Goal: Task Accomplishment & Management: Use online tool/utility

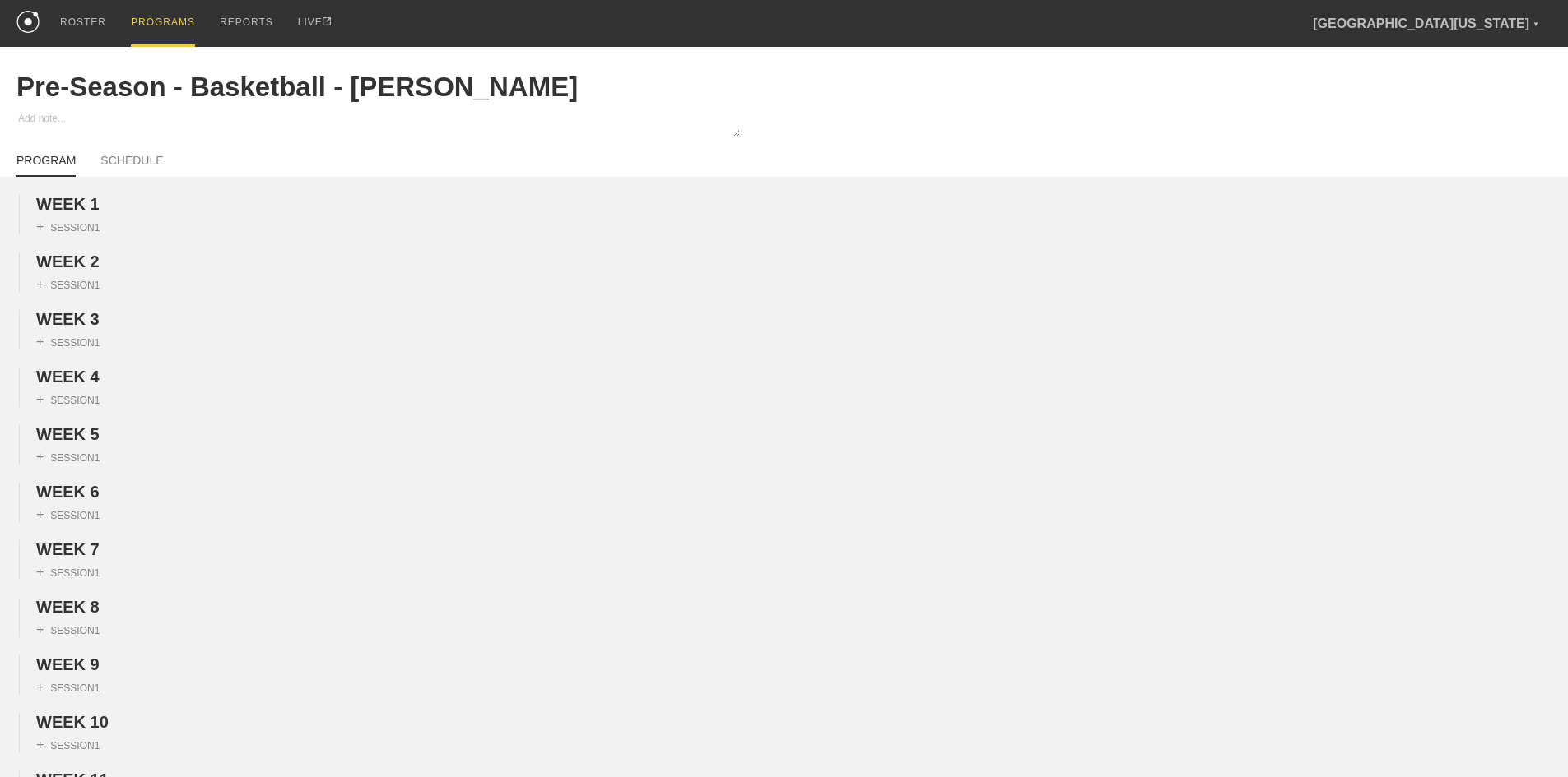
scroll to position [1532, 0]
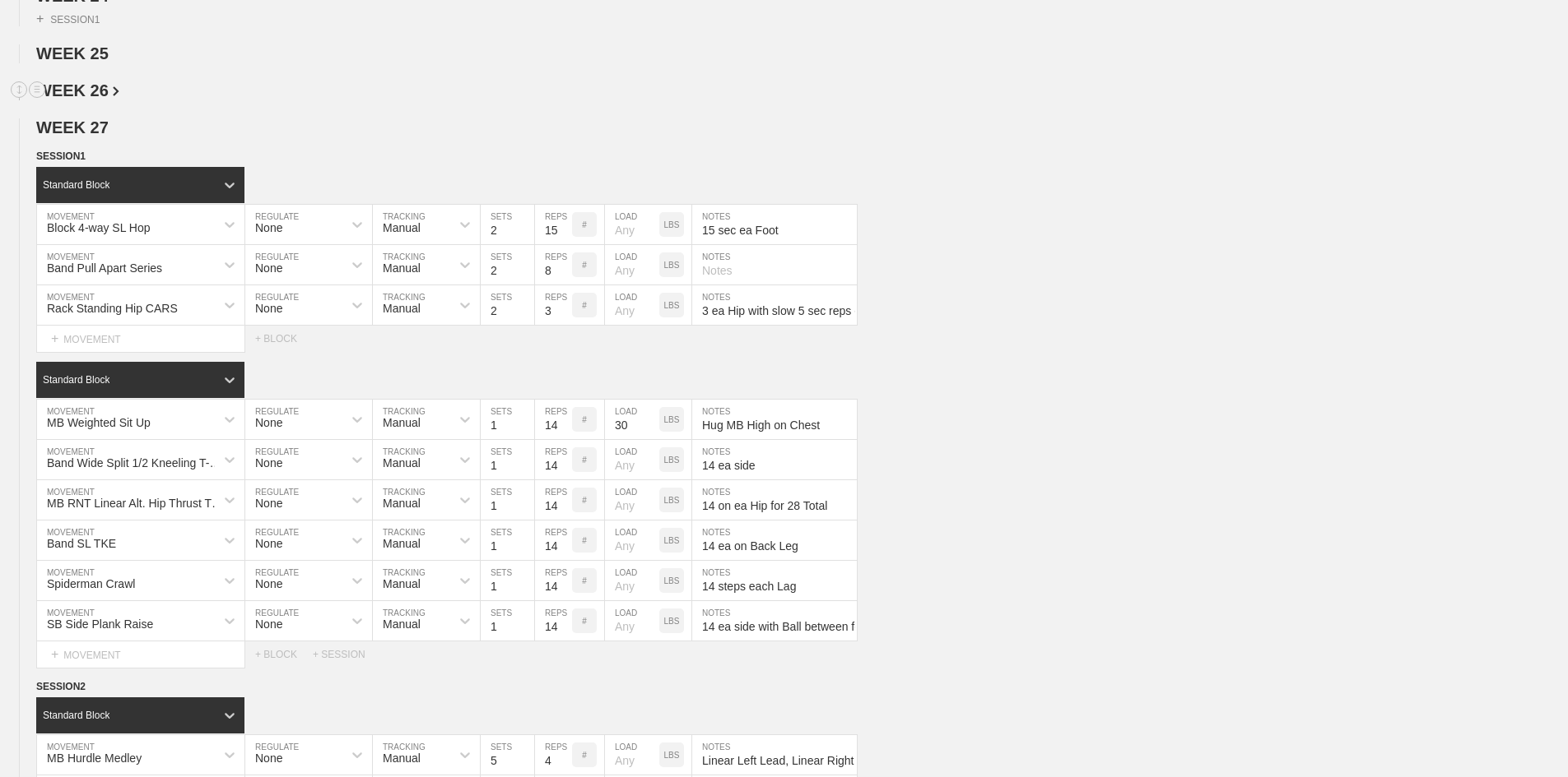
drag, startPoint x: 420, startPoint y: 119, endPoint x: 394, endPoint y: 136, distance: 31.1
click at [420, 119] on div "WEEK 1 DUPLICATE DELETE + SESSION 1 WEEK 2 DUPLICATE DELETE + SESSION 1 WEEK 3 …" at bounding box center [784, 417] width 1568 height 3510
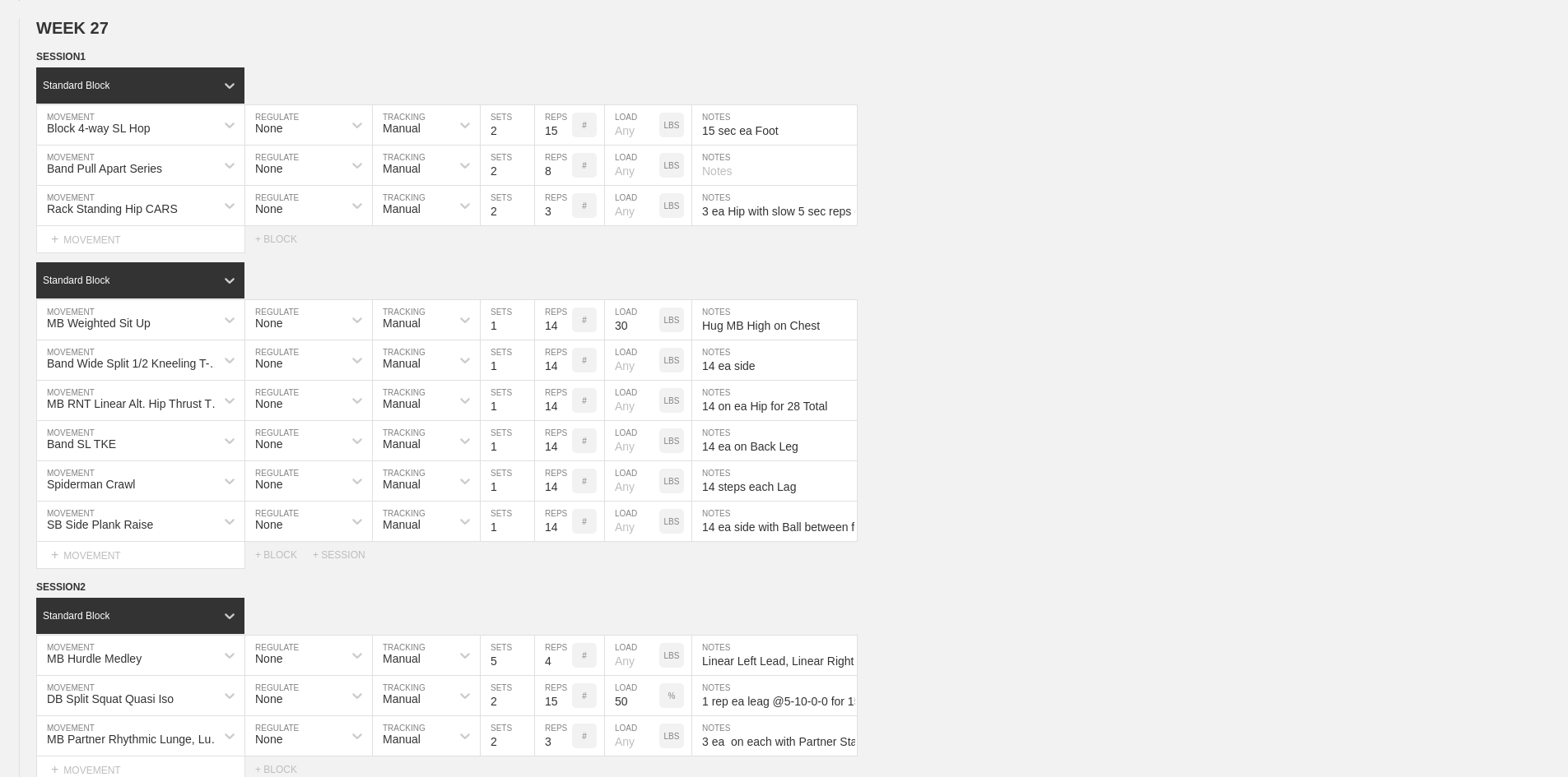
scroll to position [1398, 0]
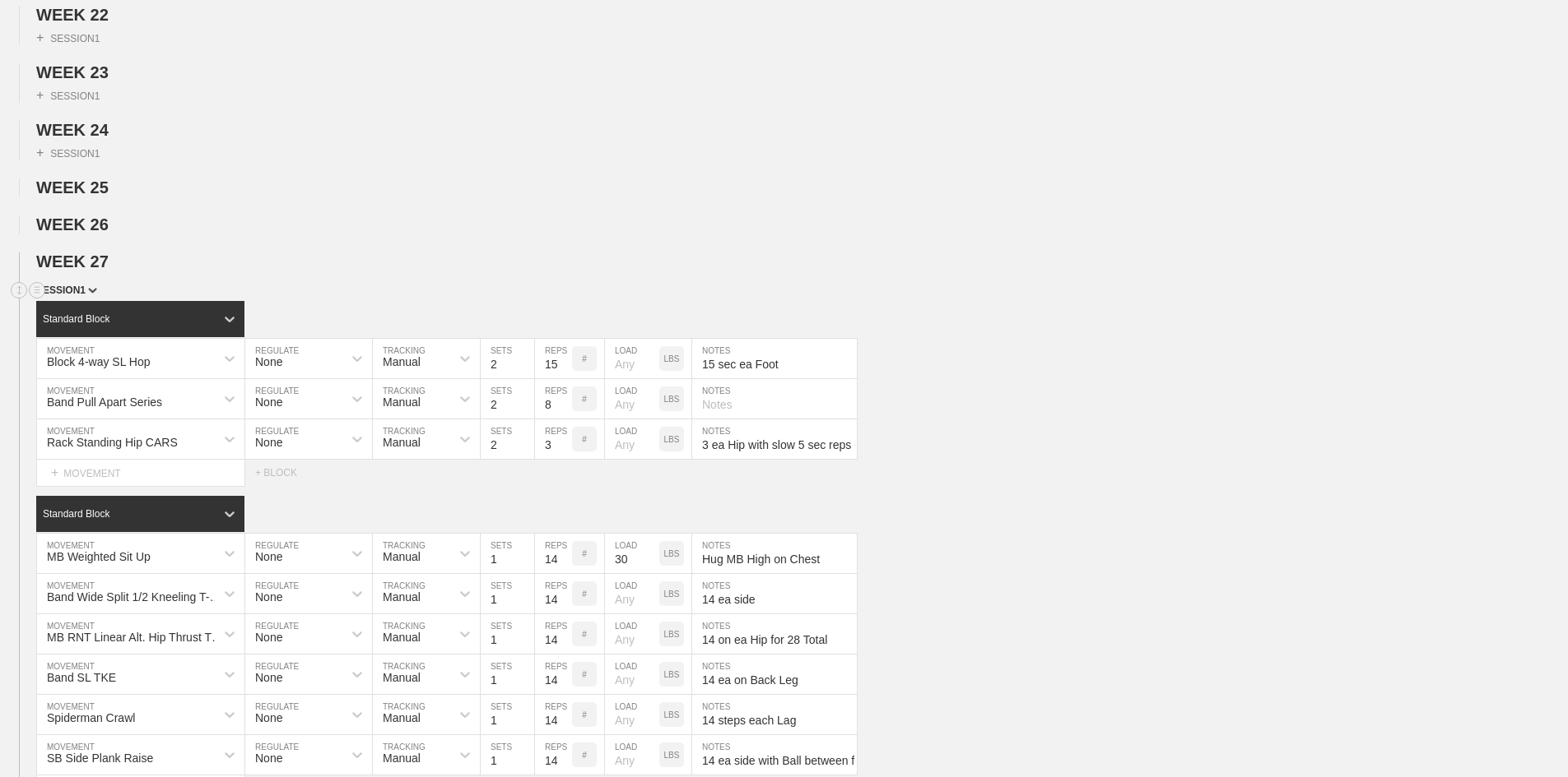
click at [81, 296] on span "SESSION 1" at bounding box center [67, 290] width 61 height 11
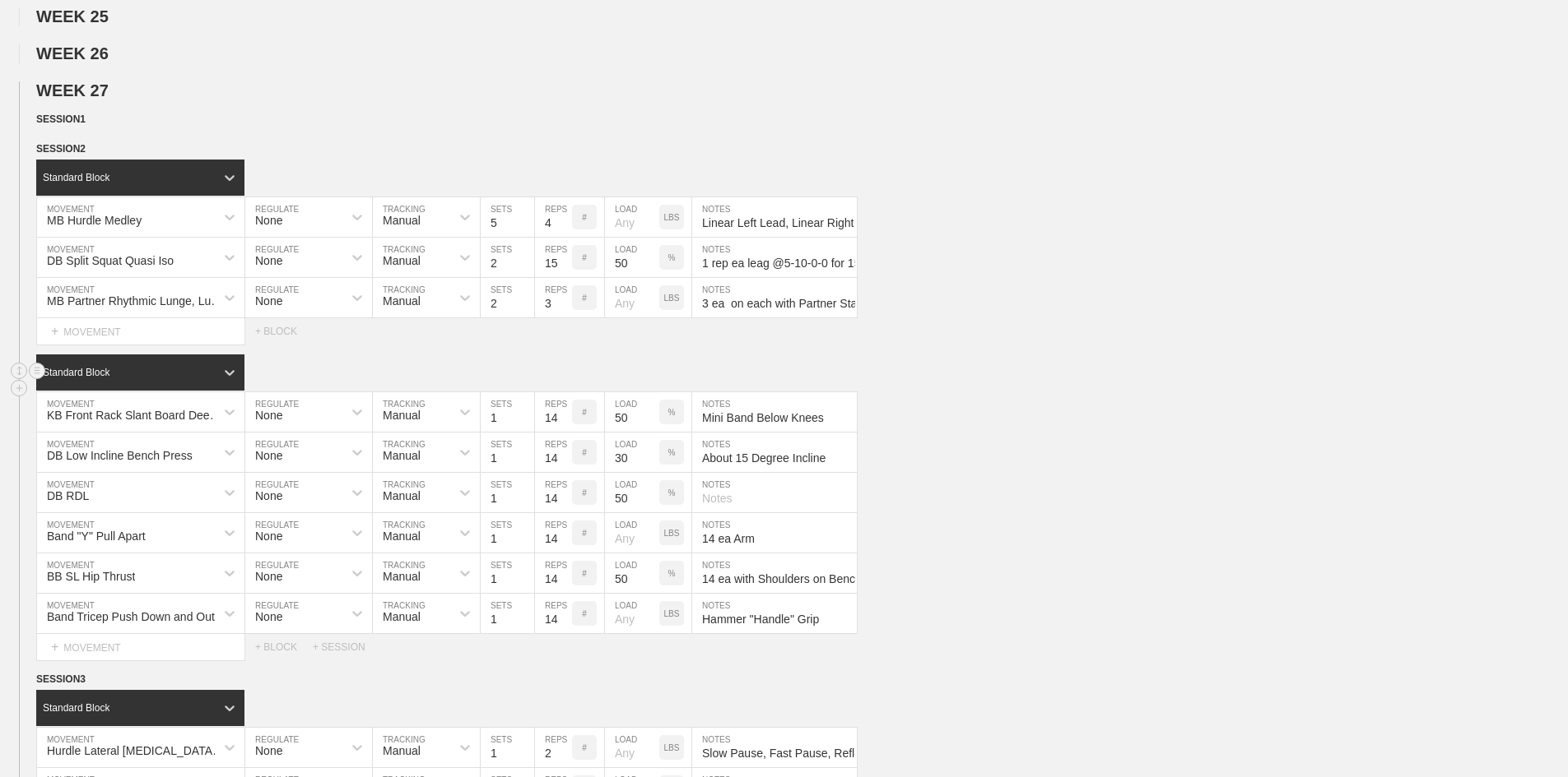
scroll to position [1563, 0]
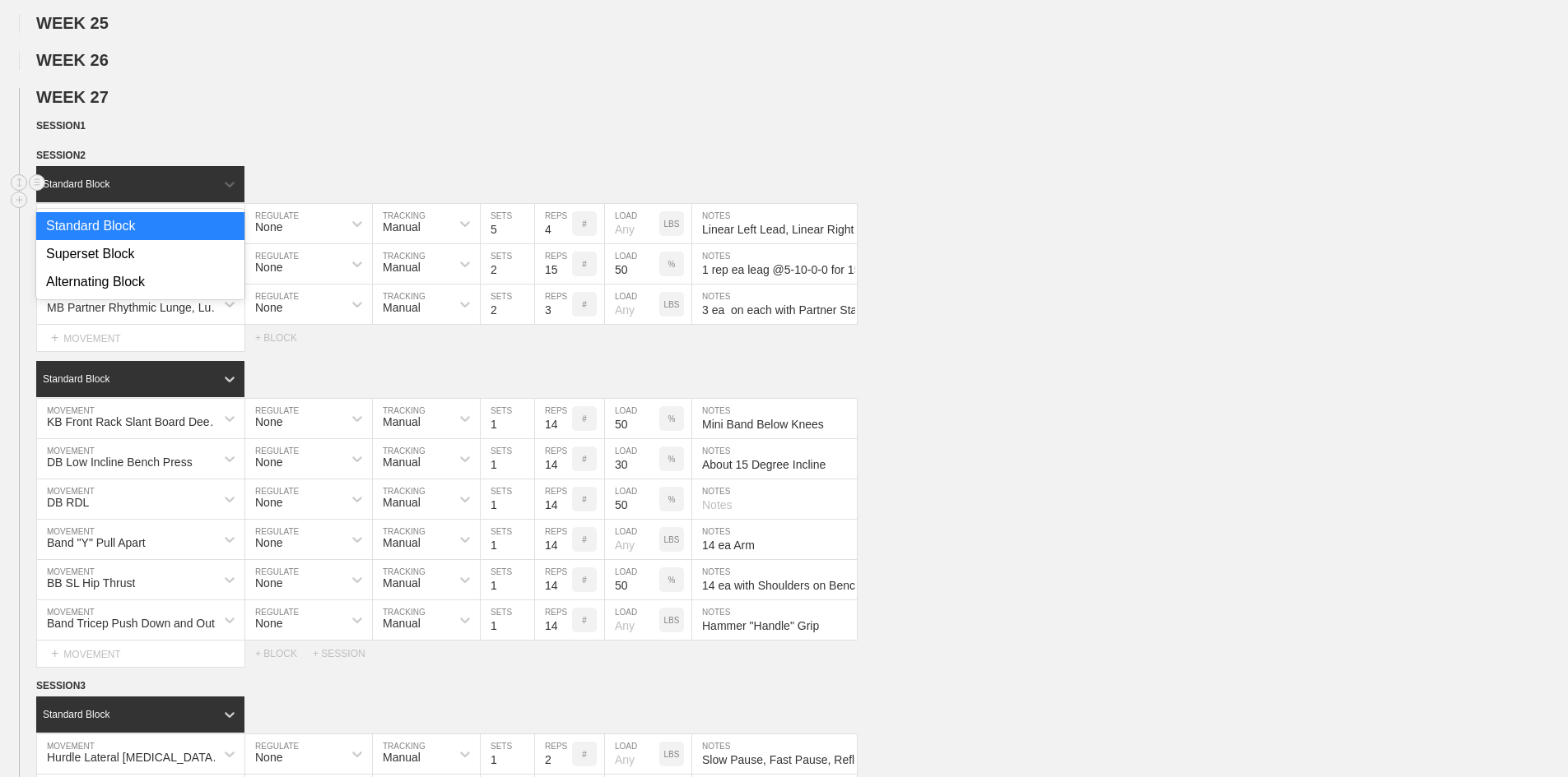
click at [95, 202] on div "Standard Block" at bounding box center [140, 184] width 208 height 36
click at [82, 161] on span "SESSION 2" at bounding box center [67, 155] width 61 height 11
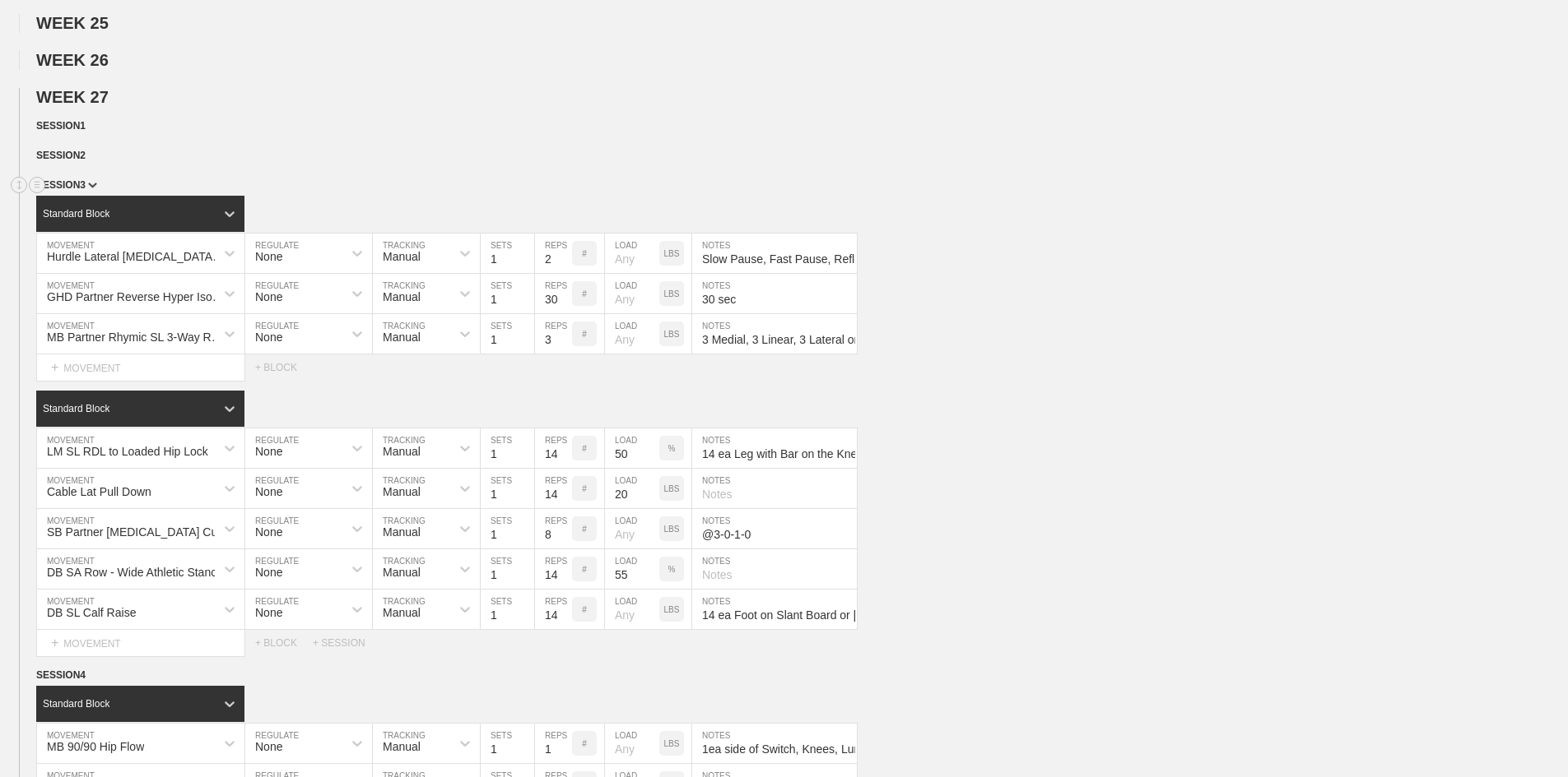
click at [83, 191] on span "SESSION 3" at bounding box center [67, 185] width 61 height 11
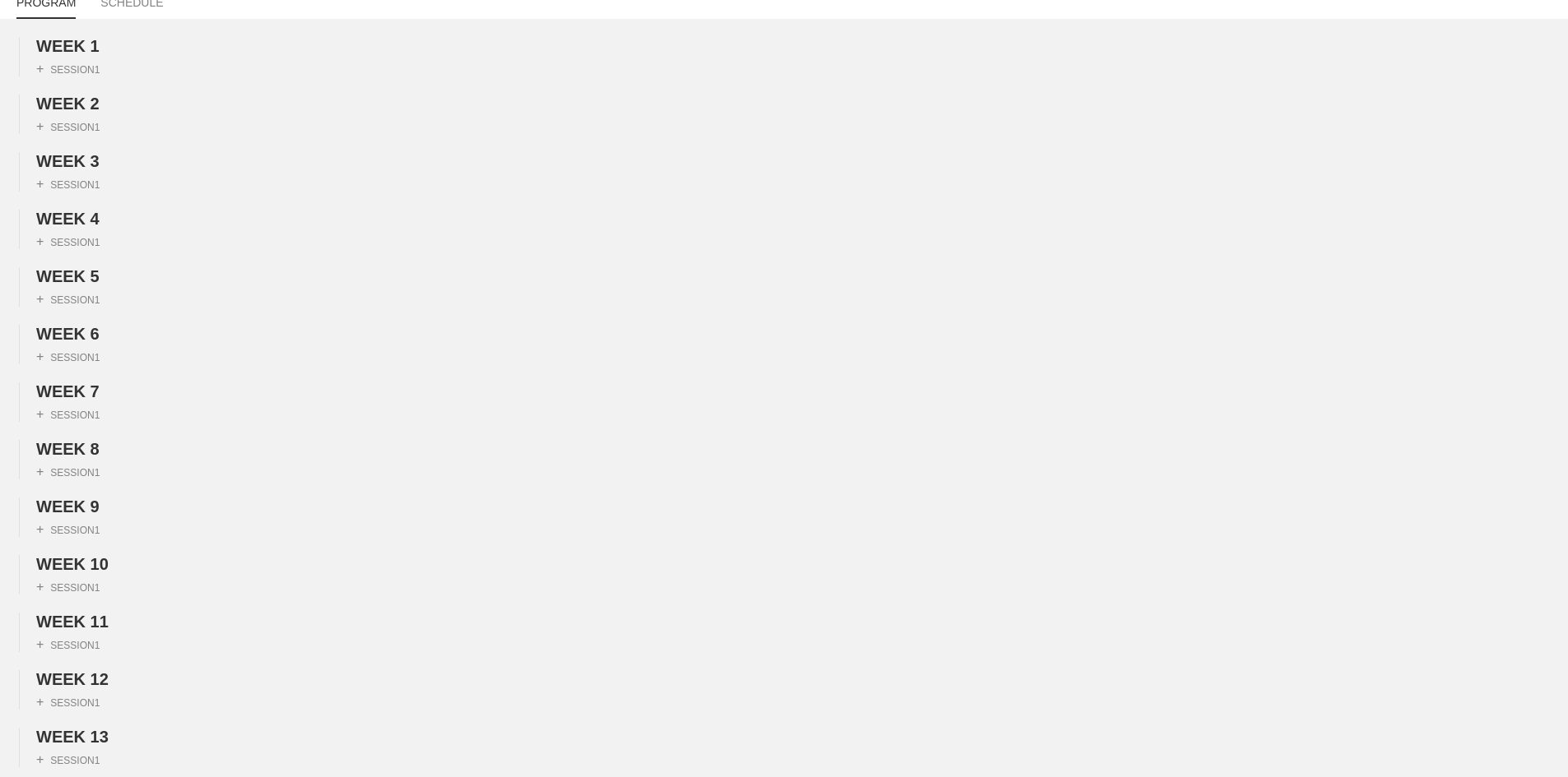
scroll to position [0, 0]
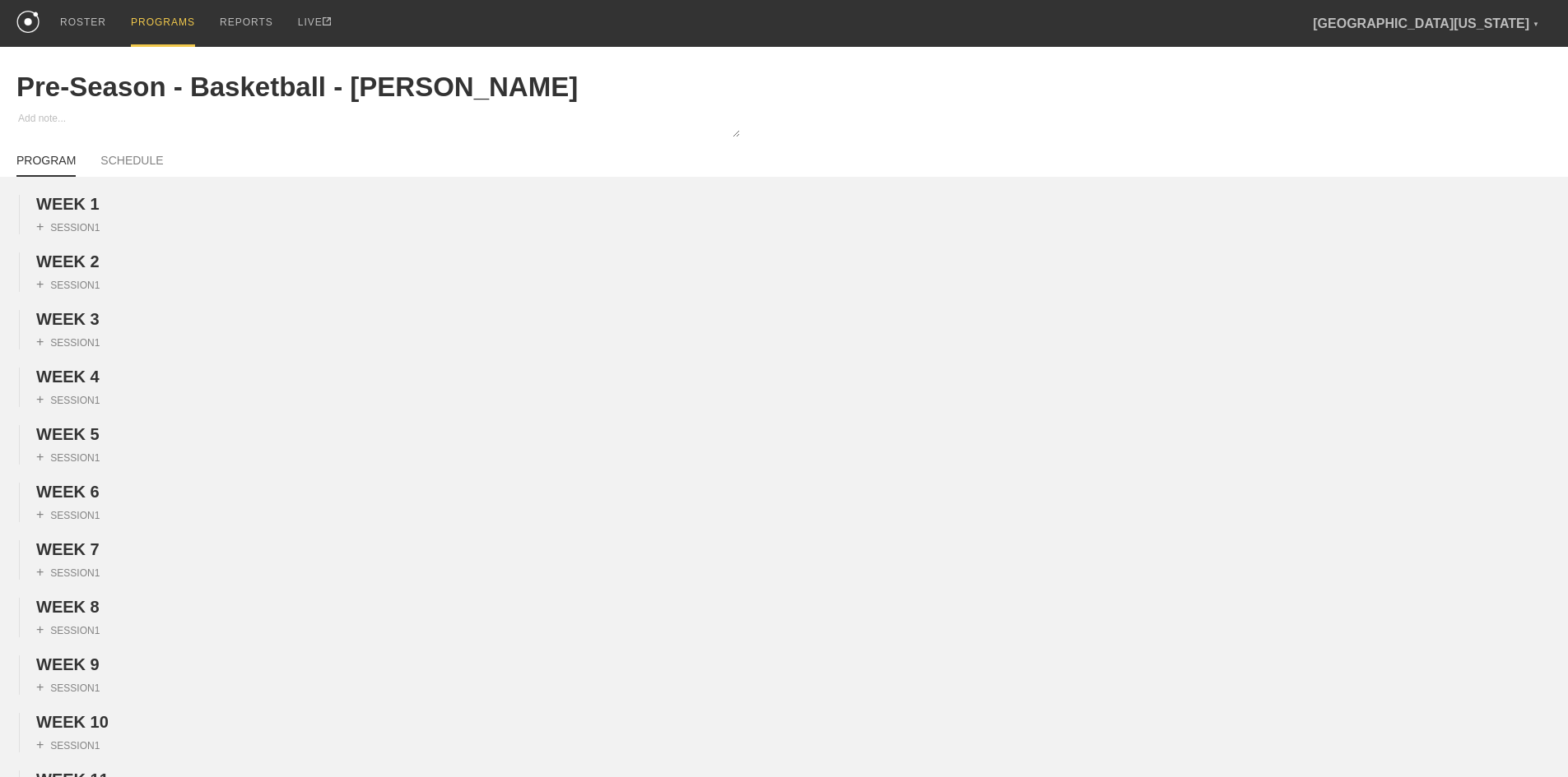
click at [160, 17] on div "PROGRAMS" at bounding box center [162, 24] width 64 height 47
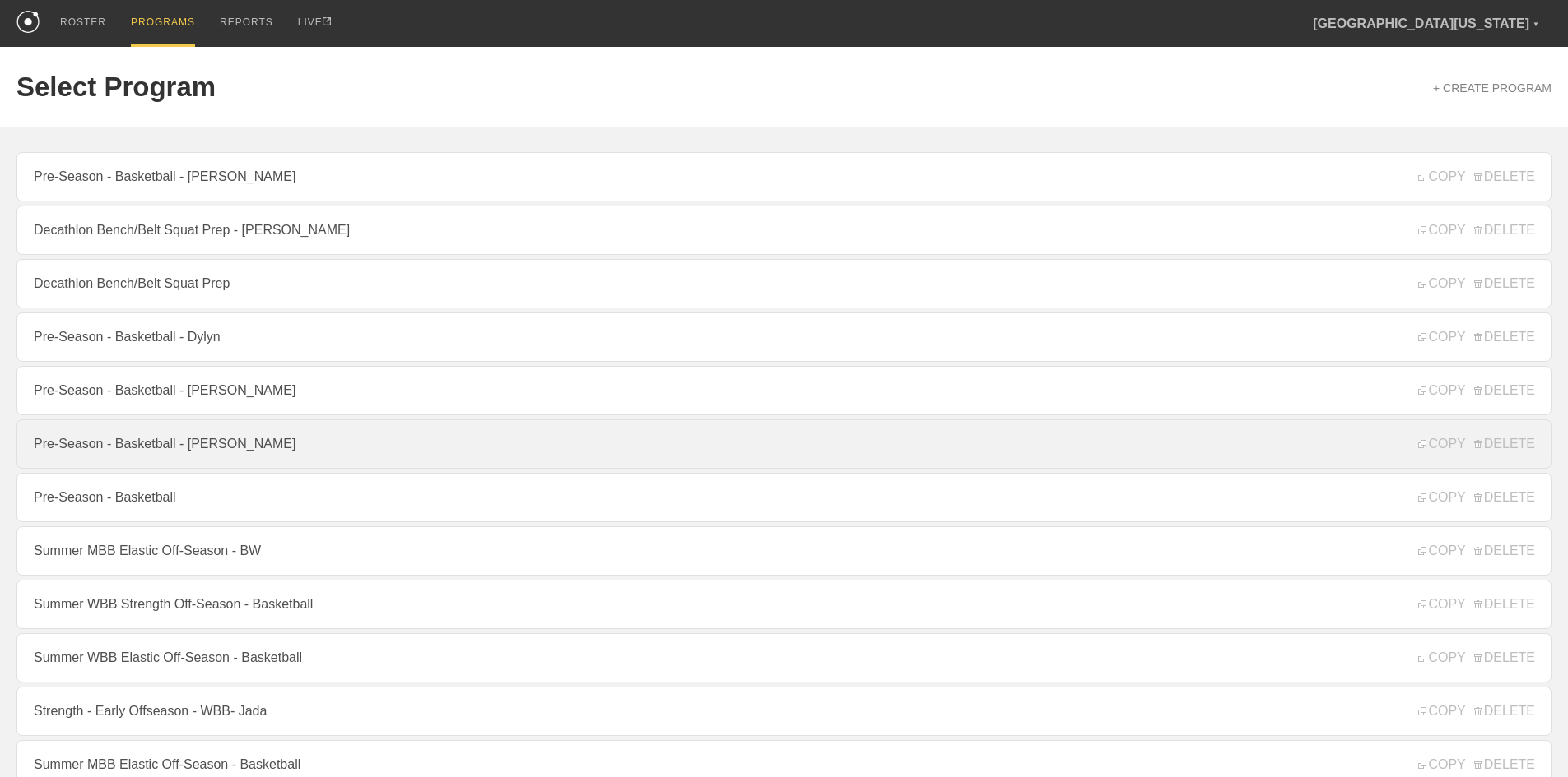
click at [163, 449] on link "Pre-Season - Basketball - [PERSON_NAME]" at bounding box center [784, 444] width 1535 height 49
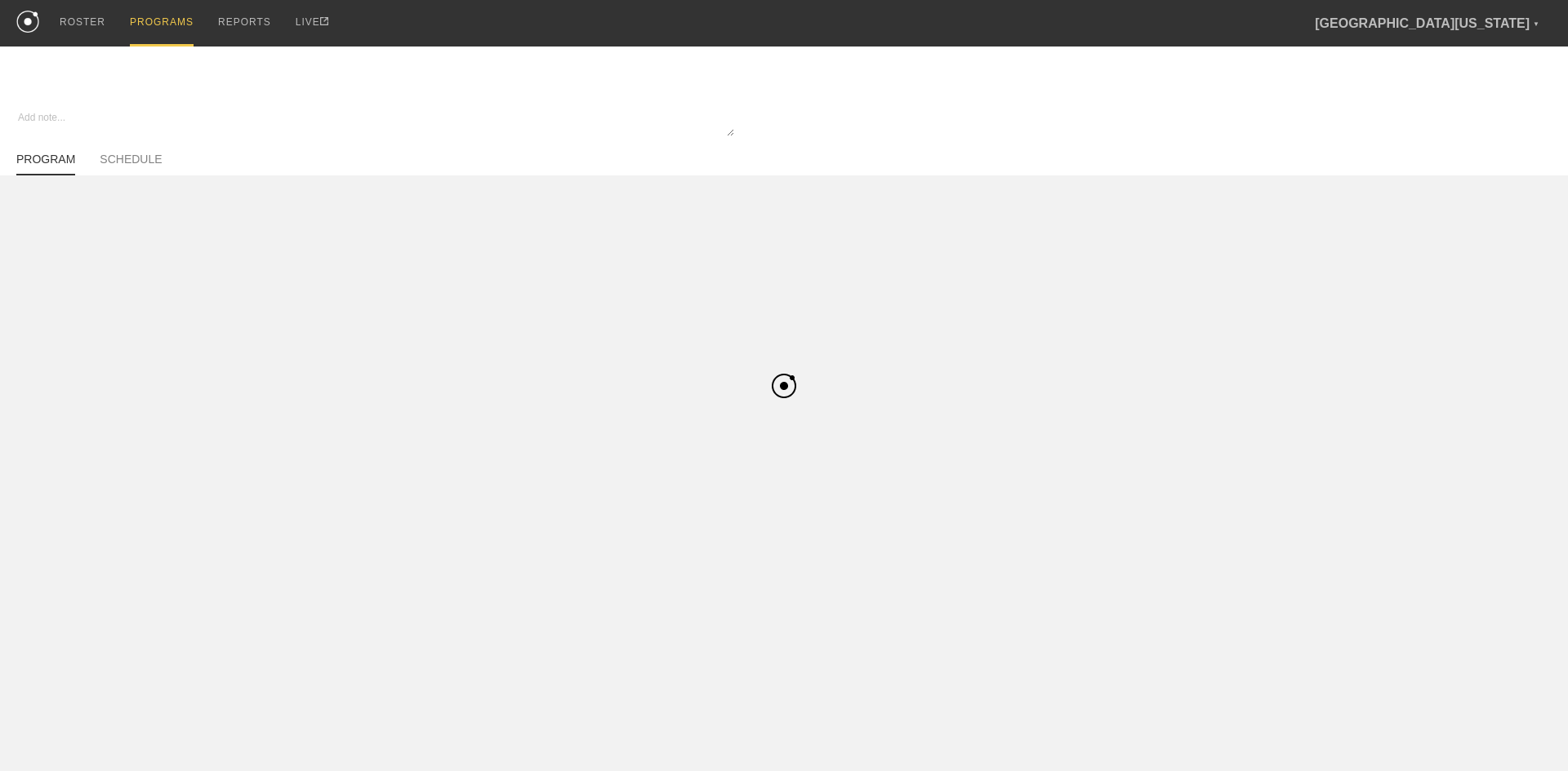
type textarea "x"
type input "Pre-Season - Basketball - [PERSON_NAME]"
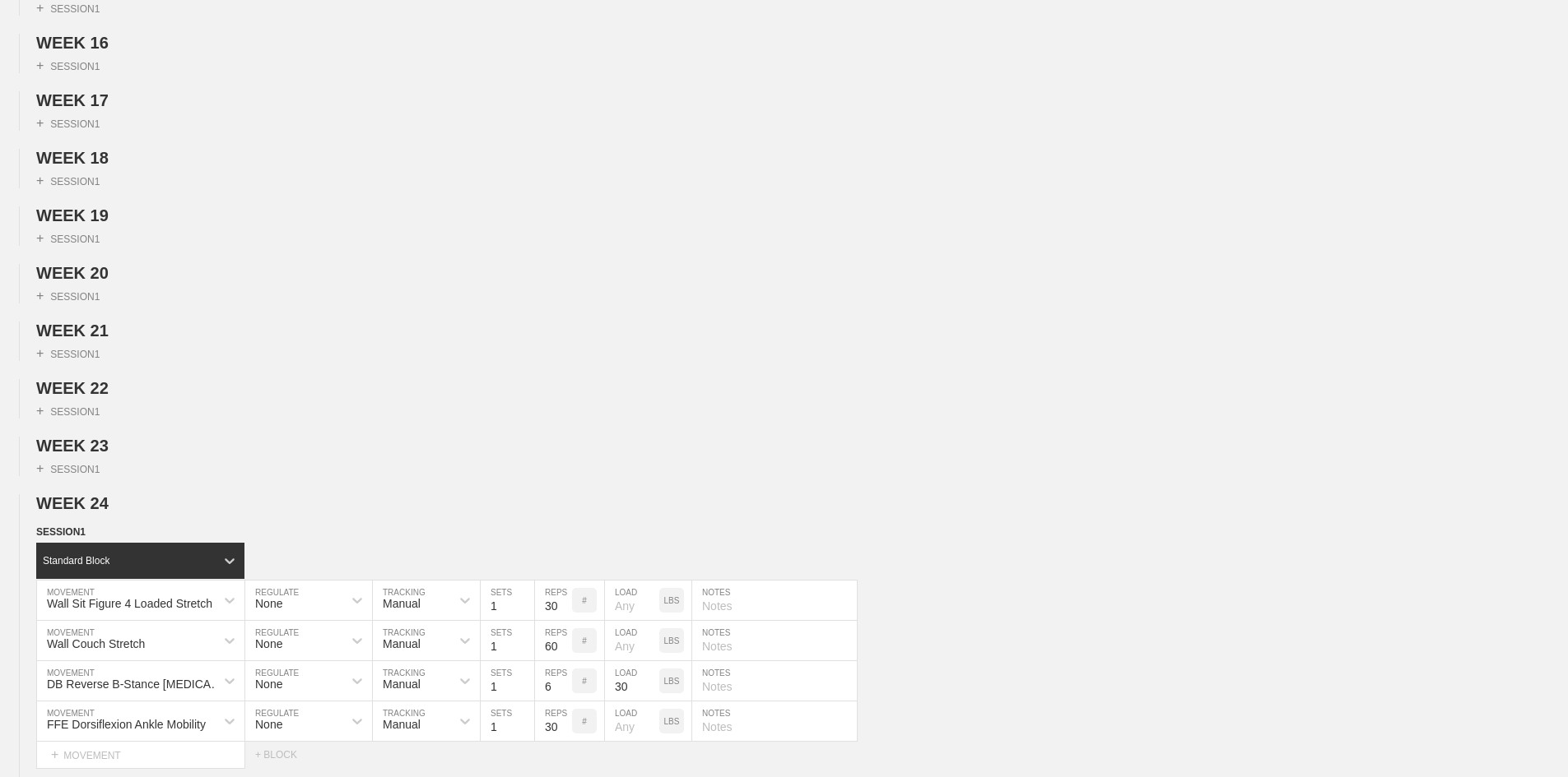
scroll to position [1069, 0]
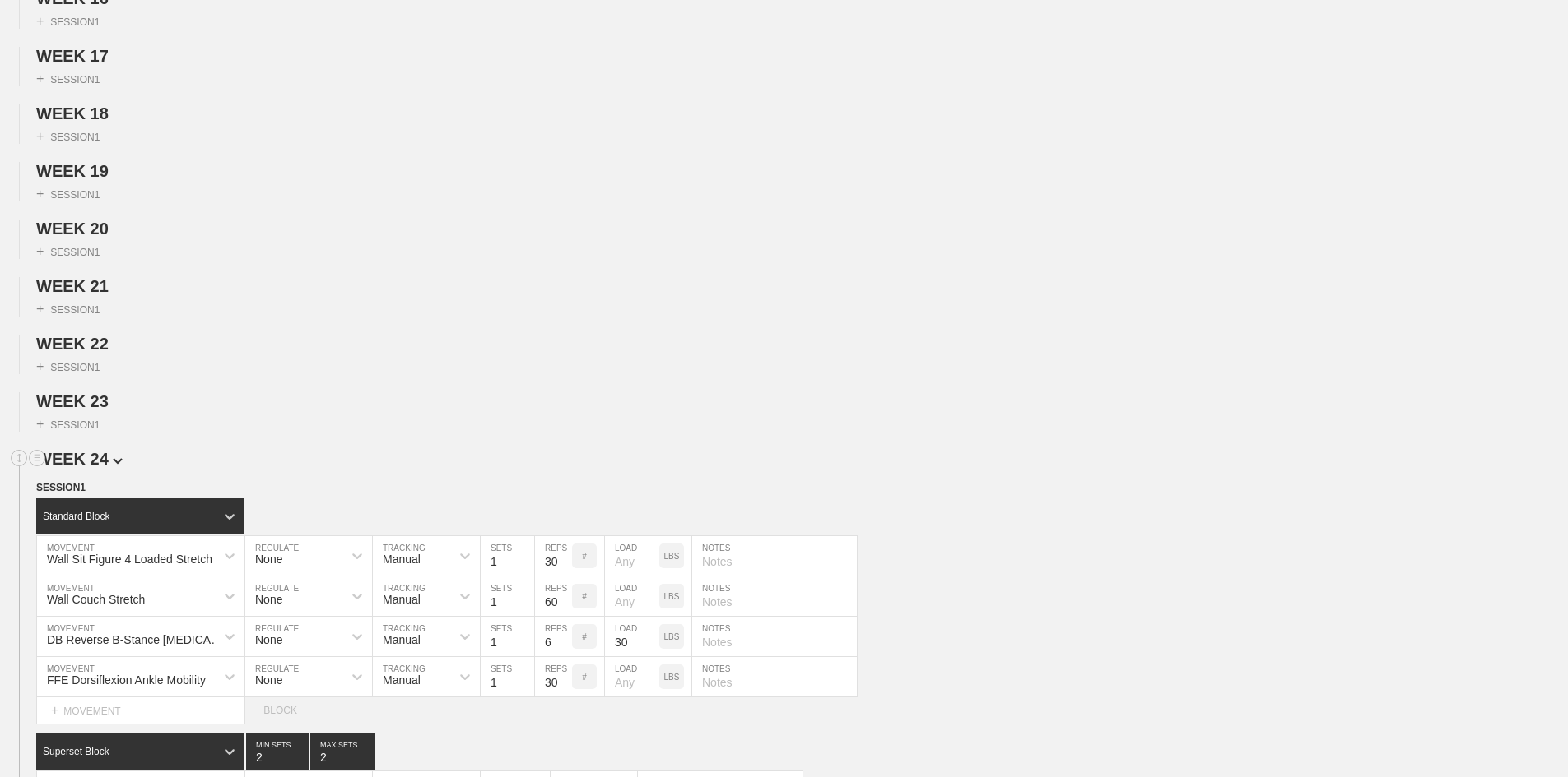
click at [113, 465] on img at bounding box center [117, 462] width 10 height 7
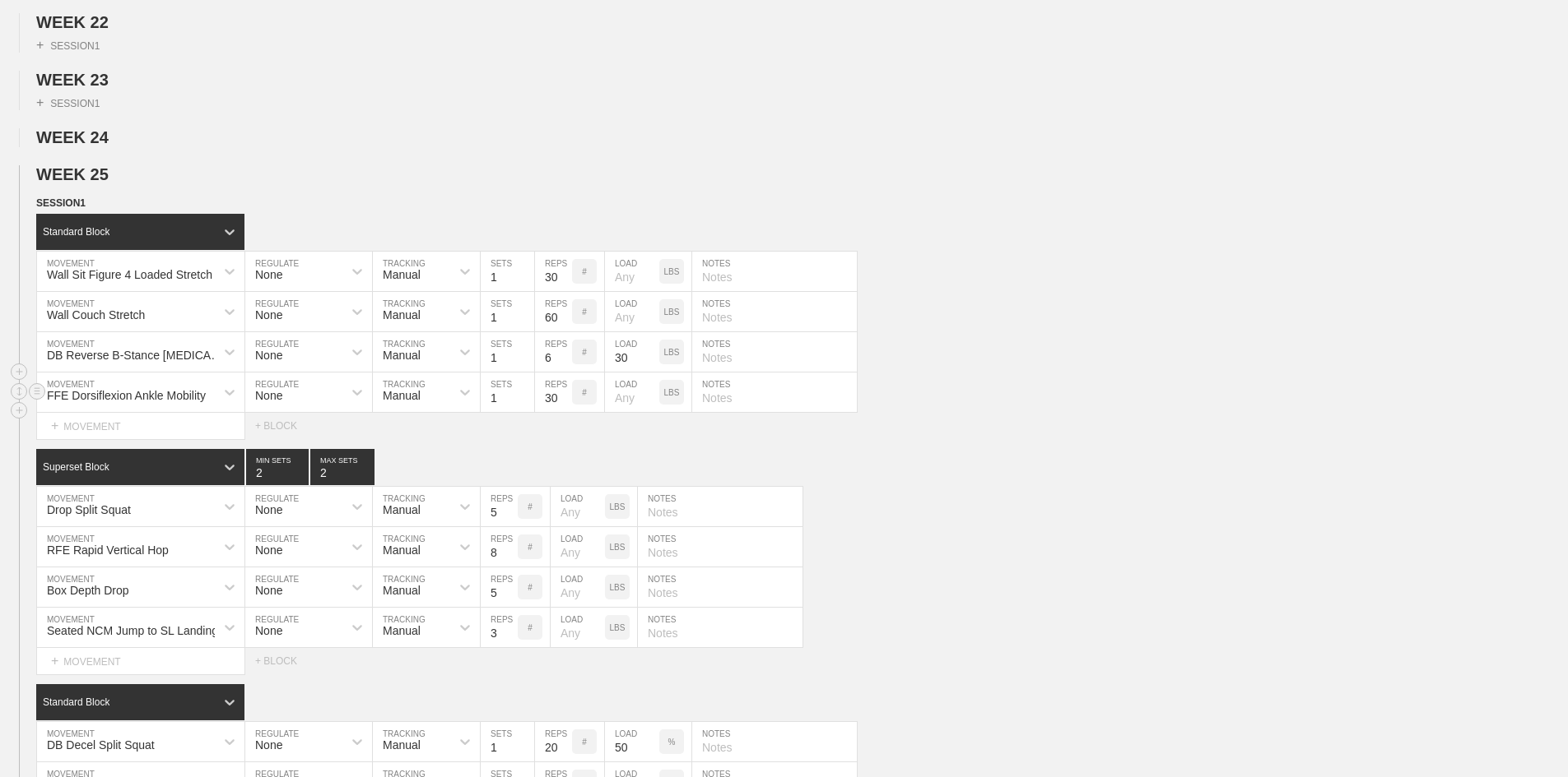
scroll to position [1398, 0]
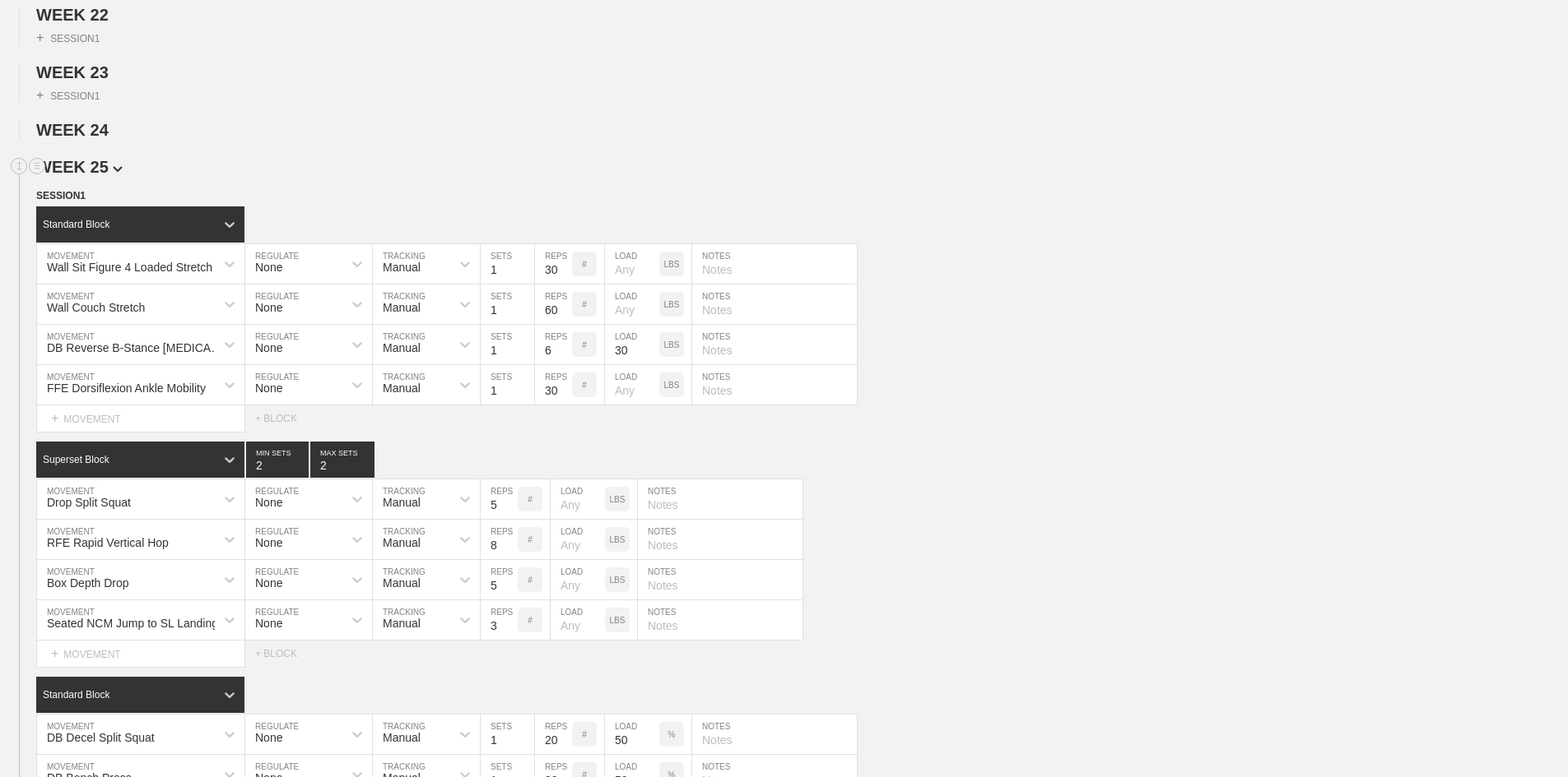
click at [103, 176] on span "WEEK 25" at bounding box center [79, 167] width 87 height 18
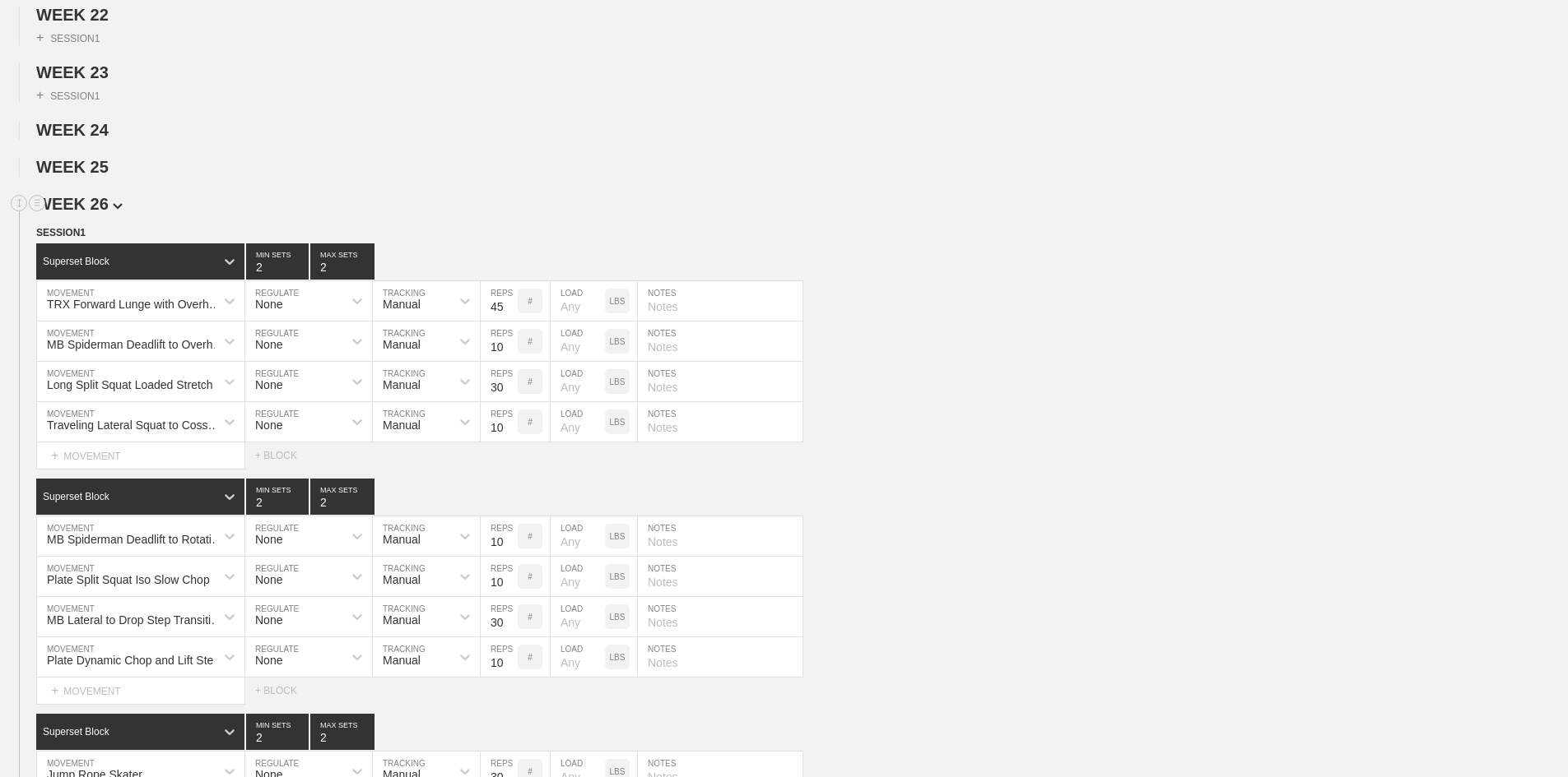
click at [103, 213] on span "WEEK 26" at bounding box center [79, 204] width 87 height 18
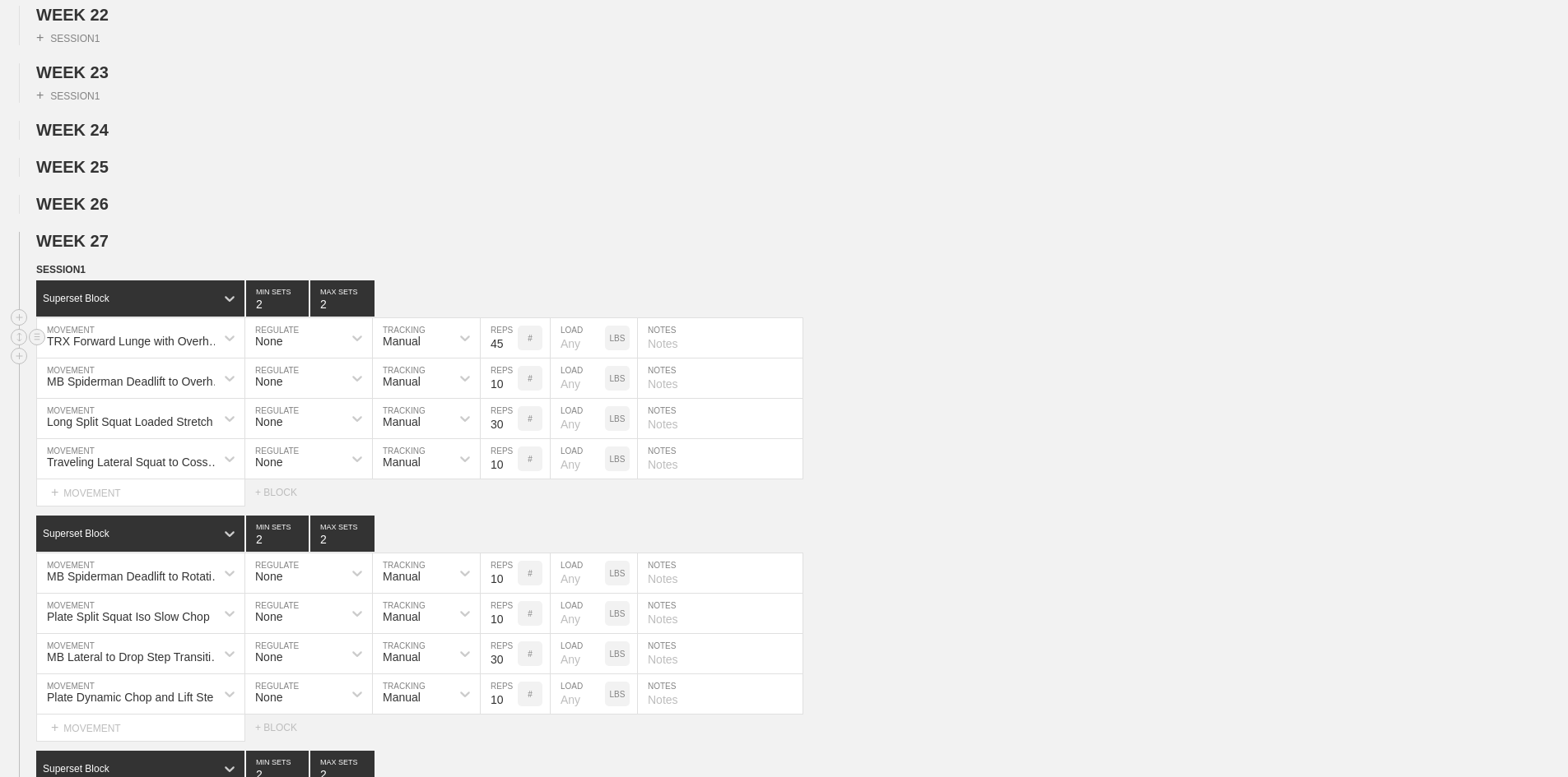
click at [130, 348] on div "TRX Forward Lunge with Overhead Mobilizer" at bounding box center [137, 341] width 179 height 13
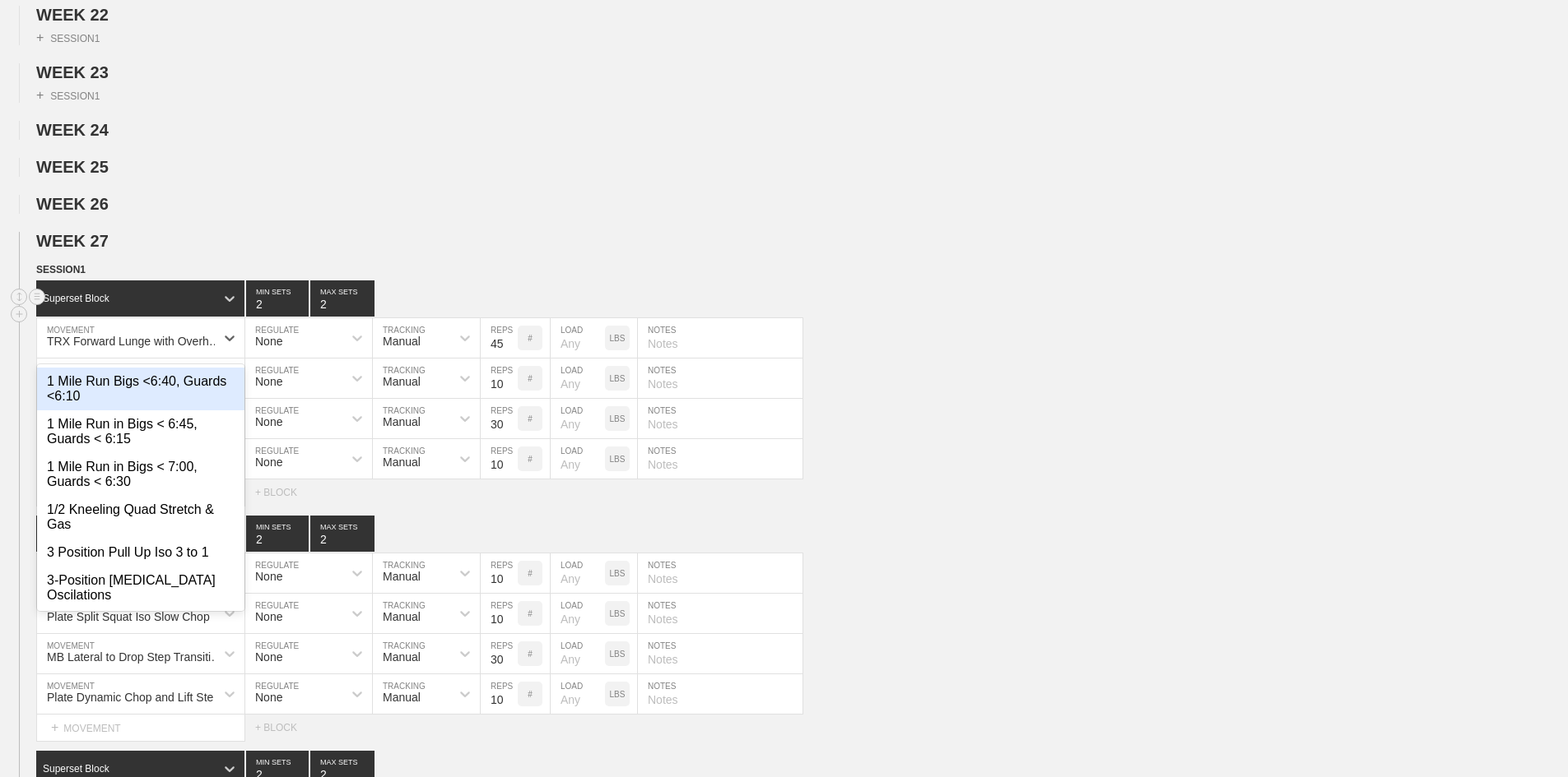
click at [191, 306] on div "Superset Block" at bounding box center [125, 298] width 179 height 15
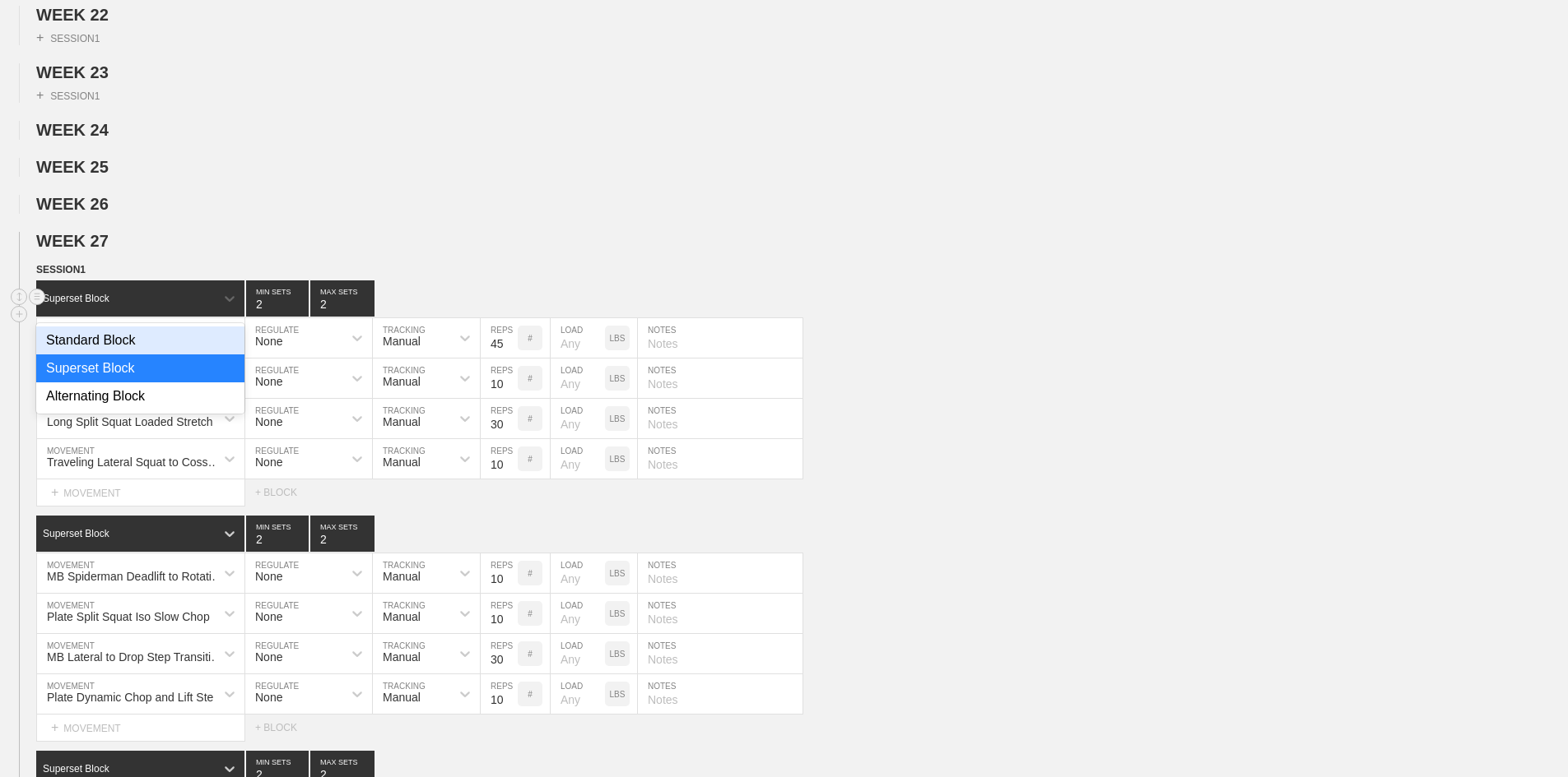
click at [116, 354] on div "Standard Block" at bounding box center [140, 340] width 208 height 28
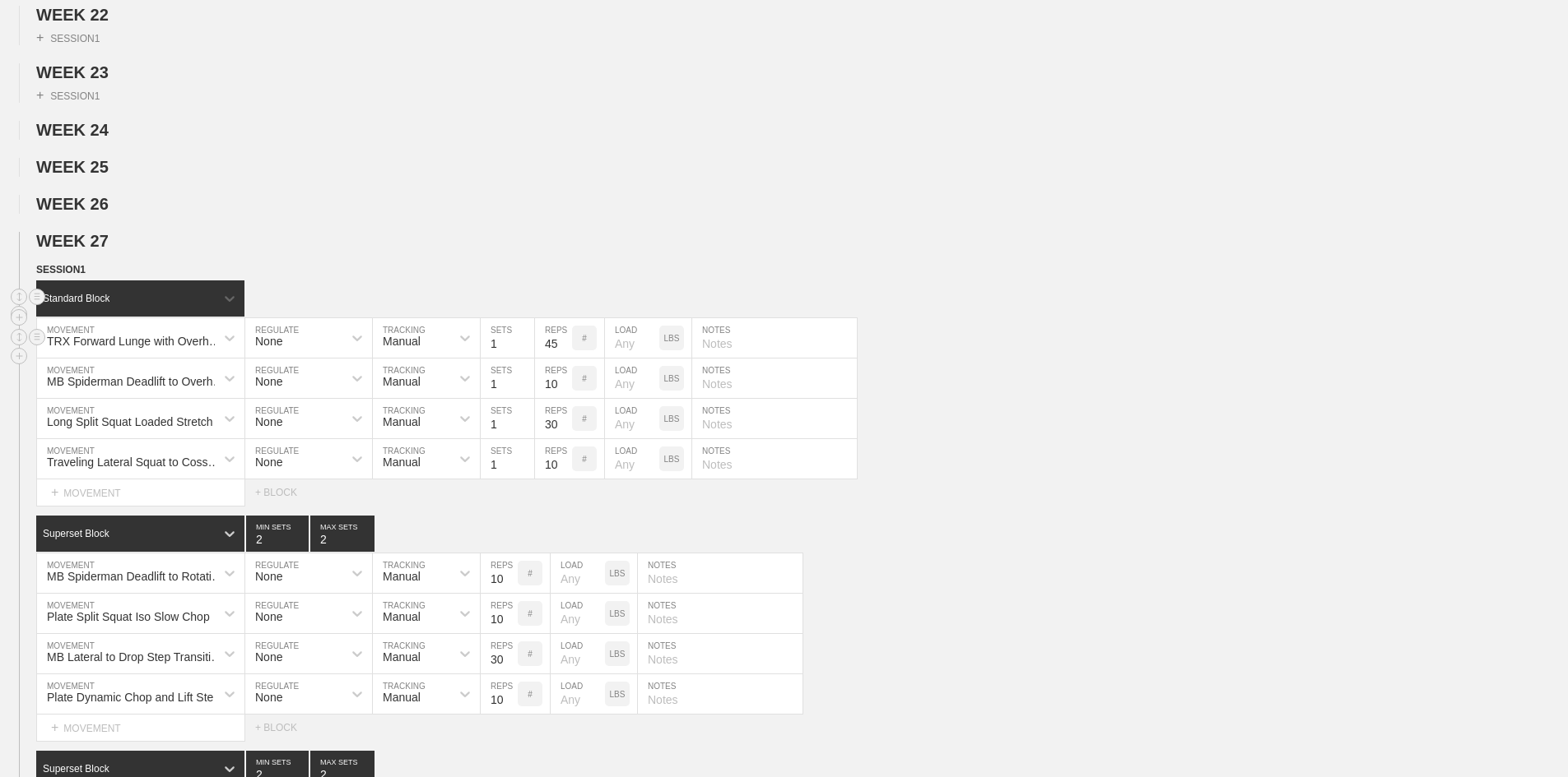
click at [188, 348] on div "TRX Forward Lunge with Overhead Mobilizer" at bounding box center [137, 341] width 179 height 13
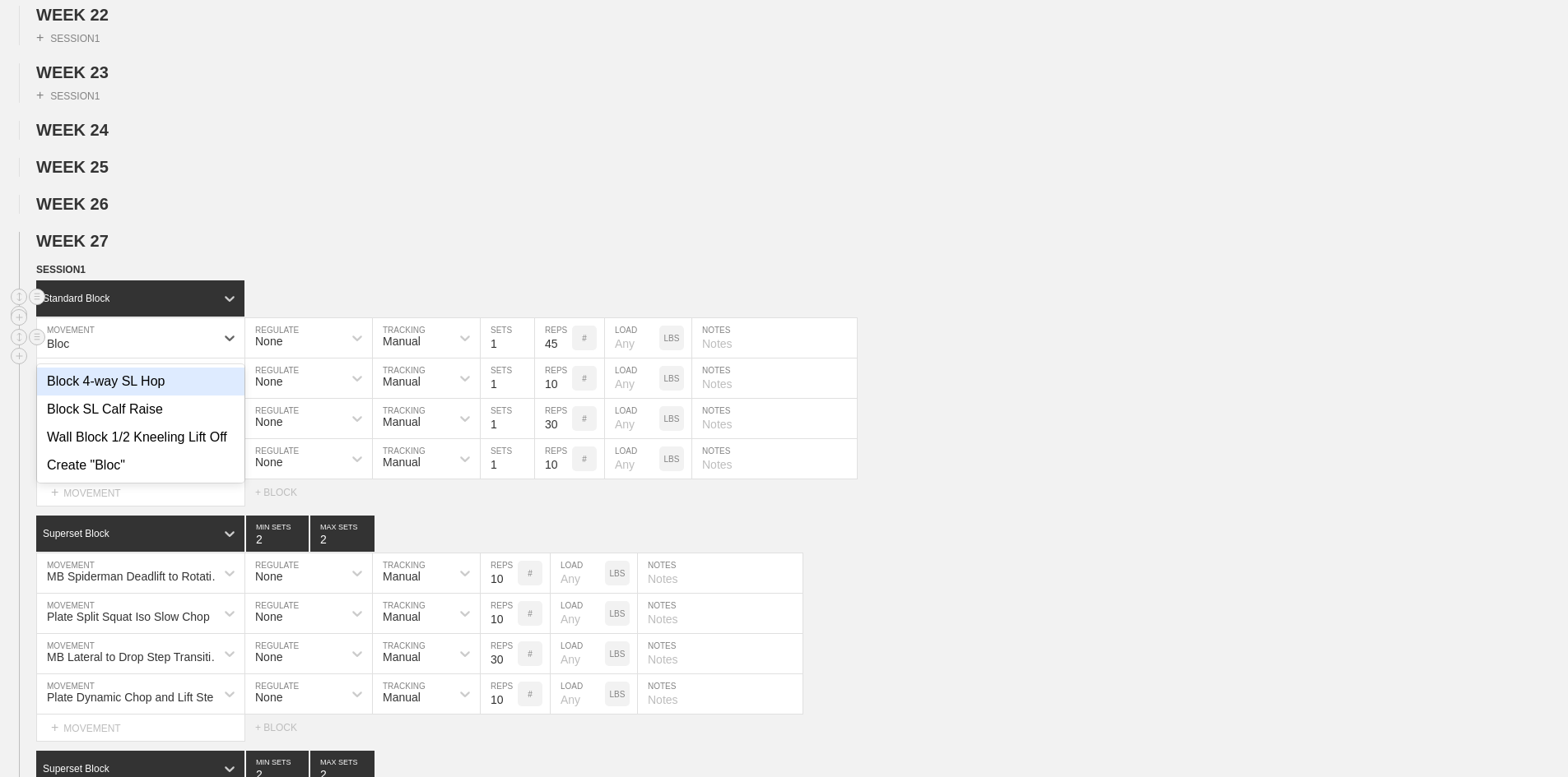
type input "Block"
click at [135, 396] on div "Block 4-way SL Hop" at bounding box center [140, 382] width 207 height 28
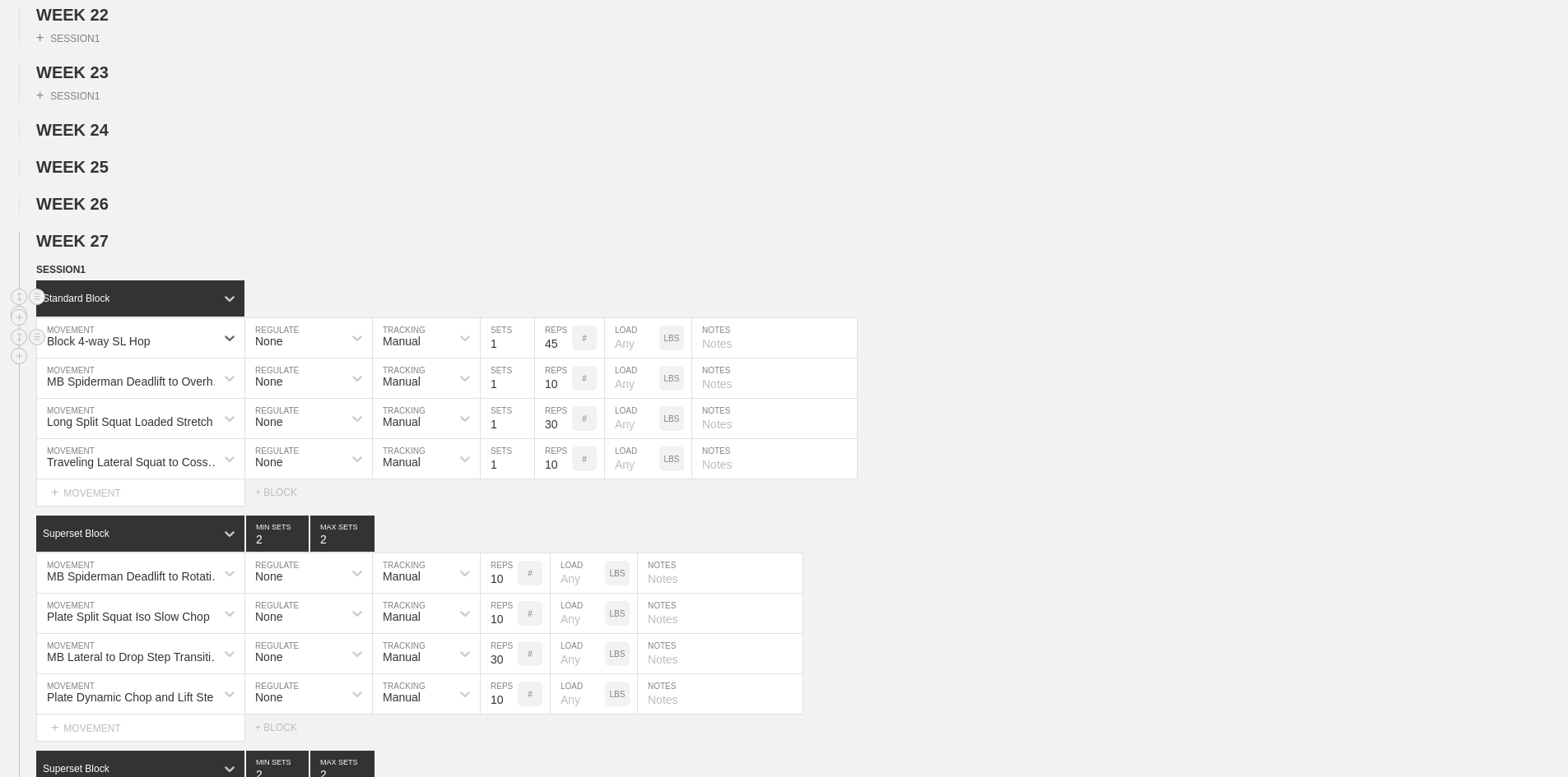
click at [496, 358] on input "1" at bounding box center [507, 338] width 53 height 39
type input "2"
click at [547, 358] on input "45" at bounding box center [553, 338] width 37 height 39
type input "15"
click at [722, 358] on input "text" at bounding box center [775, 338] width 165 height 39
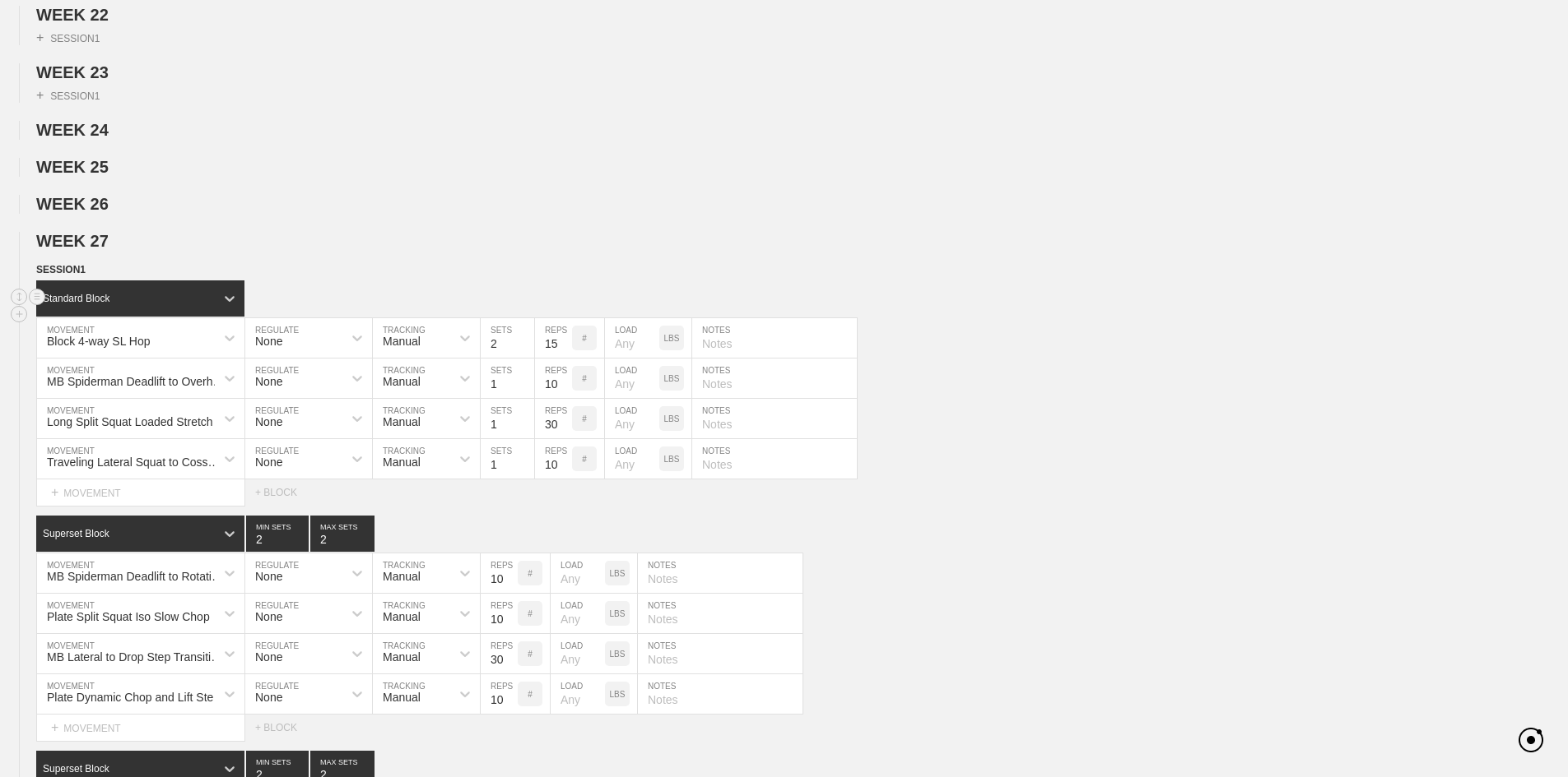
paste input "15 sec ea Foot"
type input "15 sec ea Foot"
click at [137, 388] on div "MB Spiderman Deadlift to Overhead Reach" at bounding box center [137, 382] width 179 height 13
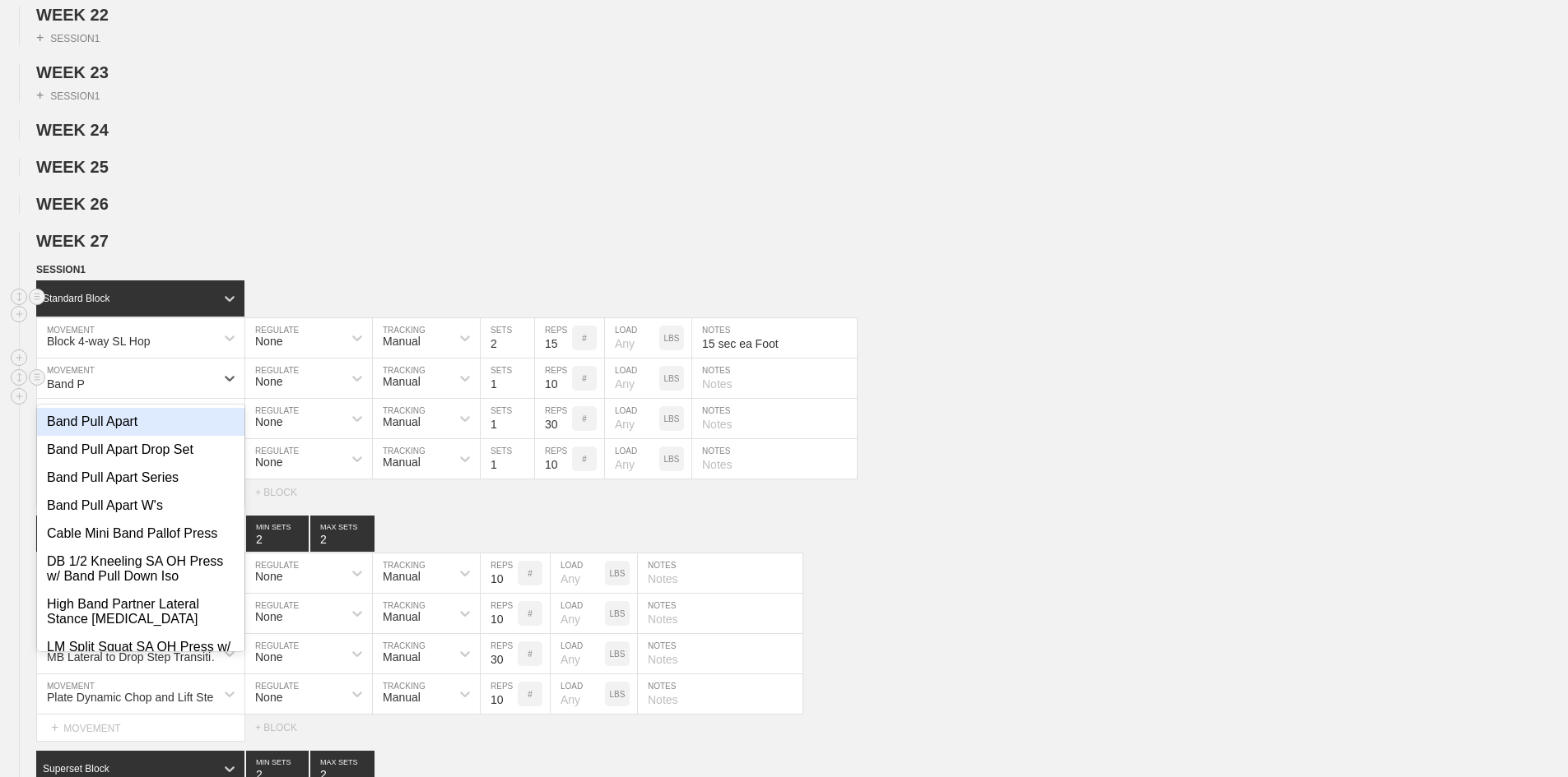
type input "Band Pu"
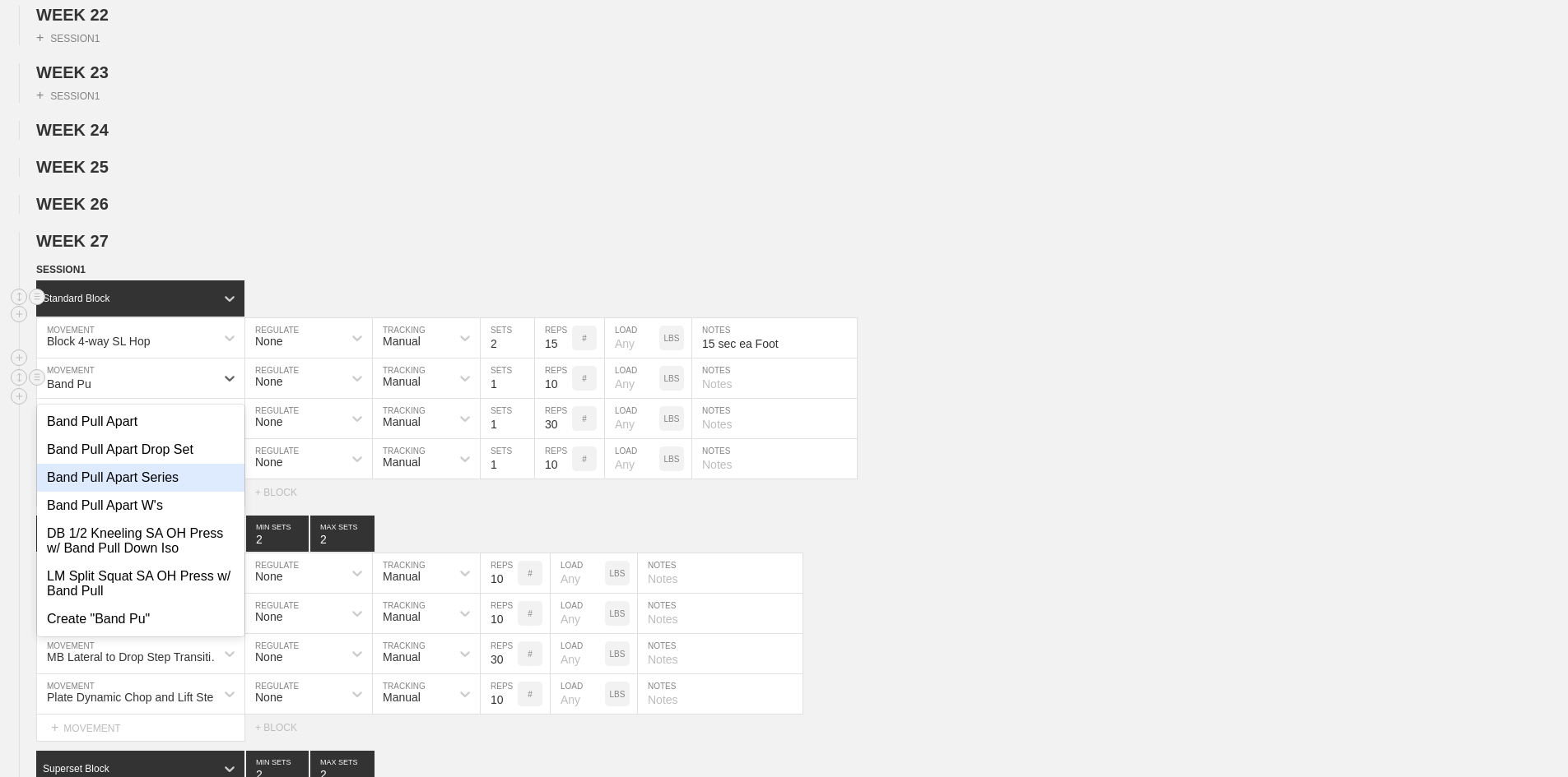
click at [184, 492] on div "Band Pull Apart Series" at bounding box center [140, 478] width 207 height 28
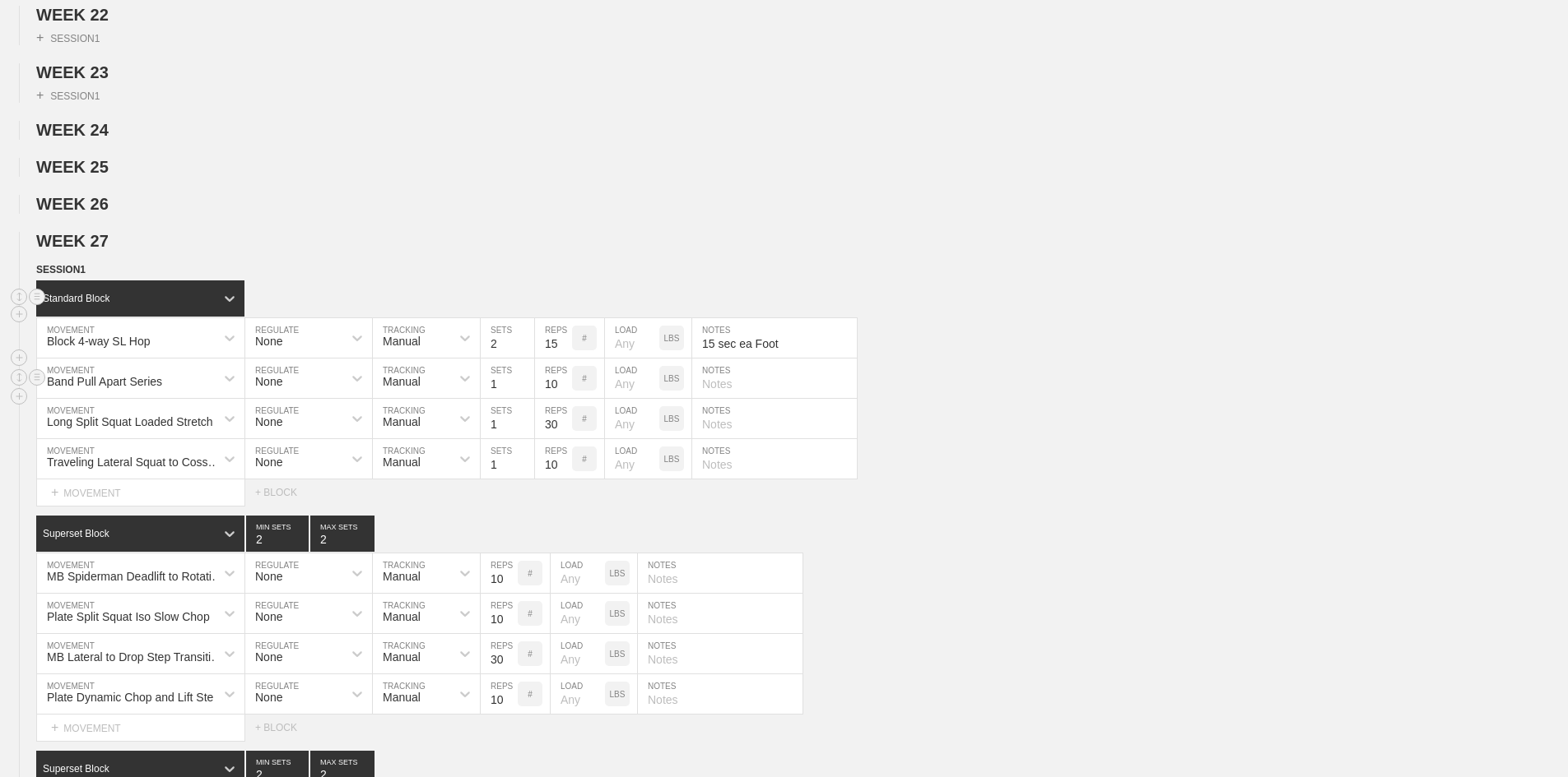
click at [723, 398] on input "text" at bounding box center [775, 378] width 165 height 39
paste input "Straight, "Y", "W", Up and Overs"
type input "Straight, "Y", "W", Up and Overs"
click at [116, 429] on div "Long Split Squat Loaded Stretch" at bounding box center [130, 422] width 166 height 13
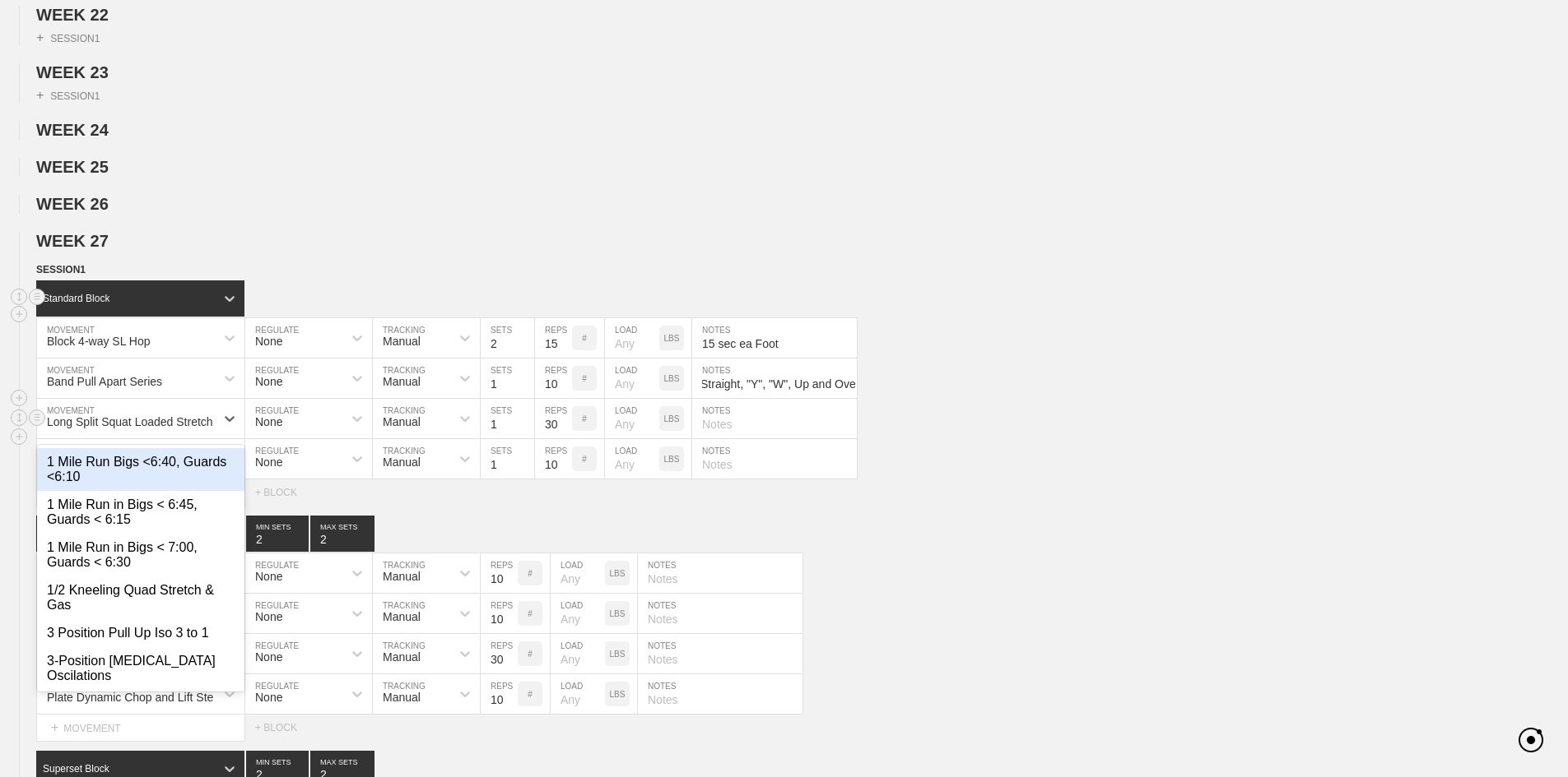
scroll to position [0, 0]
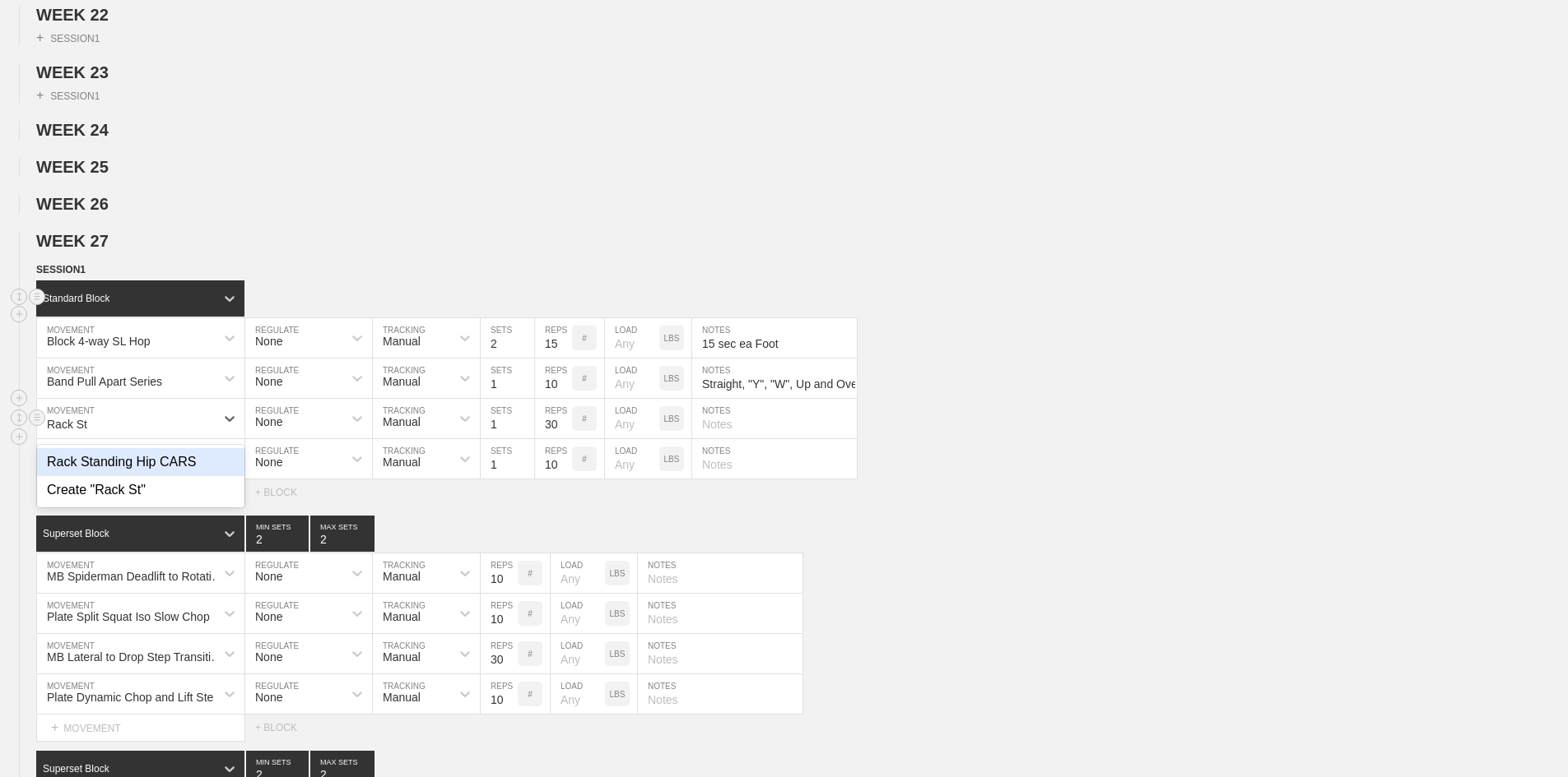
type input "Rack Sta"
click at [149, 476] on div "Rack Standing Hip CARS" at bounding box center [140, 462] width 207 height 28
click at [494, 398] on input "1" at bounding box center [507, 378] width 53 height 39
type input "2"
click at [552, 398] on input "10" at bounding box center [553, 378] width 37 height 39
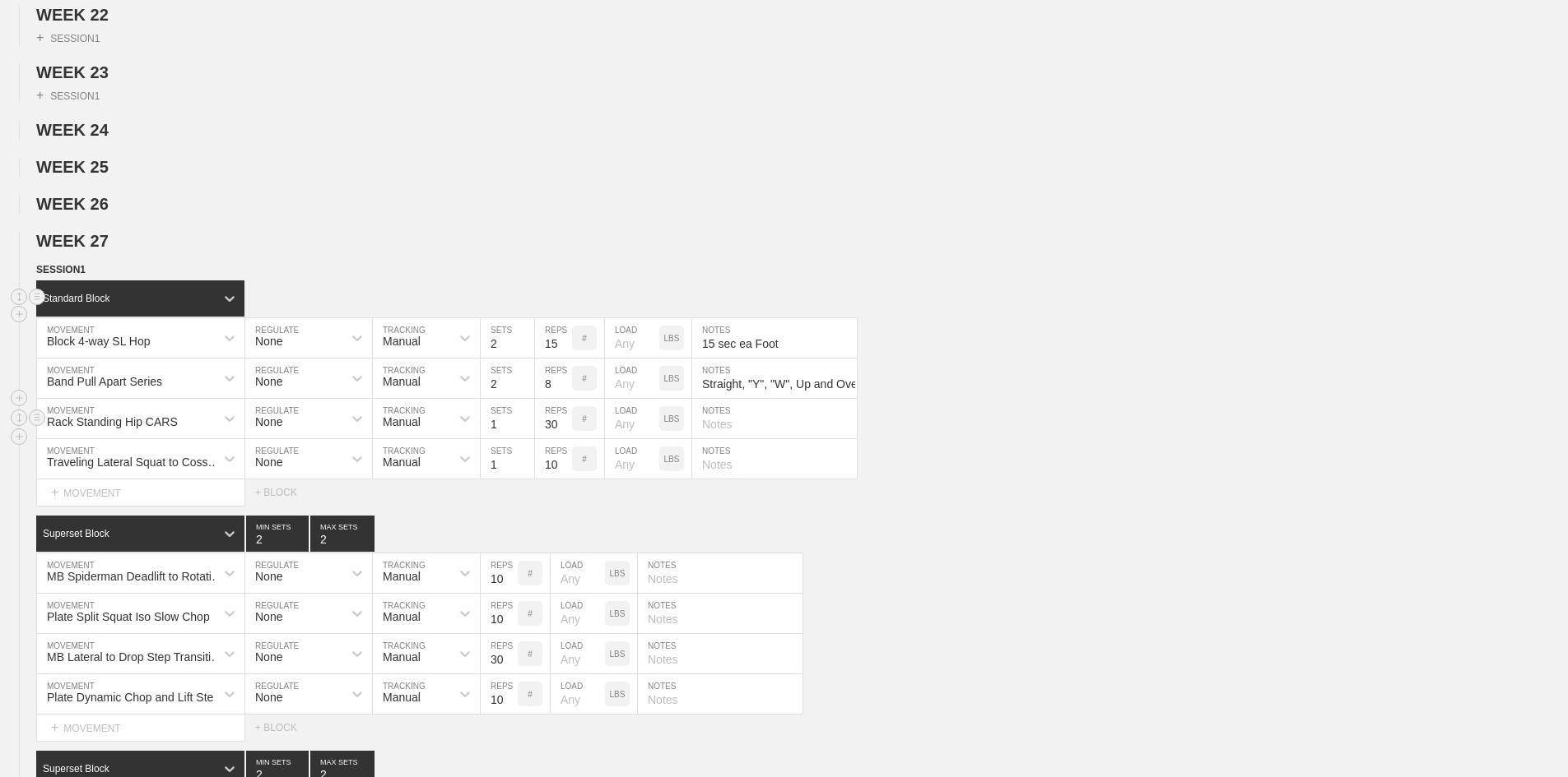
type input "8"
click at [496, 438] on input "1" at bounding box center [507, 418] width 53 height 39
type input "2"
click at [552, 438] on input "30" at bounding box center [553, 418] width 37 height 39
type input "3"
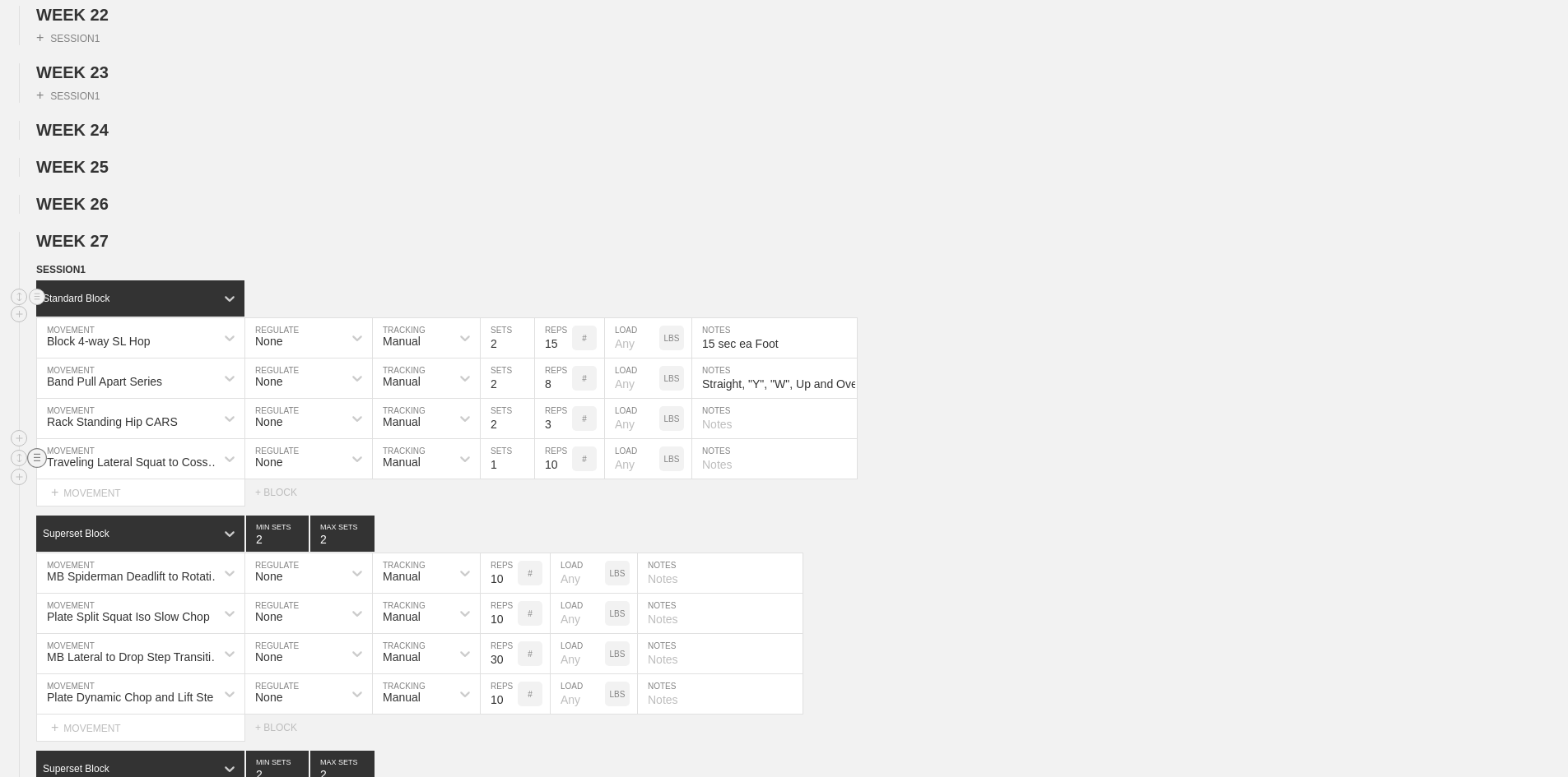
click at [36, 467] on circle at bounding box center [38, 458] width 19 height 19
click at [80, 536] on div "DELETE" at bounding box center [115, 534] width 131 height 24
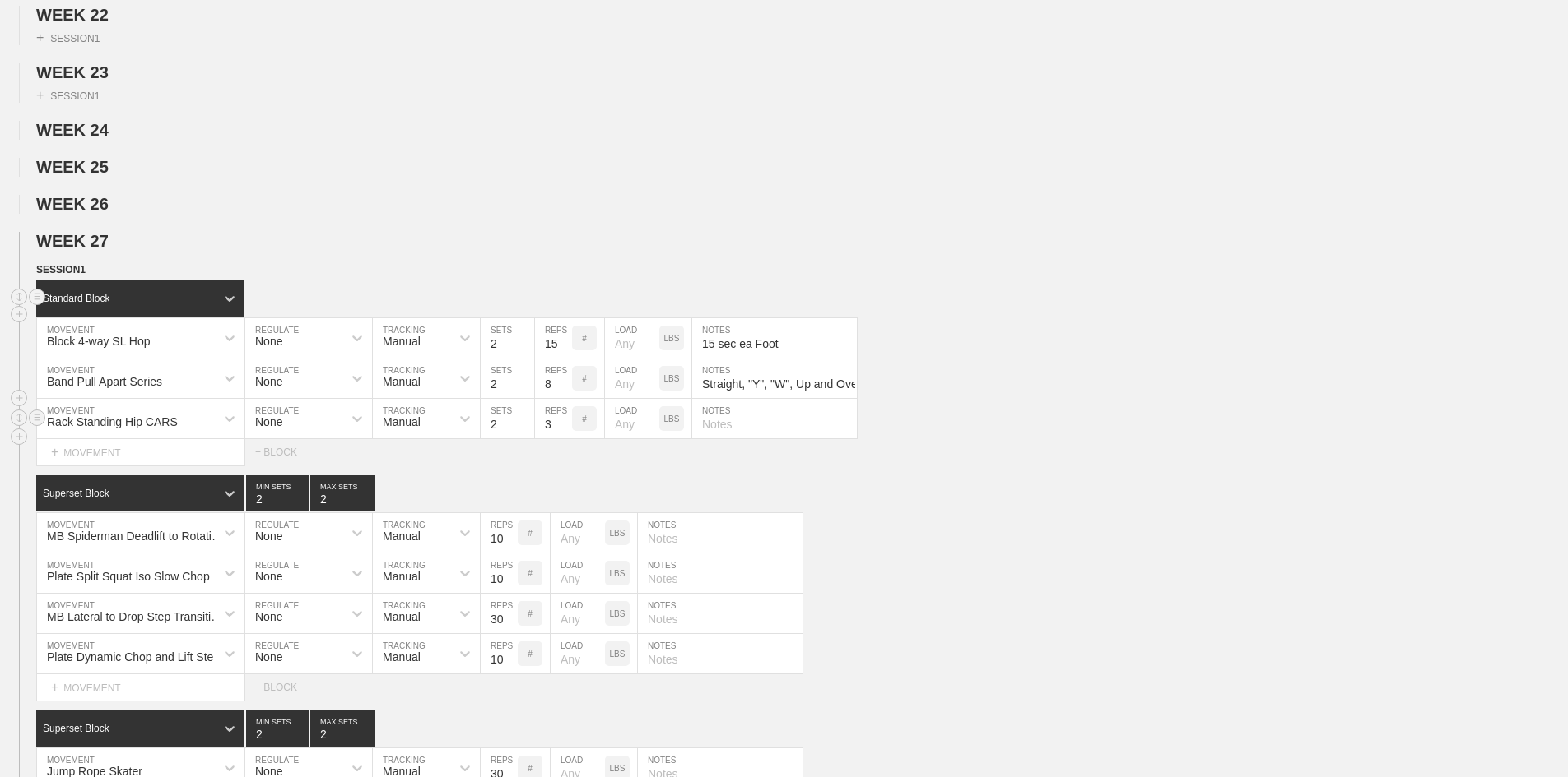
click at [767, 438] on input "text" at bounding box center [775, 418] width 165 height 39
click at [742, 438] on input "text" at bounding box center [775, 418] width 165 height 39
paste input "3 ea Hip with slow 5 sec reps each direction with Knee as High as Possible Enti…"
type input "3 ea Hip with slow 5 sec reps each direction with Knee as High as Possible Enti…"
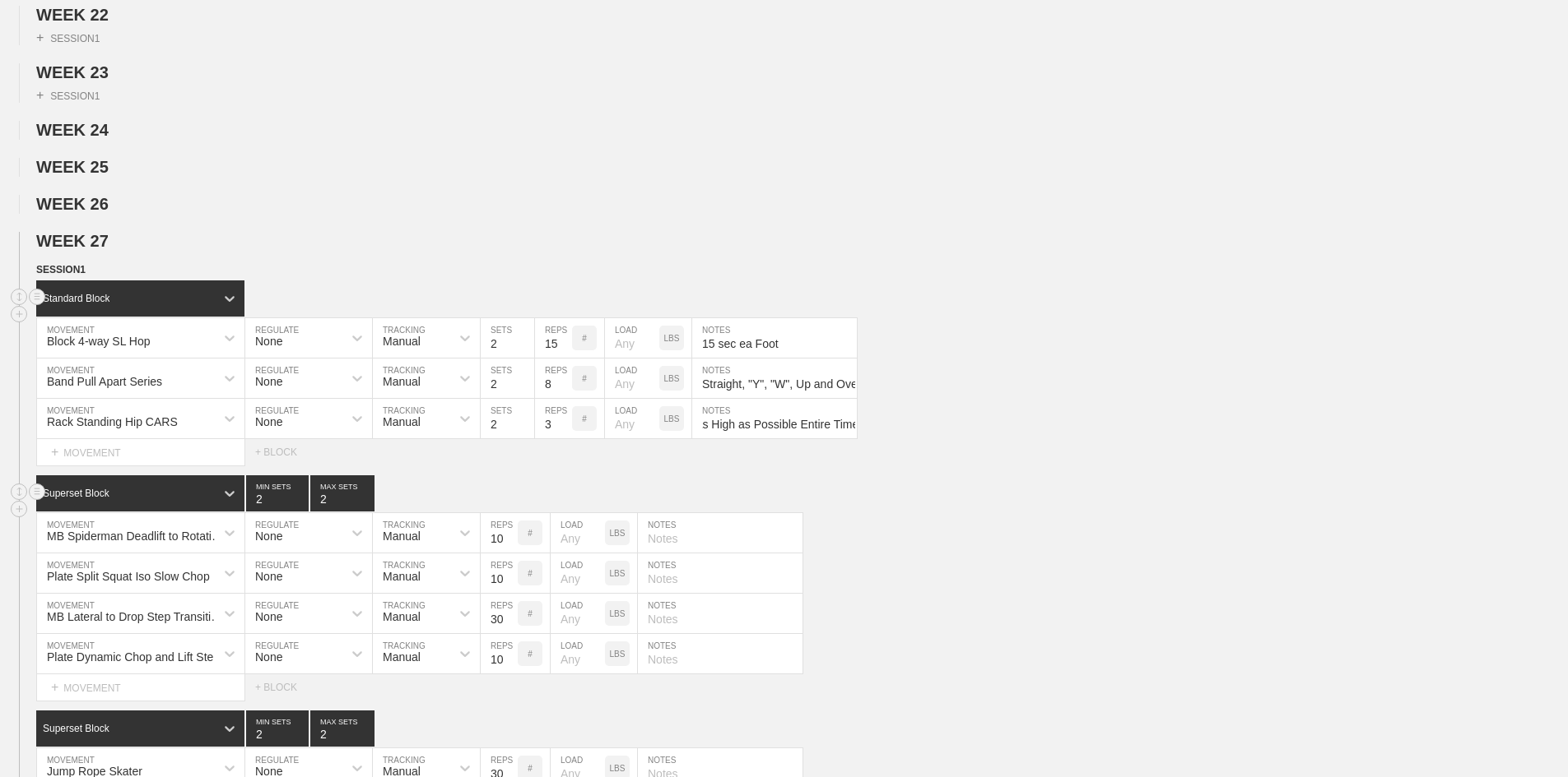
drag, startPoint x: 616, startPoint y: 528, endPoint x: 593, endPoint y: 518, distance: 25.1
click at [615, 512] on div "Superset Block 2 MIN SETS 2 MAX SETS" at bounding box center [802, 493] width 1532 height 36
click at [158, 501] on div "Superset Block" at bounding box center [125, 494] width 179 height 15
click at [121, 550] on div "Standard Block" at bounding box center [140, 536] width 208 height 28
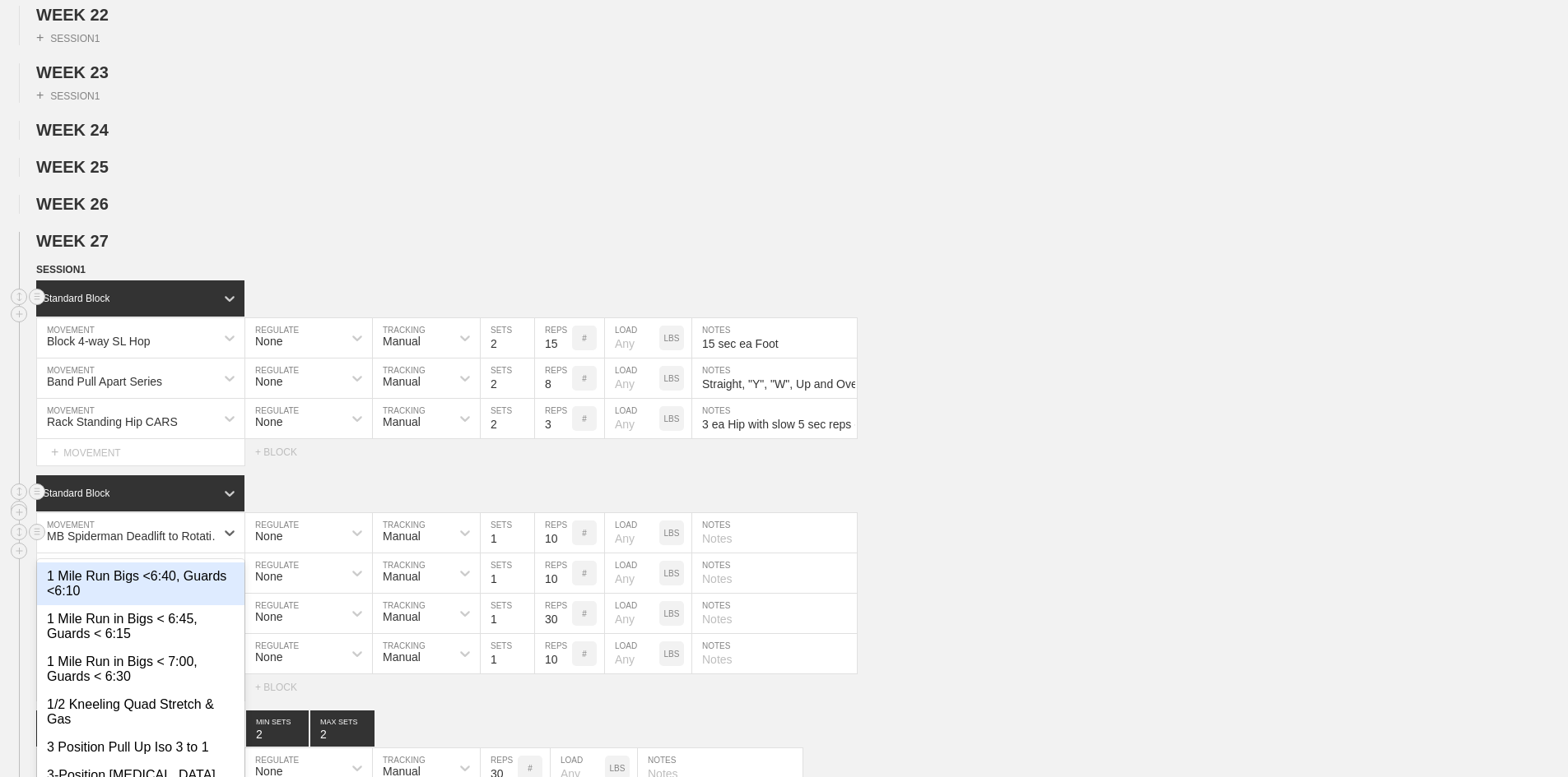
click at [122, 553] on div "option 1 Mile Run Bigs <6:40, Guards <6:10 focused, 1 of 817. 817 results avail…" at bounding box center [140, 533] width 207 height 39
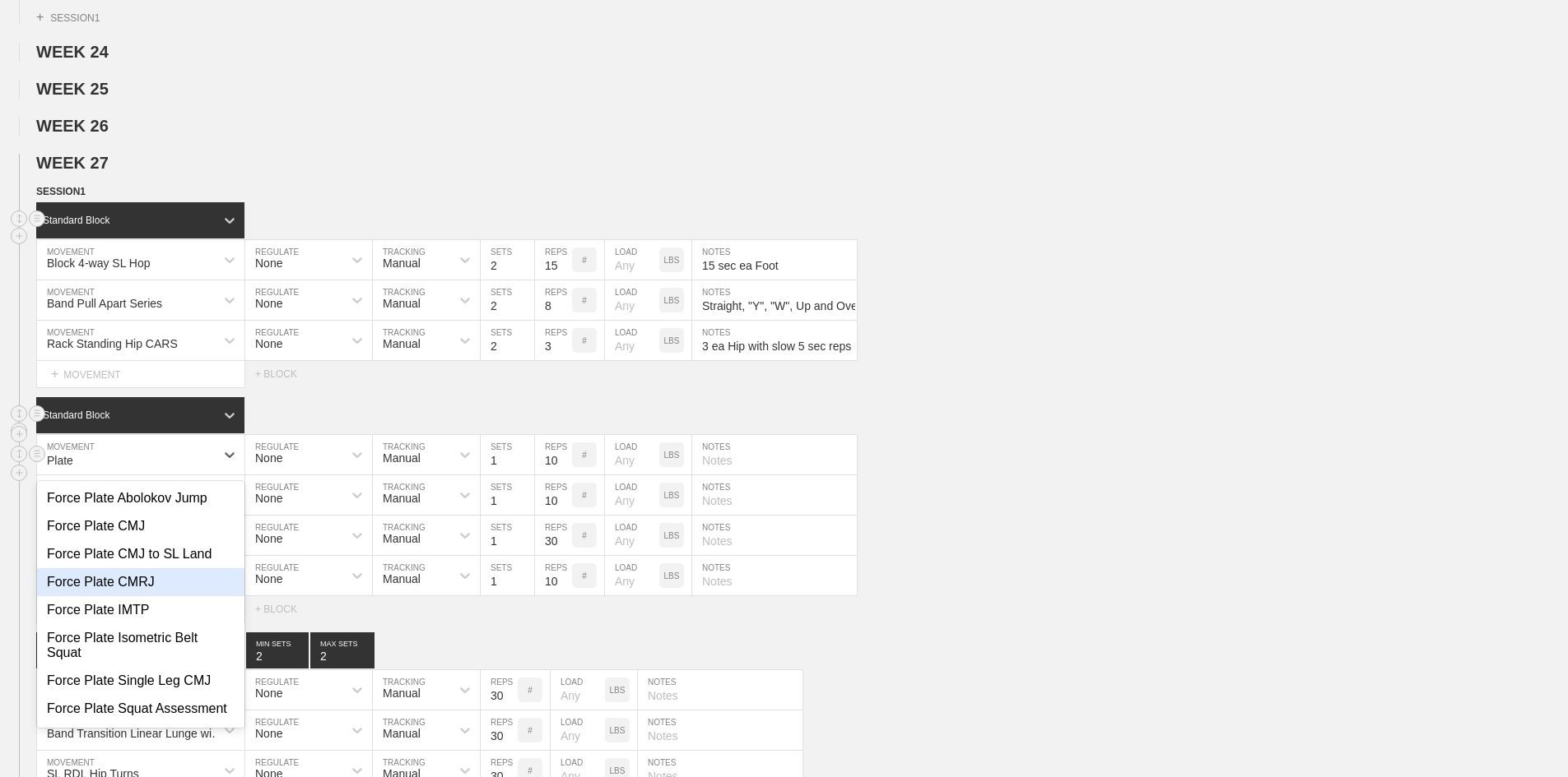
type input "Plate W"
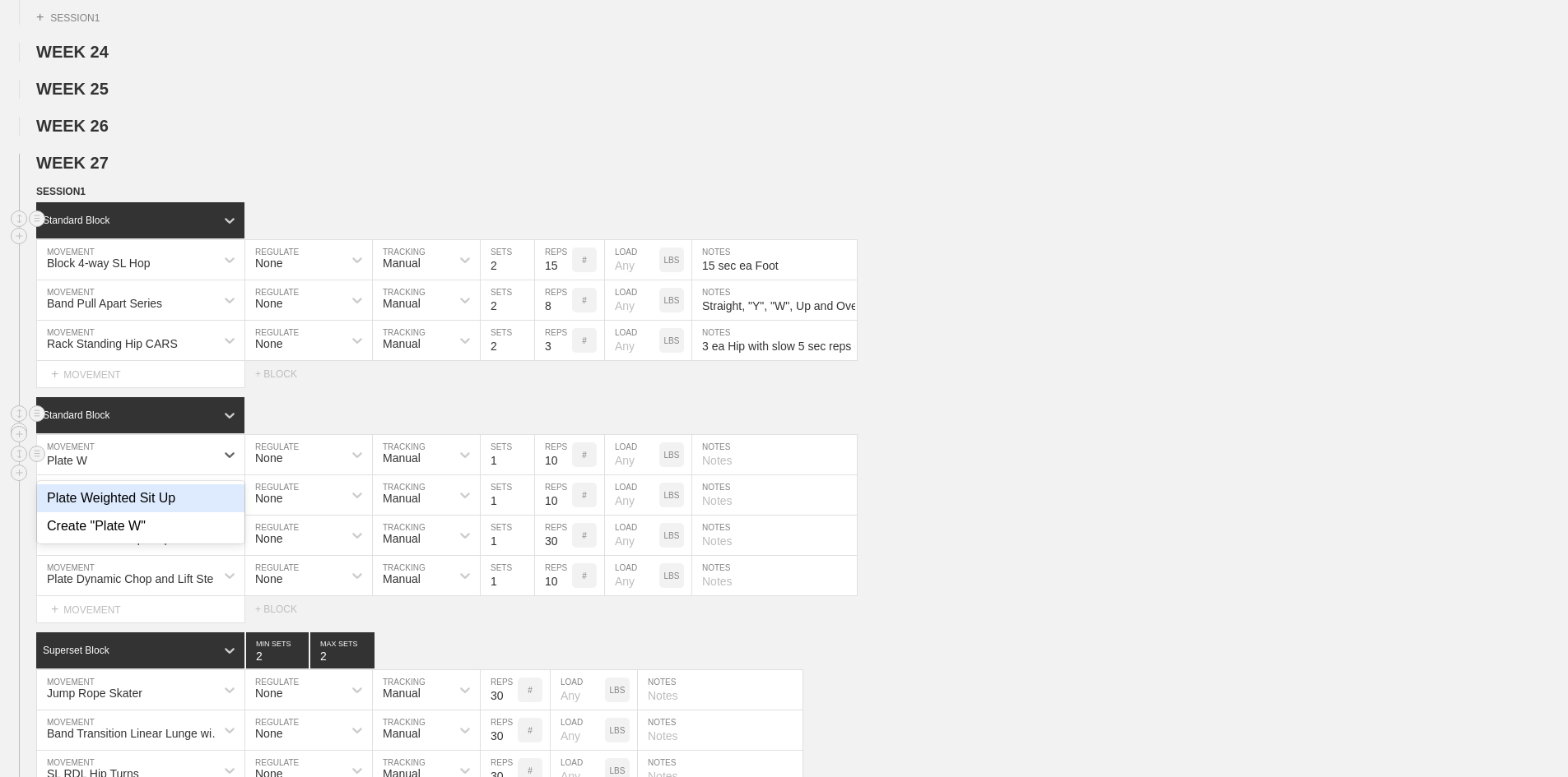
click at [158, 513] on div "Plate Weighted Sit Up" at bounding box center [140, 499] width 207 height 28
click at [551, 474] on input "10" at bounding box center [553, 454] width 37 height 39
type input "14"
click at [130, 515] on div "Plate Split Squat Iso Slow Chop" at bounding box center [140, 494] width 207 height 39
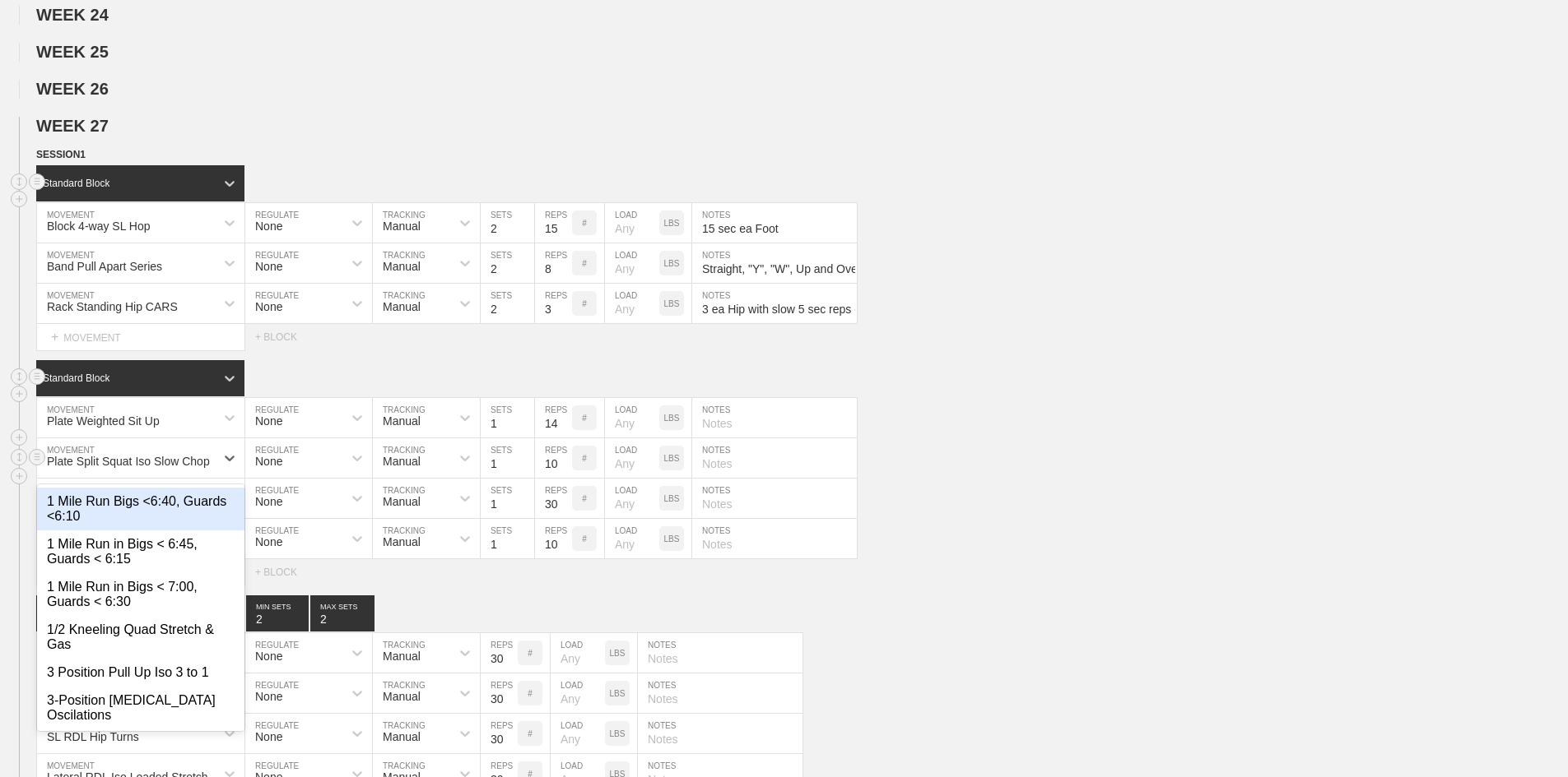
scroll to position [1517, 0]
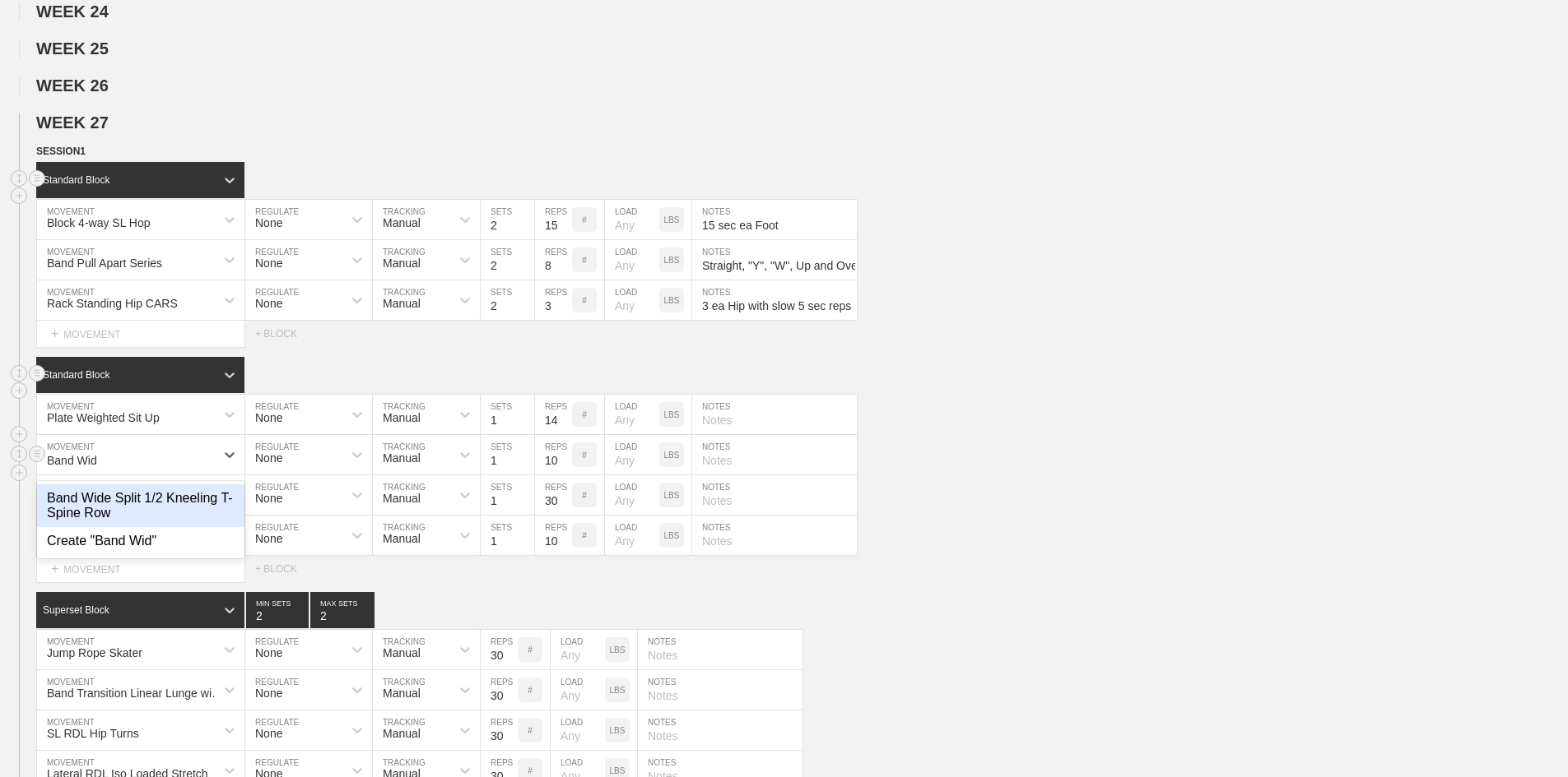
type input "Band Wide"
click at [181, 528] on div "Band Wide Split 1/2 Kneeling T-Spine Row" at bounding box center [140, 506] width 207 height 43
click at [547, 474] on input "10" at bounding box center [553, 454] width 37 height 39
click at [550, 474] on input "15" at bounding box center [553, 454] width 37 height 39
click at [554, 474] on input "15" at bounding box center [553, 454] width 37 height 39
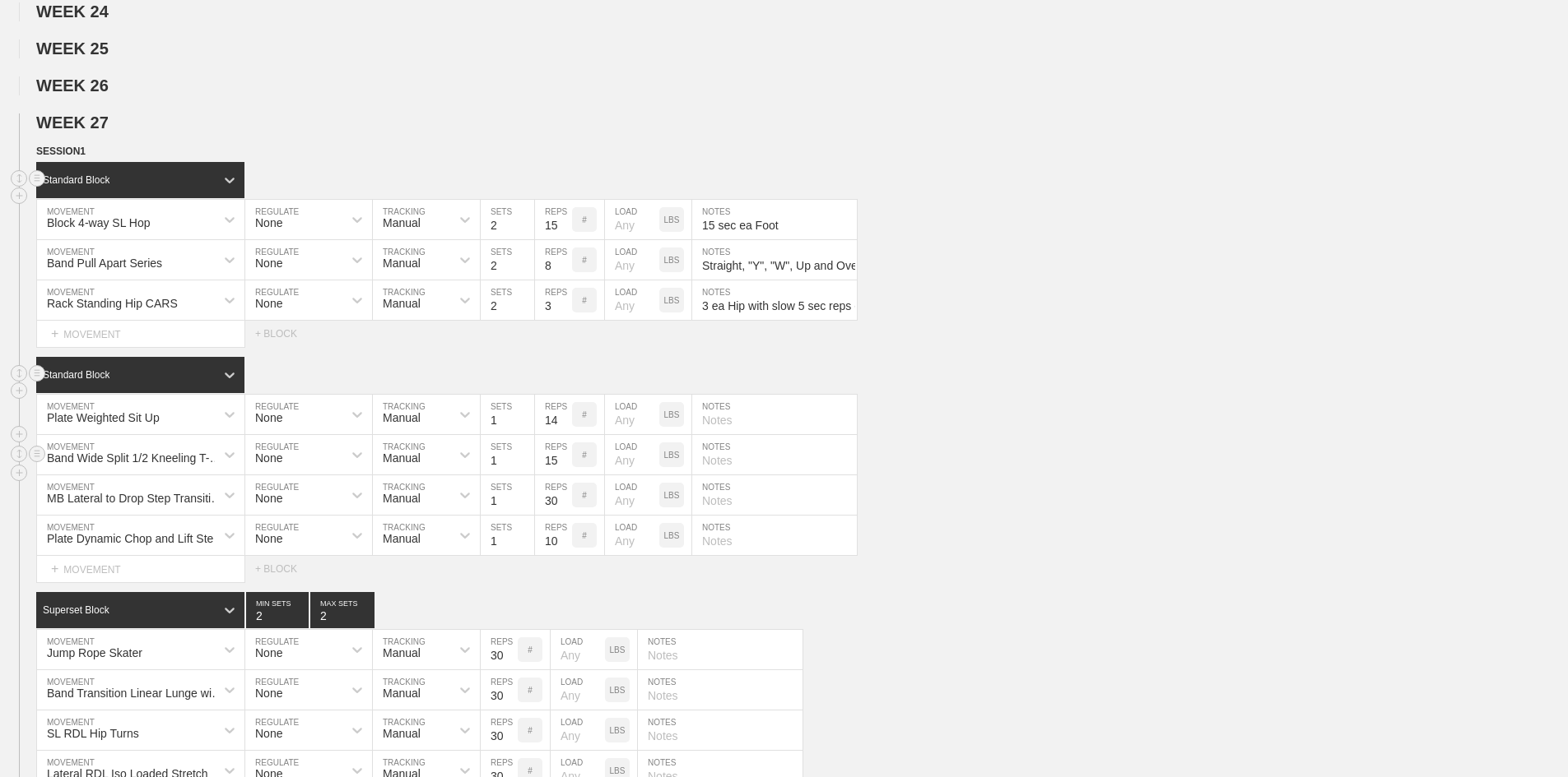
click at [554, 474] on input "15" at bounding box center [553, 454] width 37 height 39
type input "4"
type input "14"
click at [759, 474] on input "text" at bounding box center [775, 454] width 165 height 39
paste input "14 ea side"
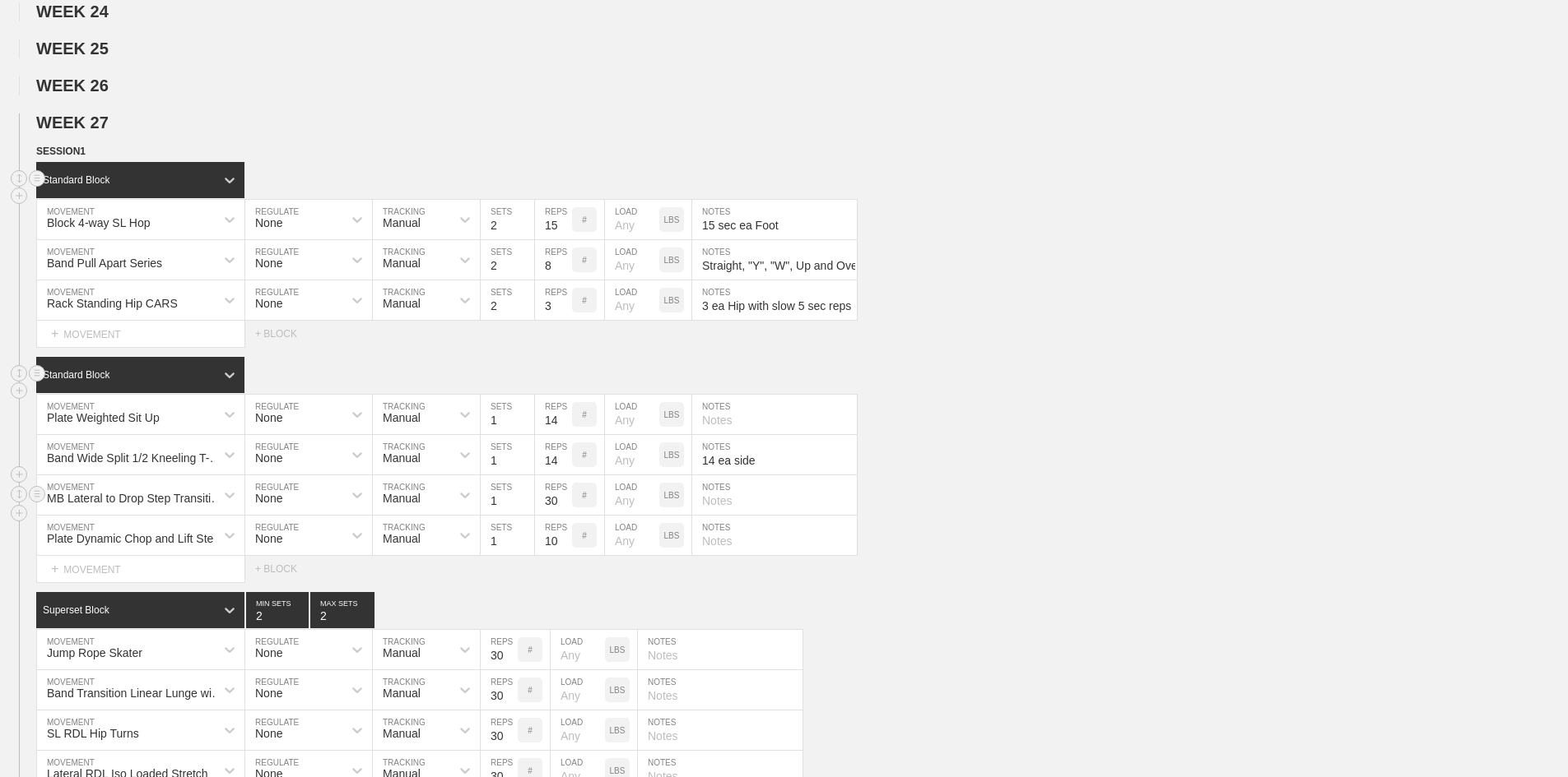
type input "14 ea side"
click at [130, 505] on div "MB Lateral to Drop Step Transition Lunge with Rotation" at bounding box center [137, 498] width 179 height 13
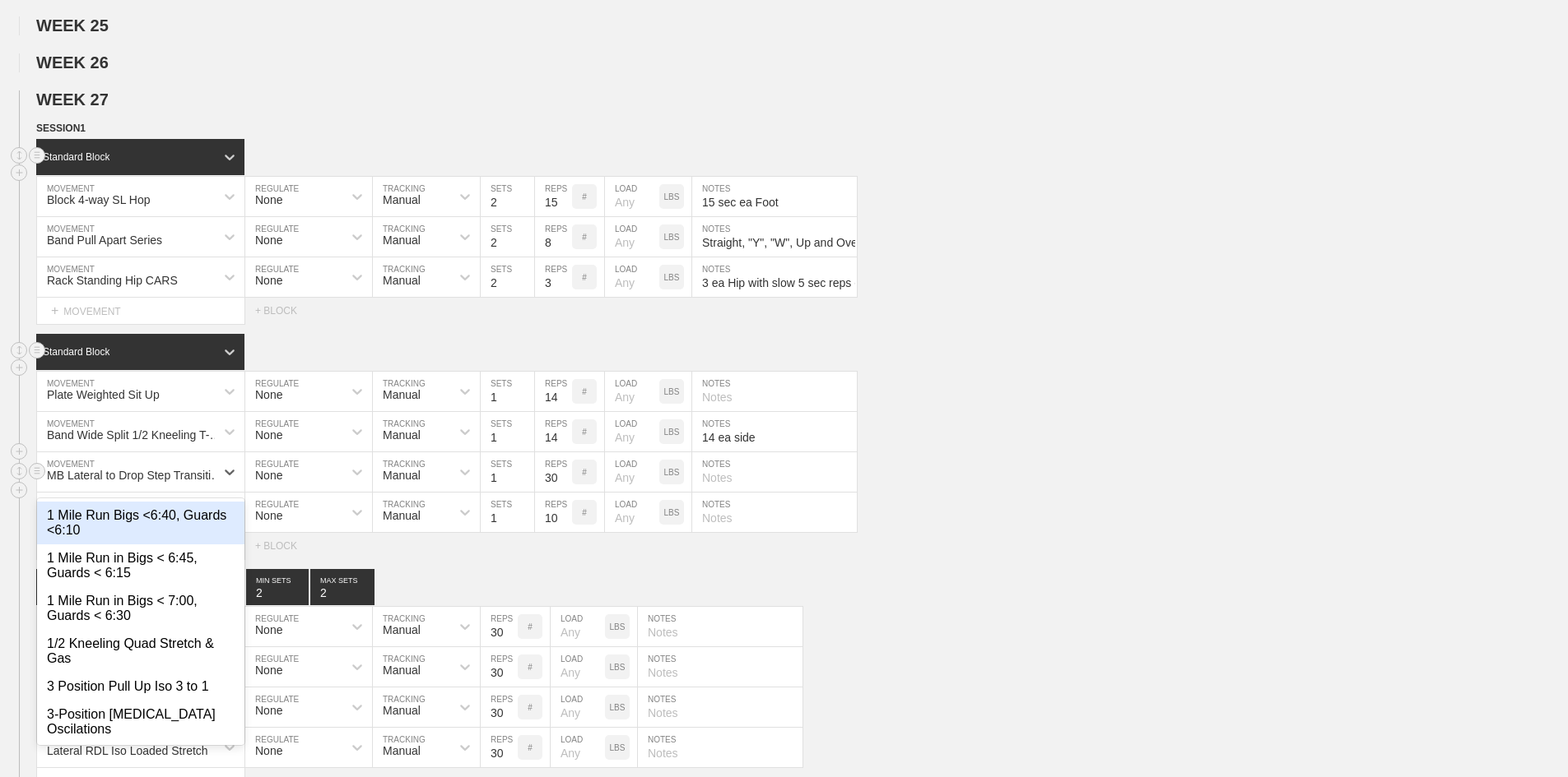
scroll to position [1558, 0]
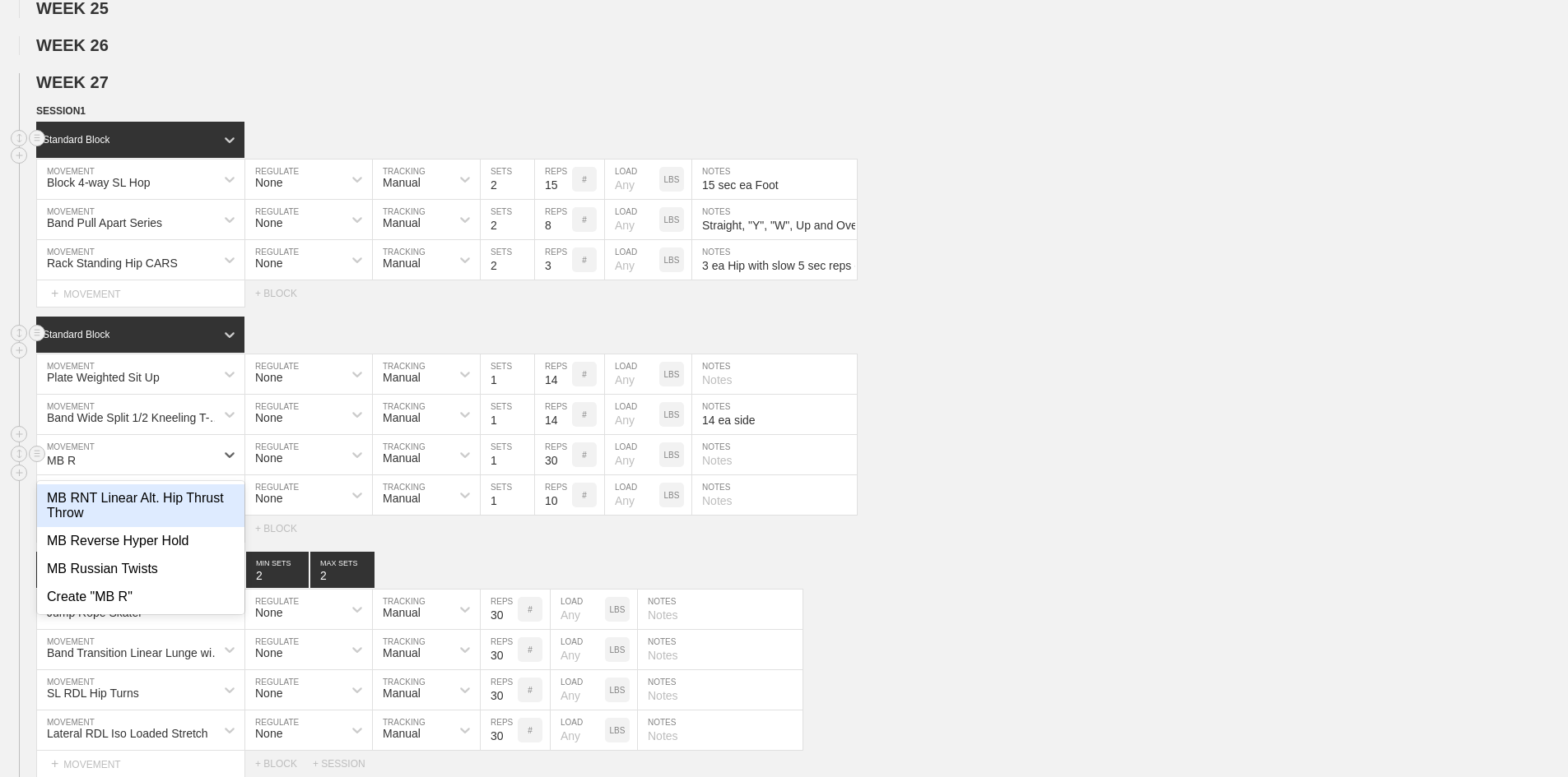
type input "MB RNT"
click at [151, 528] on div "MB RNT Linear Alt. Hip Thrust Throw" at bounding box center [140, 506] width 207 height 43
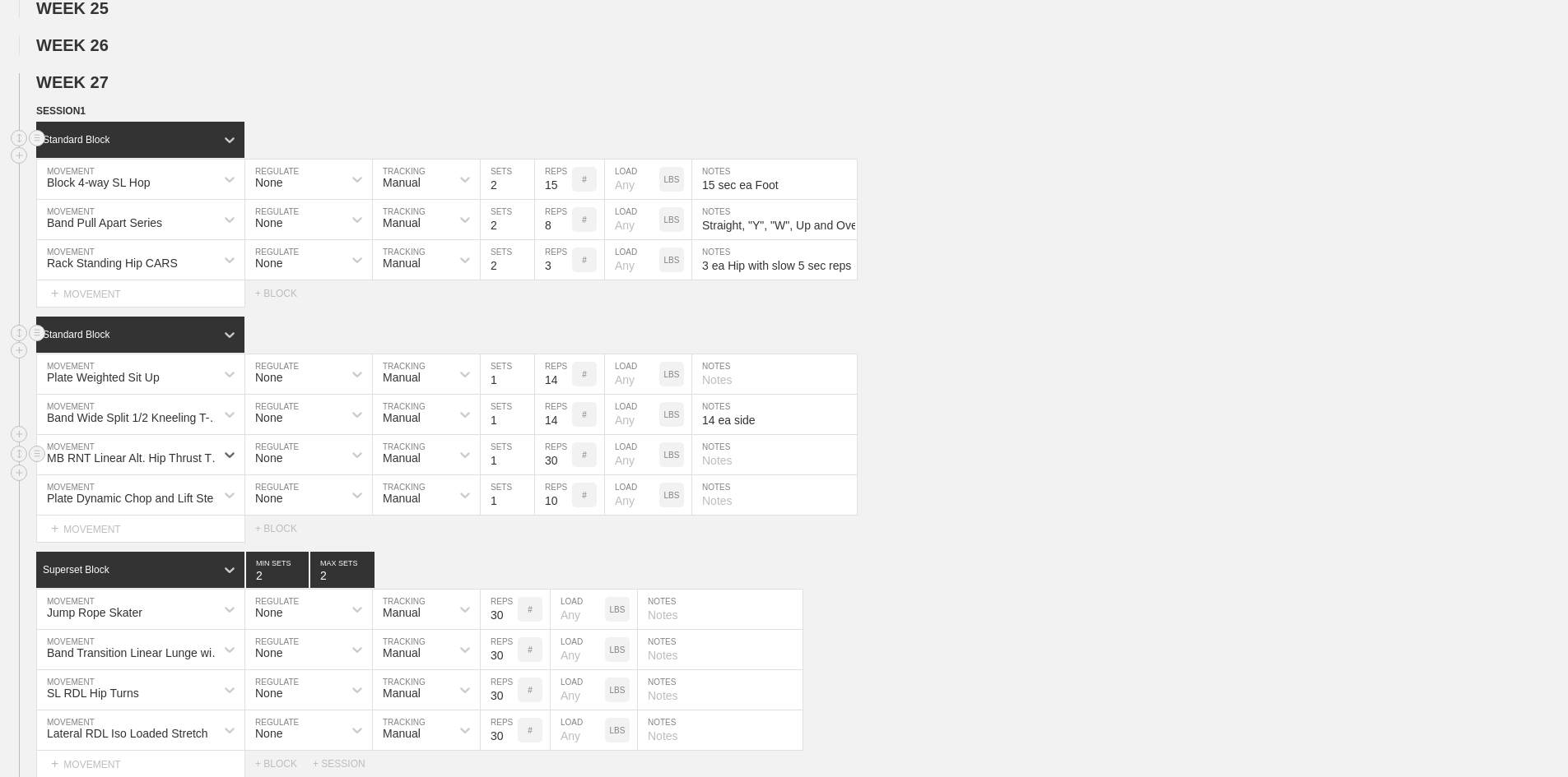
click at [548, 474] on input "30" at bounding box center [553, 454] width 37 height 39
type input "14"
click at [731, 474] on input "text" at bounding box center [775, 454] width 165 height 39
paste input "14 on ea Hip for 28 Total"
type input "14 on ea Hip for 28 Total"
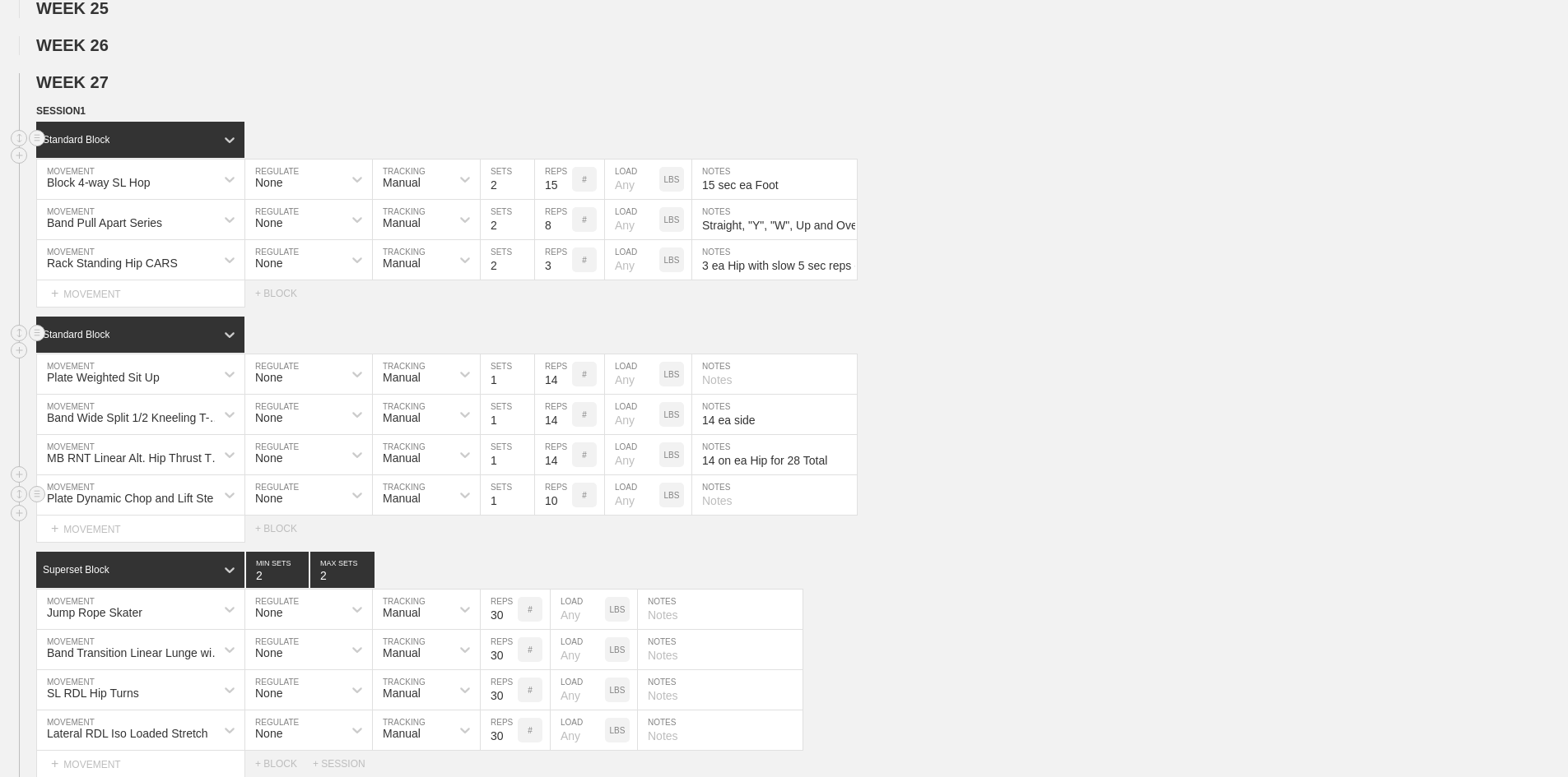
click at [103, 509] on div "Plate Dynamic Chop and Lift Step Through" at bounding box center [125, 495] width 178 height 28
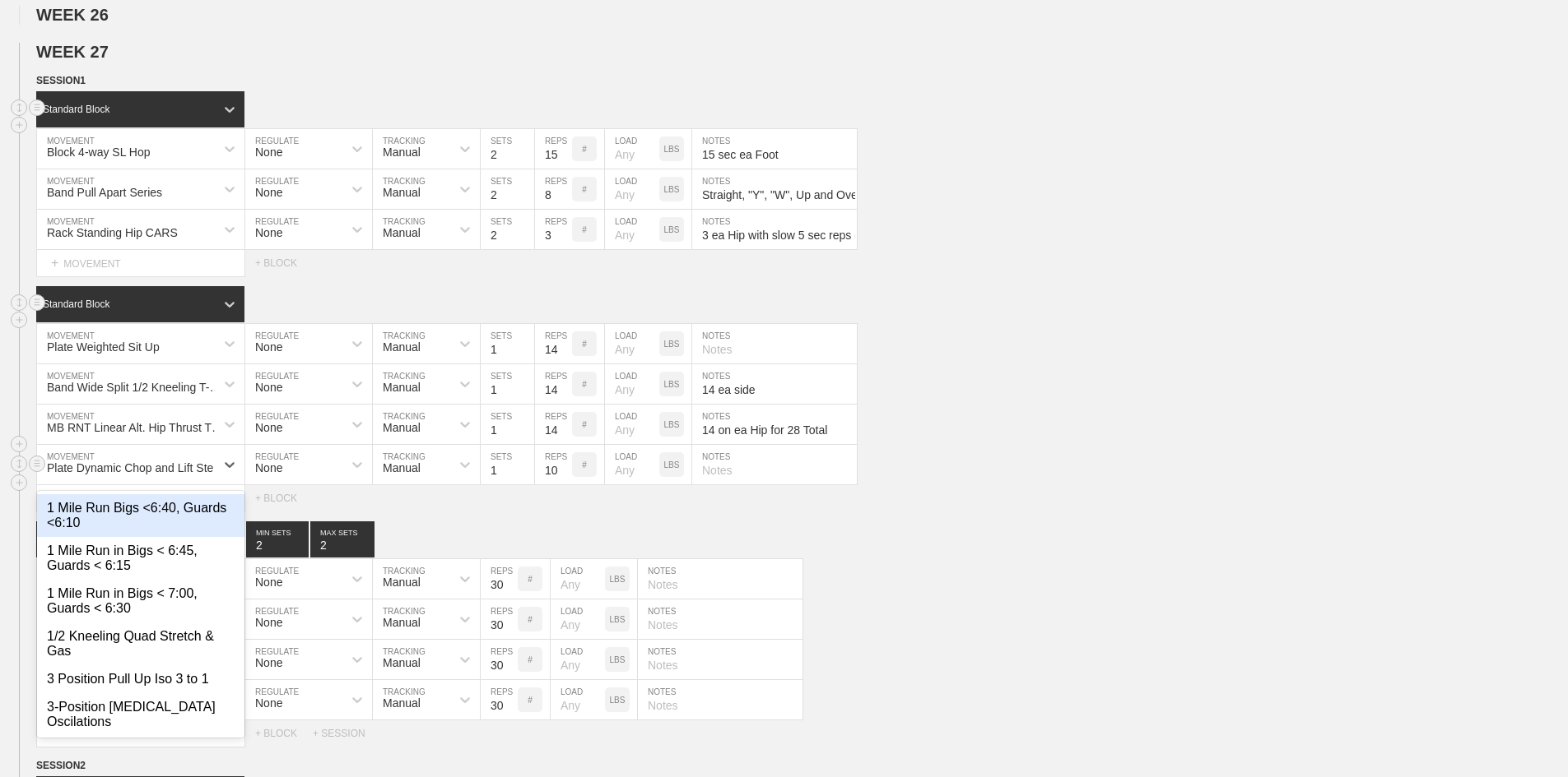
scroll to position [1598, 0]
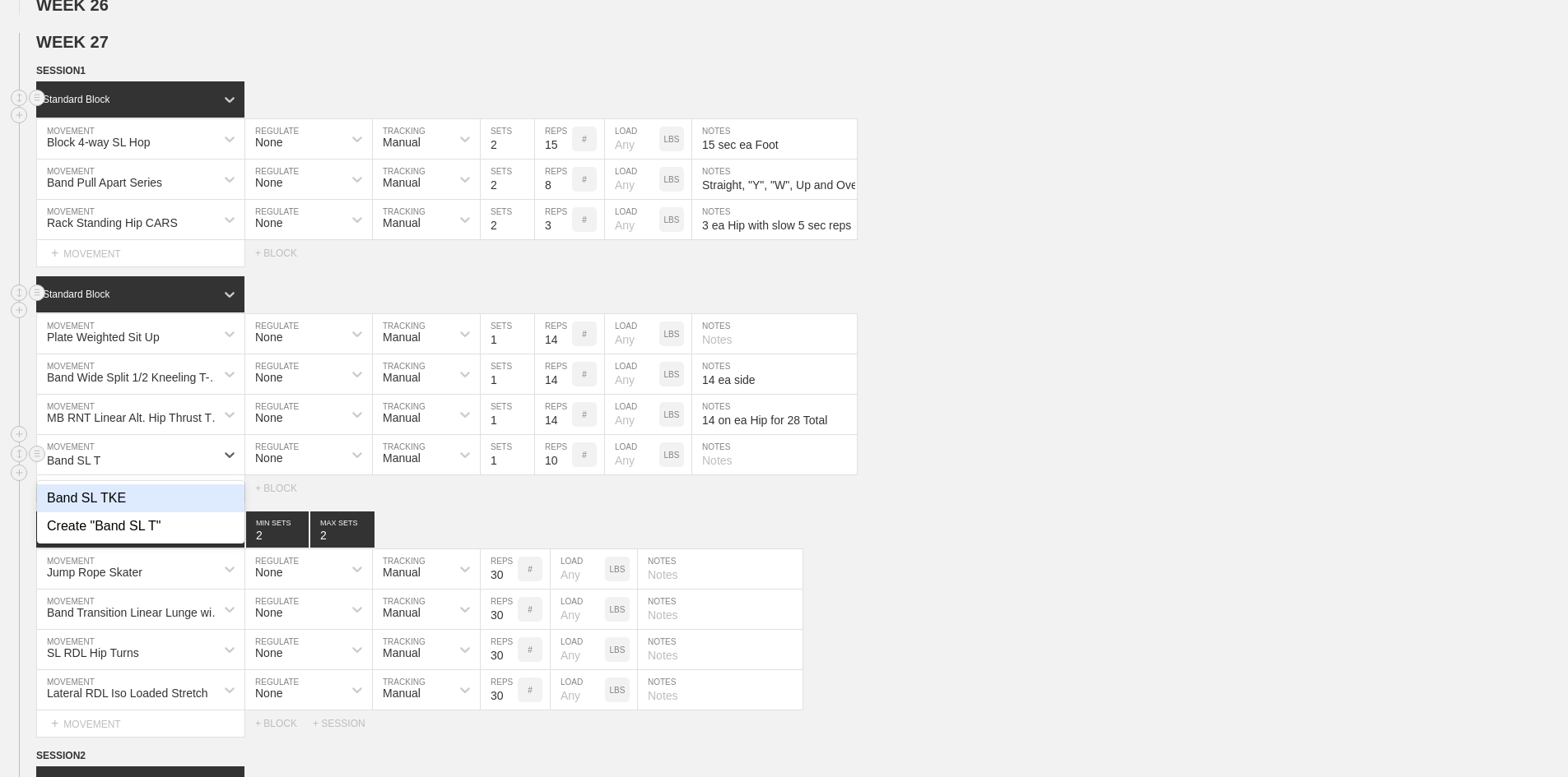
type input "Band SL TK"
click at [101, 513] on div "Band SL TKE" at bounding box center [140, 499] width 207 height 28
click at [765, 474] on input "text" at bounding box center [775, 454] width 165 height 39
paste input "14 ea on Back Leg"
type input "14 ea on Back Leg"
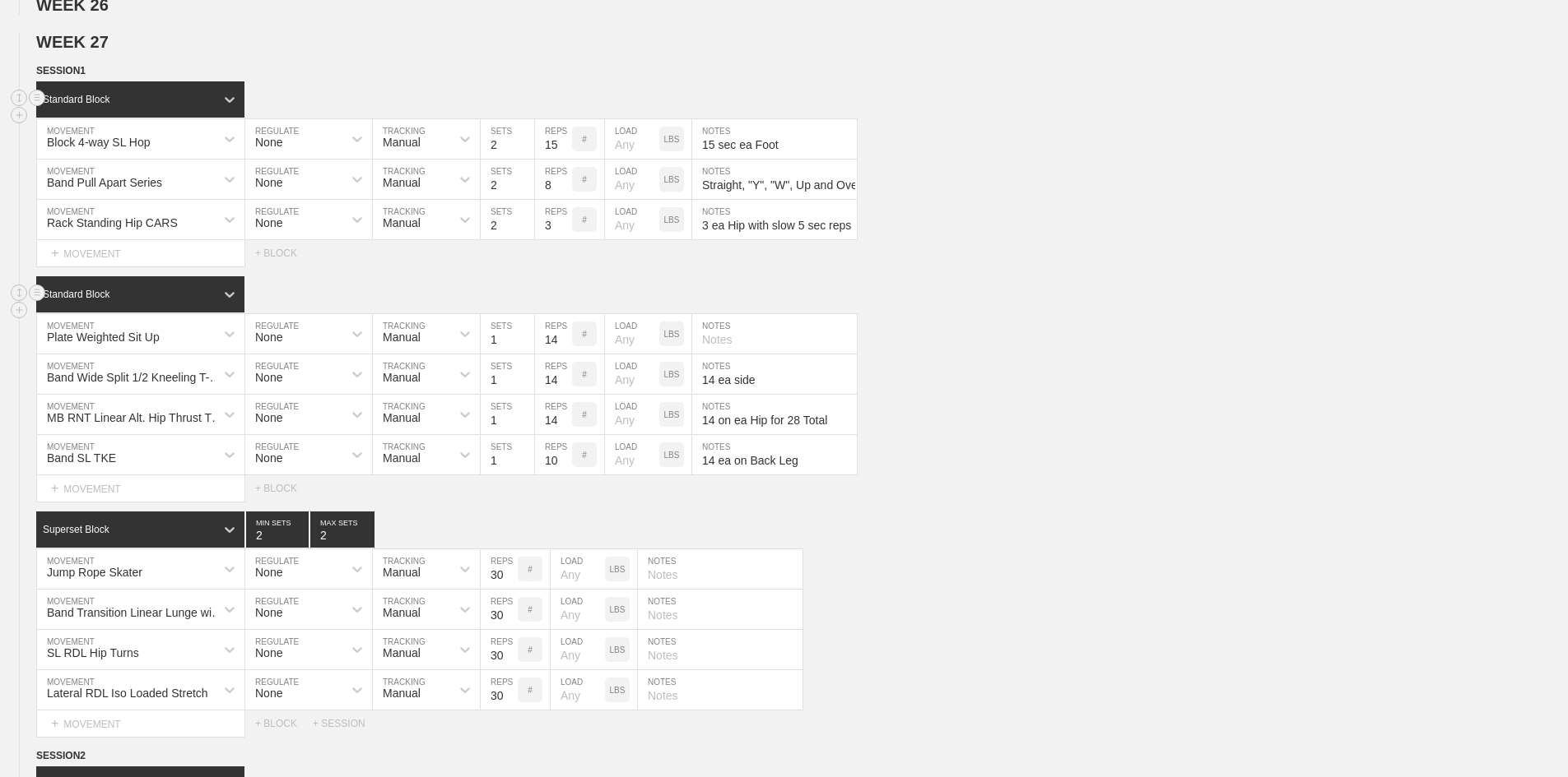
click at [144, 469] on div "Band SL TKE" at bounding box center [125, 455] width 178 height 28
click at [336, 501] on div "Select... MOVEMENT + MOVEMENT + BLOCK" at bounding box center [784, 488] width 1568 height 26
click at [152, 502] on div "+ MOVEMENT" at bounding box center [140, 488] width 209 height 27
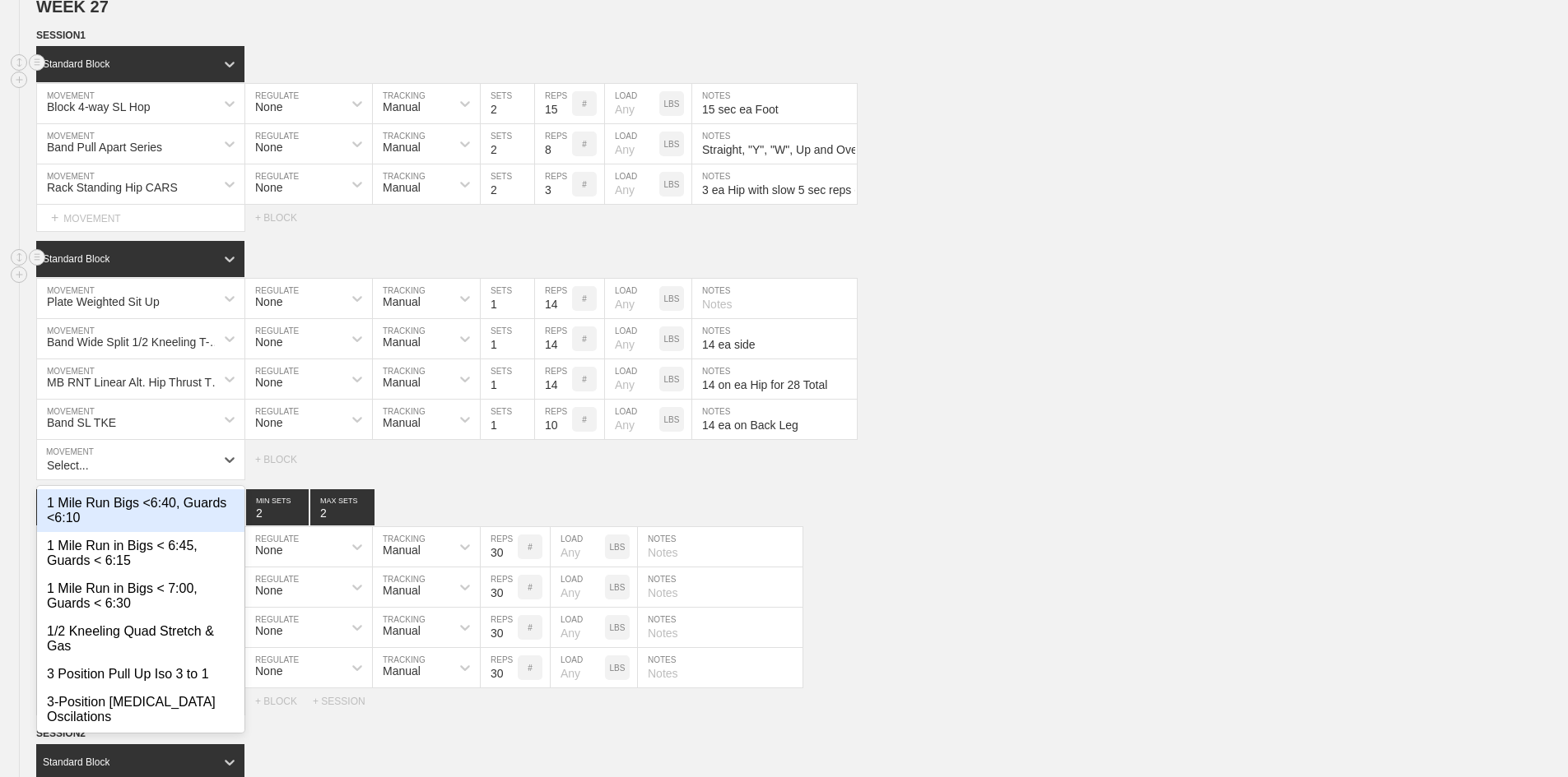
scroll to position [1638, 0]
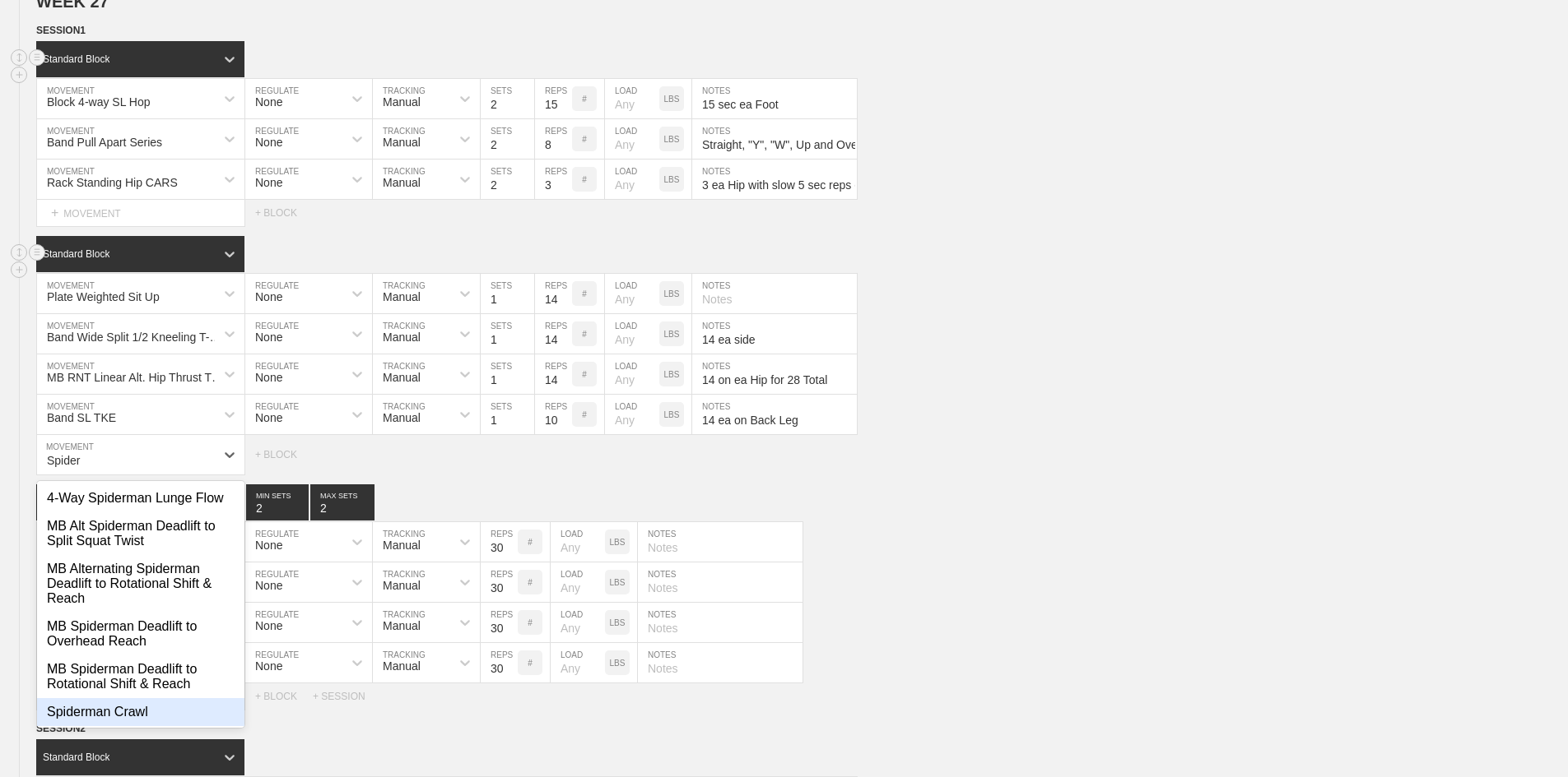
click at [115, 726] on div "Spiderman Crawl" at bounding box center [140, 712] width 207 height 28
type input "Spider"
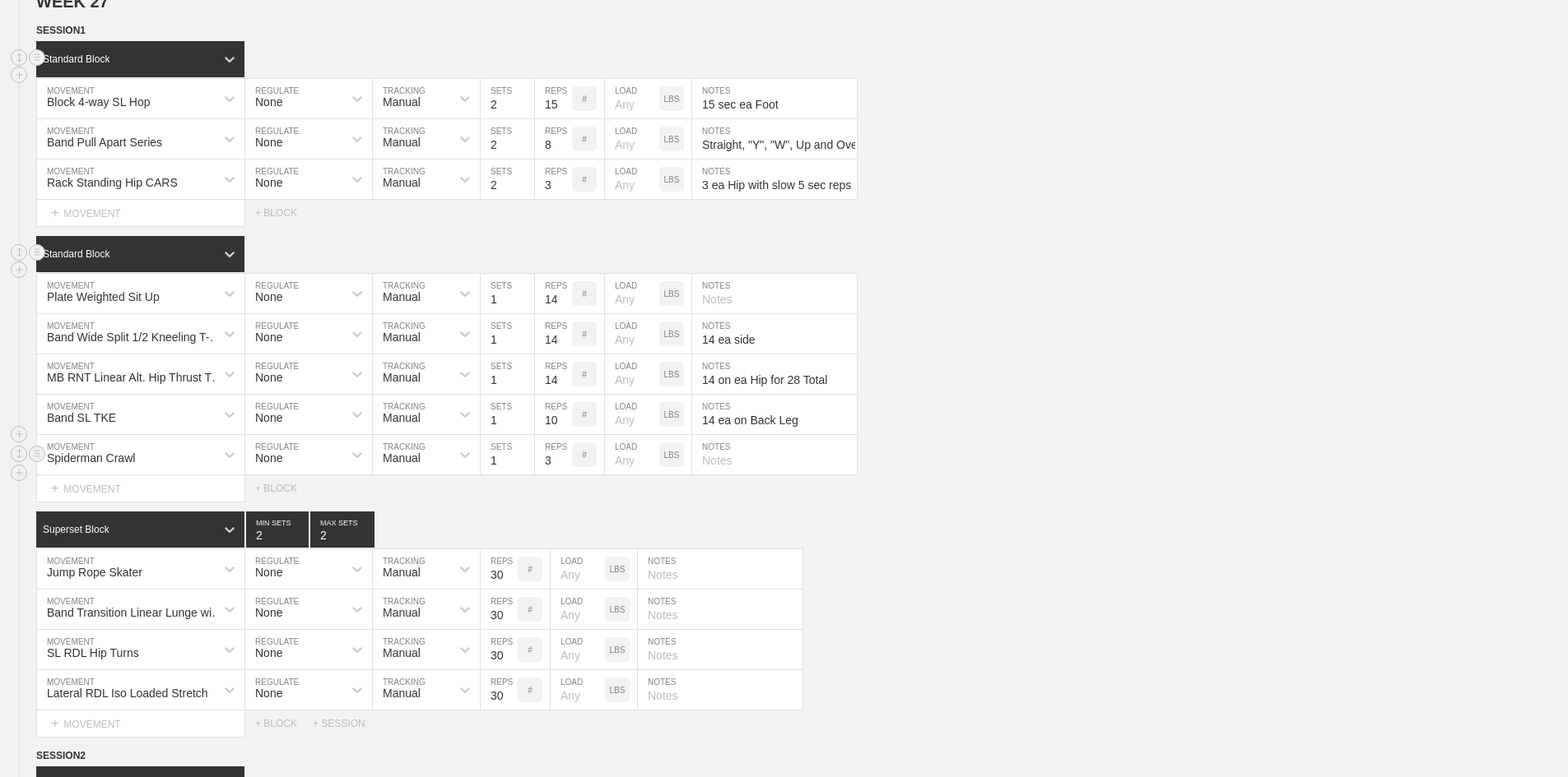
click at [544, 474] on input "3" at bounding box center [553, 454] width 37 height 39
type input "14"
click at [699, 474] on input "text" at bounding box center [775, 454] width 165 height 39
click at [722, 474] on input "text" at bounding box center [775, 454] width 165 height 39
paste input "14 steps each Lag"
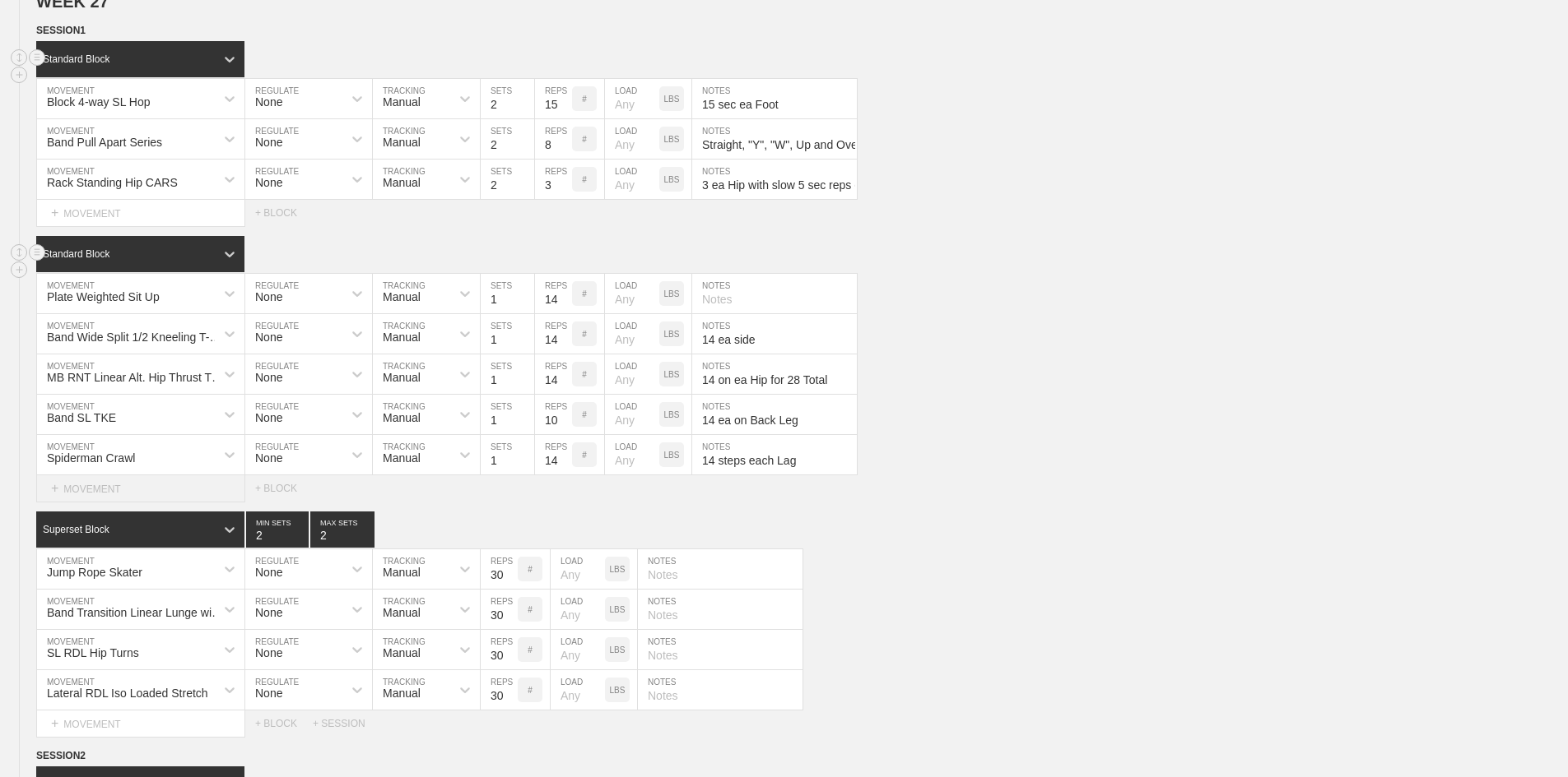
type input "14 steps each Lag"
click at [95, 502] on div "+ MOVEMENT" at bounding box center [140, 488] width 209 height 27
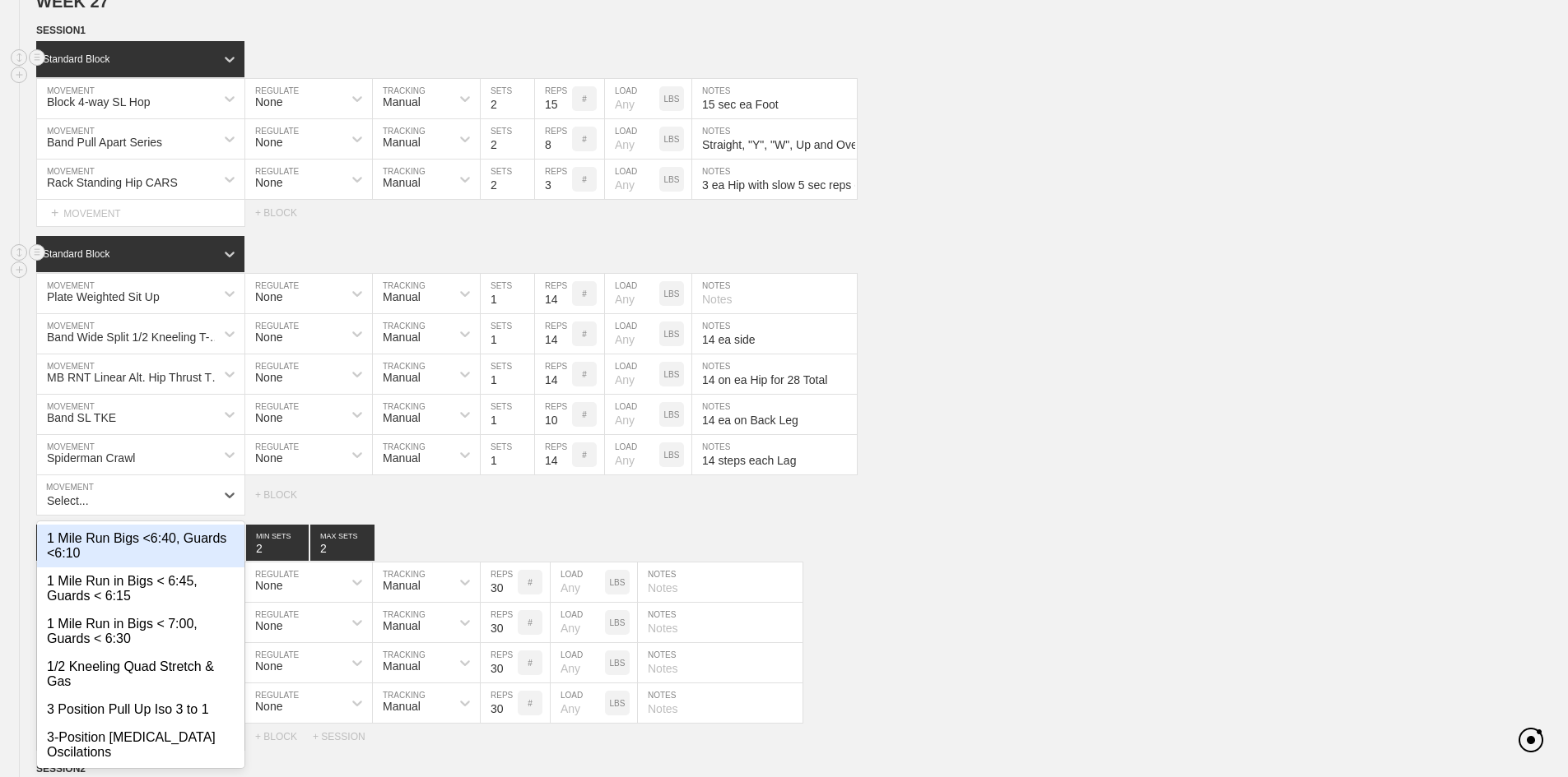
scroll to position [1678, 0]
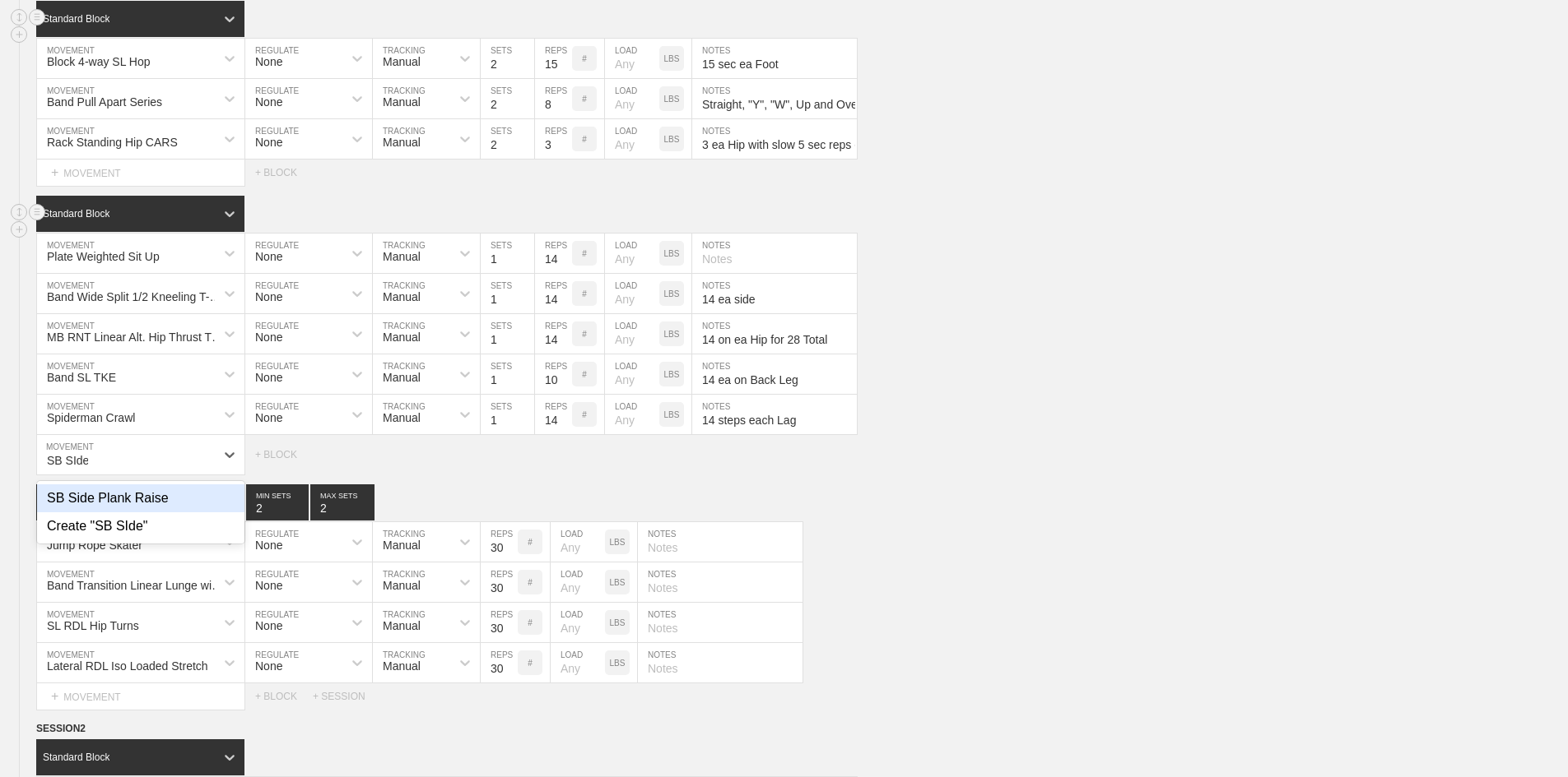
click at [85, 513] on div "SB Side Plank Raise" at bounding box center [140, 499] width 207 height 28
type input "SB SIde"
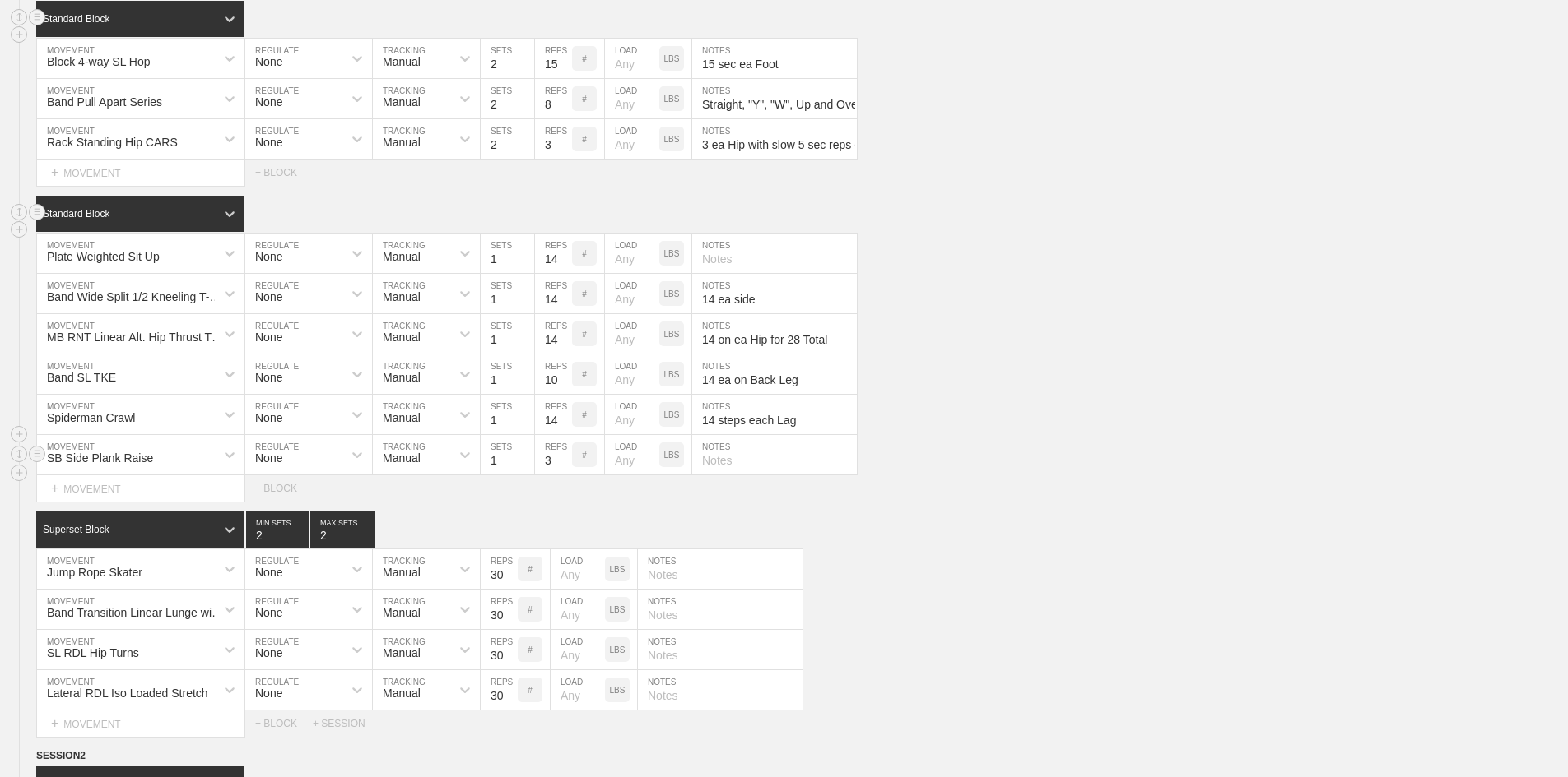
click at [715, 474] on input "text" at bounding box center [775, 454] width 165 height 39
paste input "14 ea side with Ball between feet"
type input "14 ea side with Ball between feet"
click at [537, 474] on input "3" at bounding box center [553, 454] width 37 height 39
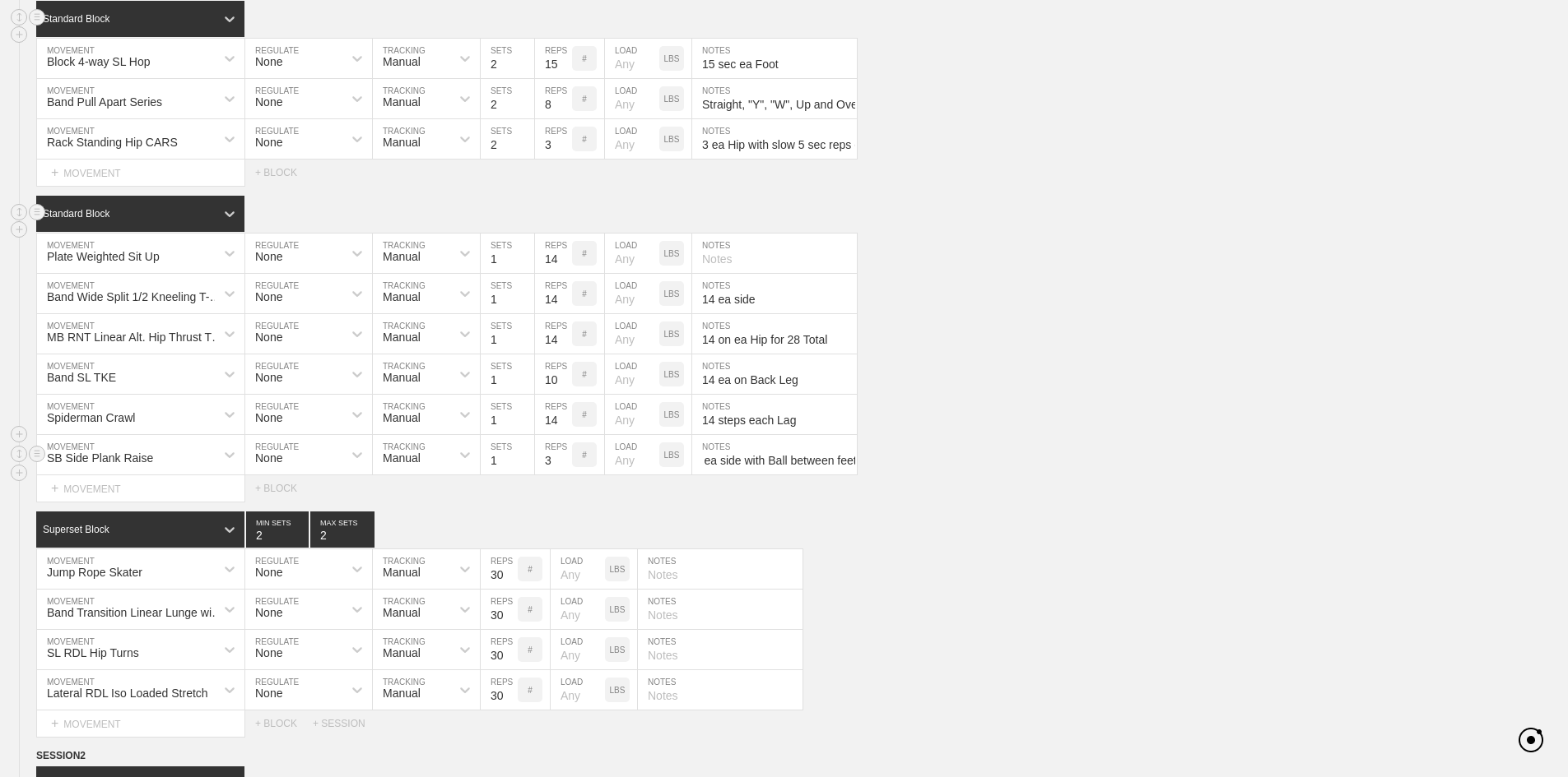
scroll to position [0, 0]
type input "14"
click at [631, 548] on div "Superset Block 2 MIN SETS 2 MAX SETS" at bounding box center [802, 529] width 1532 height 36
click at [1245, 475] on div "SB Side Plank Raise MOVEMENT None REGULATE Manual TRACKING 1 SETS 14 REPS # LOA…" at bounding box center [784, 455] width 1568 height 40
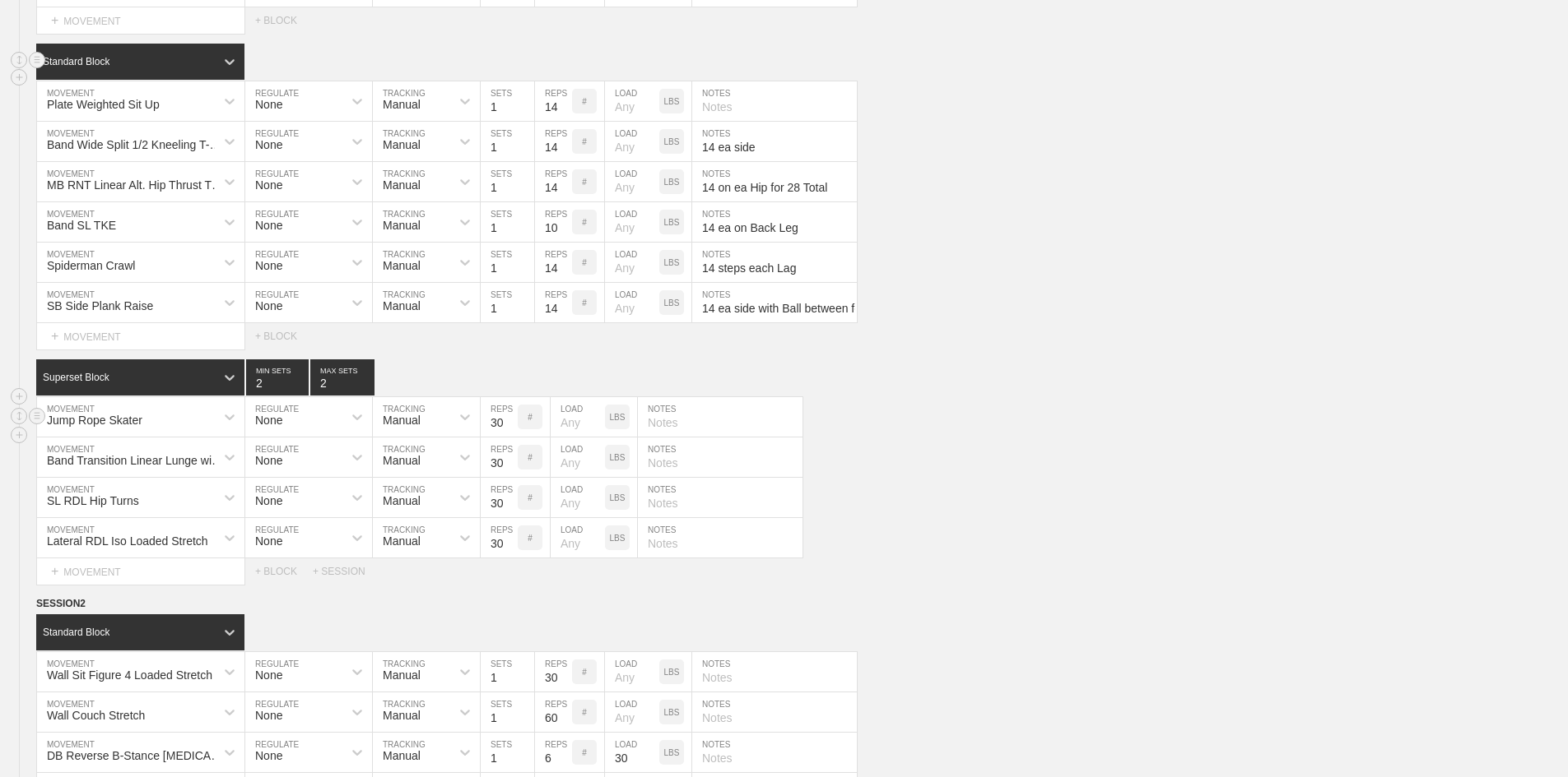
scroll to position [1843, 0]
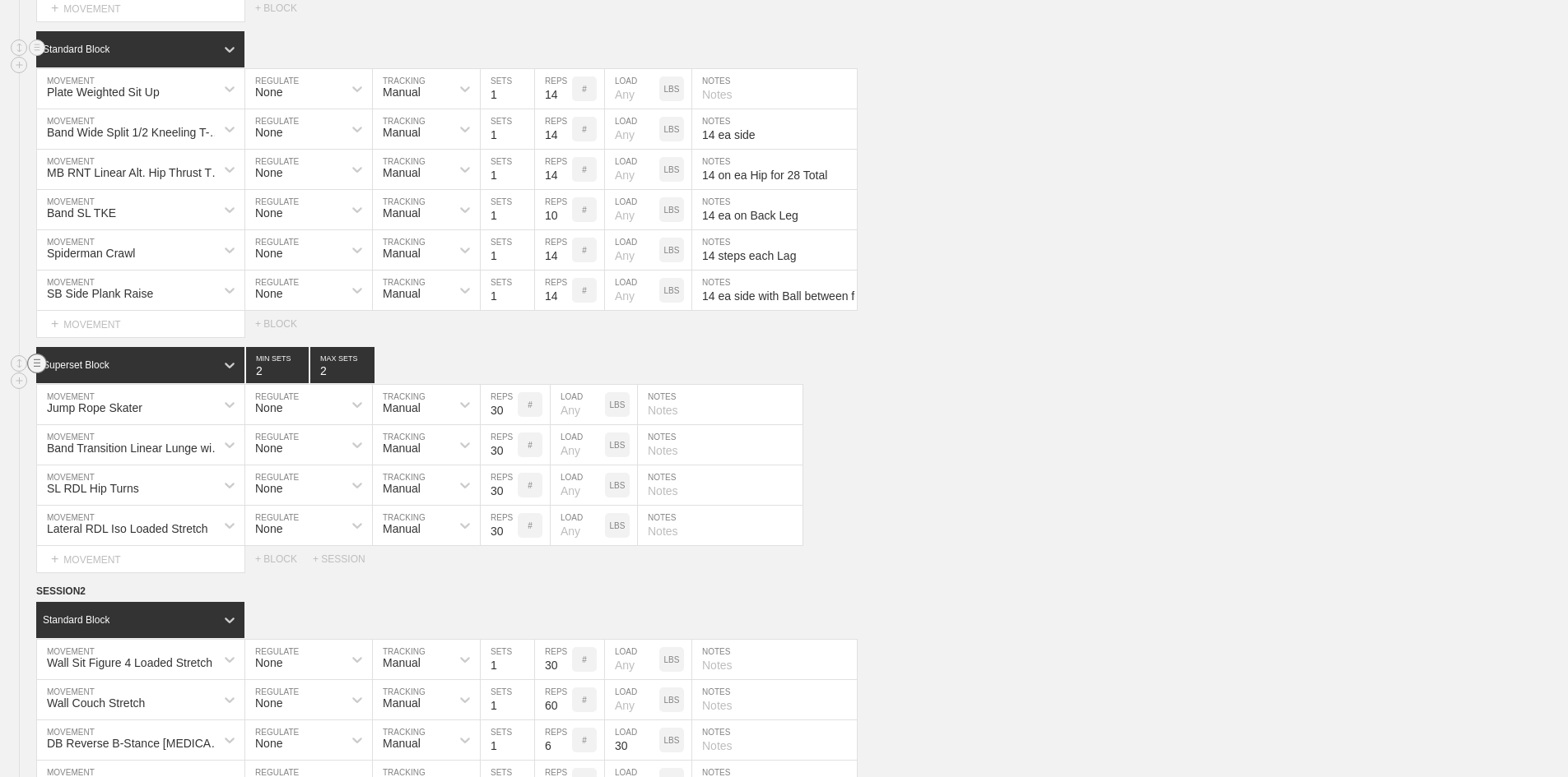
click at [37, 374] on circle at bounding box center [38, 364] width 19 height 19
click at [81, 437] on div "DELETE" at bounding box center [115, 442] width 131 height 24
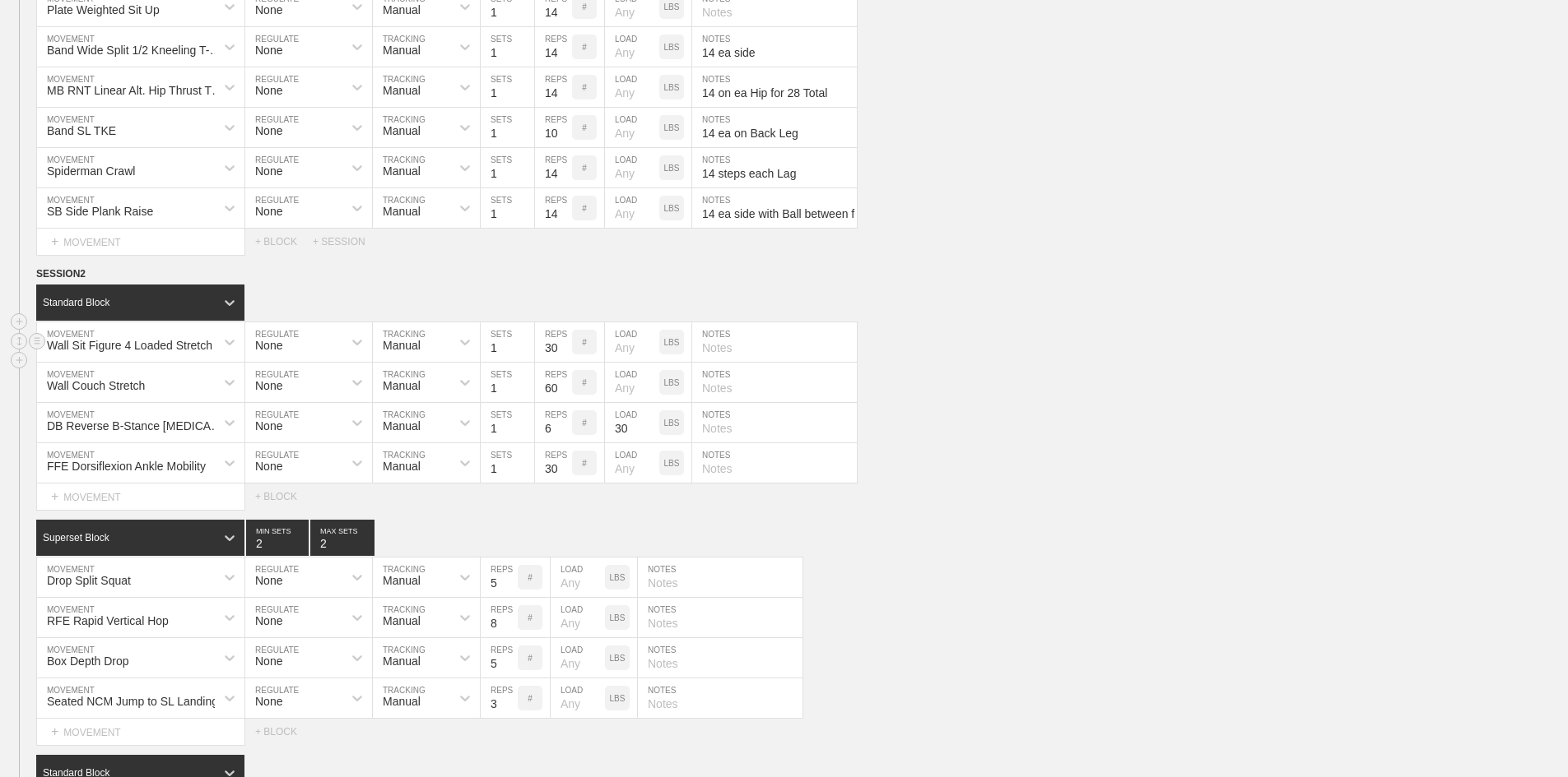
scroll to position [2007, 0]
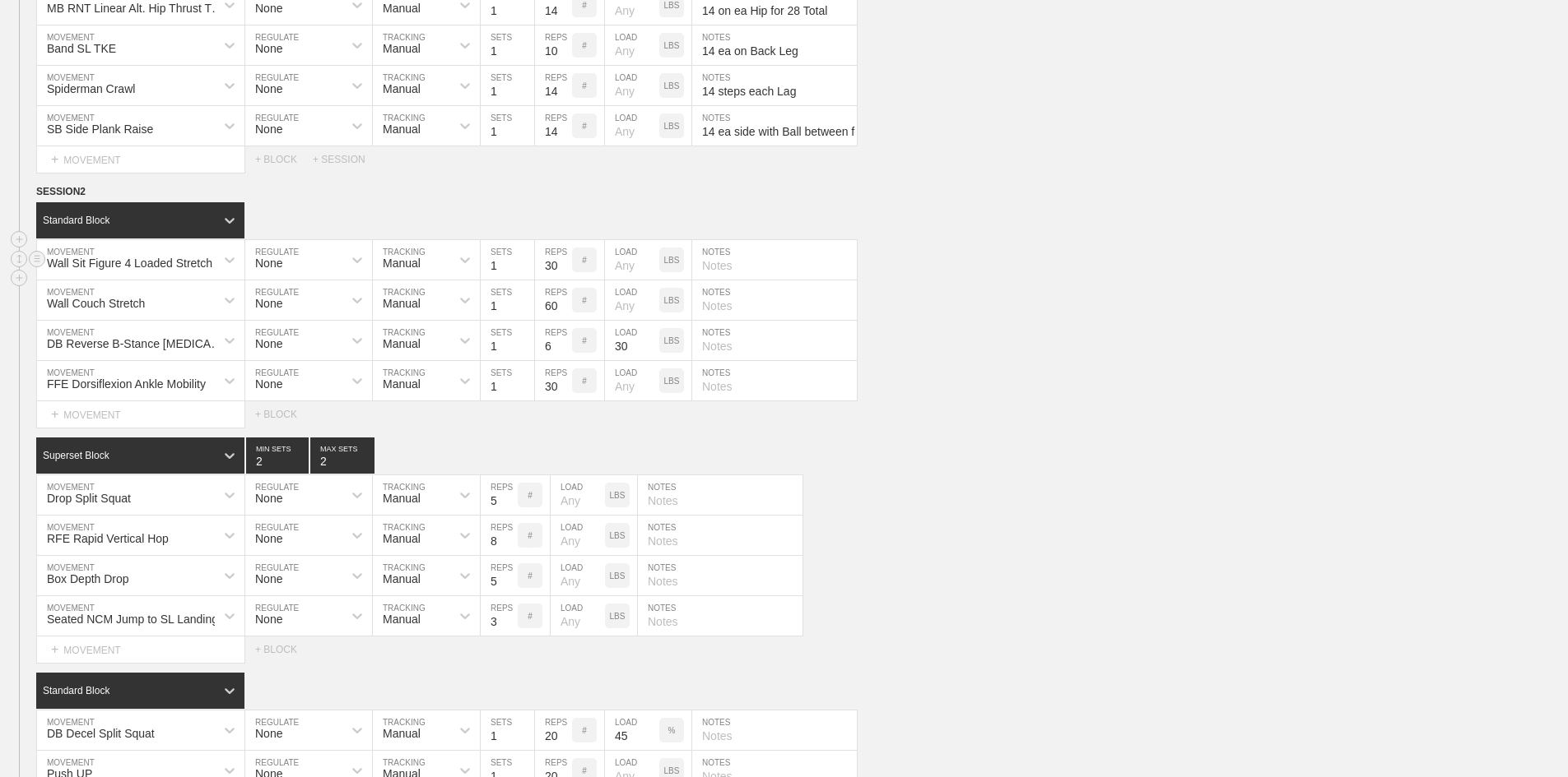
click at [186, 270] on div "Wall Sit Figure 4 Loaded Stretch" at bounding box center [130, 262] width 165 height 13
type input "MB Hurdle"
click at [155, 318] on div "MB Hurdle Medley" at bounding box center [140, 304] width 207 height 28
click at [498, 280] on input "1" at bounding box center [507, 260] width 53 height 39
type input "5"
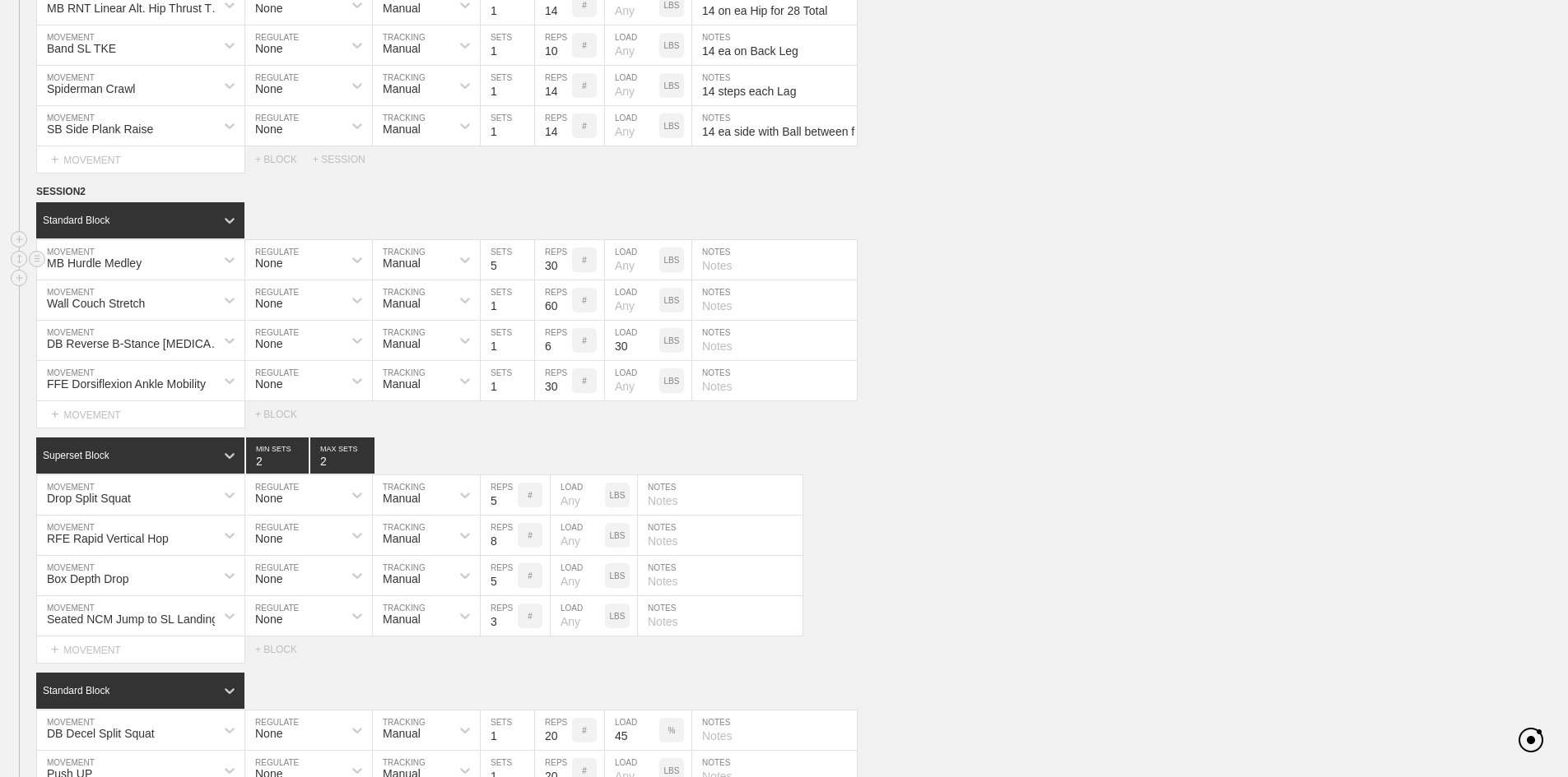
click at [552, 280] on input "30" at bounding box center [553, 260] width 37 height 39
type input "4"
click at [736, 280] on input "text" at bounding box center [775, 260] width 165 height 39
paste input "Linear Left Lead, Linear Right Lead, Linear 1 Fott, Lateral Over Under Right, L…"
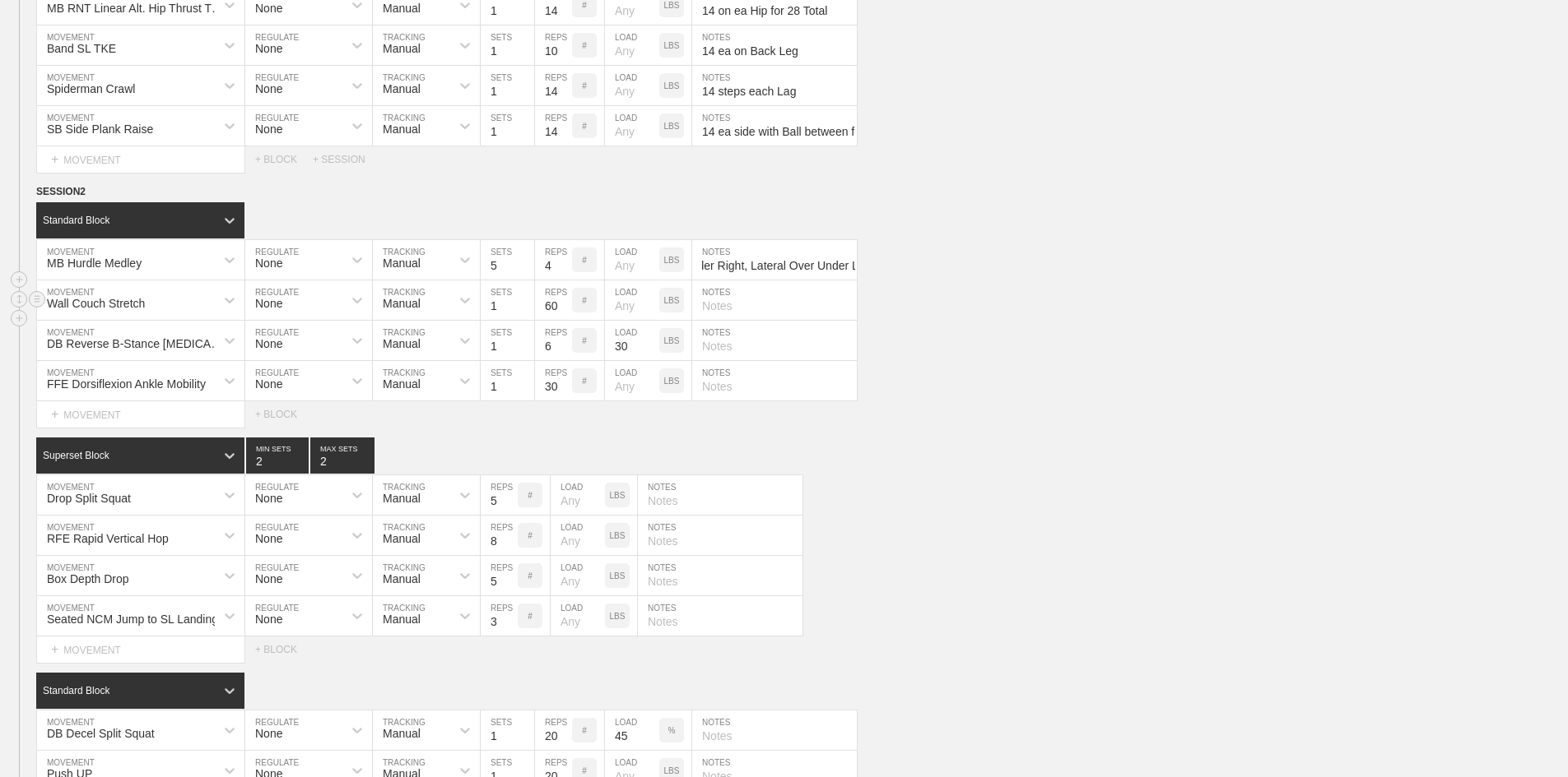
type input "Linear Left Lead, Linear Right Lead, Linear 1 Fott, Lateral Over Under Right, L…"
click at [111, 310] on div "Wall Couch Stretch" at bounding box center [96, 303] width 98 height 13
type input "DB SPlit"
drag, startPoint x: 130, startPoint y: 416, endPoint x: 115, endPoint y: 433, distance: 22.7
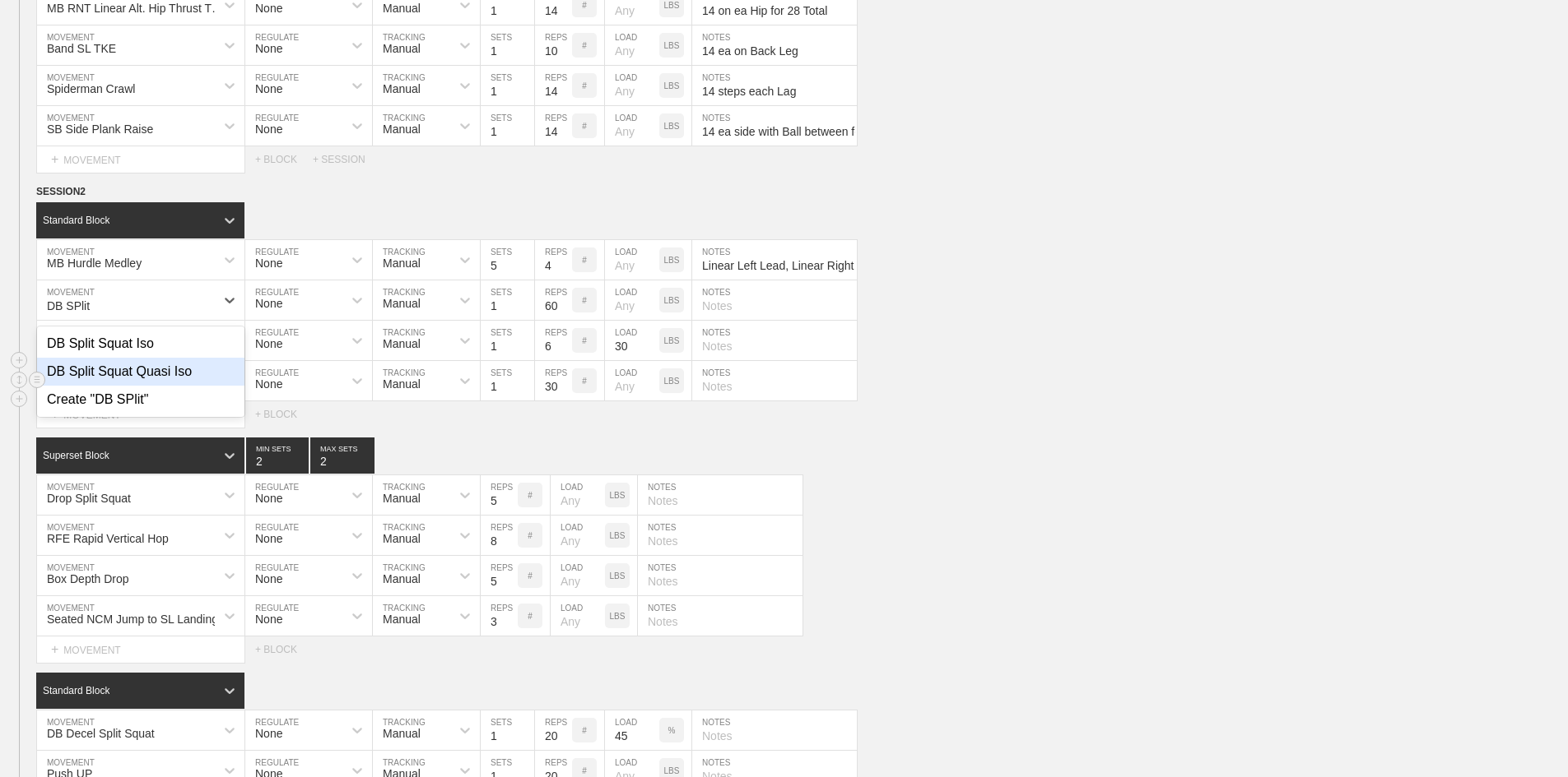
click at [130, 386] on div "DB Split Squat Quasi Iso" at bounding box center [140, 372] width 207 height 28
click at [547, 320] on input "60" at bounding box center [553, 300] width 37 height 39
type input "15"
click at [673, 305] on p "LBS" at bounding box center [672, 300] width 16 height 9
click at [613, 320] on input "number" at bounding box center [632, 300] width 54 height 39
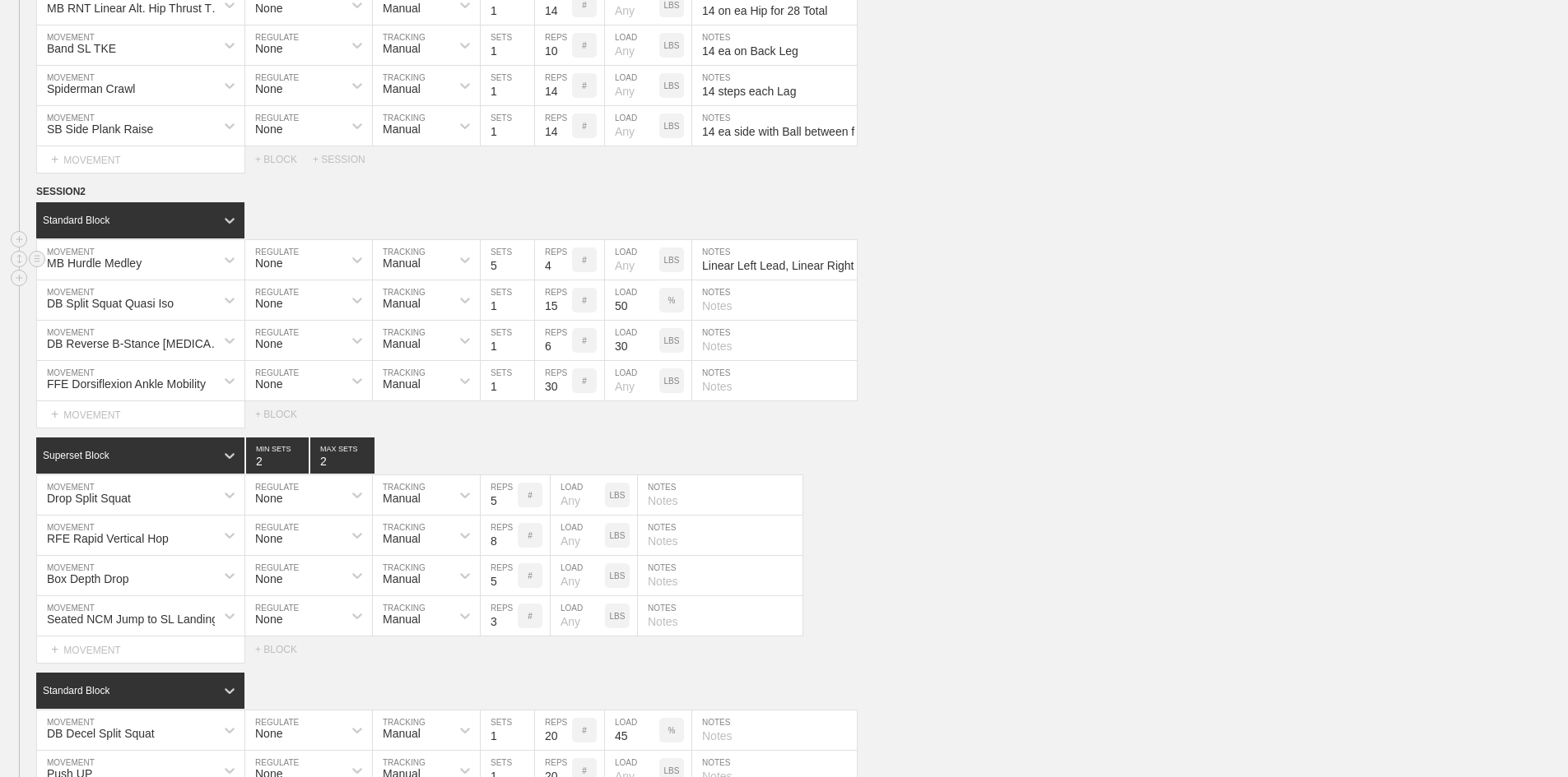
type input "50"
click at [722, 320] on input "text" at bounding box center [775, 300] width 165 height 39
paste input "1 rep ea leag @5-10-0-0 for 15 sec on each. Go 10% Heavier 2nd Set."
type input "1 rep ea leag @5-10-0-0 for 15 sec on each. Go 10% Heavier 2nd Set."
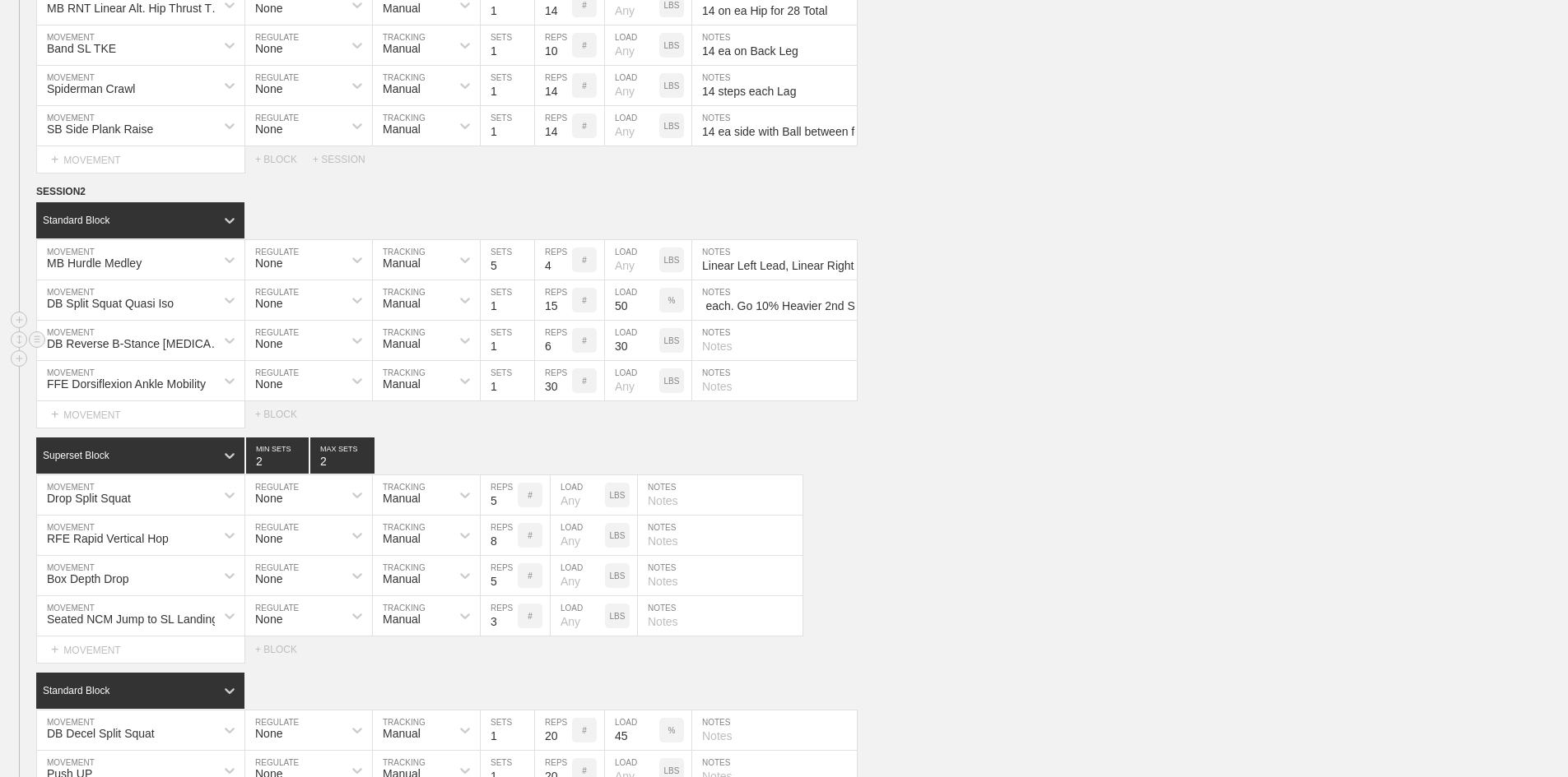
click at [81, 354] on div "DB Reverse B-Stance [MEDICAL_DATA] Stretch & Load" at bounding box center [125, 340] width 178 height 28
type input "MB Split"
click at [116, 413] on div "MB Split Squat Rotational Shoulder Throw" at bounding box center [140, 391] width 207 height 43
click at [138, 350] on div "MB Split Squat Rotational Shoulder Throw" at bounding box center [137, 343] width 179 height 13
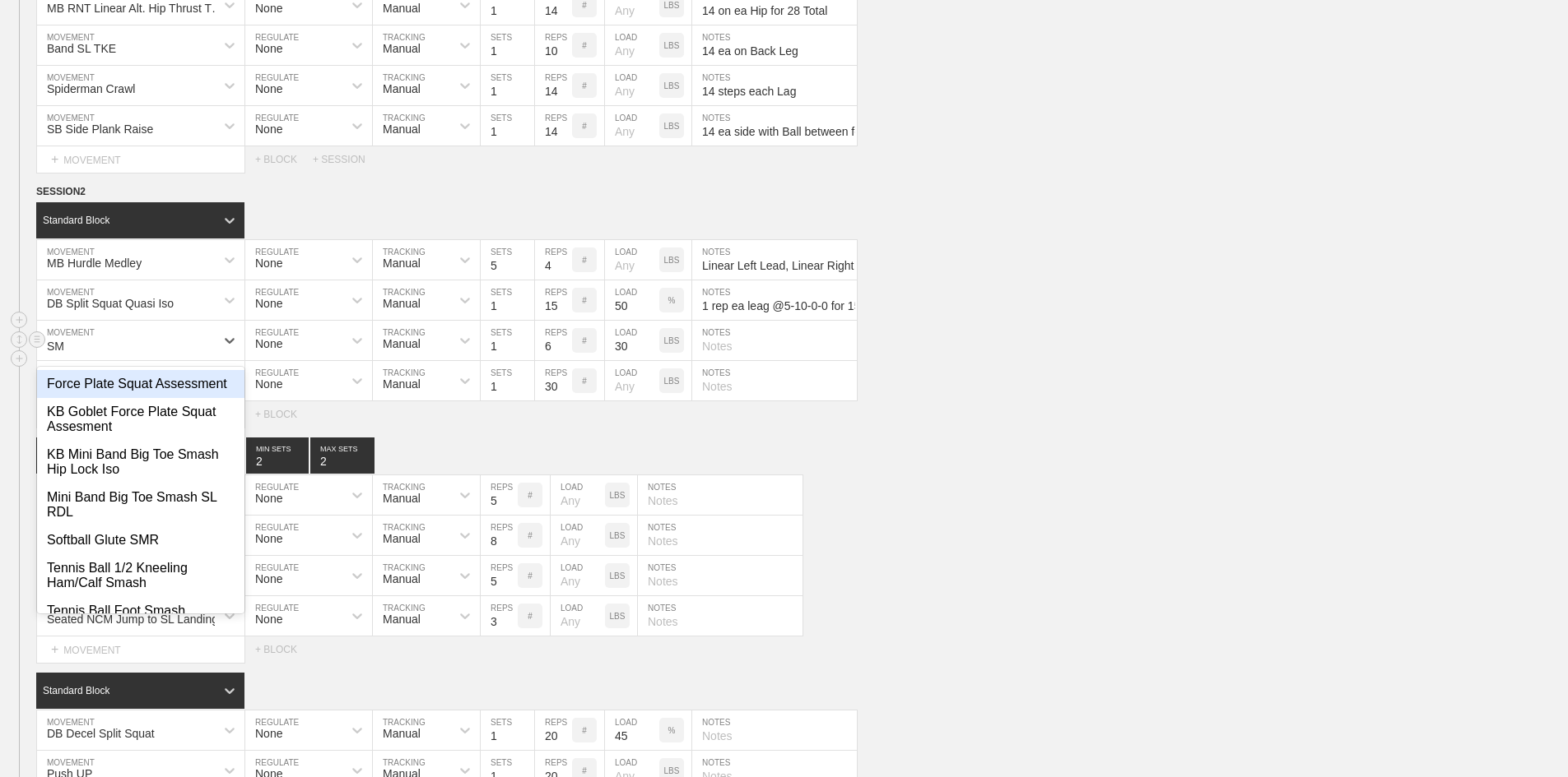
type input "S"
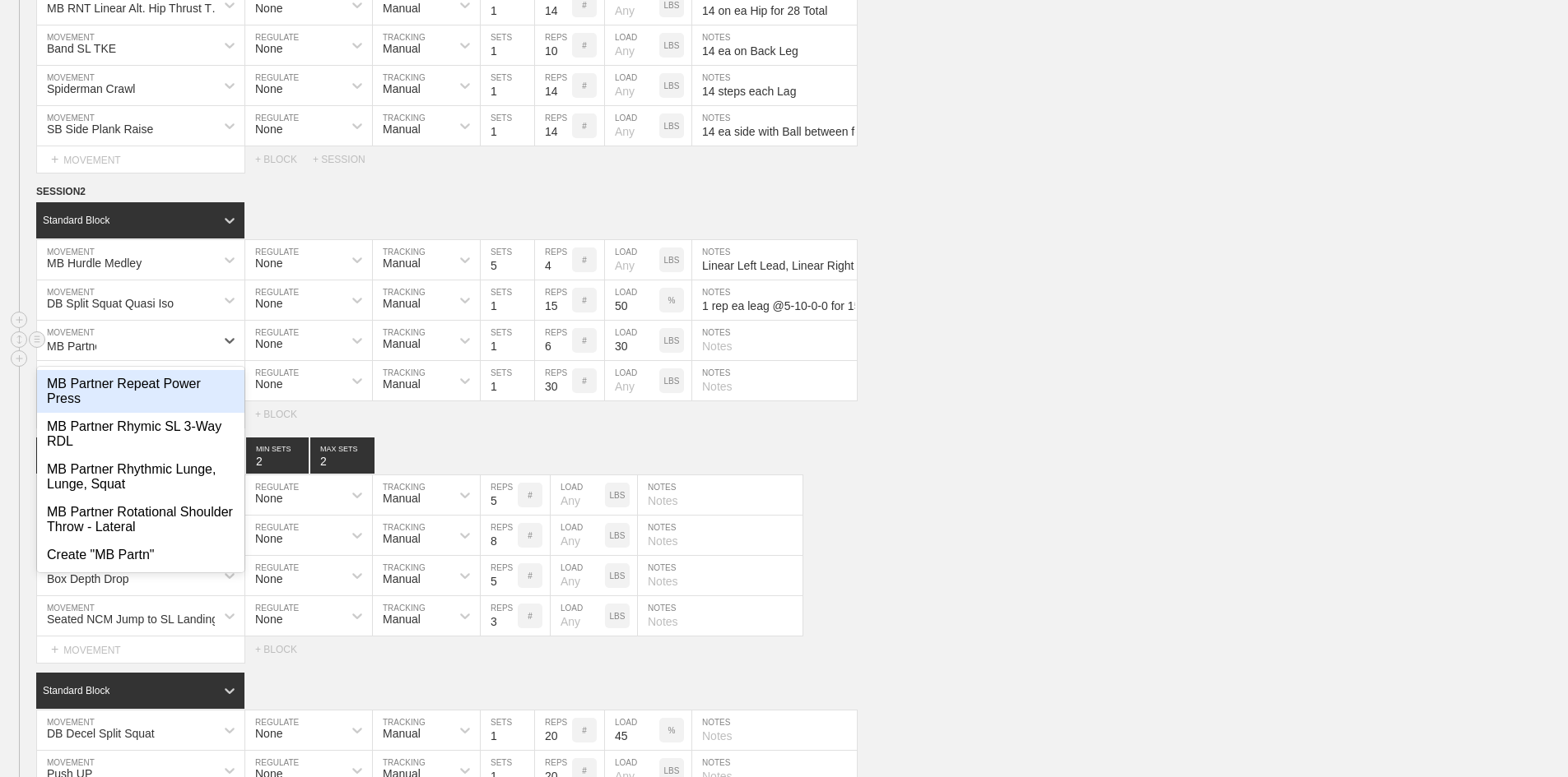
type input "MB Partner"
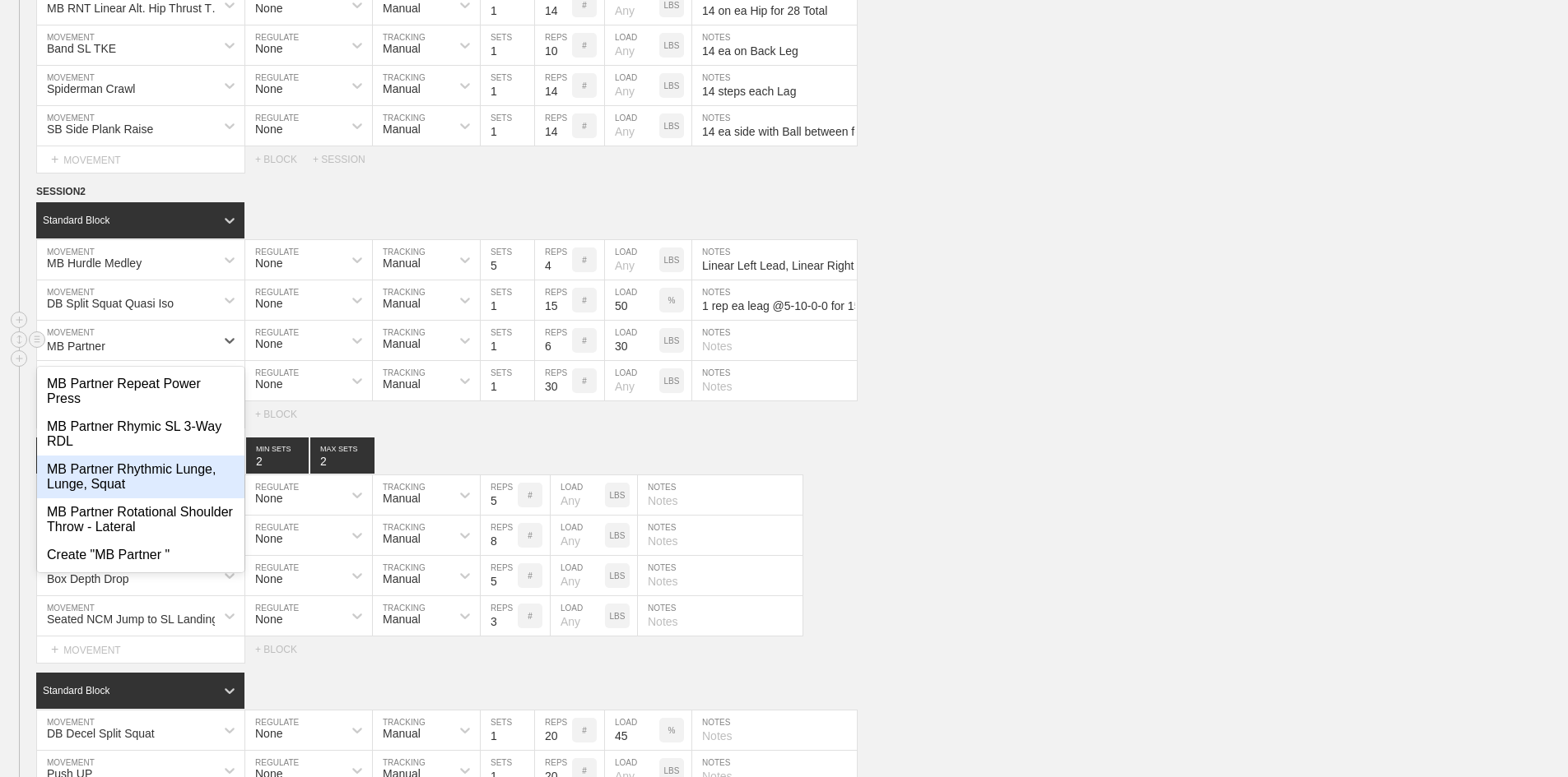
click at [144, 499] on div "MB Partner Rhythmic Lunge, Lunge, Squat" at bounding box center [140, 477] width 207 height 43
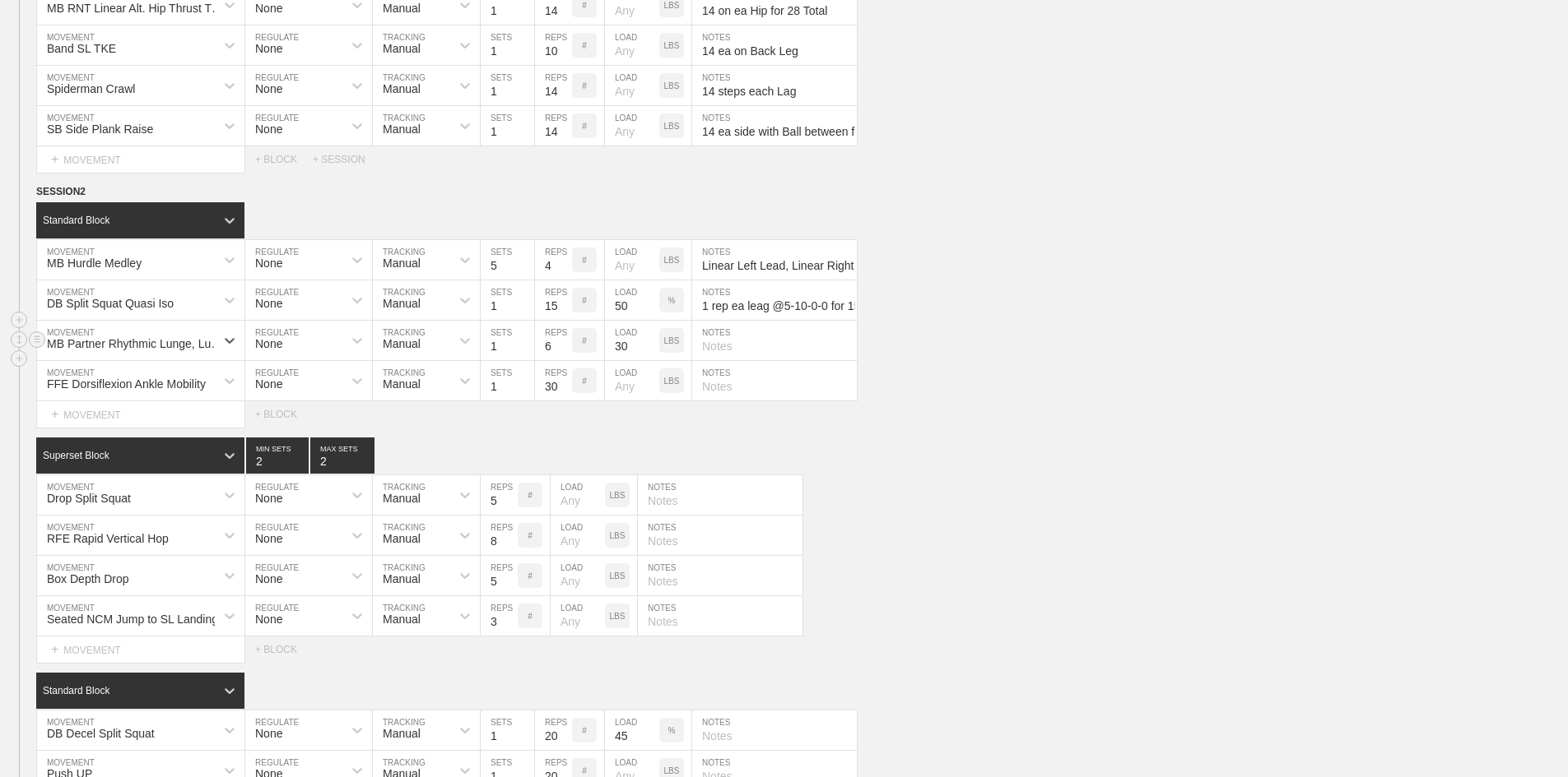
click at [543, 360] on input "6" at bounding box center [553, 340] width 37 height 39
click at [496, 360] on input "1" at bounding box center [507, 340] width 53 height 39
type input "2"
click at [545, 360] on input "6" at bounding box center [553, 340] width 37 height 39
type input "3"
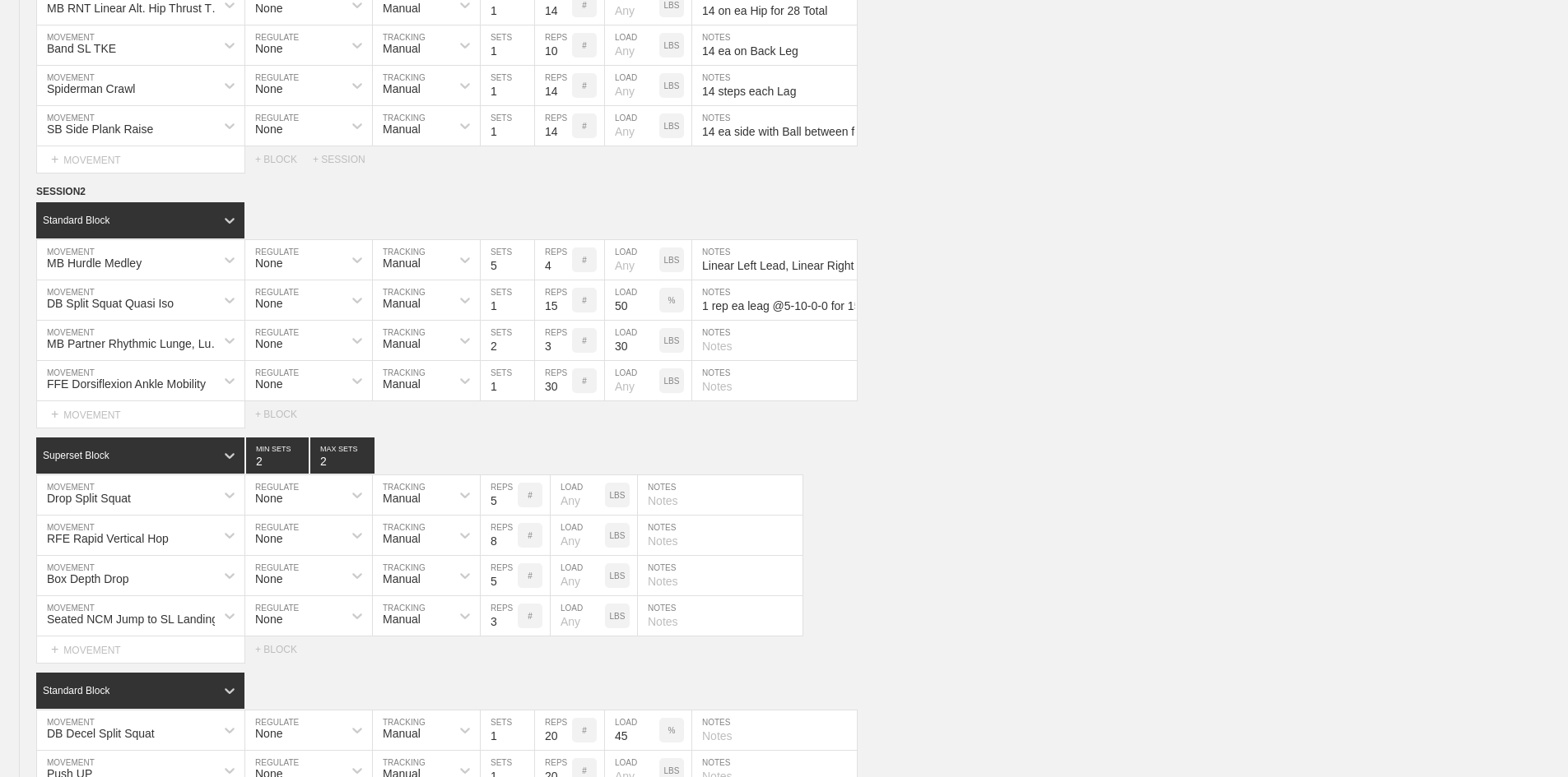
click at [721, 360] on input "text" at bounding box center [775, 340] width 165 height 39
paste input "3 ea on each with Partner Standing on Bench"
type input "3 ea on each with Partner Standing on Bench"
click at [39, 389] on circle at bounding box center [38, 380] width 19 height 19
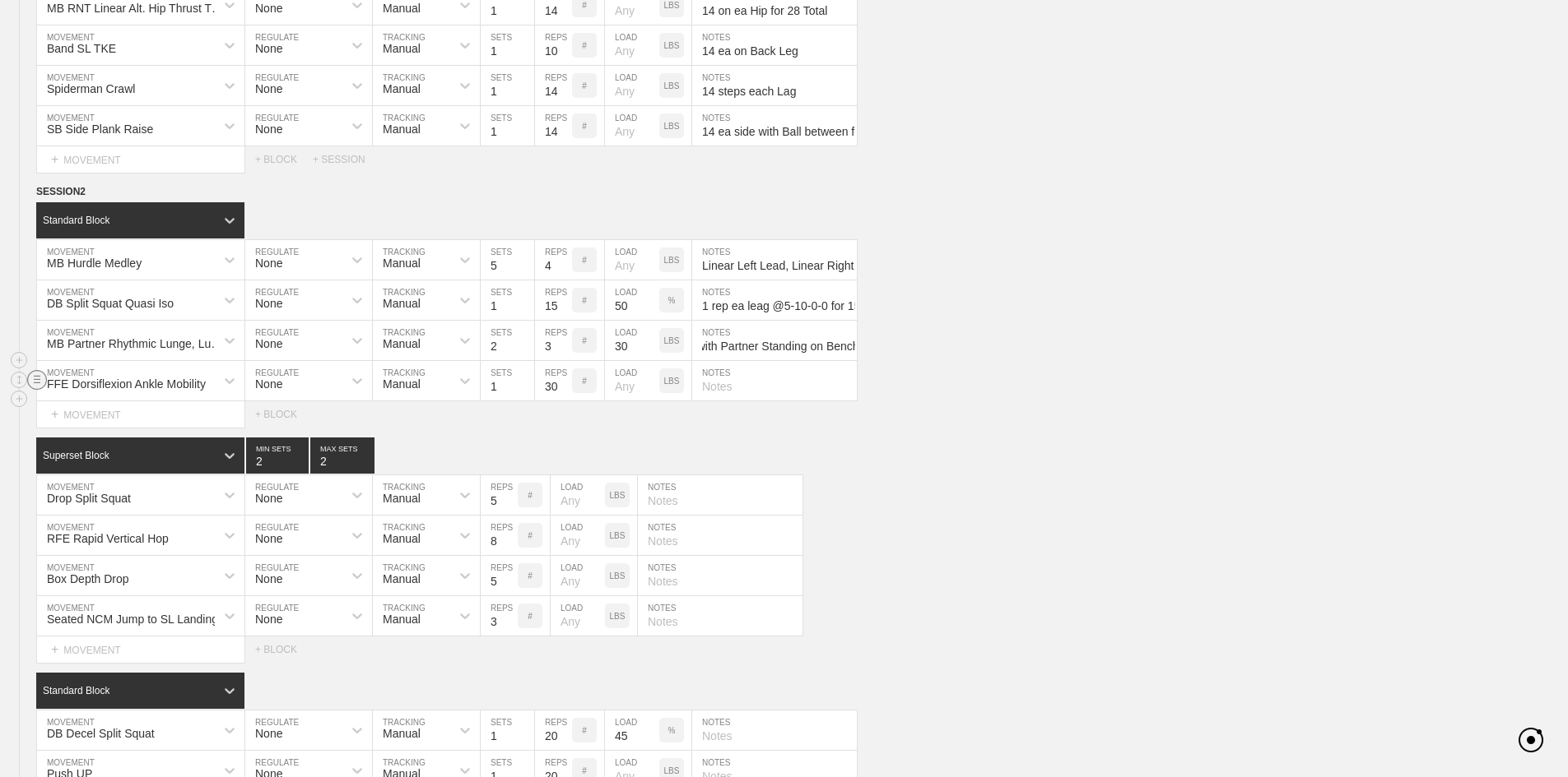
scroll to position [0, 0]
click at [94, 455] on div "DELETE" at bounding box center [115, 456] width 131 height 24
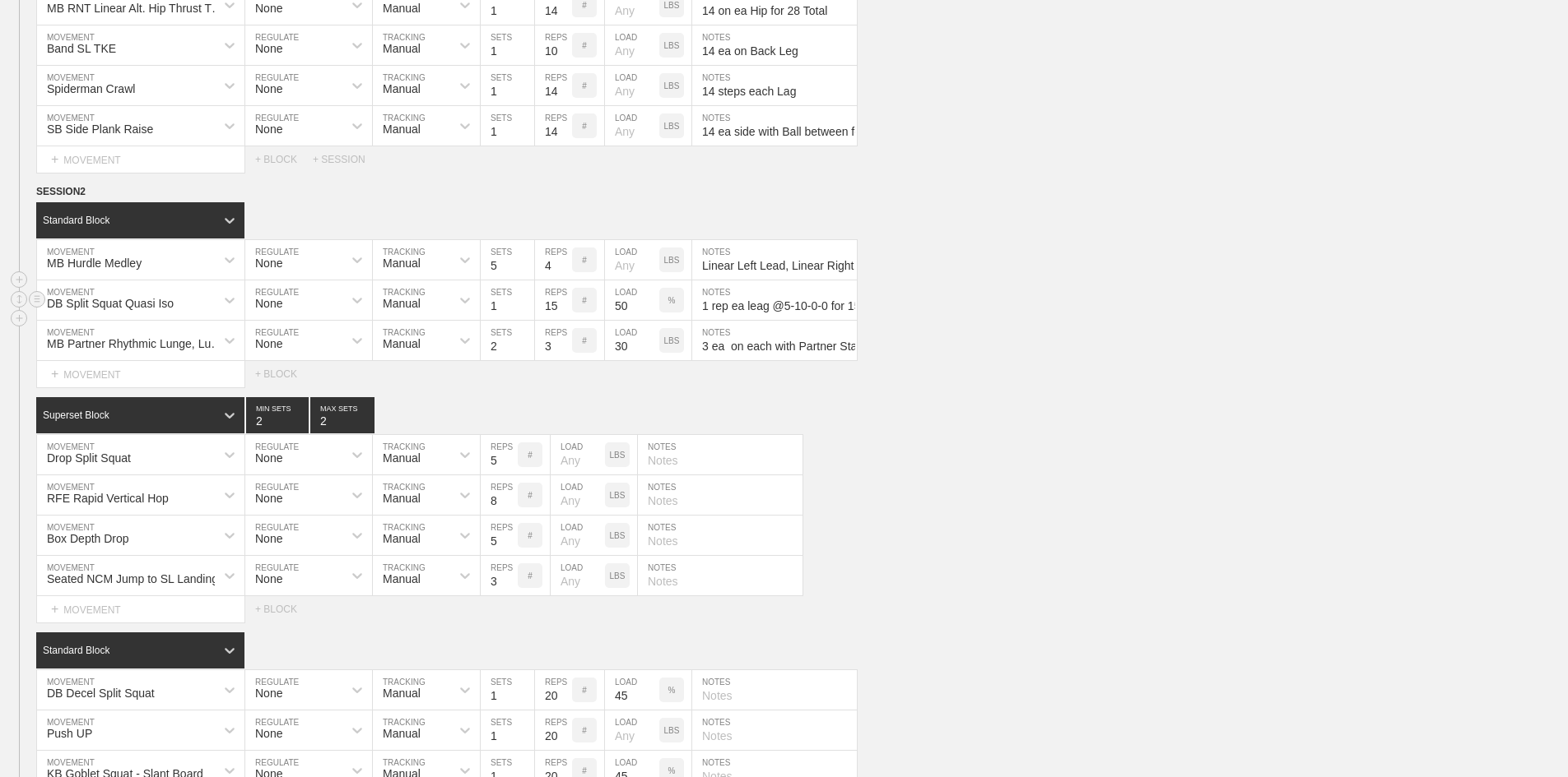
click at [493, 320] on input "1" at bounding box center [507, 300] width 53 height 39
type input "2"
click at [723, 433] on div "Superset Block 2 MIN SETS 2 MAX SETS" at bounding box center [802, 415] width 1532 height 36
click at [667, 346] on p "LBS" at bounding box center [672, 341] width 16 height 9
click at [667, 353] on div "%" at bounding box center [671, 340] width 25 height 24
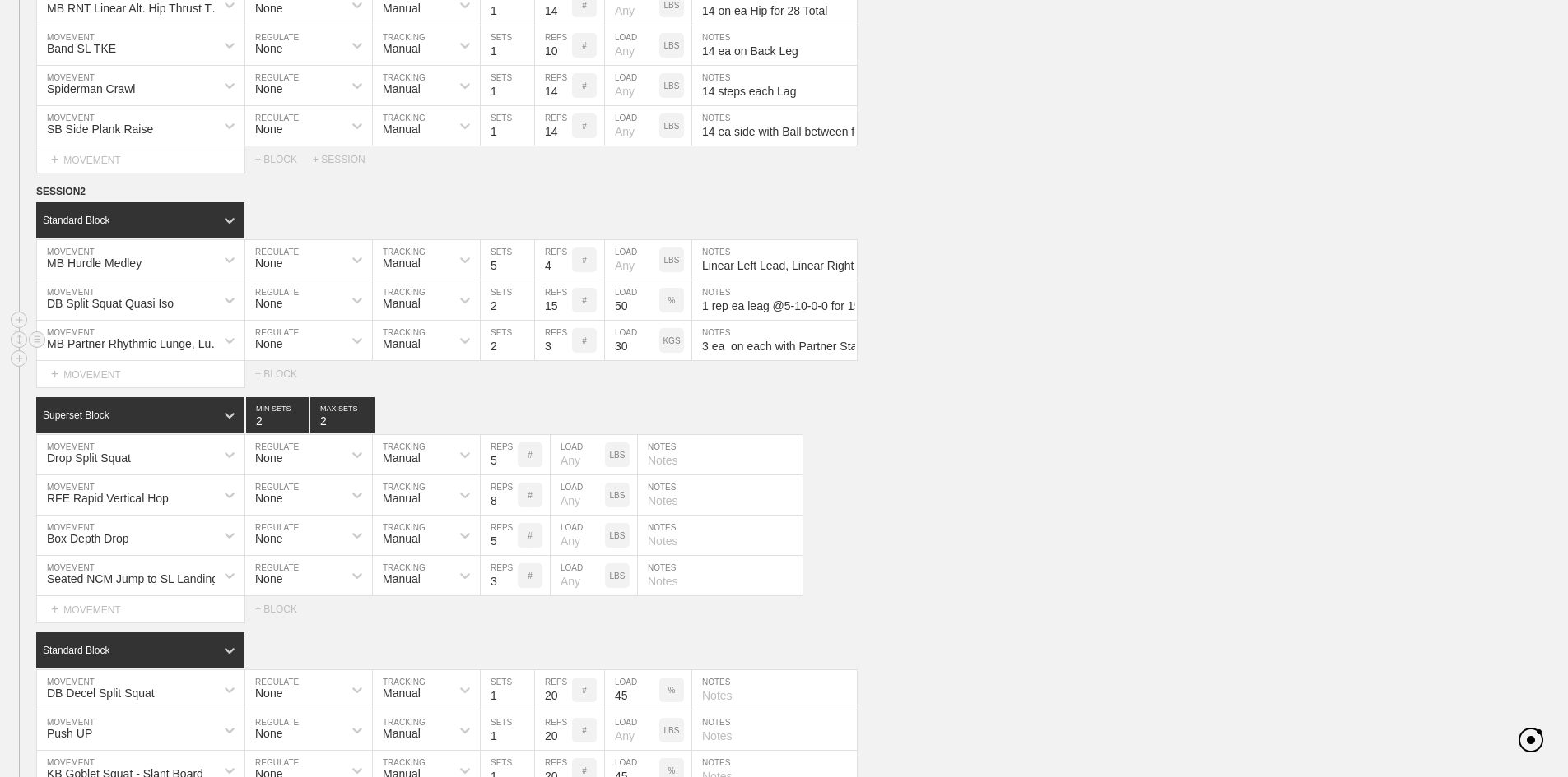
click at [667, 346] on p "KGS" at bounding box center [671, 341] width 18 height 9
click at [641, 360] on input "30" at bounding box center [632, 340] width 54 height 39
click at [1018, 433] on div "SESSION 2 Standard Block DUPLICATE INSERT MOVEMENT AFTER DELETE MB Hurdle Medle…" at bounding box center [784, 601] width 1568 height 836
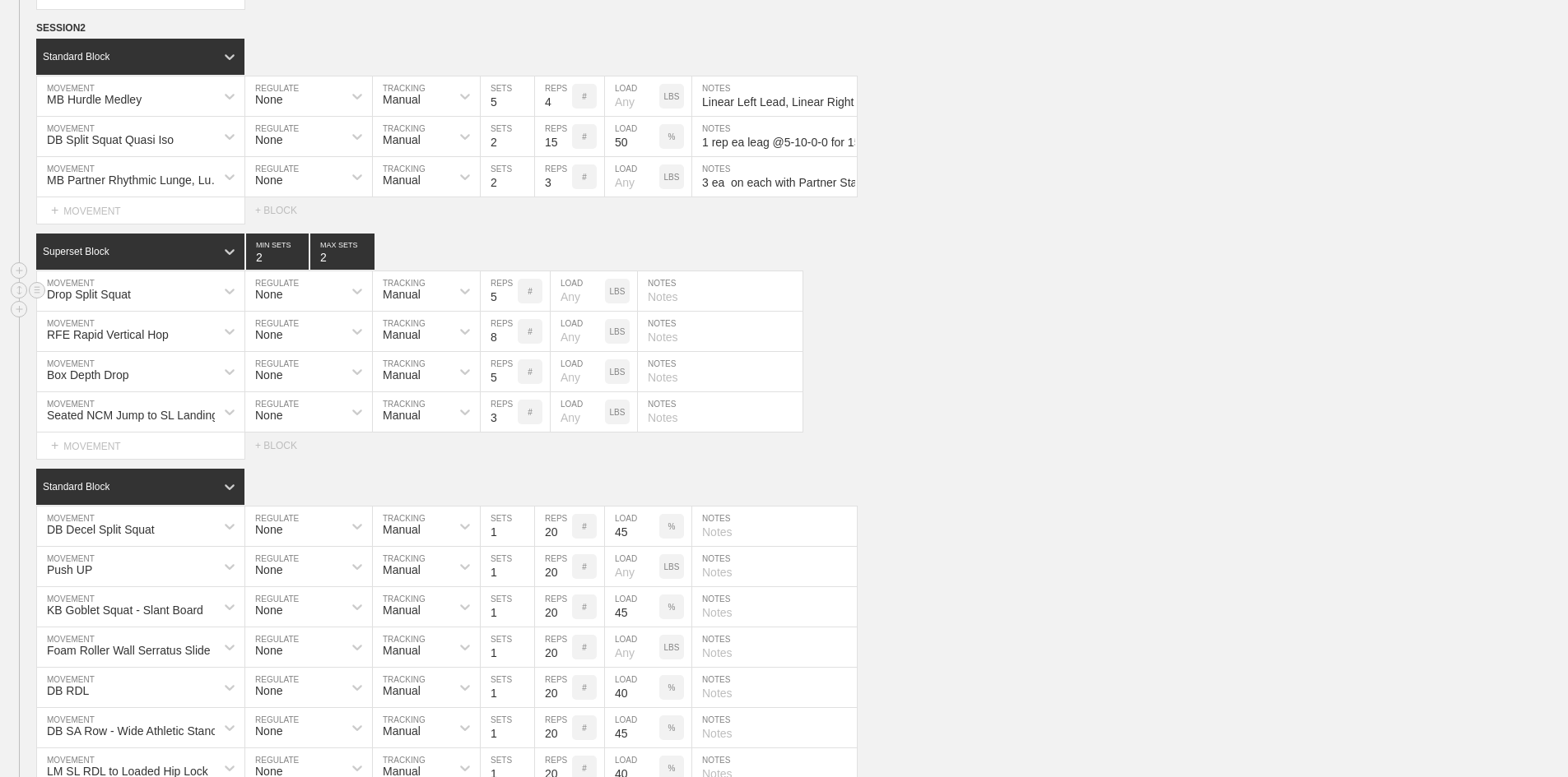
scroll to position [2172, 0]
click at [160, 269] on div "Superset Block" at bounding box center [140, 250] width 208 height 36
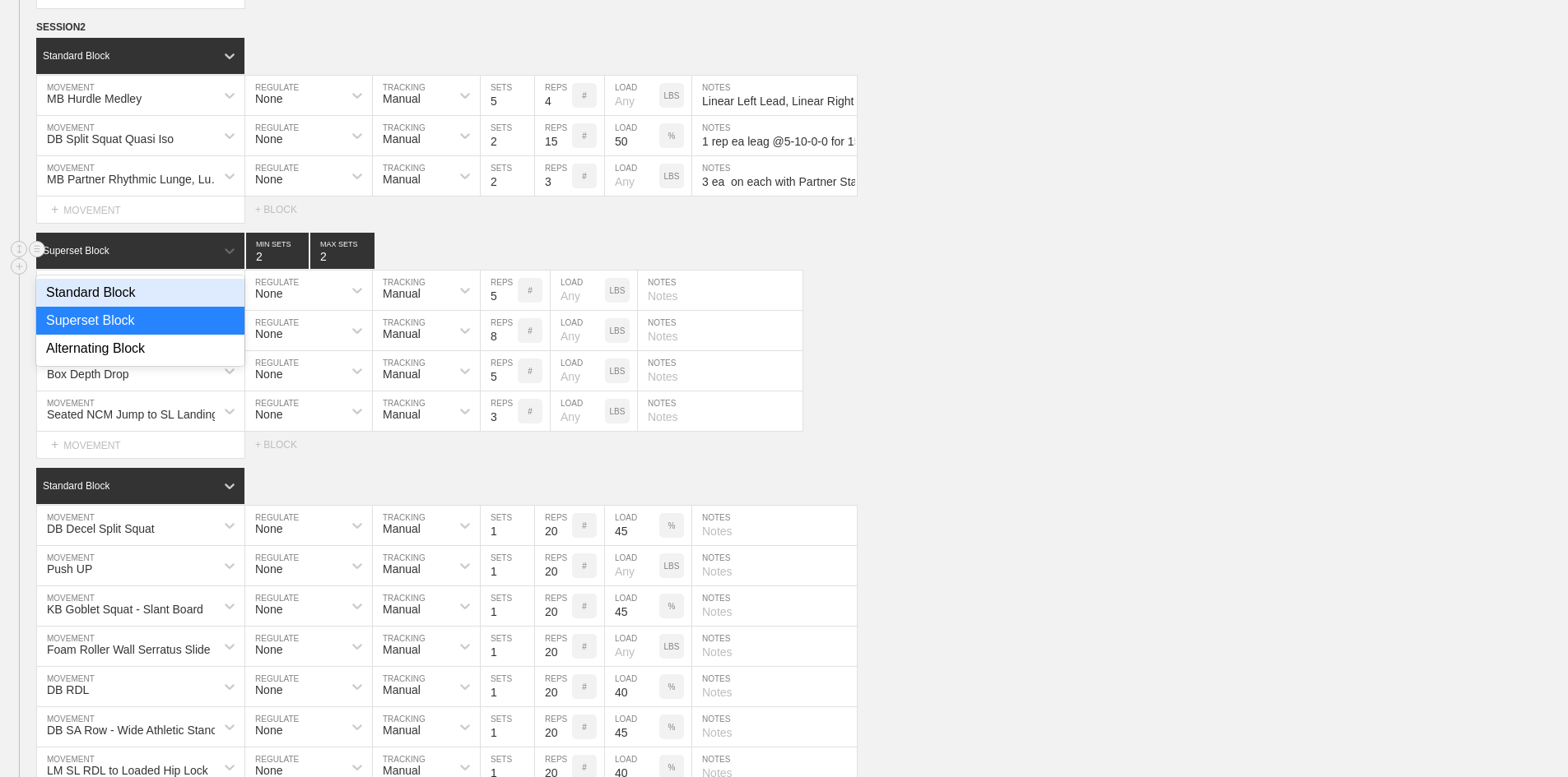
click at [135, 307] on div "Standard Block" at bounding box center [140, 293] width 208 height 28
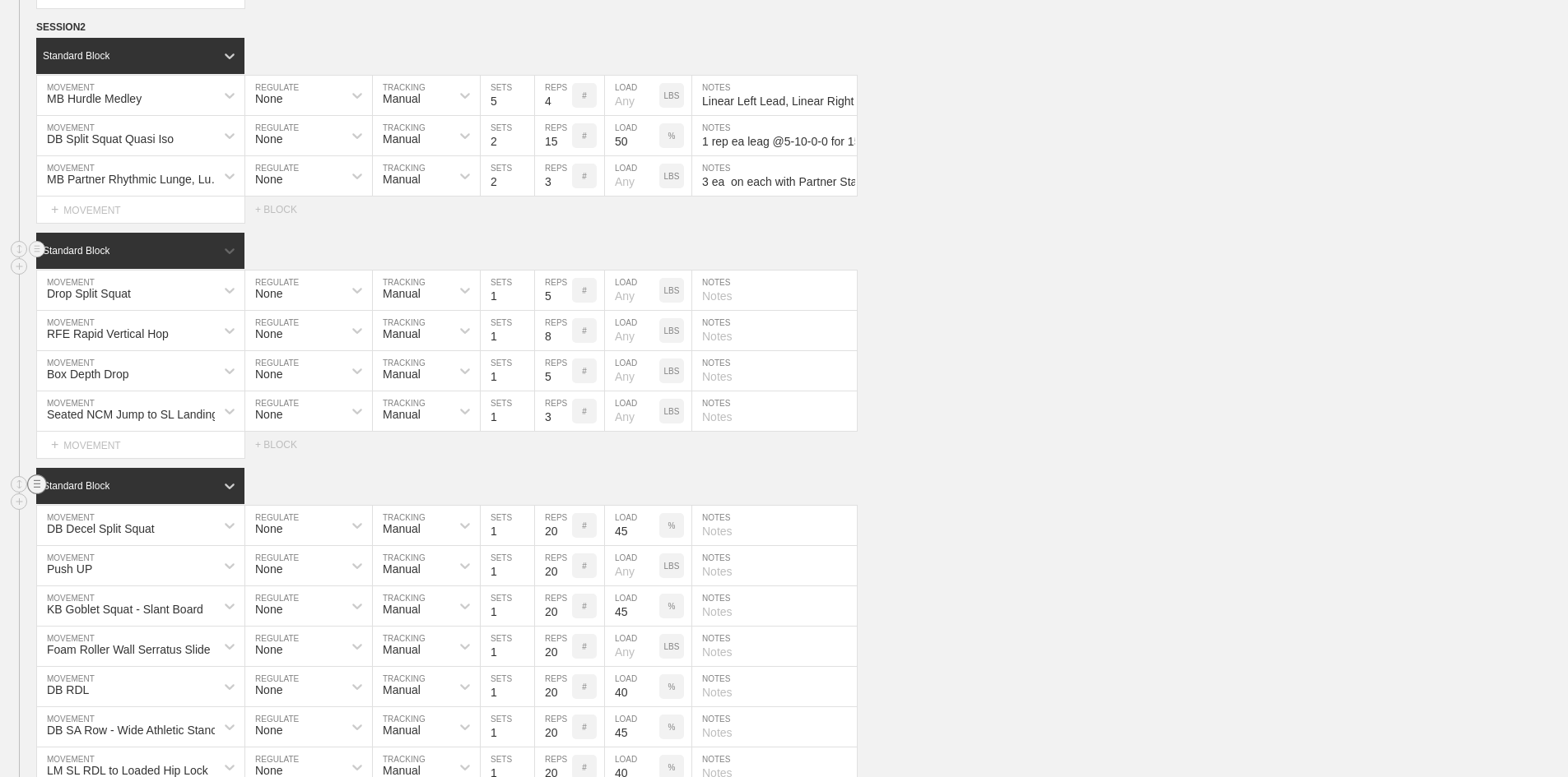
click at [36, 494] on circle at bounding box center [38, 485] width 19 height 19
click at [106, 563] on div "DELETE" at bounding box center [115, 563] width 131 height 24
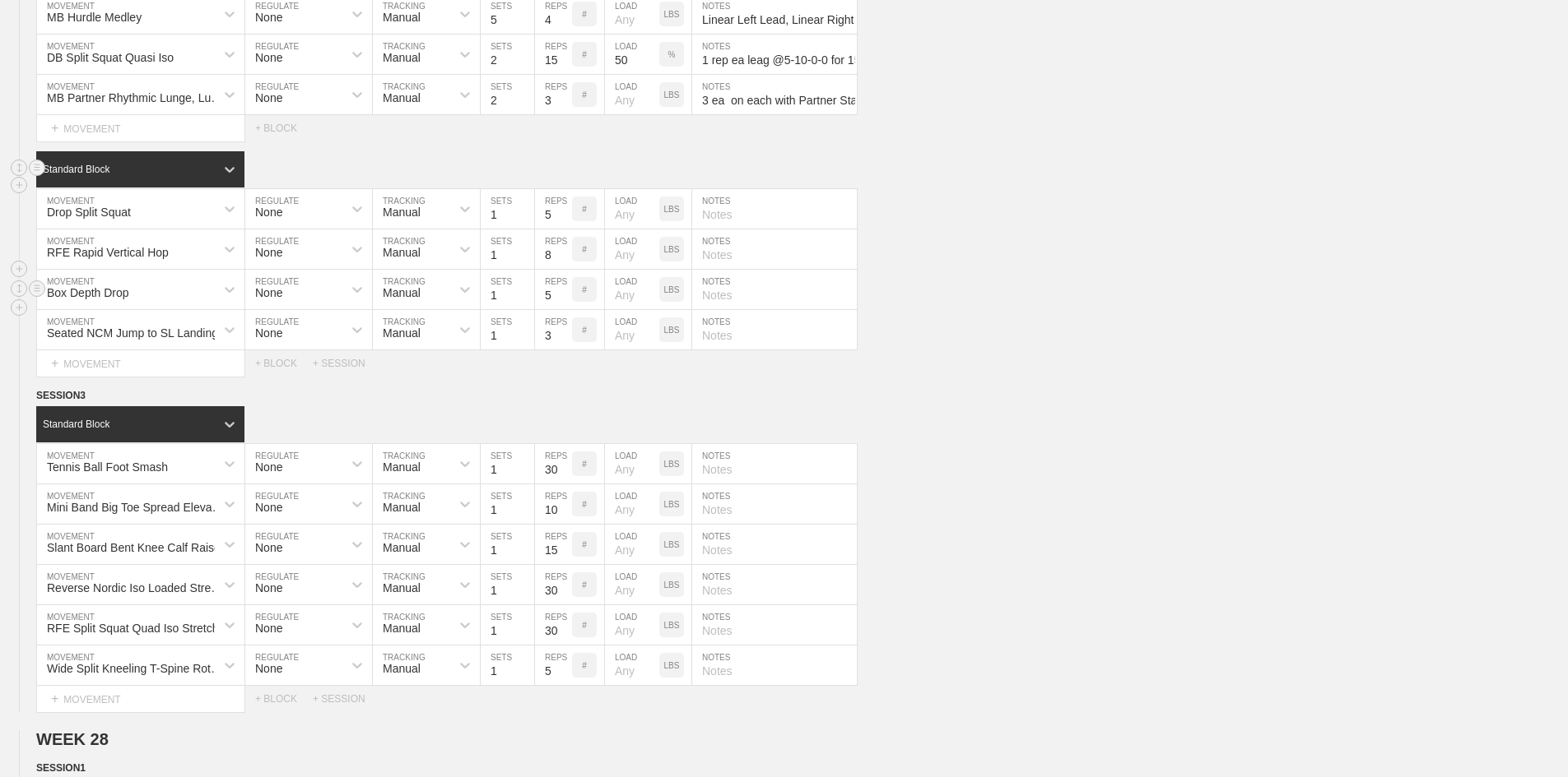
scroll to position [2254, 0]
click at [109, 218] on div "Drop Split Squat" at bounding box center [89, 211] width 84 height 13
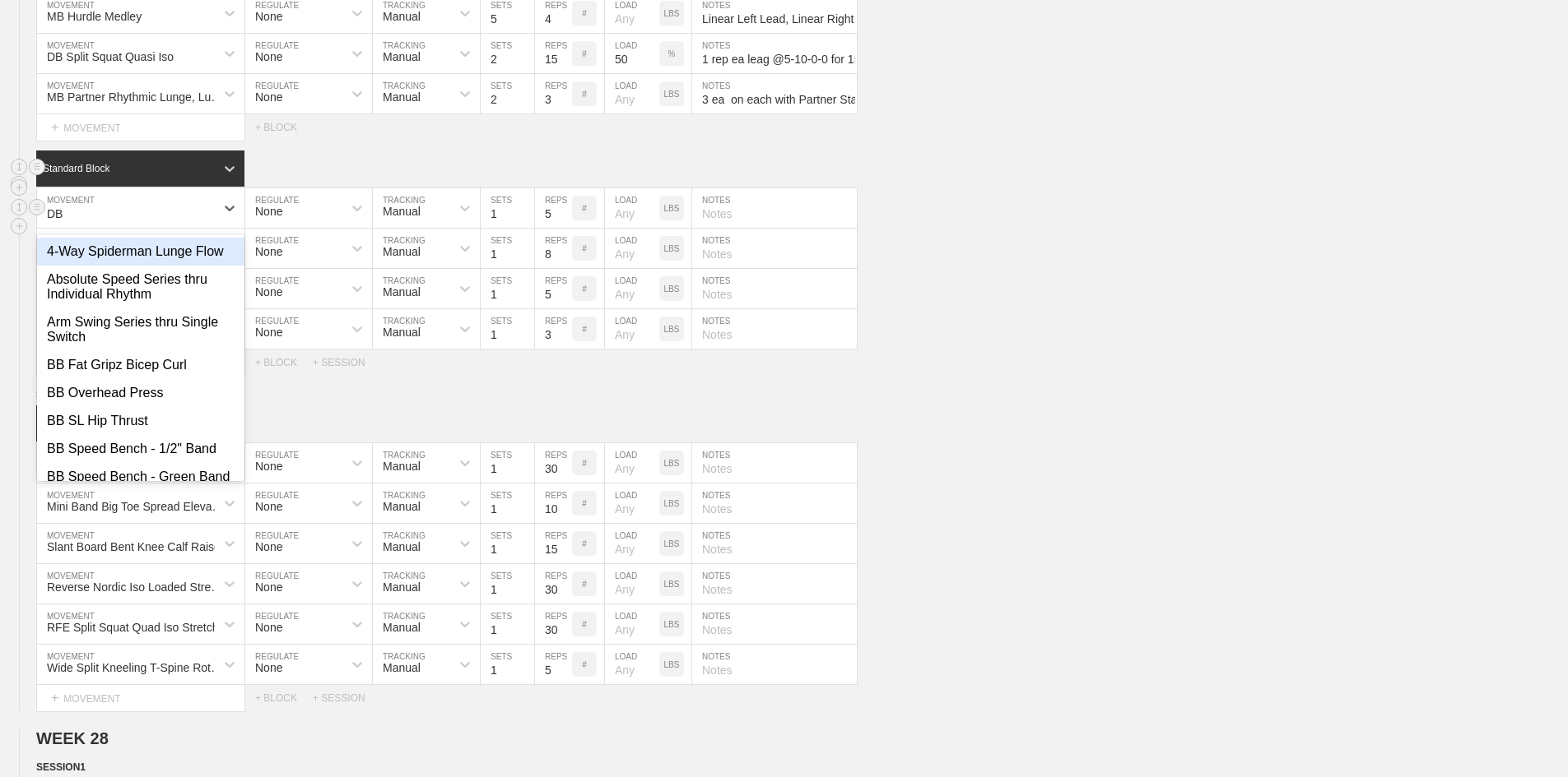
type input "D"
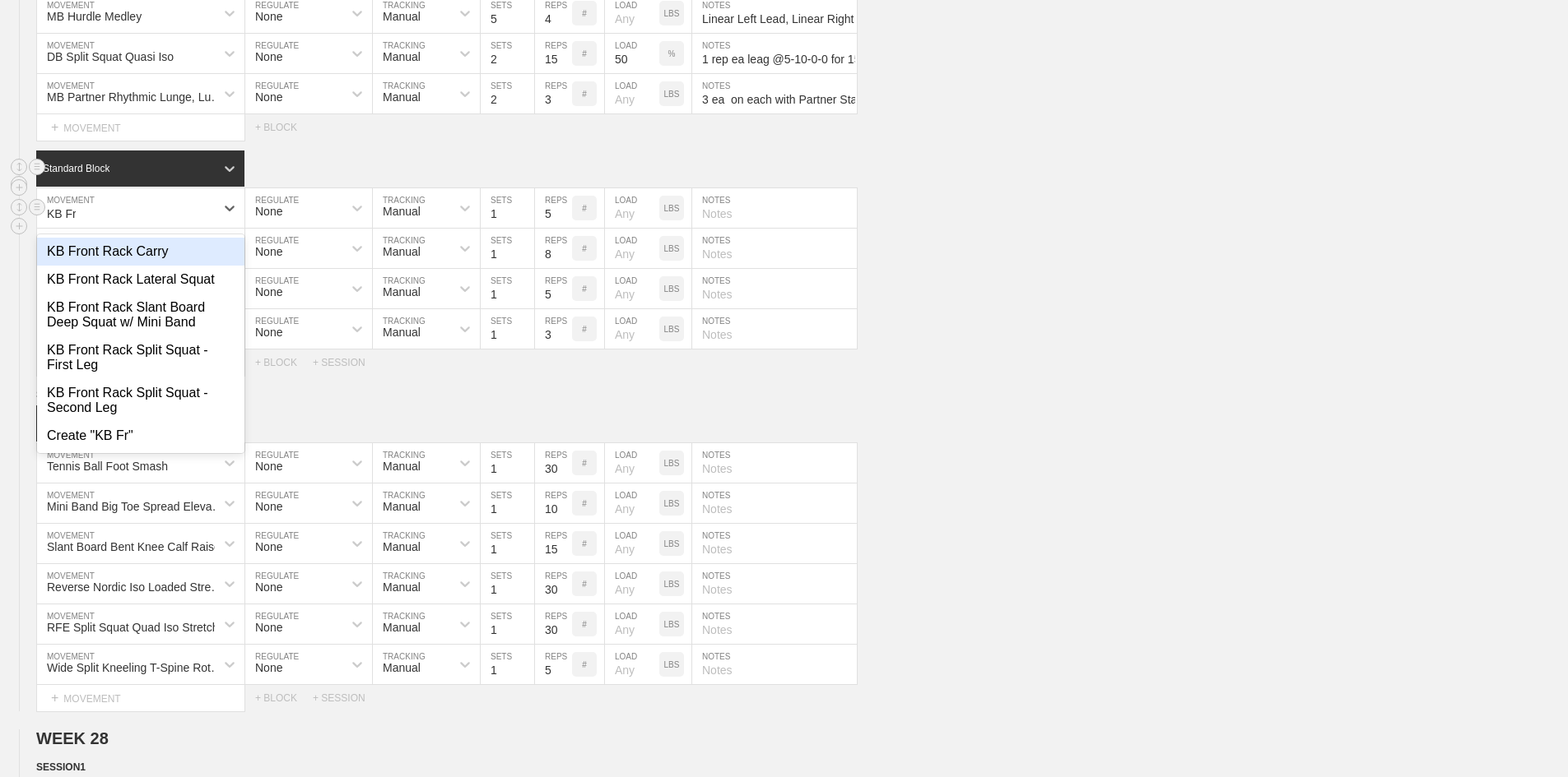
type input "KB Fron"
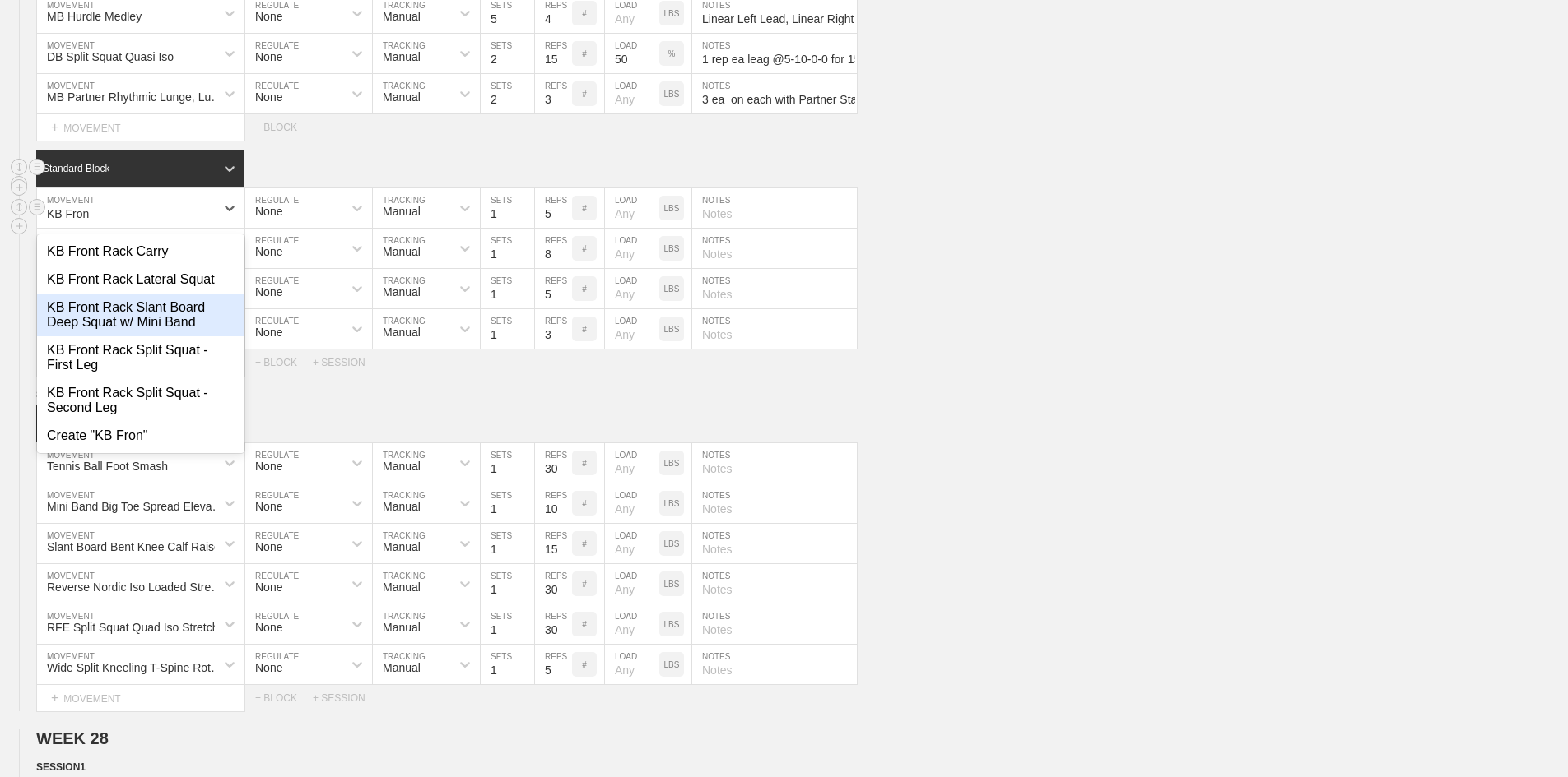
click at [119, 337] on div "KB Front Rack Slant Board Deep Squat w/ Mini Band" at bounding box center [140, 315] width 207 height 43
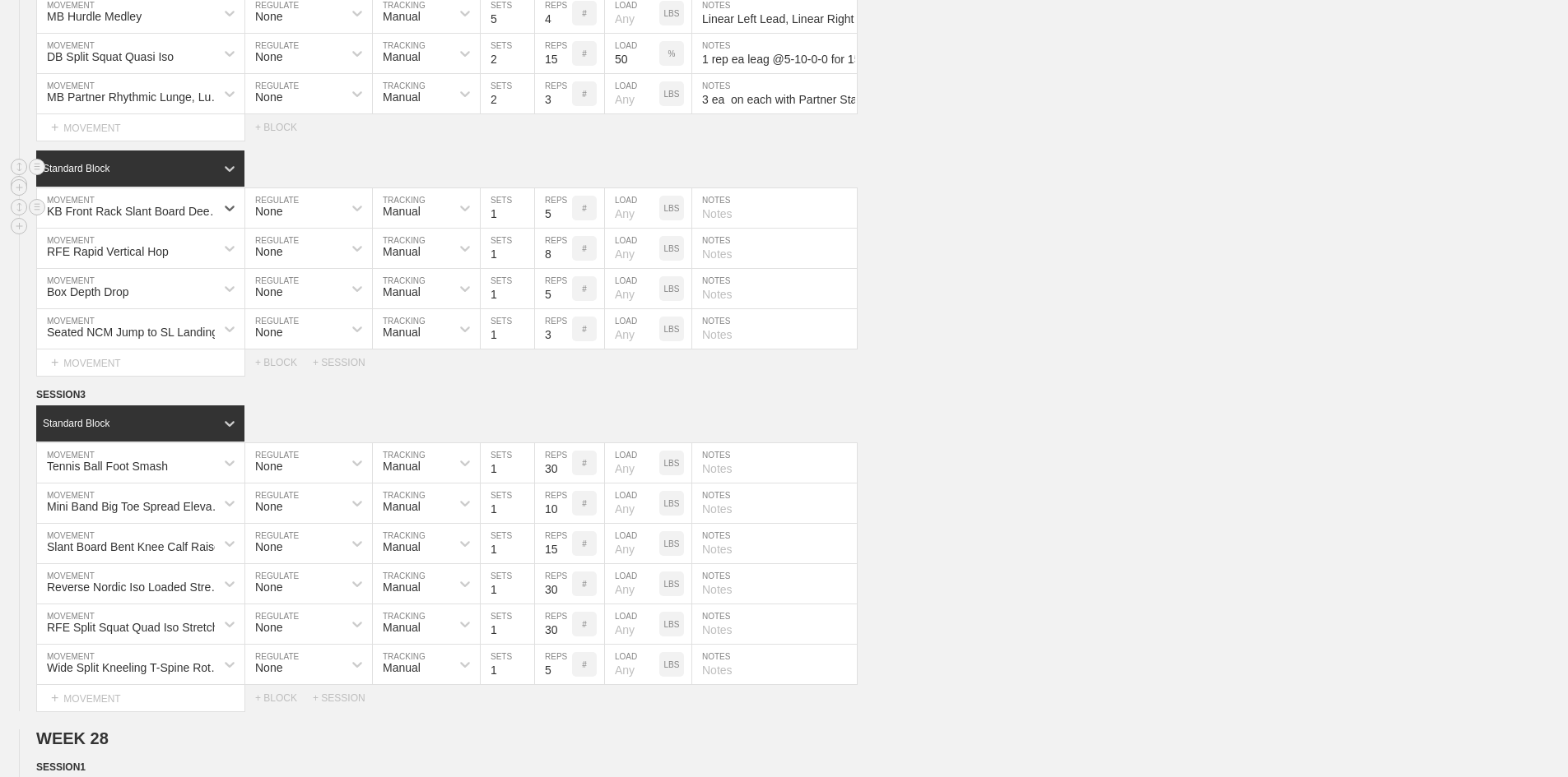
click at [545, 228] on input "5" at bounding box center [553, 207] width 37 height 39
type input "14"
click at [664, 213] on p "LBS" at bounding box center [672, 208] width 16 height 9
click at [616, 228] on input "number" at bounding box center [632, 207] width 54 height 39
type input "50"
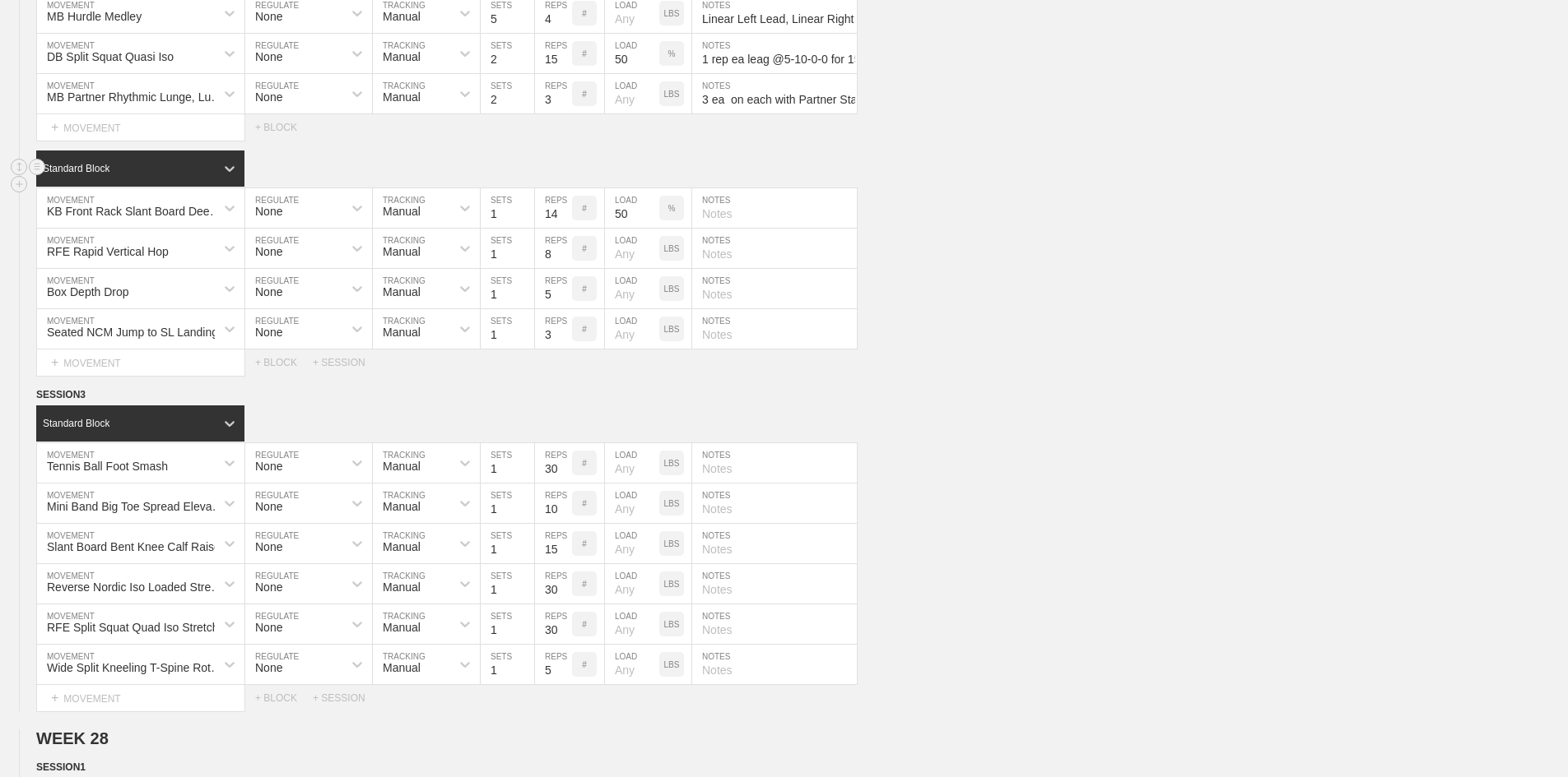
click at [714, 228] on input "text" at bounding box center [775, 207] width 165 height 39
paste input "Mini Band Below Knees"
type input "Mini Band Below Knees"
click at [81, 258] on div "RFE Rapid Vertical Hop" at bounding box center [108, 251] width 122 height 13
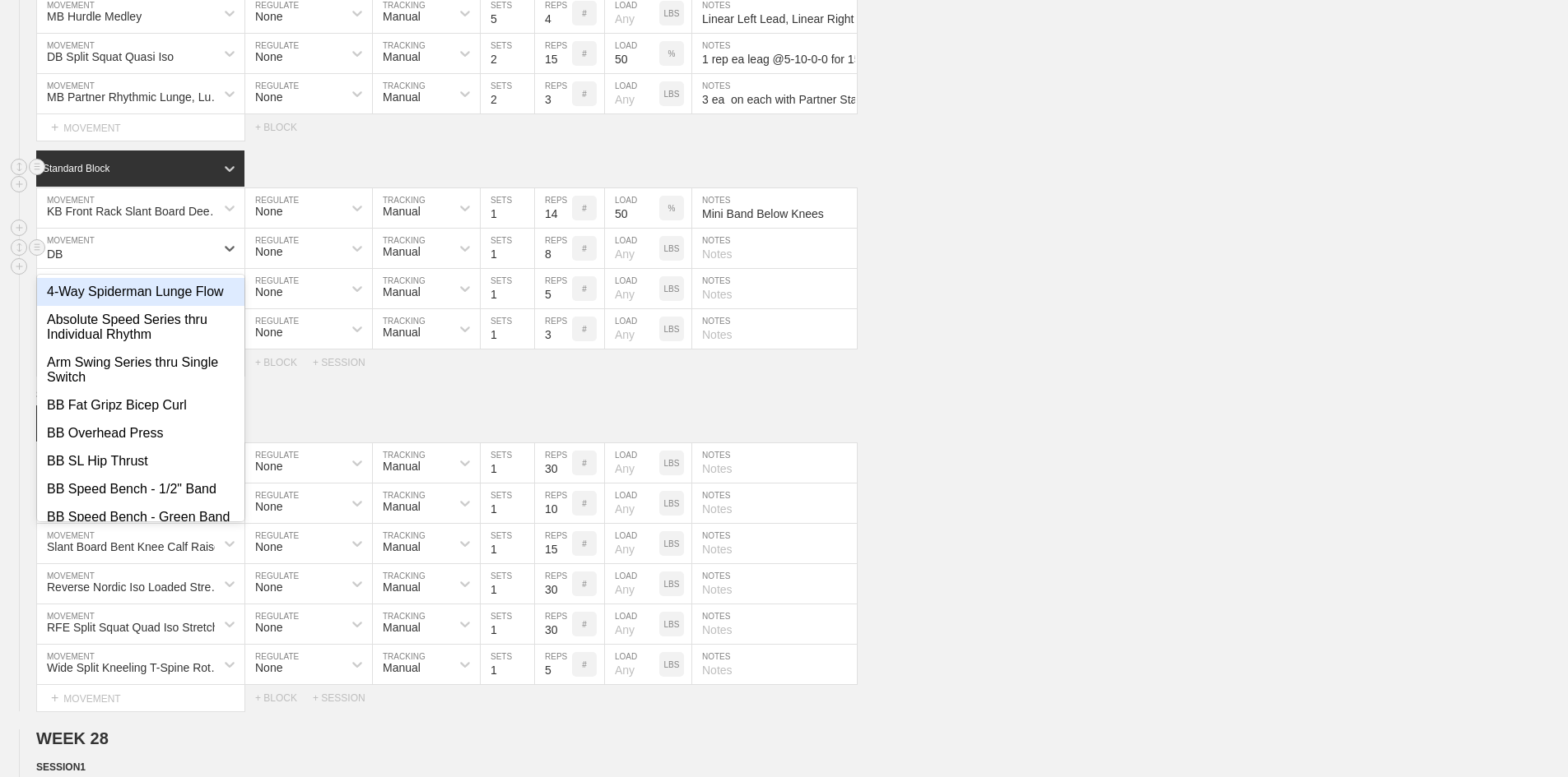
type input "DB L"
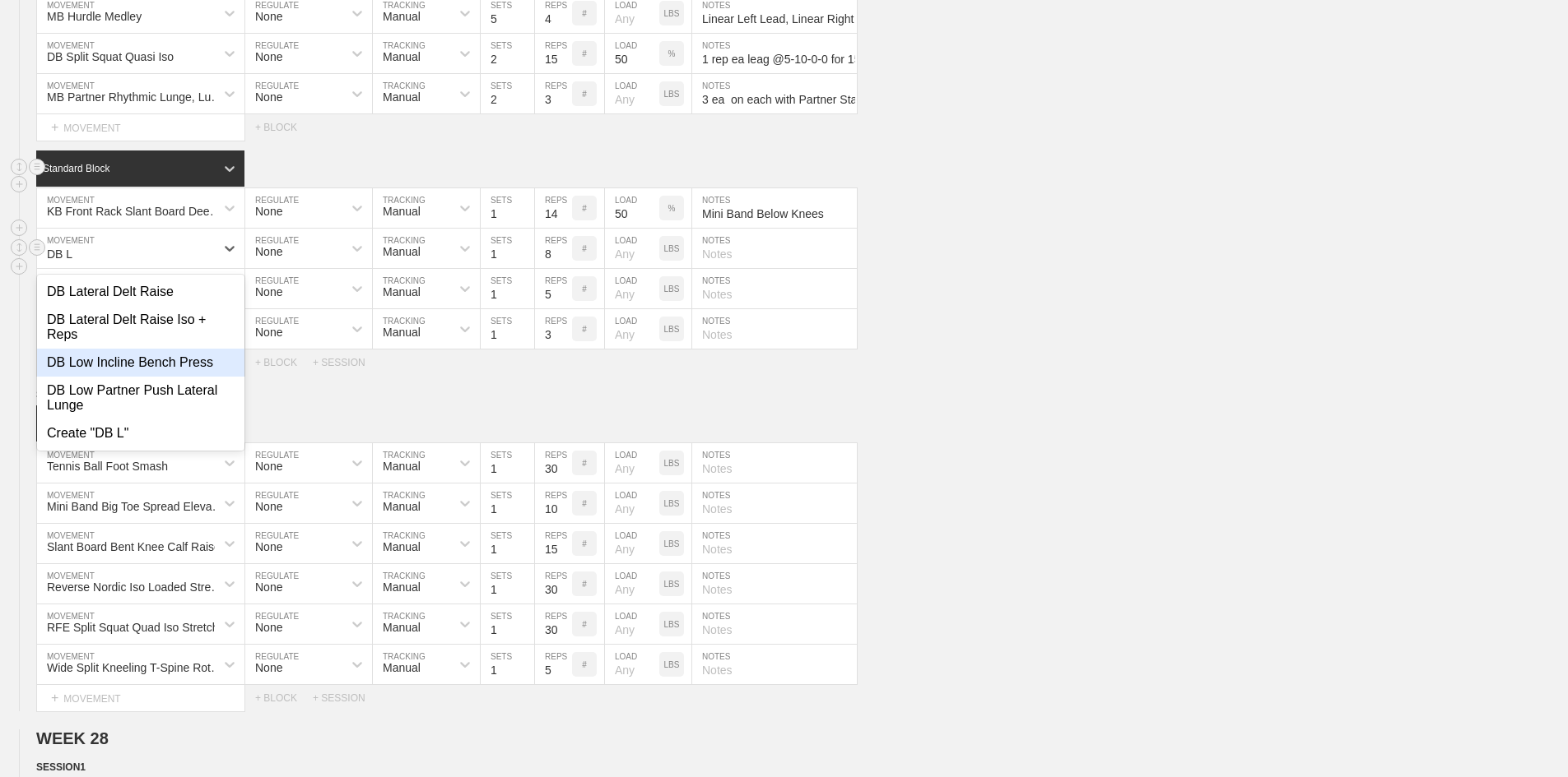
click at [93, 377] on div "DB Low Incline Bench Press" at bounding box center [140, 363] width 207 height 28
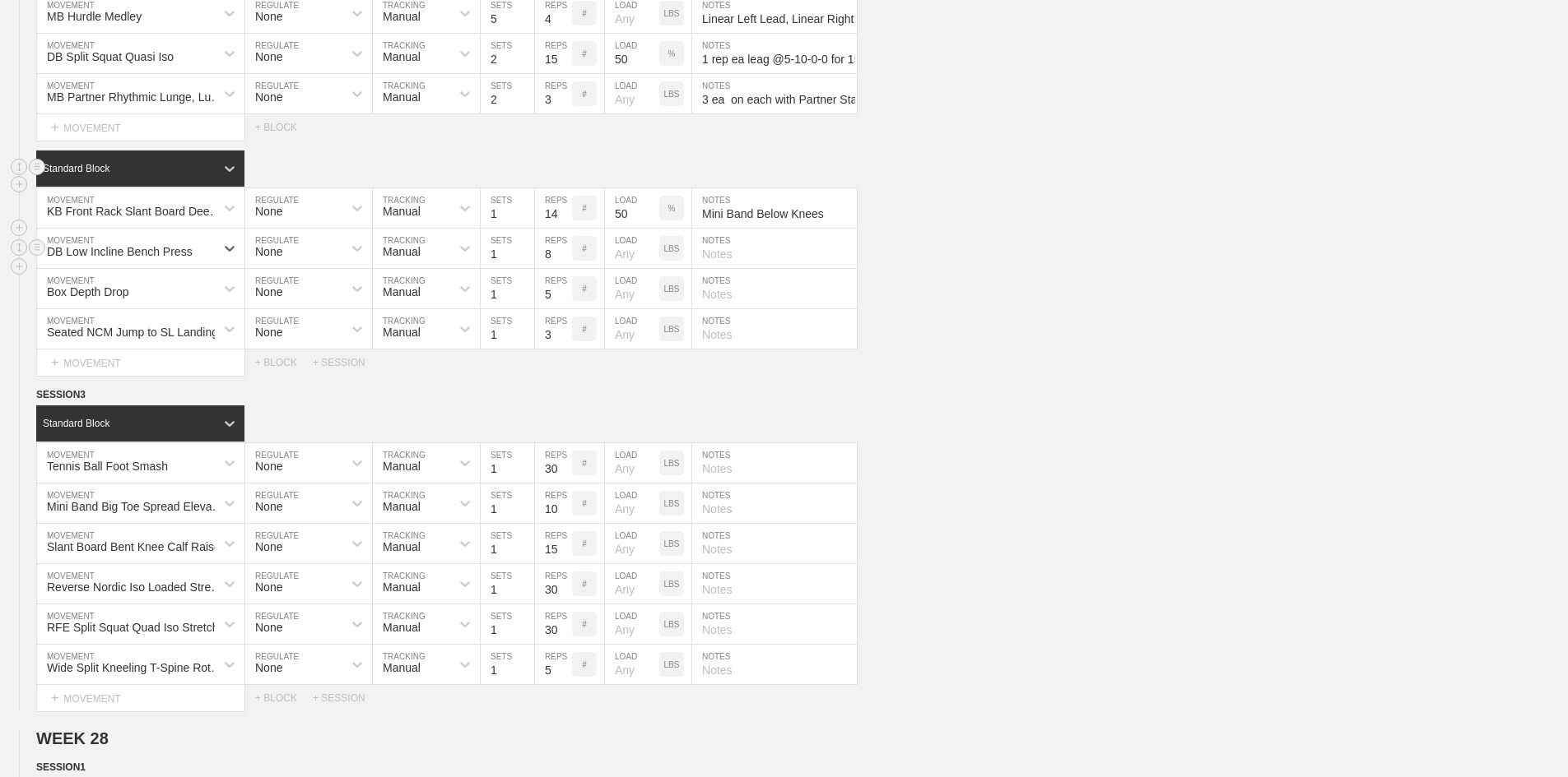
click at [543, 268] on input "8" at bounding box center [553, 248] width 37 height 39
type input "14"
click at [668, 261] on div "LBS" at bounding box center [671, 248] width 25 height 24
click at [628, 268] on input "number" at bounding box center [632, 248] width 54 height 39
type input "55"
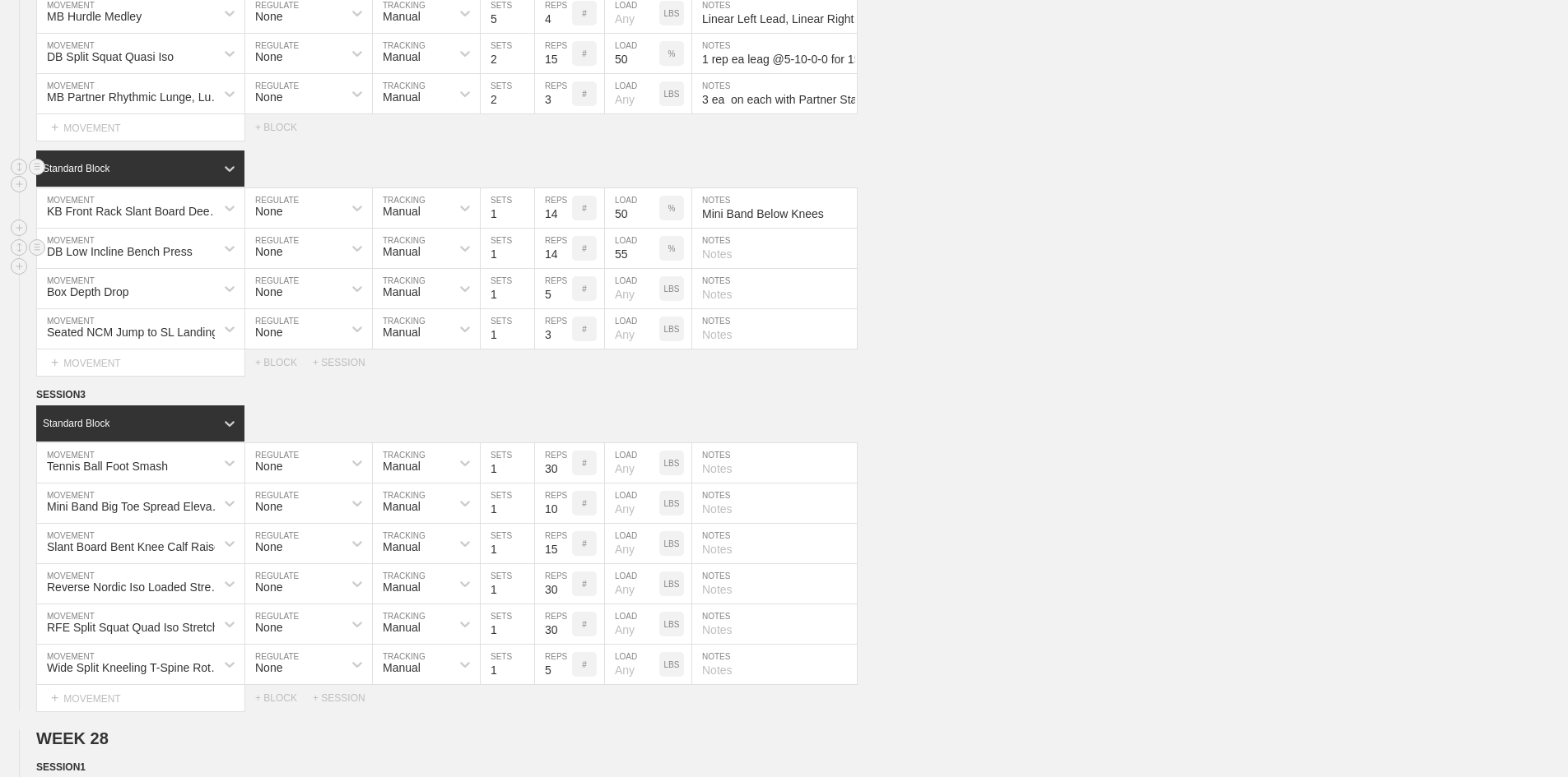
click at [737, 268] on input "text" at bounding box center [775, 248] width 165 height 39
paste input "About 15 Degree Incline"
type input "About 15 Degree Incline"
click at [123, 298] on div "Box Depth Drop" at bounding box center [88, 291] width 82 height 13
type input "DB RDL"
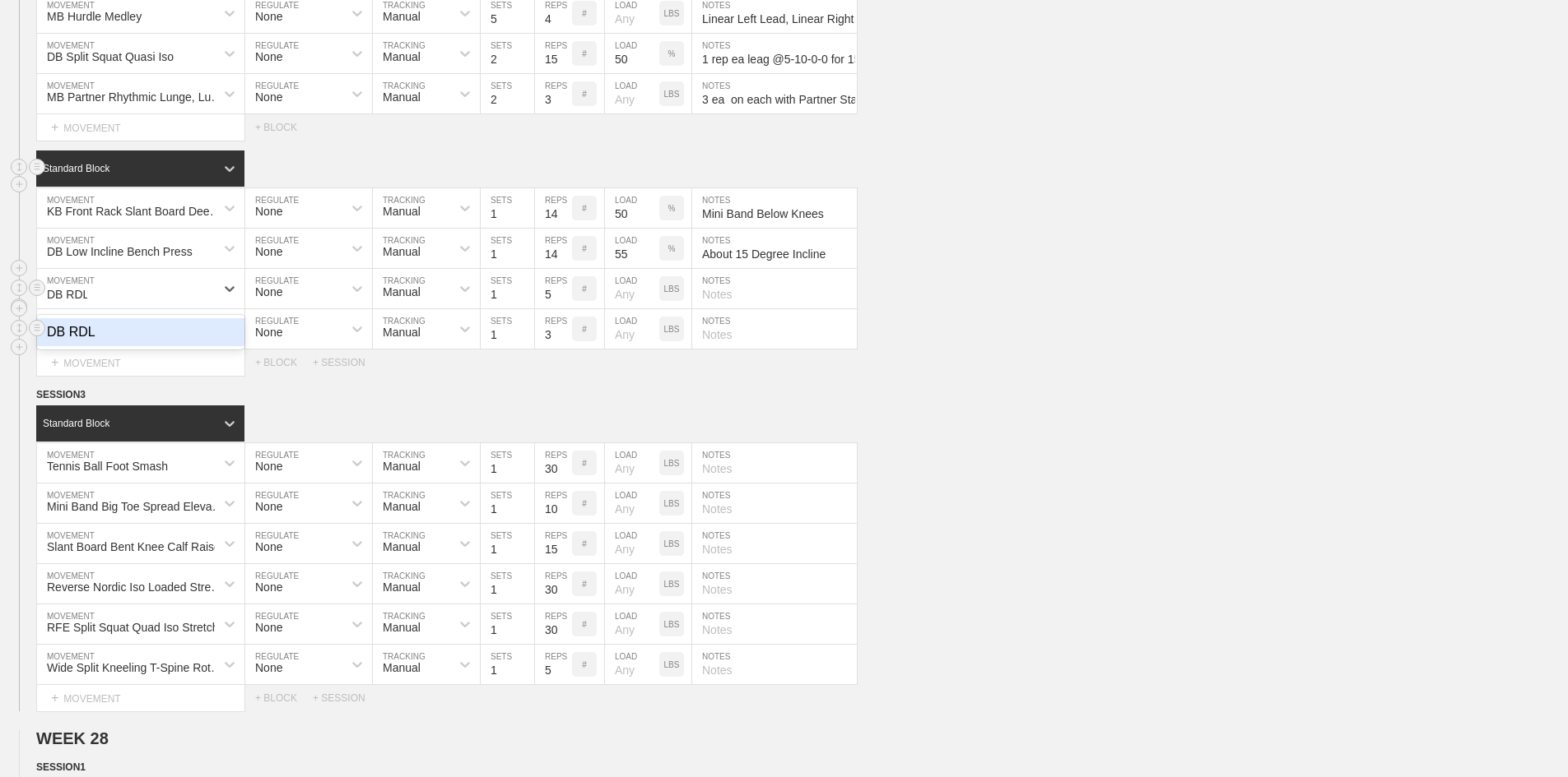
click at [77, 346] on div "DB RDL" at bounding box center [140, 332] width 207 height 28
click at [545, 309] on input "5" at bounding box center [553, 288] width 37 height 39
type input "14"
click at [615, 309] on input "number" at bounding box center [632, 288] width 54 height 39
type input "50"
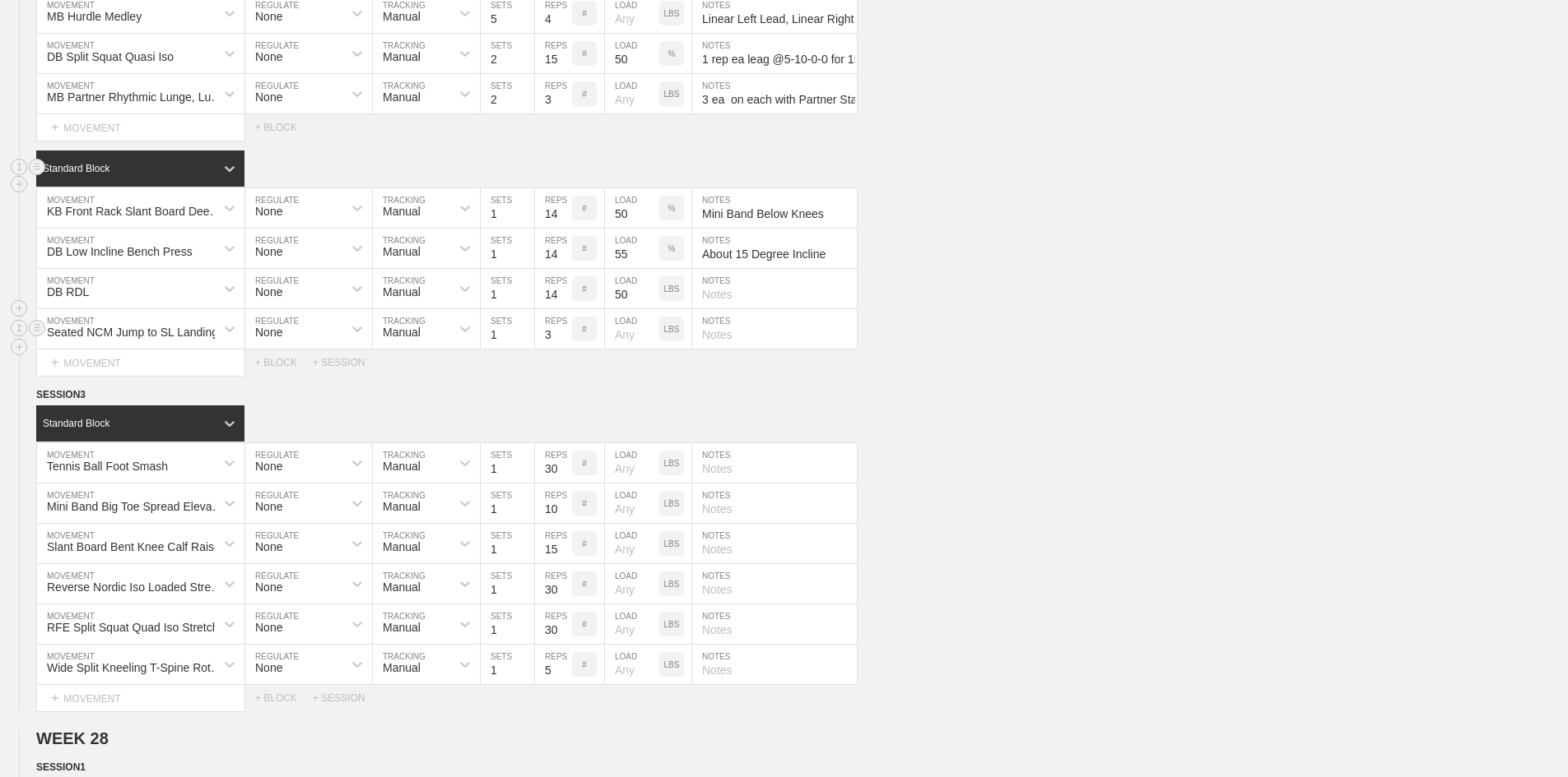
click at [109, 339] on div "Seated NCM Jump to SL Landing" at bounding box center [133, 332] width 172 height 13
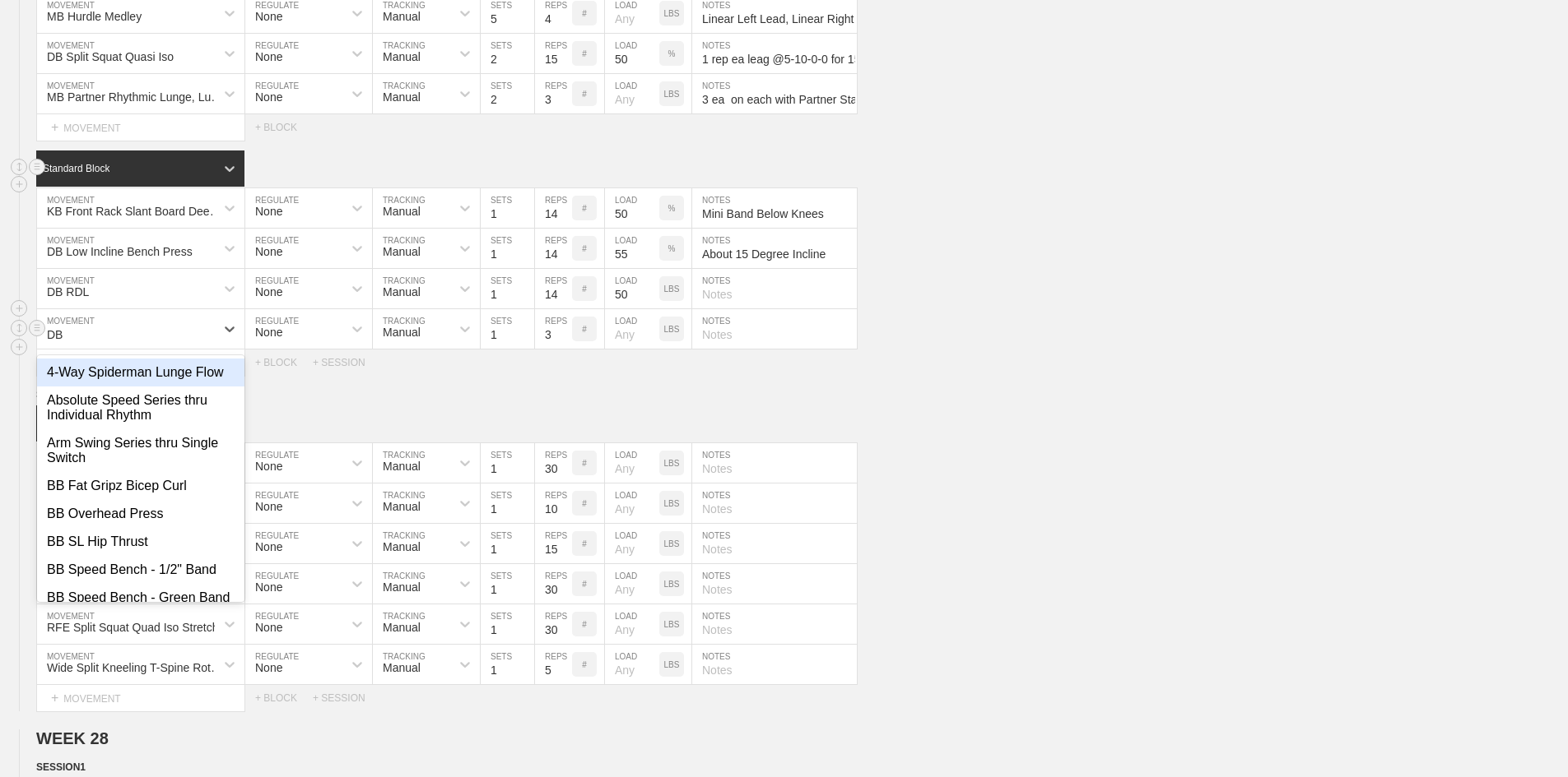
type input "DB O"
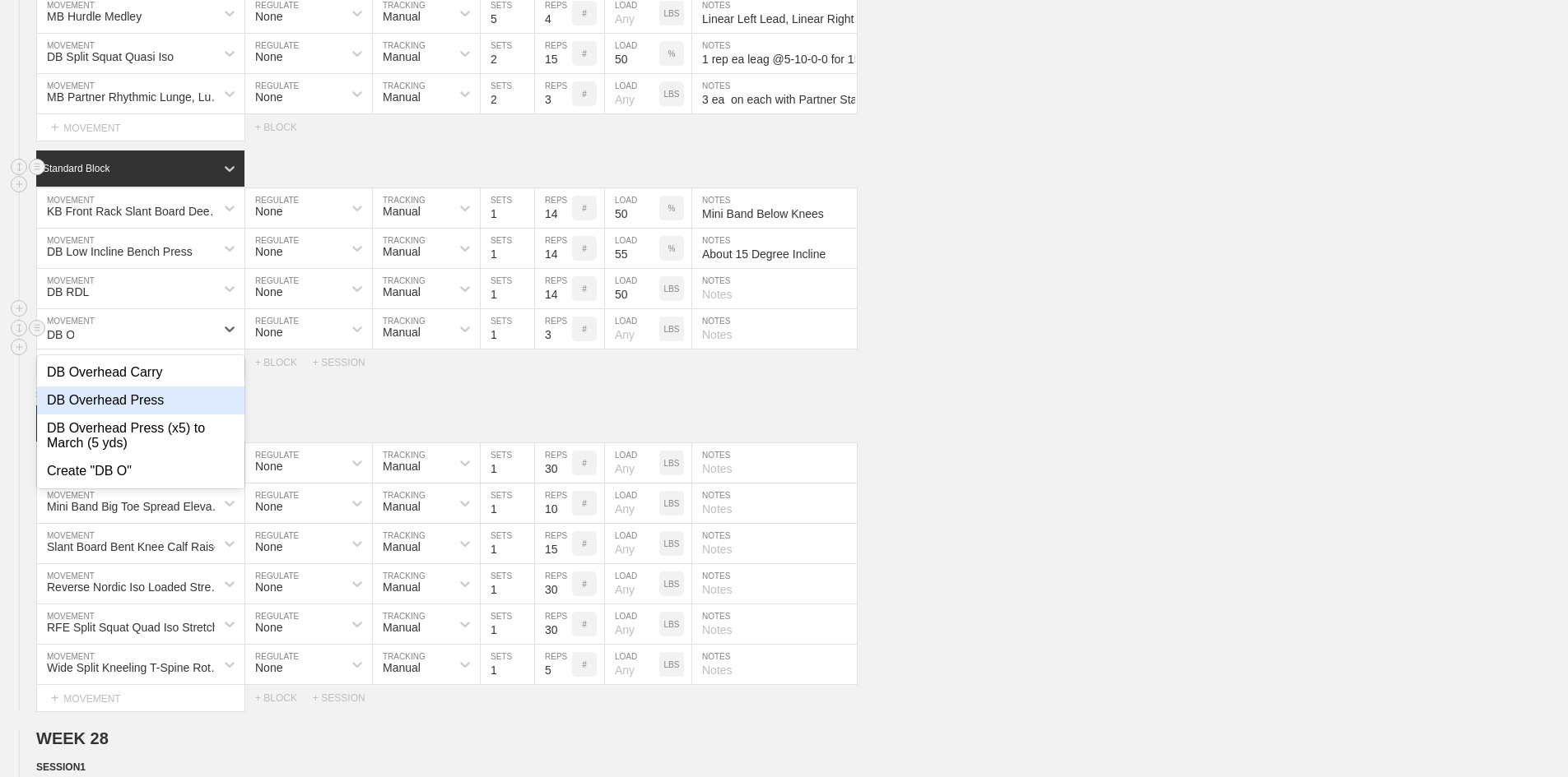
click at [88, 415] on div "DB Overhead Press" at bounding box center [140, 401] width 207 height 28
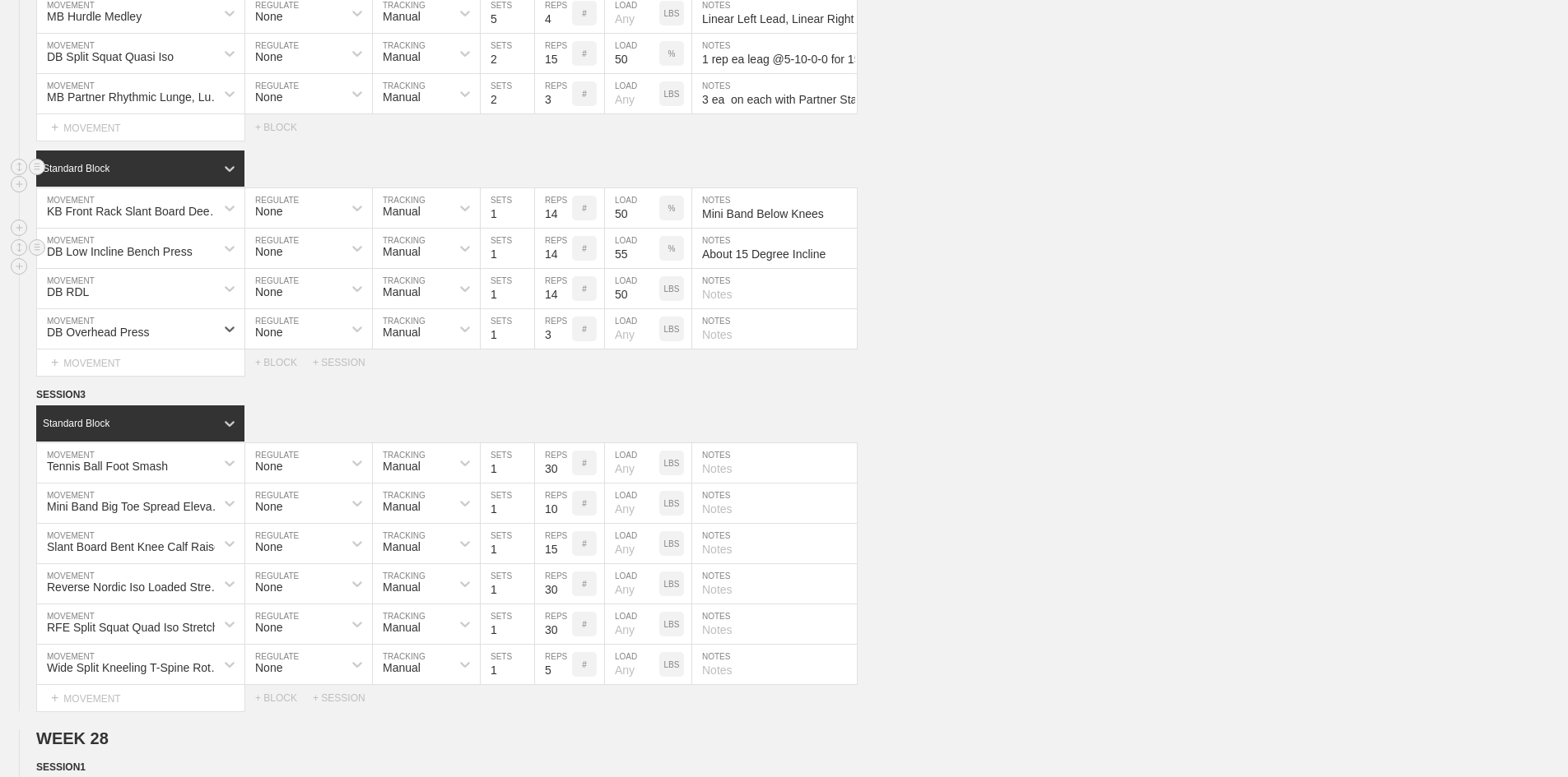
click at [116, 258] on div "DB Low Incline Bench Press" at bounding box center [120, 251] width 145 height 13
click at [530, 442] on div "Standard Block" at bounding box center [802, 423] width 1532 height 36
click at [172, 258] on div "DB Low Incline Bench Press" at bounding box center [120, 251] width 145 height 13
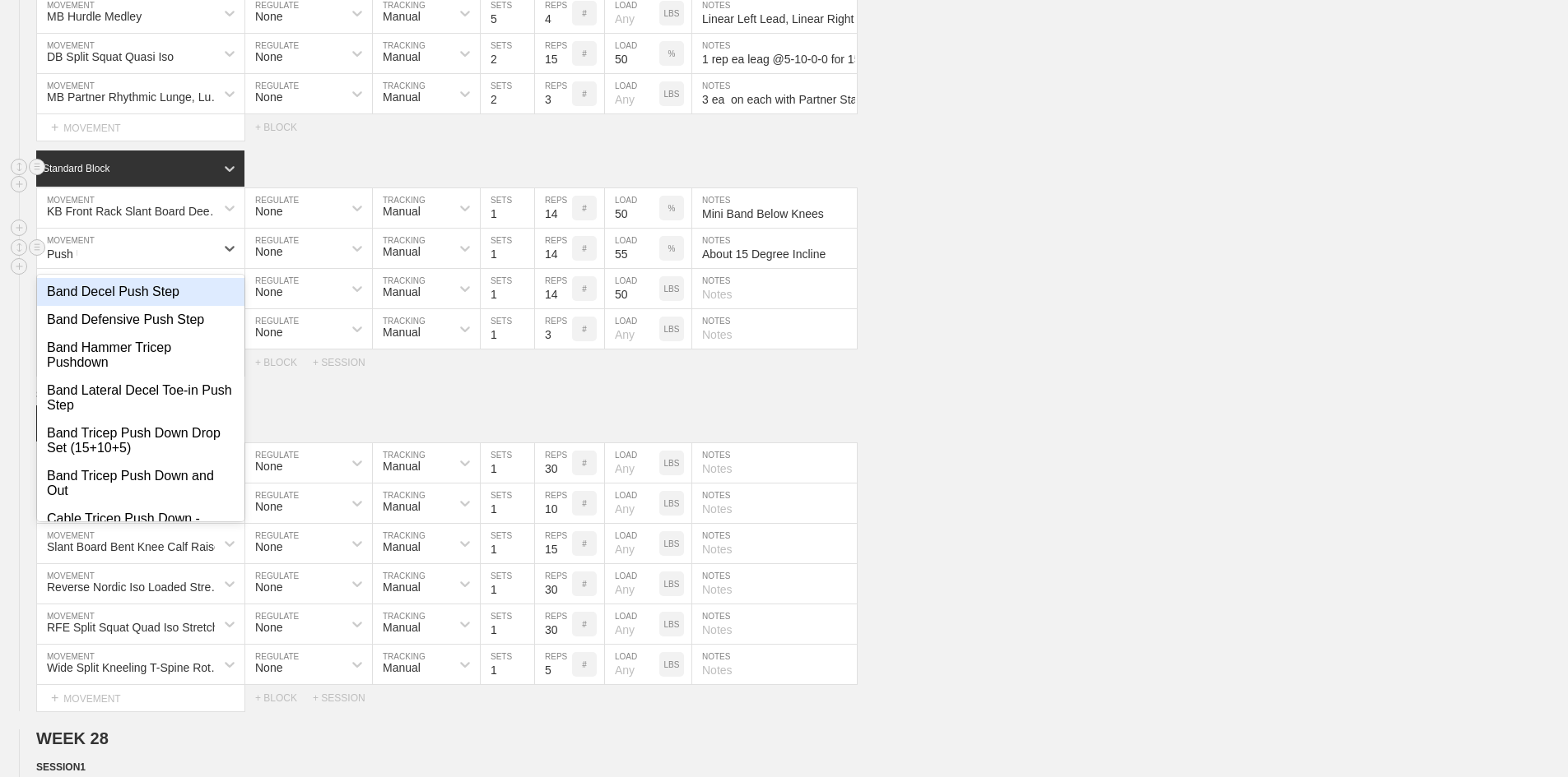
type input "Push Up"
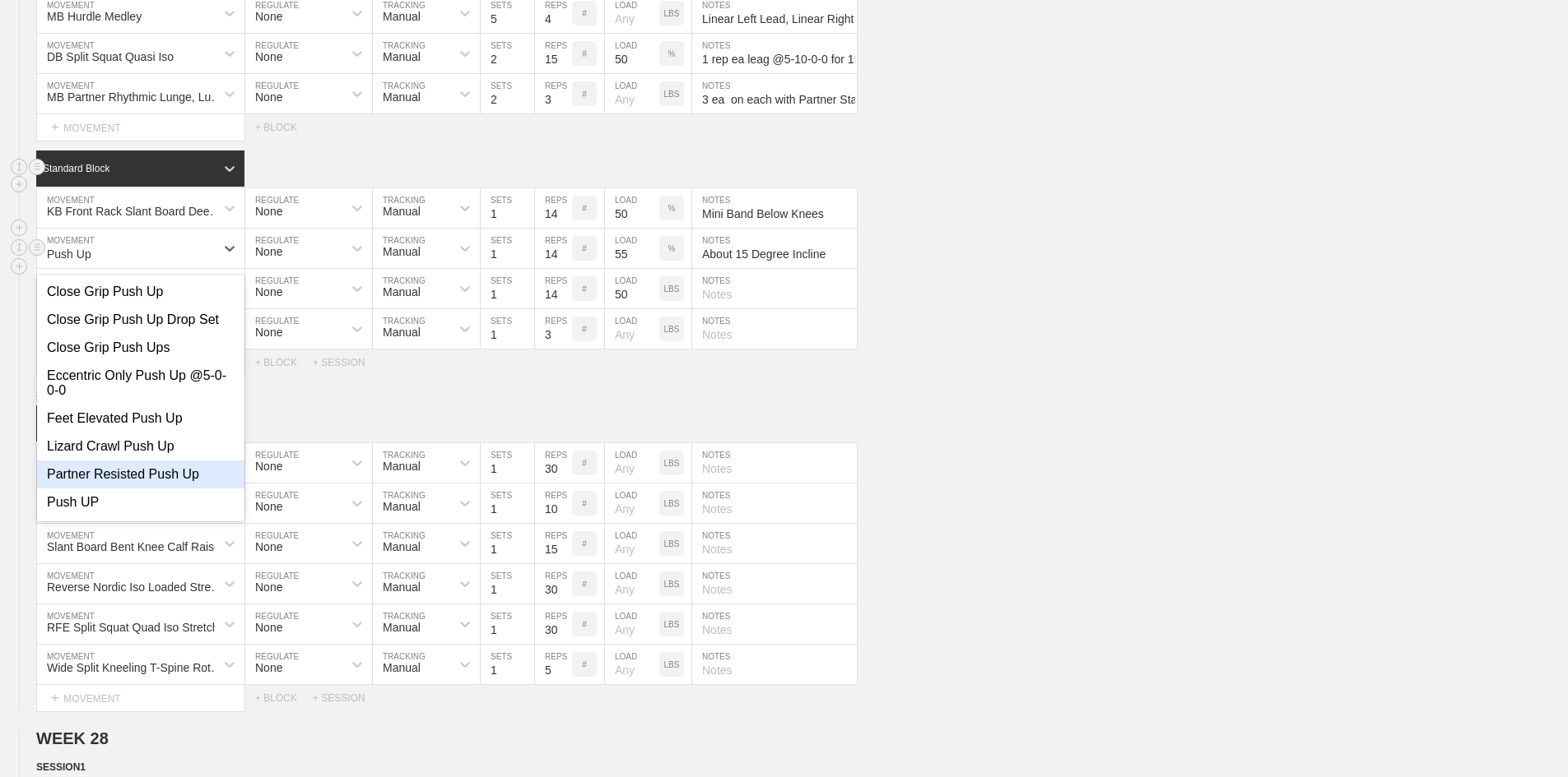
click at [84, 488] on div "Partner Resisted Push Up" at bounding box center [140, 474] width 207 height 28
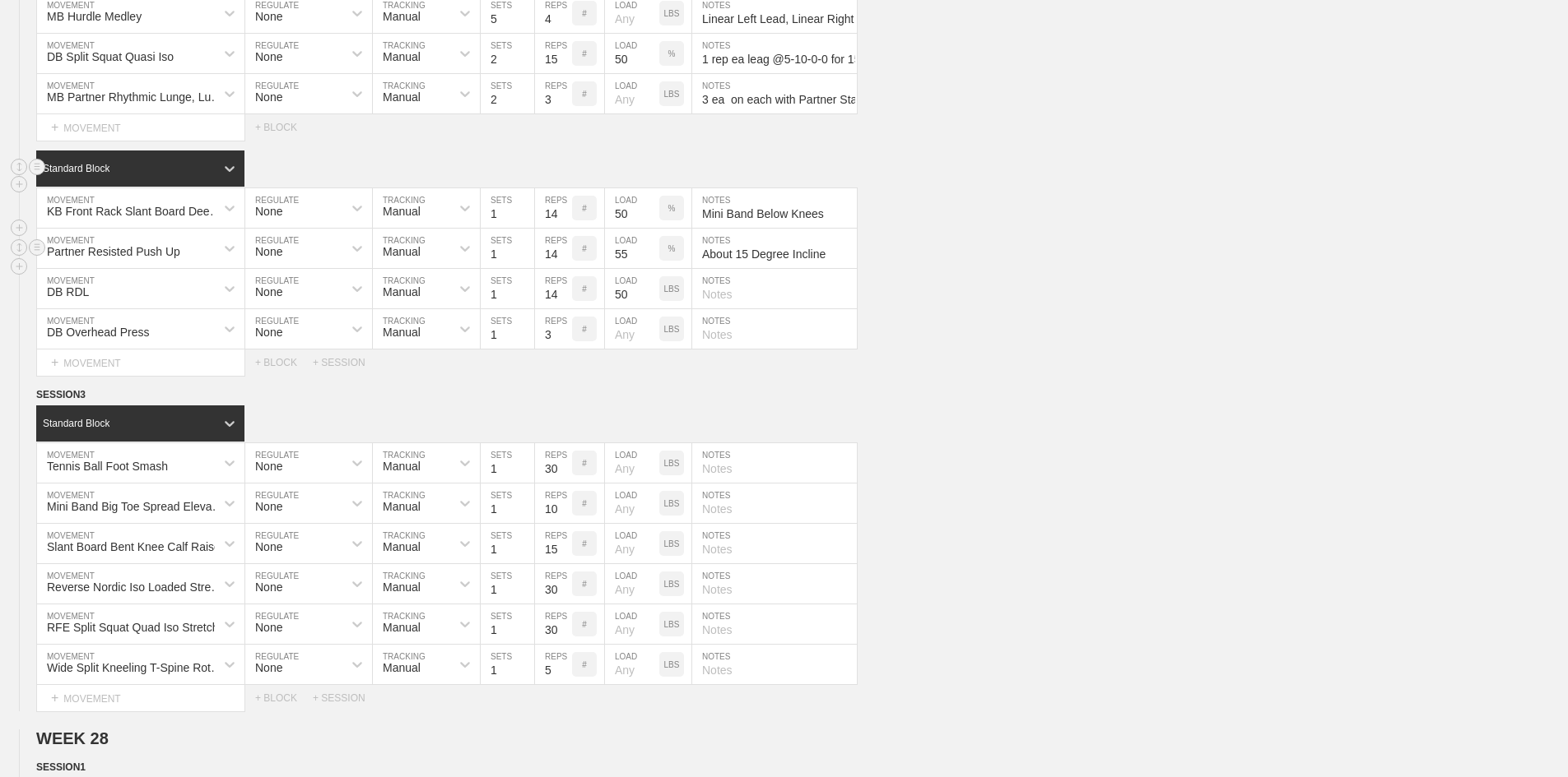
click at [667, 261] on div "%" at bounding box center [671, 248] width 25 height 24
click at [668, 254] on p "KGS" at bounding box center [671, 248] width 18 height 9
click at [622, 268] on input "55" at bounding box center [632, 248] width 54 height 39
click at [722, 268] on input "About 15 Degree Incline" at bounding box center [775, 248] width 165 height 39
click at [68, 258] on div "Partner Resisted Push Up" at bounding box center [114, 251] width 133 height 13
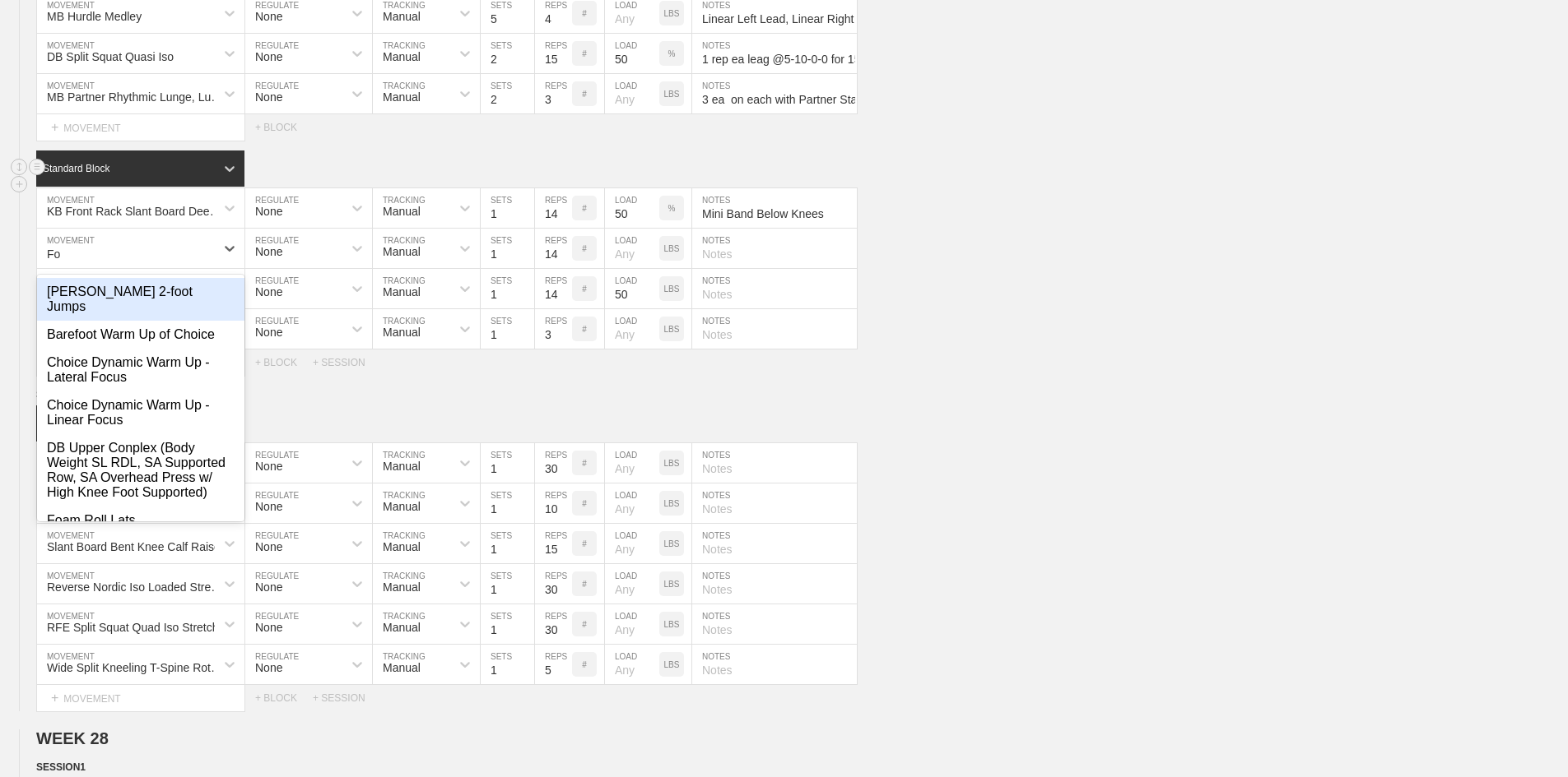
type input "F"
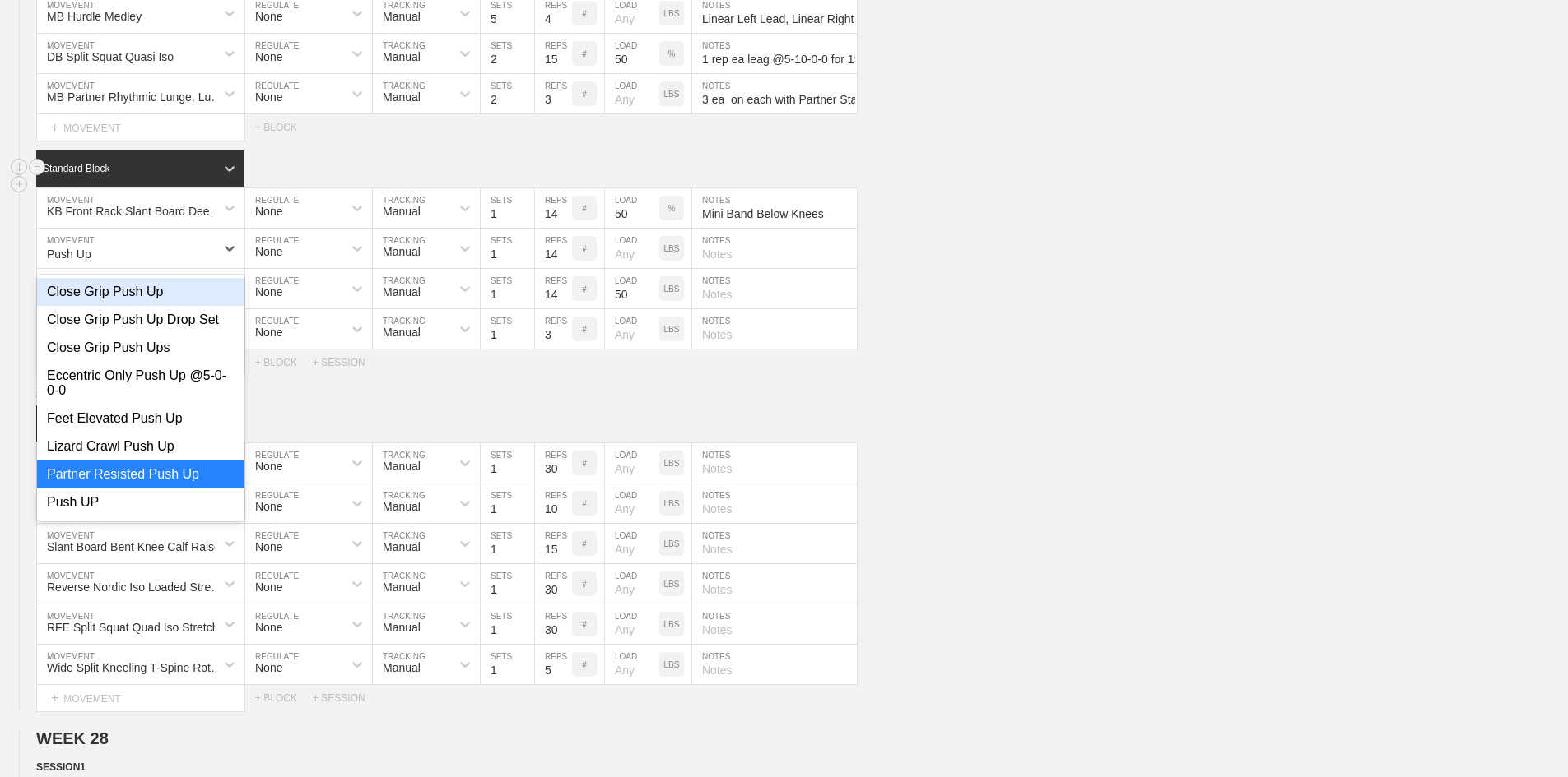
type input "Push Up"
click at [147, 433] on div "Feet Elevated Push Up" at bounding box center [140, 419] width 207 height 28
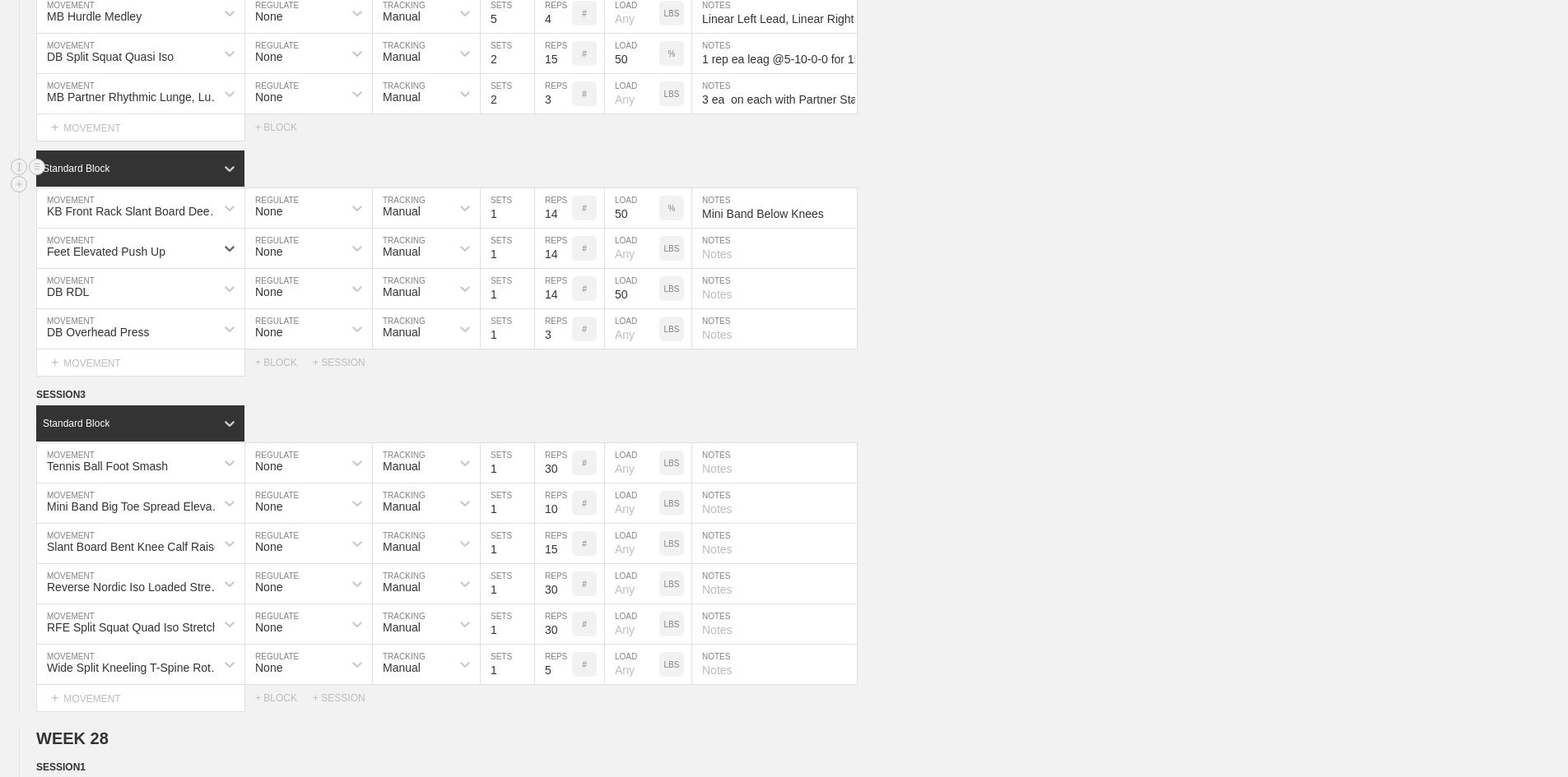
click at [104, 339] on div "DB Overhead Press" at bounding box center [99, 332] width 103 height 13
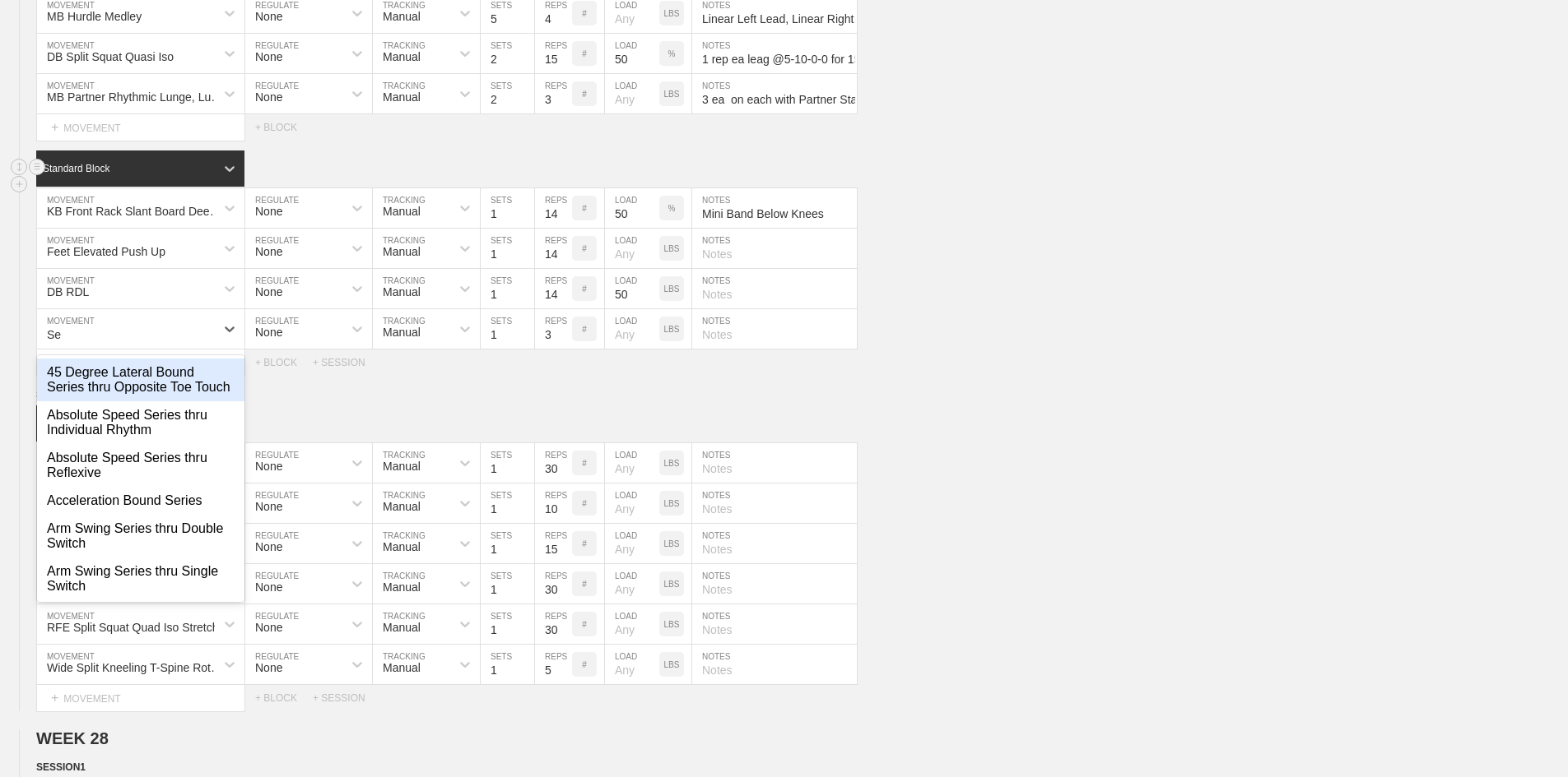
type input "S"
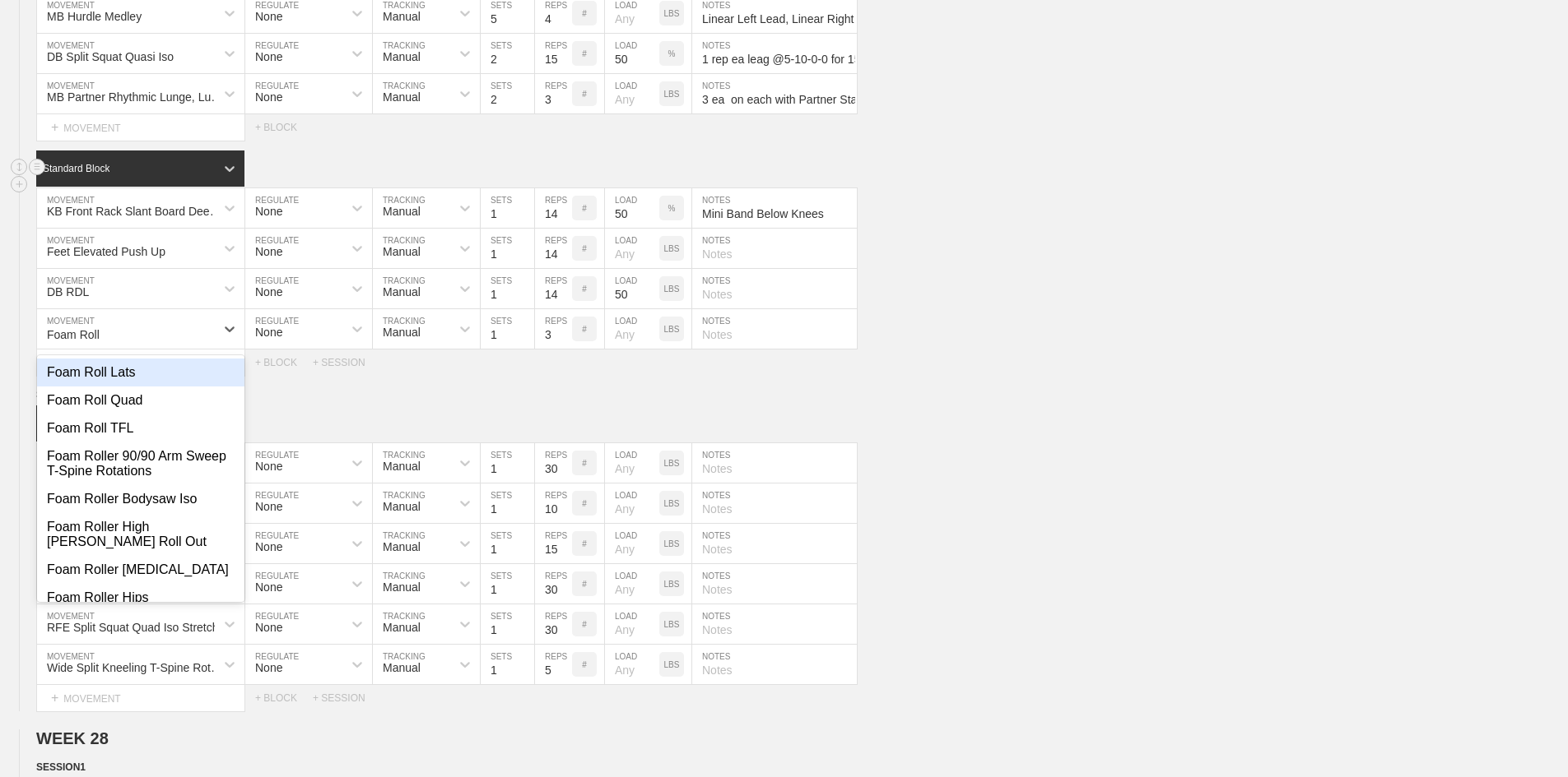
type input "Foam Roller"
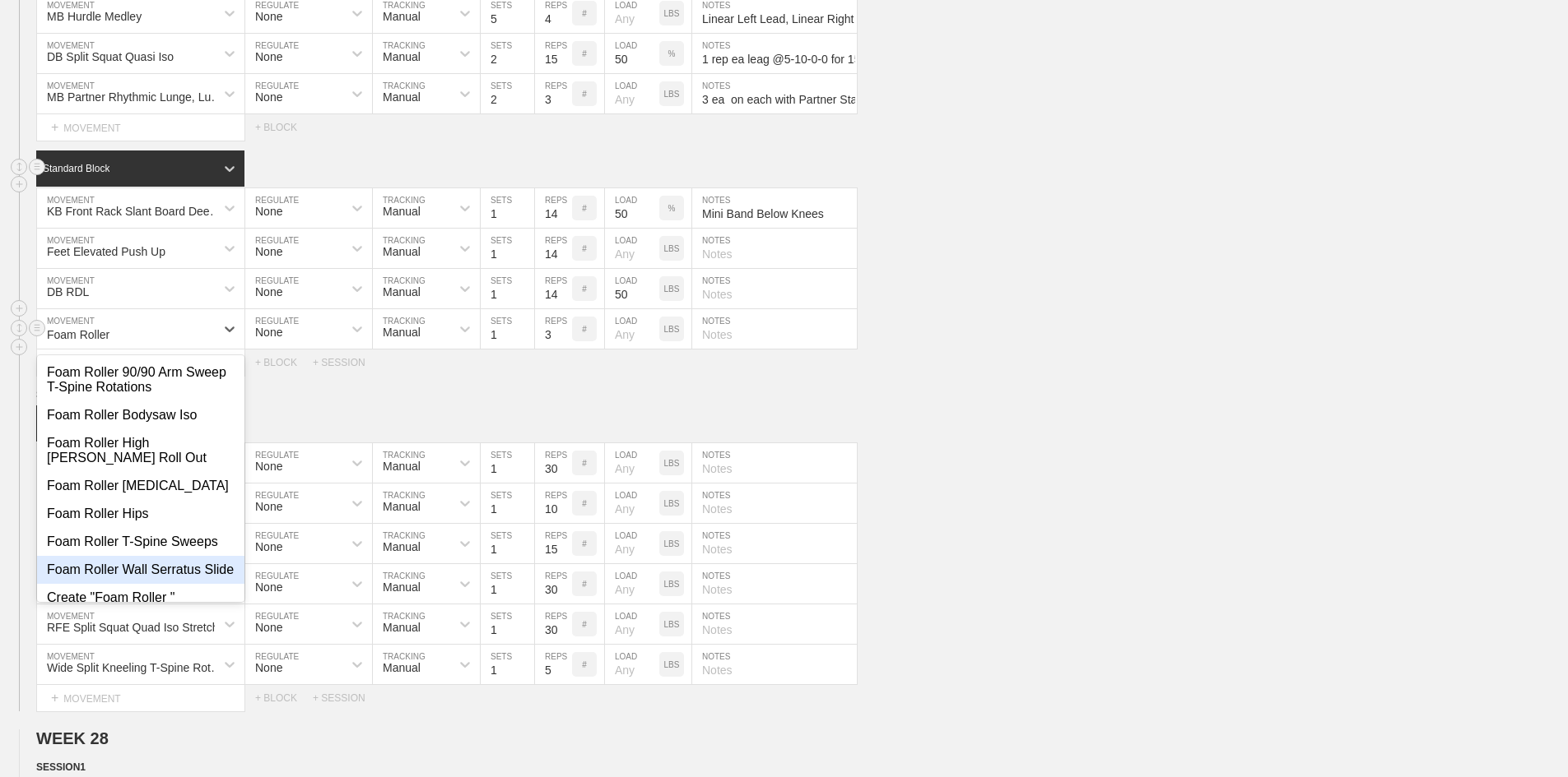
click at [121, 584] on div "Foam Roller Wall Serratus Slide" at bounding box center [140, 570] width 207 height 28
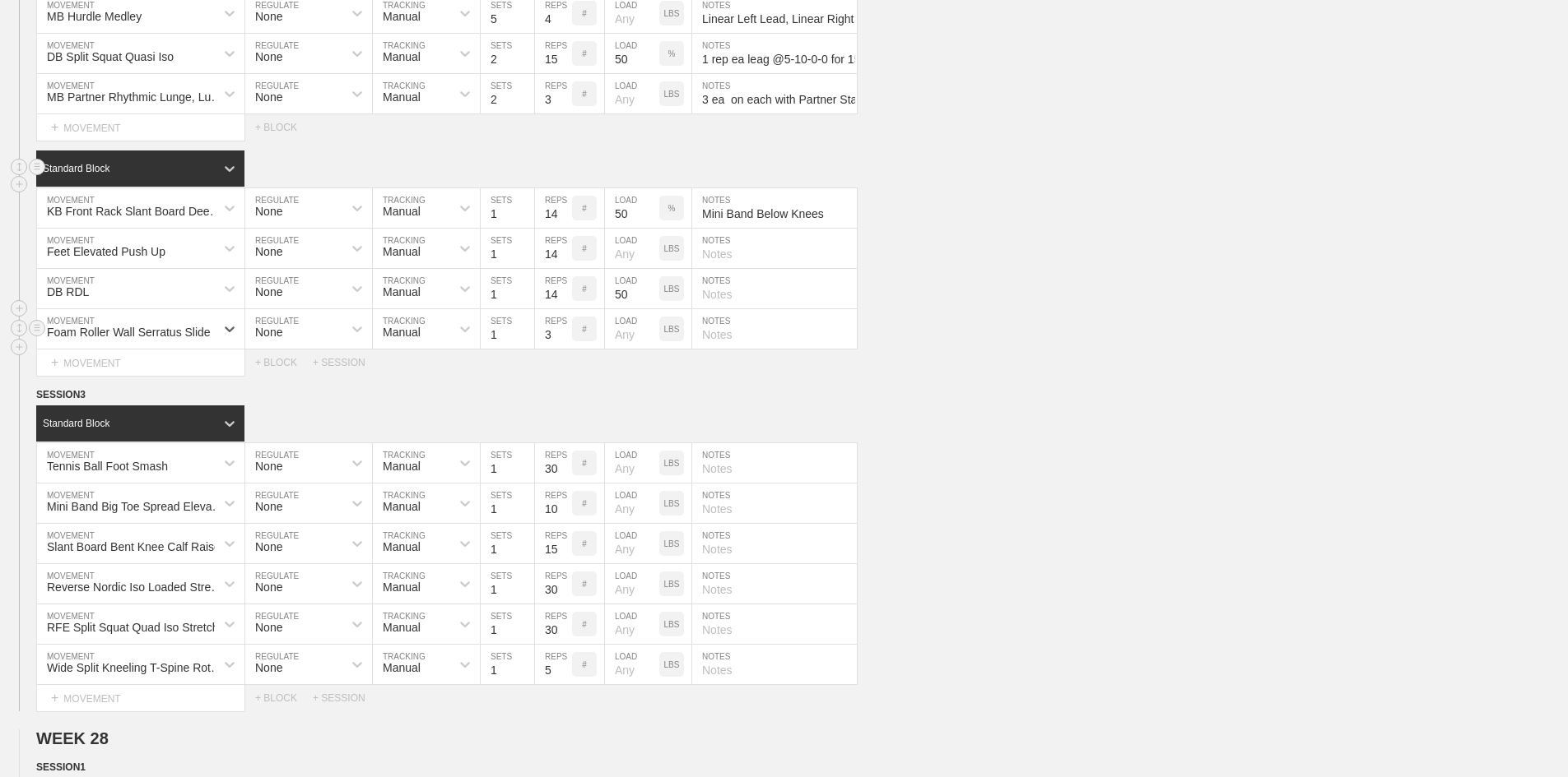
click at [550, 349] on input "3" at bounding box center [553, 328] width 37 height 39
type input "14"
click at [1079, 269] on div "Feet Elevated Push Up MOVEMENT None REGULATE Manual TRACKING 1 SETS 14 REPS # L…" at bounding box center [784, 248] width 1568 height 40
click at [116, 377] on div "+ MOVEMENT" at bounding box center [140, 363] width 209 height 27
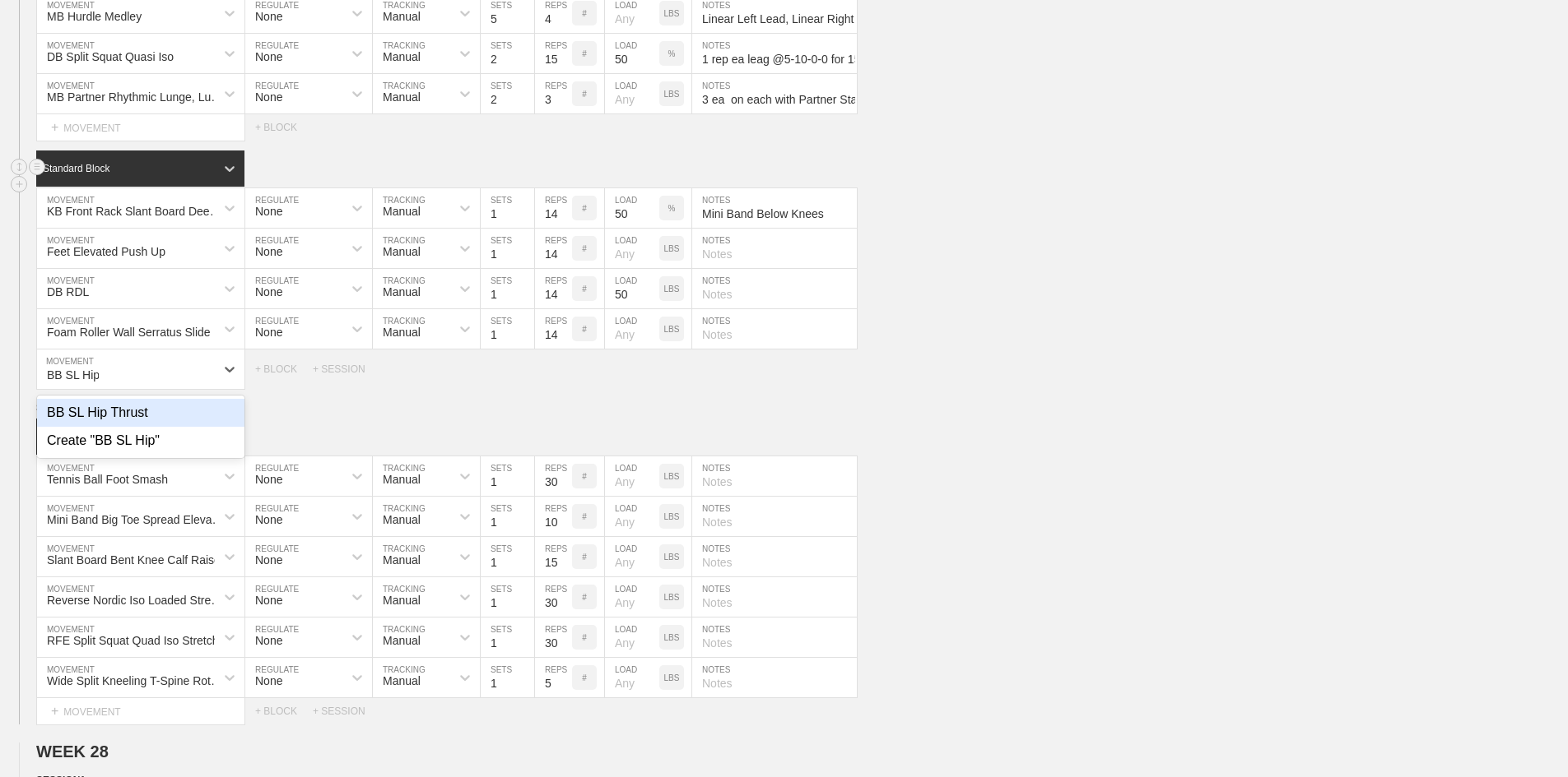
click at [106, 427] on div "BB SL Hip Thrust" at bounding box center [140, 413] width 207 height 28
type input "BB SL Hip"
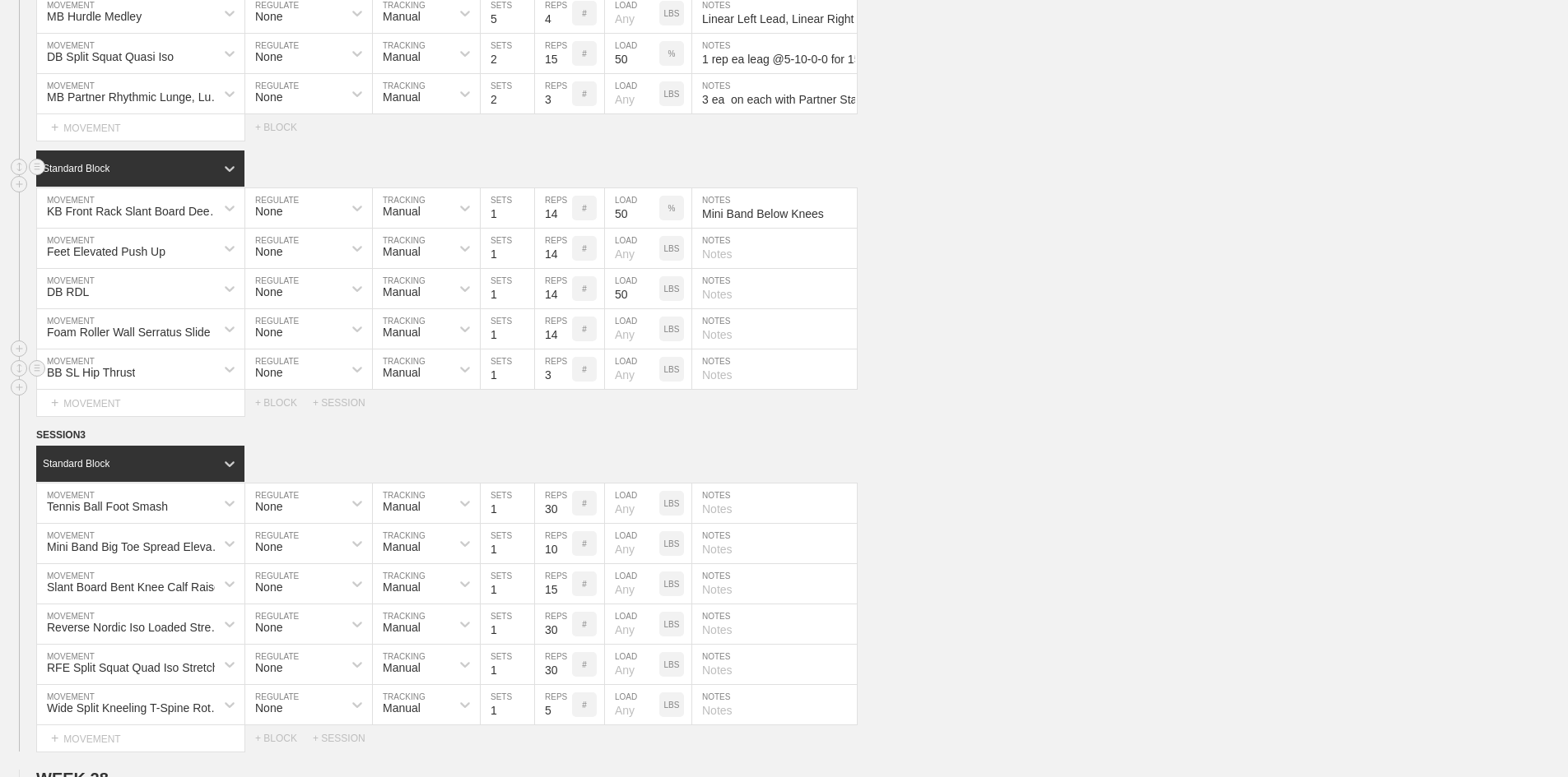
click at [544, 389] on input "3" at bounding box center [553, 369] width 37 height 39
type input "14"
click at [673, 382] on div "LBS" at bounding box center [671, 369] width 25 height 24
click at [627, 389] on input "number" at bounding box center [632, 369] width 54 height 39
type input "50"
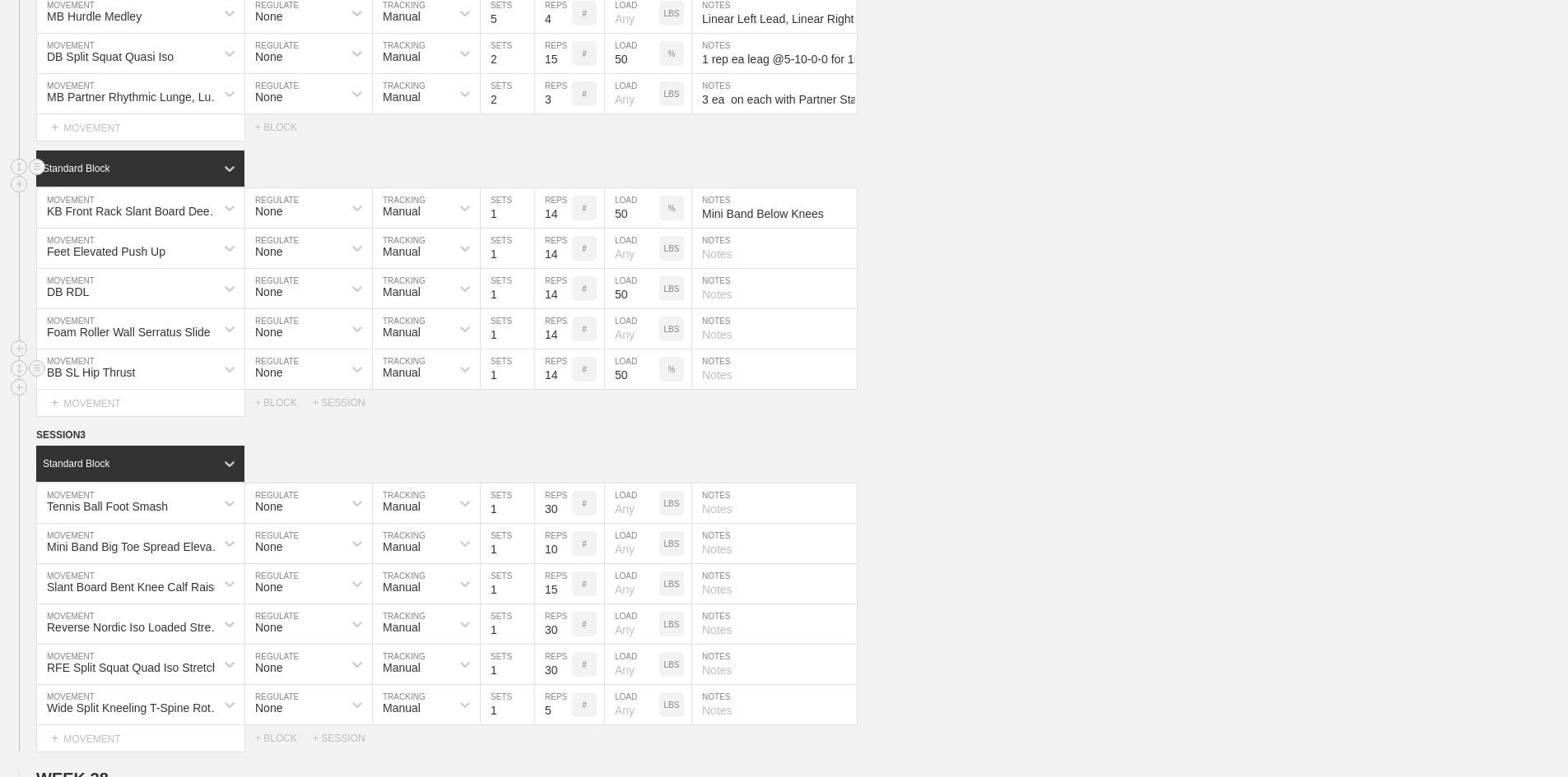
click at [719, 389] on input "text" at bounding box center [775, 369] width 165 height 39
paste input "14 ea with Shoulders on Bench"
type input "14 ea with Shoulders on Bench"
click at [66, 417] on div "+ MOVEMENT" at bounding box center [140, 403] width 209 height 27
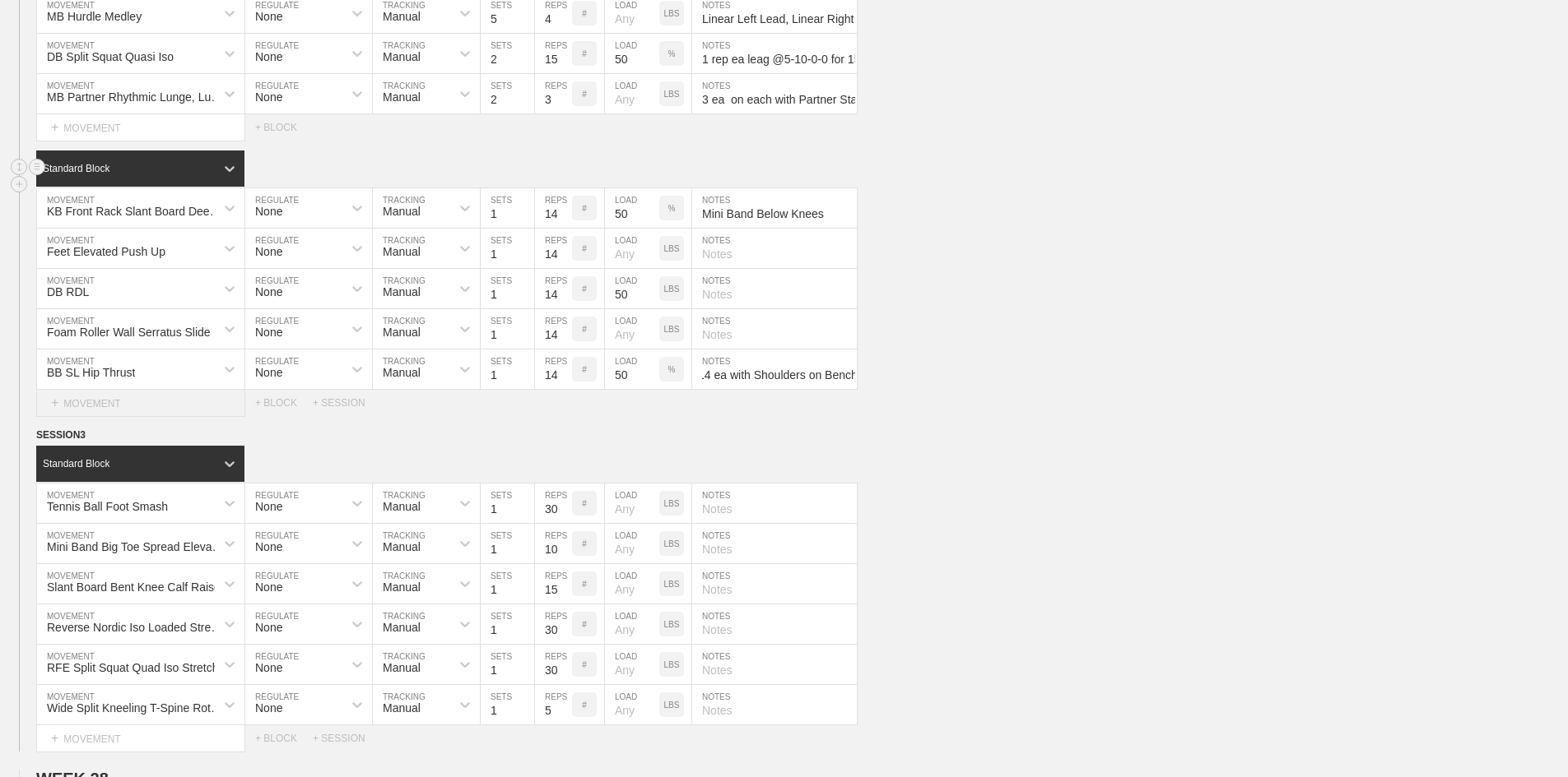
scroll to position [0, 0]
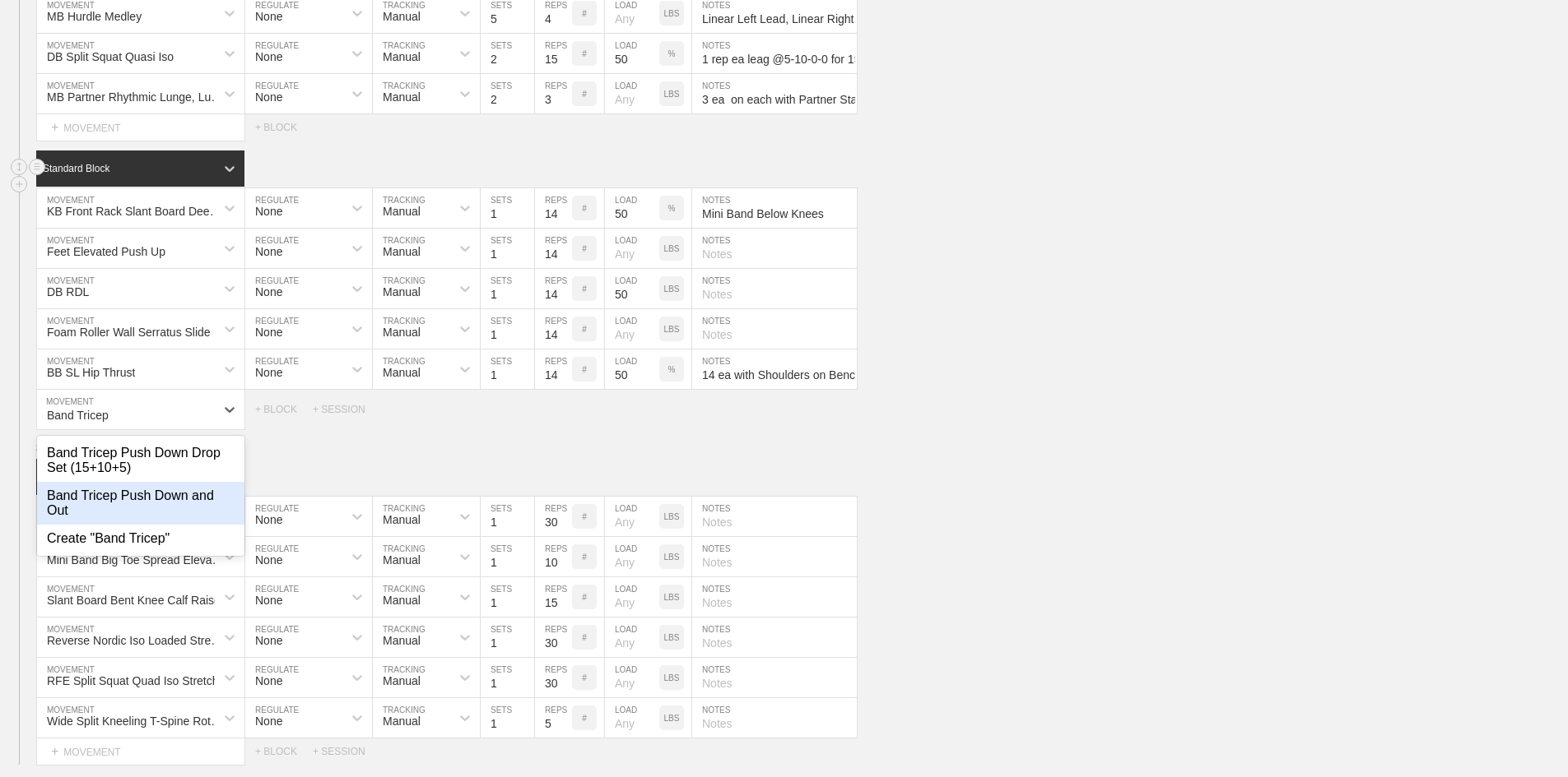
click at [164, 525] on div "Band Tricep Push Down and Out" at bounding box center [140, 503] width 207 height 43
type input "Band Tricep"
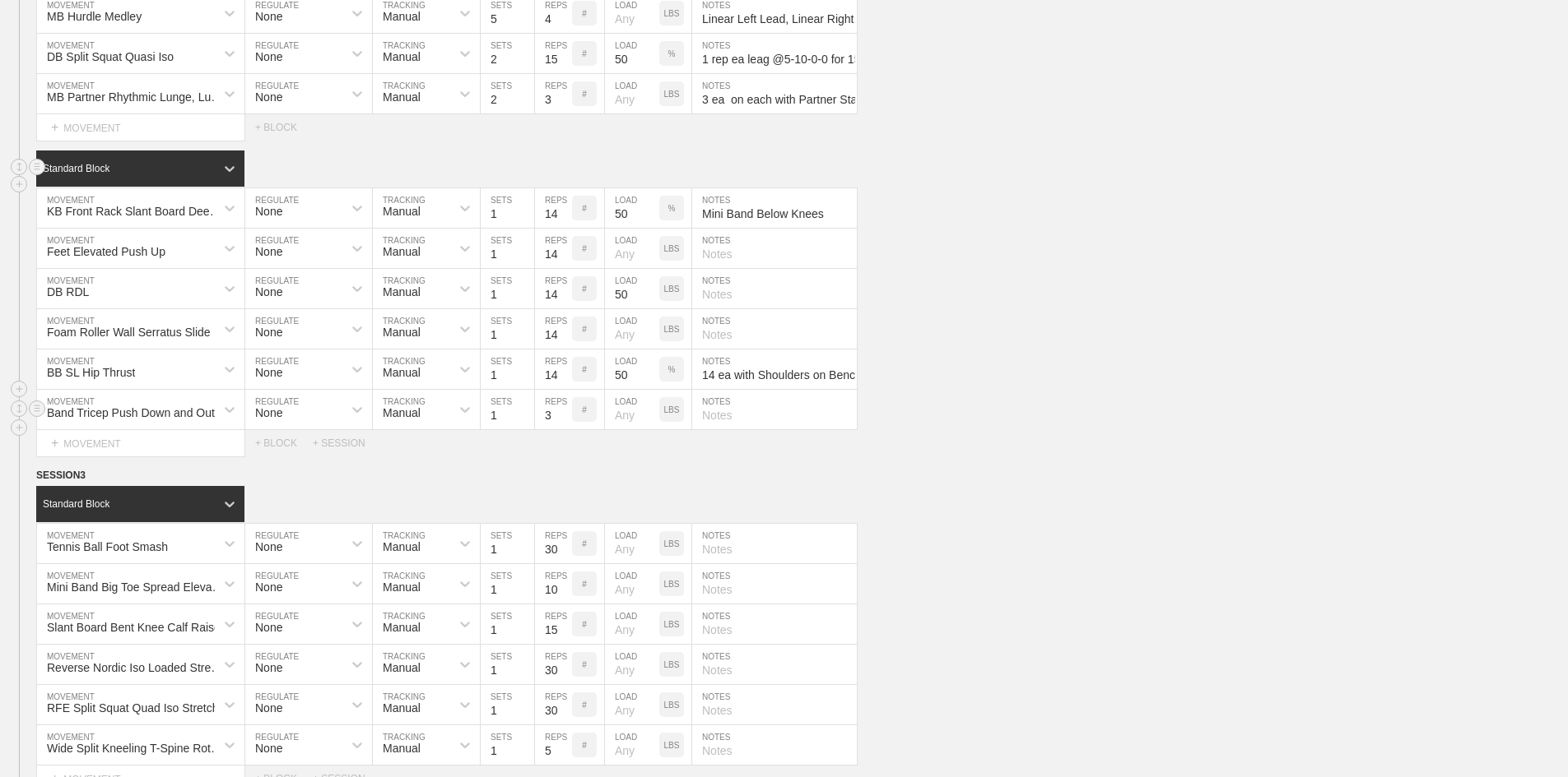
click at [543, 430] on input "3" at bounding box center [553, 410] width 37 height 39
type input "14"
click at [784, 430] on input "text" at bounding box center [775, 410] width 165 height 39
paste input "Hammer "Handle" Grip"
type input "Hammer "Handle" Grip"
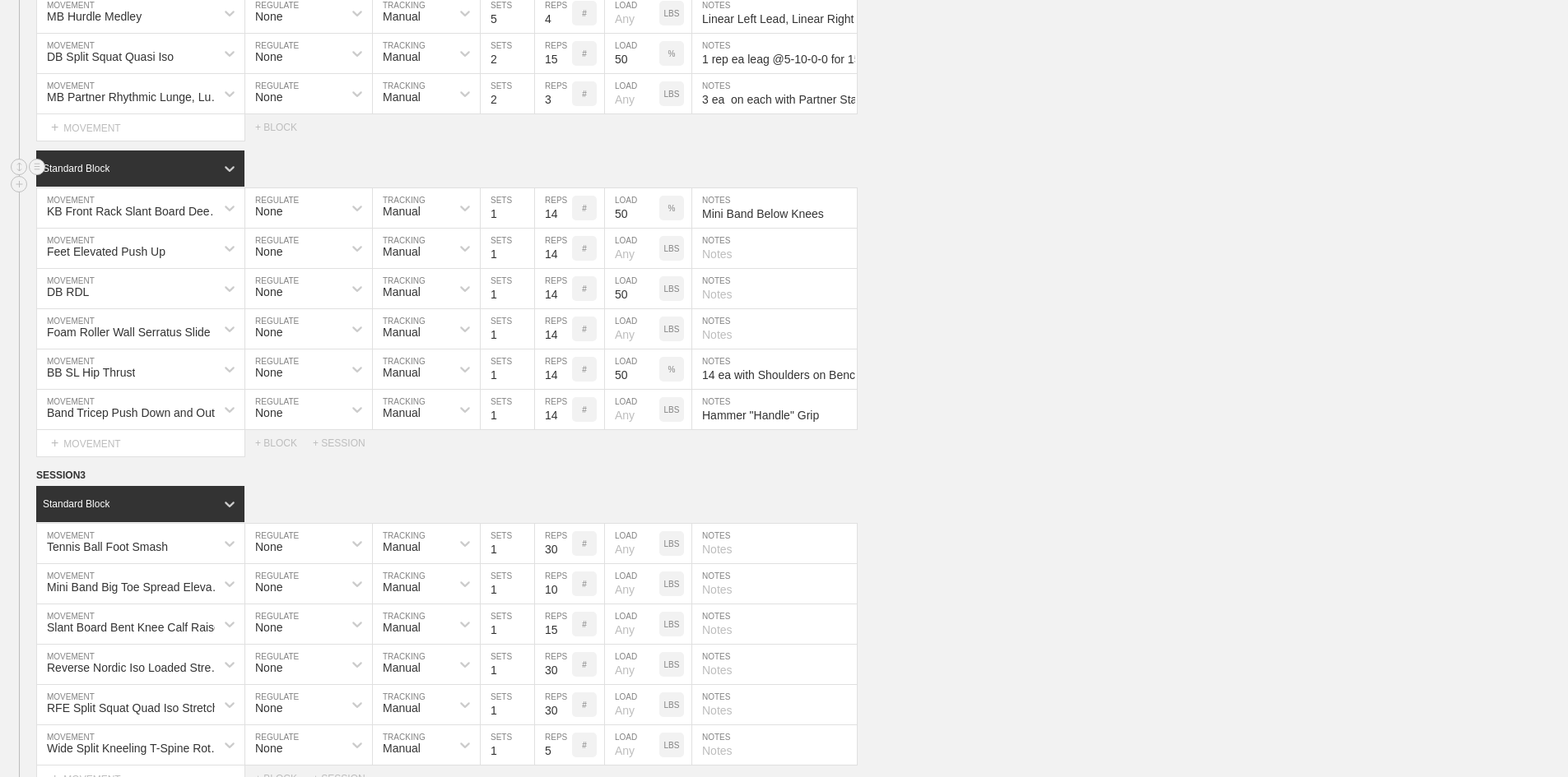
click at [1023, 457] on div "Select... MOVEMENT + MOVEMENT + BLOCK + SESSION" at bounding box center [784, 444] width 1568 height 26
click at [1097, 430] on div "Band Tricep Push Down and Out MOVEMENT None REGULATE Manual TRACKING 1 SETS 14 …" at bounding box center [784, 410] width 1568 height 40
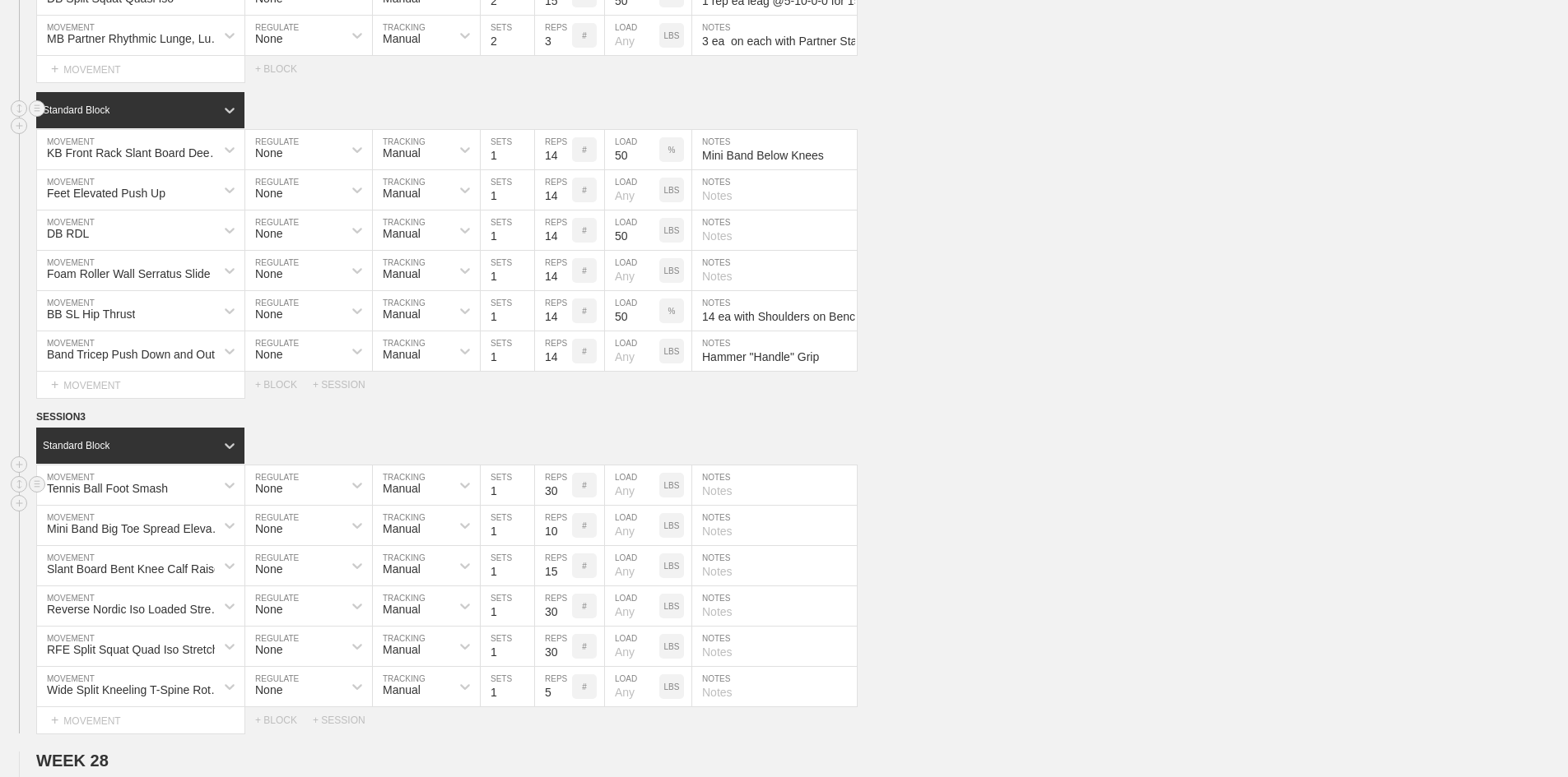
scroll to position [2418, 0]
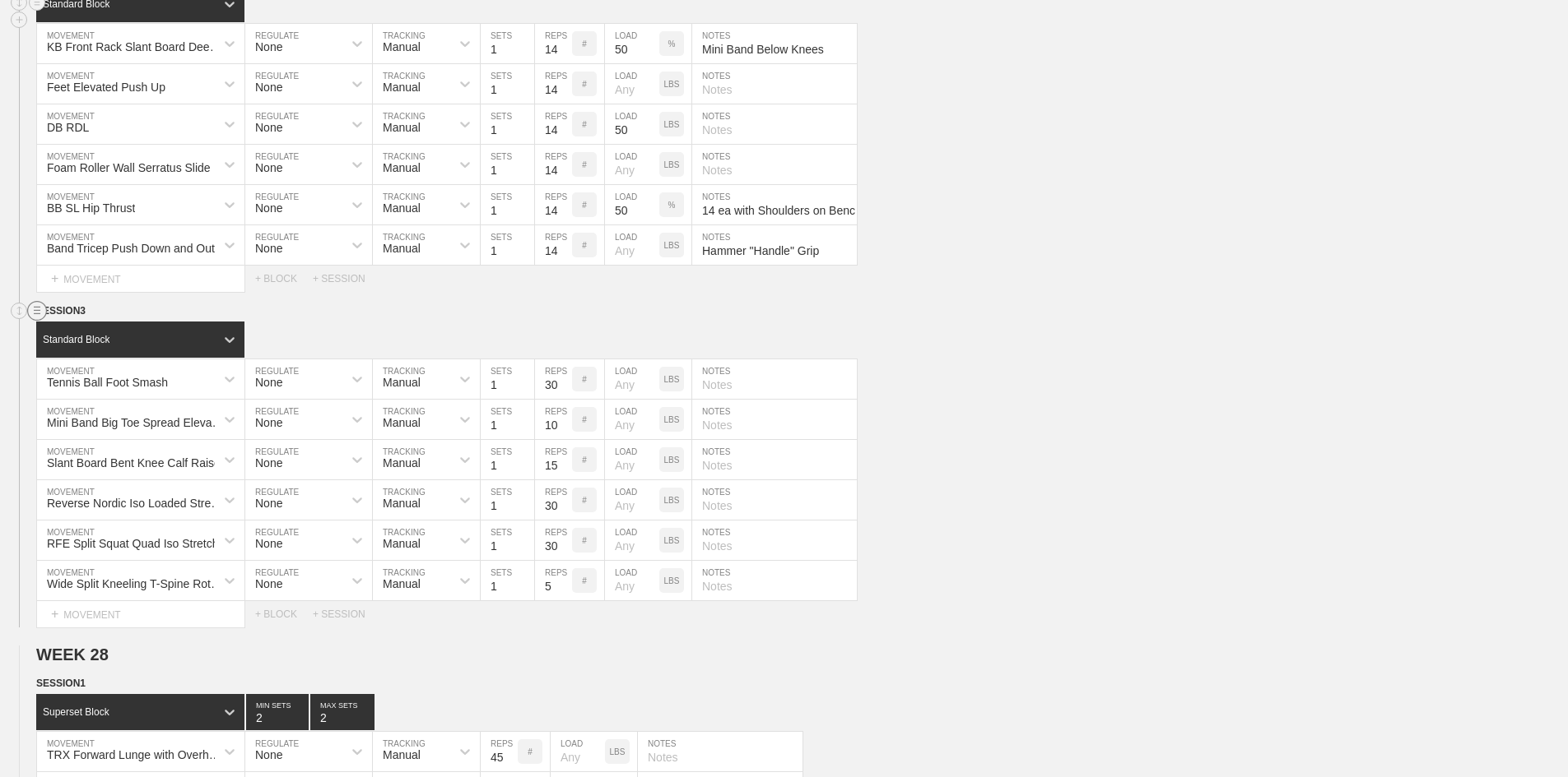
click at [41, 321] on circle at bounding box center [38, 312] width 19 height 19
click at [102, 390] on div "DELETE" at bounding box center [115, 397] width 131 height 24
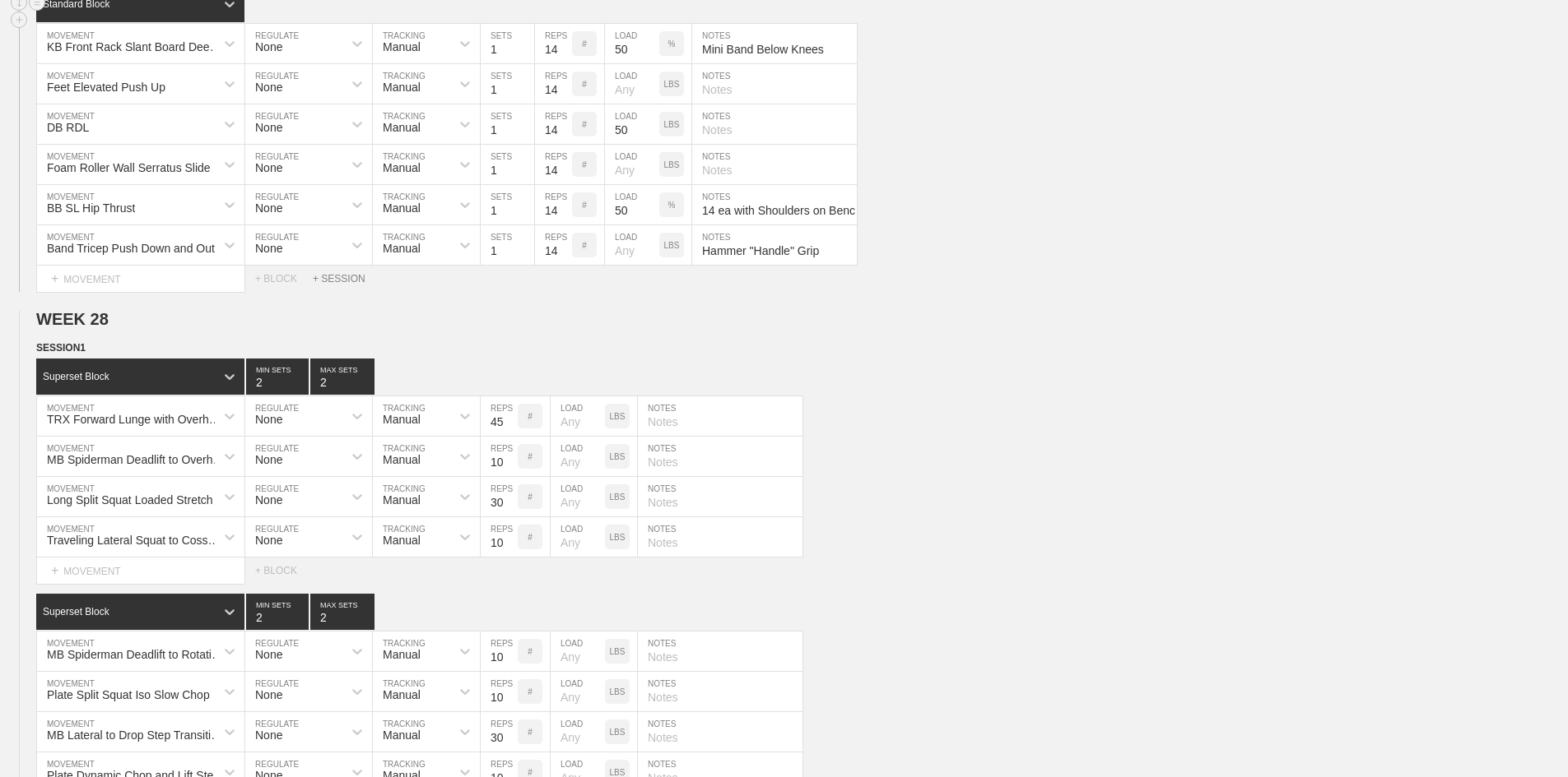
click at [355, 284] on div "+ SESSION" at bounding box center [345, 278] width 66 height 11
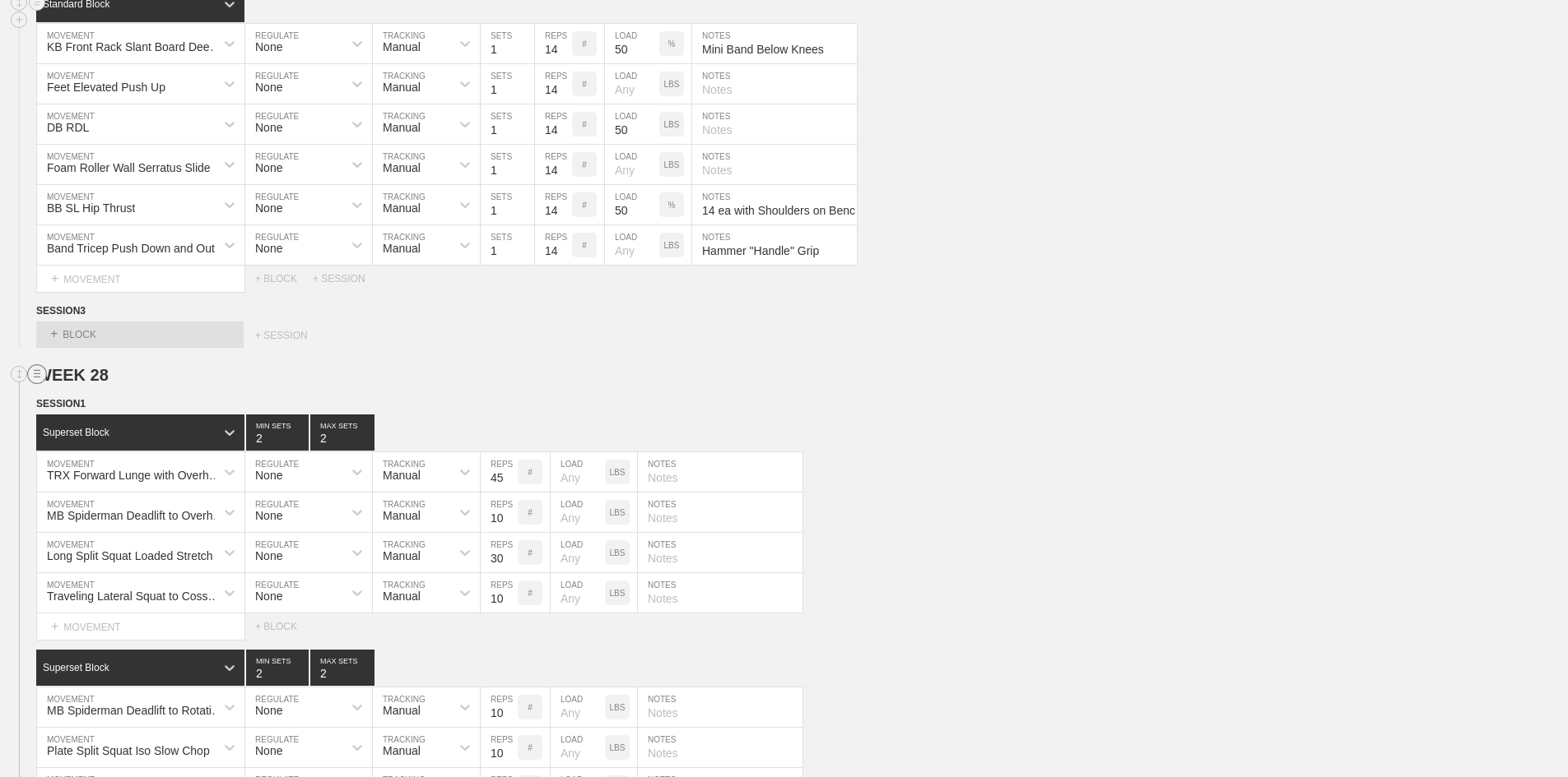
click at [38, 374] on line at bounding box center [38, 374] width 7 height 0
click at [95, 470] on div "DELETE" at bounding box center [115, 460] width 131 height 24
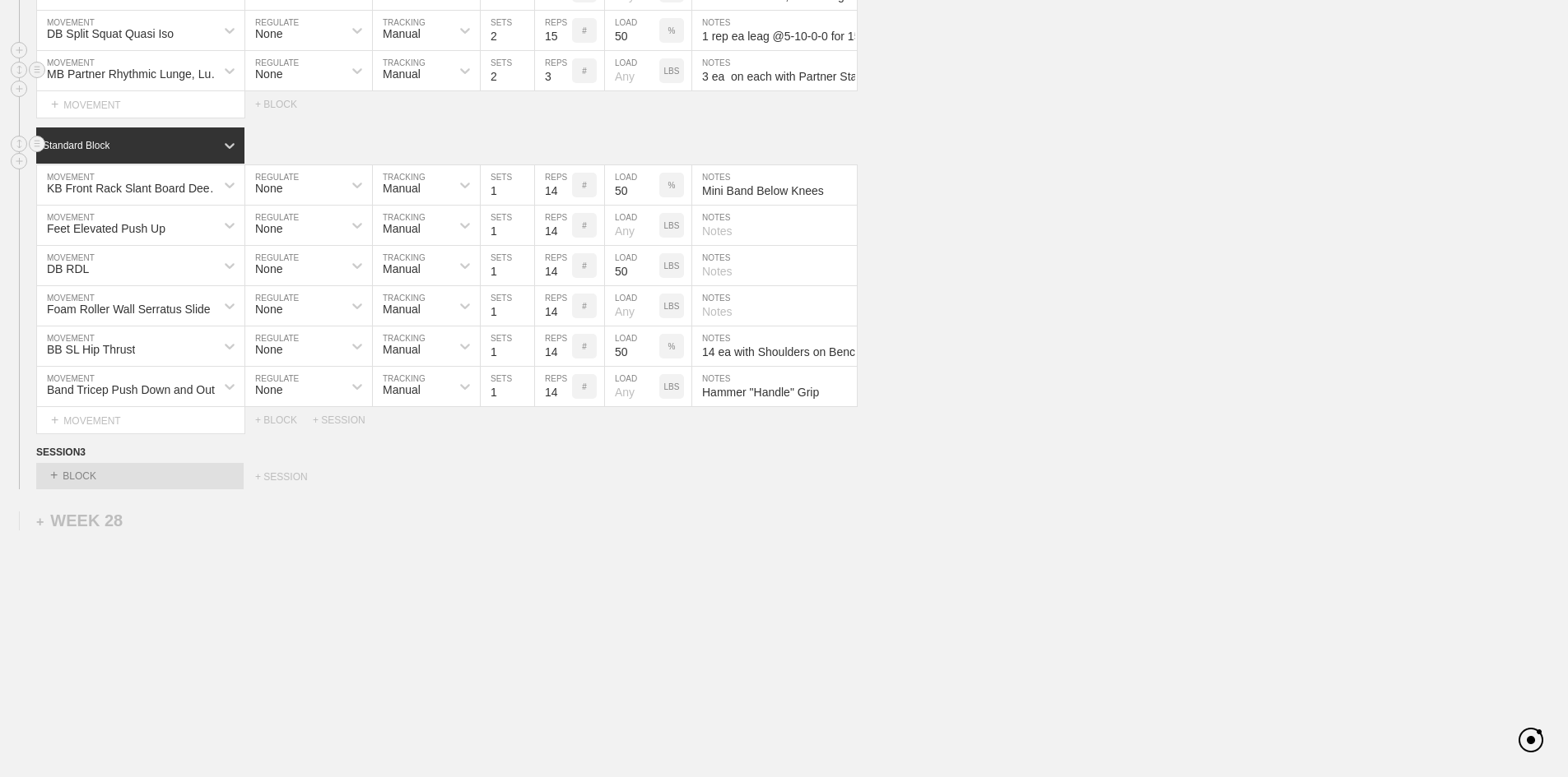
scroll to position [2320, 0]
click at [118, 478] on div "+ BLOCK" at bounding box center [139, 476] width 207 height 26
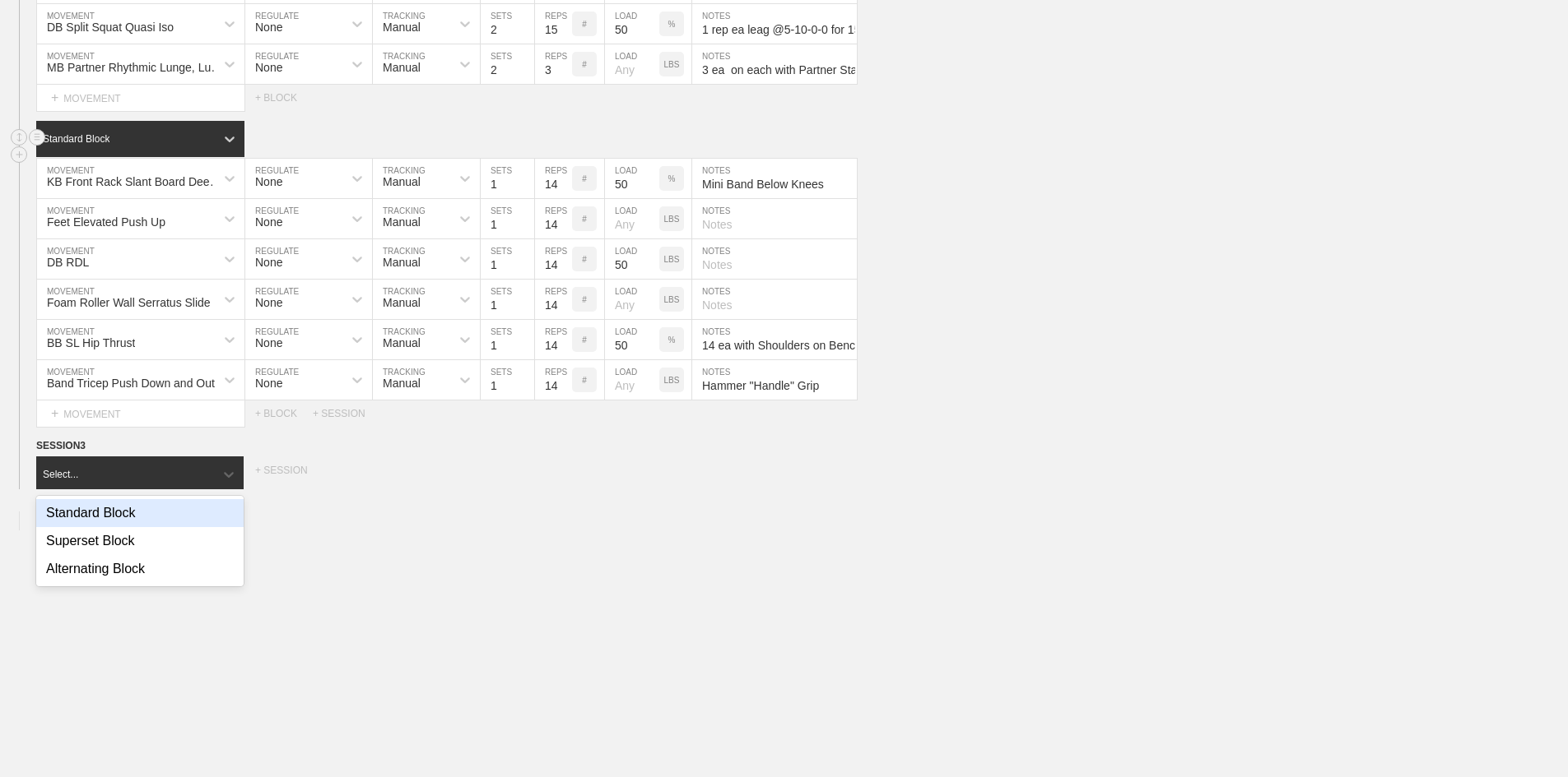
click at [101, 528] on div "Standard Block" at bounding box center [139, 514] width 207 height 28
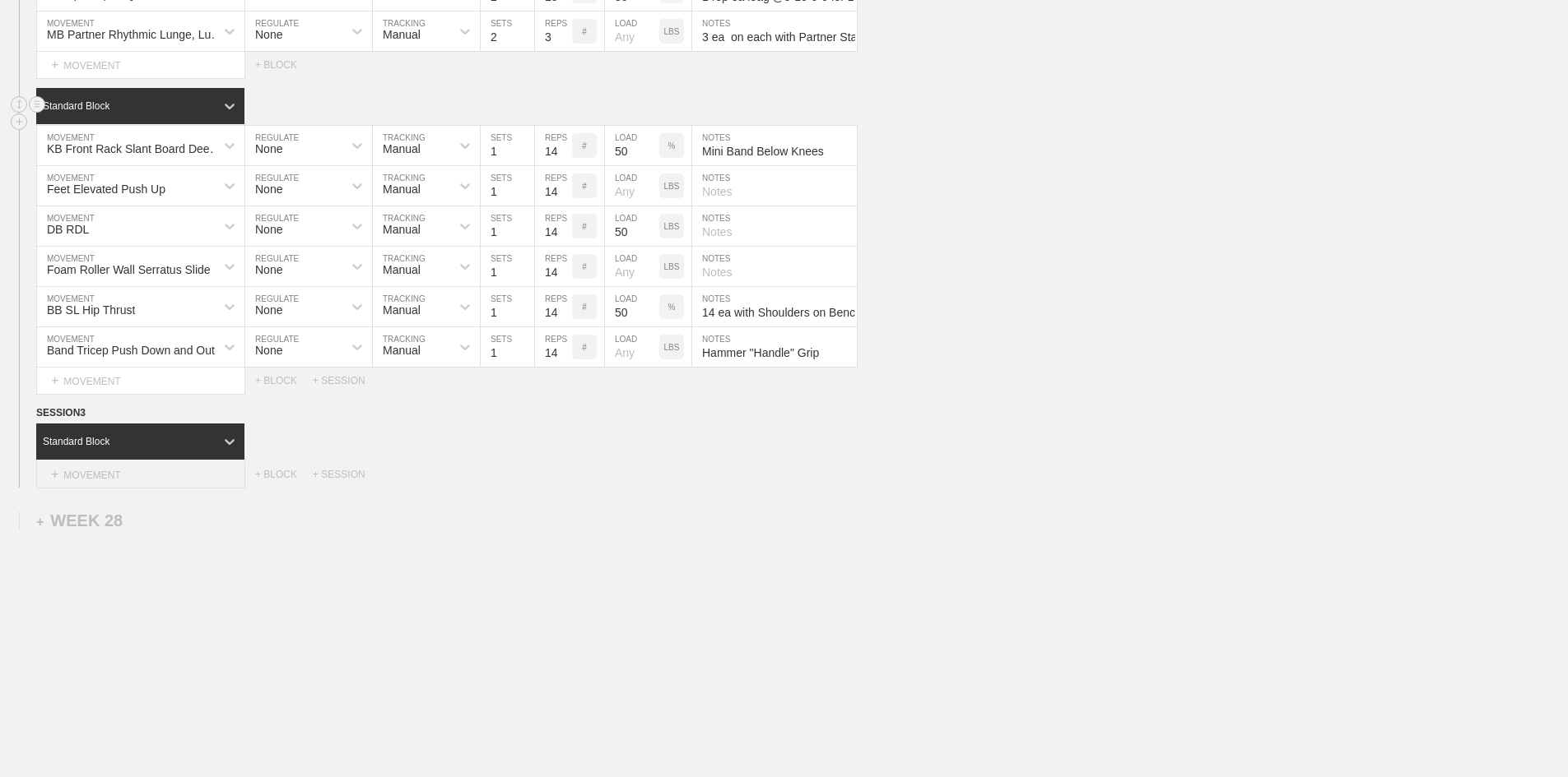
click at [88, 488] on div "+ MOVEMENT" at bounding box center [140, 474] width 209 height 27
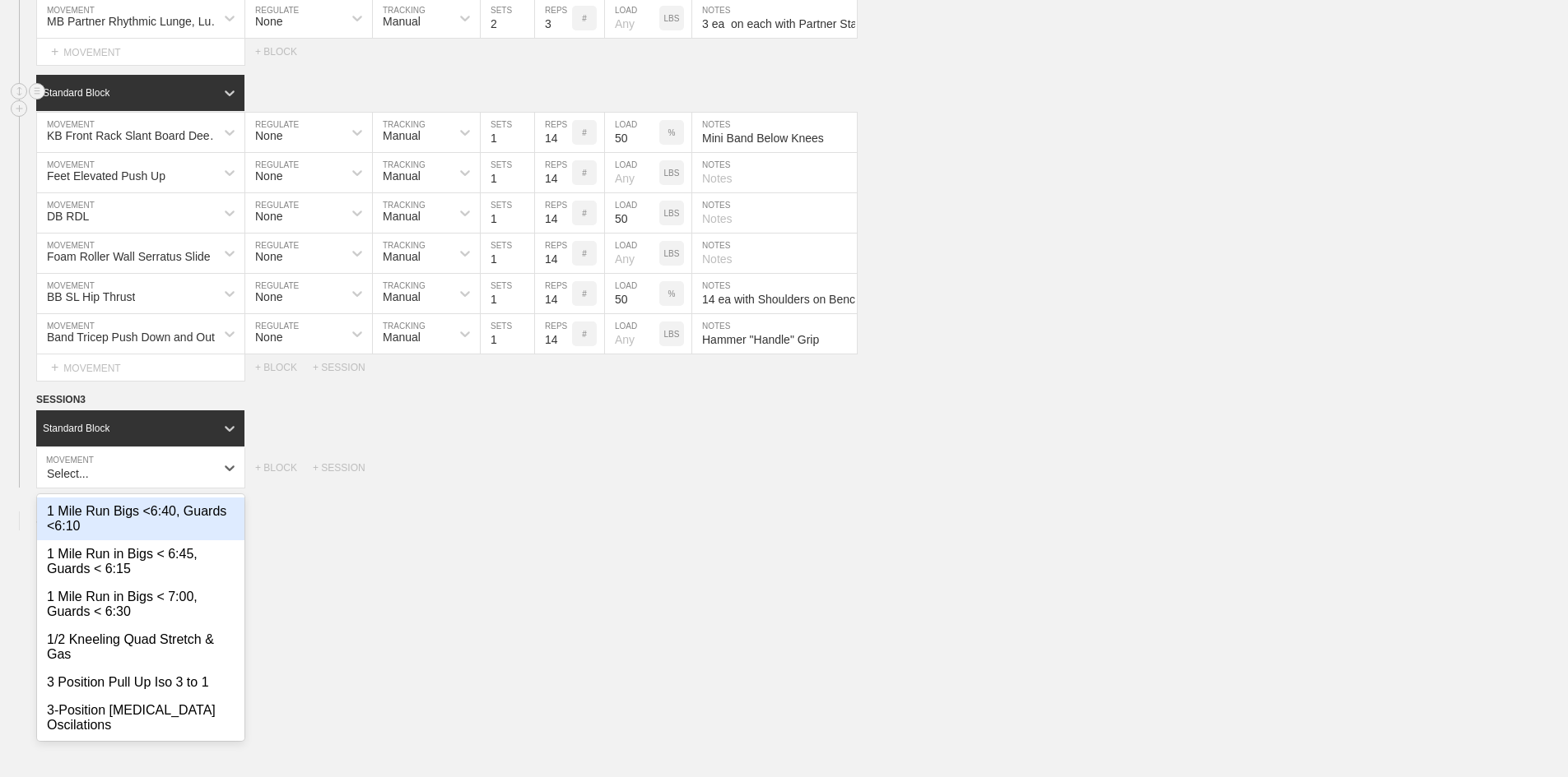
scroll to position [2343, 0]
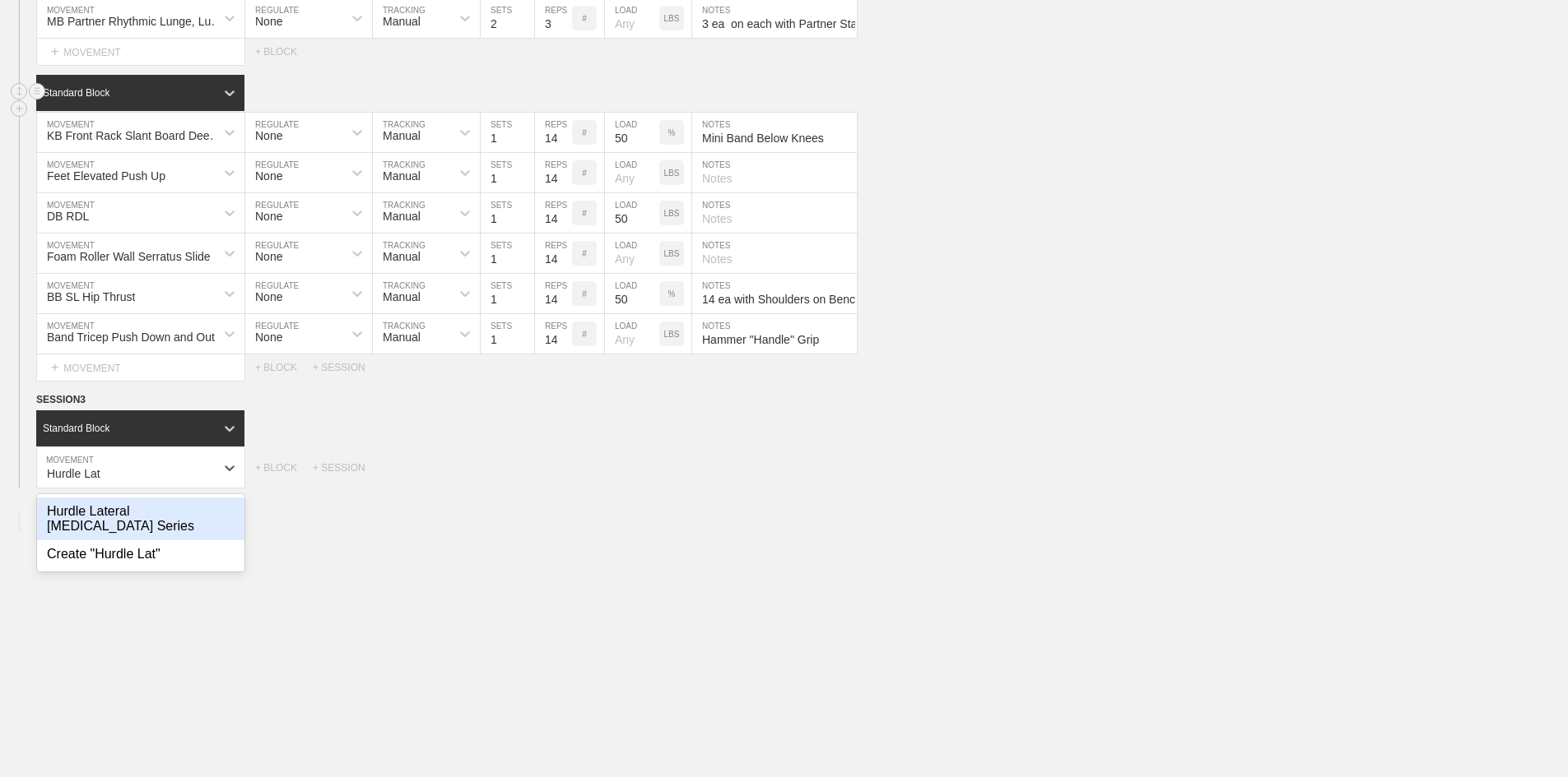
click at [128, 541] on div "Hurdle Lateral [MEDICAL_DATA] Series" at bounding box center [140, 519] width 207 height 43
type input "Hurdle Lat"
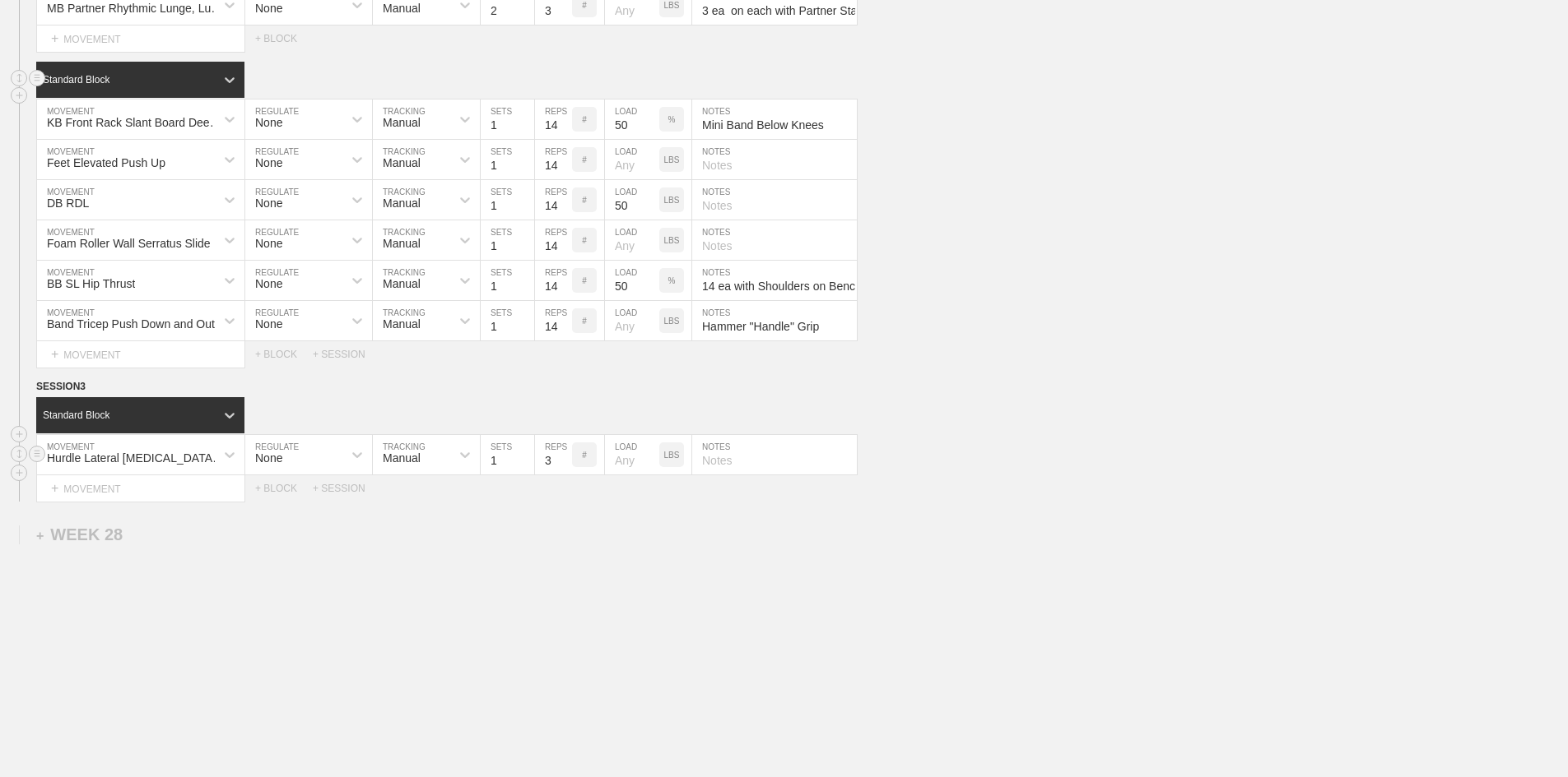
click at [550, 474] on input "3" at bounding box center [553, 454] width 37 height 39
type input "2"
click at [491, 474] on input "1" at bounding box center [507, 454] width 53 height 39
type input "4"
click at [760, 474] on input "text" at bounding box center [775, 454] width 165 height 39
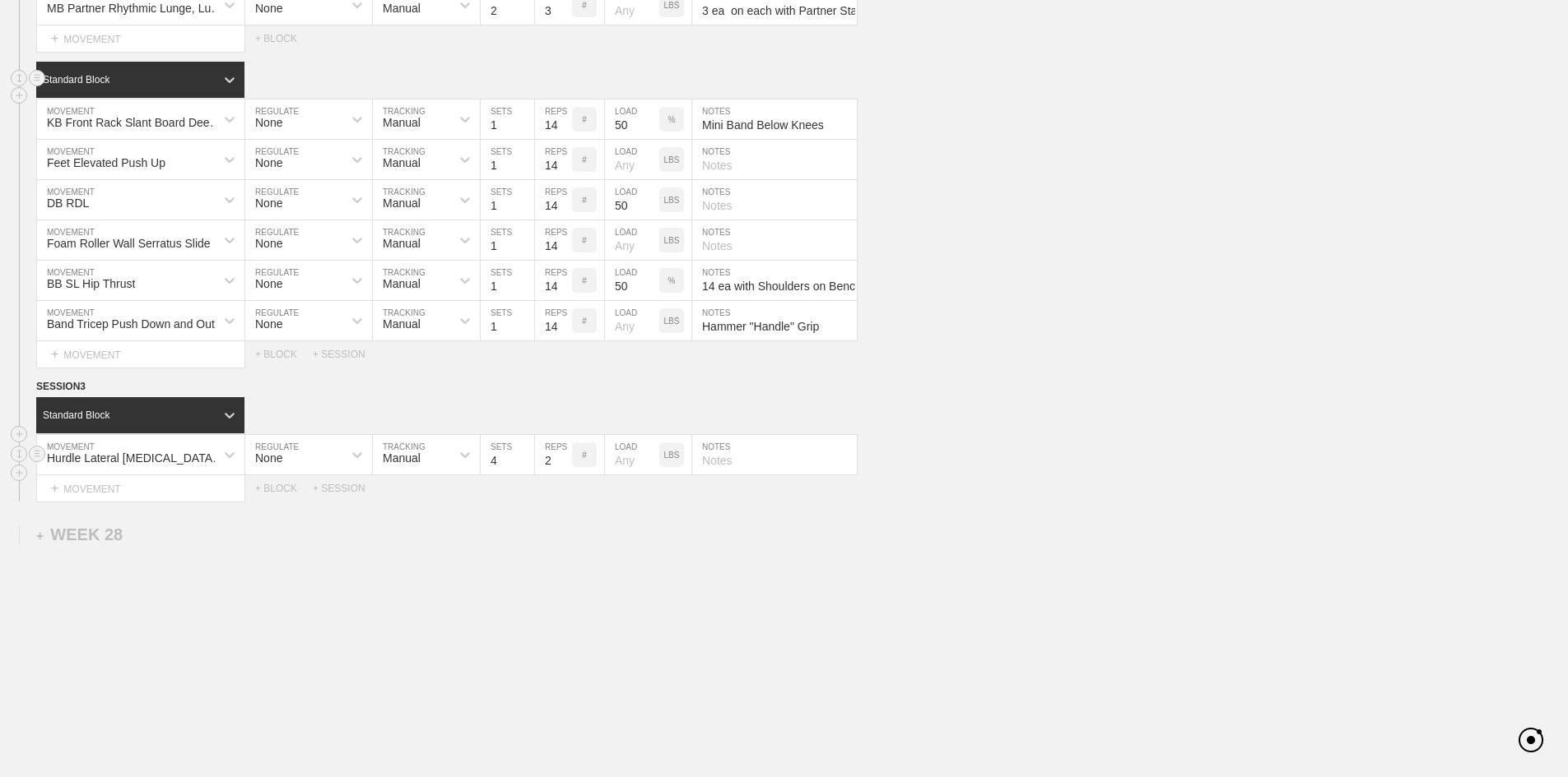
paste input "Slow Pause, Fast Pause, Reflexive, Opposite Skip"
type input "Slow Pause, Fast Pause, Reflexive, Opposite Skip"
click at [106, 502] on div "+ MOVEMENT" at bounding box center [140, 488] width 209 height 27
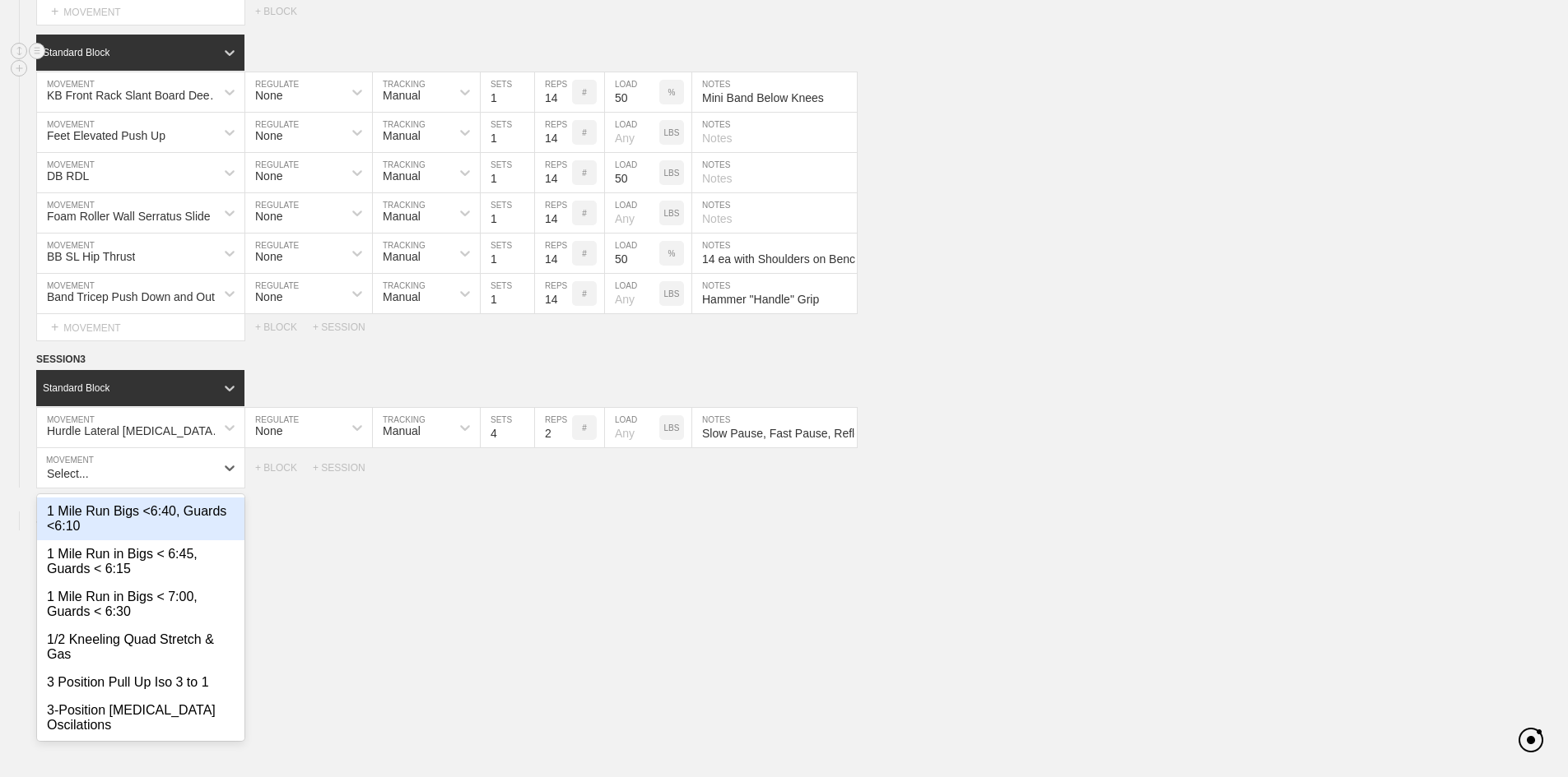
scroll to position [2384, 0]
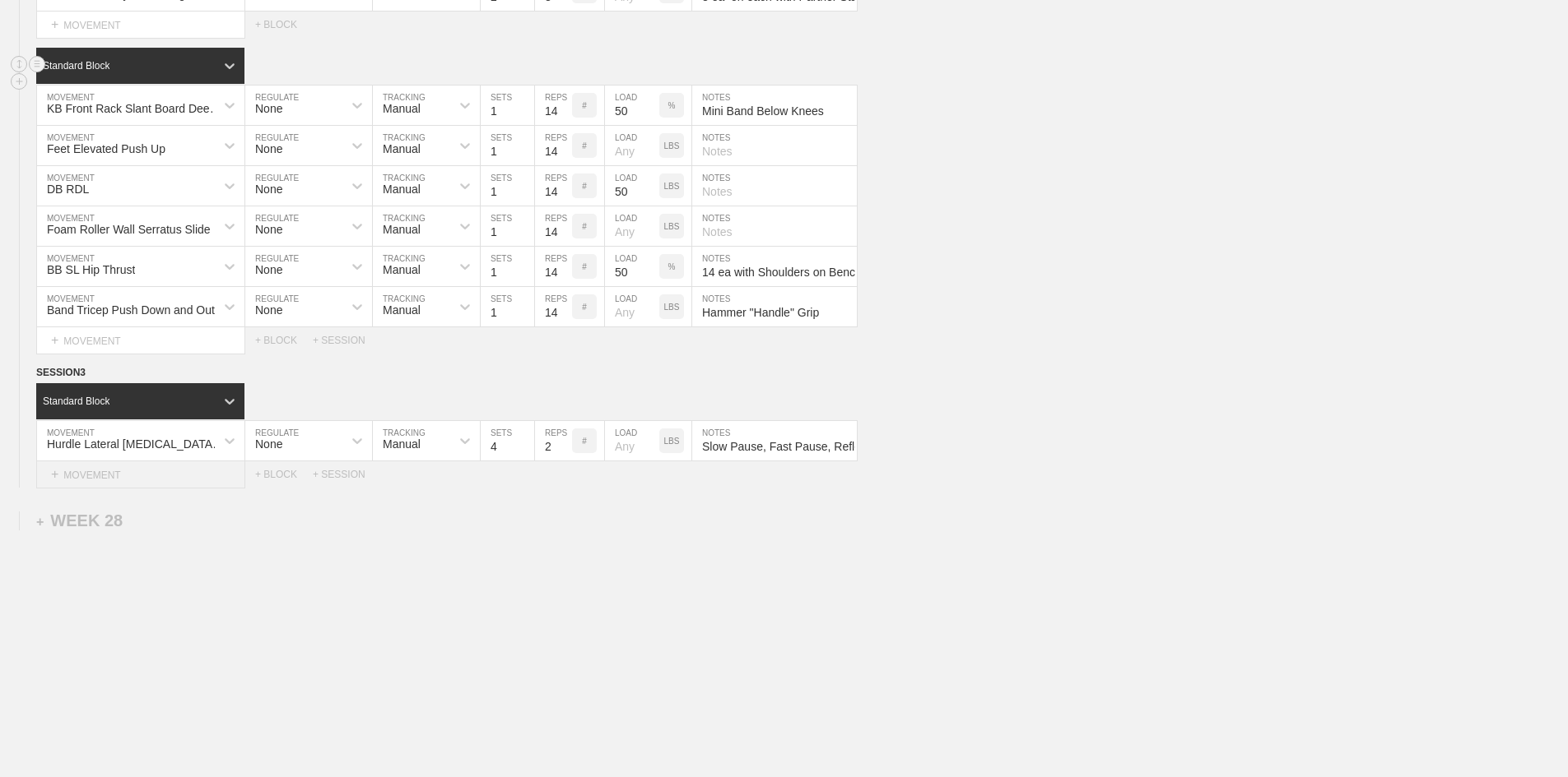
click at [89, 485] on div "+ MOVEMENT" at bounding box center [140, 474] width 209 height 27
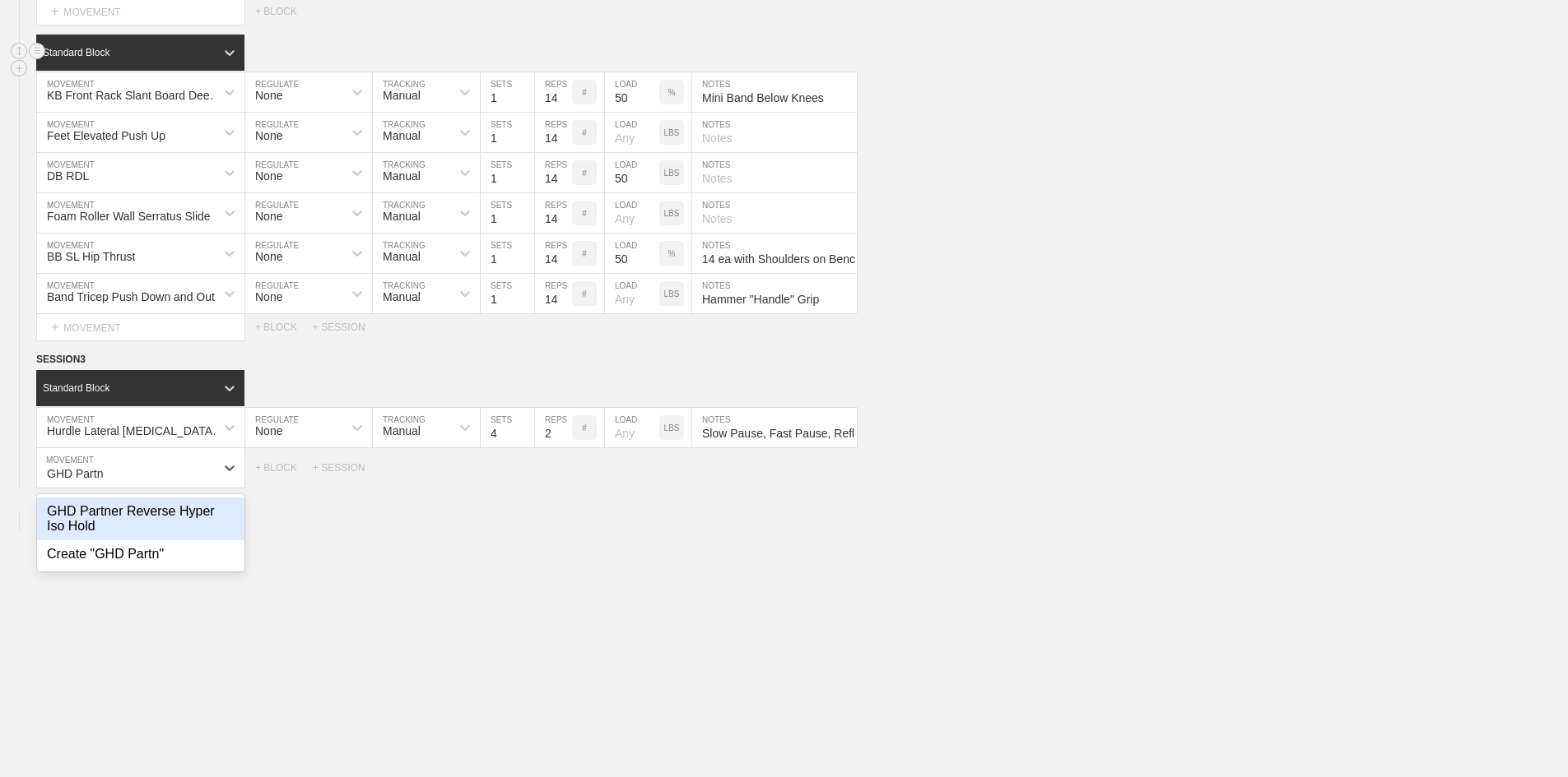
click at [103, 541] on div "GHD Partner Reverse Hyper Iso Hold" at bounding box center [140, 519] width 207 height 43
type input "GHD Partn"
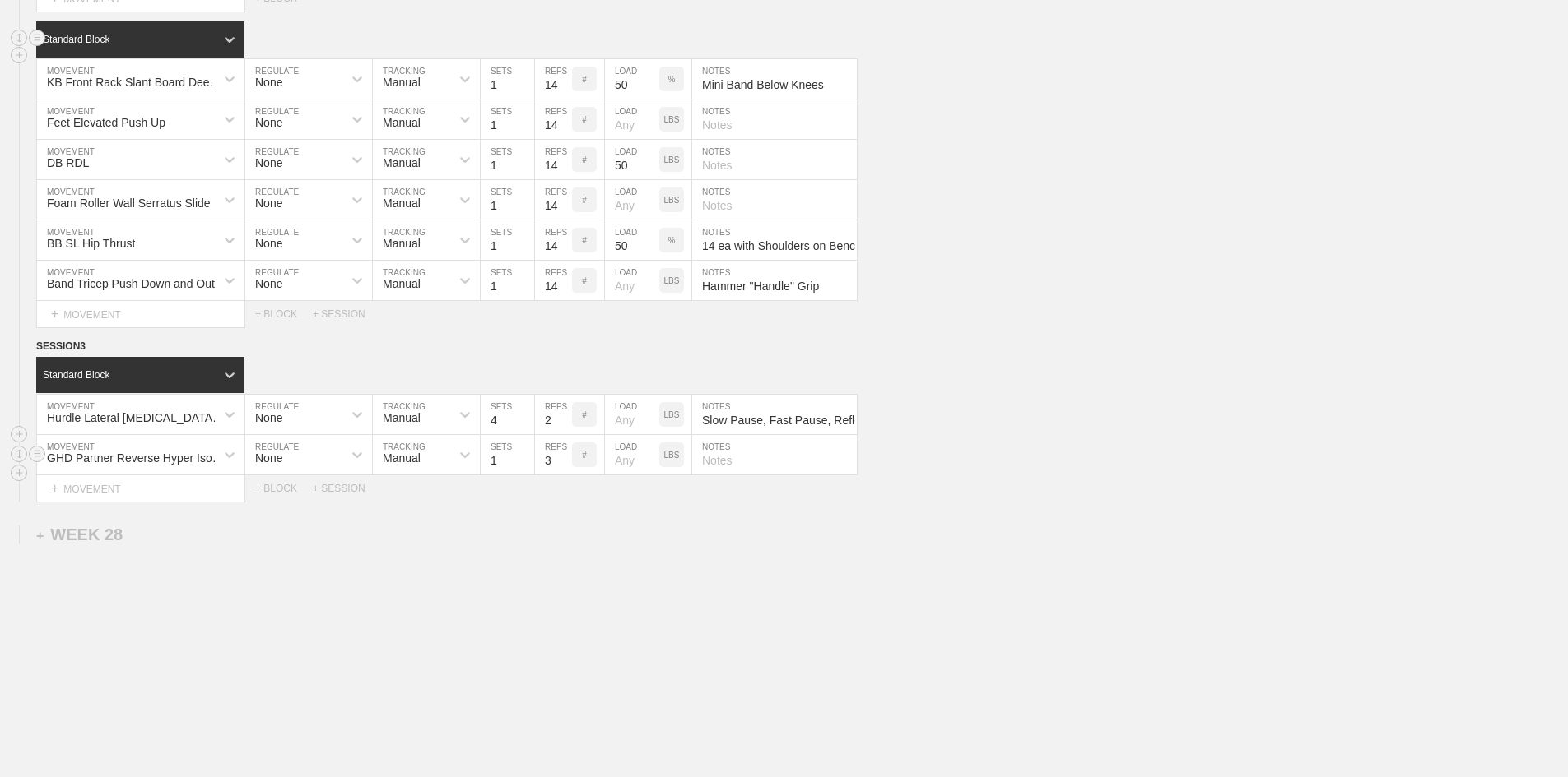
click at [489, 474] on input "1" at bounding box center [507, 454] width 53 height 39
type input "2"
click at [549, 474] on input "3" at bounding box center [553, 454] width 37 height 39
type input "30"
click at [732, 474] on input "text" at bounding box center [775, 454] width 165 height 39
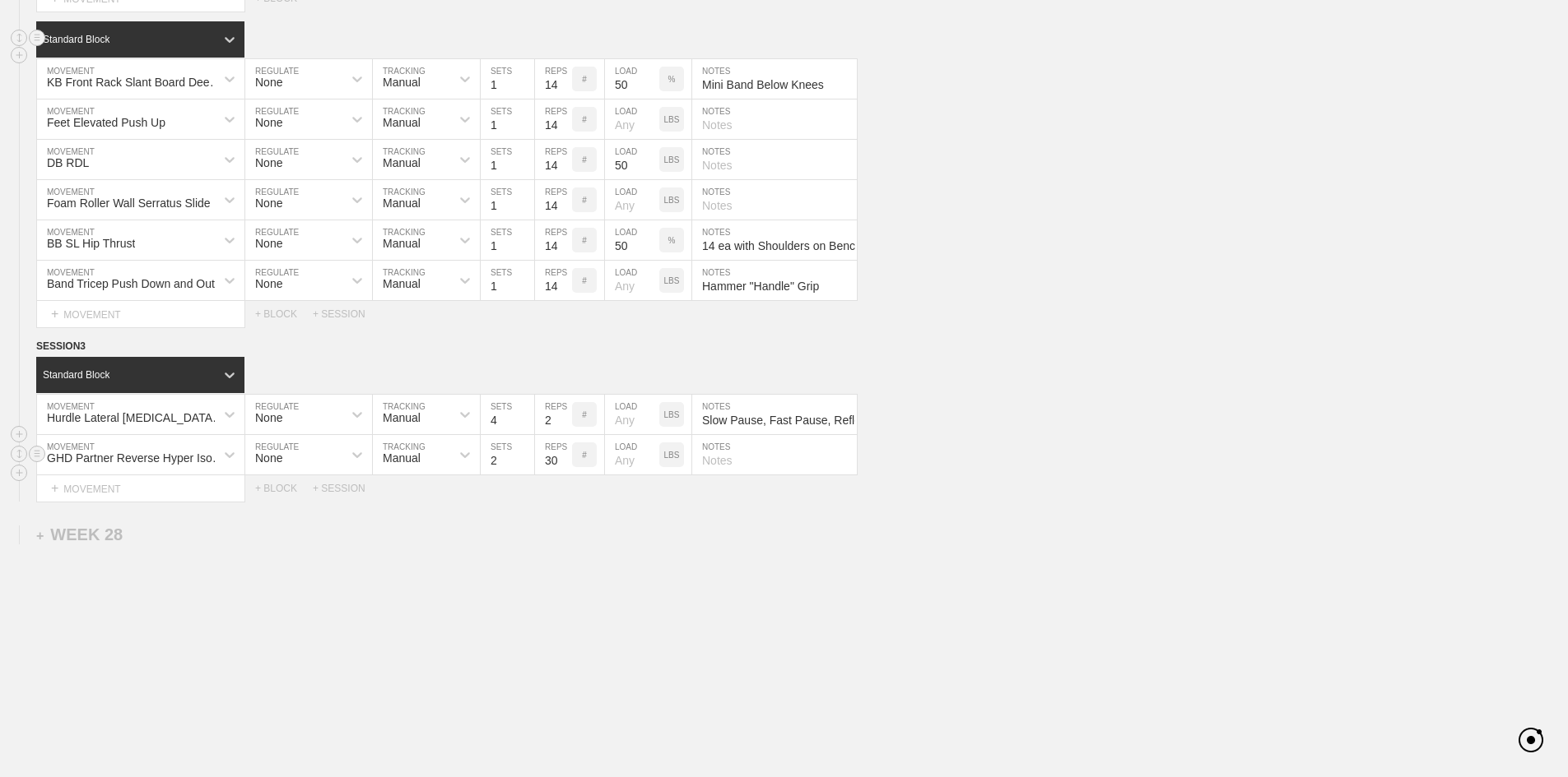
paste input "30 sec"
type input "30 sec"
click at [116, 502] on div "+ MOVEMENT" at bounding box center [140, 488] width 209 height 27
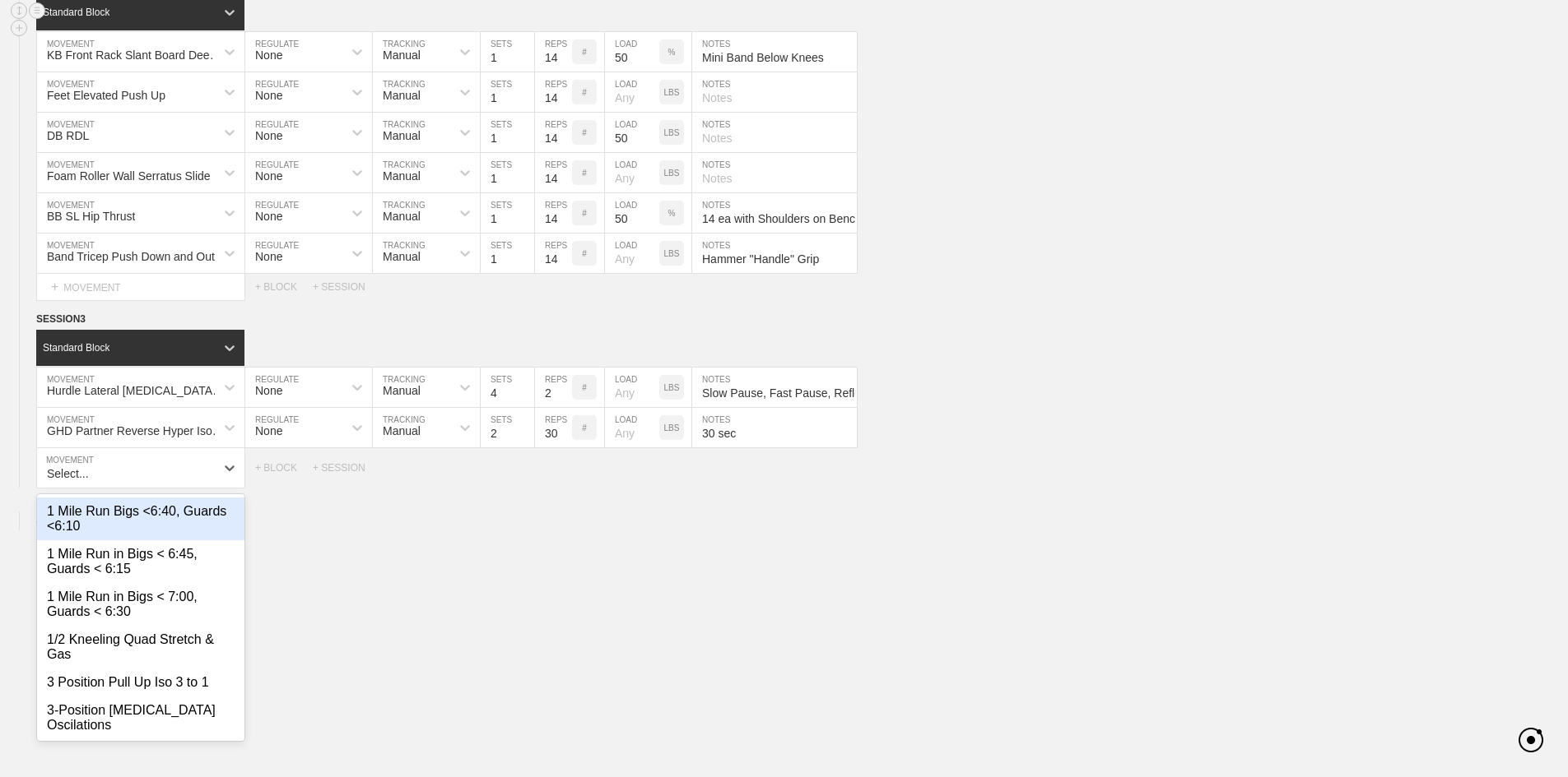
scroll to position [2424, 0]
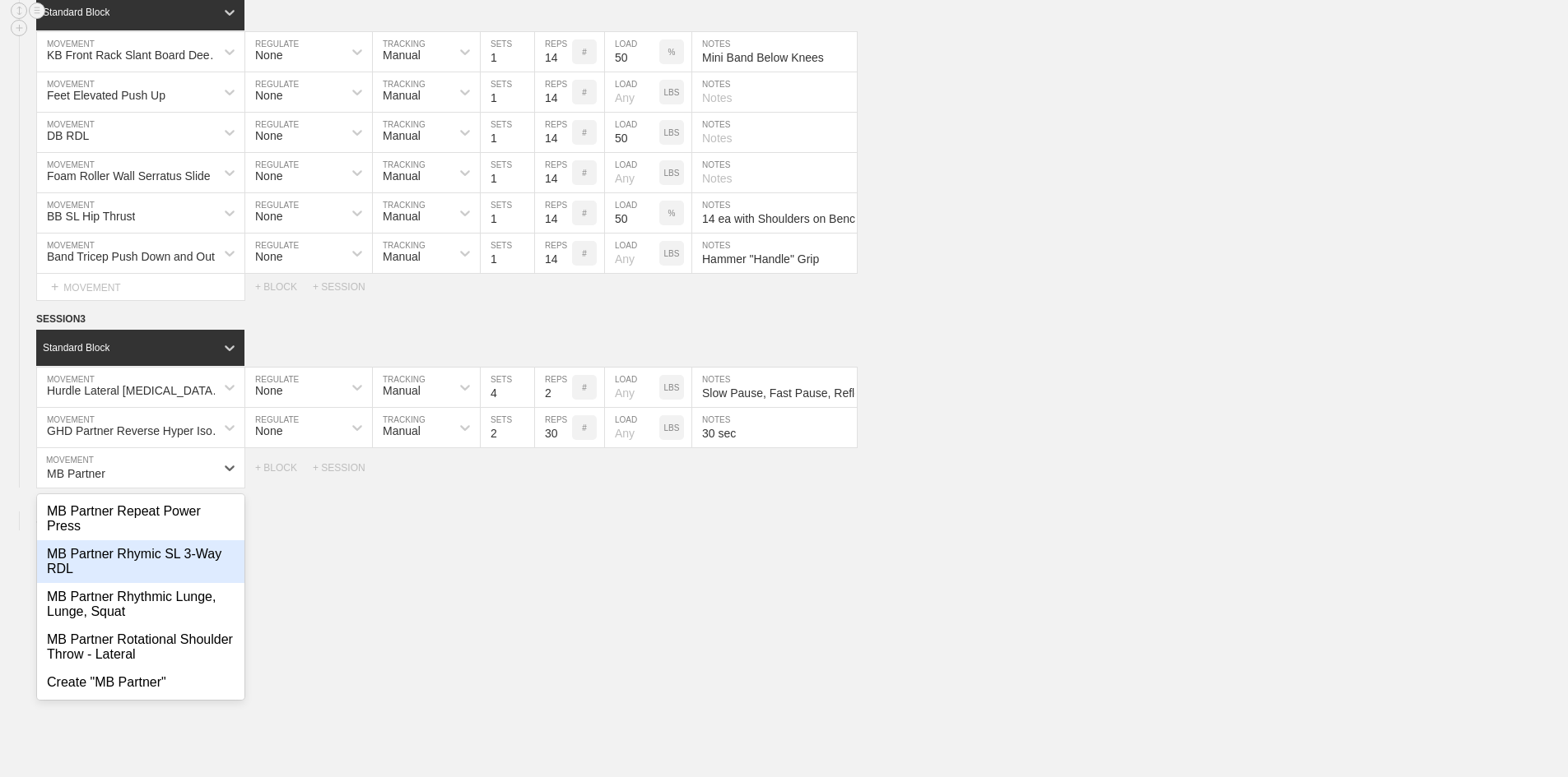
click at [131, 577] on div "MB Partner Rhymic SL 3-Way RDL" at bounding box center [140, 562] width 207 height 43
type input "MB Partner"
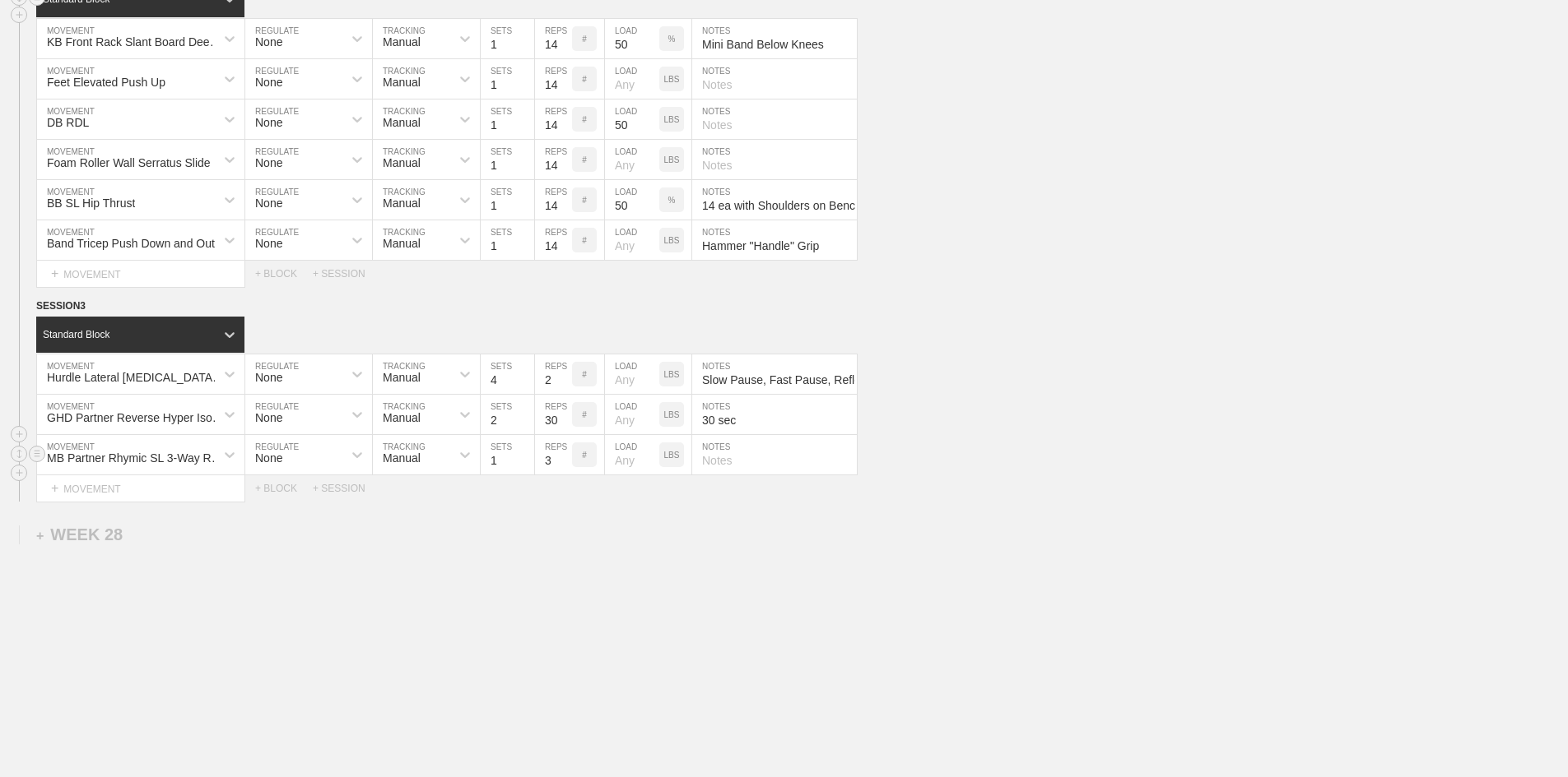
click at [763, 474] on input "text" at bounding box center [775, 454] width 165 height 39
paste input "3 Medial, 3 Linear, 3 Lateral on ea Leg"
type input "3 Medial, 3 Linear, 3 Lateral on ea Leg"
click at [496, 474] on input "1" at bounding box center [507, 454] width 53 height 39
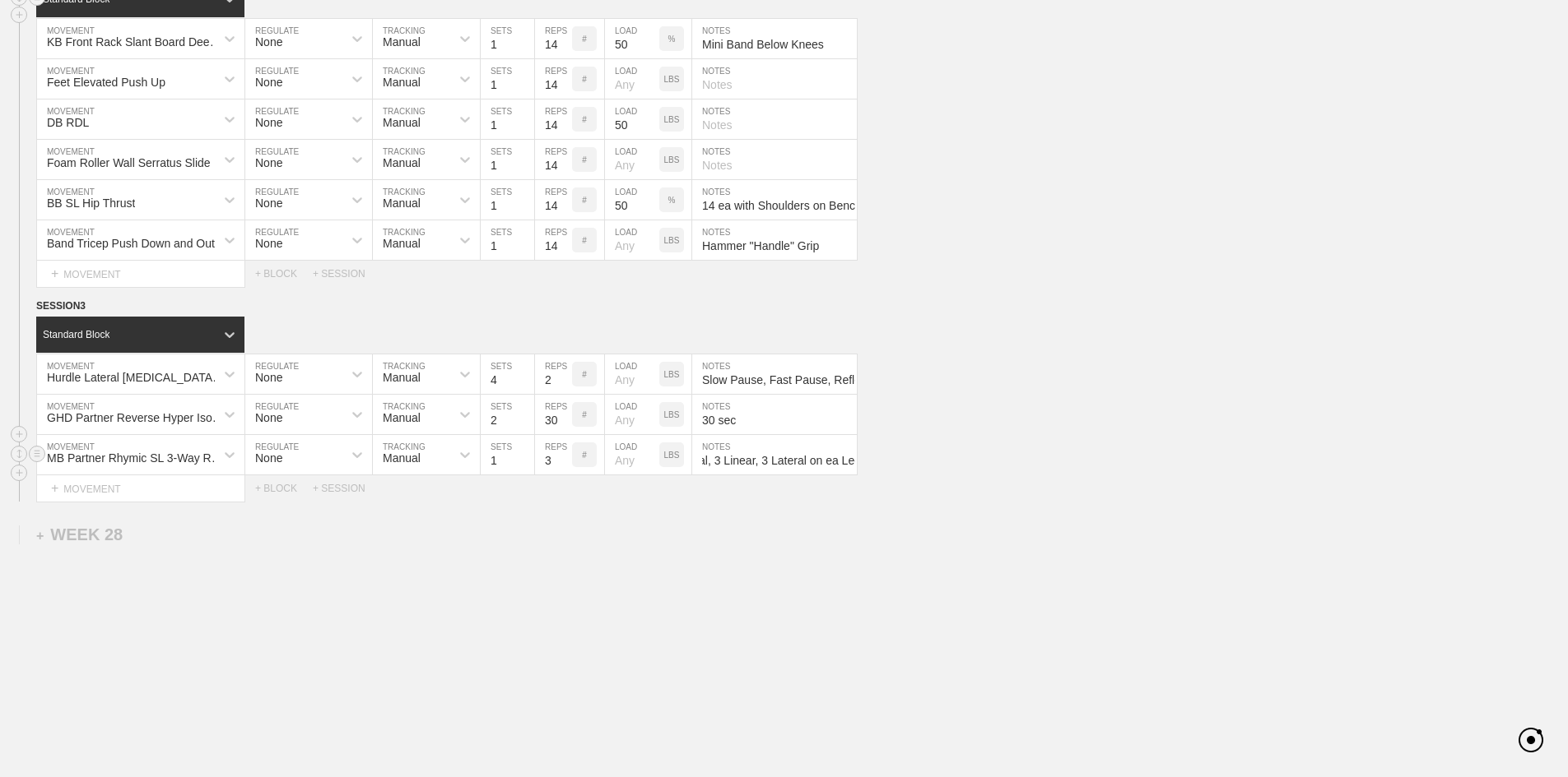
scroll to position [0, 0]
type input "2"
click at [281, 494] on div "+ BLOCK" at bounding box center [284, 488] width 58 height 11
click at [70, 577] on div "+ MOVEMENT" at bounding box center [140, 563] width 209 height 27
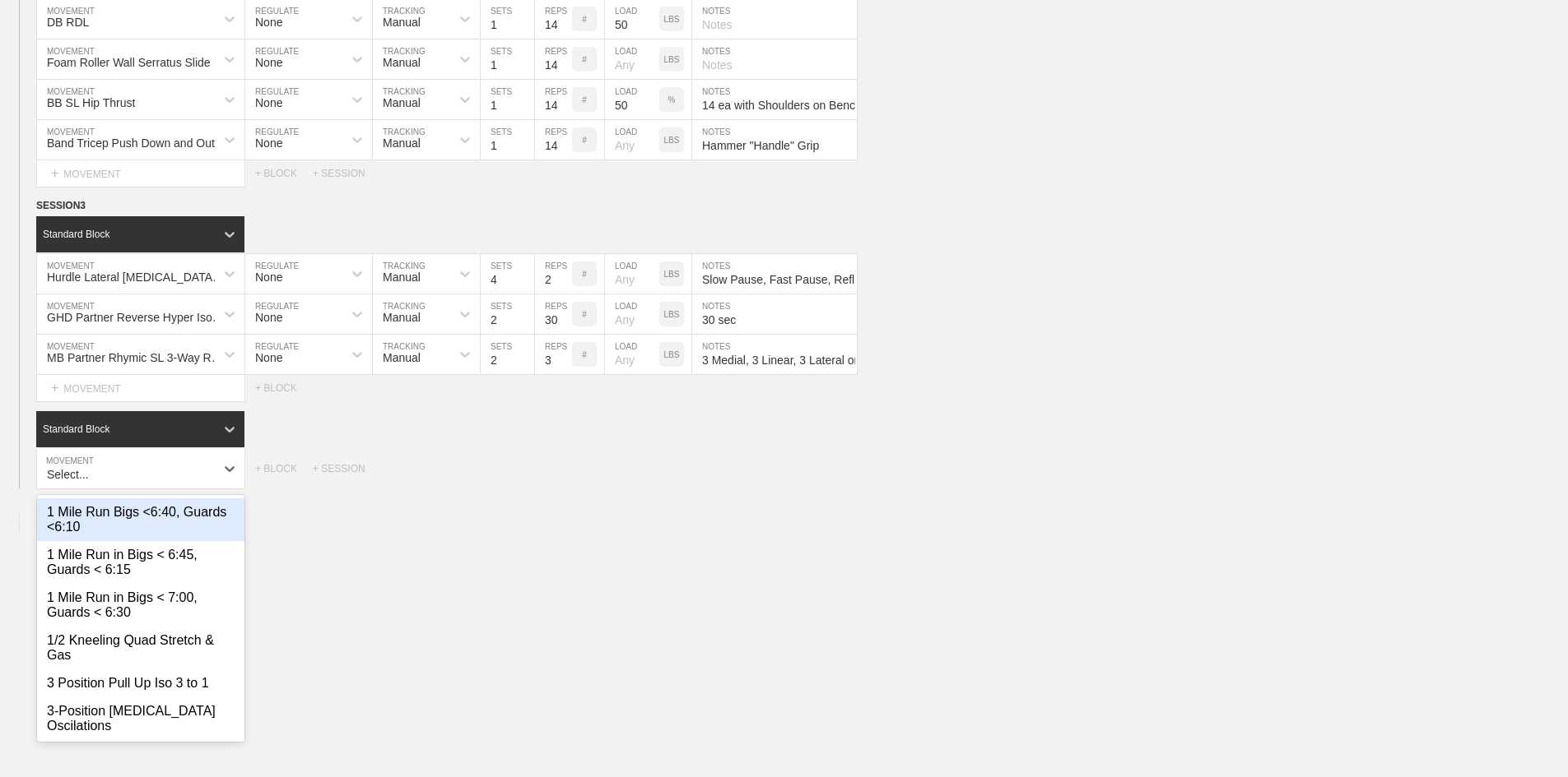
scroll to position [2538, 0]
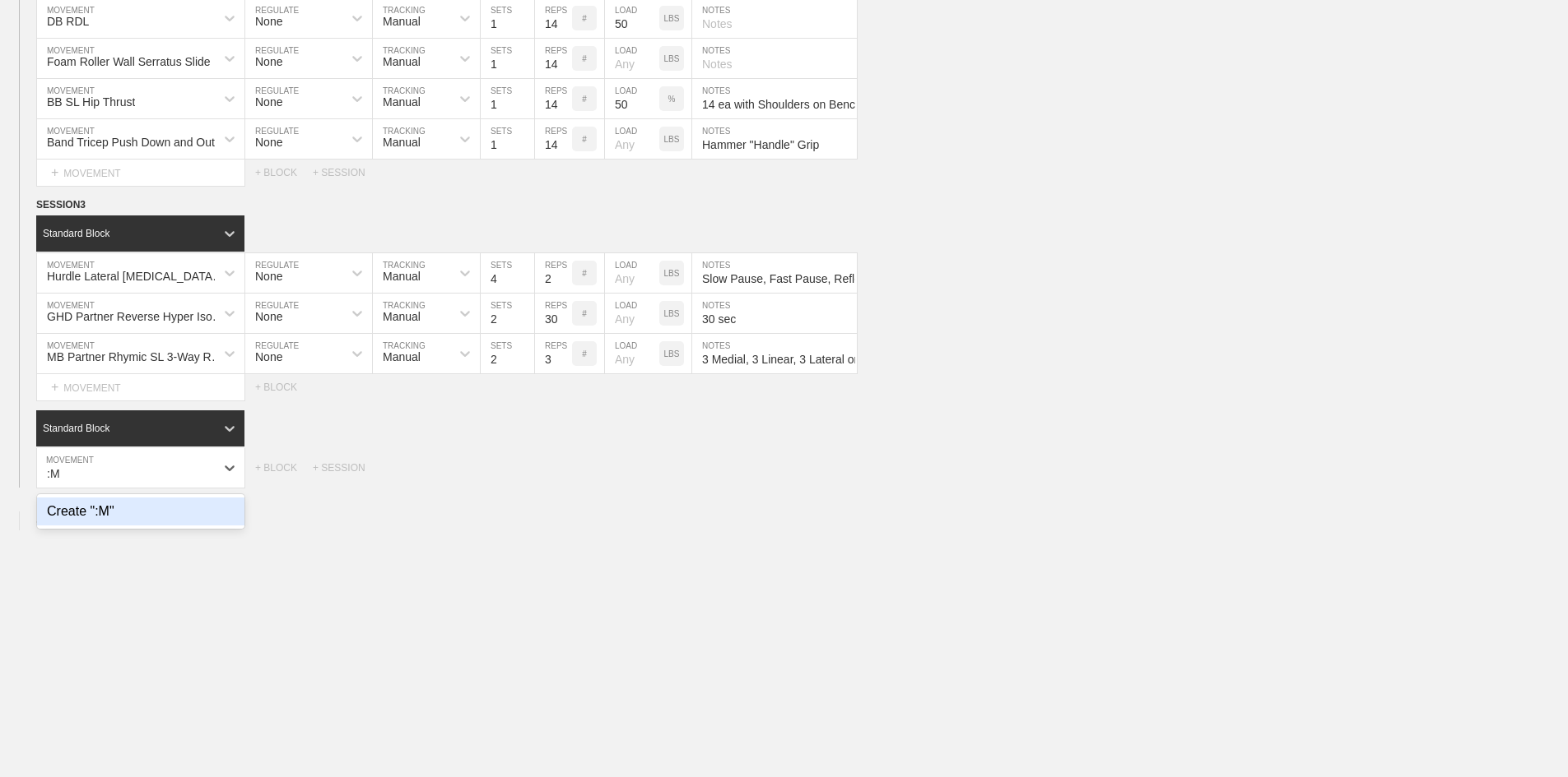
type input ":"
click at [75, 526] on div "LM SL RDL to Loaded Hip Lock" at bounding box center [140, 512] width 207 height 28
type input "LM SL RDL to L"
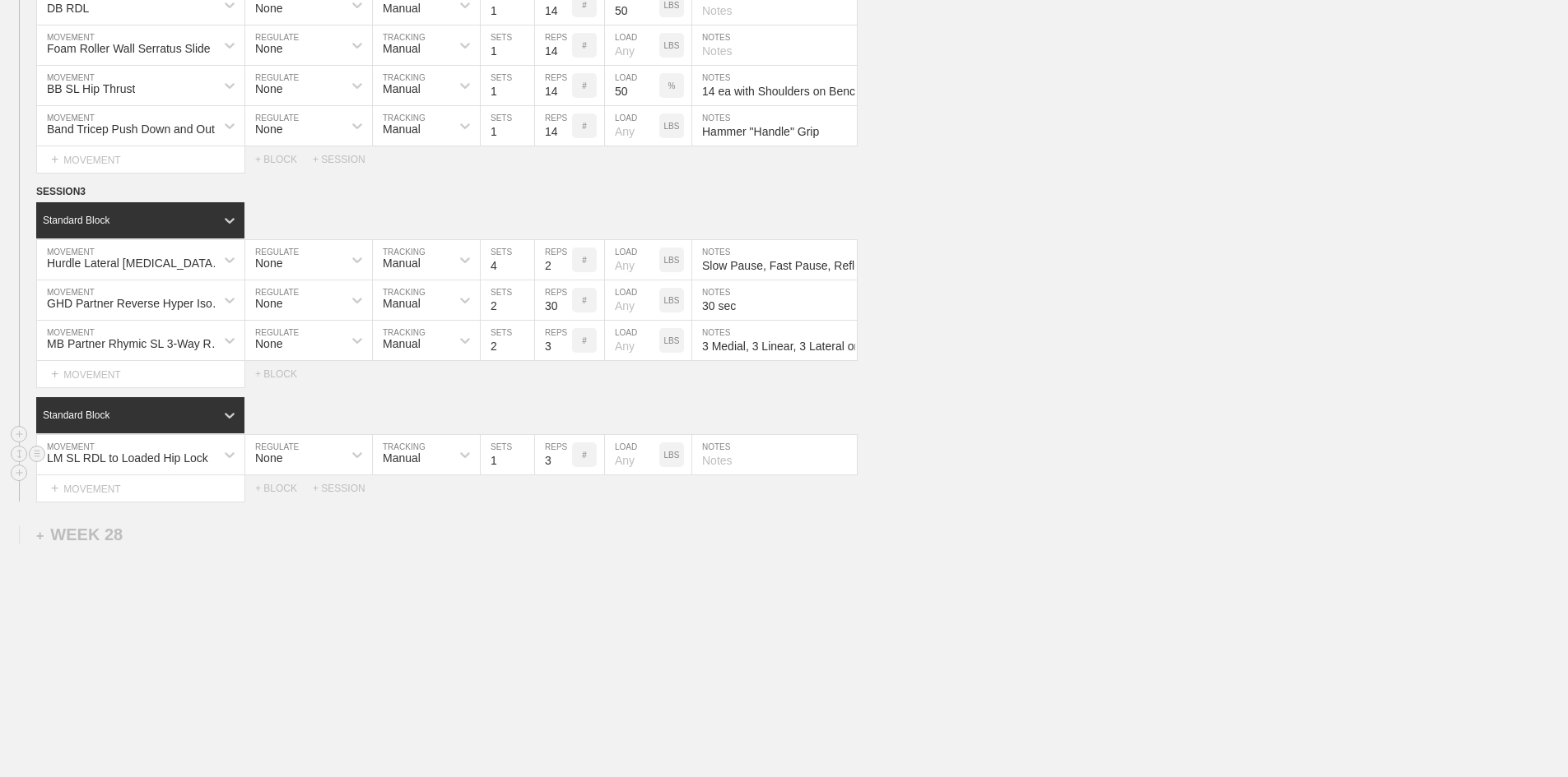
click at [543, 474] on input "3" at bounding box center [553, 454] width 37 height 39
type input "14"
click at [625, 474] on input "number" at bounding box center [632, 454] width 54 height 39
type input "50"
click at [743, 474] on input "text" at bounding box center [775, 454] width 165 height 39
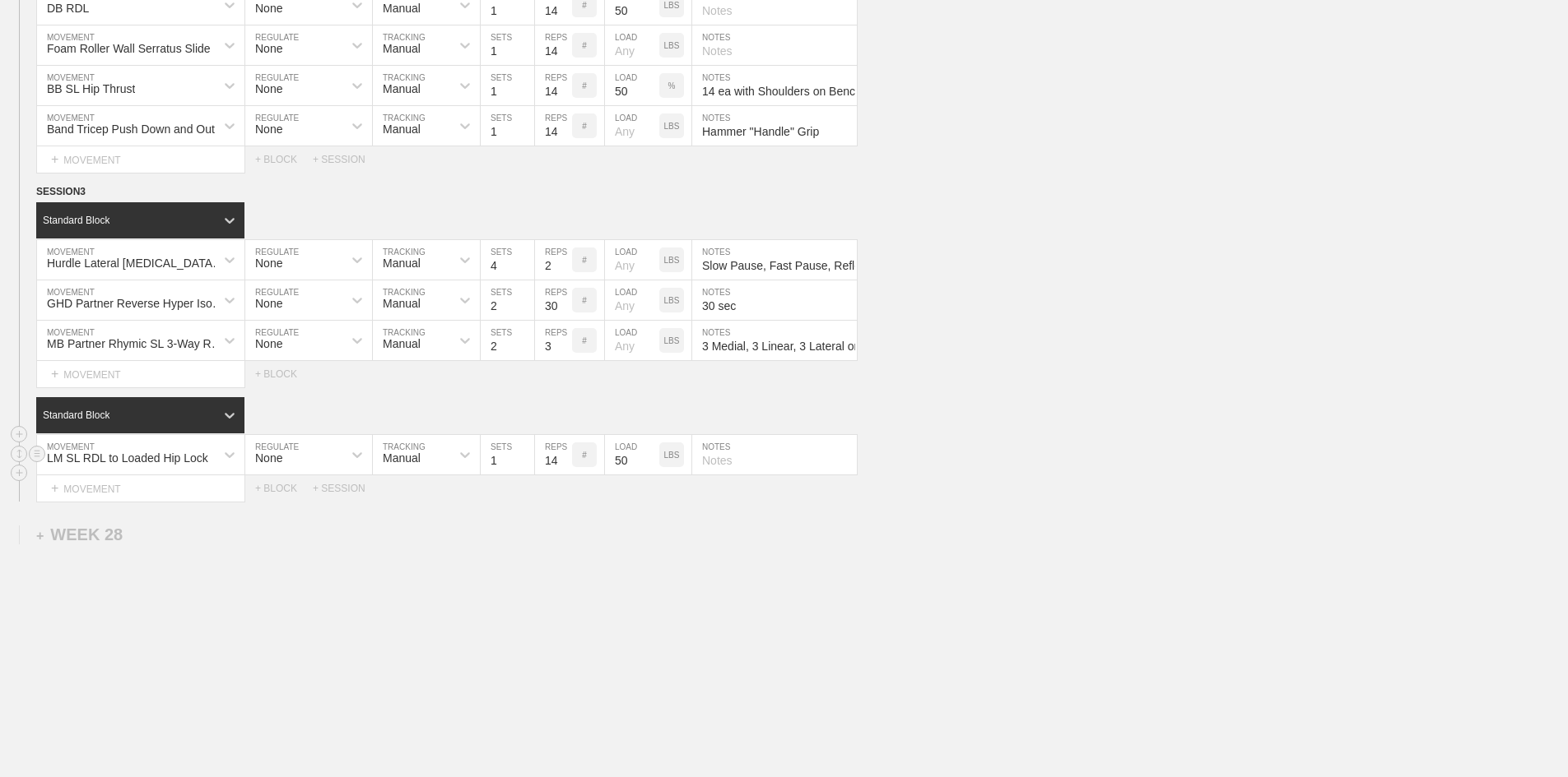
paste input "14 ea Leg with Bar on the Knee at the Top"
type input "14 ea Leg with Bar on the Knee at the Top"
click at [103, 502] on div "+ MOVEMENT" at bounding box center [140, 488] width 209 height 27
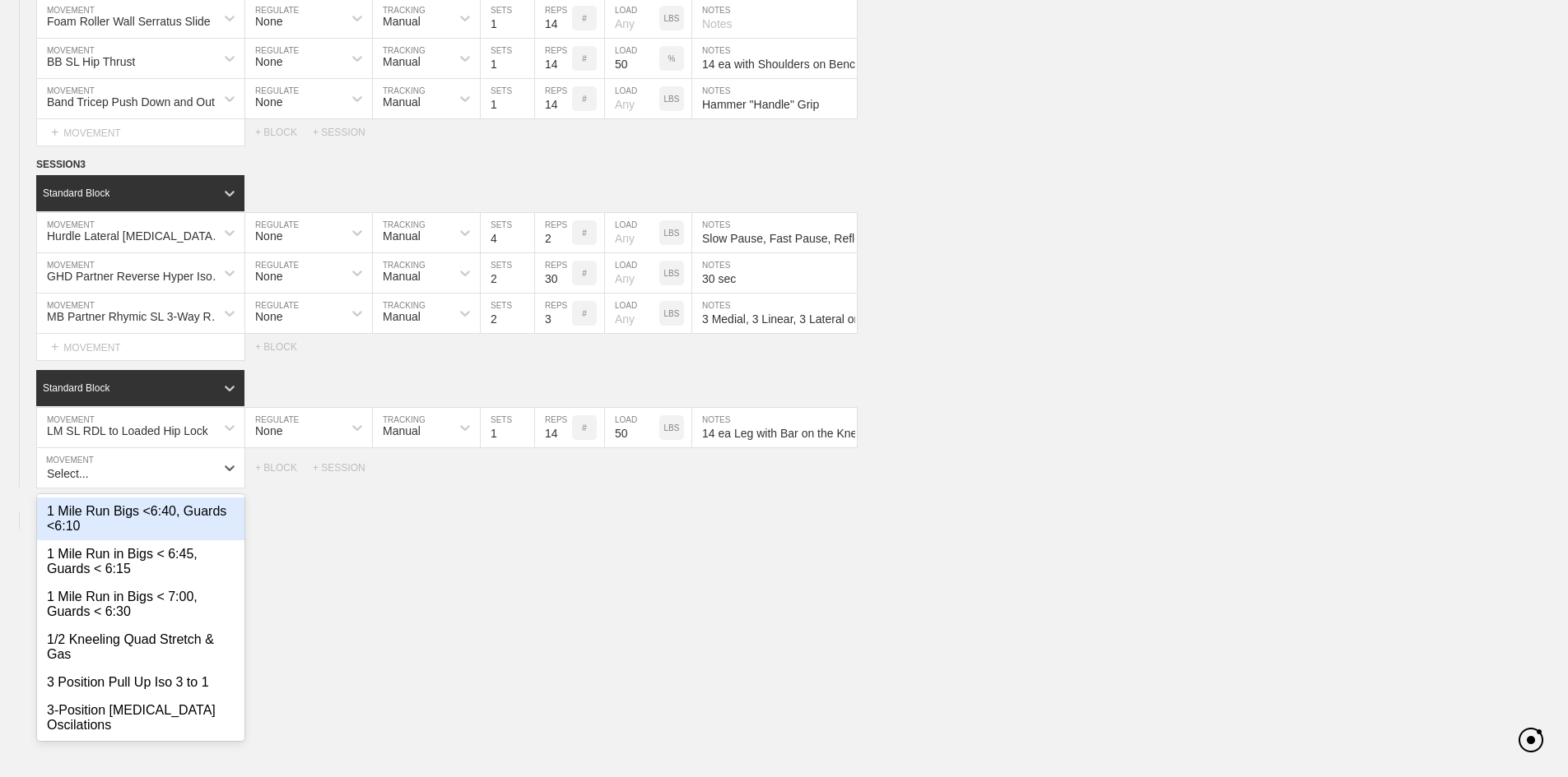
scroll to position [2578, 0]
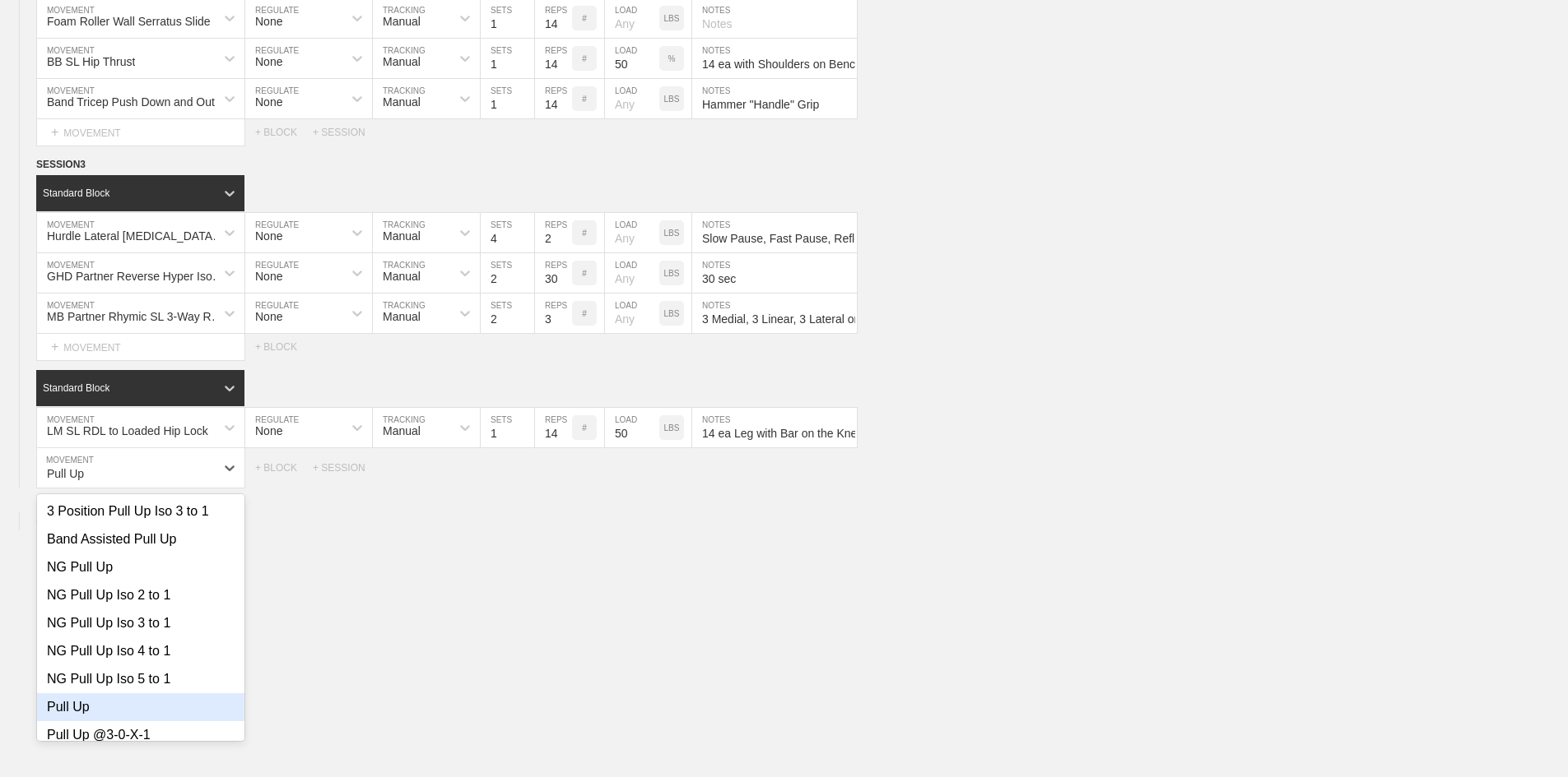
click at [90, 722] on div "Pull Up" at bounding box center [140, 708] width 207 height 28
type input "Pull Up"
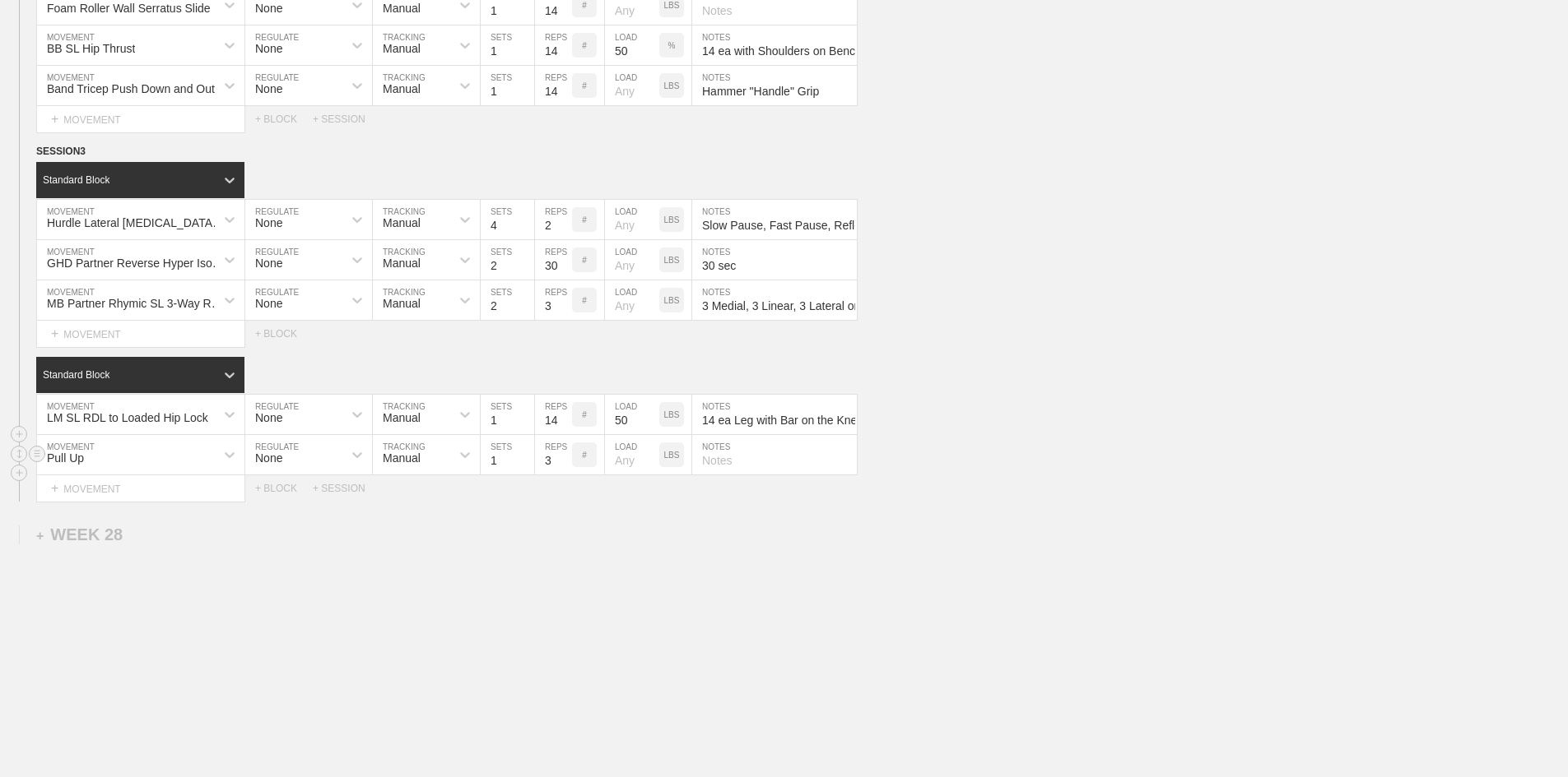
click at [547, 474] on input "3" at bounding box center [553, 454] width 37 height 39
type input "14"
click at [711, 474] on input "text" at bounding box center [775, 454] width 165 height 39
paste input "Band Assist if Necessary"
type input "Band Assist if Necessary"
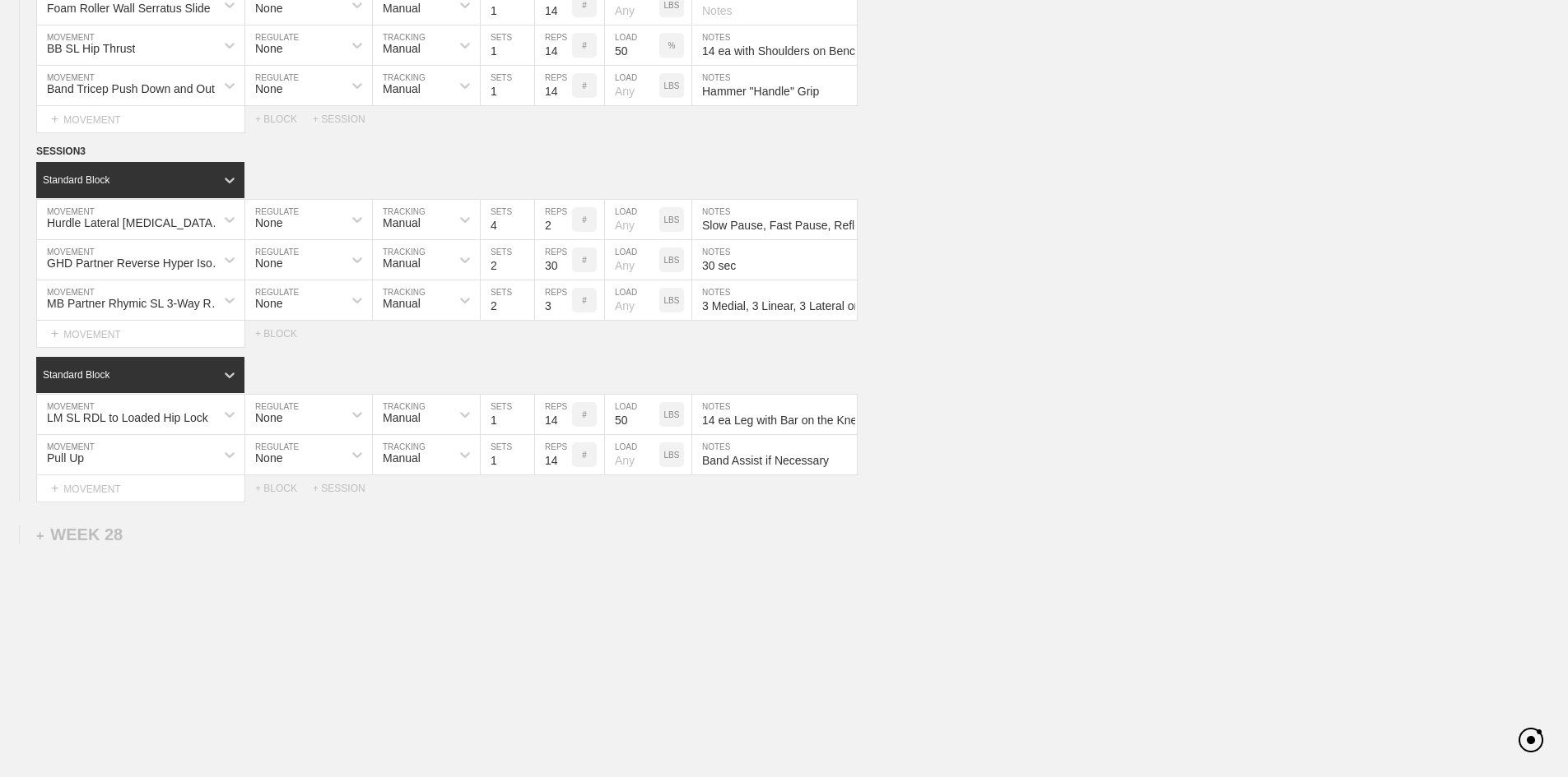
click at [22, 501] on div "Select... MOVEMENT + MOVEMENT" at bounding box center [127, 488] width 255 height 26
click at [81, 502] on div "+ MOVEMENT" at bounding box center [140, 488] width 209 height 27
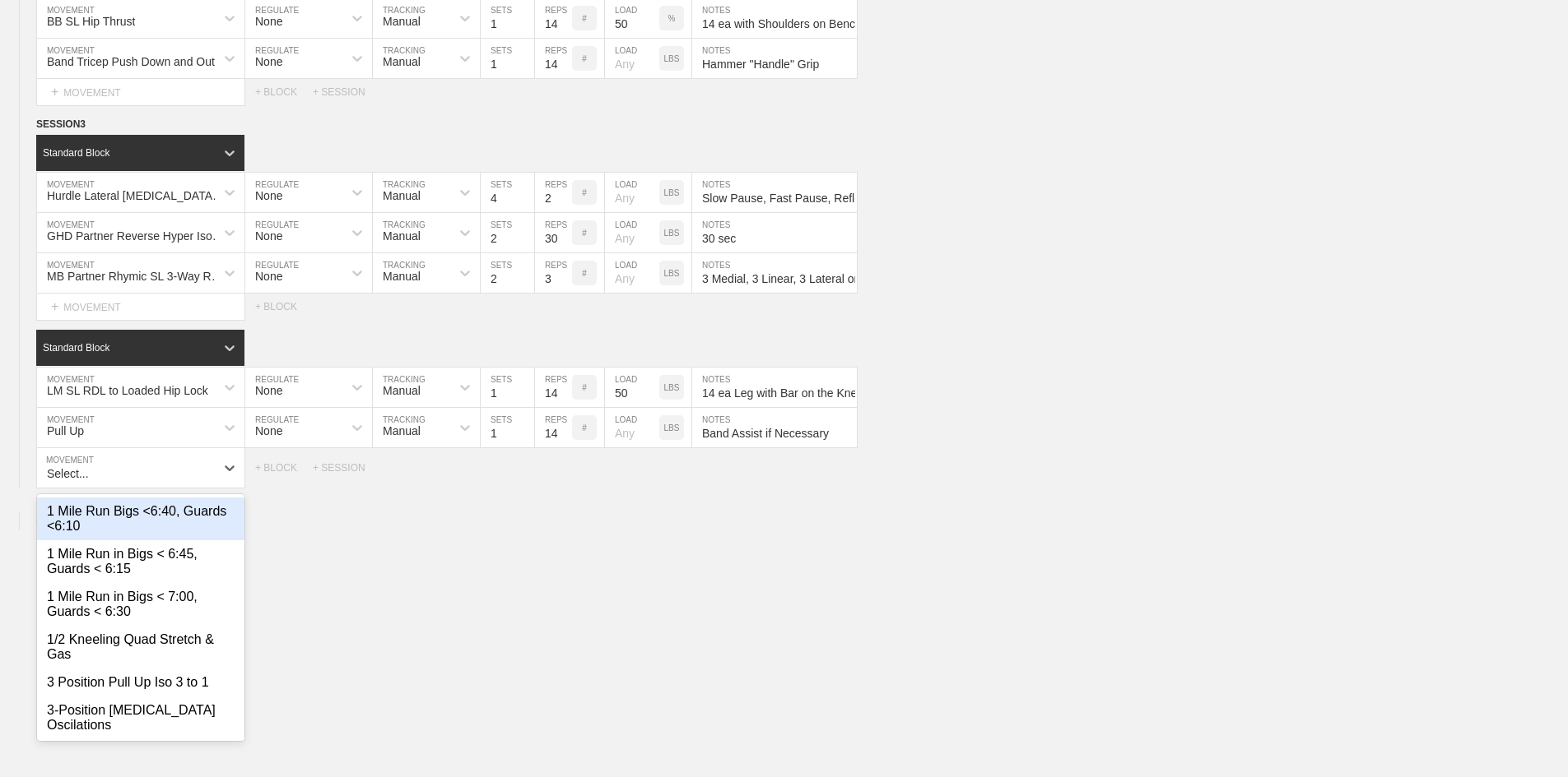
scroll to position [2618, 0]
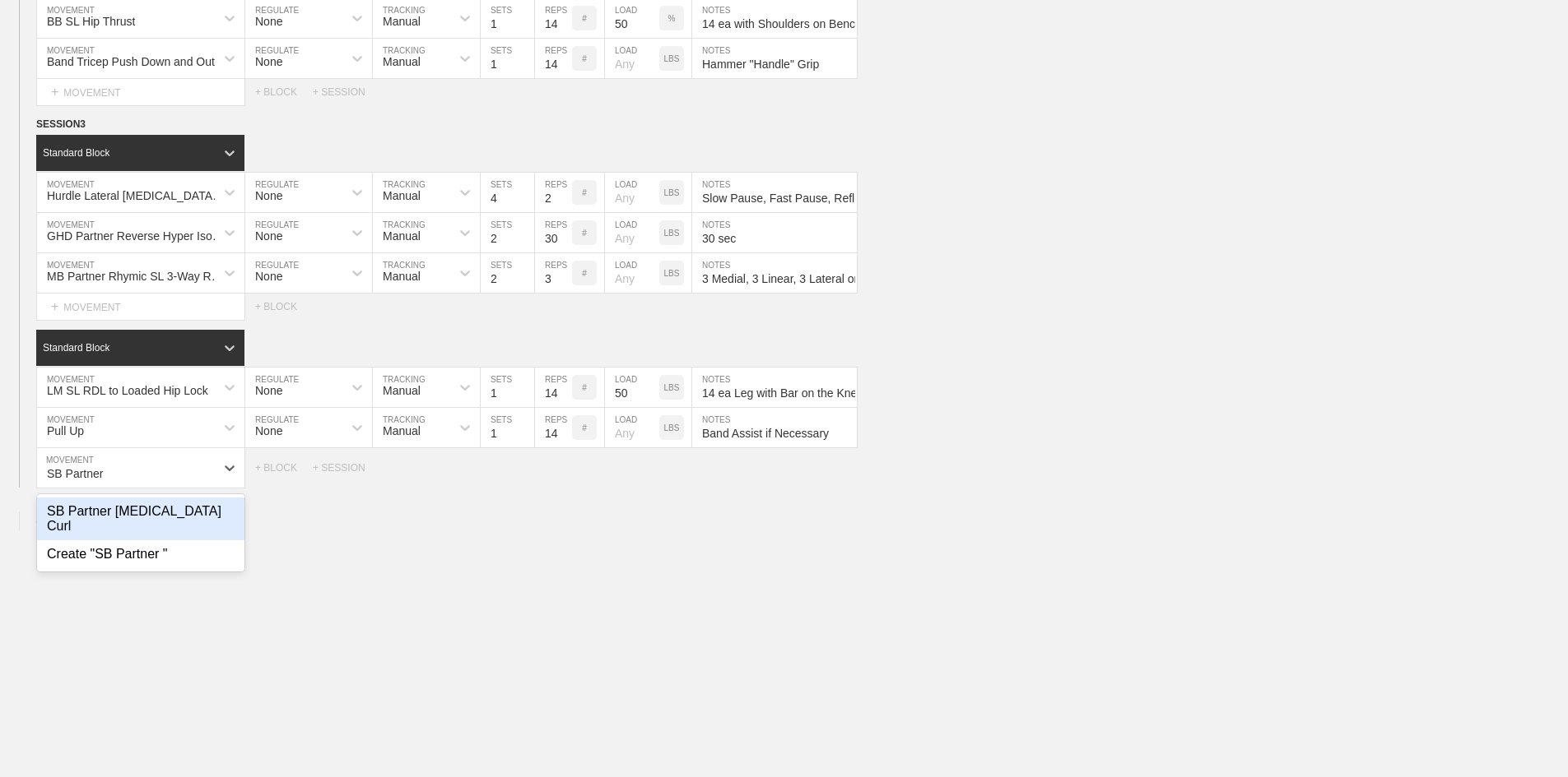
click at [151, 541] on div "SB Partner [MEDICAL_DATA] Curl" at bounding box center [140, 519] width 207 height 43
type input "SB Partner"
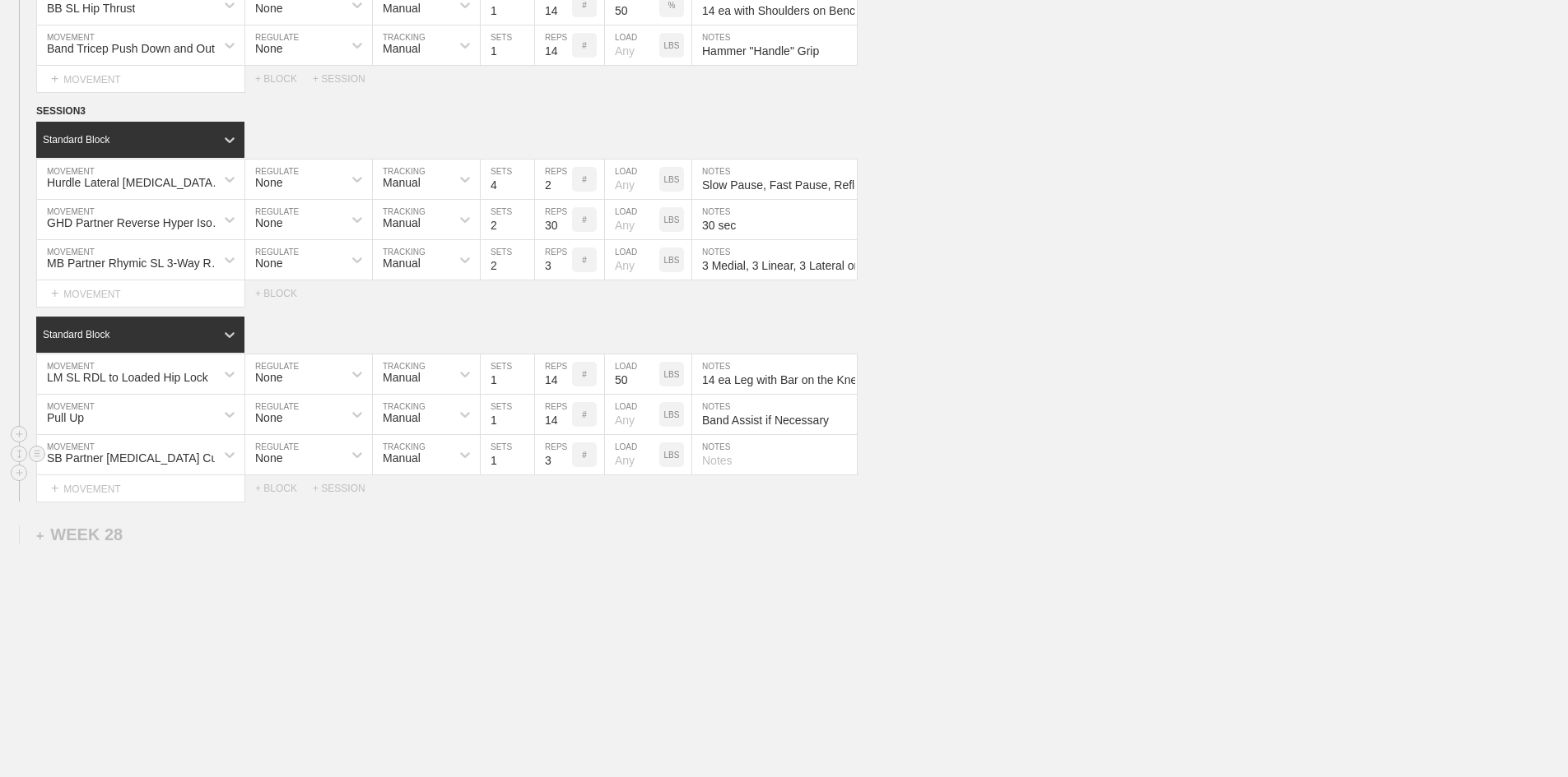
click at [548, 474] on input "3" at bounding box center [553, 454] width 37 height 39
type input "1"
type input "8"
click at [724, 474] on input "text" at bounding box center [775, 454] width 165 height 39
paste input "@3-0-1-0"
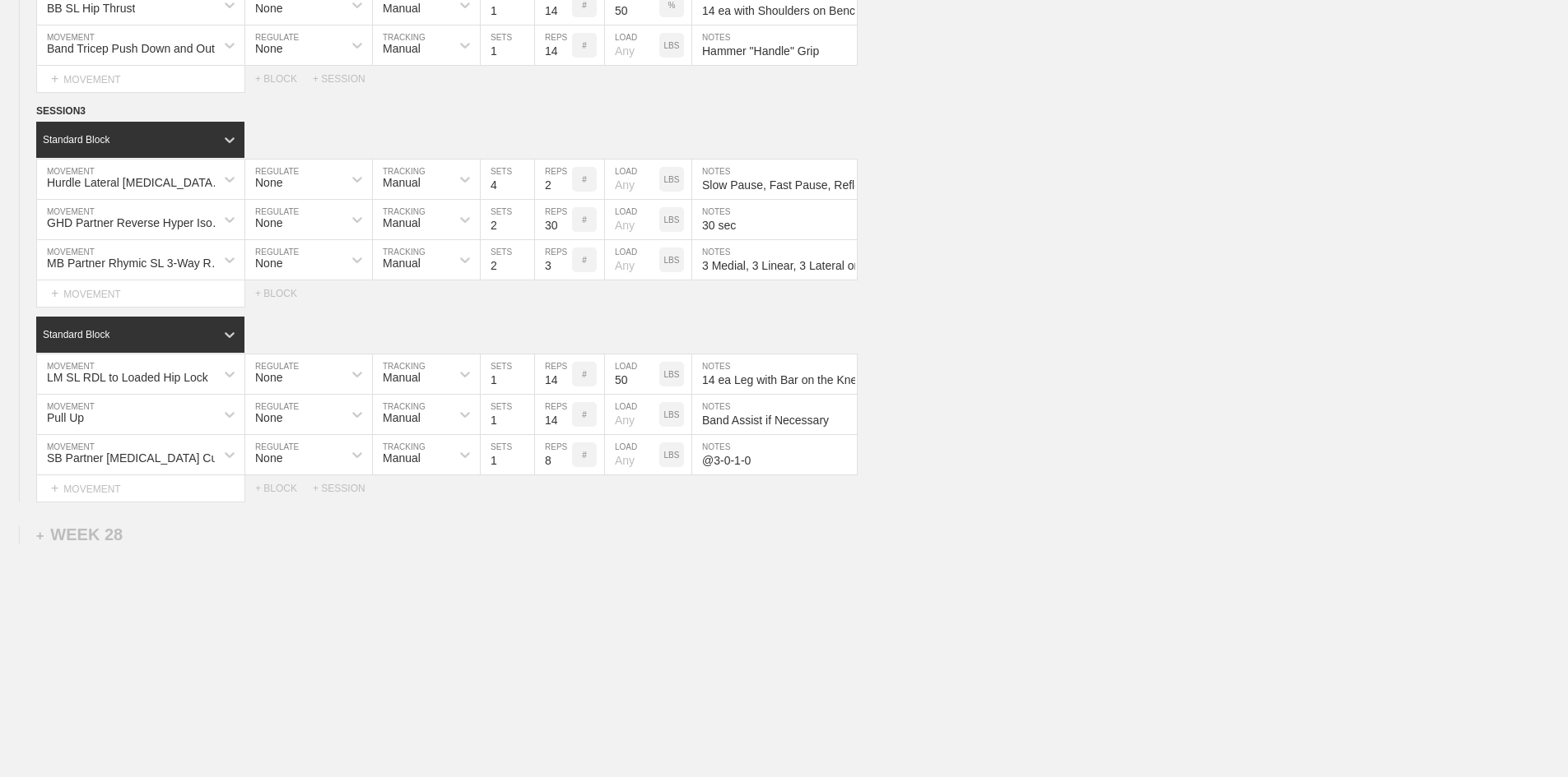
type input "@3-0-1-0"
click at [90, 502] on div "Select..." at bounding box center [140, 488] width 209 height 27
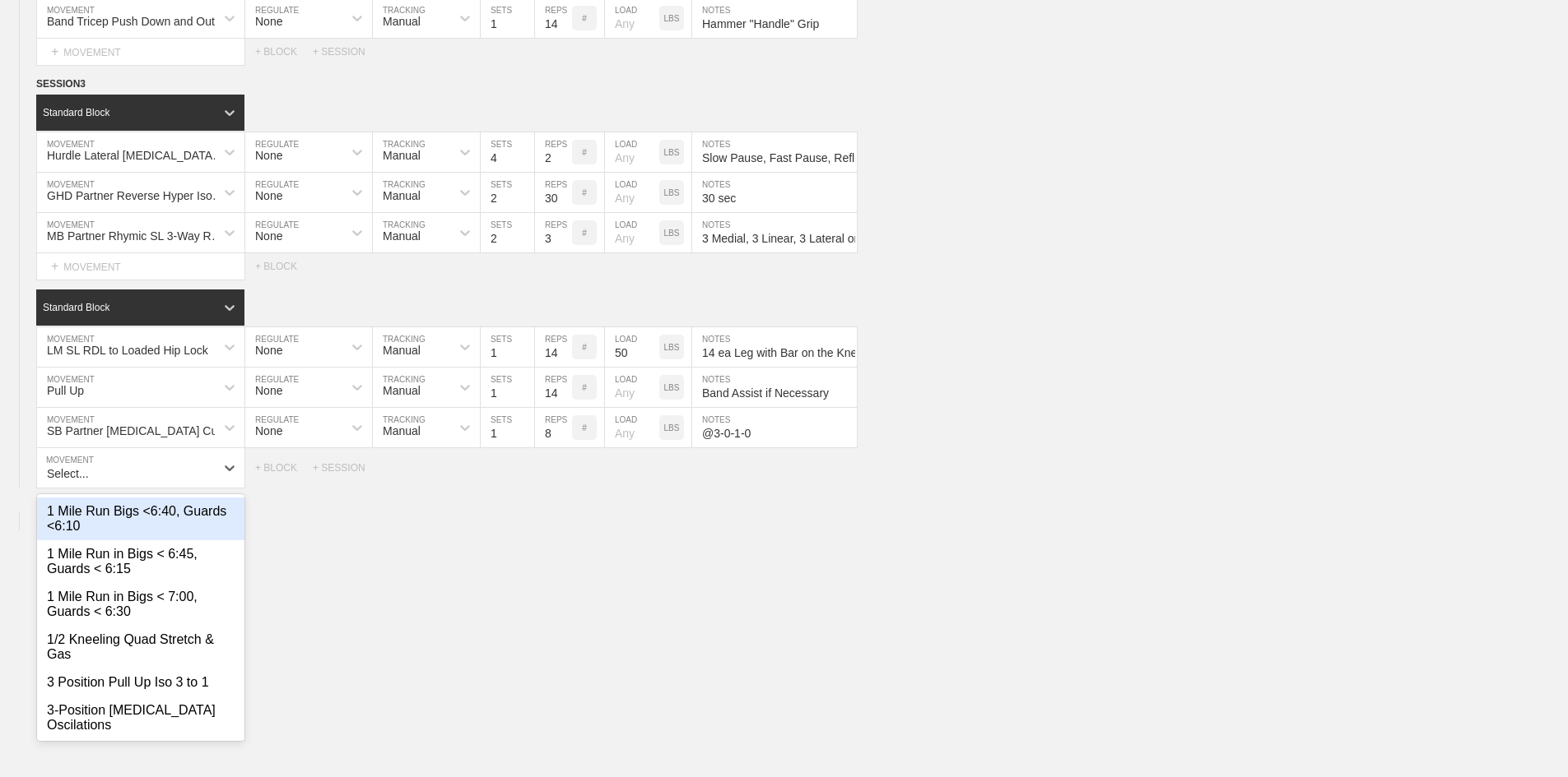
scroll to position [2659, 0]
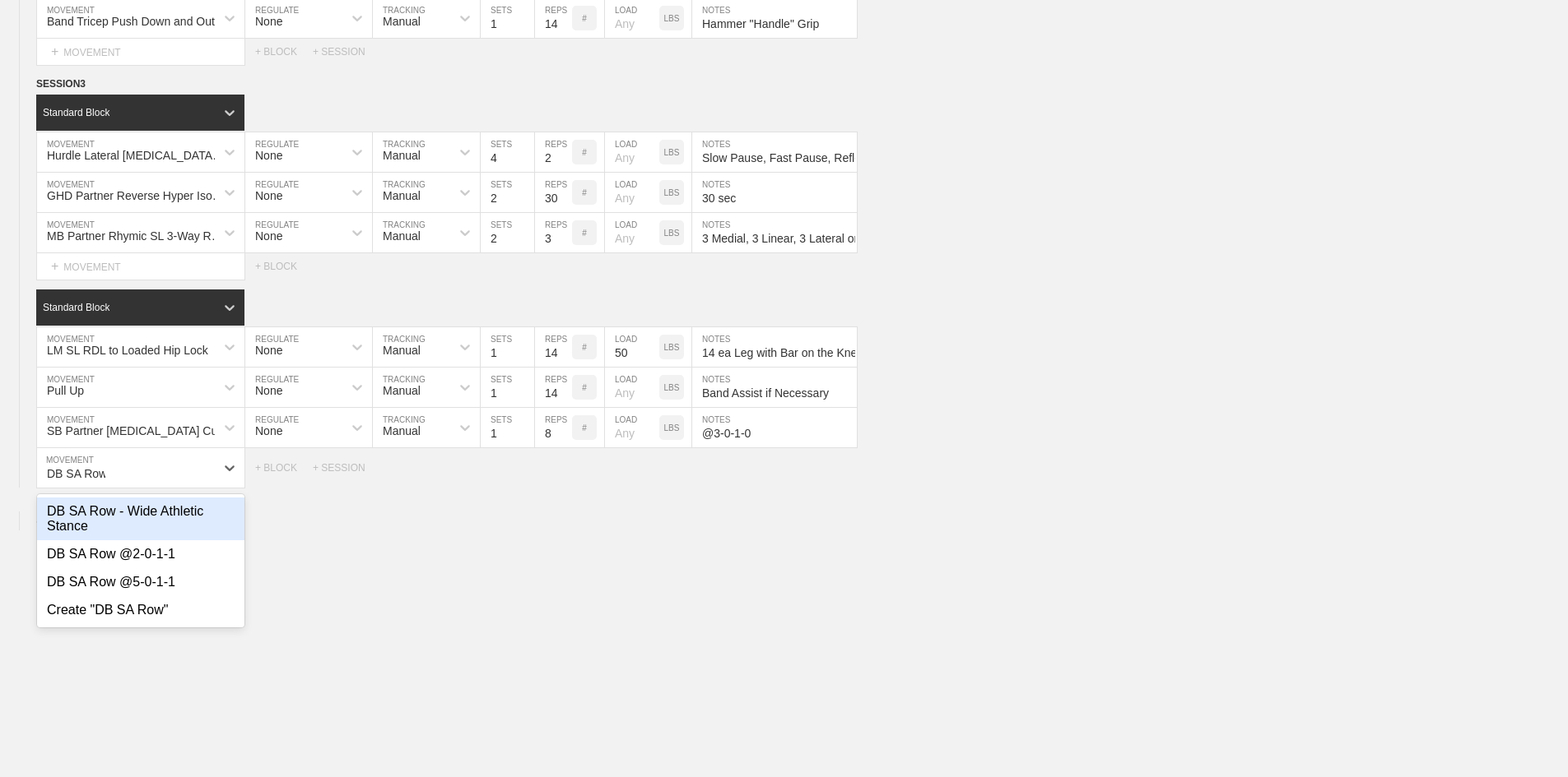
click at [77, 541] on div "DB SA Row - Wide Athletic Stance" at bounding box center [140, 519] width 207 height 43
type input "DB SA Row"
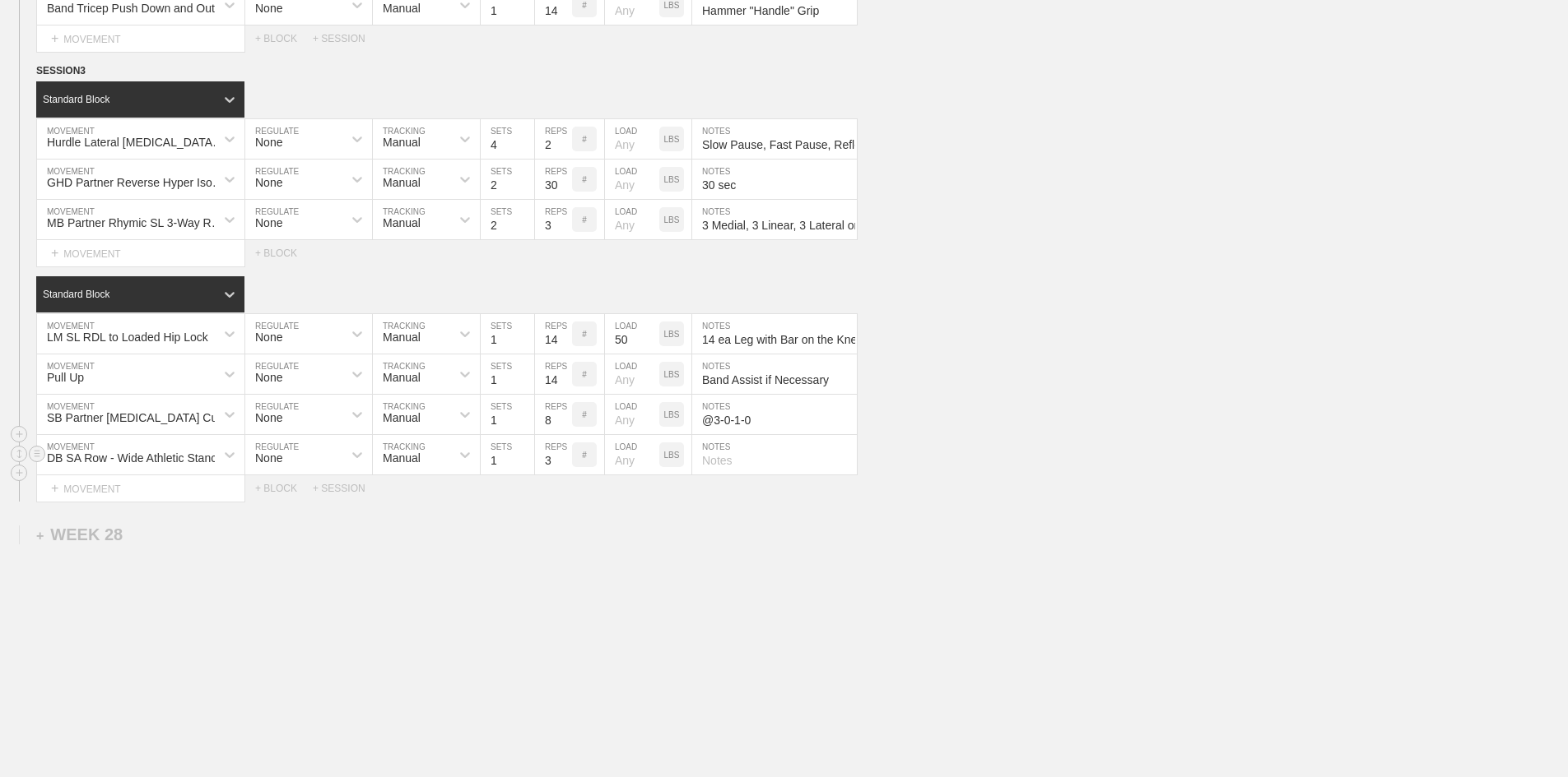
click at [557, 474] on input "3" at bounding box center [553, 454] width 37 height 39
type input "14"
click at [664, 460] on p "LBS" at bounding box center [672, 455] width 16 height 9
click at [622, 474] on input "number" at bounding box center [632, 454] width 54 height 39
type input "55"
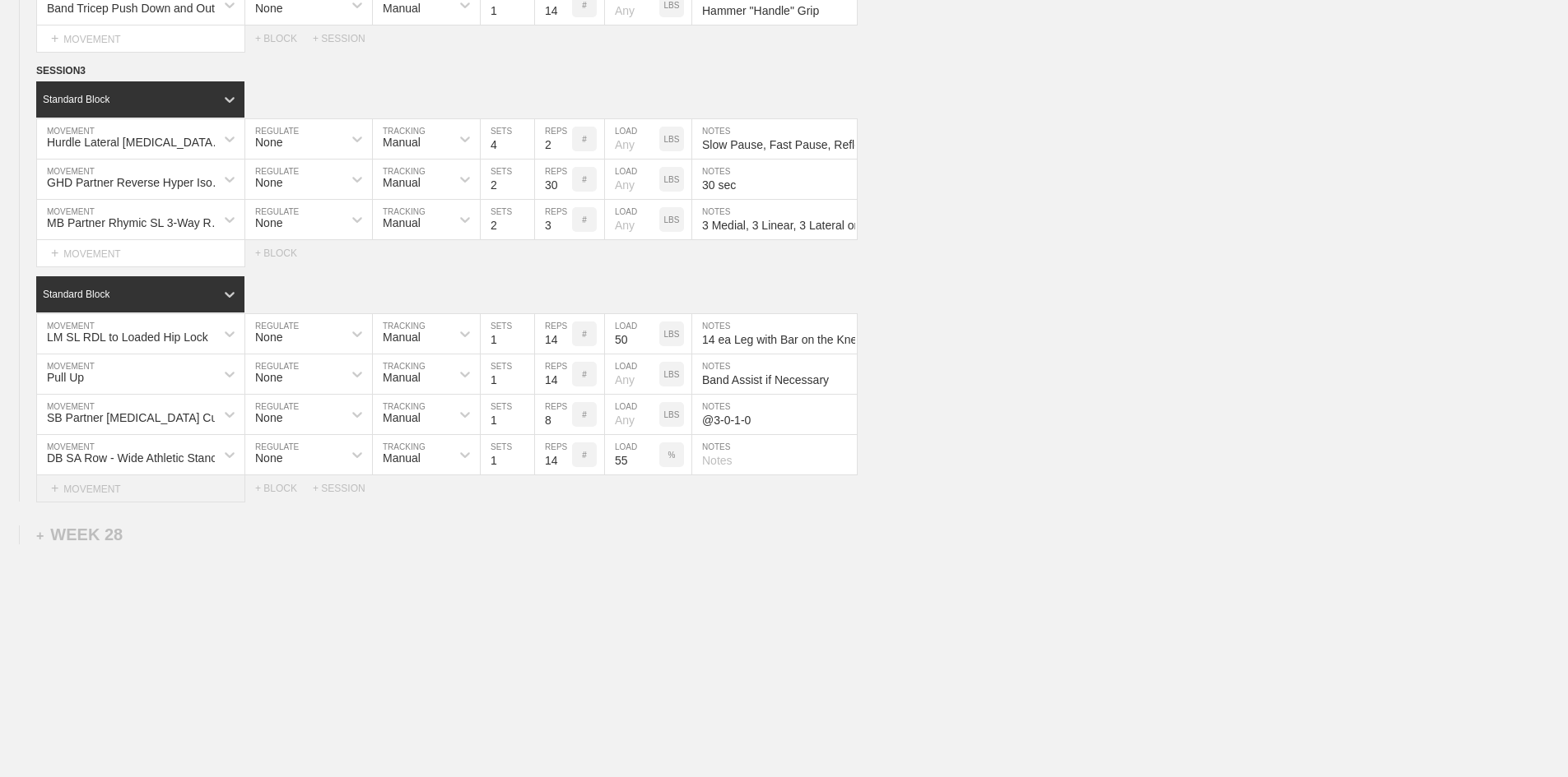
click at [116, 502] on div "+ MOVEMENT" at bounding box center [140, 488] width 209 height 27
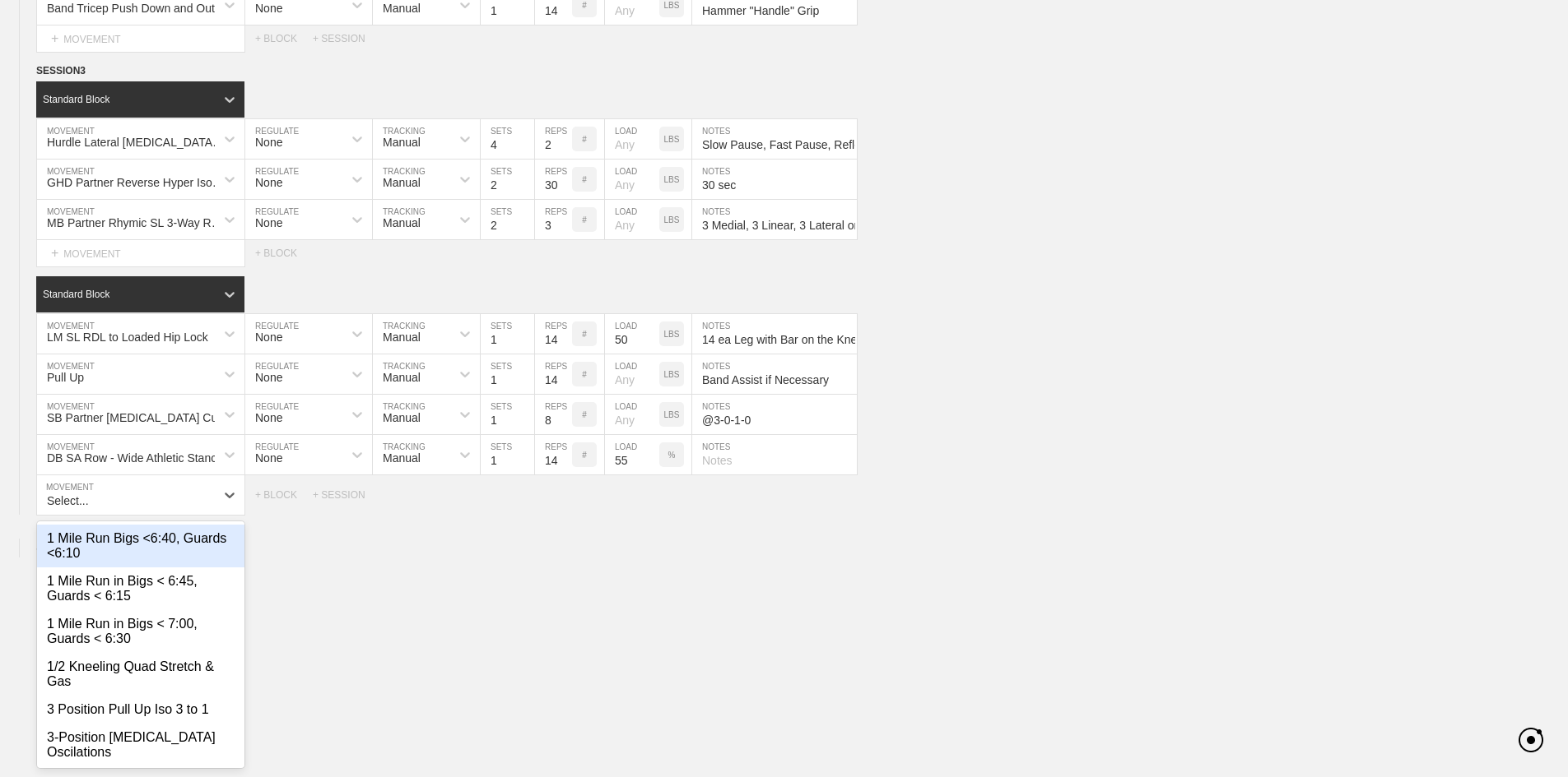
scroll to position [2699, 0]
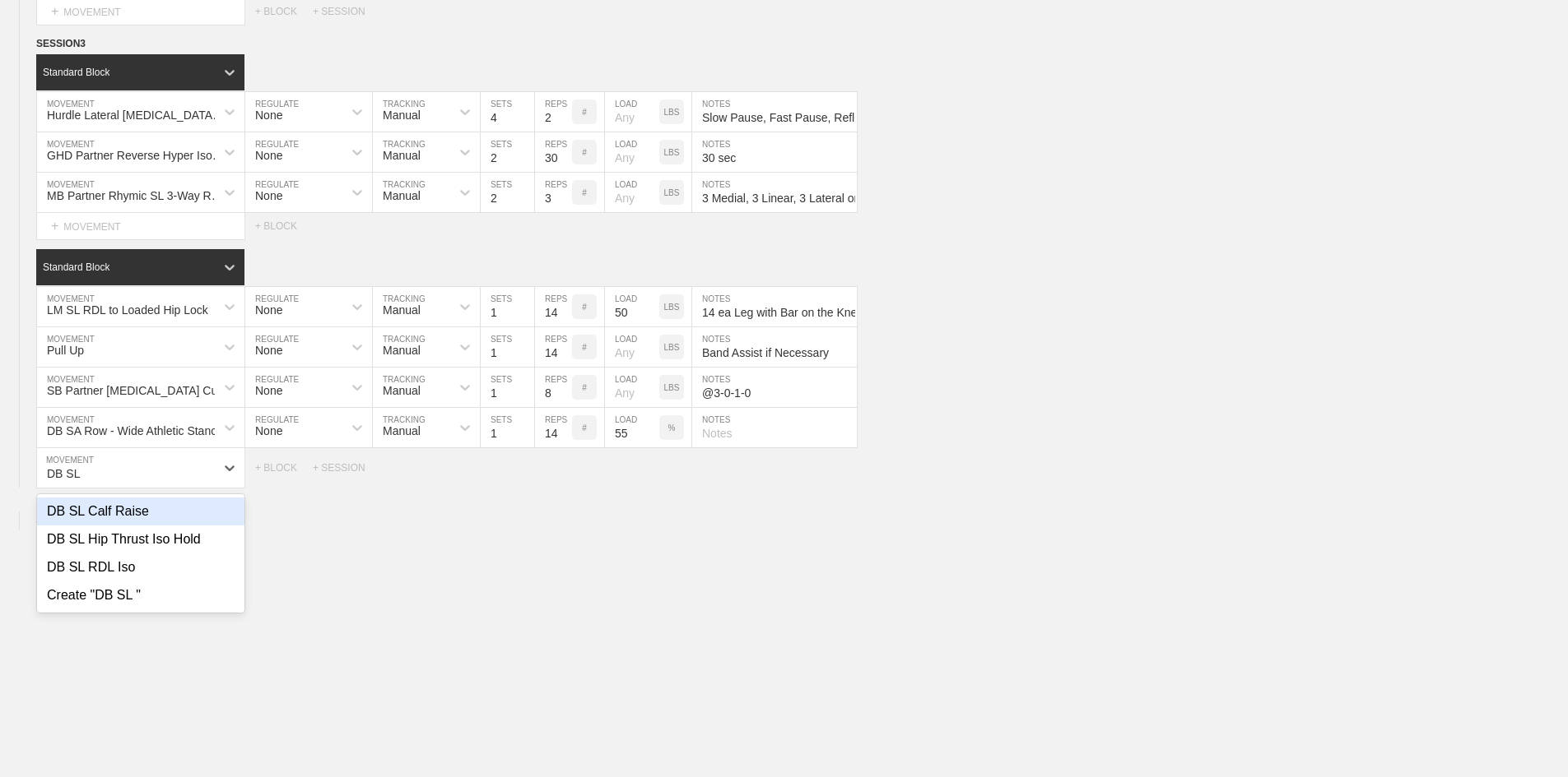
click at [109, 526] on div "DB SL Calf Raise" at bounding box center [140, 512] width 207 height 28
type input "DB SL"
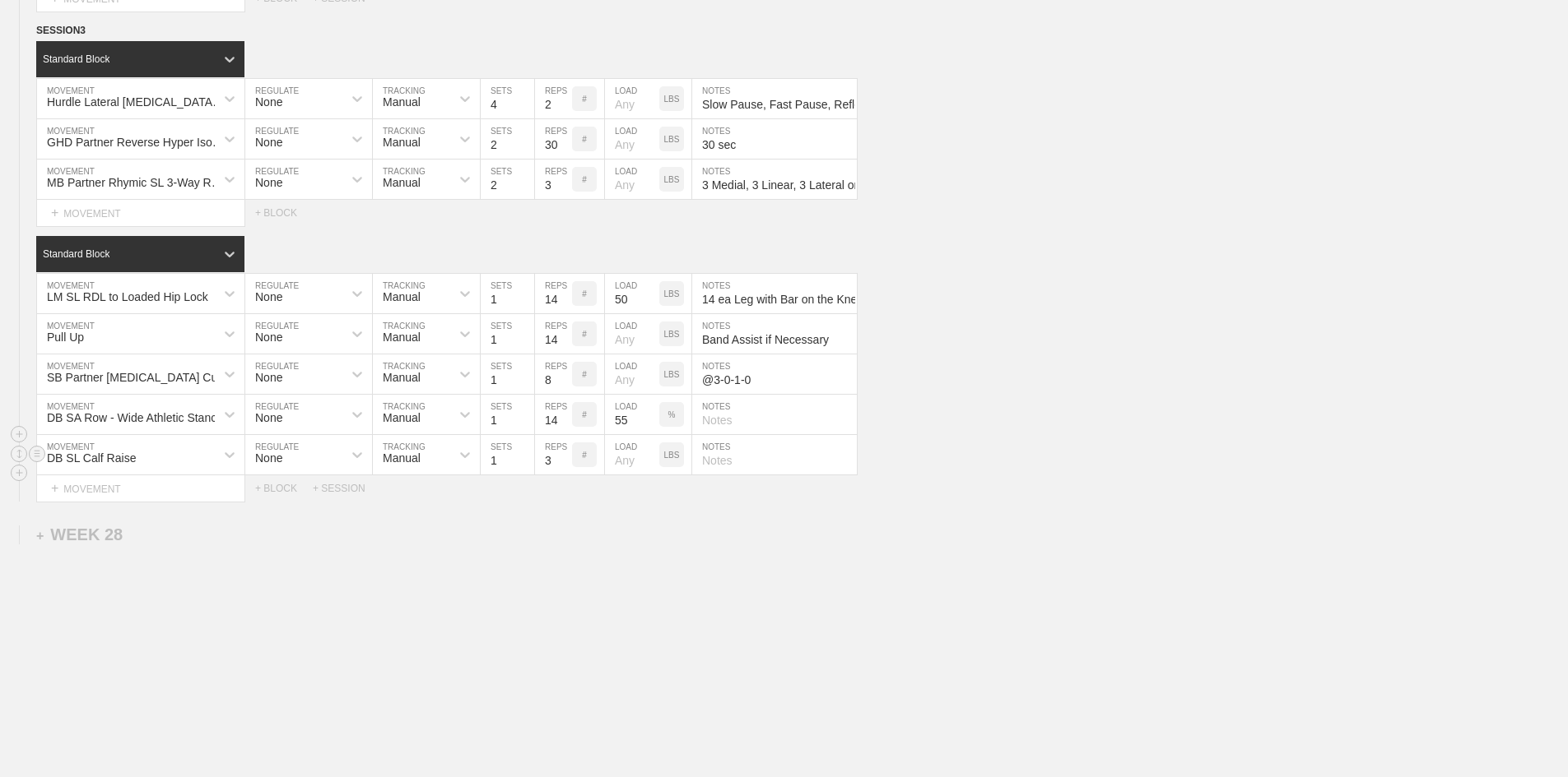
click at [539, 474] on input "3" at bounding box center [553, 454] width 37 height 39
type input "14"
click at [728, 474] on input "text" at bounding box center [775, 454] width 165 height 39
paste input "14 ea Foot on Slant Board or [PERSON_NAME]"
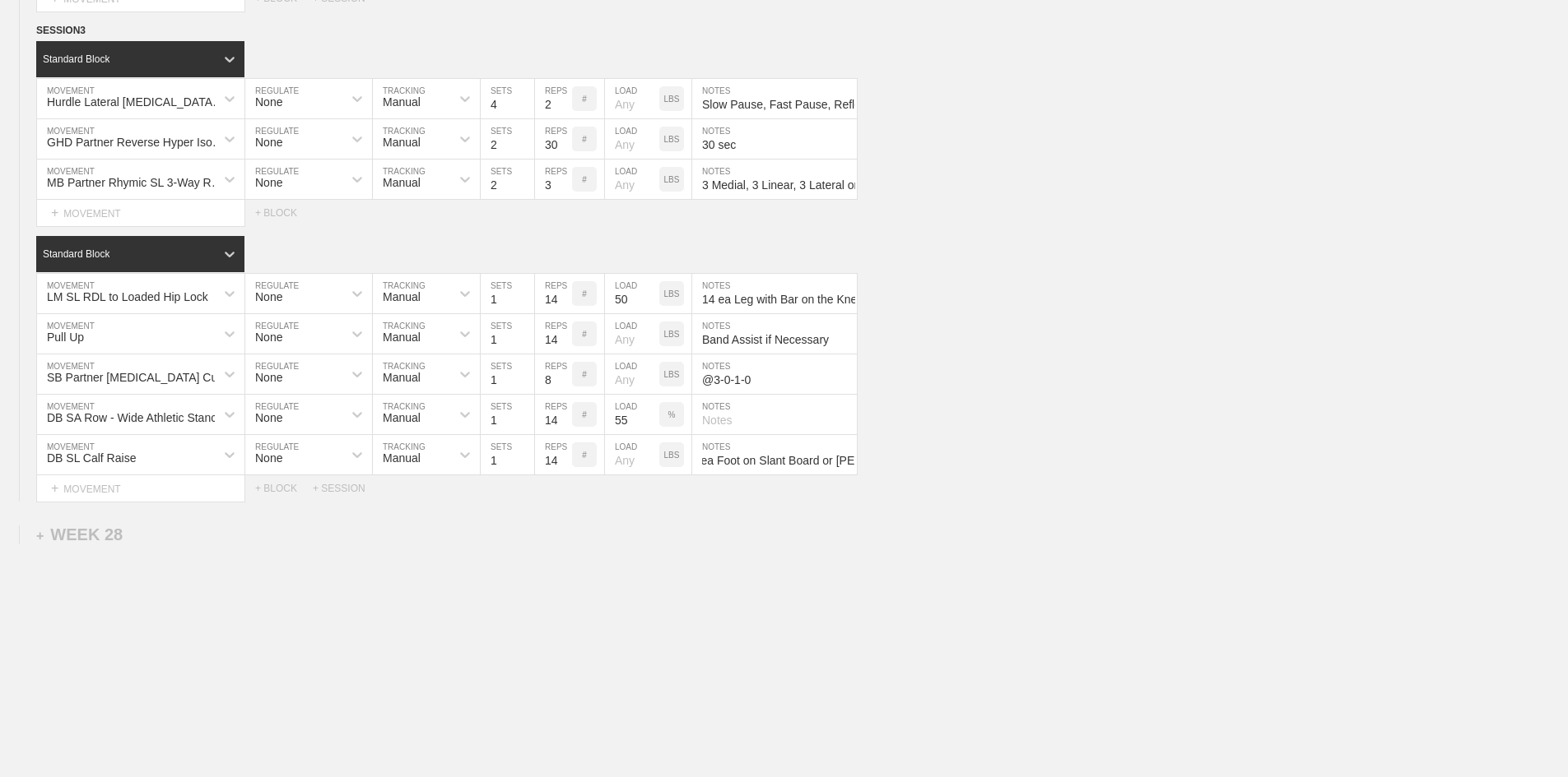
type input "14 ea Foot on Slant Board or [PERSON_NAME]"
click at [320, 494] on div "+ SESSION" at bounding box center [345, 488] width 66 height 11
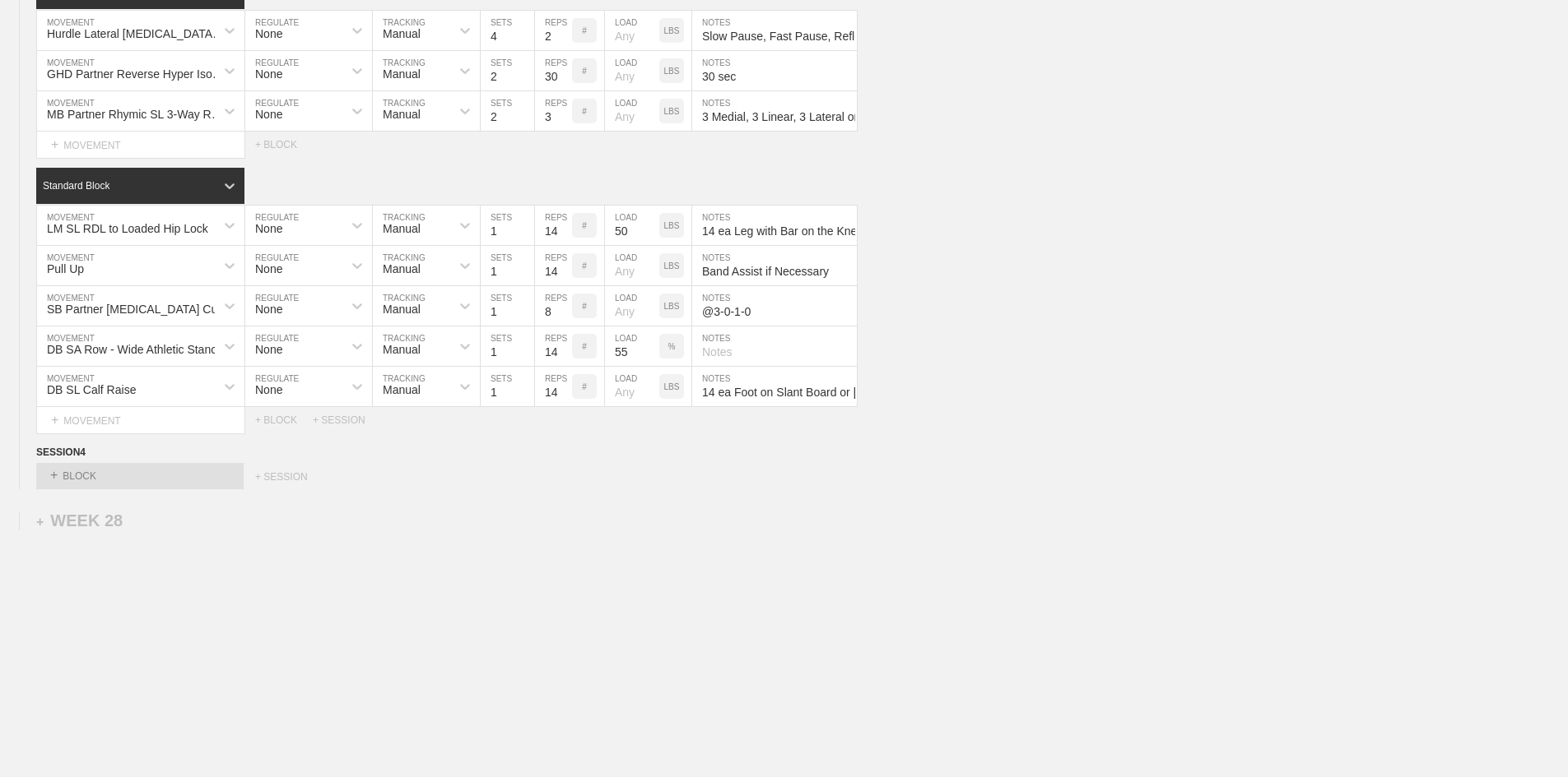
scroll to position [2810, 0]
click at [85, 479] on div "+ BLOCK" at bounding box center [139, 476] width 207 height 26
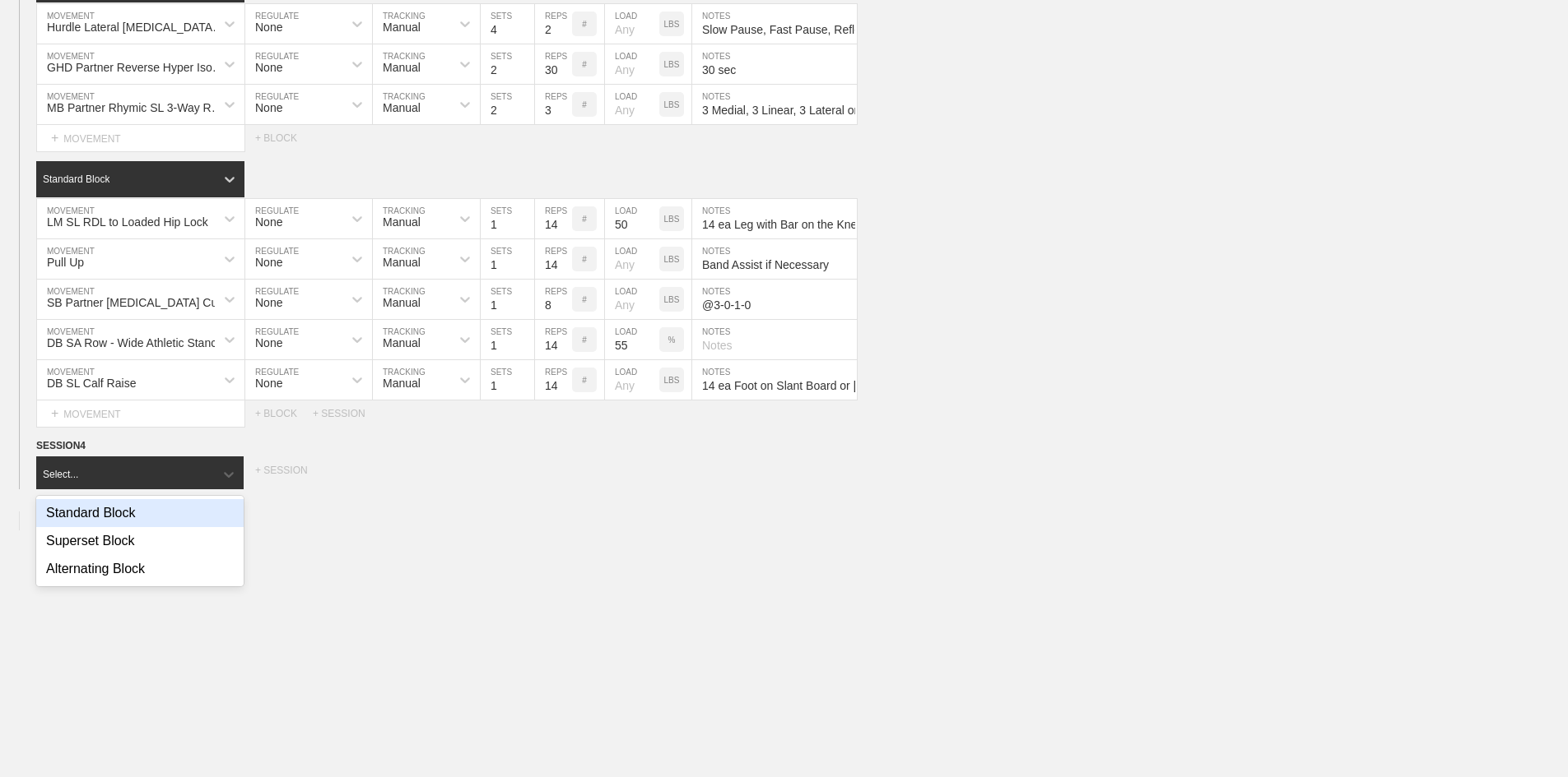
scroll to position [2818, 0]
click at [95, 518] on div "Standard Block" at bounding box center [139, 514] width 207 height 28
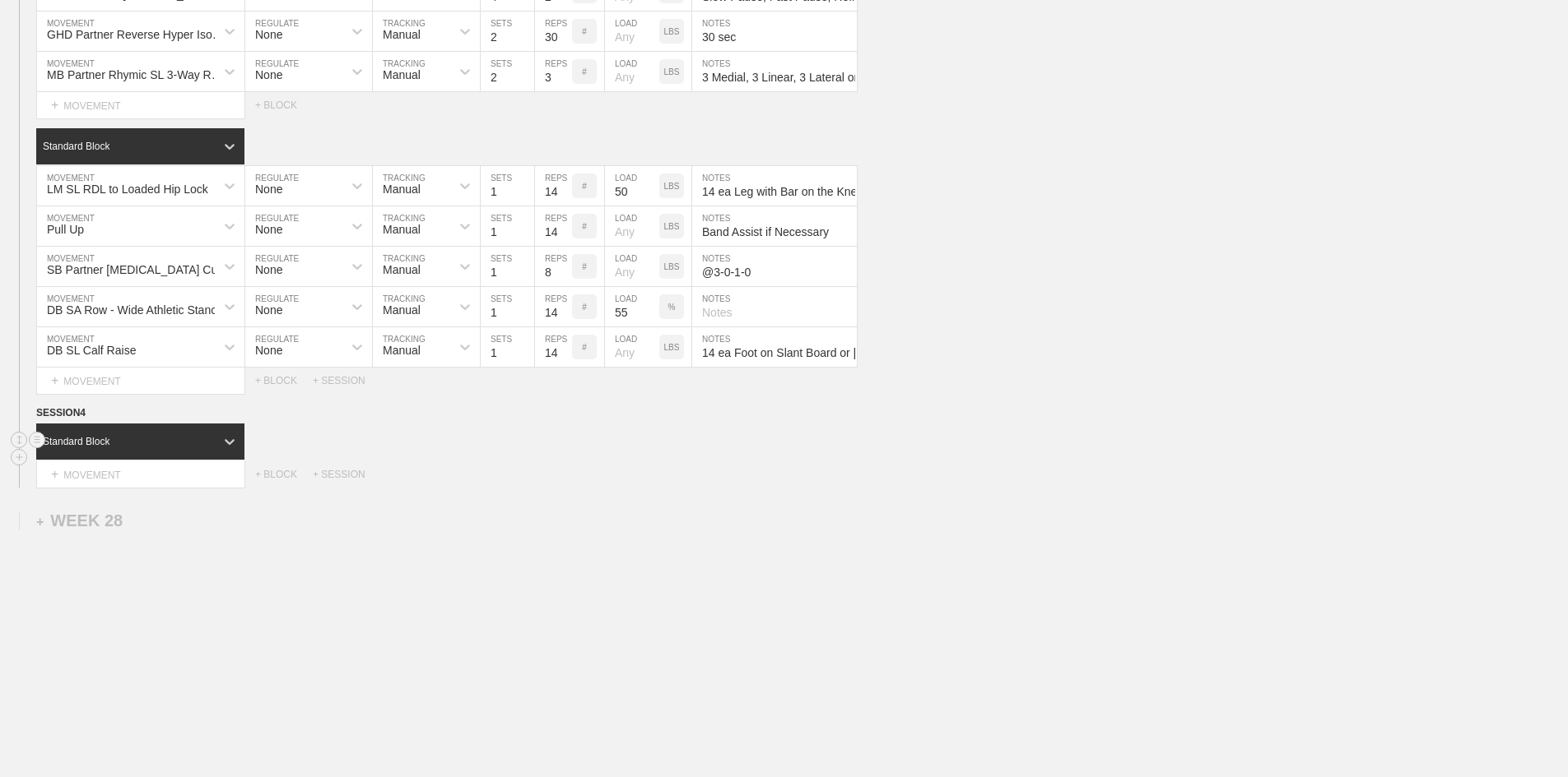
scroll to position [2851, 0]
click at [116, 473] on div "+ MOVEMENT" at bounding box center [140, 474] width 209 height 27
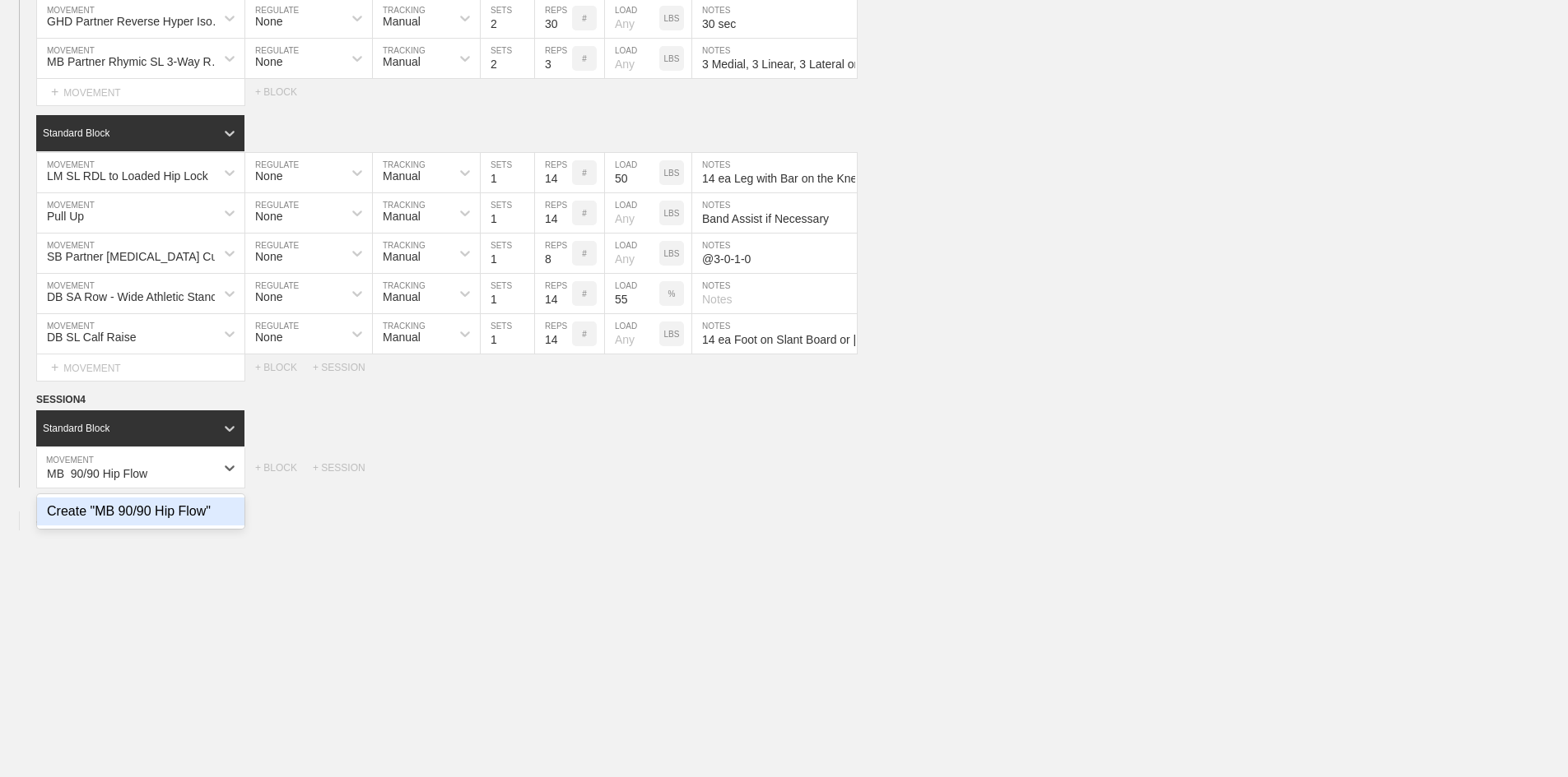
click at [188, 519] on div "Create "MB 90/90 Hip Flow"" at bounding box center [140, 512] width 207 height 28
type input "MB 90/90 Hip Flow"
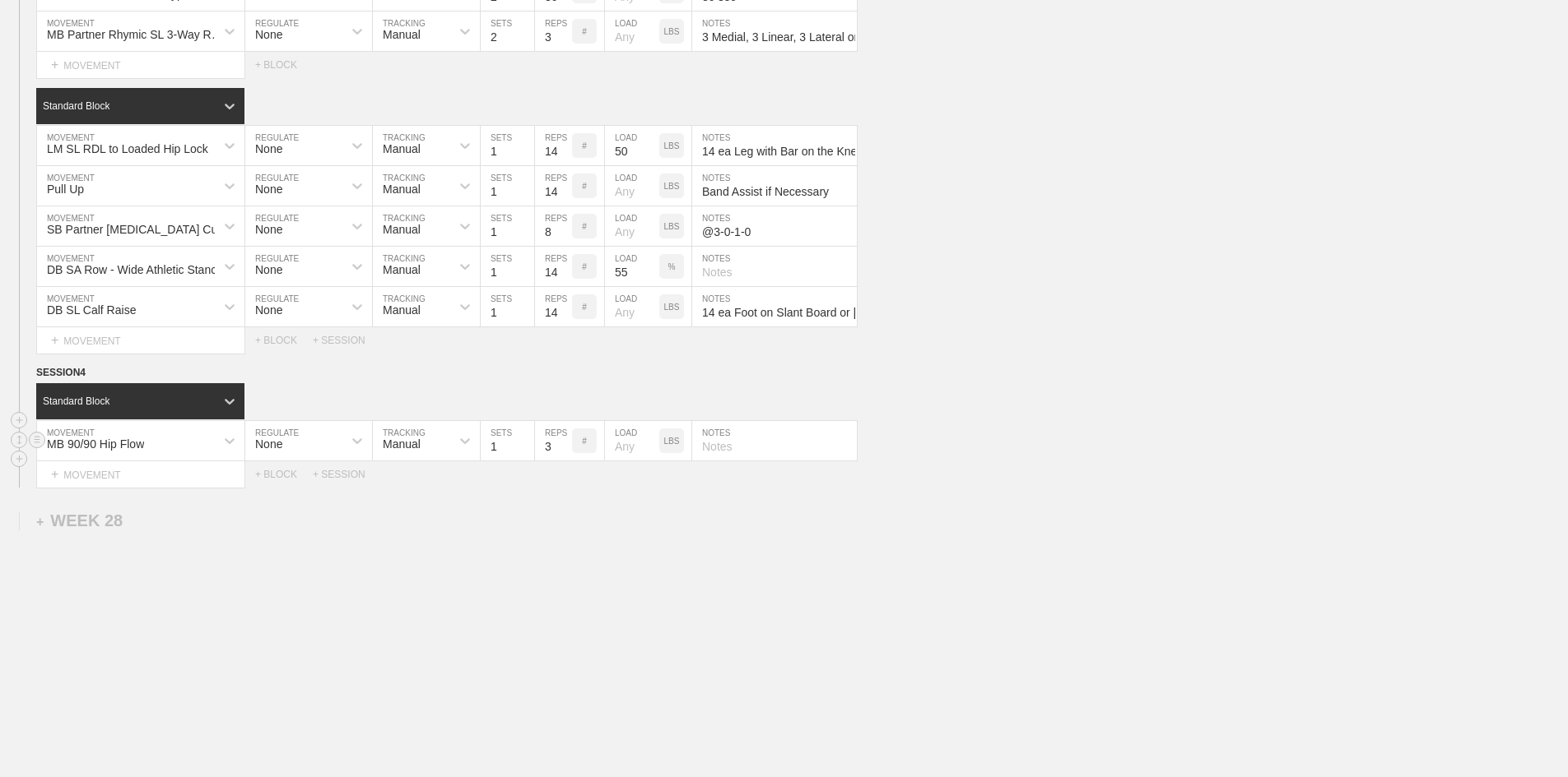
click at [545, 460] on input "3" at bounding box center [553, 440] width 37 height 39
type input "1"
click at [729, 460] on input "text" at bounding box center [775, 440] width 165 height 39
paste input "1ea side of Switch, Knees, Lunge, and Sumo Squat"
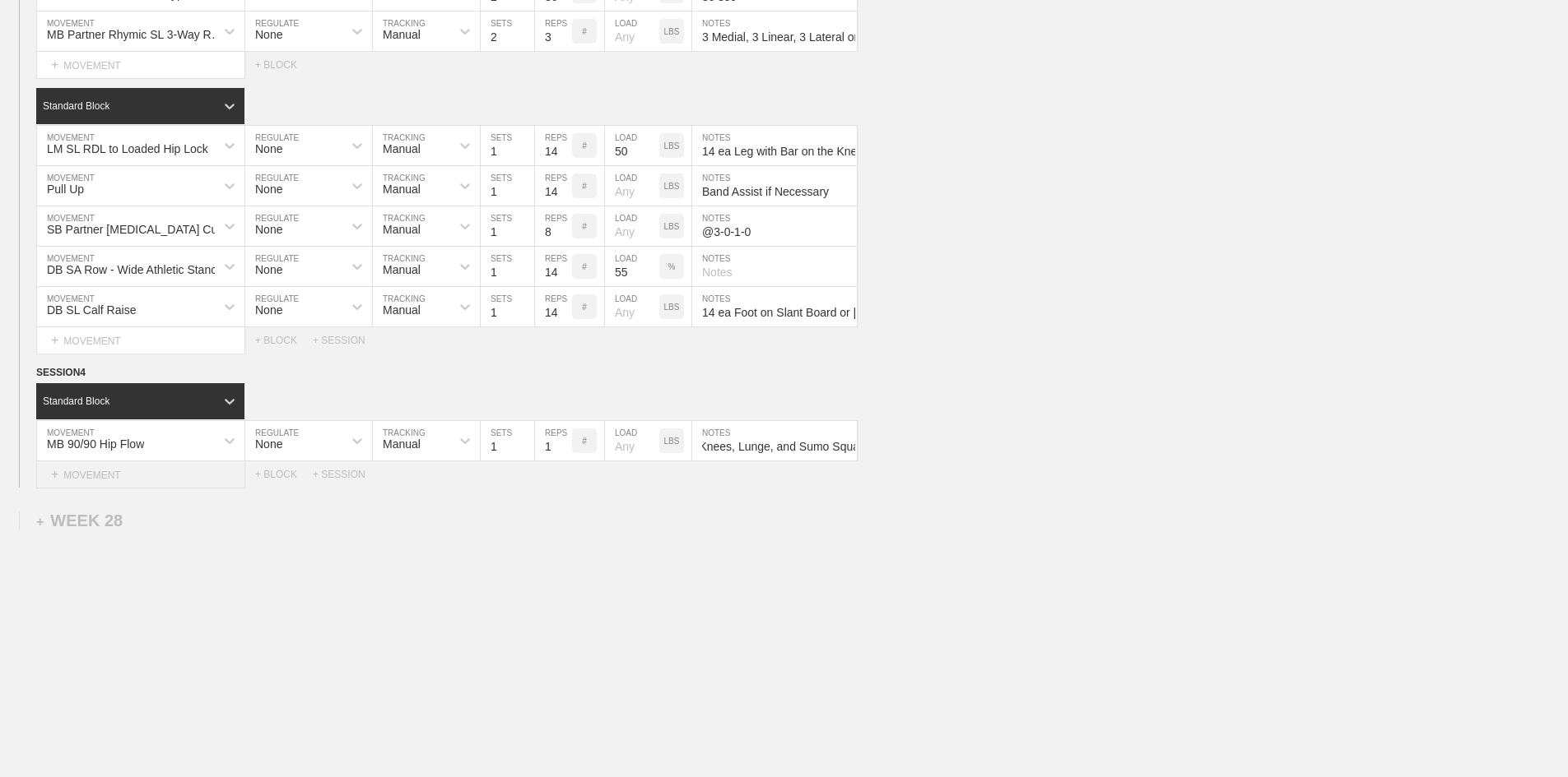
type input "1ea side of Switch, Knees, Lunge, and Sumo Squat"
click at [115, 488] on div "+ MOVEMENT" at bounding box center [140, 474] width 209 height 27
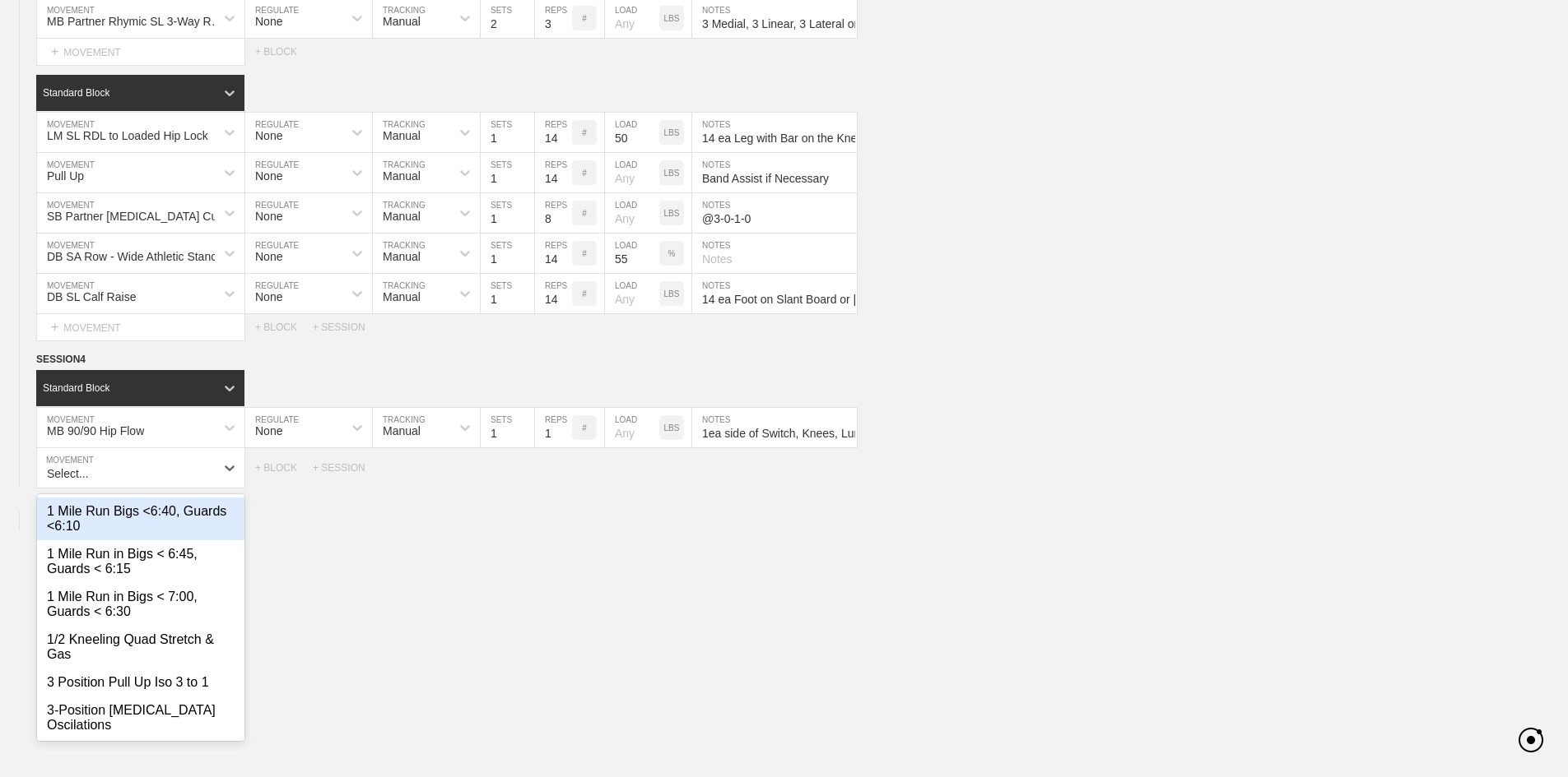
scroll to position [2874, 0]
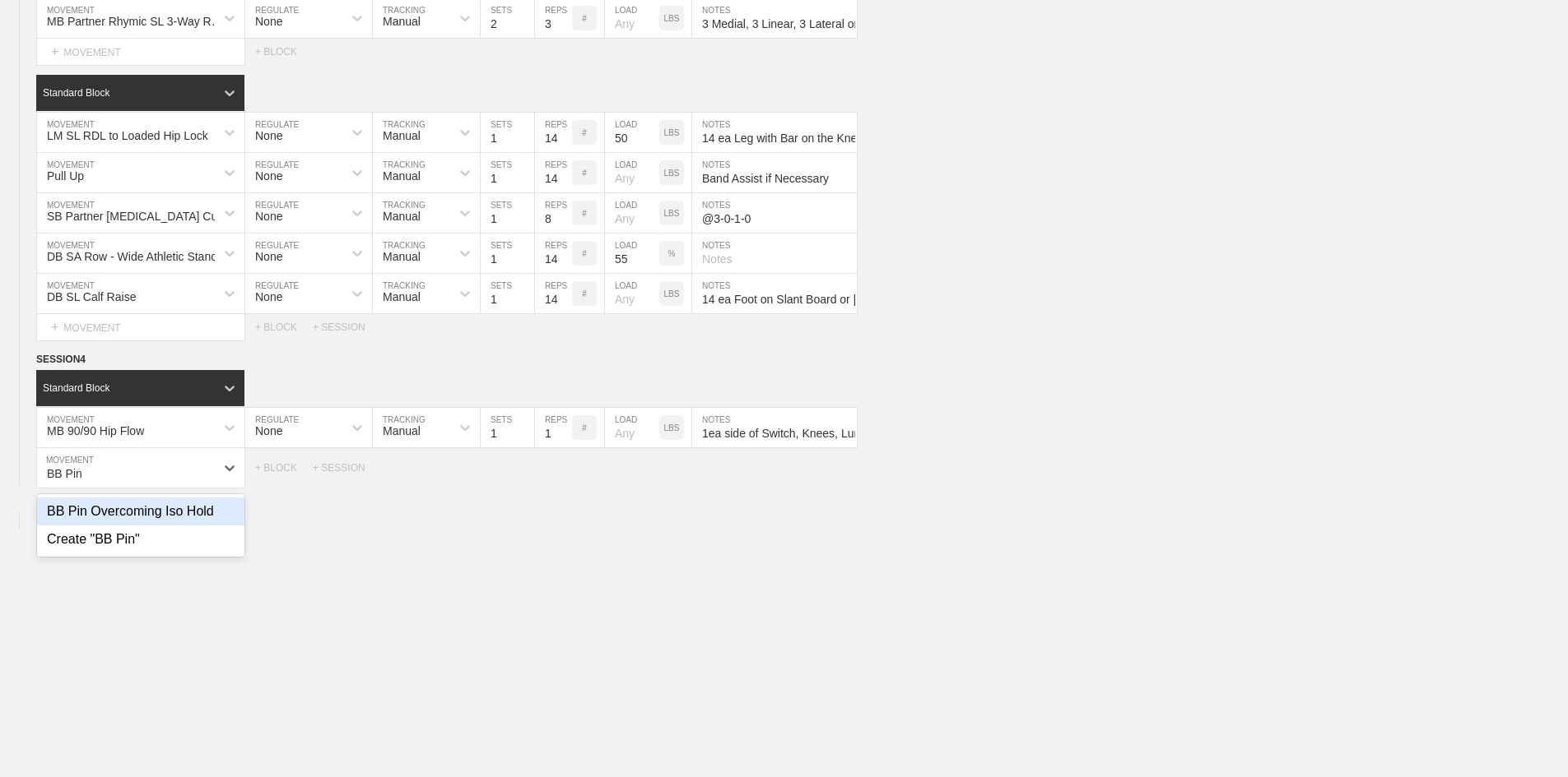
click at [144, 526] on div "BB Pin Overcoming Iso Hold" at bounding box center [140, 512] width 207 height 28
type input "BB Pin"
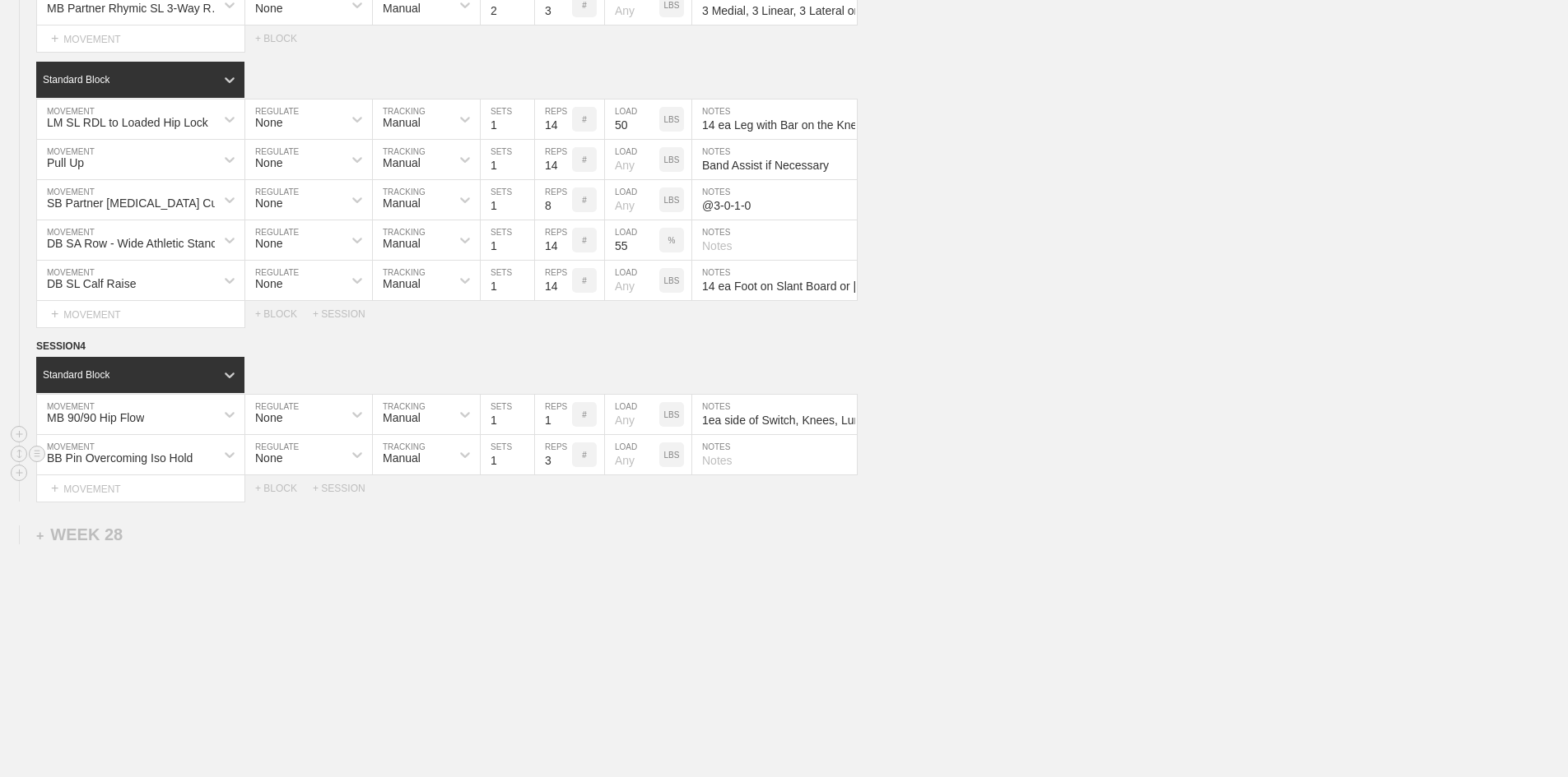
click at [497, 474] on input "1" at bounding box center [507, 454] width 53 height 39
type input "2"
click at [497, 434] on input "1" at bounding box center [507, 414] width 53 height 39
type input "4"
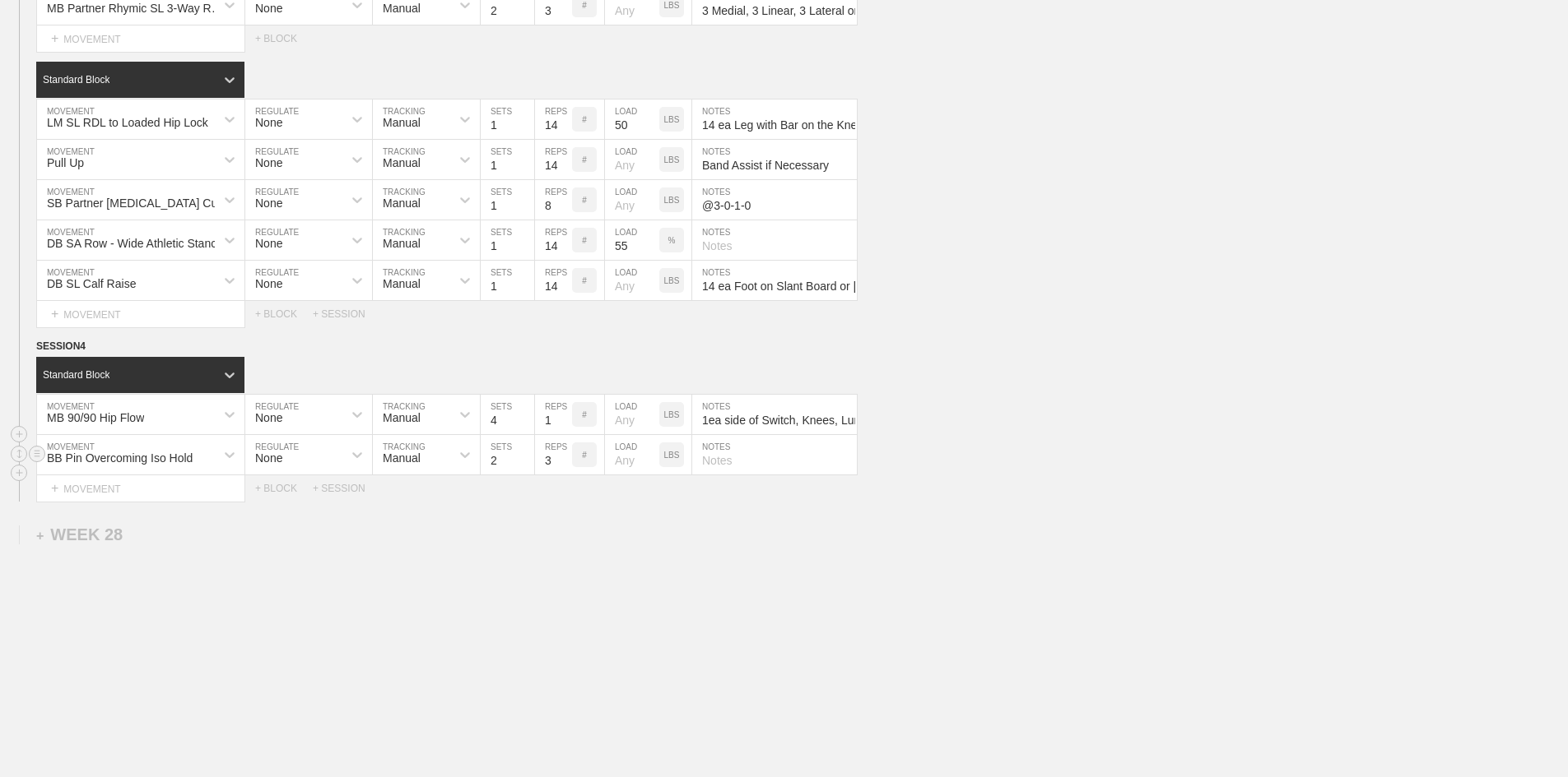
click at [551, 474] on input "3" at bounding box center [553, 454] width 37 height 39
type input "10"
click at [743, 474] on input "text" at bounding box center [775, 454] width 165 height 39
paste input "10 sec Hold with Slow Build Up. 1st set at 1/2 depth. 2 set at 1/4 depth."
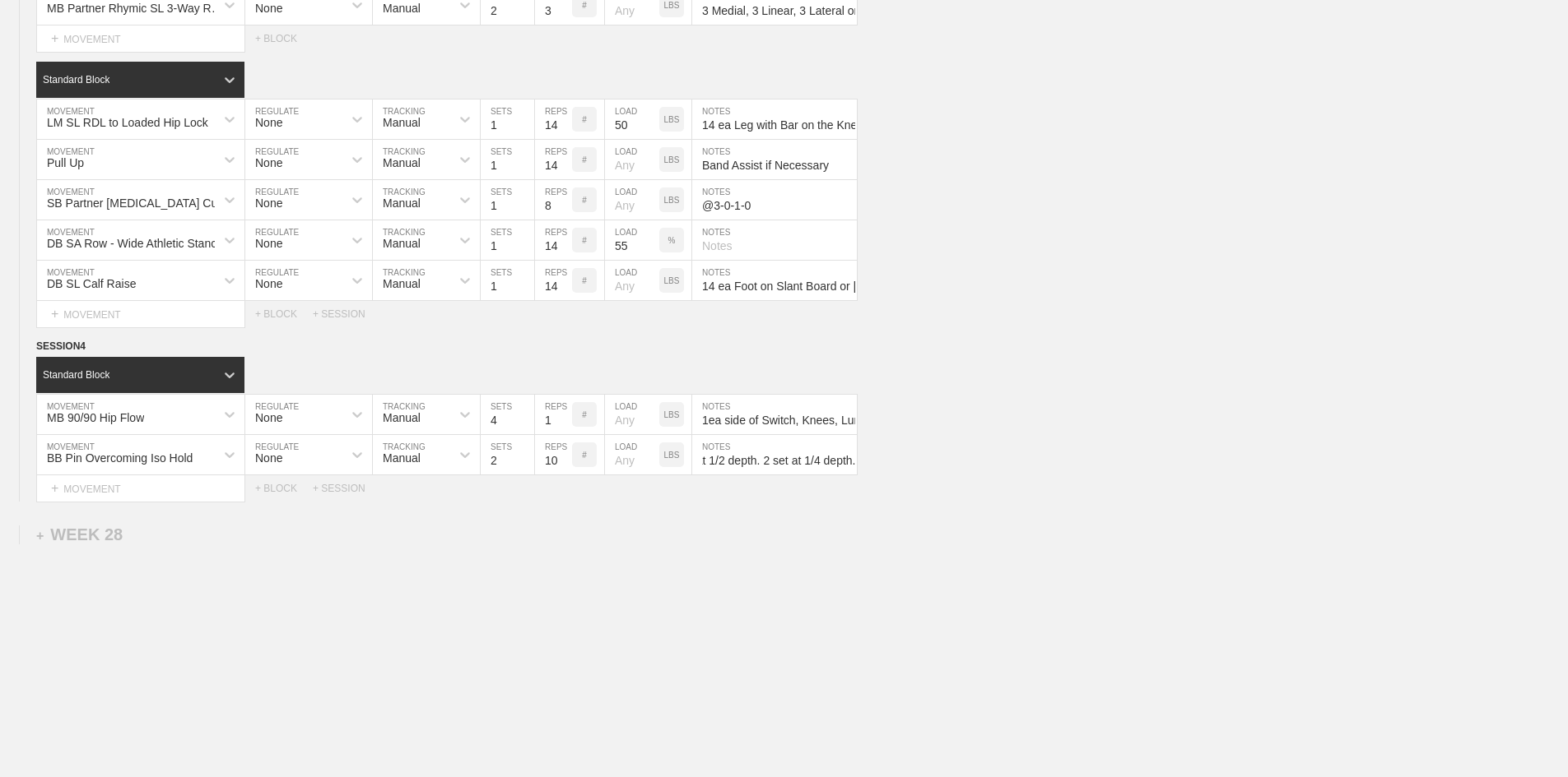
type input "10 sec Hold with Slow Build Up. 1st set at 1/2 depth. 2 set at 1/4 depth."
click at [267, 494] on div "+ BLOCK" at bounding box center [284, 488] width 58 height 11
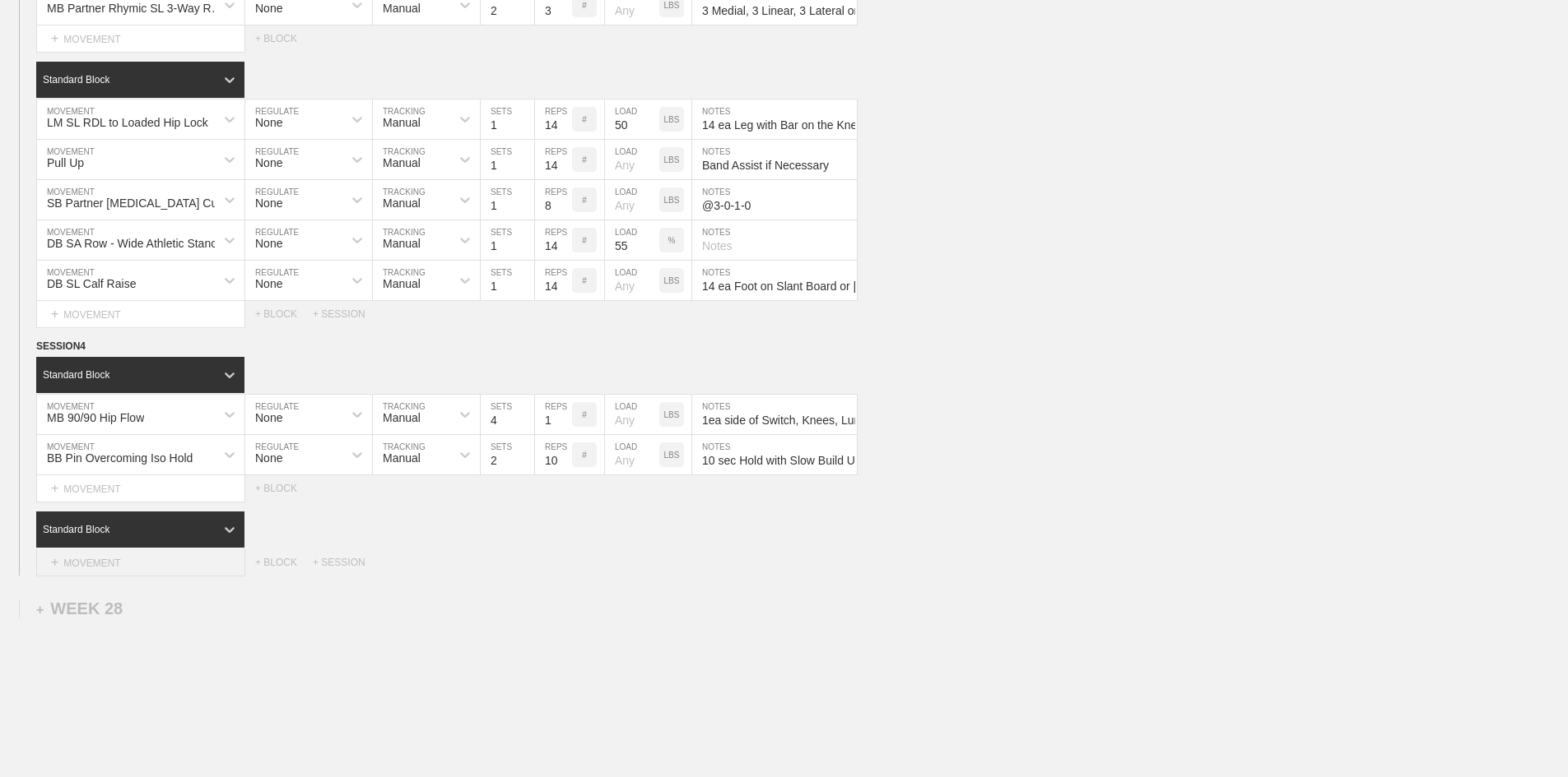
click at [144, 577] on div "+ MOVEMENT" at bounding box center [140, 563] width 209 height 27
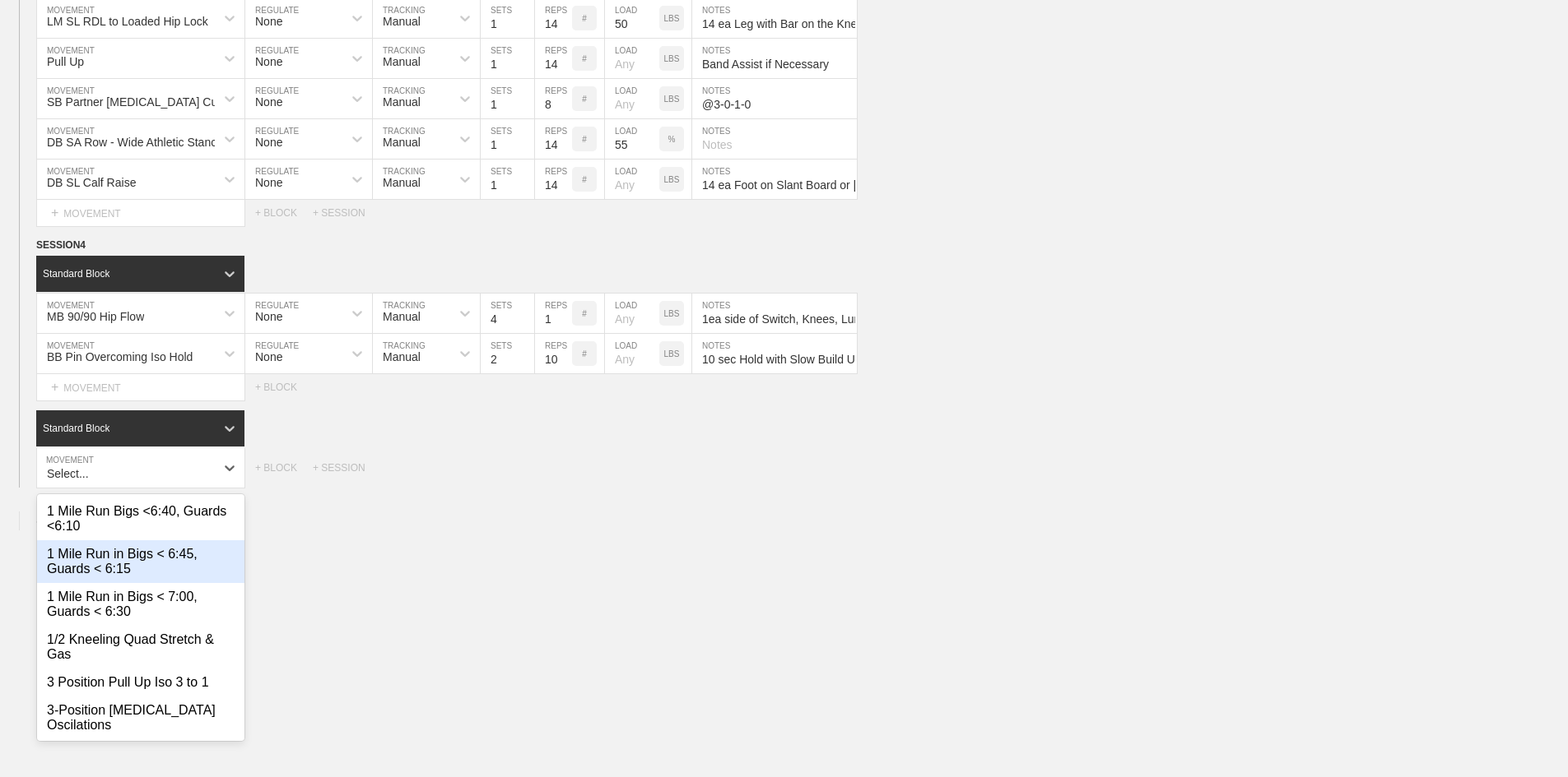
scroll to position [2988, 0]
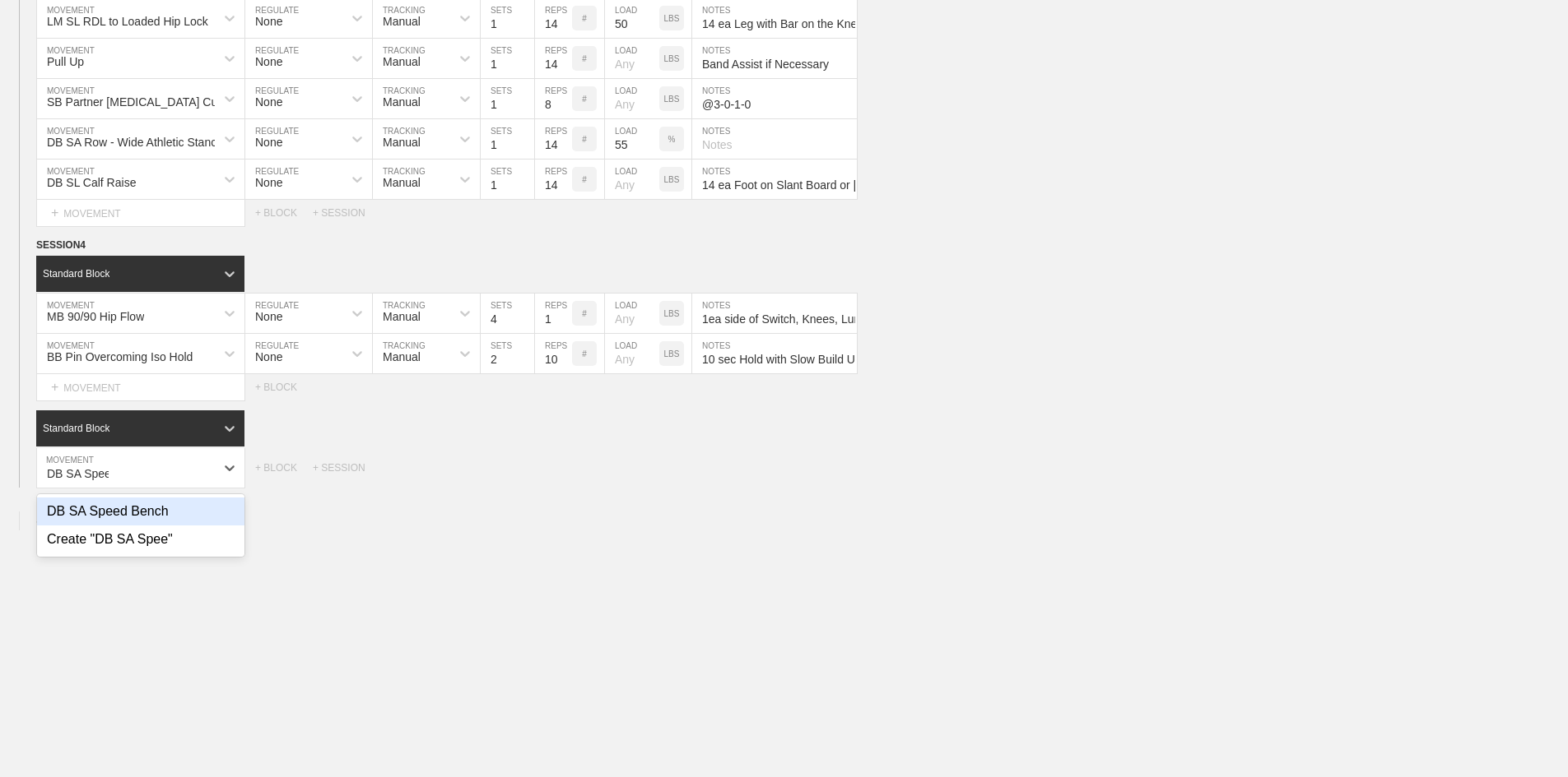
click at [185, 526] on div "DB SA Speed Bench" at bounding box center [140, 512] width 207 height 28
type input "DB SA Spee"
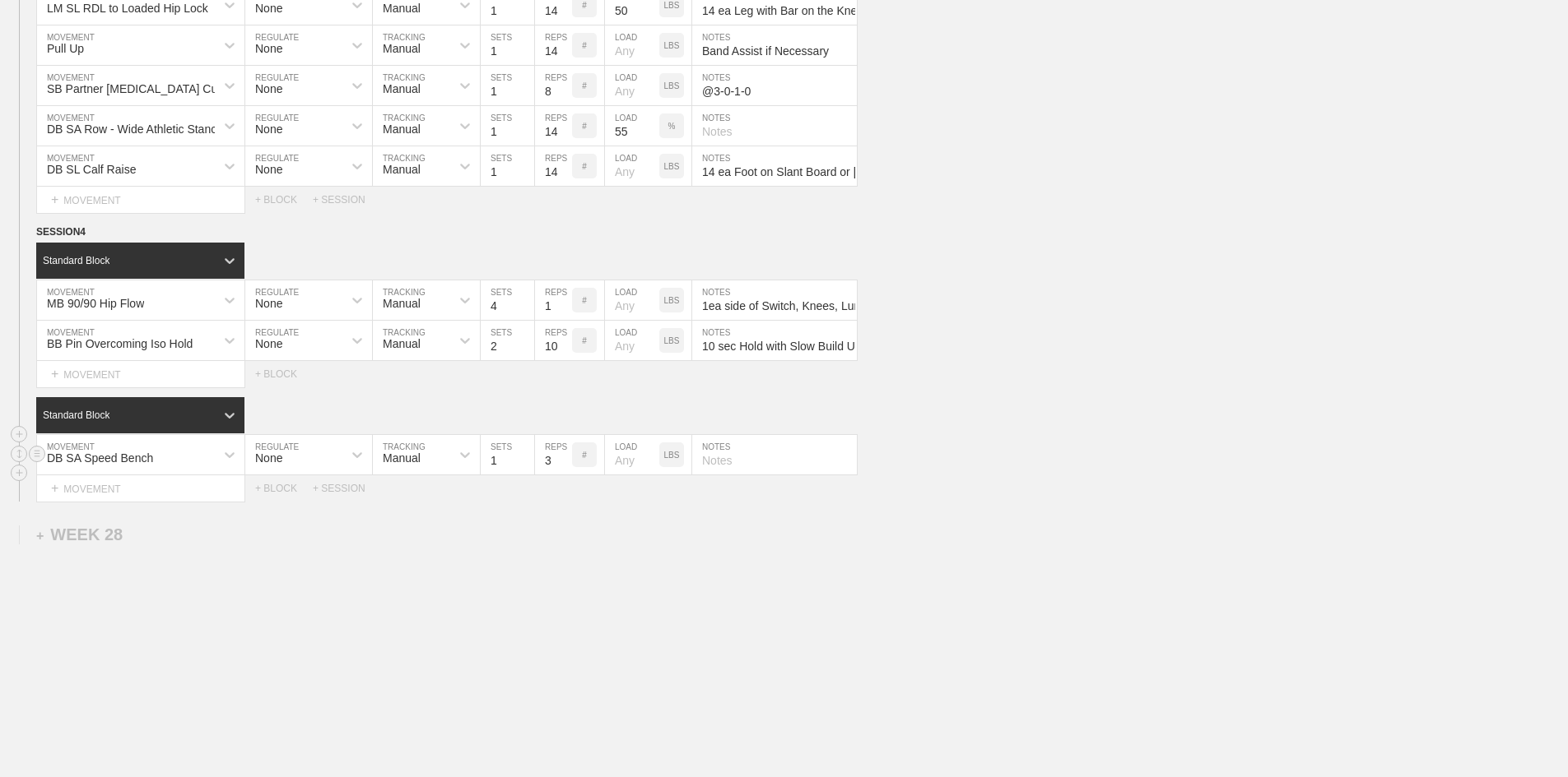
click at [538, 474] on input "3" at bounding box center [553, 454] width 37 height 39
type input "6"
click at [722, 474] on input "text" at bounding box center [775, 454] width 165 height 39
paste input "3 Right,, 3 Left, 3 Right, 3 Left for a Total of 6 ea Arm"
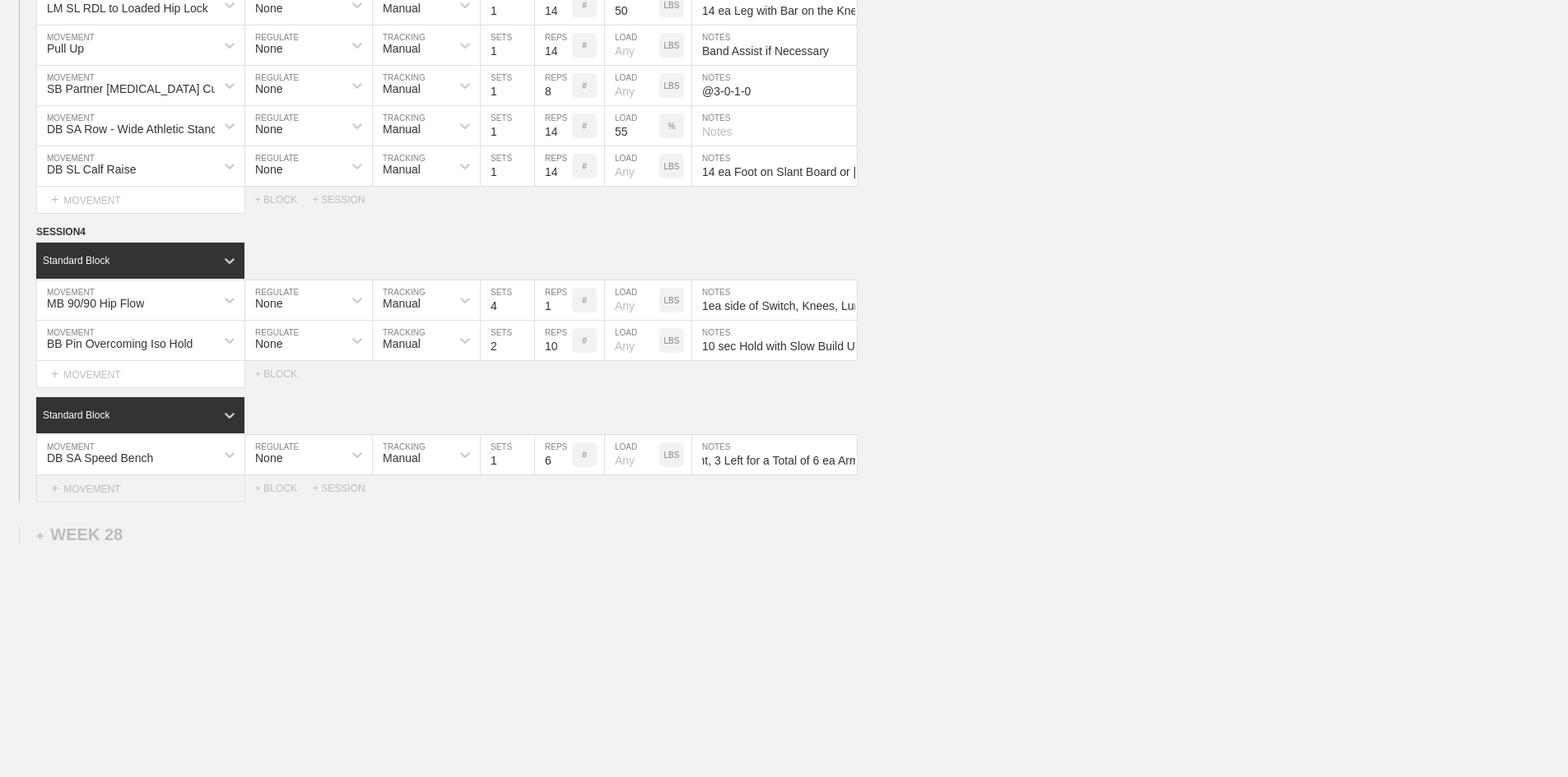
type input "3 Right,, 3 Left, 3 Right, 3 Left for a Total of 6 ea Arm"
click at [84, 502] on div "+ MOVEMENT" at bounding box center [140, 488] width 209 height 27
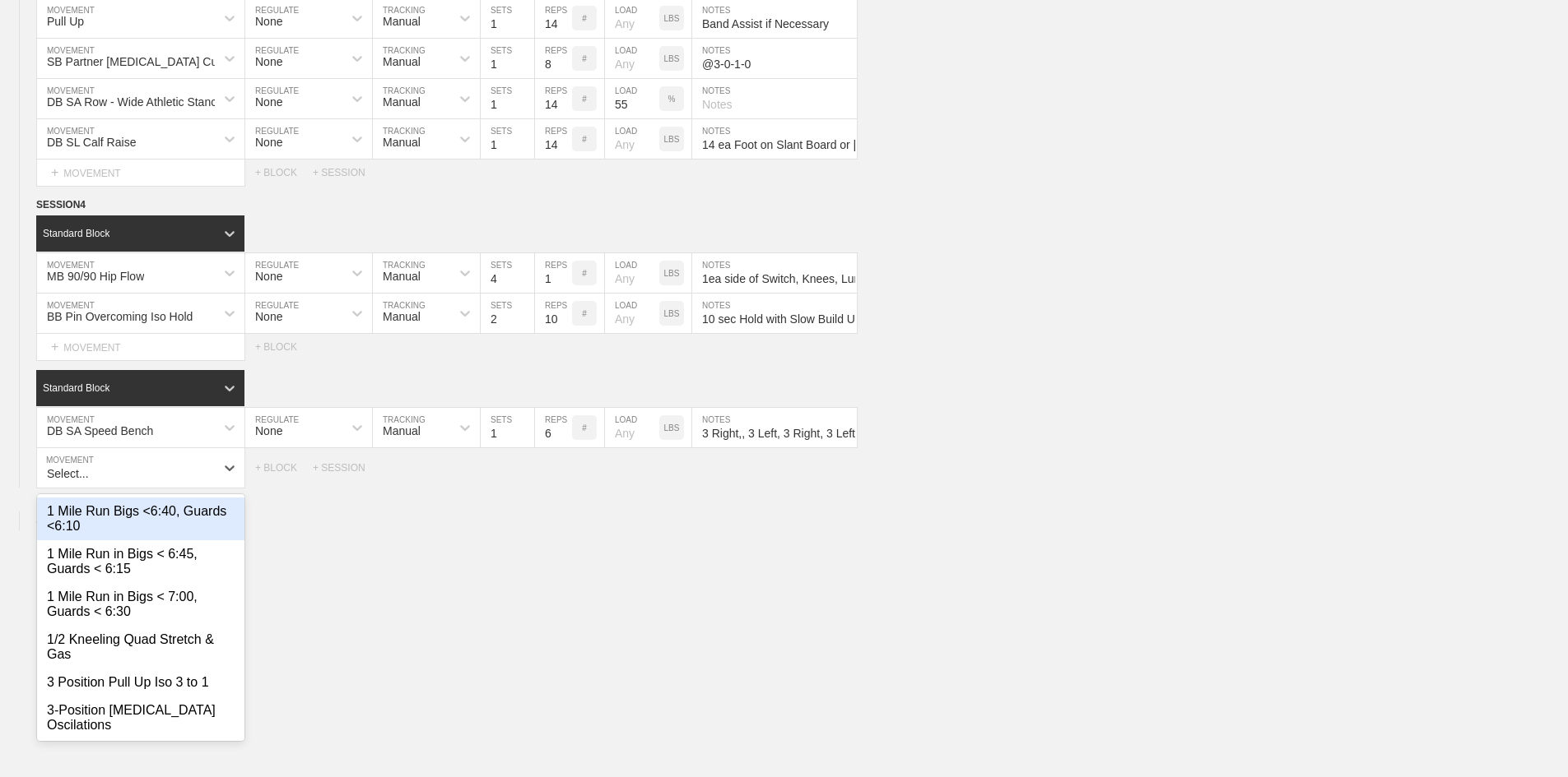
scroll to position [3028, 0]
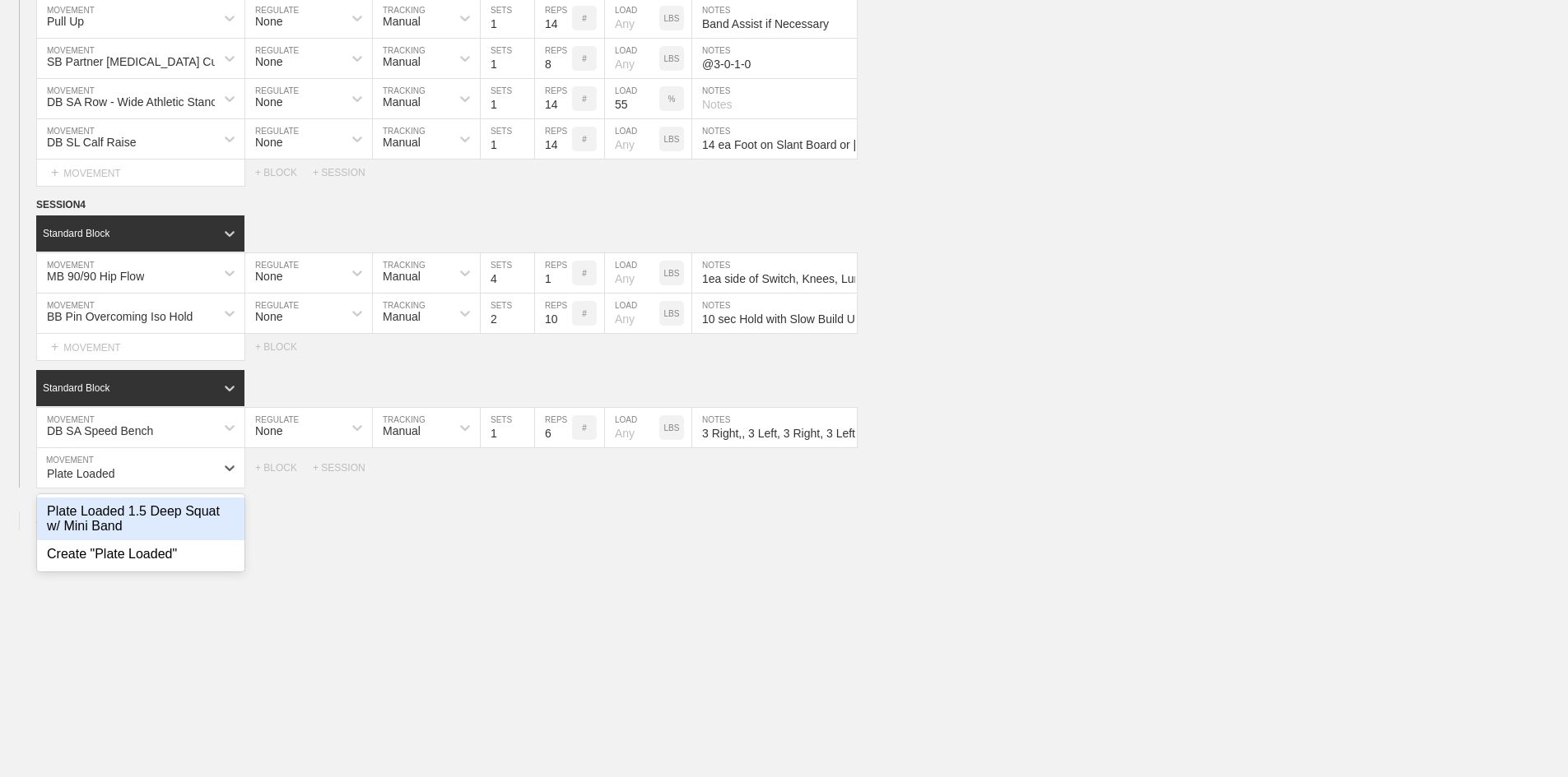
click at [88, 541] on div "Plate Loaded 1.5 Deep Squat w/ Mini Band" at bounding box center [140, 519] width 207 height 43
type input "Plate Loaded"
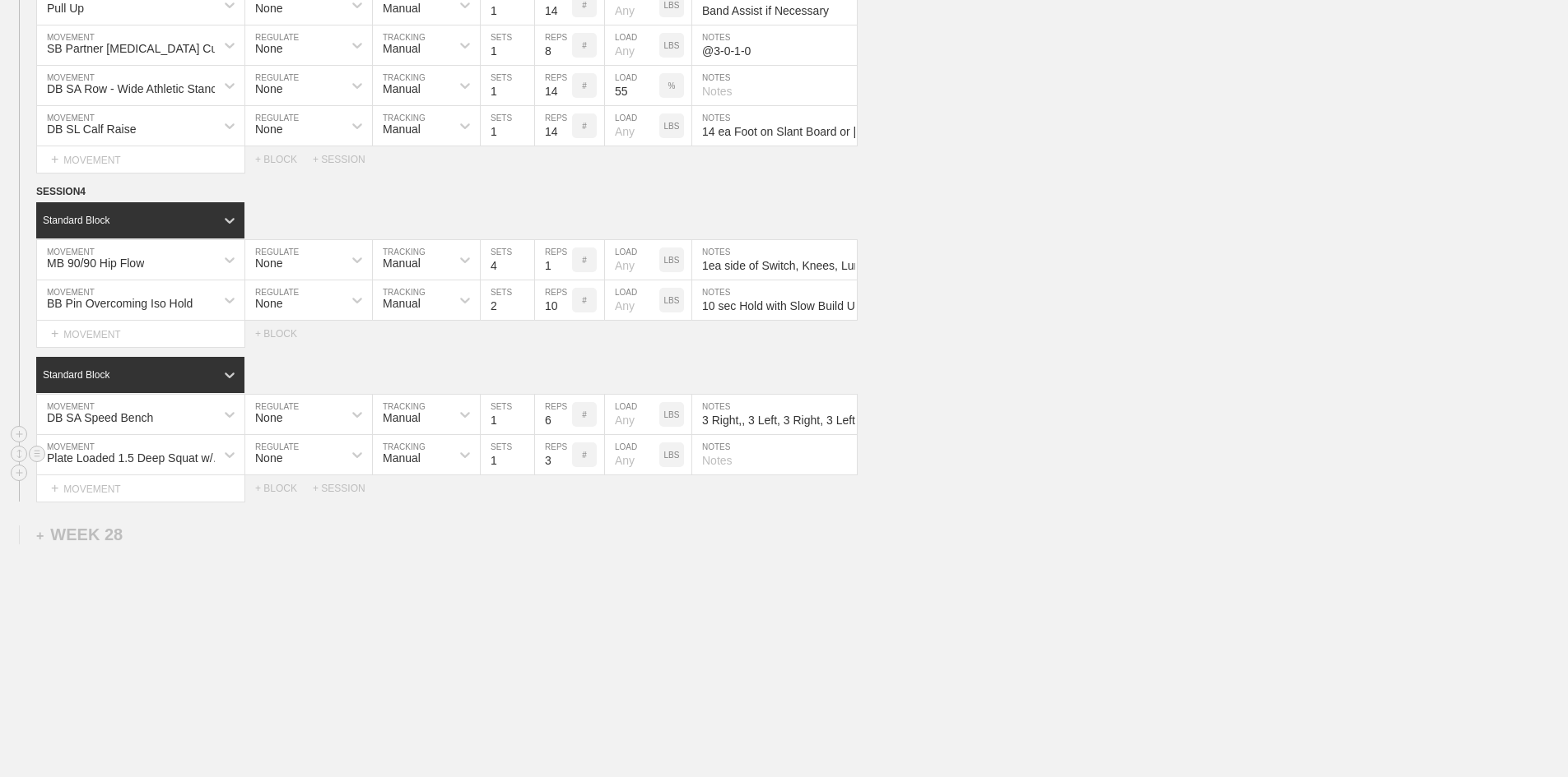
click at [551, 474] on input "3" at bounding box center [553, 454] width 37 height 39
type input "5"
click at [766, 474] on input "text" at bounding box center [775, 454] width 165 height 39
paste input "Start at top, go all the way down, then come 1/2 way up, pause, then go all the…"
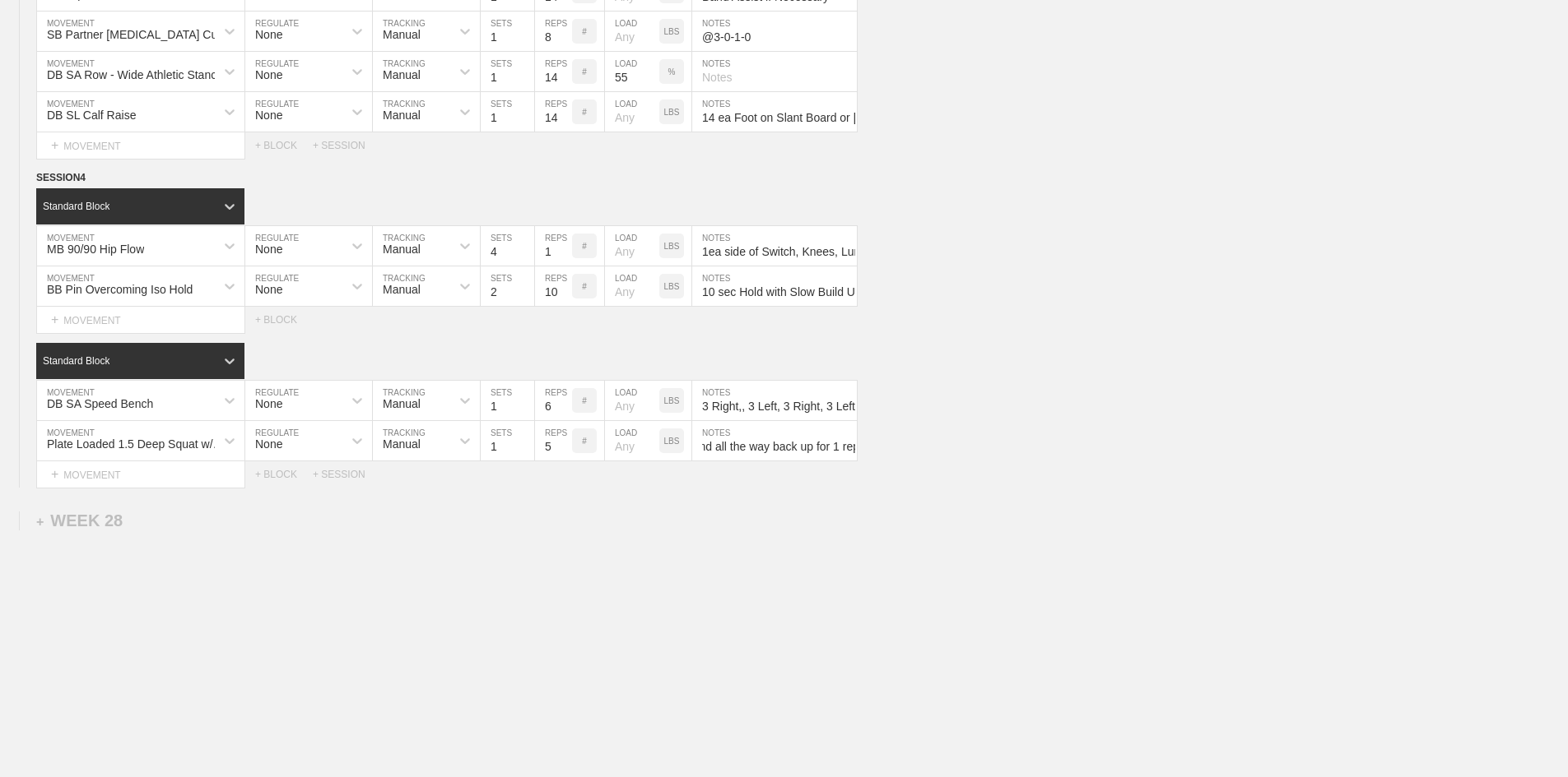
scroll to position [3085, 0]
type input "Start at top, go all the way down, then come 1/2 way up, pause, then go all the…"
click at [37, 396] on line at bounding box center [38, 396] width 7 height 0
click at [95, 405] on div "DUPLICATE" at bounding box center [115, 407] width 131 height 24
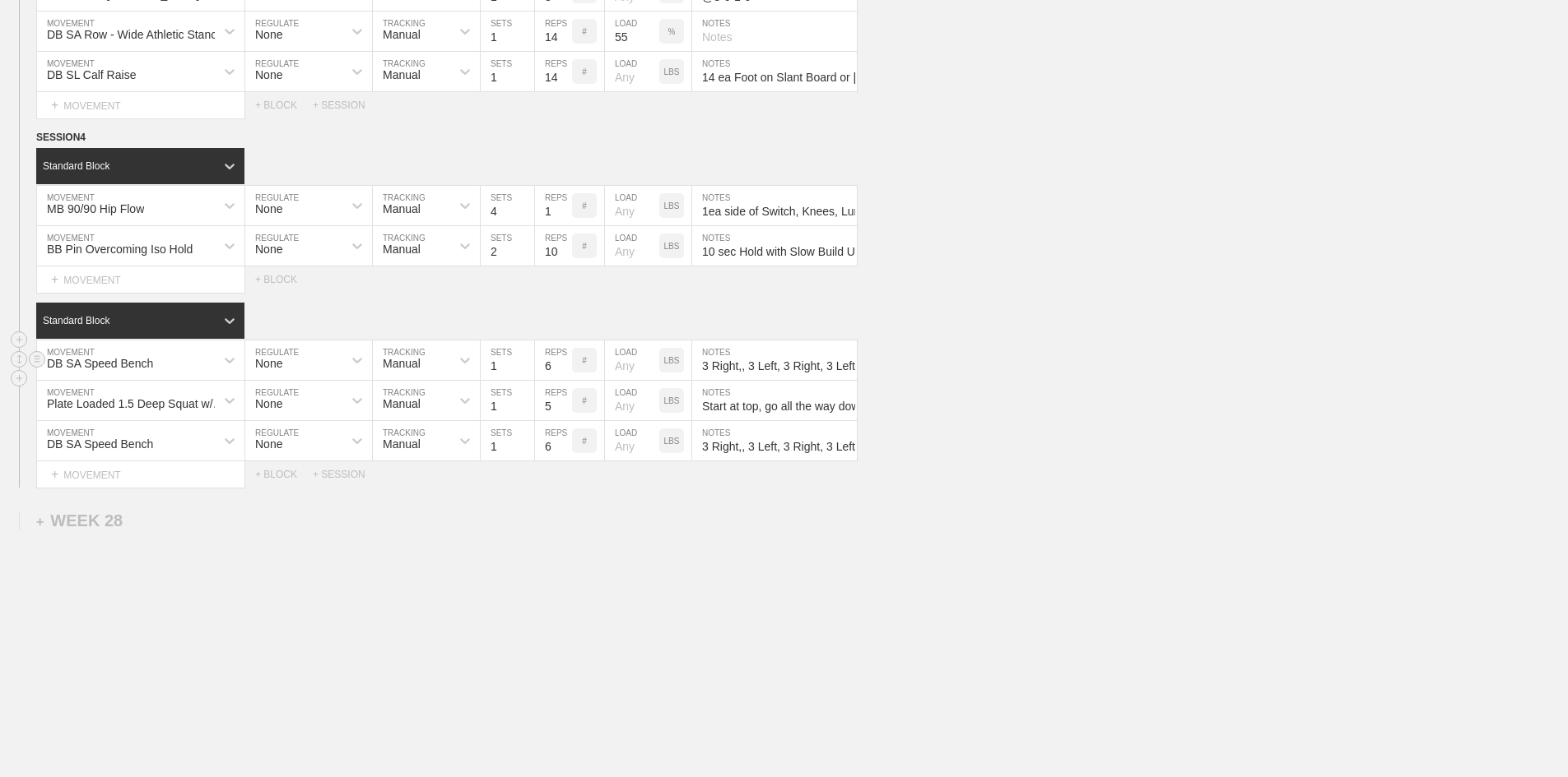
click at [626, 380] on input "number" at bounding box center [632, 360] width 54 height 39
type input "50"
click at [679, 373] on div "LBS" at bounding box center [671, 360] width 25 height 24
click at [628, 460] on input "number" at bounding box center [632, 440] width 54 height 39
type input "60"
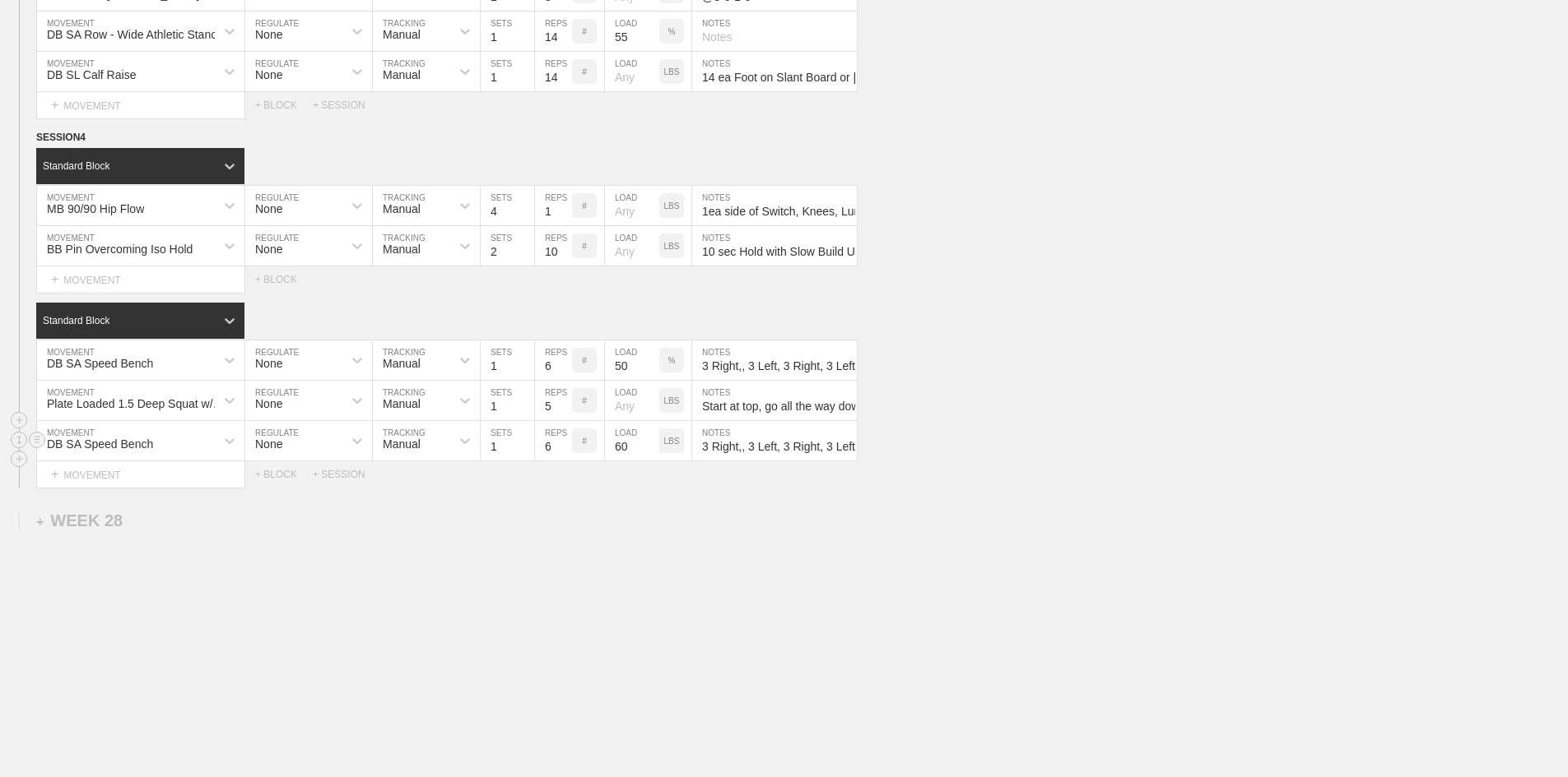
click at [676, 446] on p "LBS" at bounding box center [672, 441] width 16 height 9
click at [115, 488] on div "+ MOVEMENT" at bounding box center [140, 474] width 209 height 27
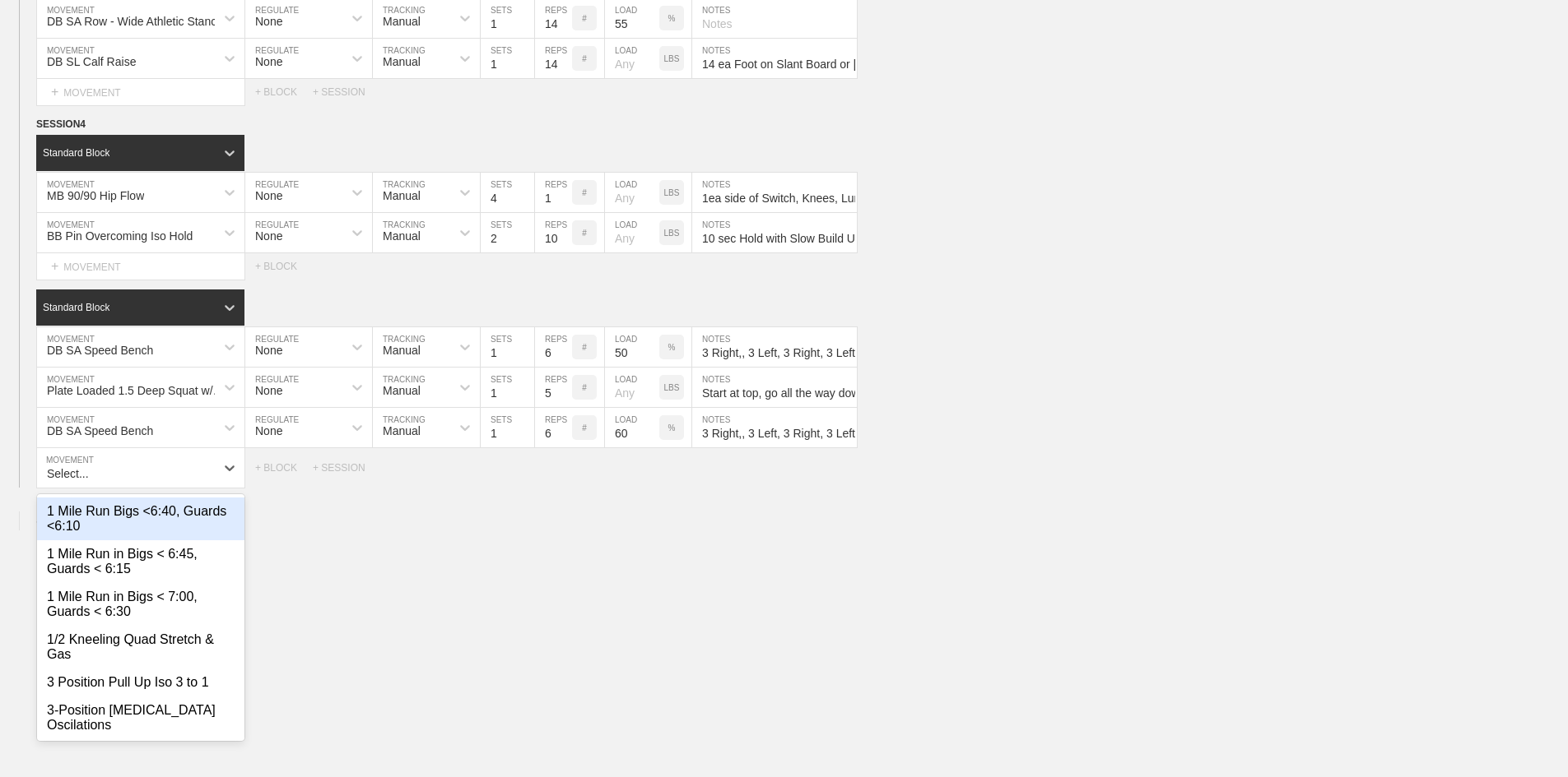
scroll to position [3109, 0]
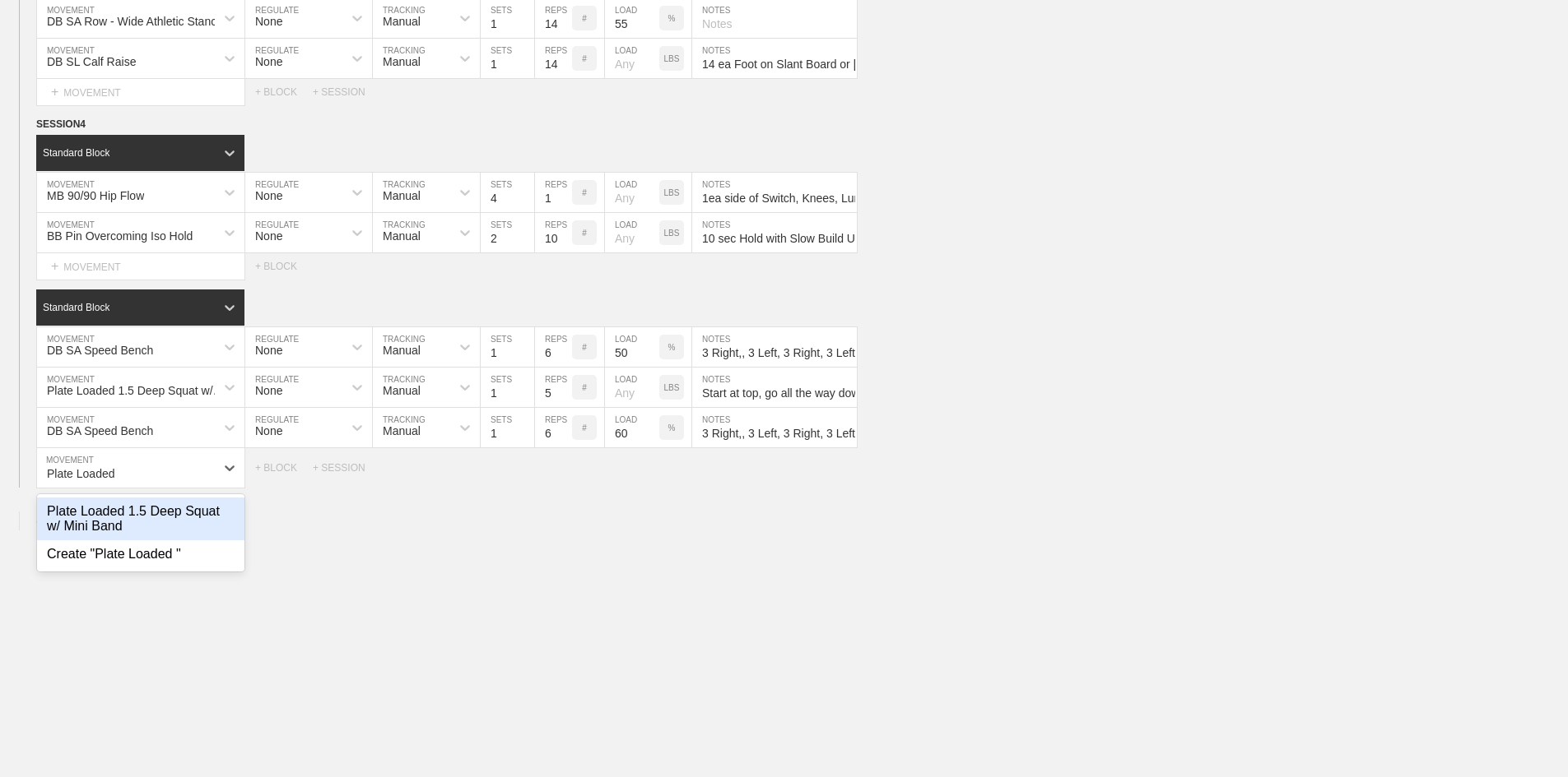
click at [122, 541] on div "Plate Loaded 1.5 Deep Squat w/ Mini Band" at bounding box center [140, 519] width 207 height 43
type input "Plate Loaded"
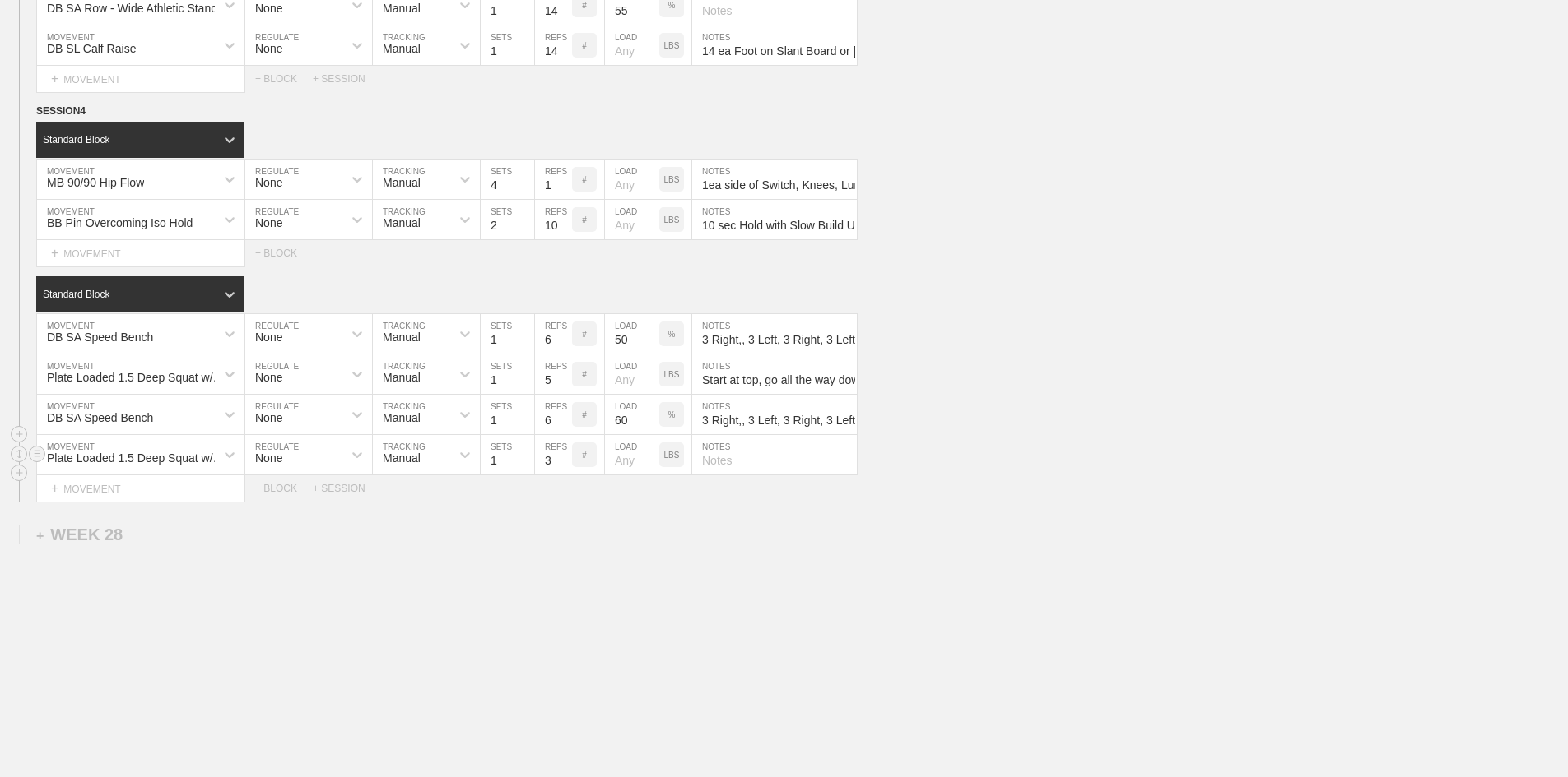
click at [548, 474] on input "3" at bounding box center [553, 454] width 37 height 39
type input "5"
click at [758, 394] on input "Start at top, go all the way down, then come 1/2 way up, pause, then go all the…" at bounding box center [775, 374] width 165 height 39
click at [734, 474] on input "text" at bounding box center [775, 454] width 165 height 39
paste input "Start at top, go all the way down, then come 1/2 way up, pause, then go all the…"
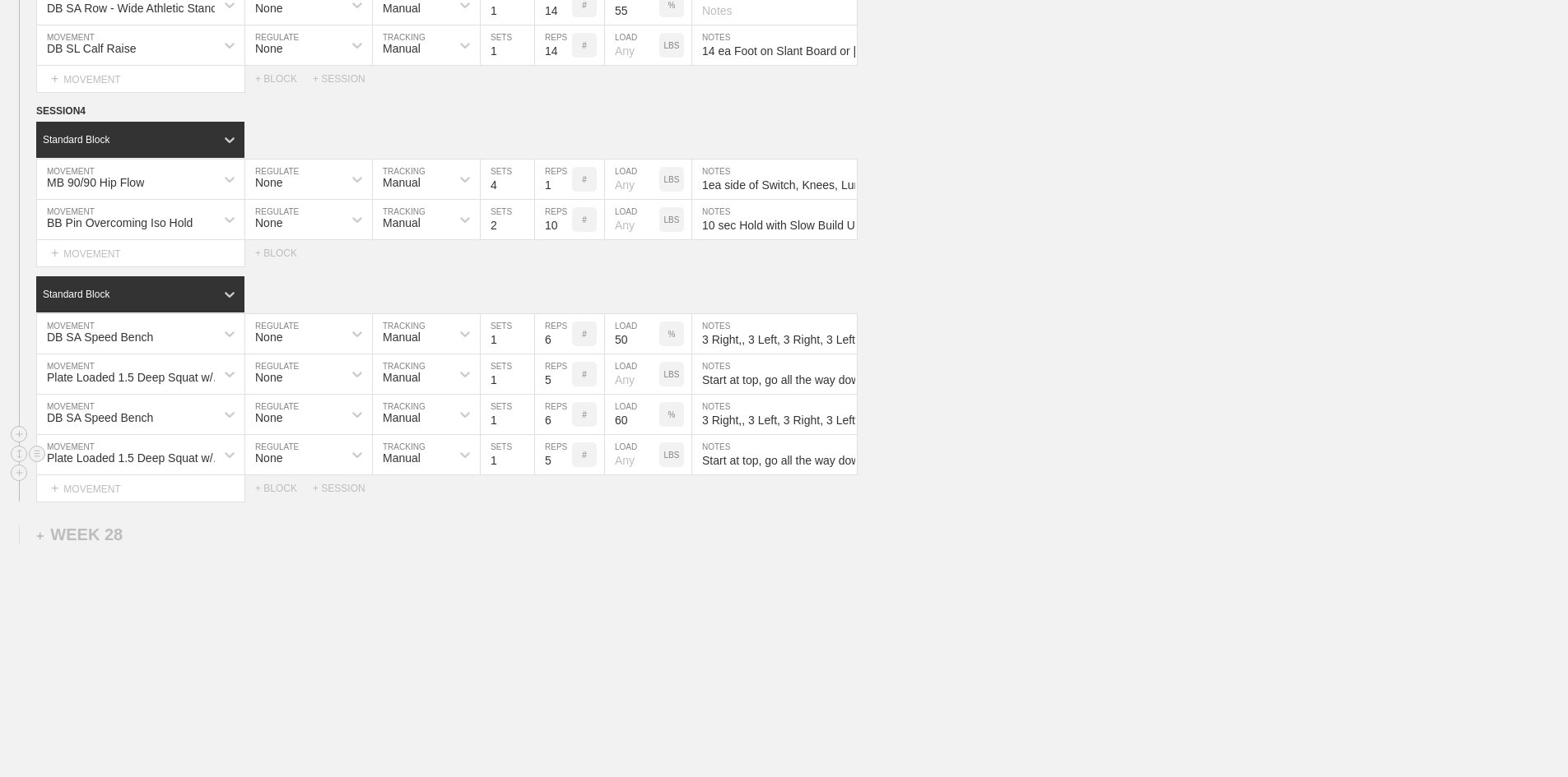
scroll to position [0, 467]
type input "Start at top, go all the way down, then come 1/2 way up, pause, then go all the…"
drag, startPoint x: 685, startPoint y: 583, endPoint x: 691, endPoint y: 558, distance: 25.7
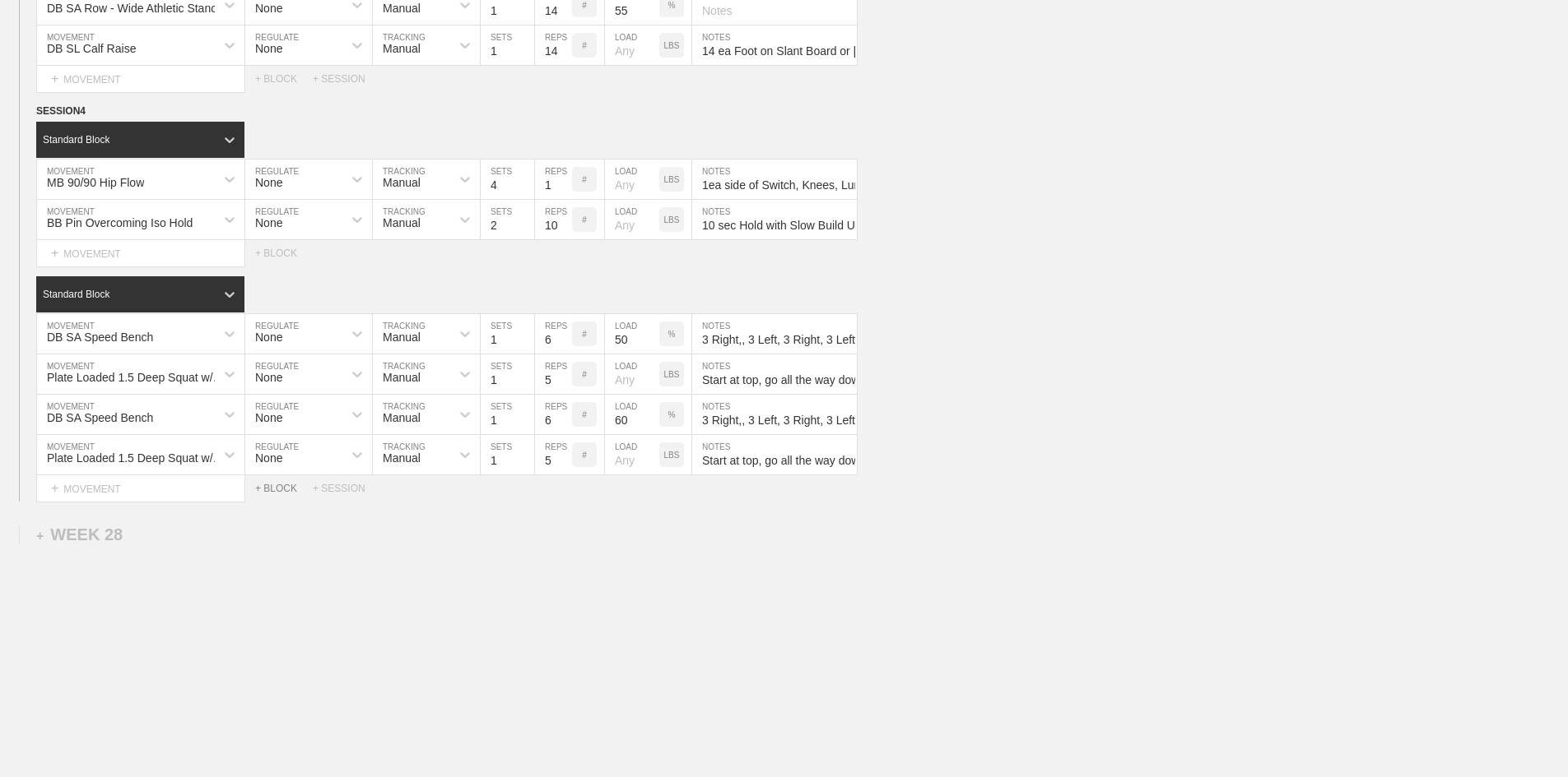
click at [269, 494] on div "+ BLOCK" at bounding box center [284, 488] width 58 height 11
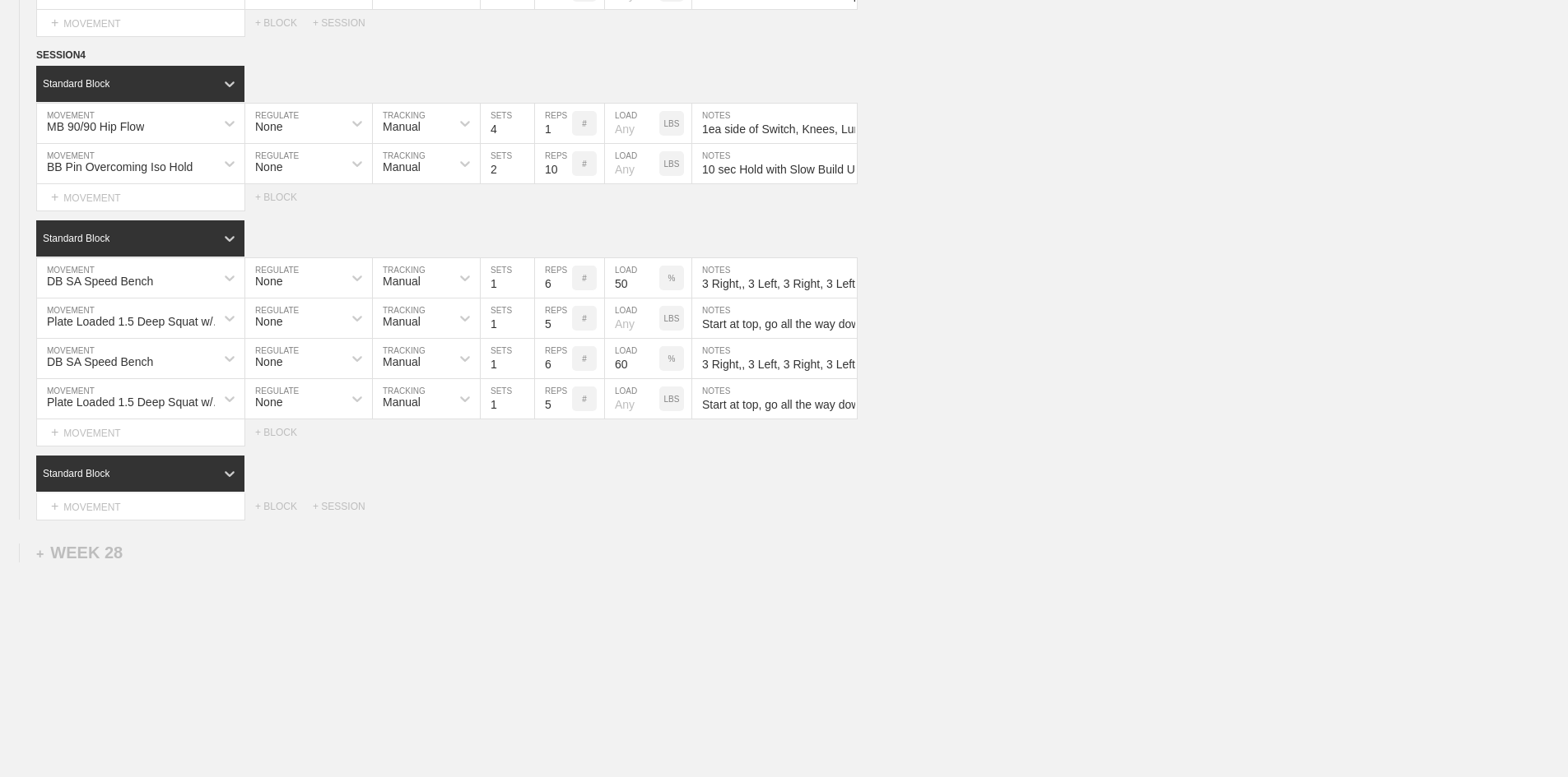
scroll to position [3191, 0]
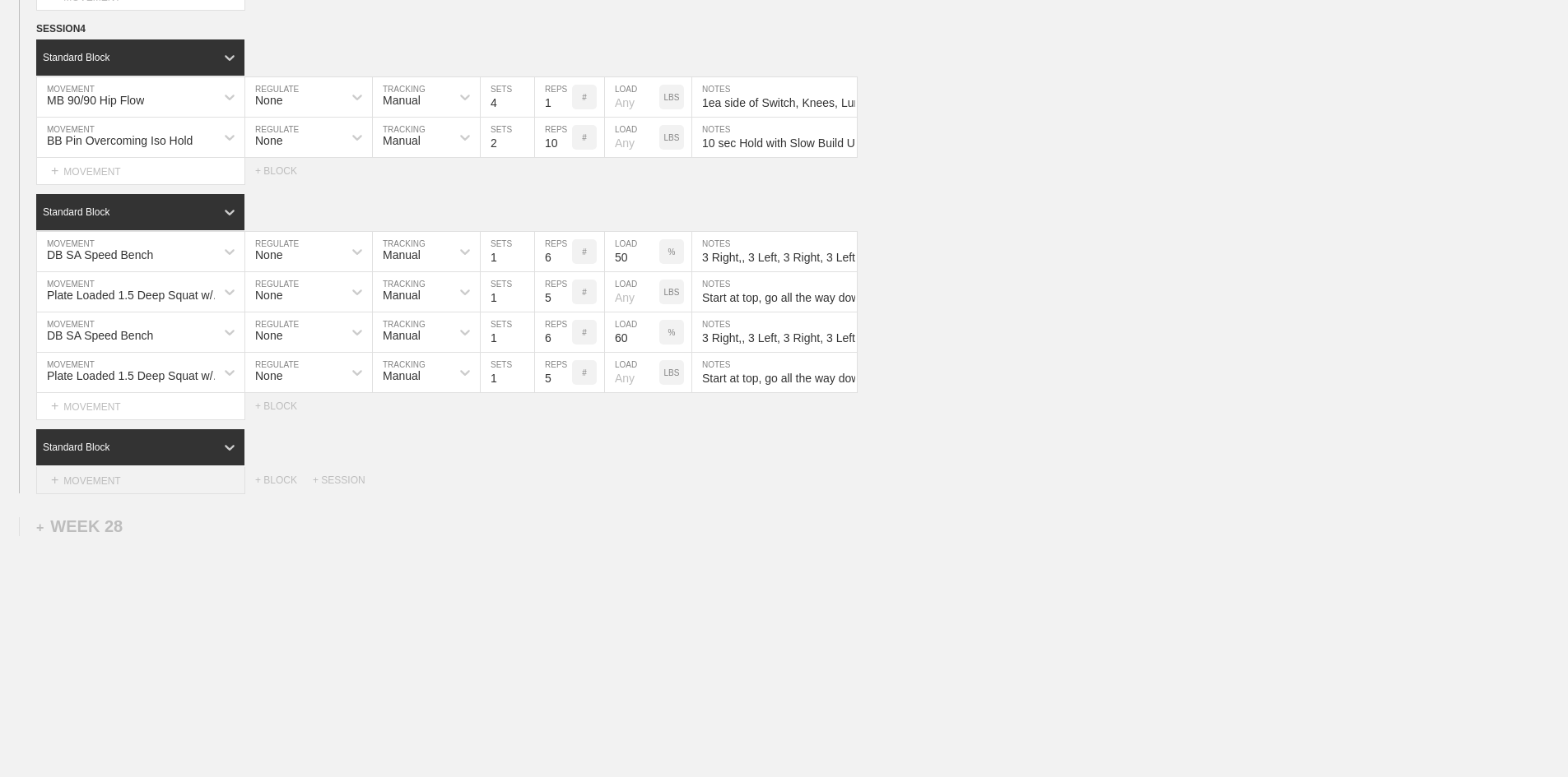
click at [137, 494] on div "+ MOVEMENT" at bounding box center [140, 480] width 209 height 27
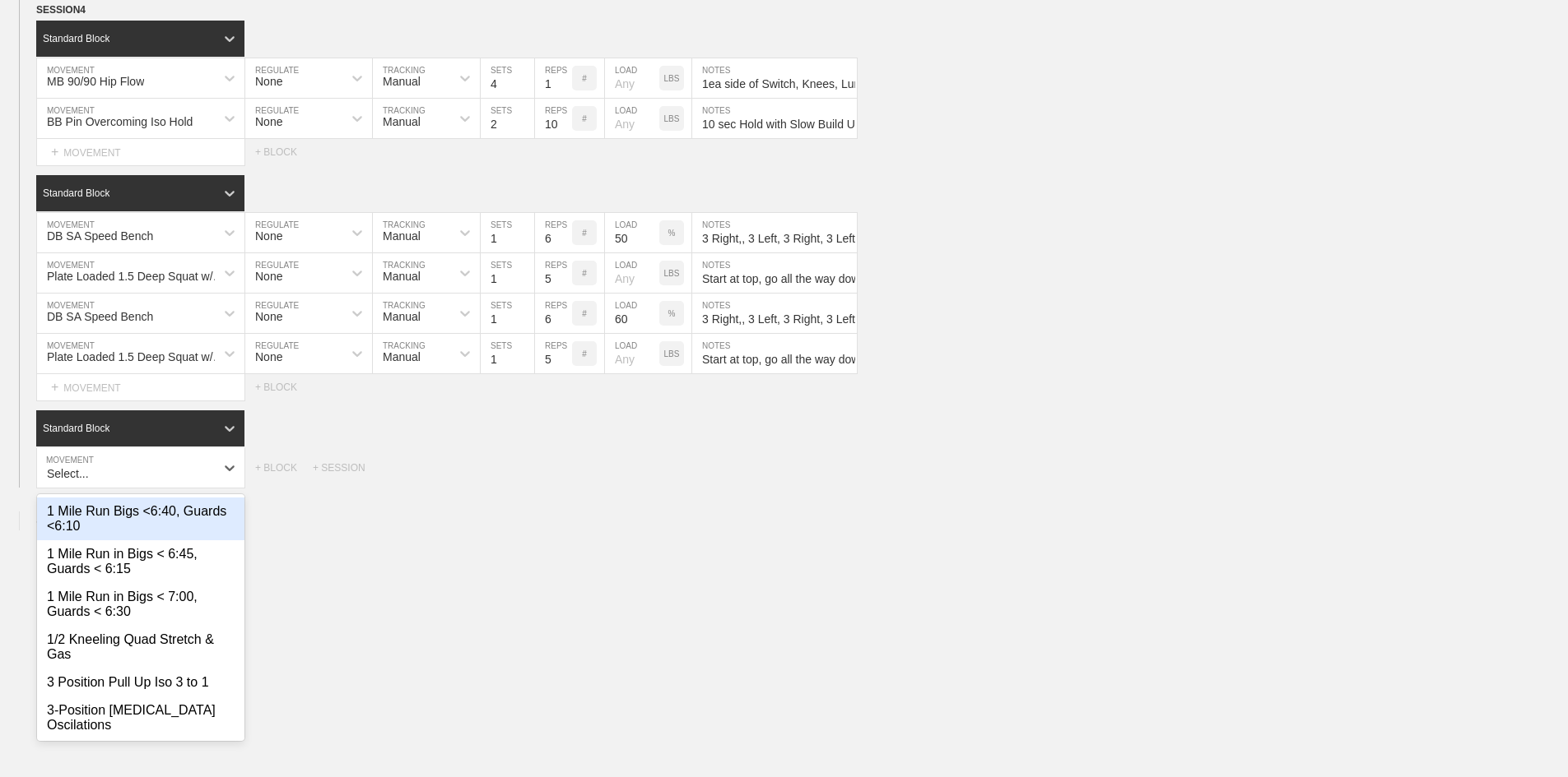
scroll to position [3223, 0]
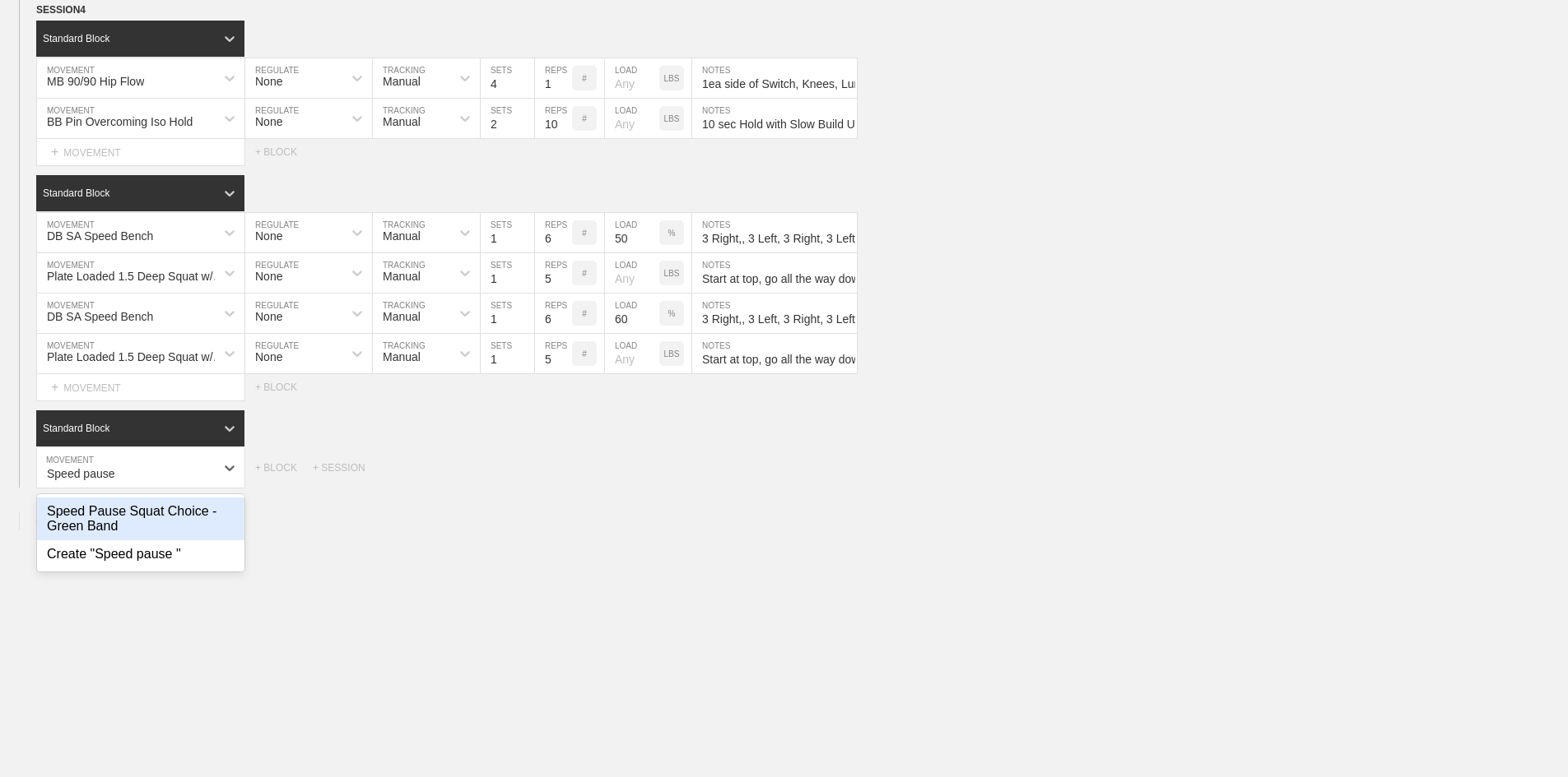
click at [110, 541] on div "Speed Pause Squat Choice - Green Band" at bounding box center [140, 519] width 207 height 43
type input "Speed pause"
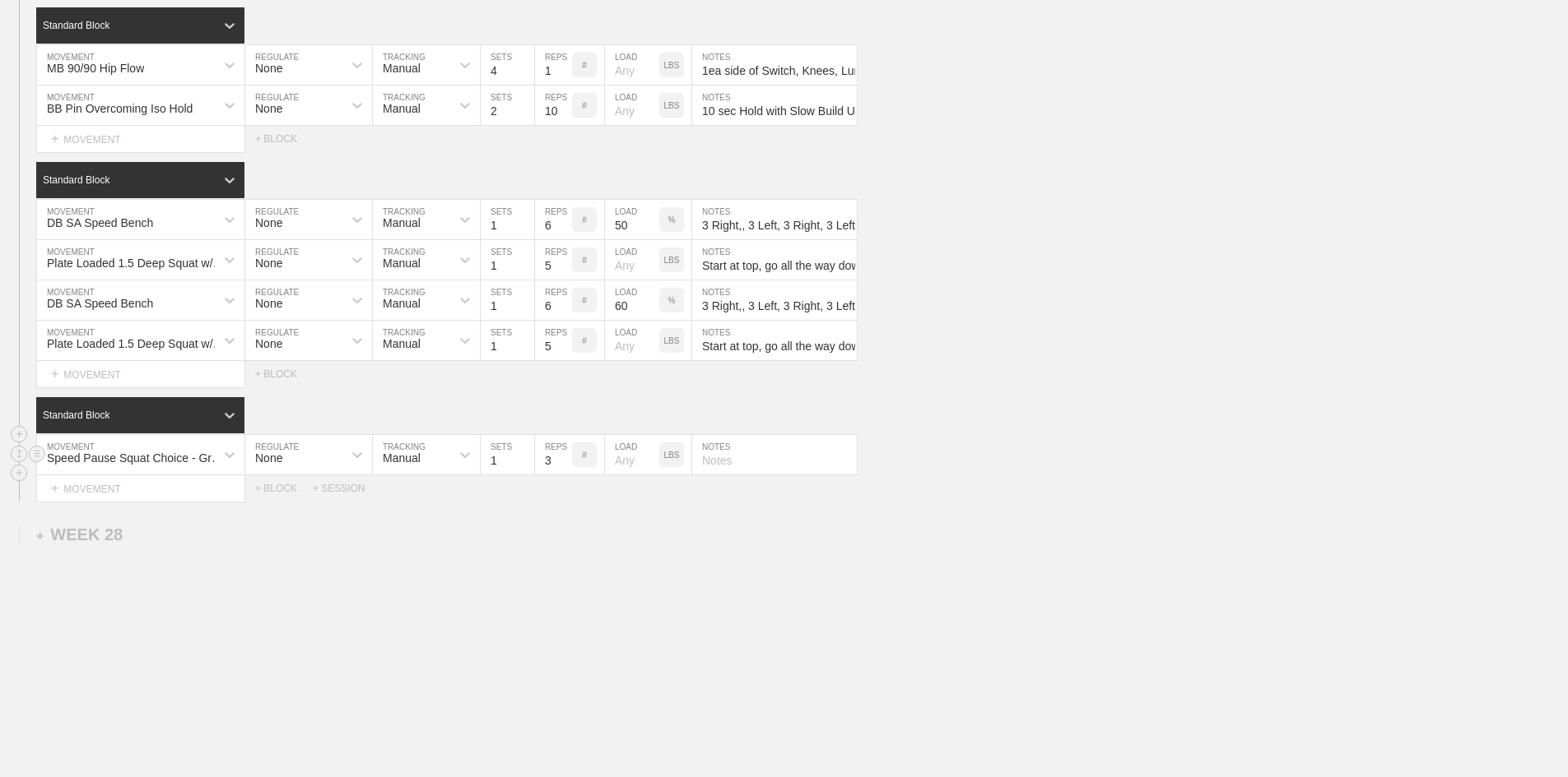
click at [311, 469] on div "None" at bounding box center [293, 455] width 97 height 28
click at [298, 541] on div "Load" at bounding box center [308, 527] width 127 height 28
click at [181, 423] on div "Standard Block" at bounding box center [125, 415] width 179 height 15
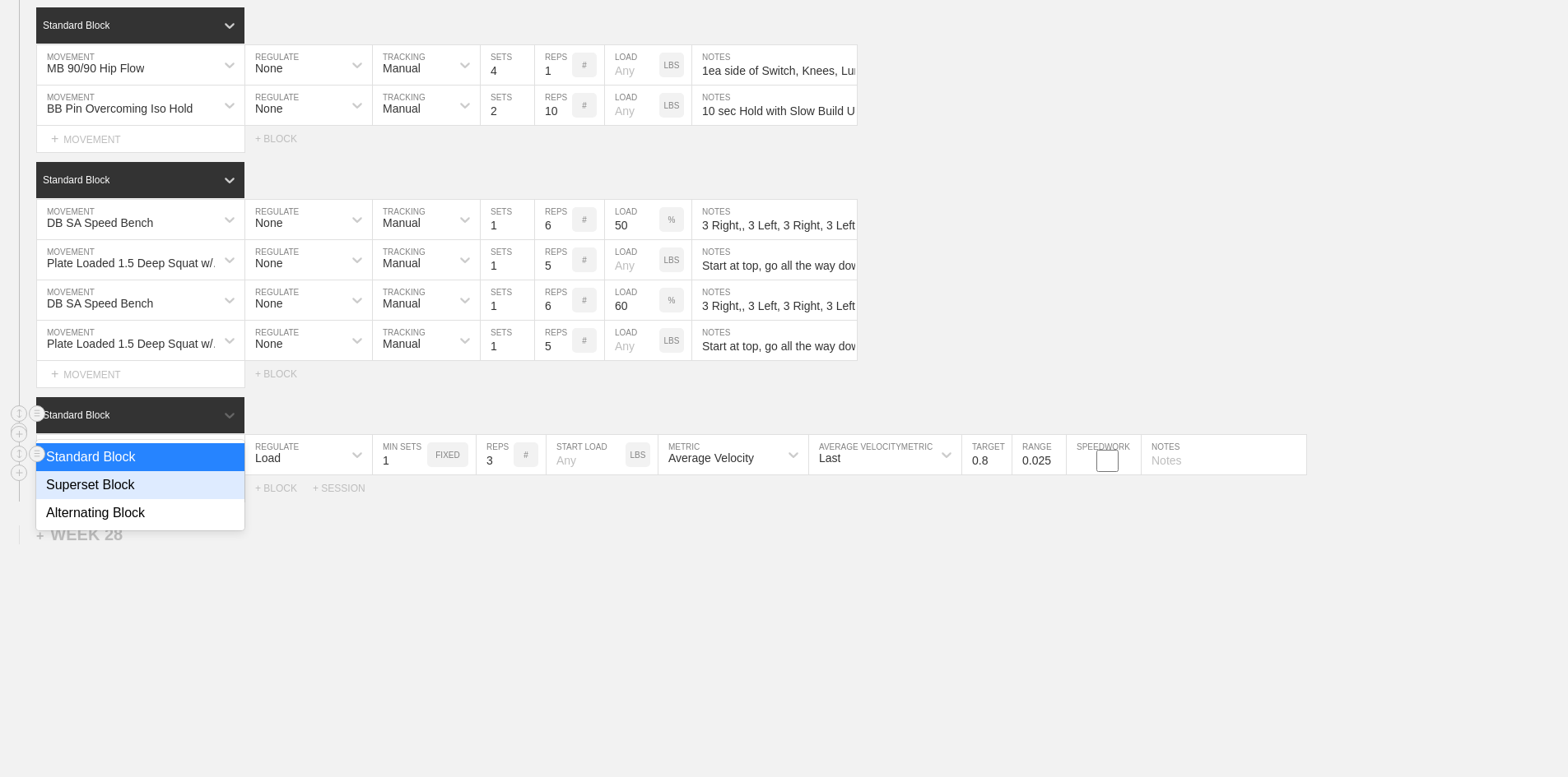
click at [130, 500] on div "Superset Block" at bounding box center [140, 486] width 208 height 28
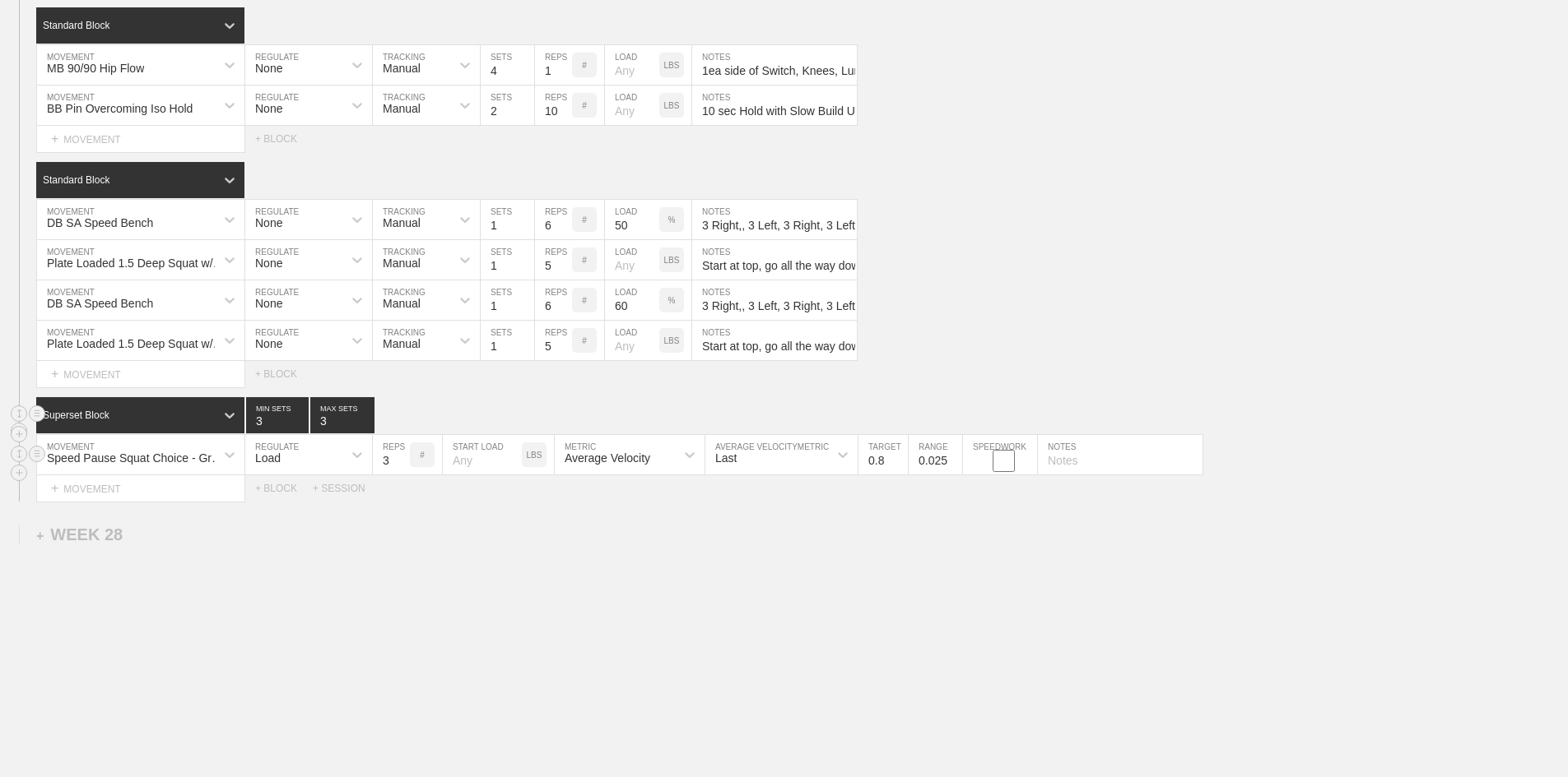
click at [382, 474] on input "3" at bounding box center [391, 454] width 37 height 39
type input "4"
click at [544, 467] on div "LBS" at bounding box center [534, 455] width 25 height 24
click at [464, 474] on input "number" at bounding box center [482, 454] width 79 height 39
type input "30"
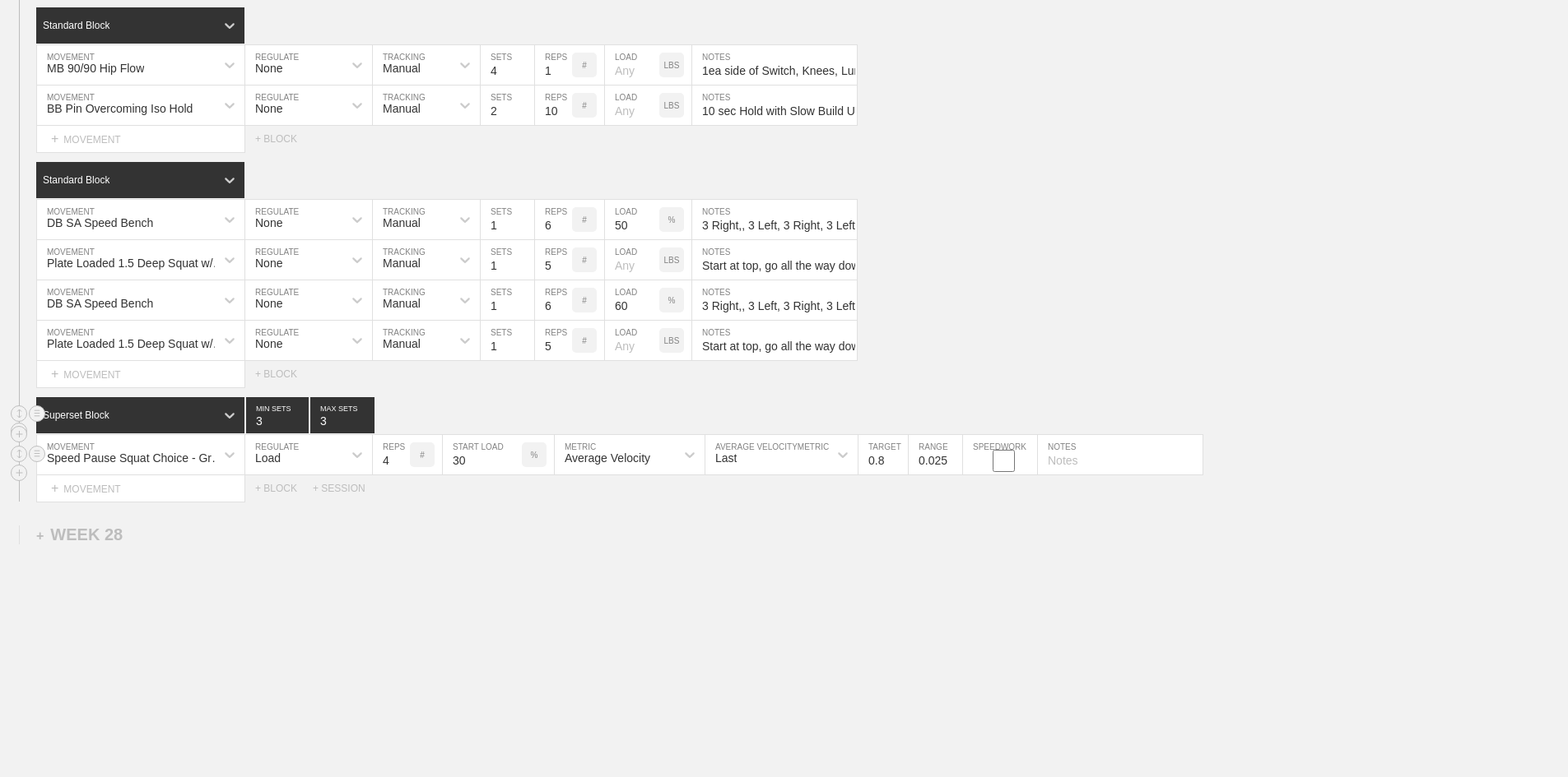
click at [881, 474] on input "0.8" at bounding box center [883, 454] width 49 height 39
type input "1.0"
click at [1079, 474] on input "text" at bounding box center [1121, 454] width 165 height 39
paste input "No Box @2-1-X-1"
type input "No Box @2-1-X-1"
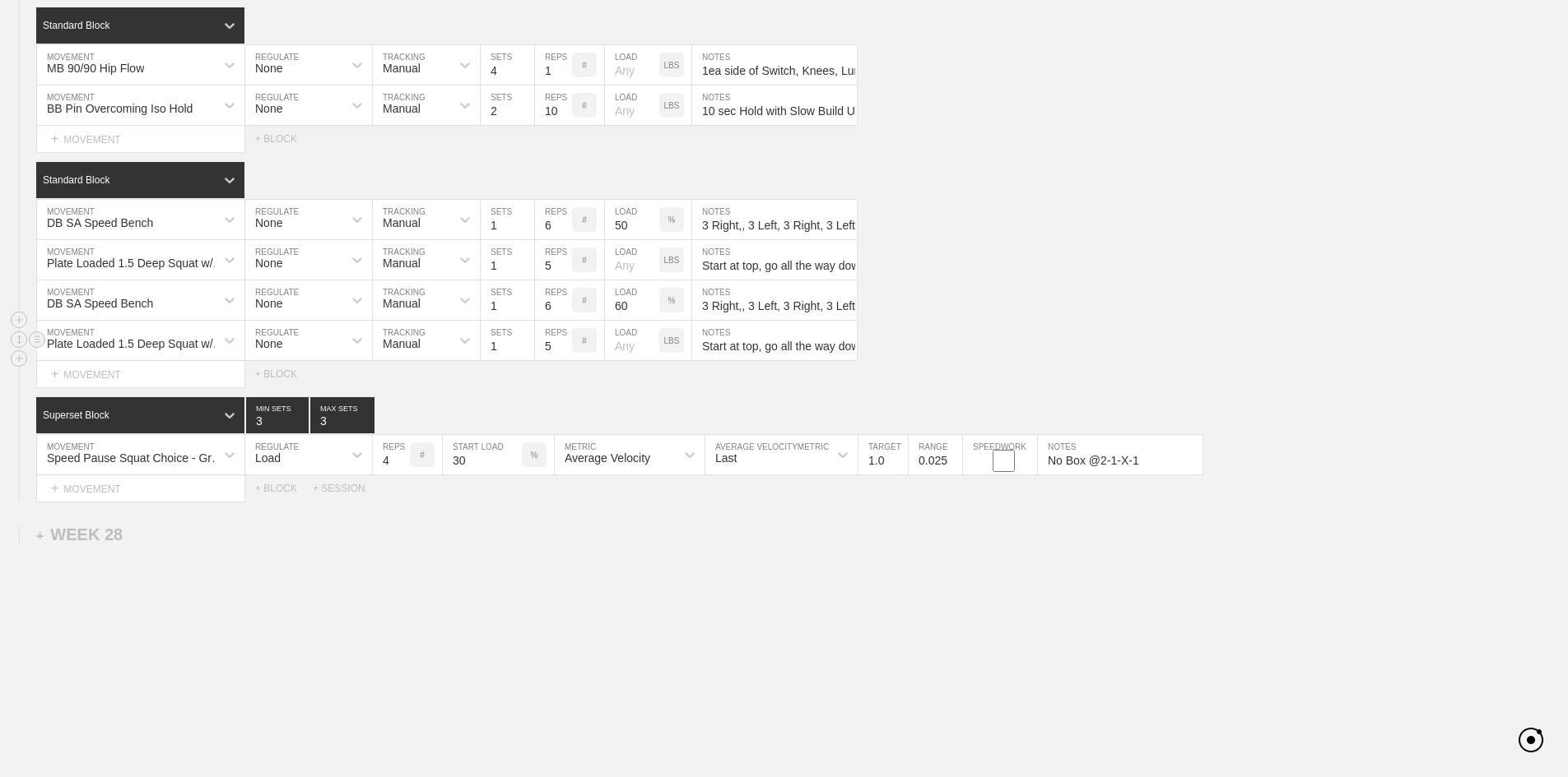
click at [1132, 361] on div "Plate Loaded 1.5 Deep Squat w/ Mini Band MOVEMENT None REGULATE Manual TRACKING…" at bounding box center [784, 341] width 1568 height 40
click at [104, 502] on div "+ MOVEMENT" at bounding box center [140, 488] width 209 height 27
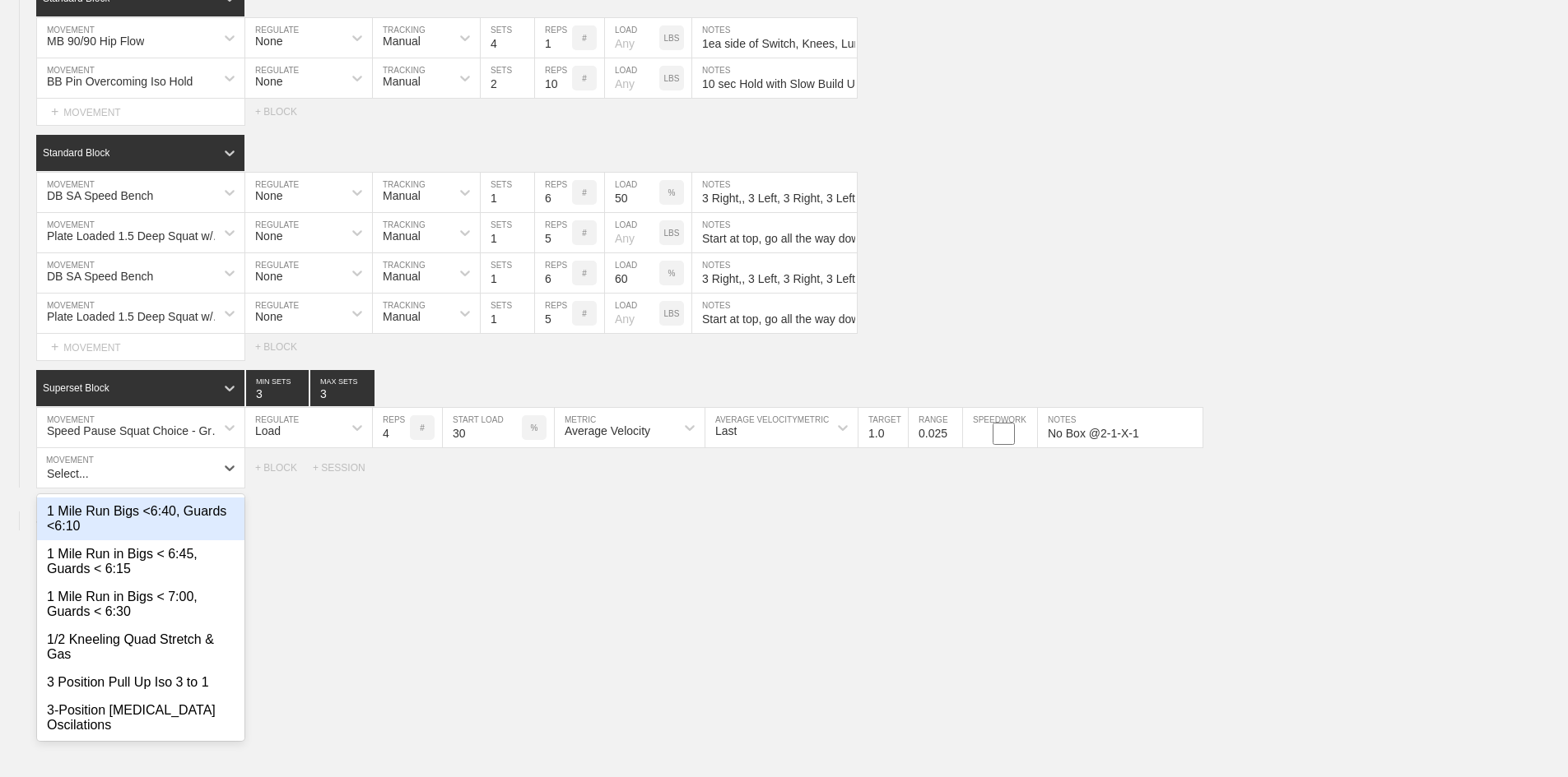
scroll to position [3264, 0]
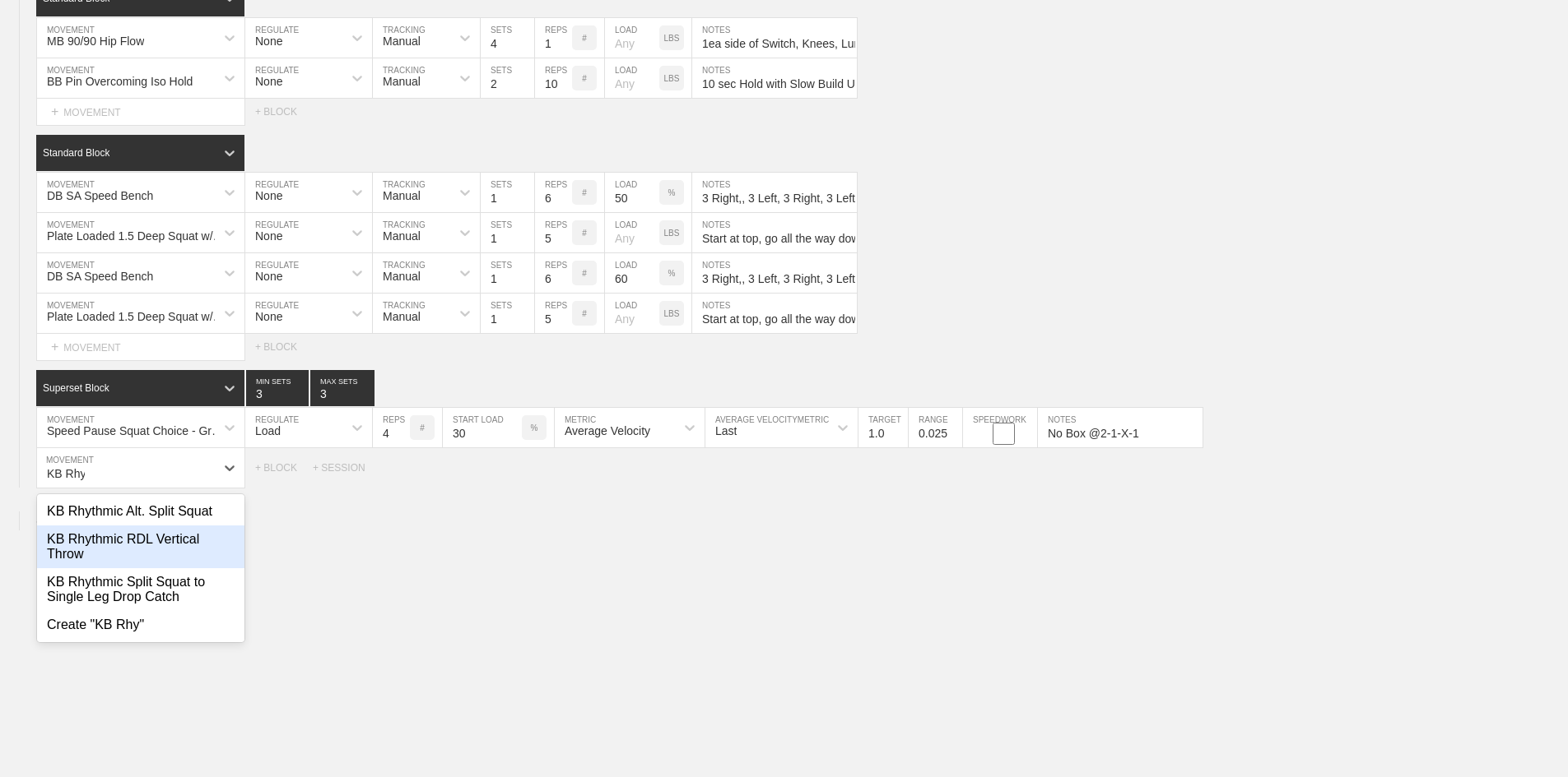
click at [135, 569] on div "KB Rhythmic RDL Vertical Throw" at bounding box center [140, 547] width 207 height 43
type input "KB Rhy"
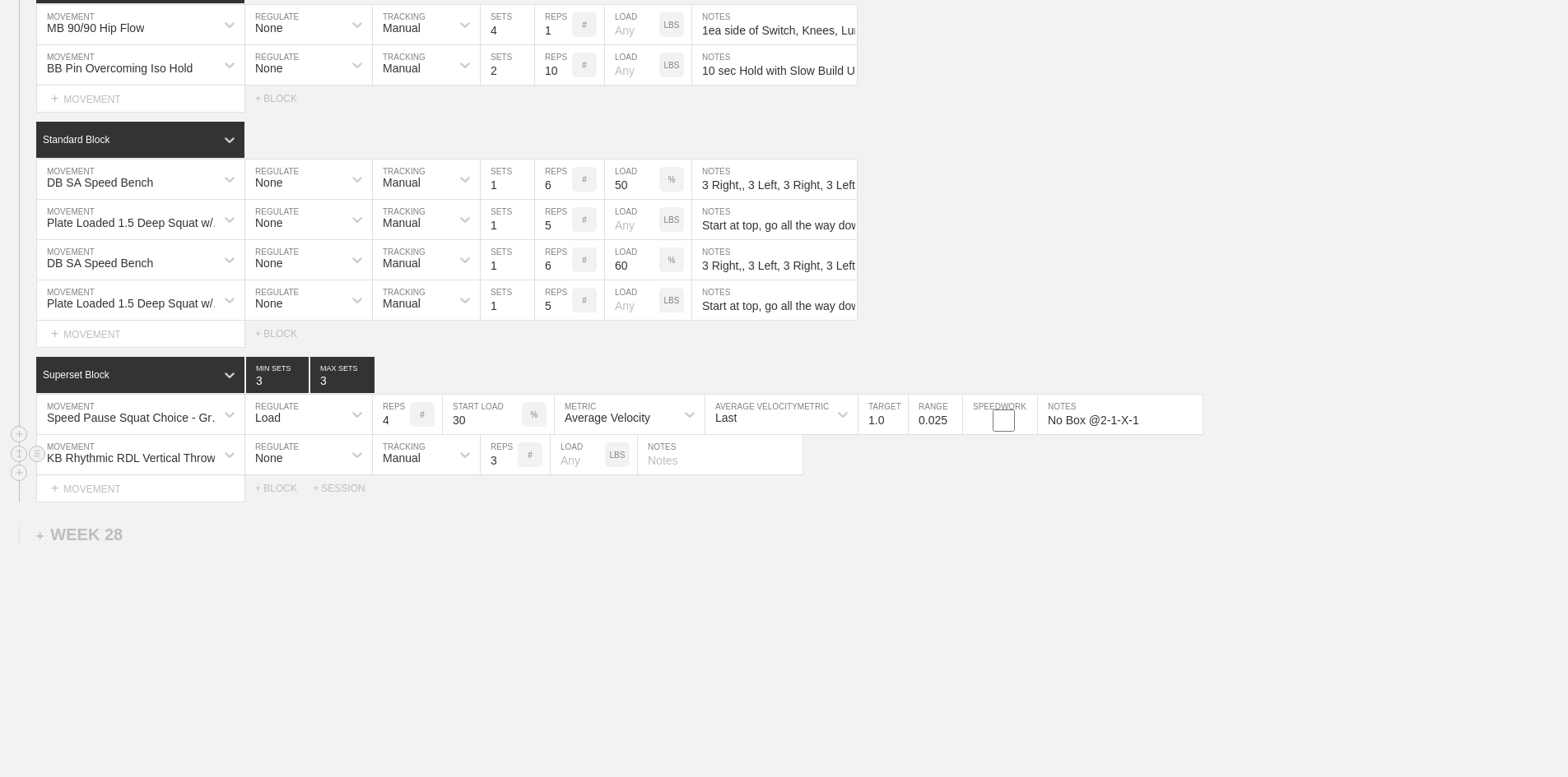
click at [499, 474] on input "3" at bounding box center [499, 454] width 37 height 39
type input "8"
click at [616, 460] on p "LBS" at bounding box center [618, 455] width 16 height 9
click at [559, 474] on input "number" at bounding box center [578, 454] width 54 height 39
type input "40"
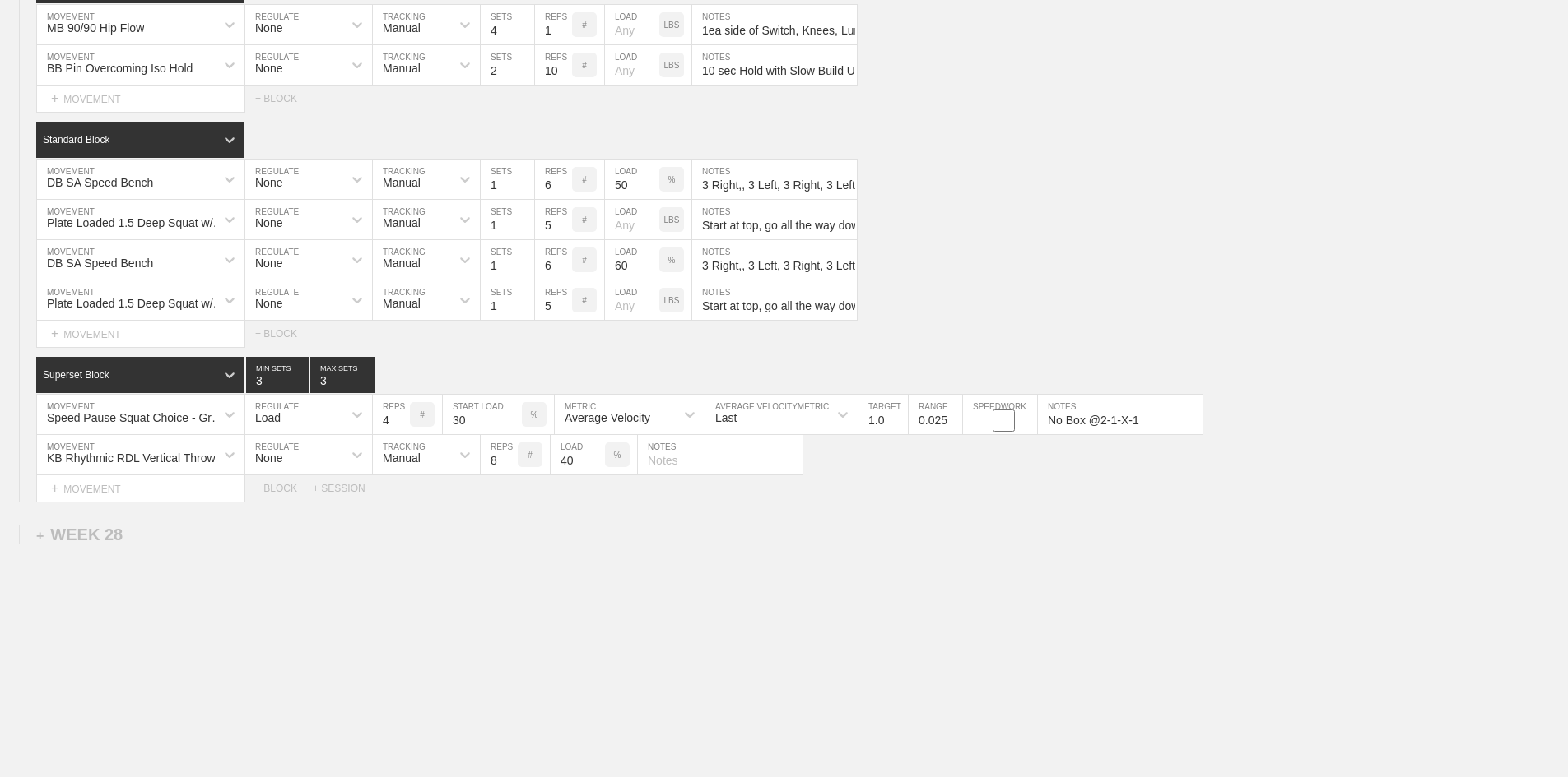
drag, startPoint x: 604, startPoint y: 610, endPoint x: 595, endPoint y: 598, distance: 15.0
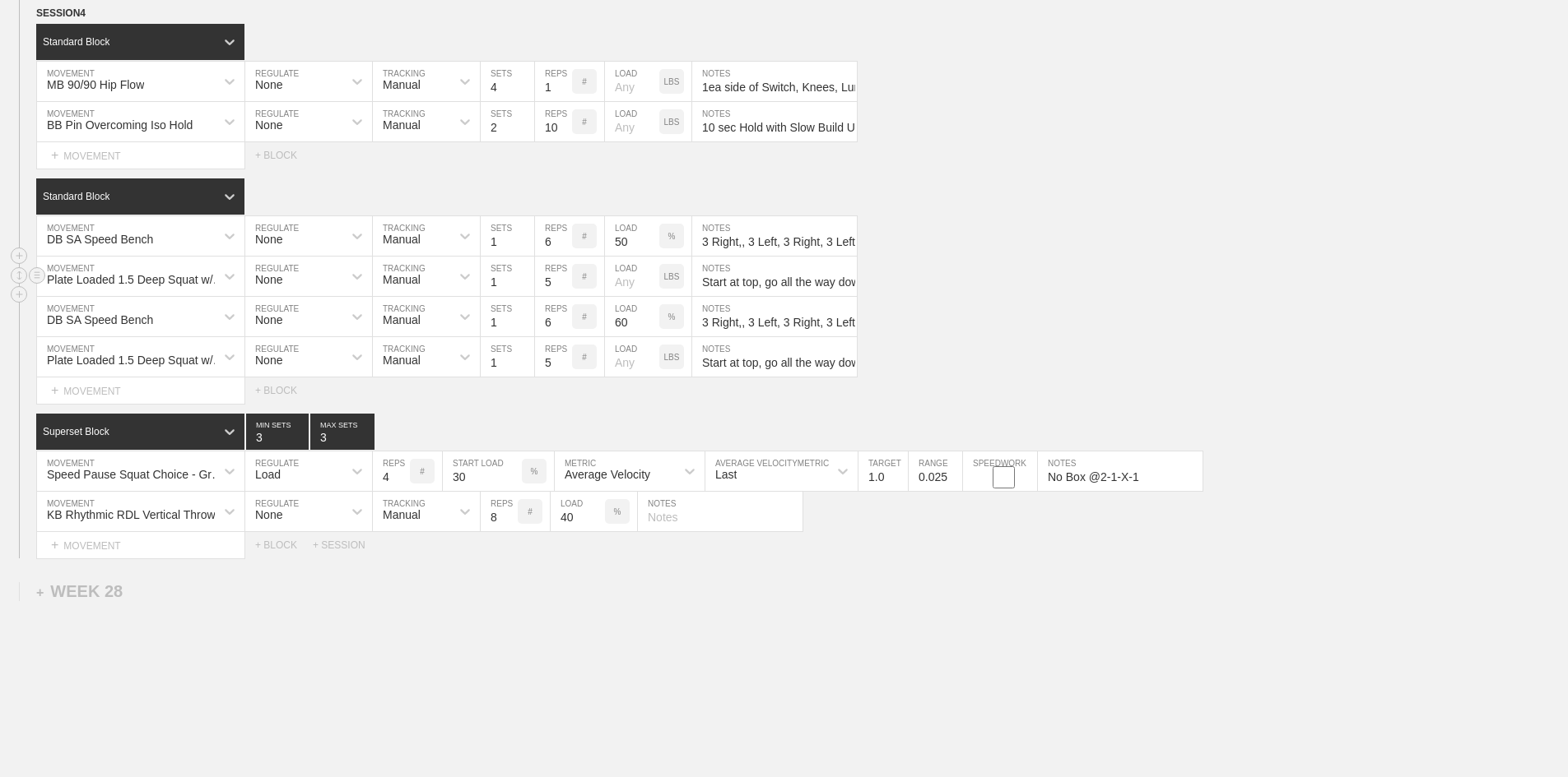
scroll to position [3182, 0]
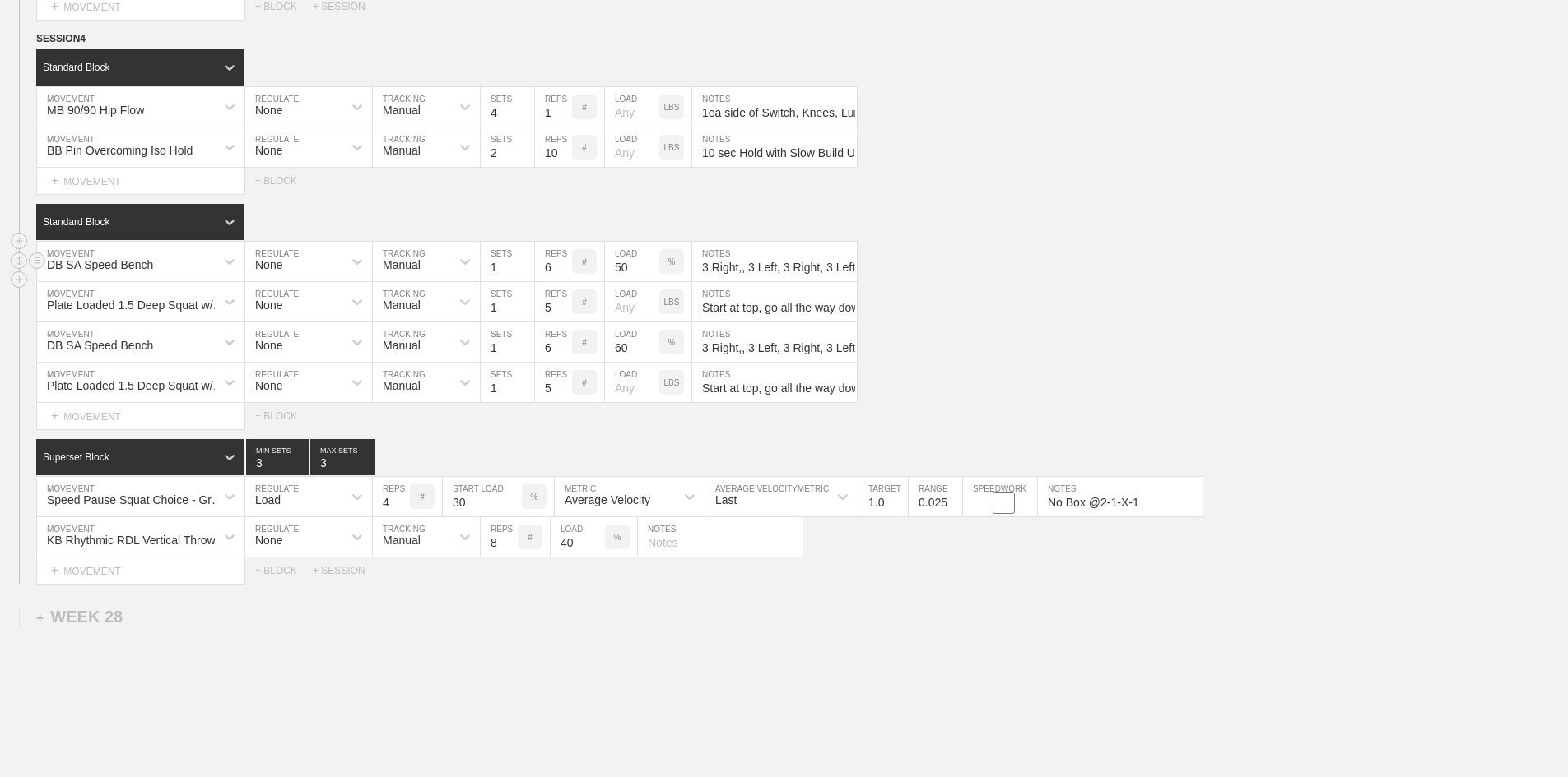
click at [122, 271] on div "DB SA Speed Bench" at bounding box center [100, 264] width 106 height 13
type input "Cable SA Row-Rotate-Press"
click at [143, 334] on div "Create "Cable SA Row-Rotate-Press"" at bounding box center [140, 312] width 207 height 43
click at [549, 282] on input "6" at bounding box center [553, 261] width 37 height 39
type input "5"
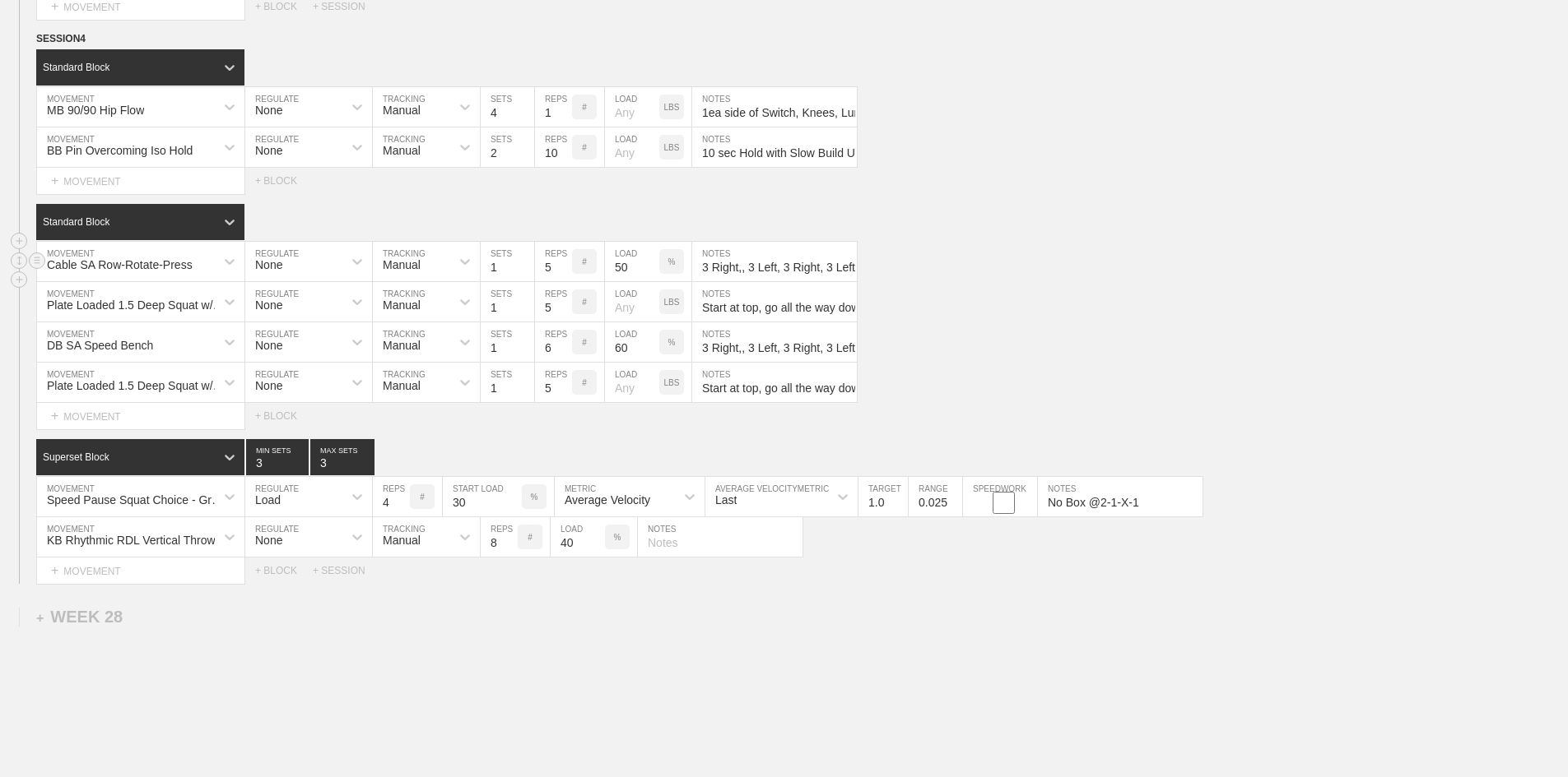
click at [758, 282] on input "3 Right,, 3 Left, 3 Right, 3 Left for a Total of 6 ea Arm" at bounding box center [775, 261] width 165 height 39
click at [175, 229] on div "Standard Block" at bounding box center [125, 221] width 179 height 15
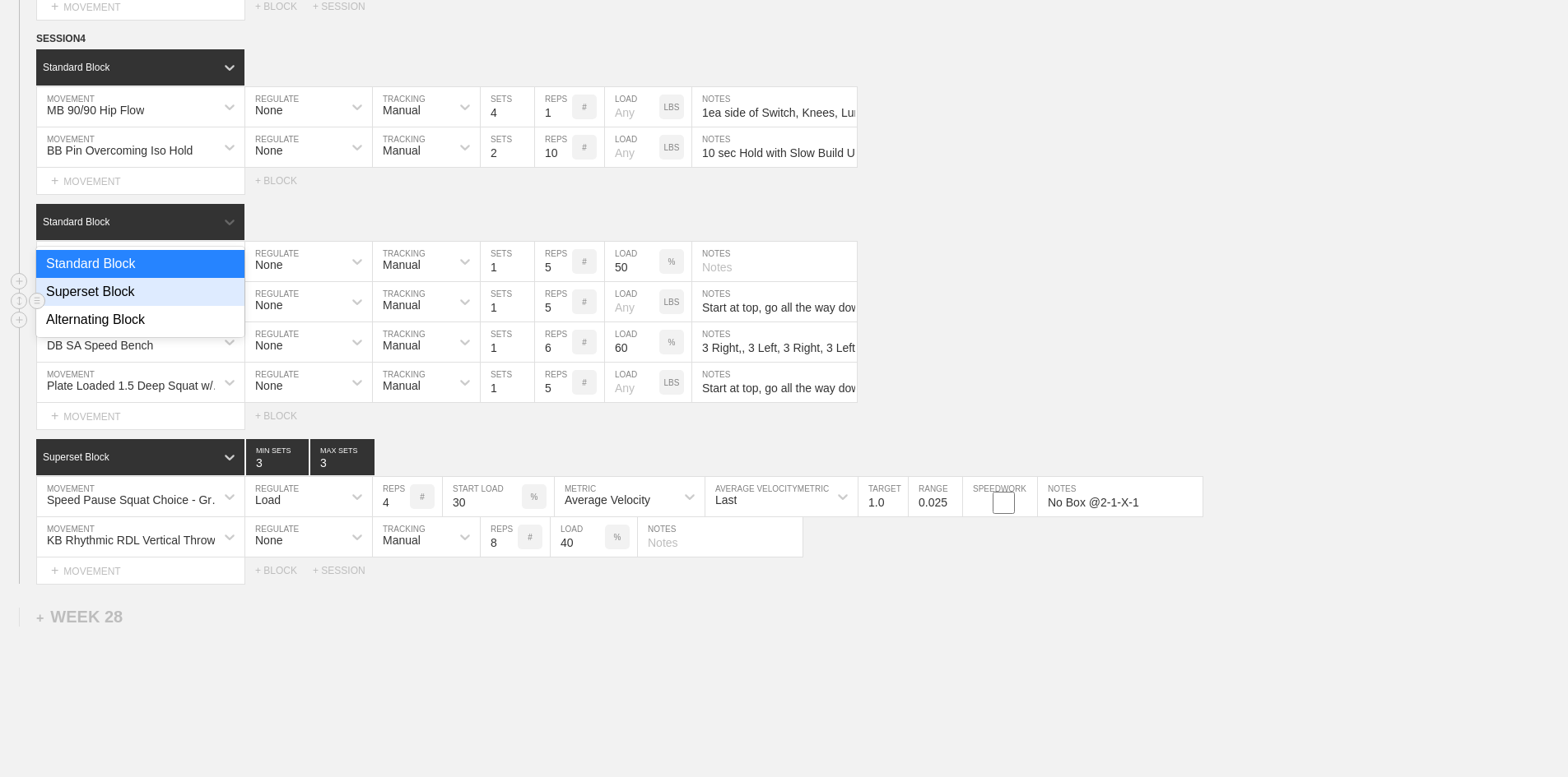
click at [72, 306] on div "Superset Block" at bounding box center [140, 292] width 208 height 28
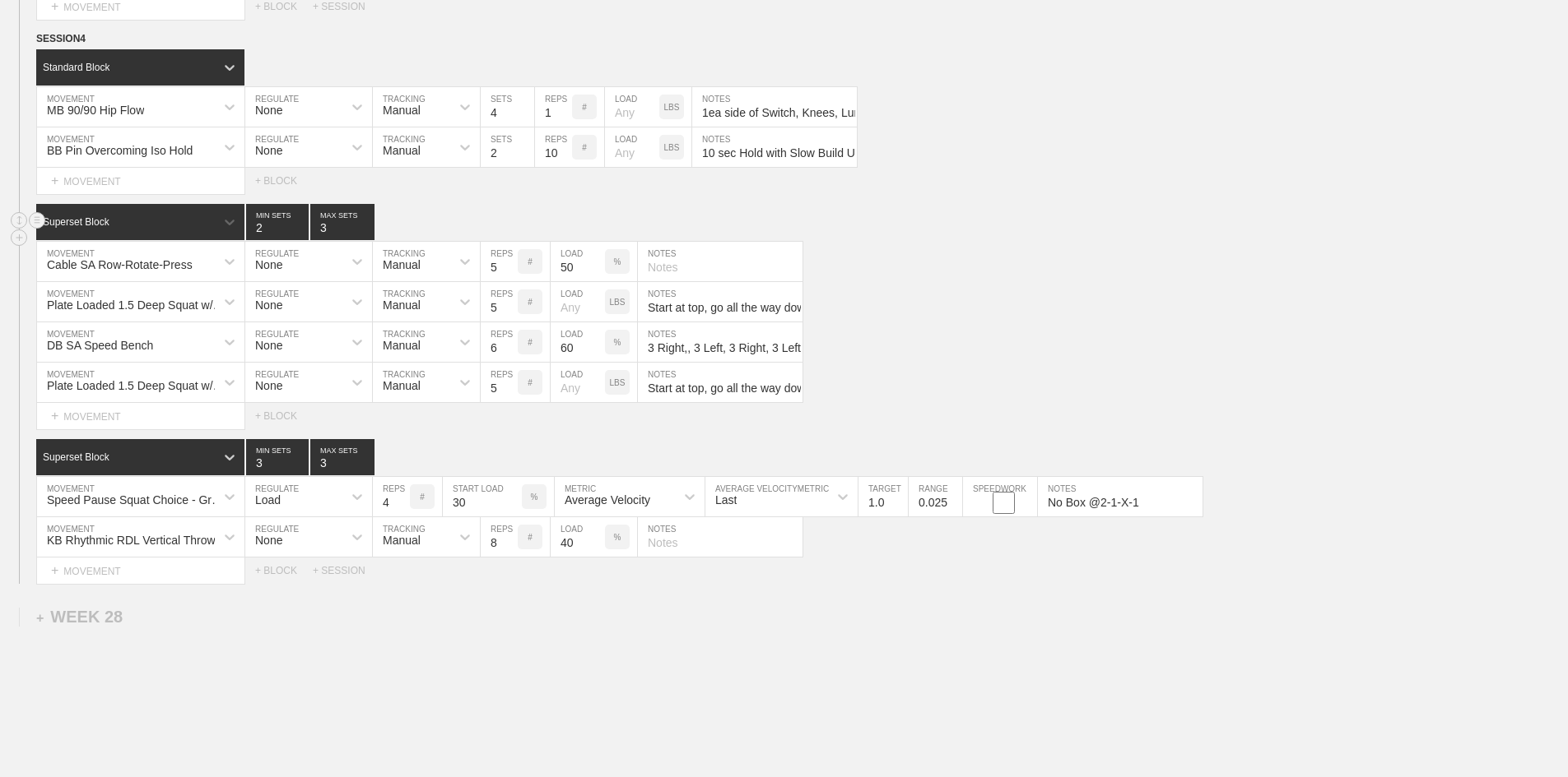
type input "2"
click at [299, 241] on input "2" at bounding box center [277, 221] width 62 height 36
type input "2"
click at [368, 241] on input "2" at bounding box center [341, 221] width 64 height 36
click at [44, 350] on circle at bounding box center [38, 341] width 19 height 19
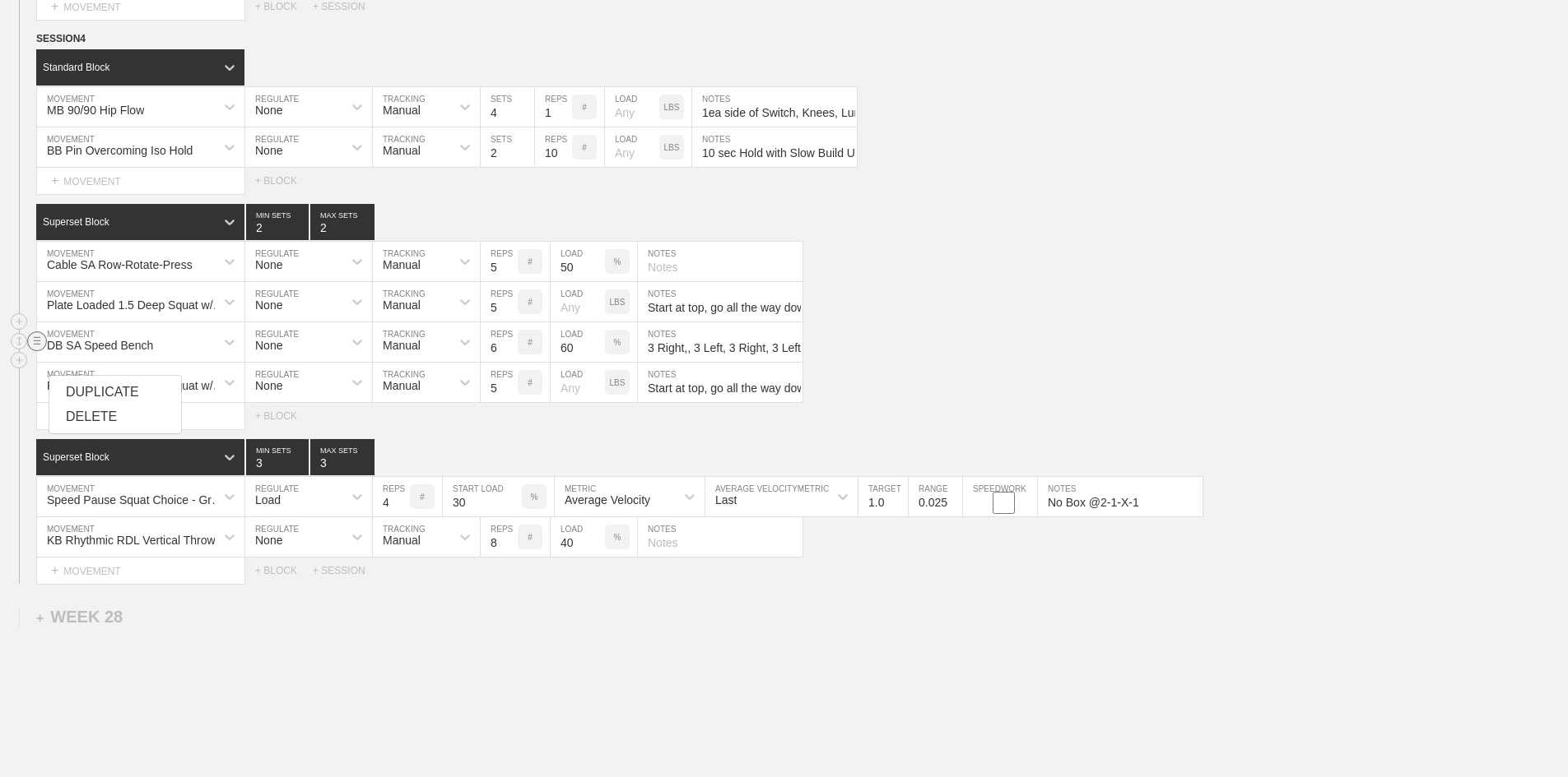
click at [75, 409] on div "DELETE" at bounding box center [115, 417] width 131 height 24
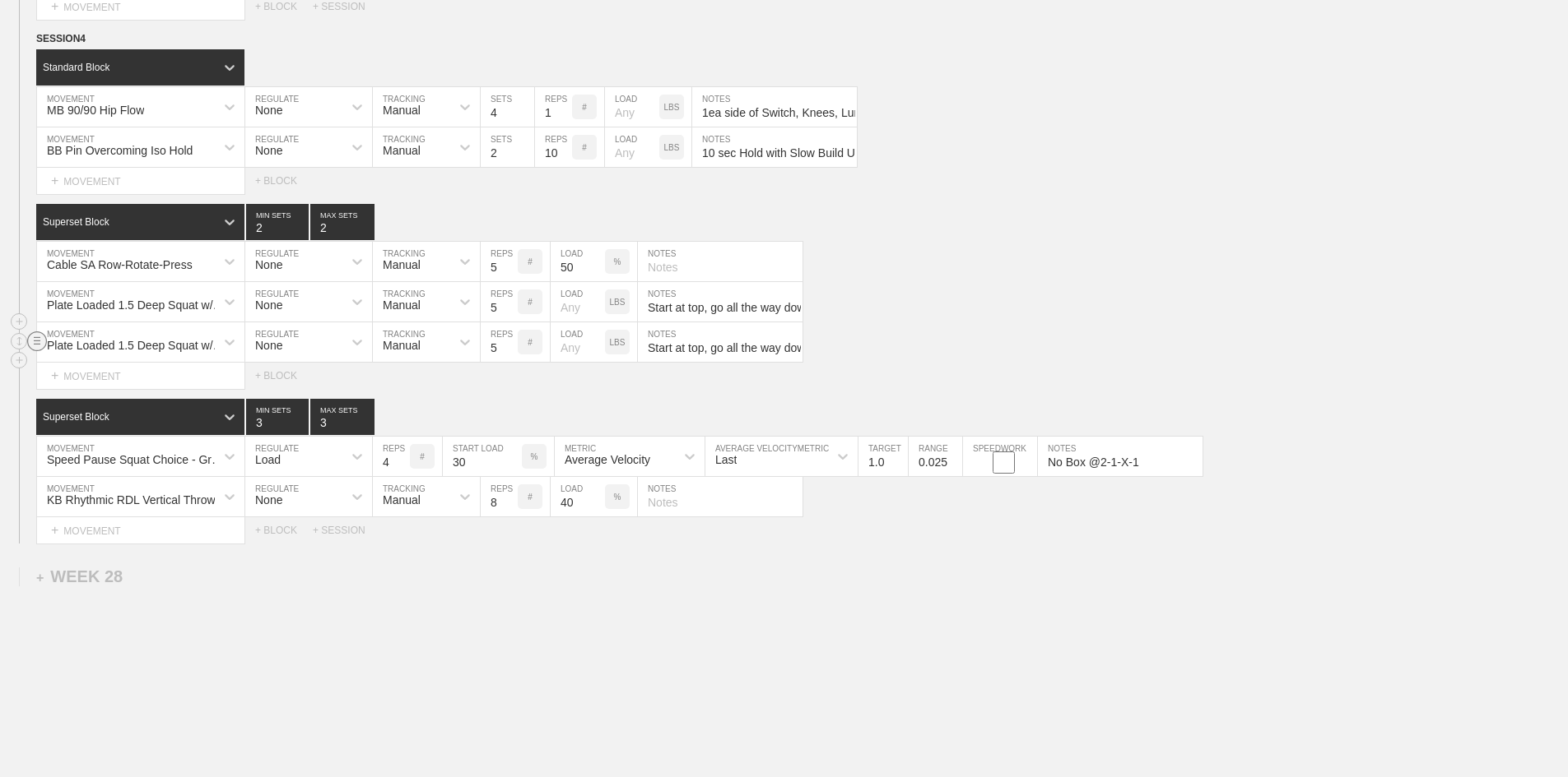
click at [35, 337] on line at bounding box center [38, 337] width 7 height 0
click at [75, 420] on div "DELETE" at bounding box center [115, 417] width 131 height 24
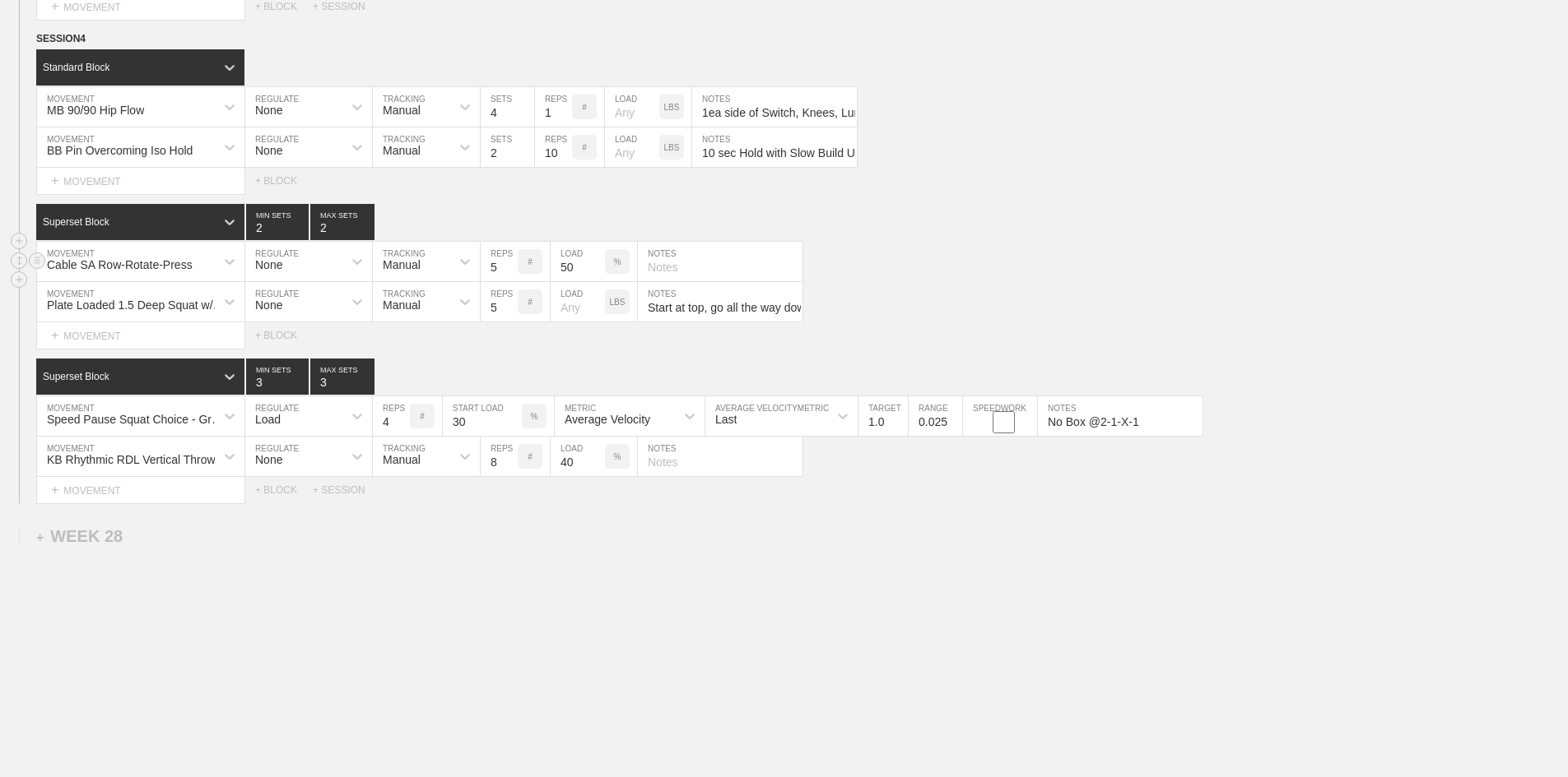
click at [623, 274] on div "%" at bounding box center [617, 262] width 25 height 24
click at [613, 267] on p "KGS" at bounding box center [617, 262] width 18 height 9
click at [551, 282] on input "50" at bounding box center [578, 261] width 54 height 39
type input "5"
click at [942, 282] on div "Cable SA Row-Rotate-Press MOVEMENT None REGULATE Manual TRACKING 5 REPS # 5 LOA…" at bounding box center [784, 262] width 1568 height 40
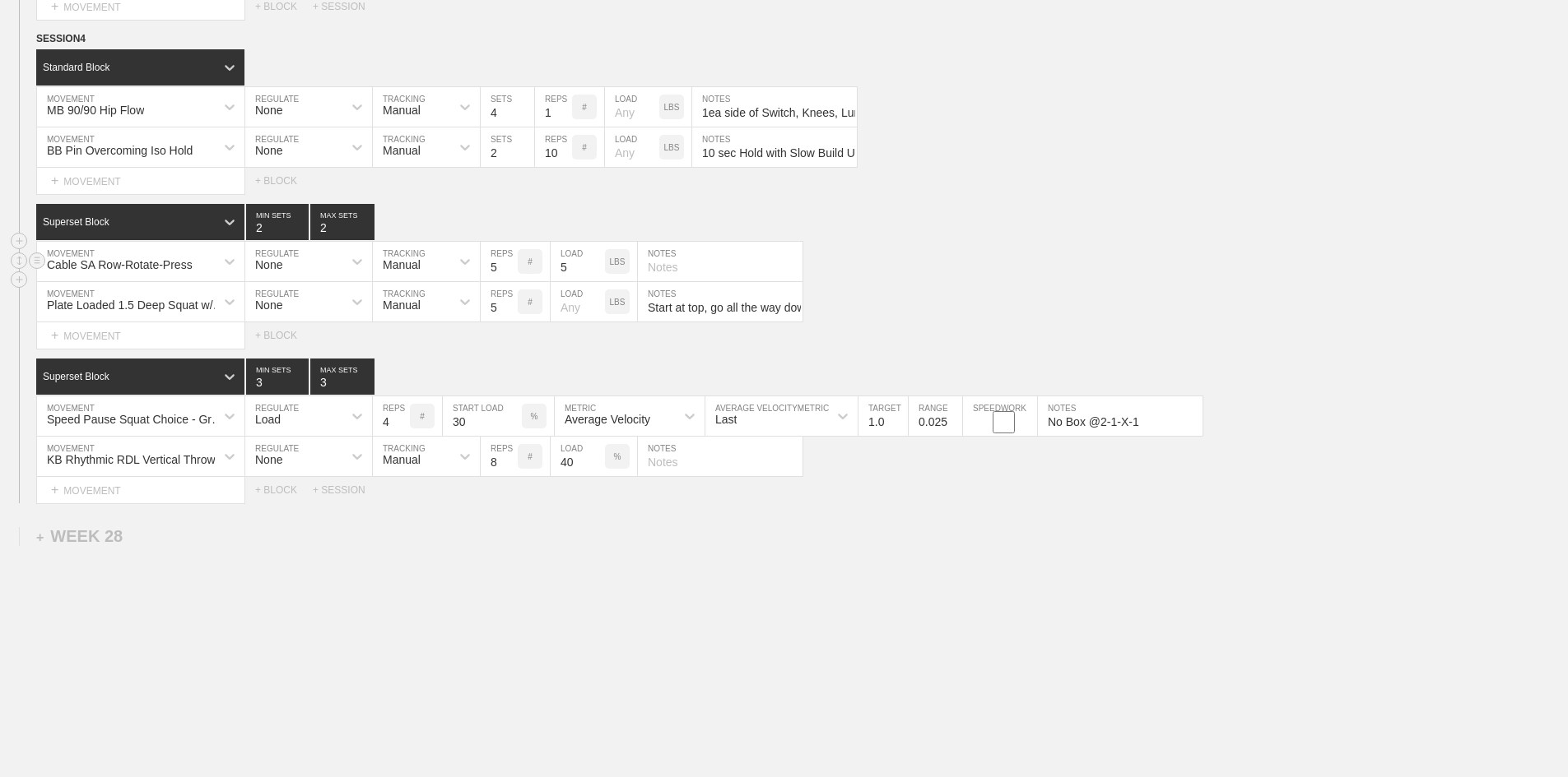
click at [674, 282] on input "text" at bounding box center [721, 261] width 165 height 39
type input "Slow with Pauses"
click at [958, 284] on div "Superset Block 2 MIN SETS 2 MAX SETS DUPLICATE INSERT MOVEMENT AFTER DELETE Cab…" at bounding box center [784, 276] width 1568 height 144
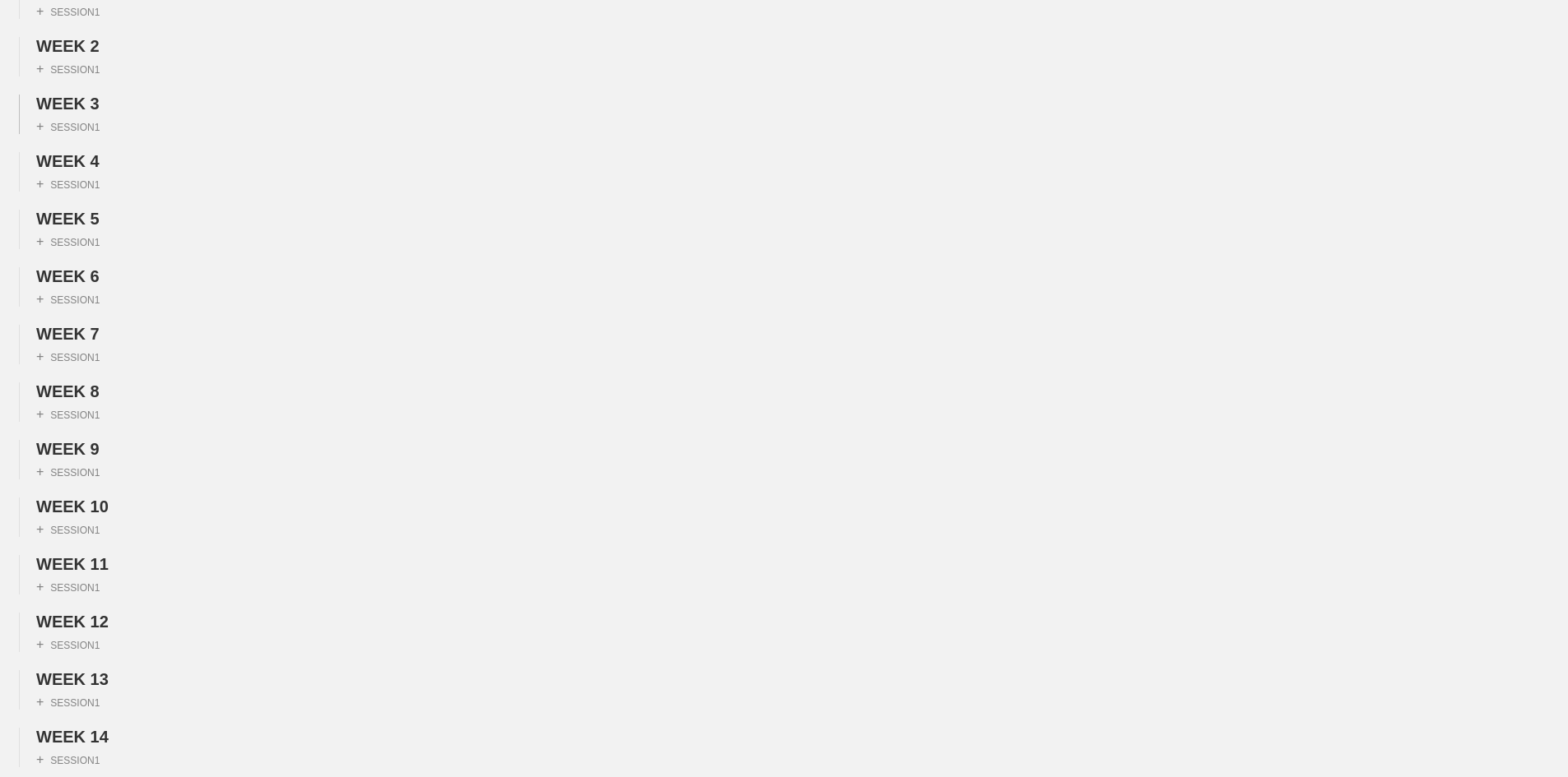
scroll to position [0, 0]
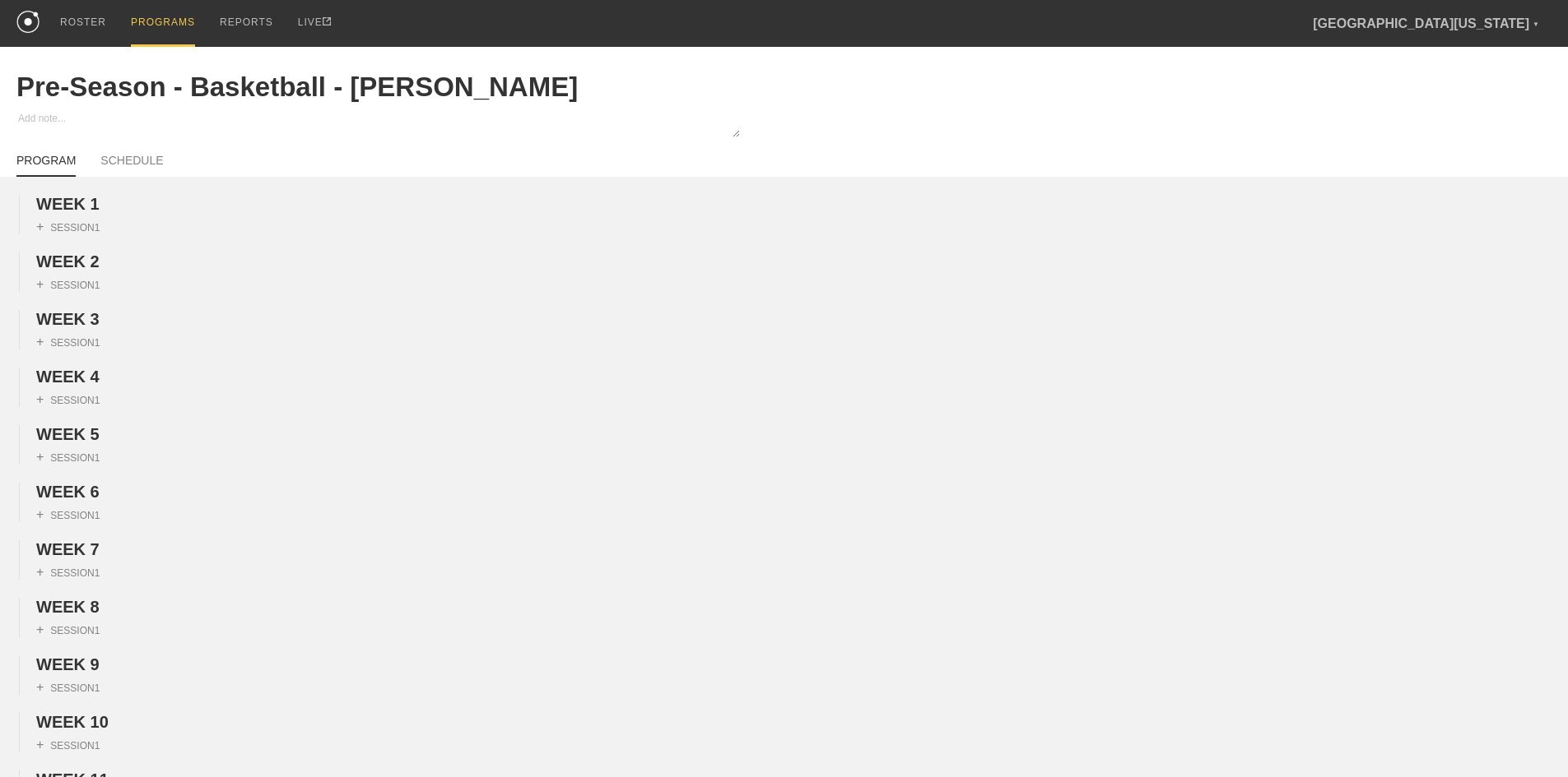
click at [151, 19] on div "PROGRAMS" at bounding box center [162, 24] width 64 height 47
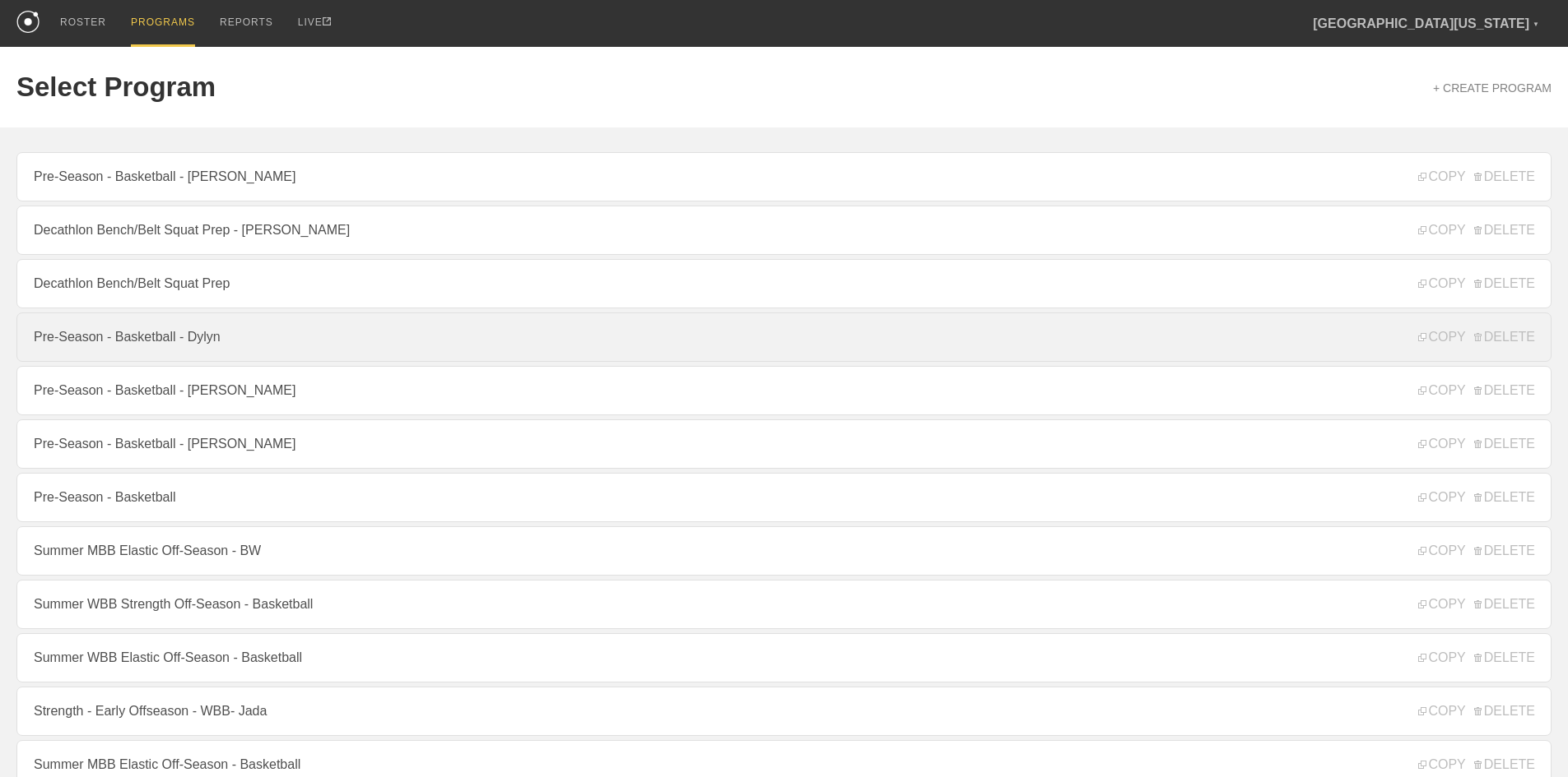
click at [206, 347] on link "Pre-Season - Basketball - Dylyn" at bounding box center [784, 337] width 1535 height 49
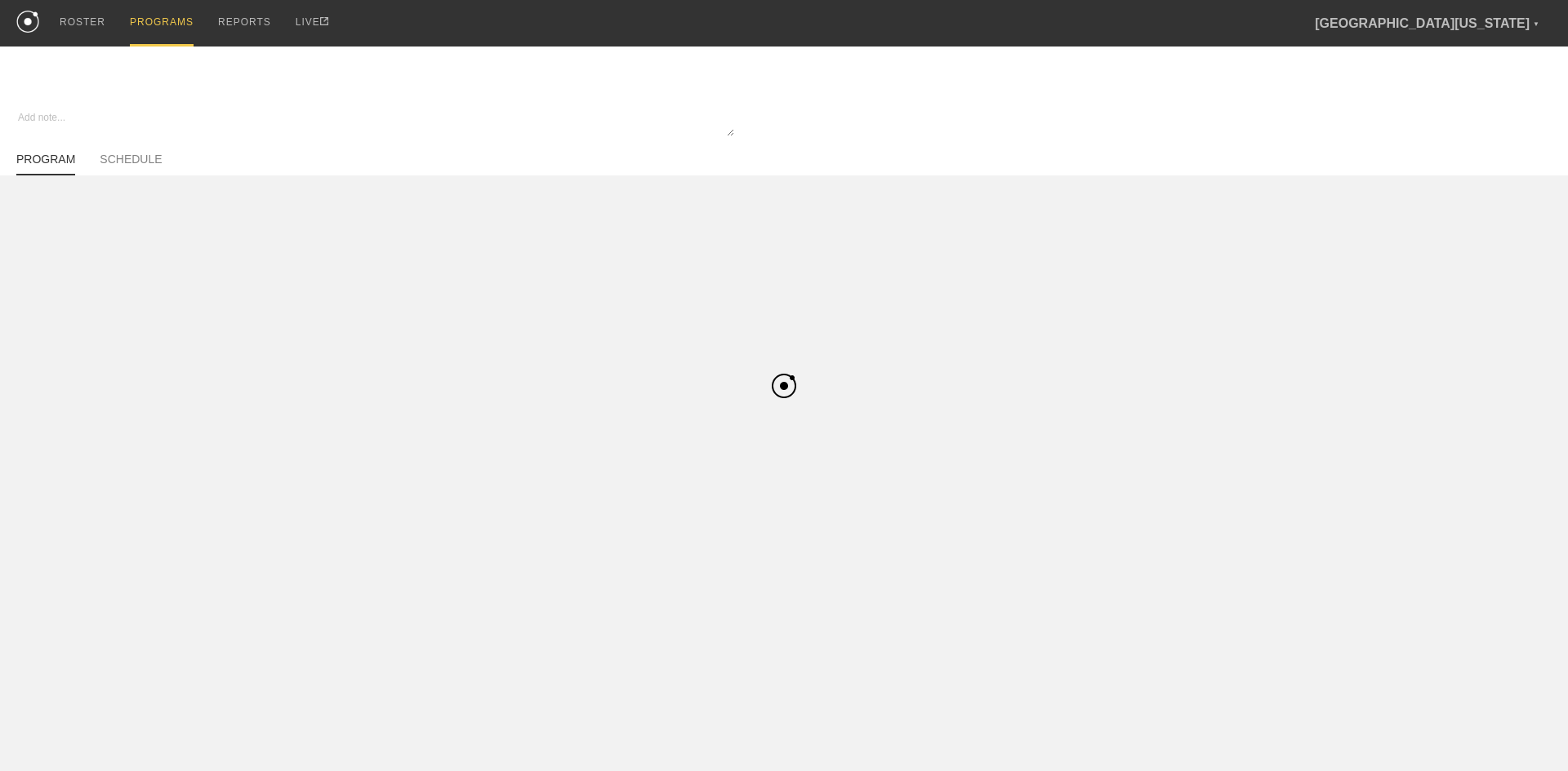
type textarea "x"
type input "Pre-Season - Basketball - Dylyn"
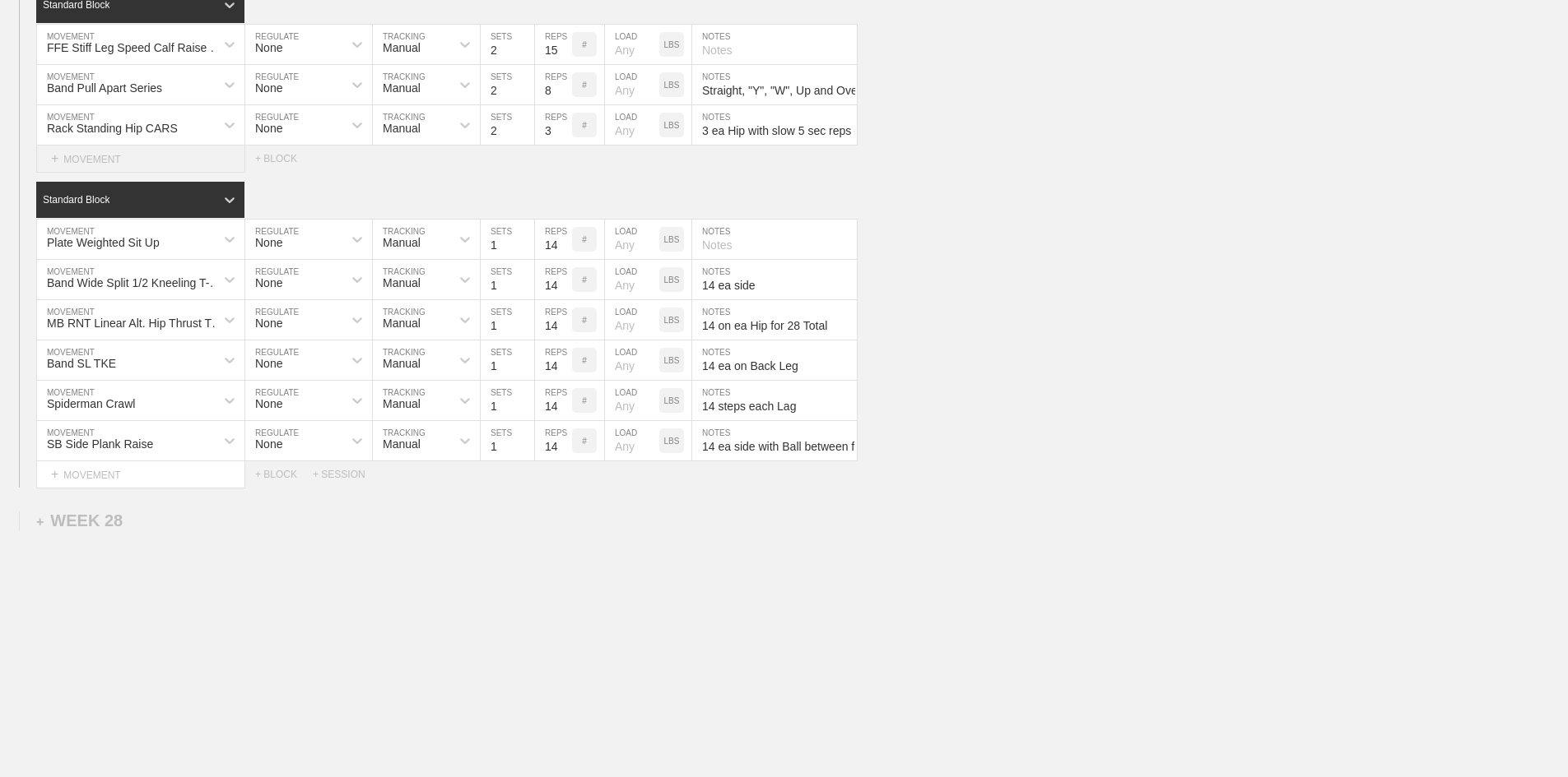
scroll to position [1757, 0]
click at [334, 473] on div "+ SESSION" at bounding box center [345, 474] width 66 height 11
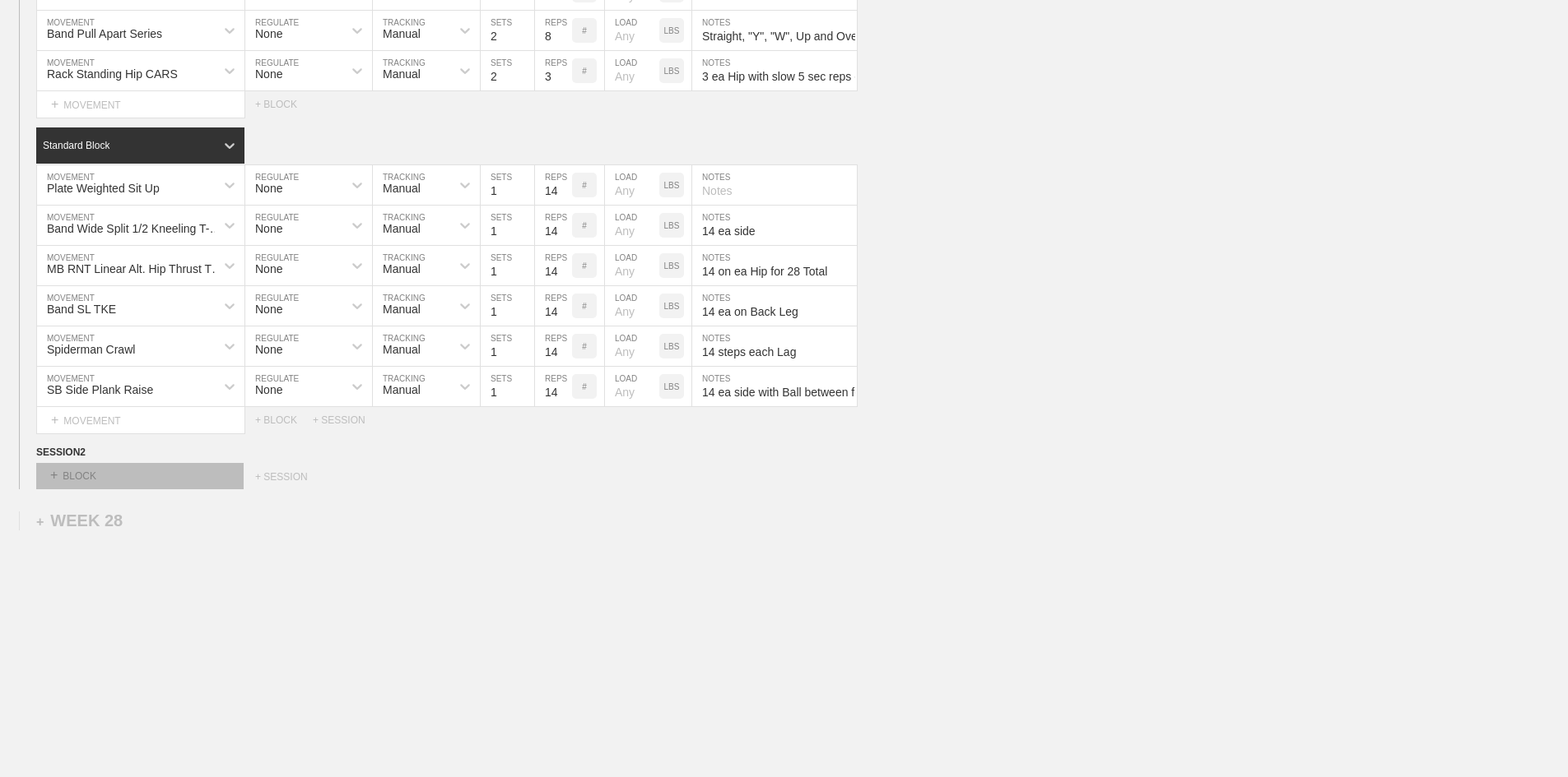
scroll to position [1811, 0]
click at [161, 478] on div "+ BLOCK" at bounding box center [139, 476] width 207 height 26
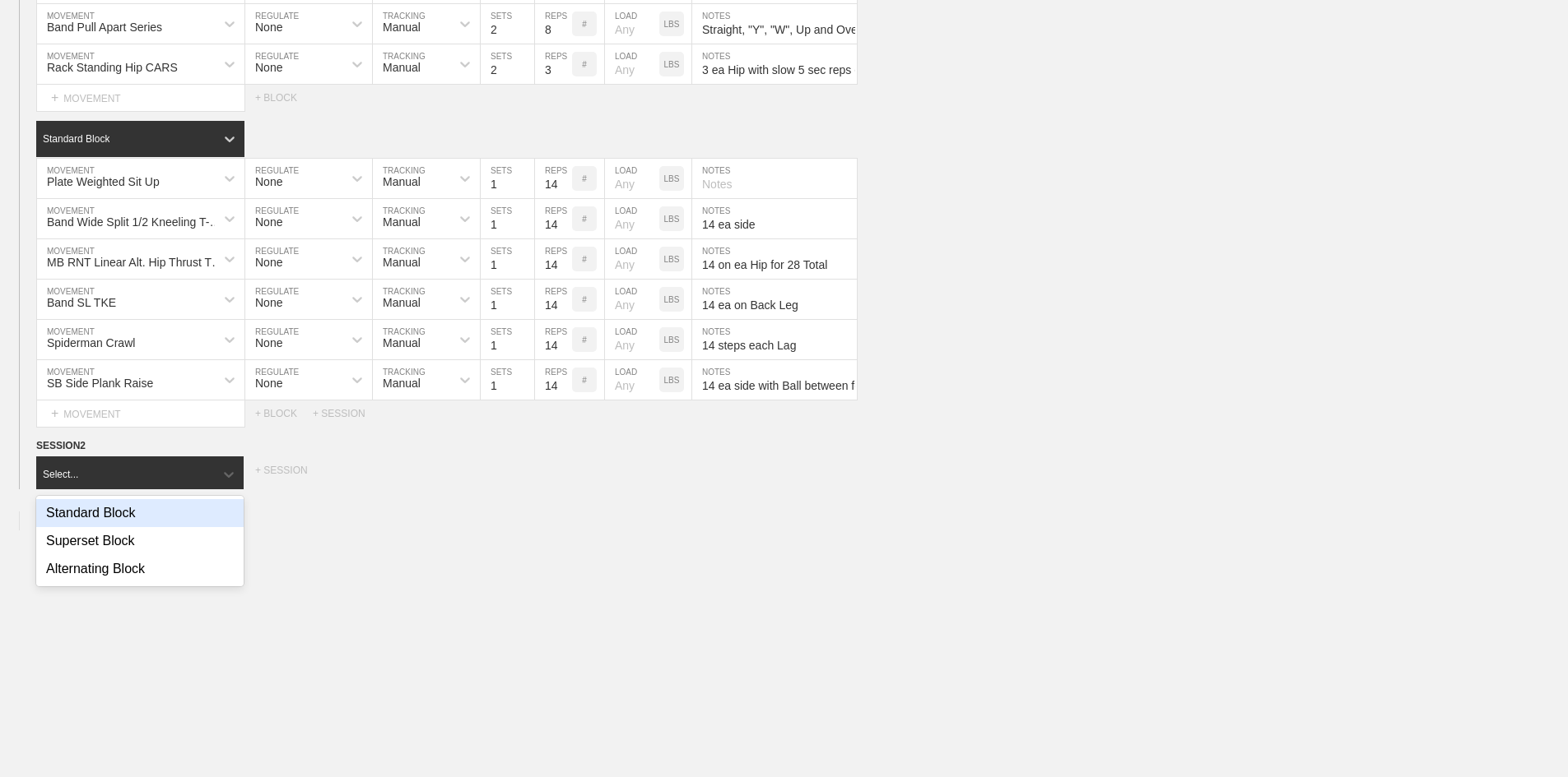
click at [94, 527] on div "Standard Block" at bounding box center [139, 514] width 207 height 28
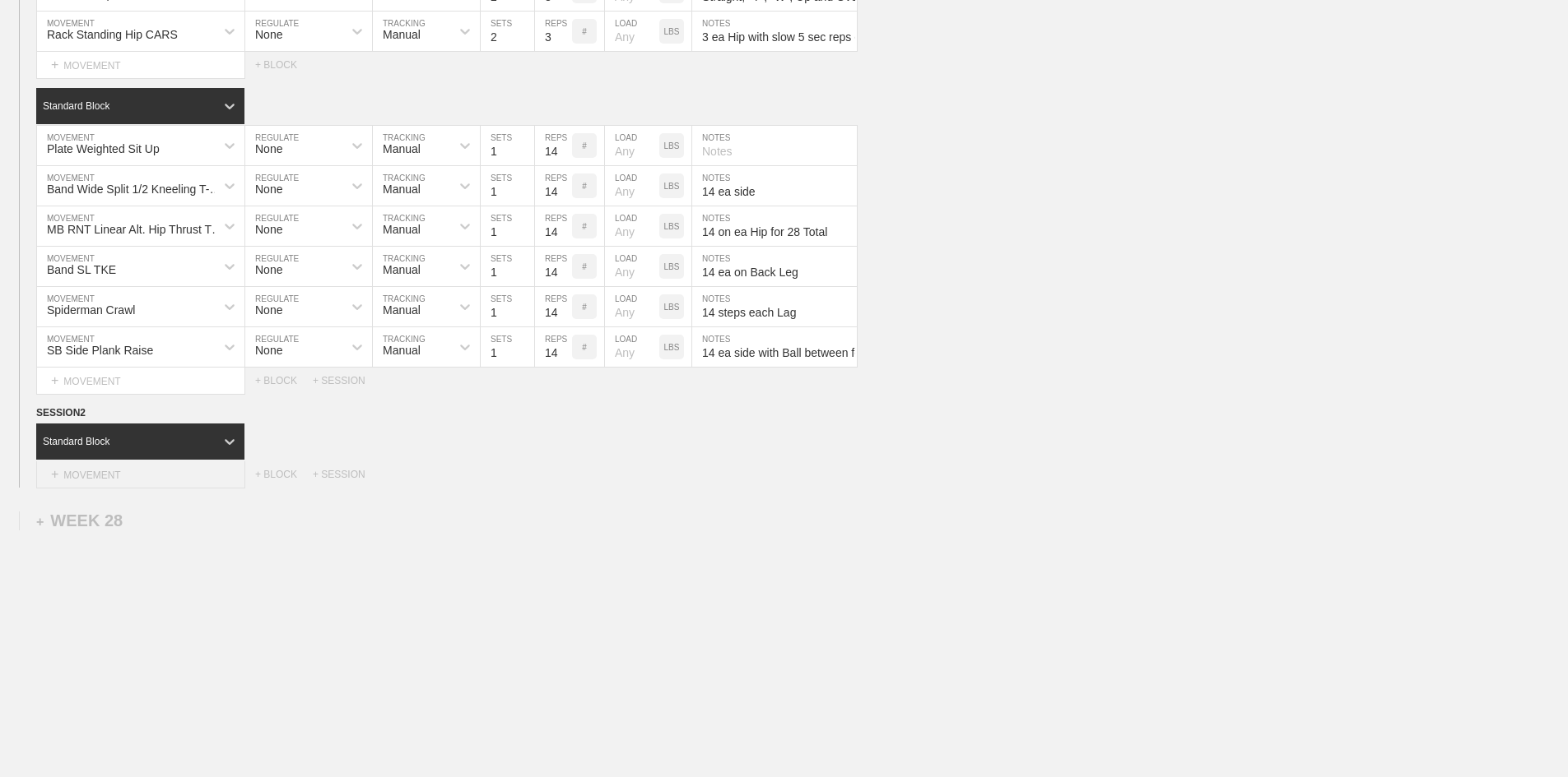
click at [95, 488] on div "+ MOVEMENT" at bounding box center [140, 474] width 209 height 27
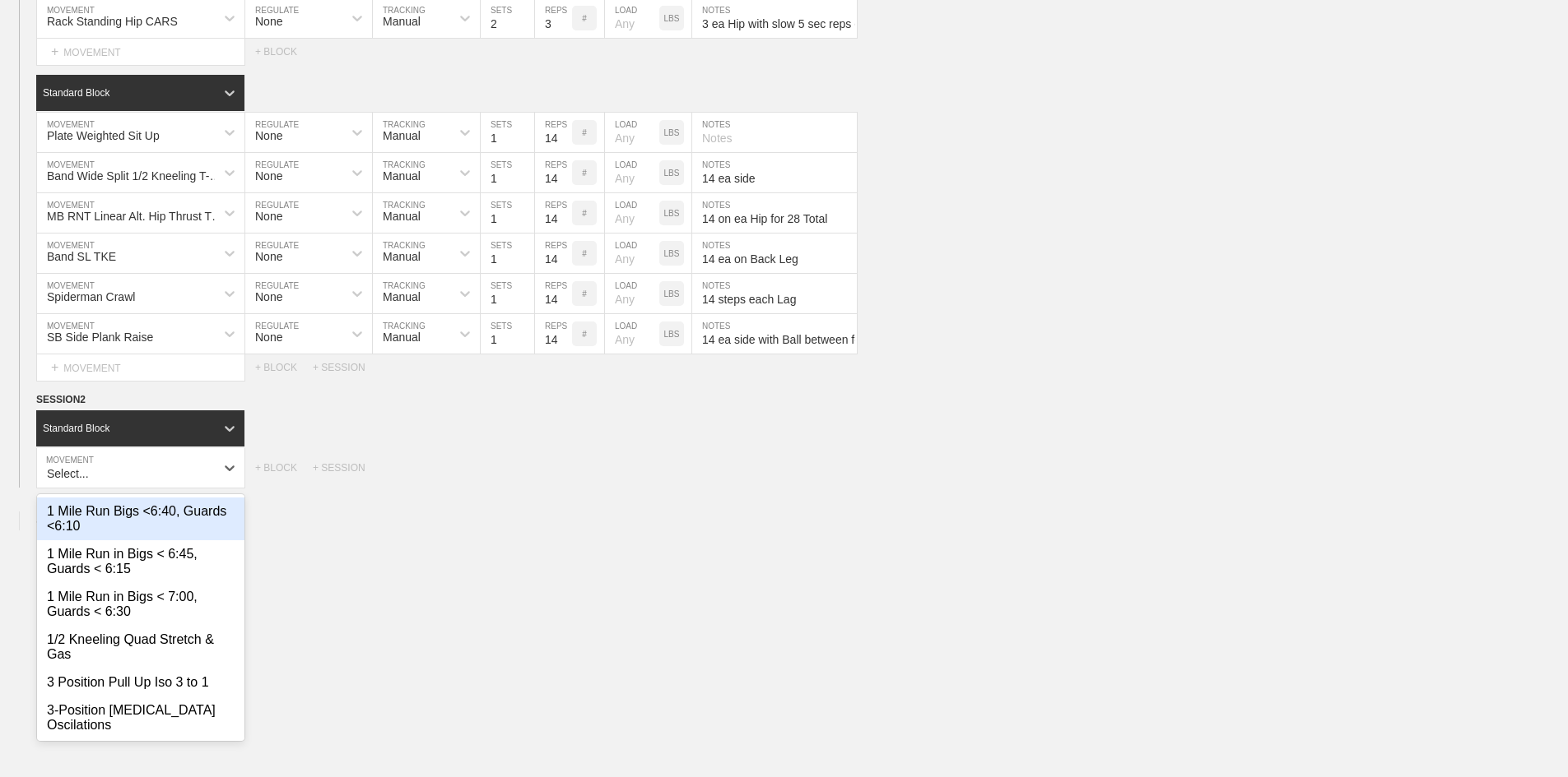
scroll to position [1834, 0]
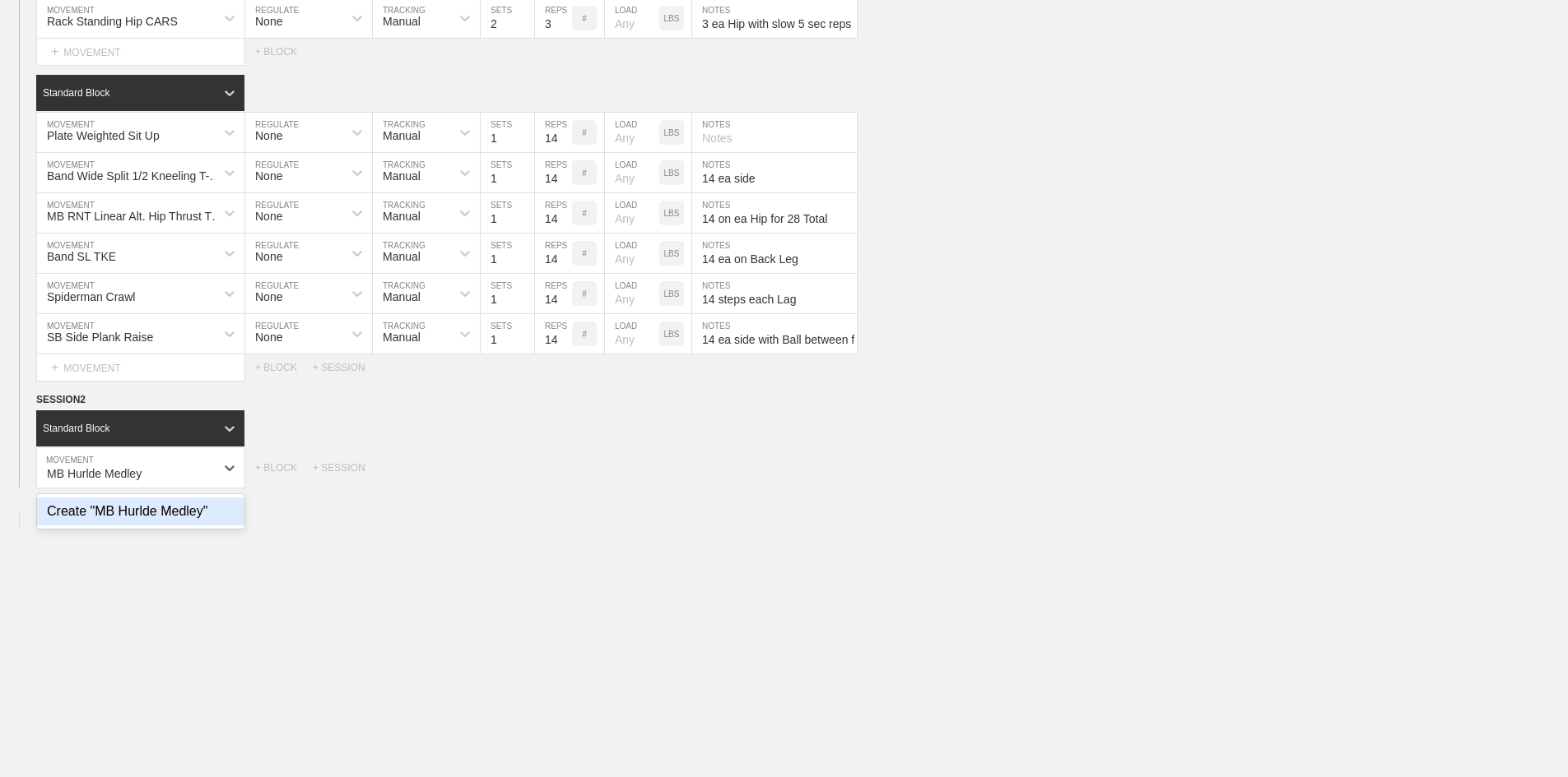
click at [168, 526] on div "Create "MB Hurlde Medley"" at bounding box center [140, 512] width 207 height 28
type input "MB Hurlde Medley"
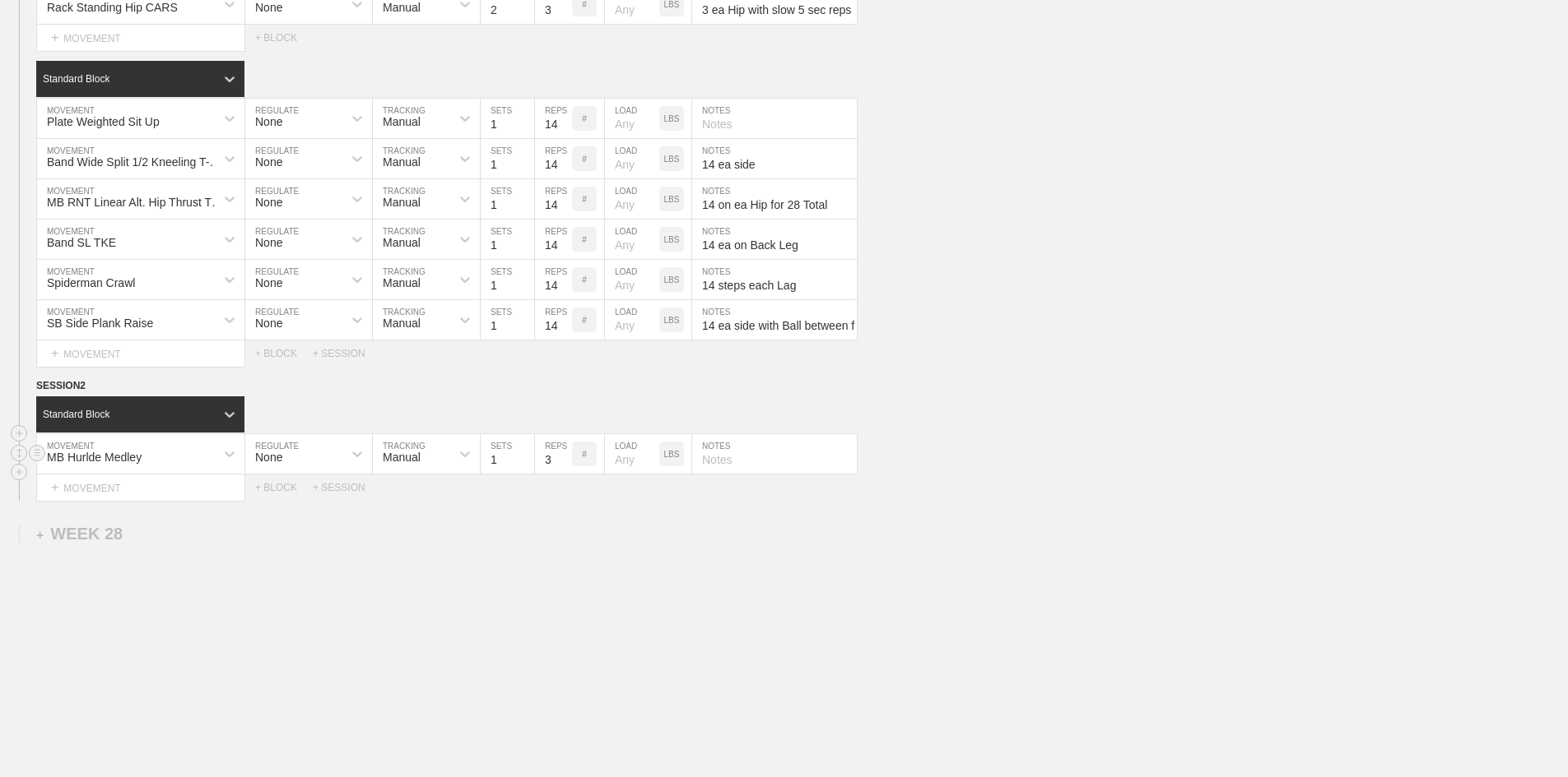
click at [182, 468] on div "MB Hurlde Medley" at bounding box center [125, 454] width 178 height 28
type input "MB Hurdl"
click at [140, 512] on div "MB Hurdle Medley" at bounding box center [140, 498] width 207 height 28
click at [496, 474] on input "1" at bounding box center [507, 453] width 53 height 39
type input "5"
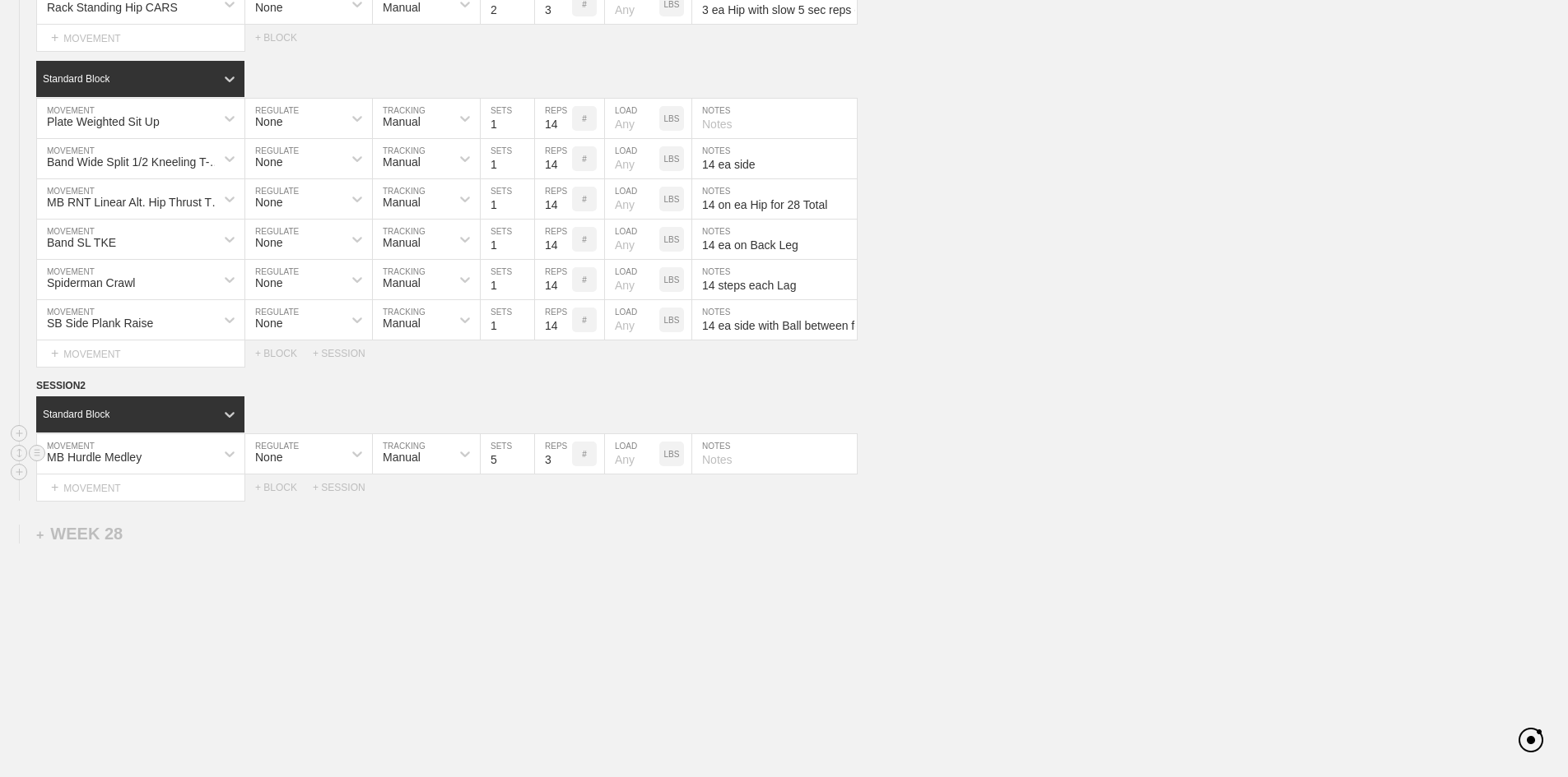
click at [543, 474] on input "3" at bounding box center [553, 453] width 37 height 39
type input "4"
click at [739, 474] on input "text" at bounding box center [775, 453] width 165 height 39
paste input "Linear Left Lead, Linear Right Lead, Linear 1 Fott, Lateral Over Under Right, L…"
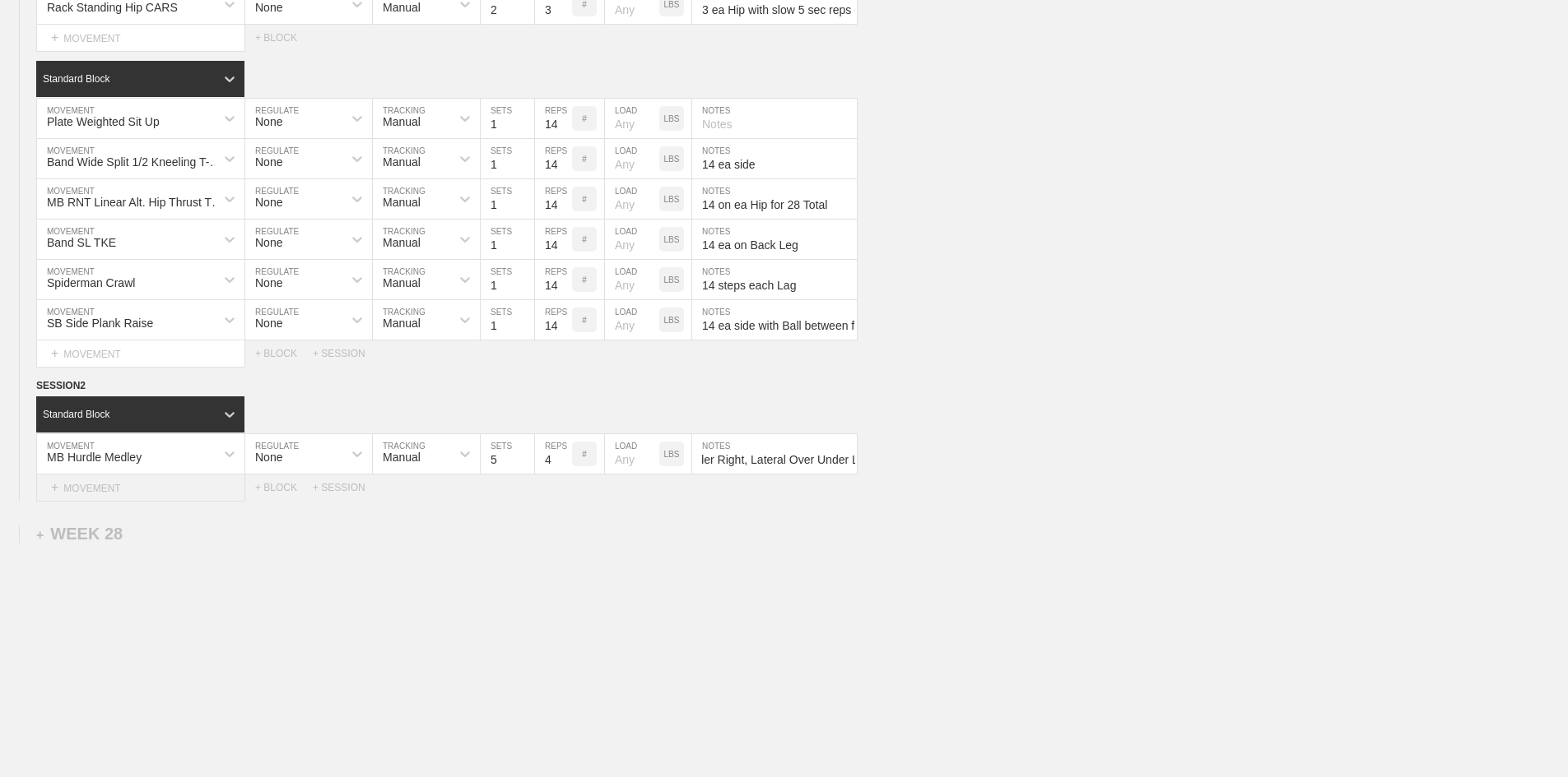
type input "Linear Left Lead, Linear Right Lead, Linear 1 Fott, Lateral Over Under Right, L…"
click at [96, 501] on div "+ MOVEMENT" at bounding box center [140, 487] width 209 height 27
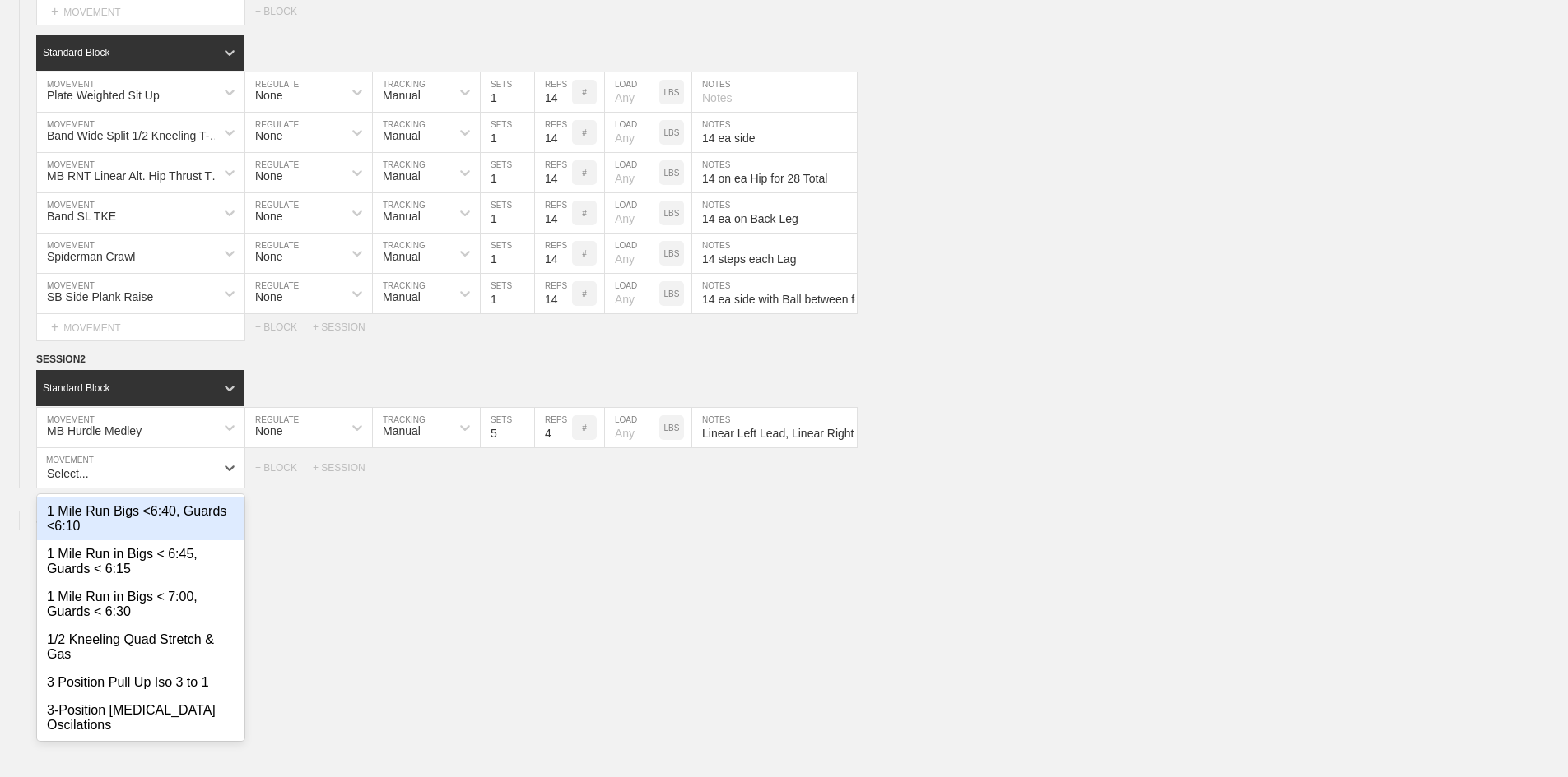
scroll to position [1874, 0]
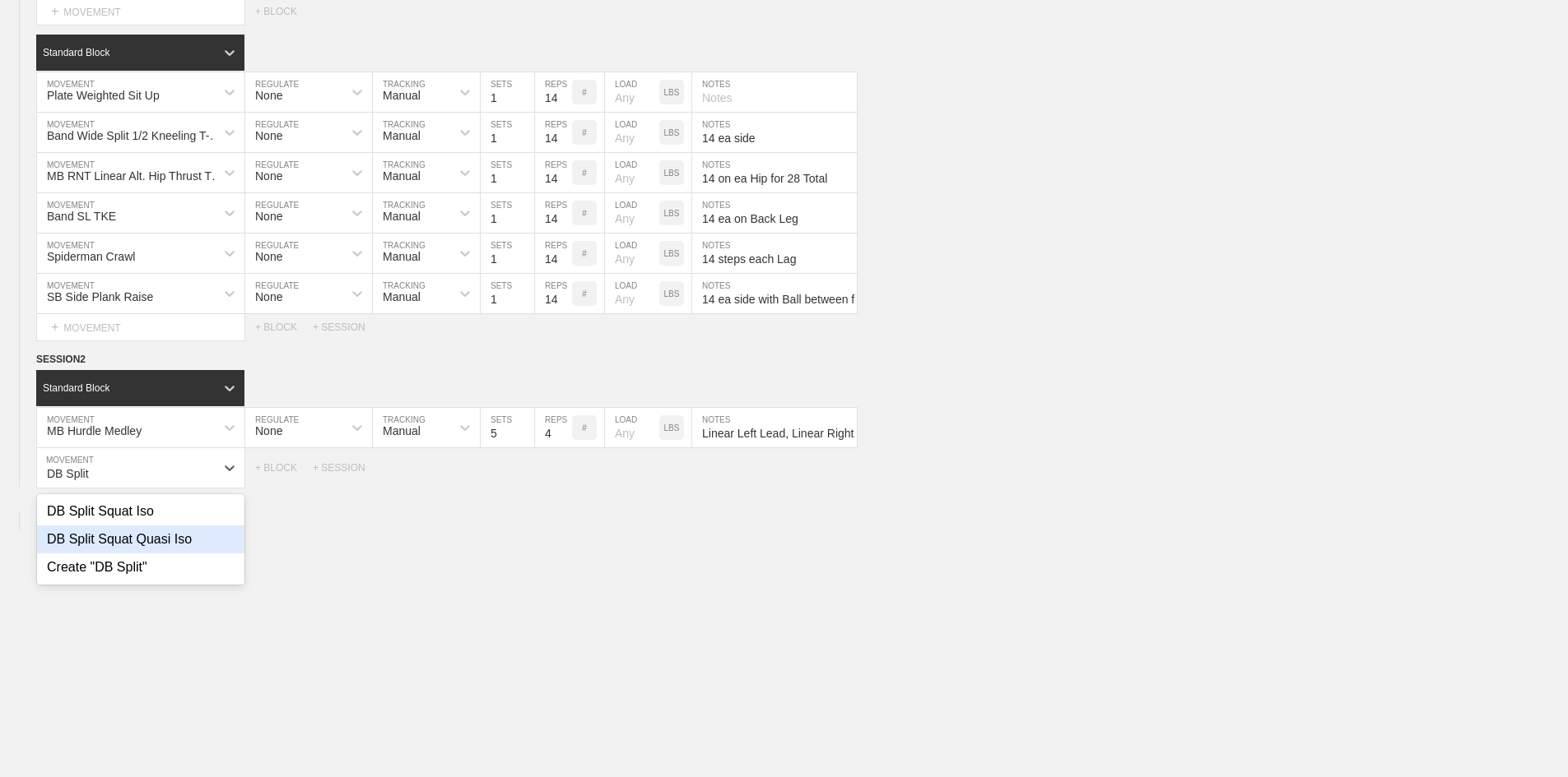
click at [139, 554] on div "DB Split Squat Quasi Iso" at bounding box center [140, 540] width 207 height 28
type input "DB Split"
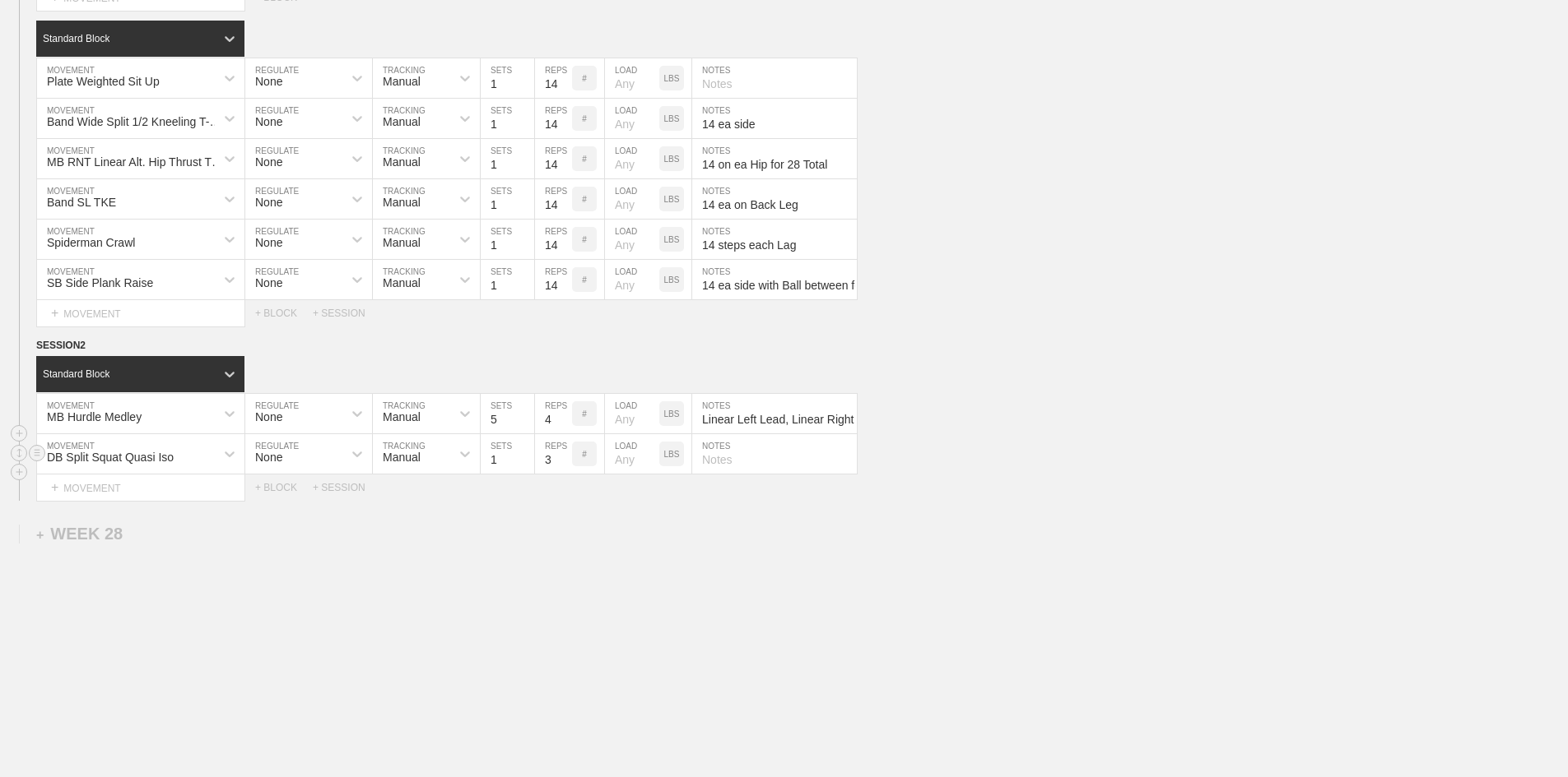
click at [548, 474] on input "3" at bounding box center [553, 453] width 37 height 39
type input "15"
click at [528, 474] on input "1" at bounding box center [507, 453] width 53 height 39
type input "2"
click at [527, 474] on input "2" at bounding box center [507, 453] width 53 height 39
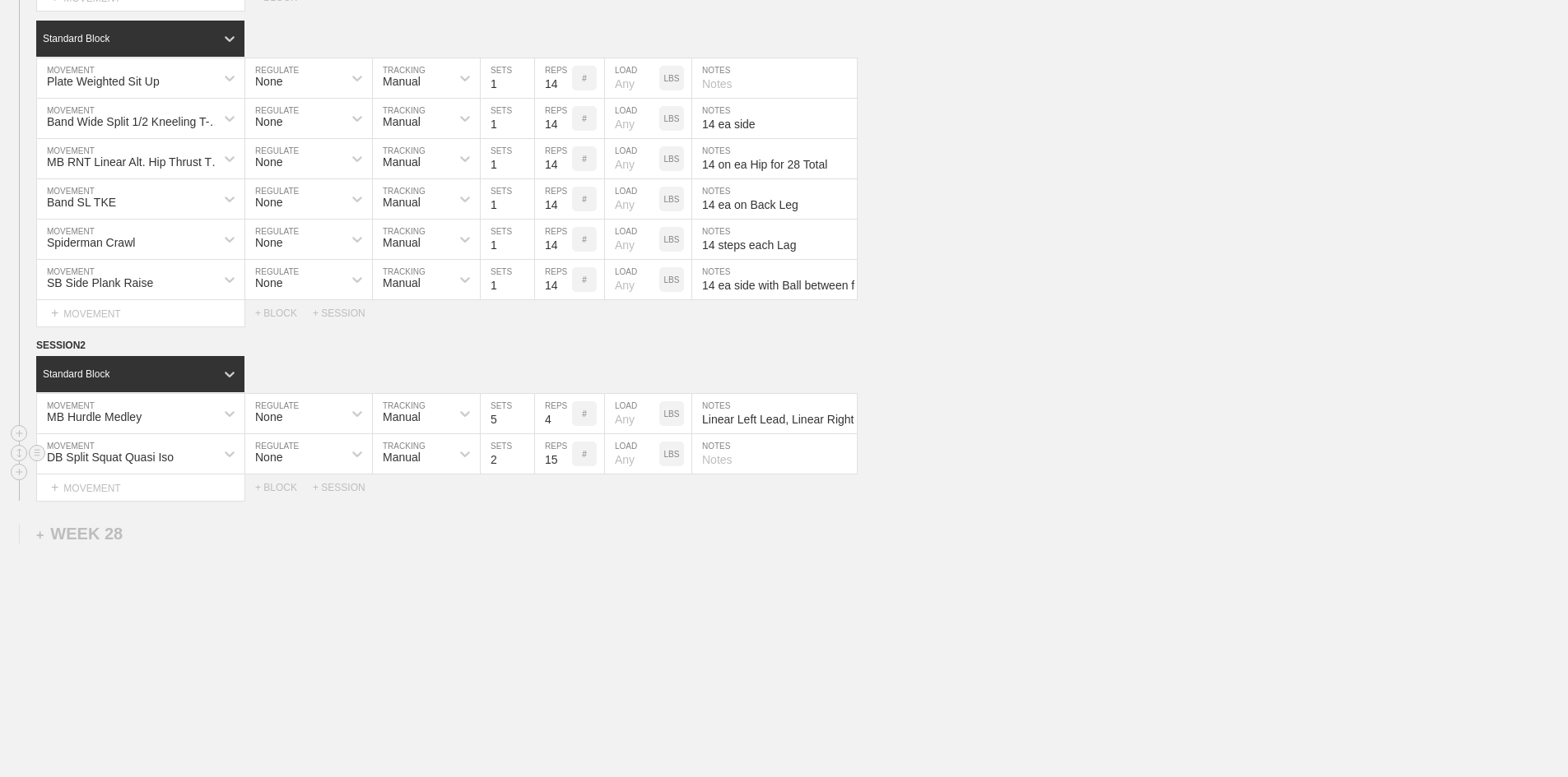
click at [671, 459] on p "LBS" at bounding box center [672, 454] width 16 height 9
click at [625, 474] on input "number" at bounding box center [632, 453] width 54 height 39
type input "50"
click at [726, 474] on input "text" at bounding box center [775, 453] width 165 height 39
paste input "1 rep ea leag @5-10-0-0 for 15 sec on each. Go 10% Heavier 2nd Set."
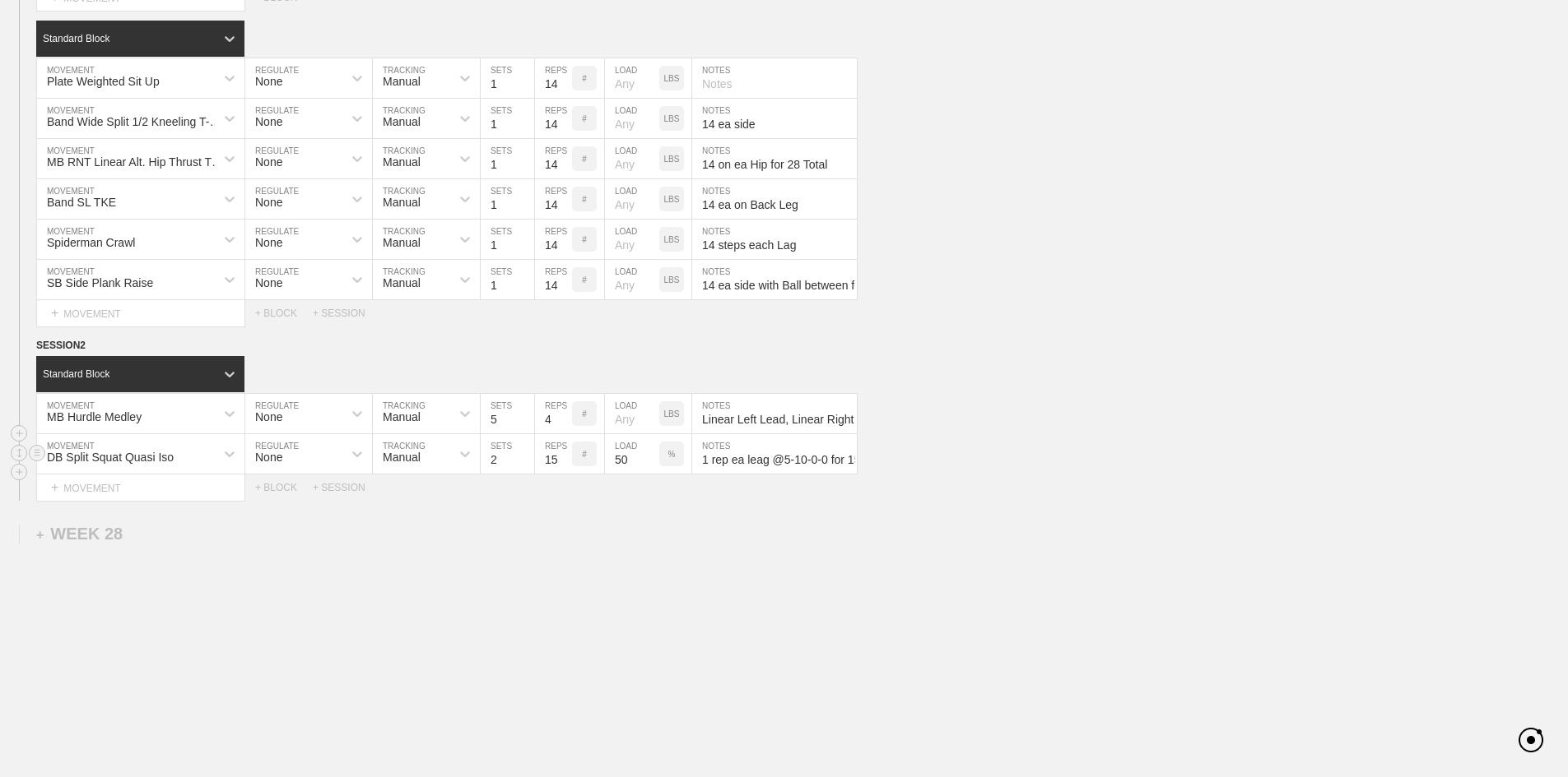
scroll to position [0, 195]
type input "1 rep ea leag @5-10-0-0 for 15 sec on each. Go 10% Heavier 2nd Set."
drag, startPoint x: 667, startPoint y: 559, endPoint x: 629, endPoint y: 516, distance: 57.4
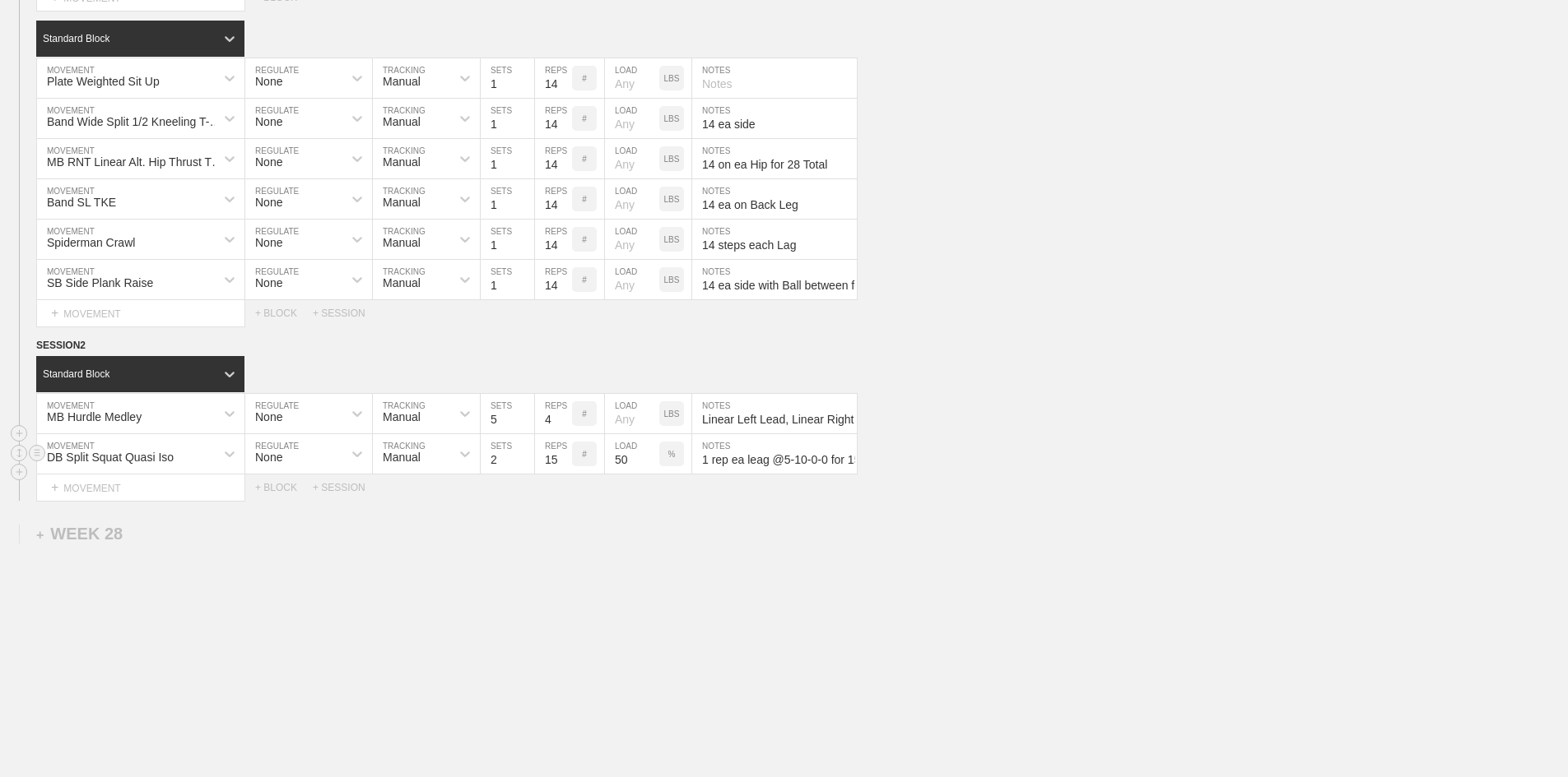
click at [672, 459] on p "%" at bounding box center [671, 454] width 7 height 9
click at [671, 459] on p "KGS" at bounding box center [671, 454] width 18 height 9
click at [639, 474] on input "50" at bounding box center [632, 453] width 54 height 39
type input "10"
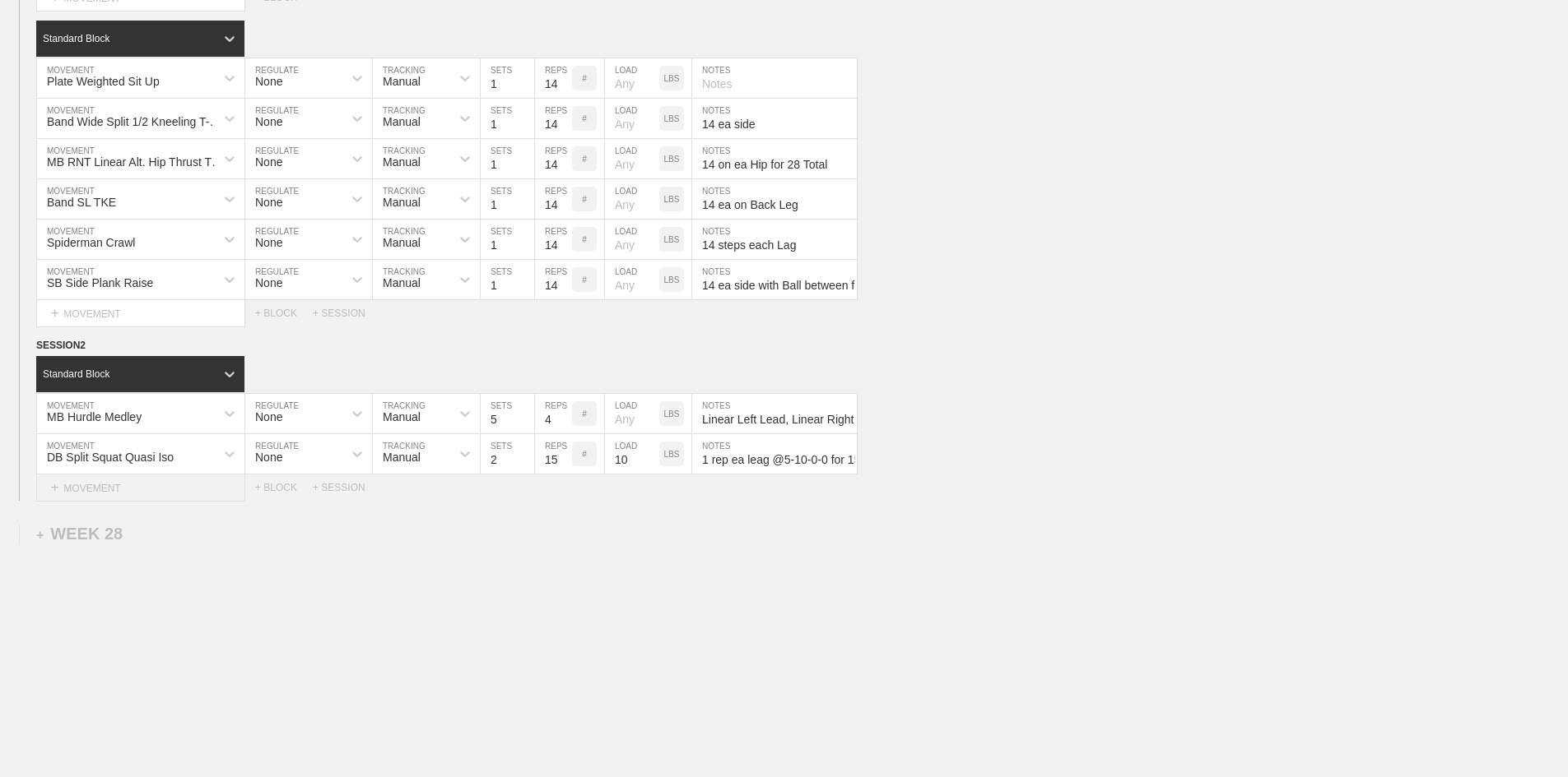
click at [95, 501] on div "+ MOVEMENT" at bounding box center [140, 487] width 209 height 27
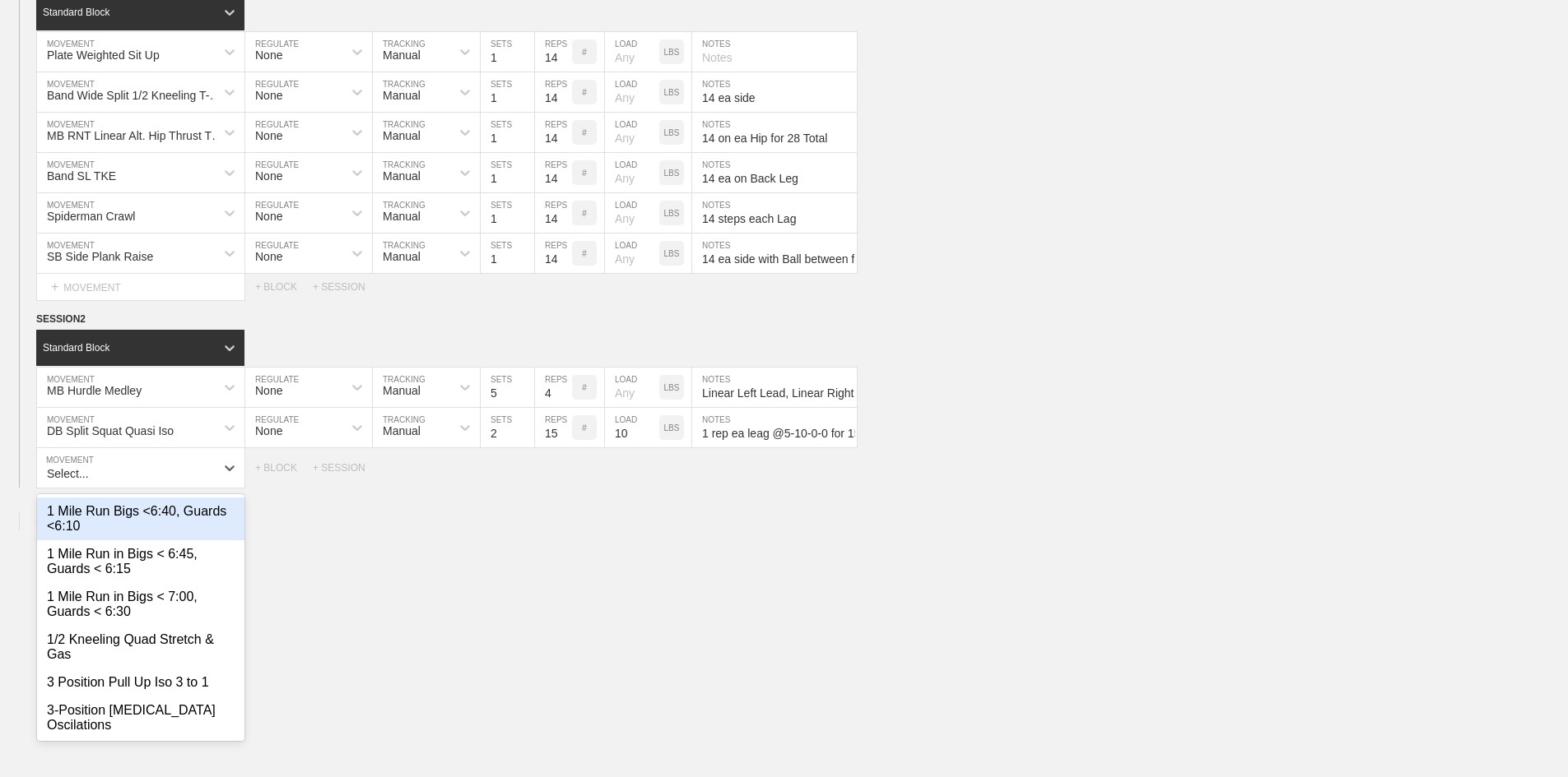
scroll to position [1914, 0]
type input "MB Partner"
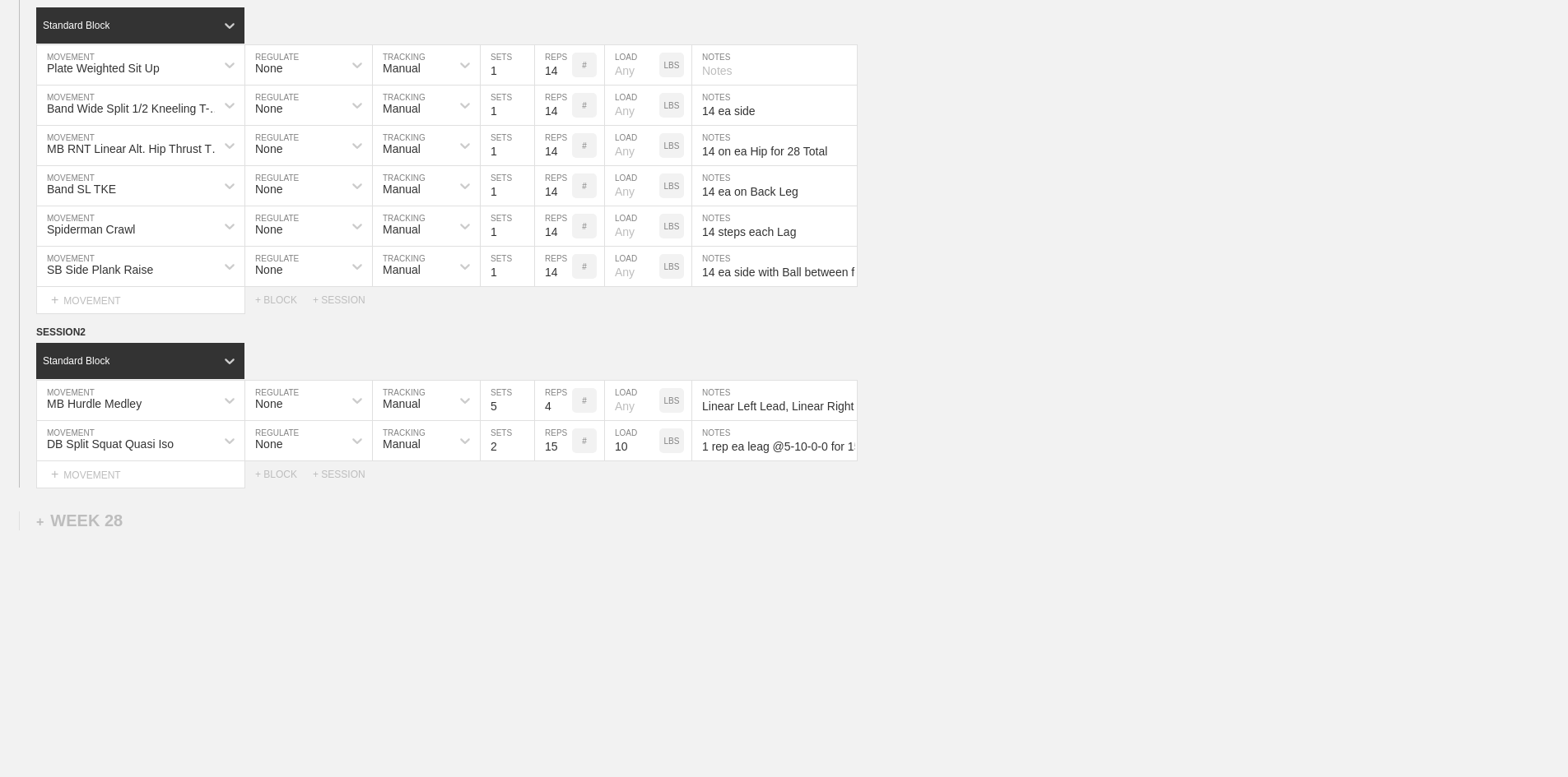
click at [98, 488] on div "+ MOVEMENT" at bounding box center [140, 474] width 209 height 27
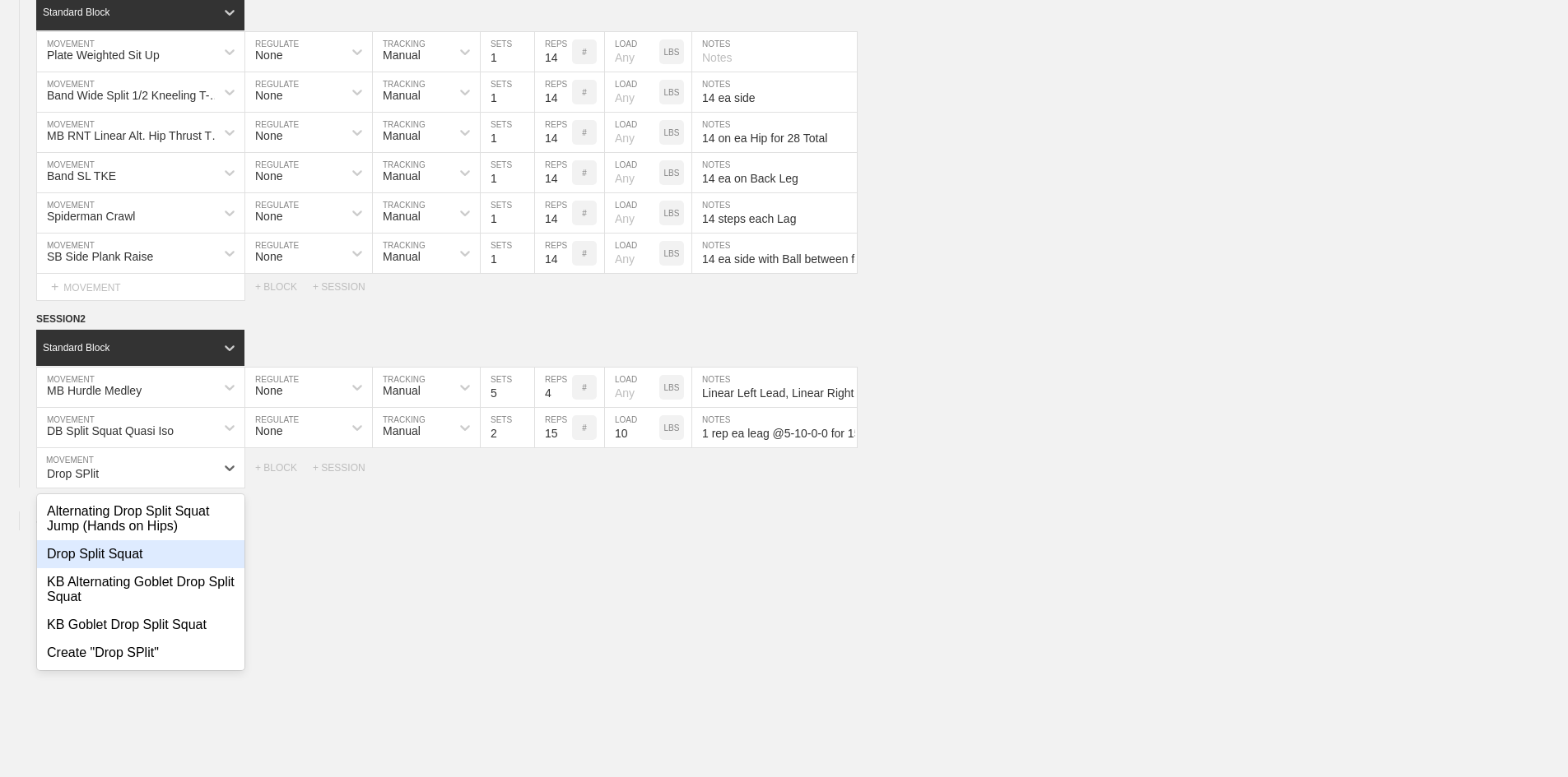
click at [115, 569] on div "Drop Split Squat" at bounding box center [140, 555] width 207 height 28
type input "Drop SPlit"
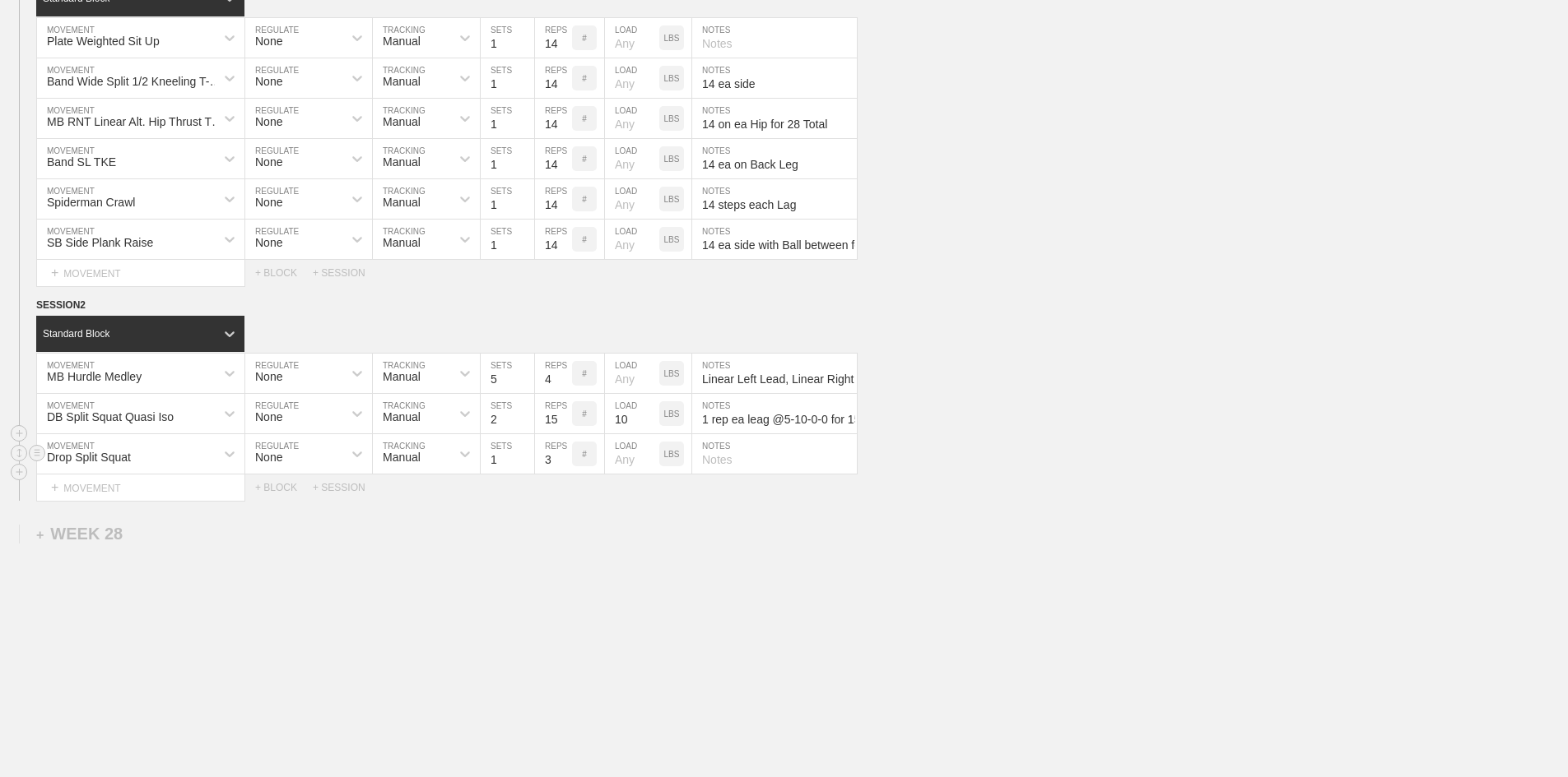
click at [145, 468] on div "Drop Split Squat" at bounding box center [125, 454] width 178 height 28
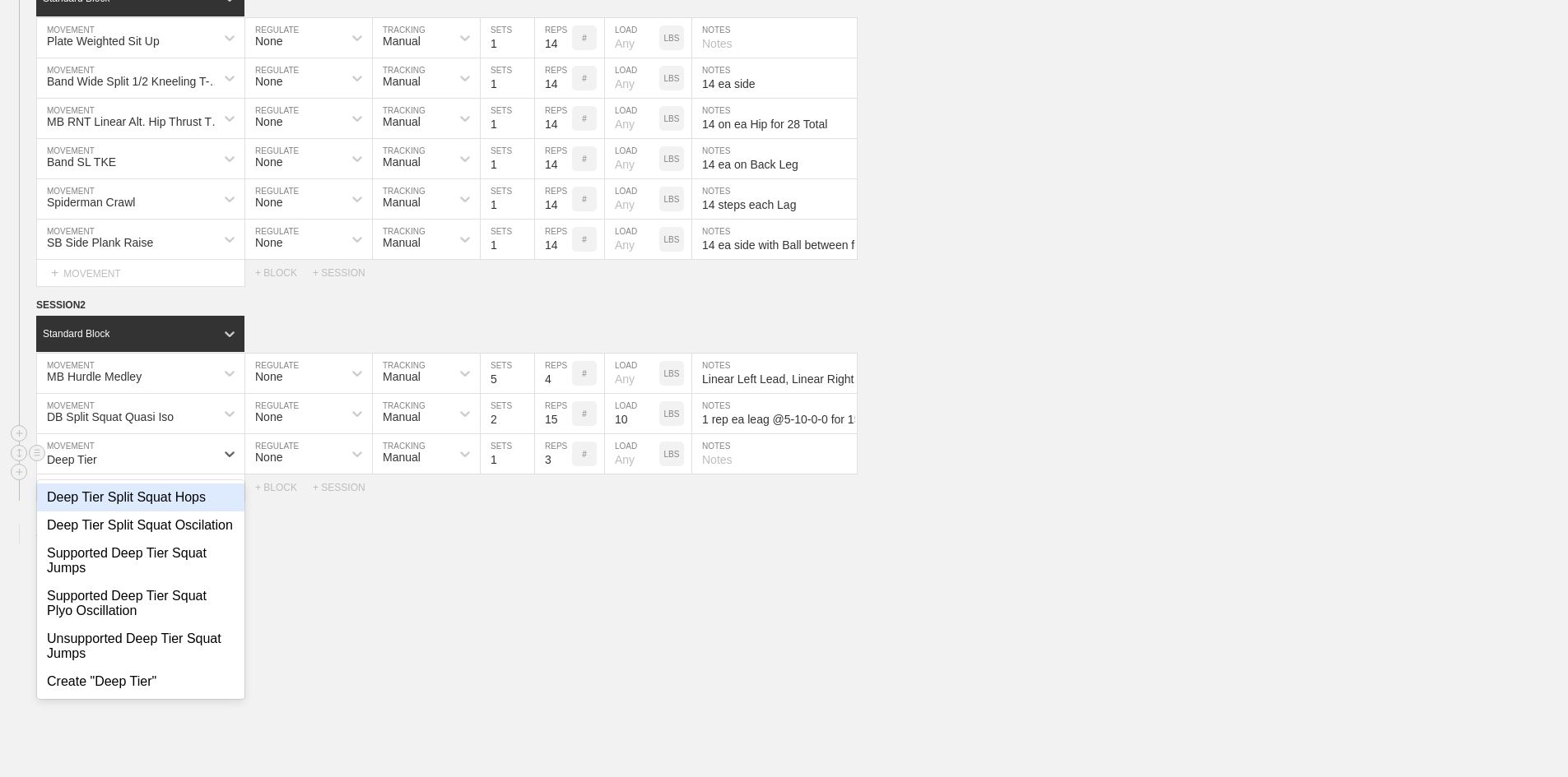
type input "Deep Tier"
click at [146, 583] on div "Supported Deep Tier Squat Jumps" at bounding box center [140, 561] width 207 height 43
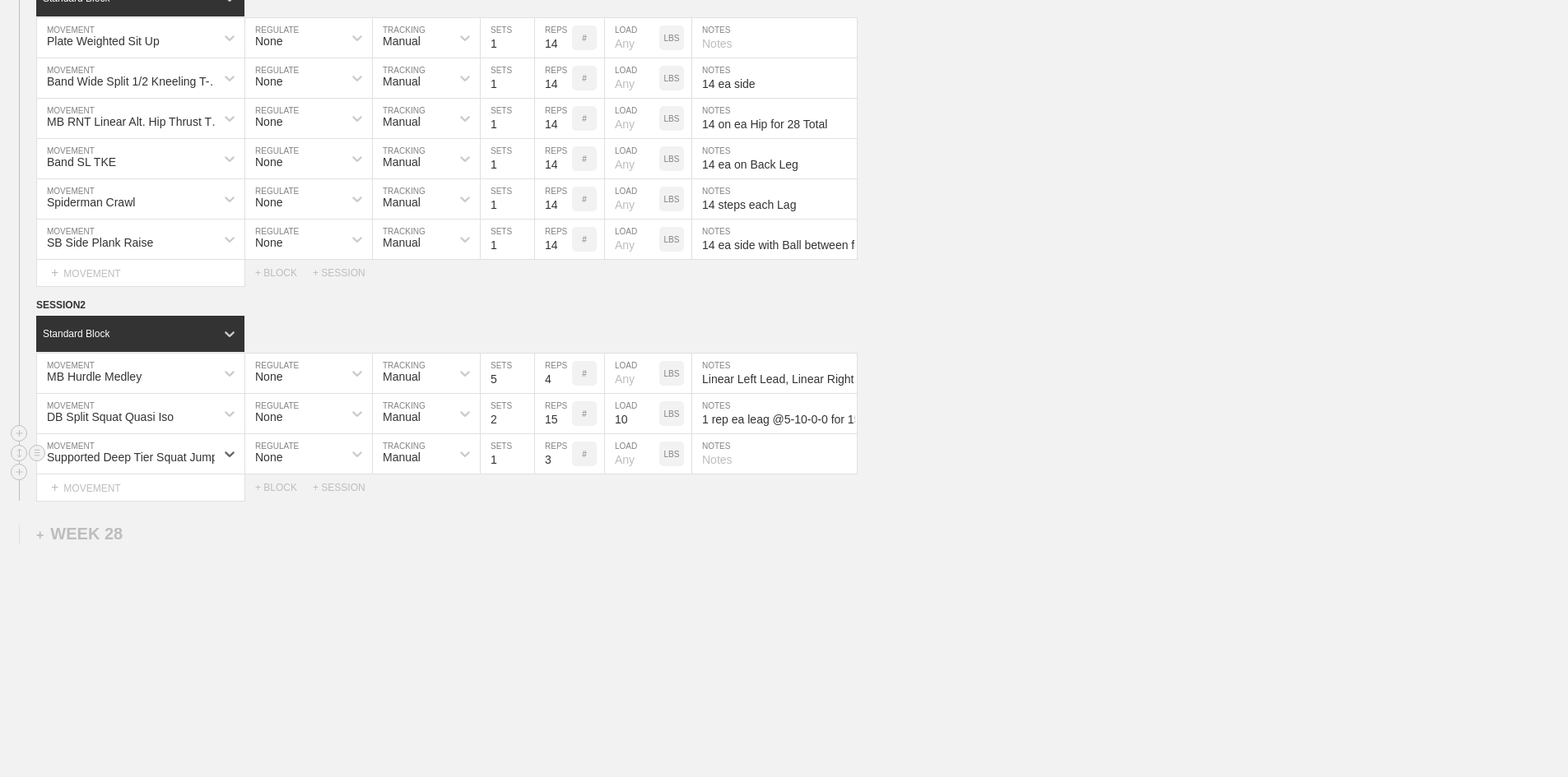
click at [557, 474] on input "3" at bounding box center [553, 453] width 37 height 39
type input "10"
click at [496, 474] on input "1" at bounding box center [507, 453] width 53 height 39
type input "2"
click at [525, 474] on input "2" at bounding box center [507, 453] width 53 height 39
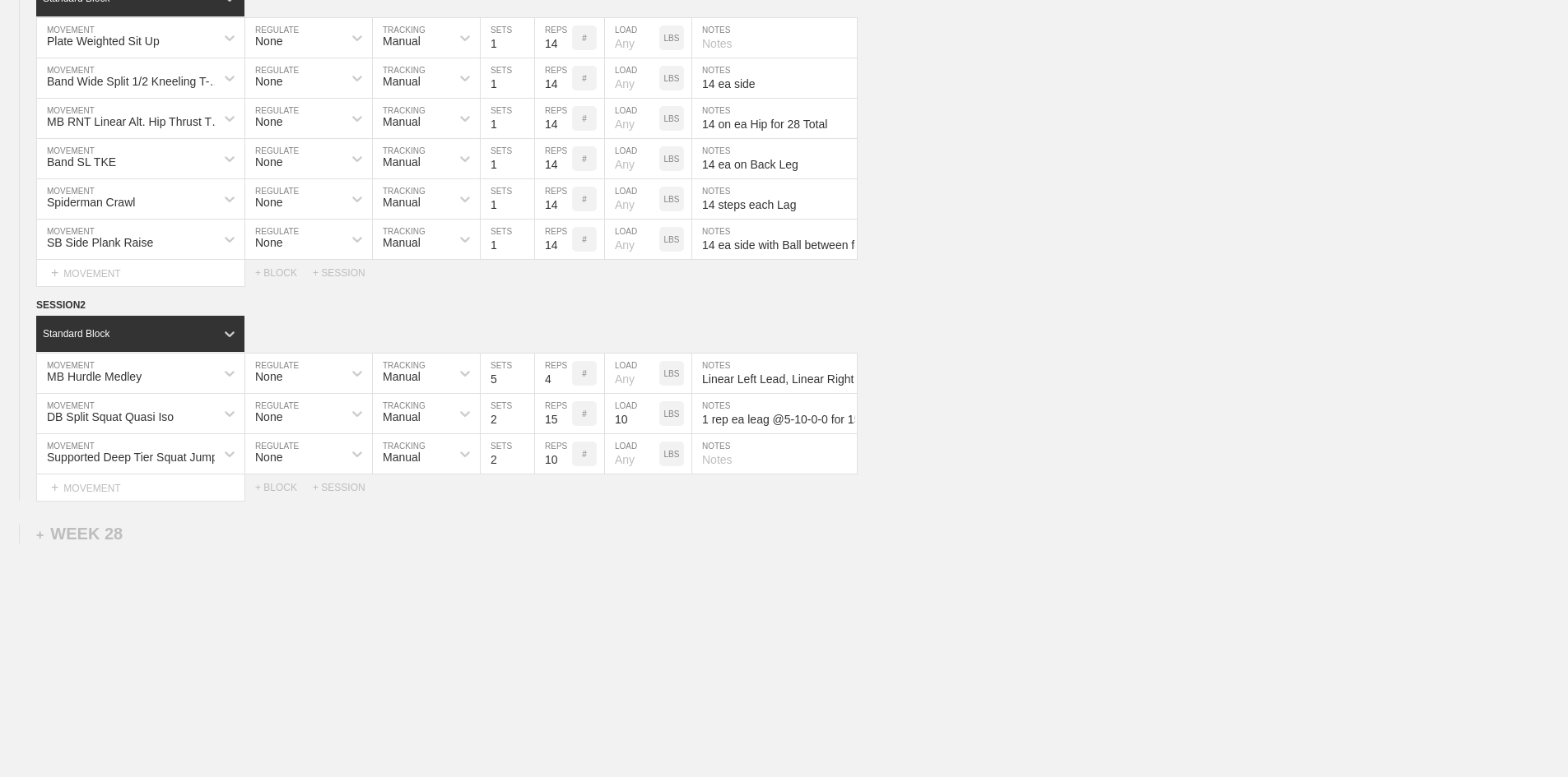
click at [715, 474] on input "text" at bounding box center [775, 453] width 165 height 39
drag, startPoint x: 765, startPoint y: 603, endPoint x: 766, endPoint y: 531, distance: 72.0
click at [735, 474] on input "text" at bounding box center [775, 453] width 165 height 39
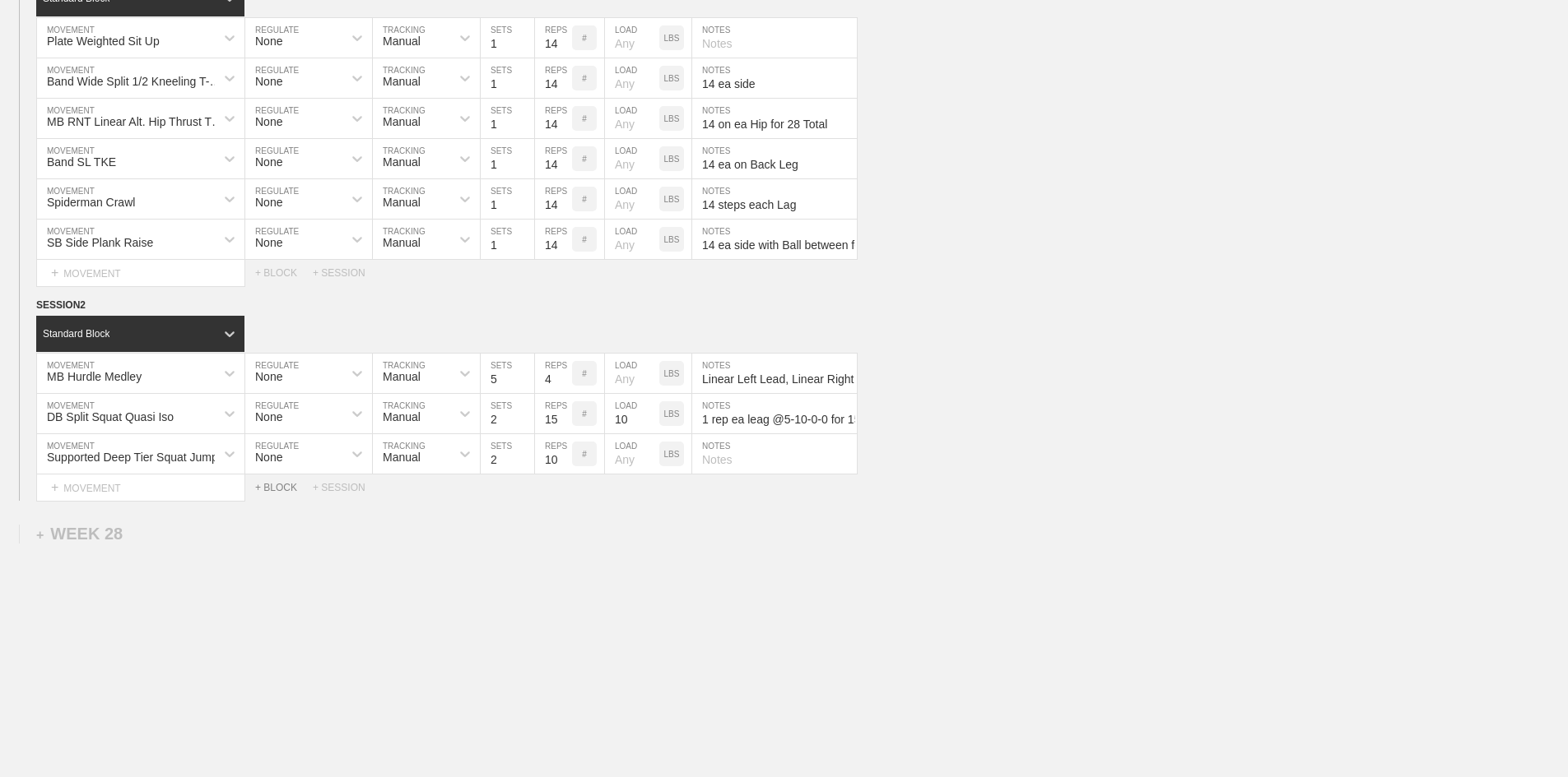
click at [273, 494] on div "+ BLOCK" at bounding box center [284, 487] width 58 height 11
click at [96, 576] on div "+ MOVEMENT" at bounding box center [140, 562] width 209 height 27
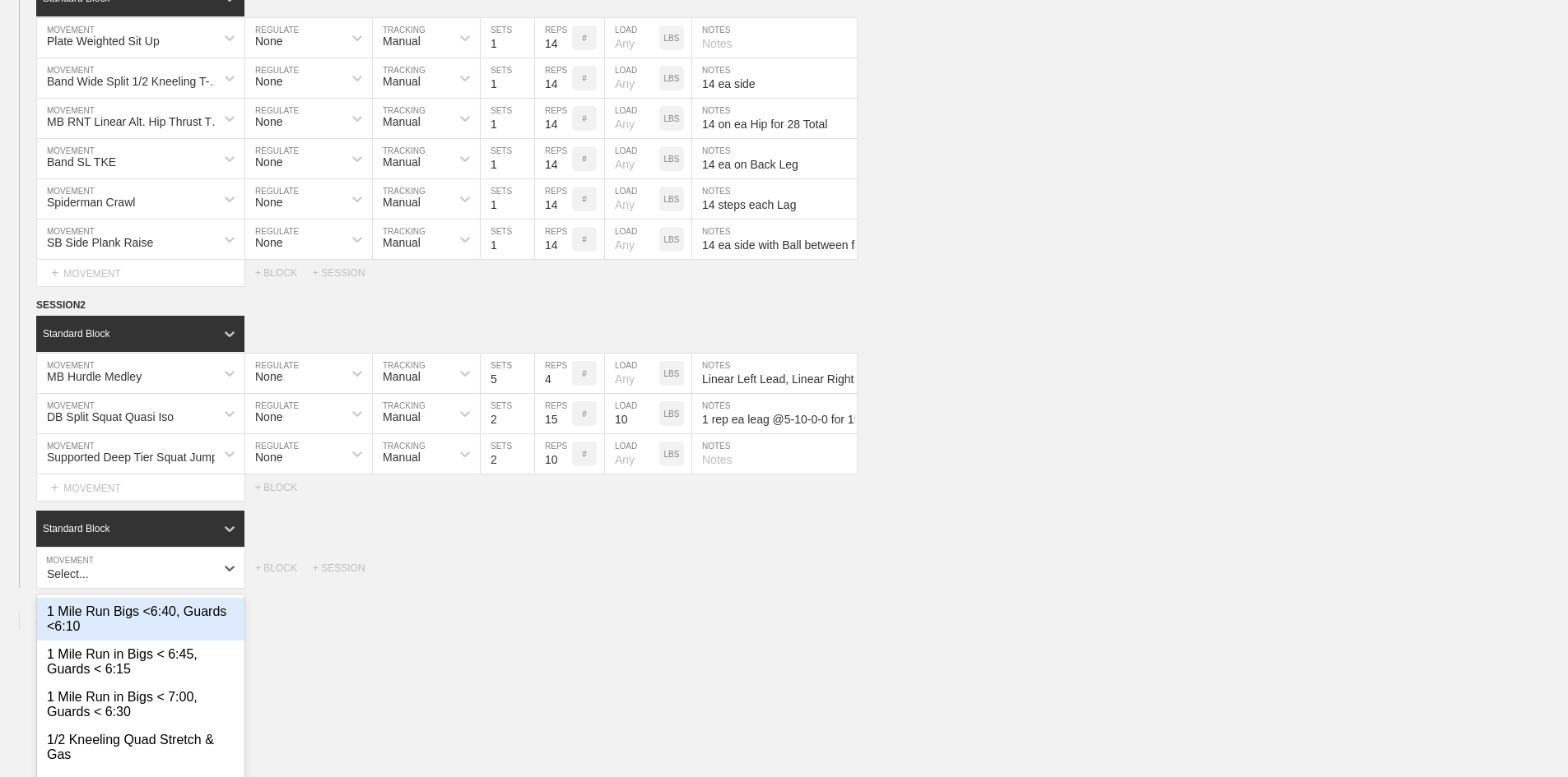
scroll to position [2028, 0]
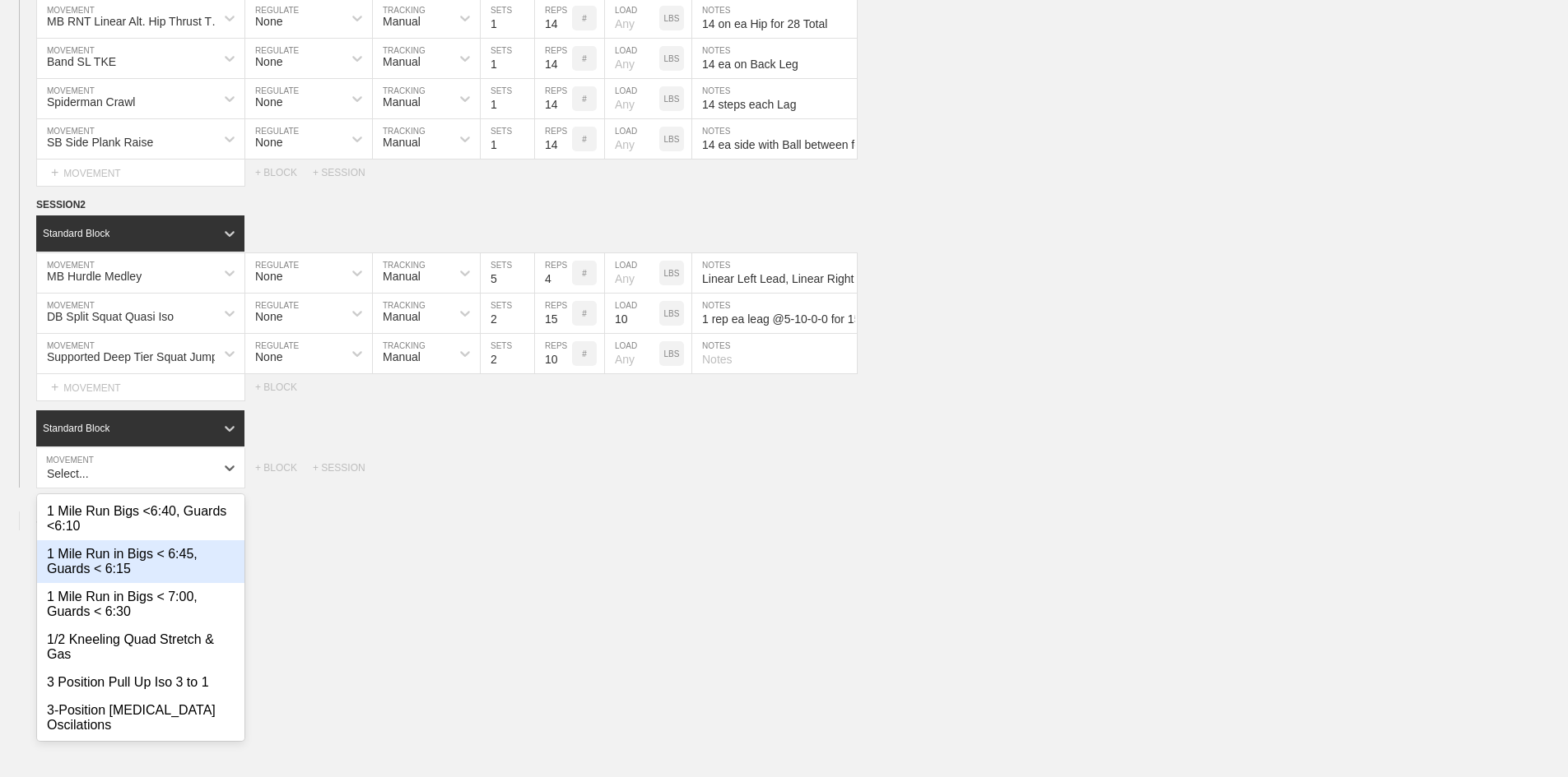
type input "D"
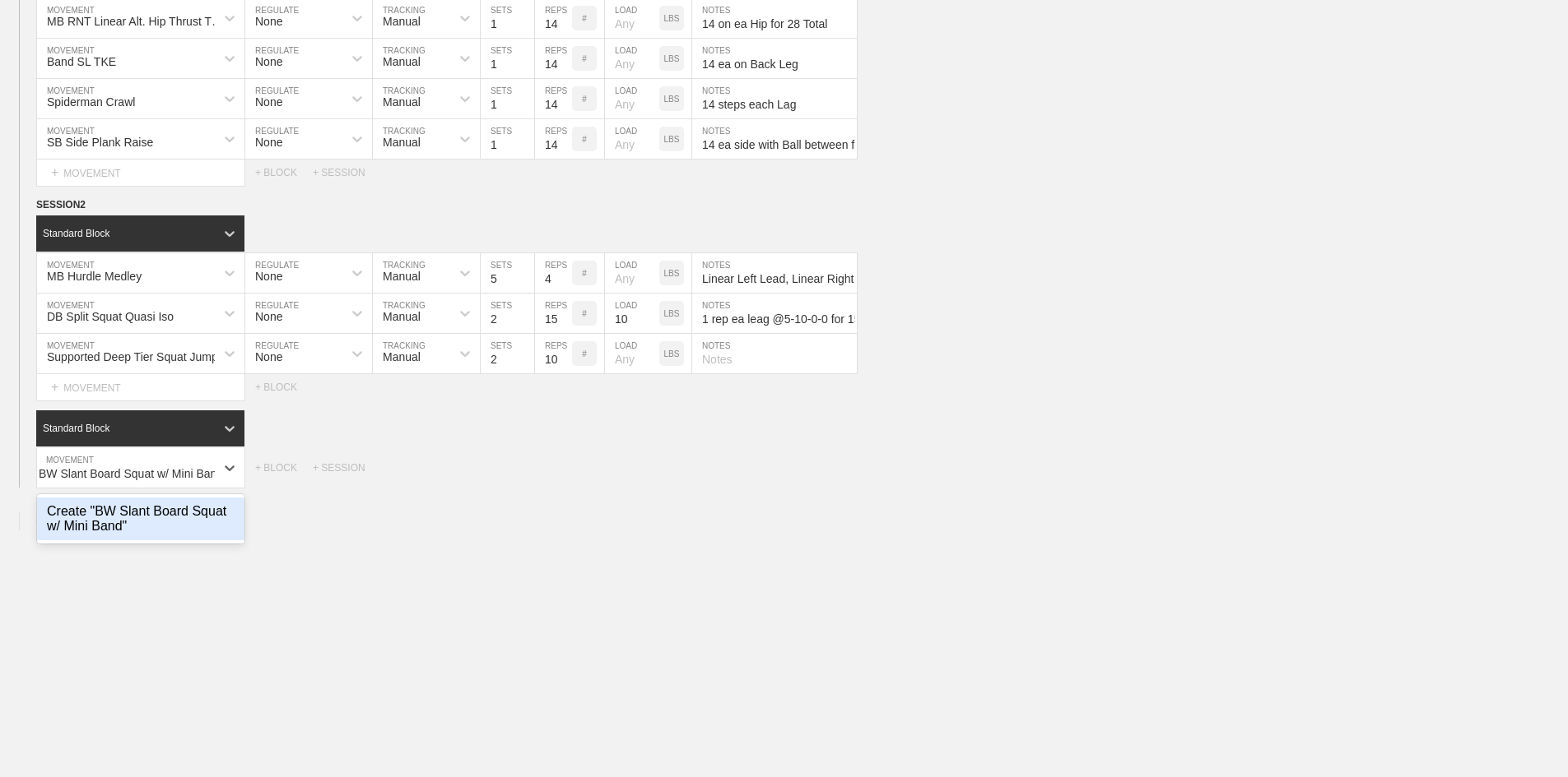
scroll to position [0, 15]
click at [113, 541] on div "Create "BW Slant Board Squat w/ Mini Band"" at bounding box center [140, 519] width 207 height 43
type input "BW Slant Board Squat w/ Mini Band"
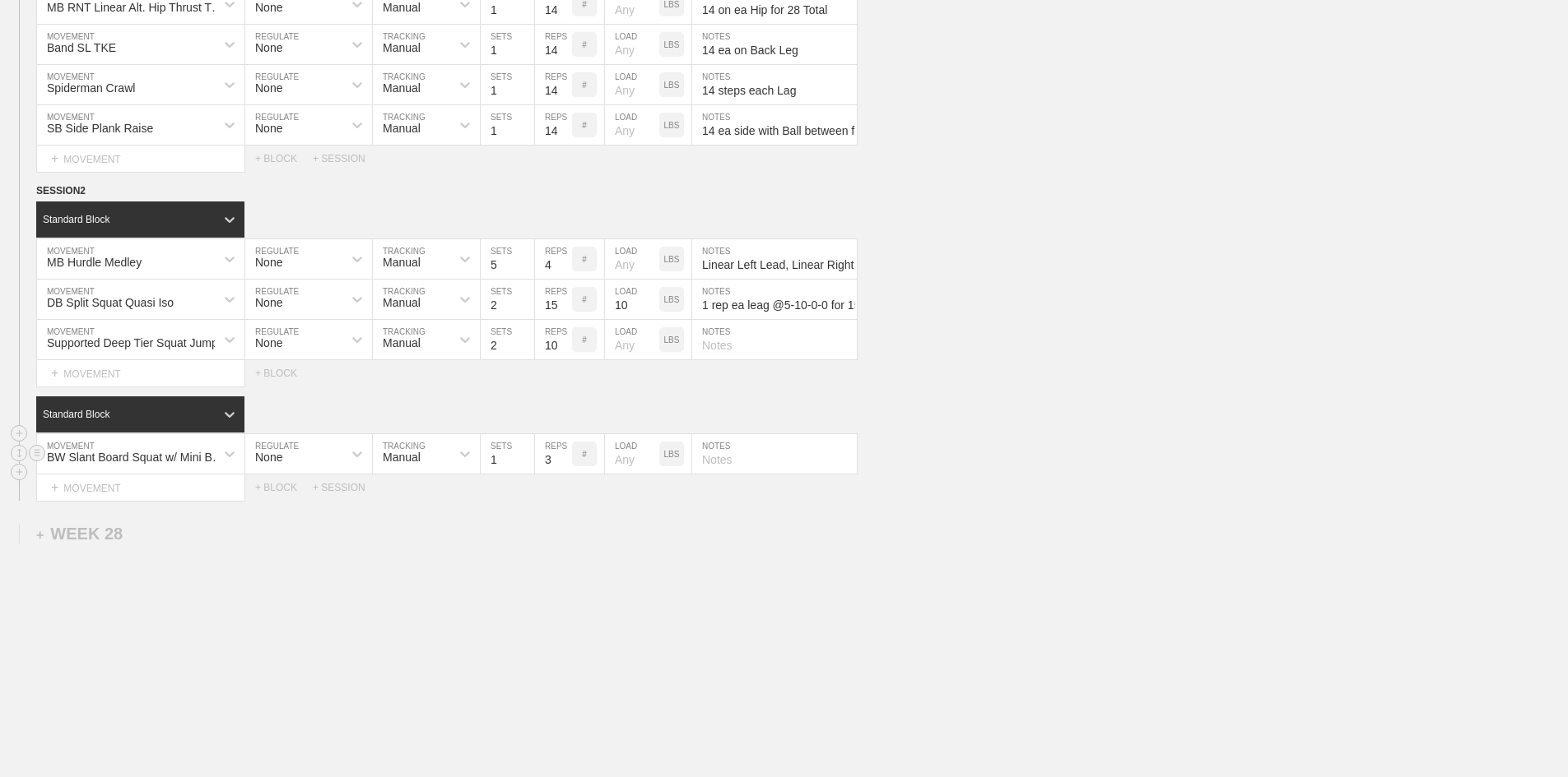
click at [754, 474] on input "text" at bounding box center [775, 453] width 165 height 39
paste input "Mini Band Below Knees"
click at [174, 501] on div "+ MOVEMENT" at bounding box center [140, 487] width 209 height 27
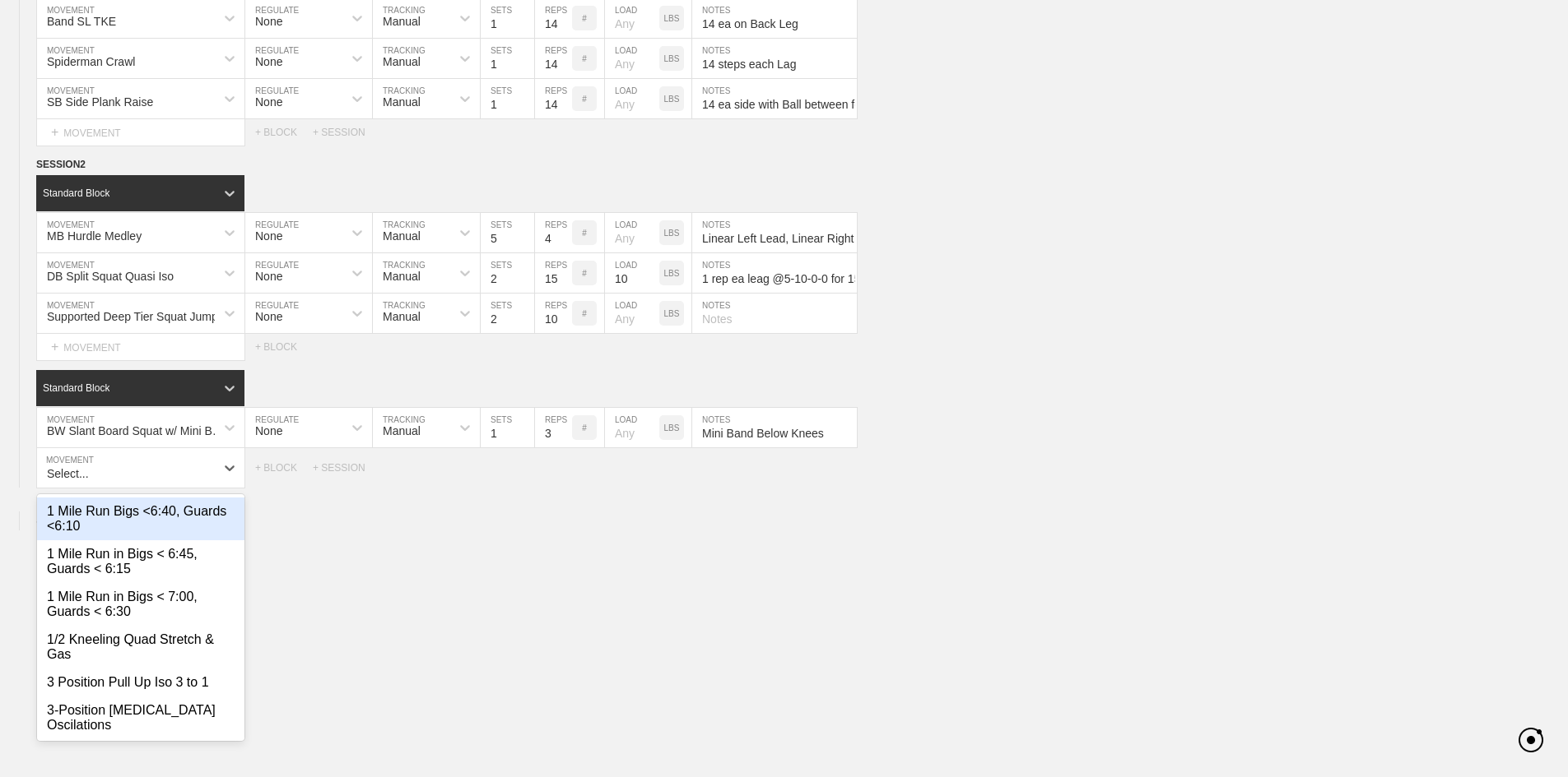
scroll to position [2068, 0]
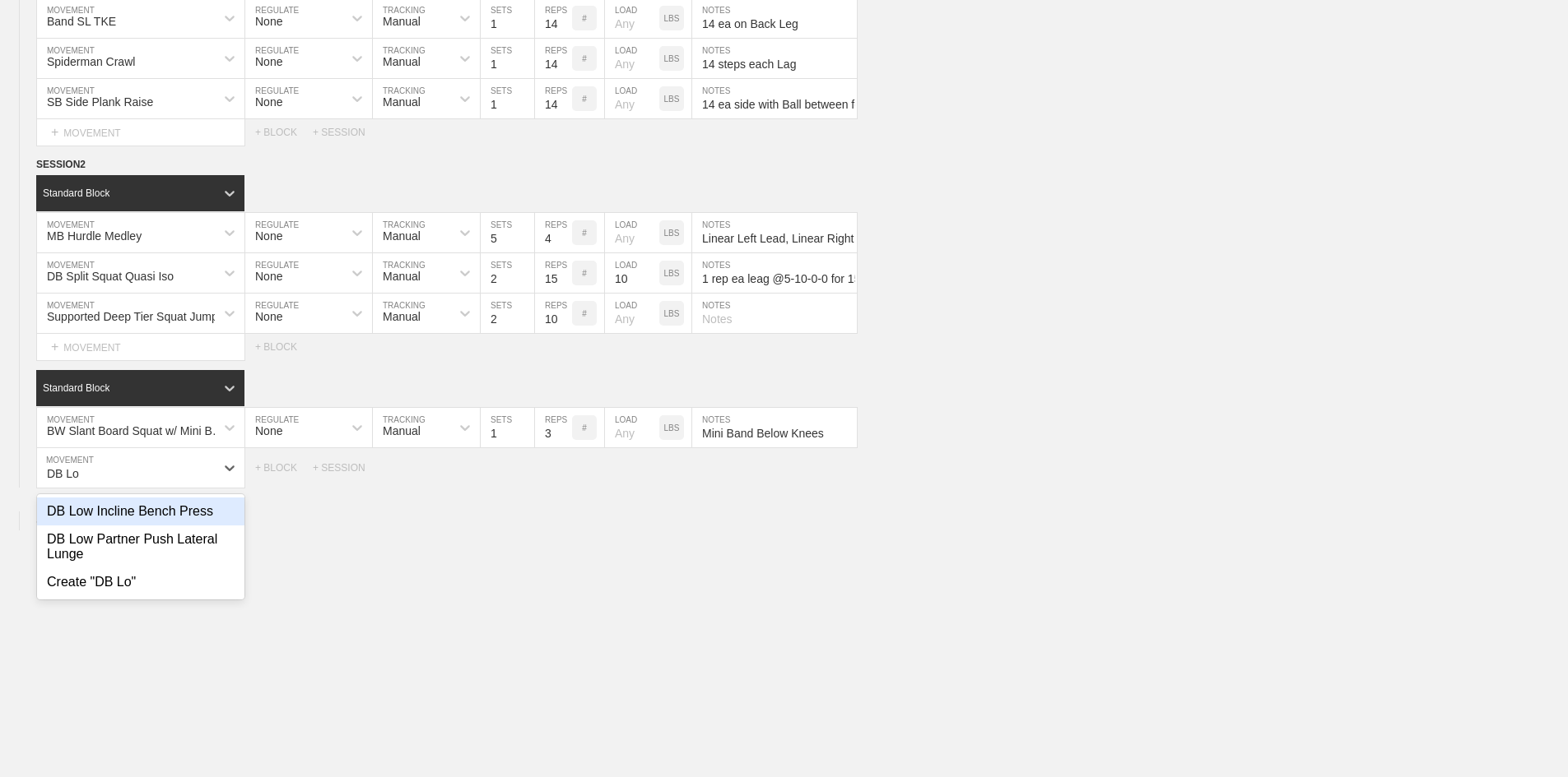
click at [179, 526] on div "DB Low Incline Bench Press" at bounding box center [140, 512] width 207 height 28
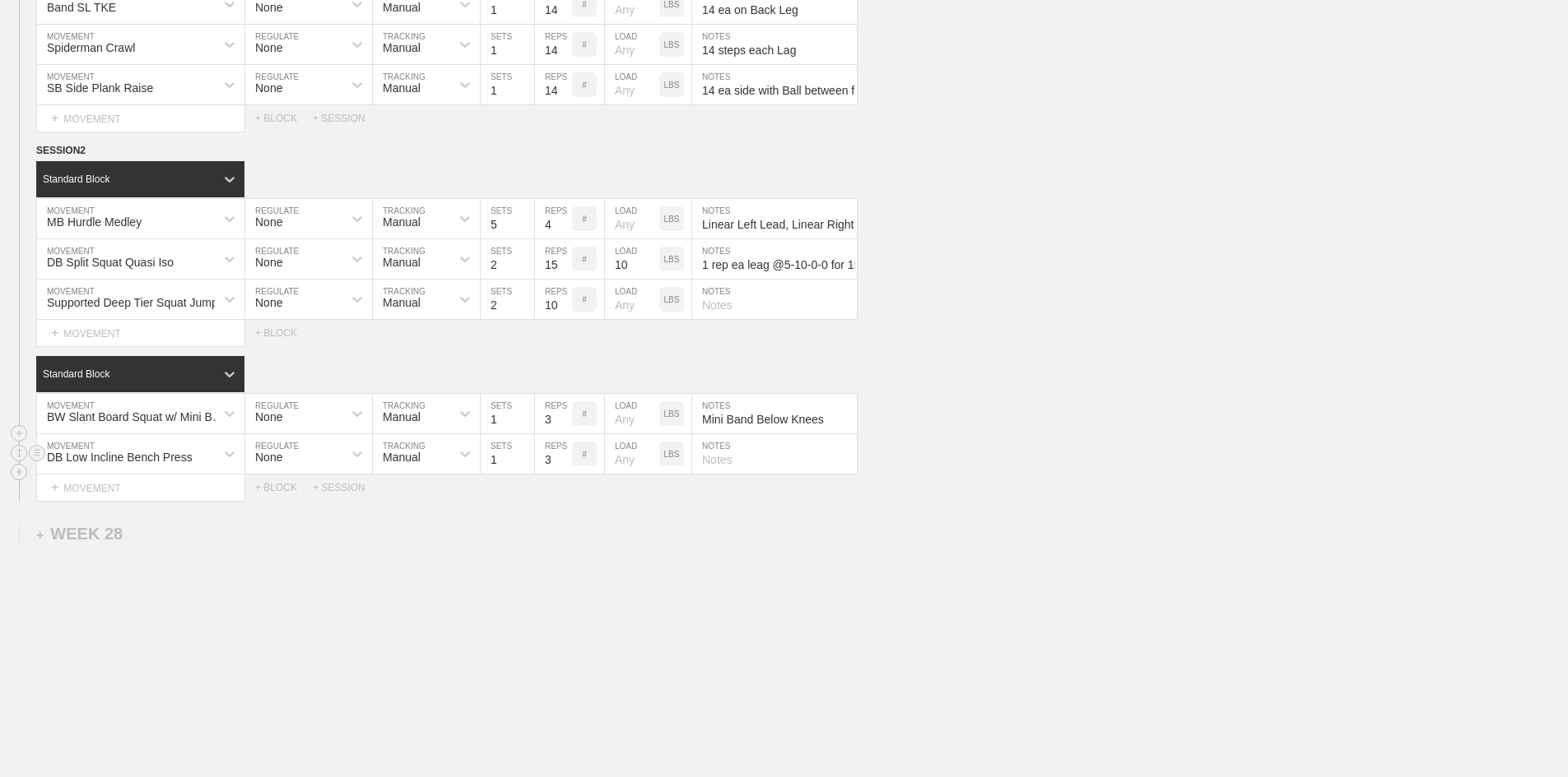
click at [553, 474] on input "3" at bounding box center [553, 453] width 37 height 39
click at [545, 433] on input "3" at bounding box center [553, 413] width 37 height 39
click at [670, 459] on p "LBS" at bounding box center [672, 454] width 16 height 9
click at [633, 474] on input "number" at bounding box center [632, 453] width 54 height 39
click at [715, 474] on input "text" at bounding box center [775, 453] width 165 height 39
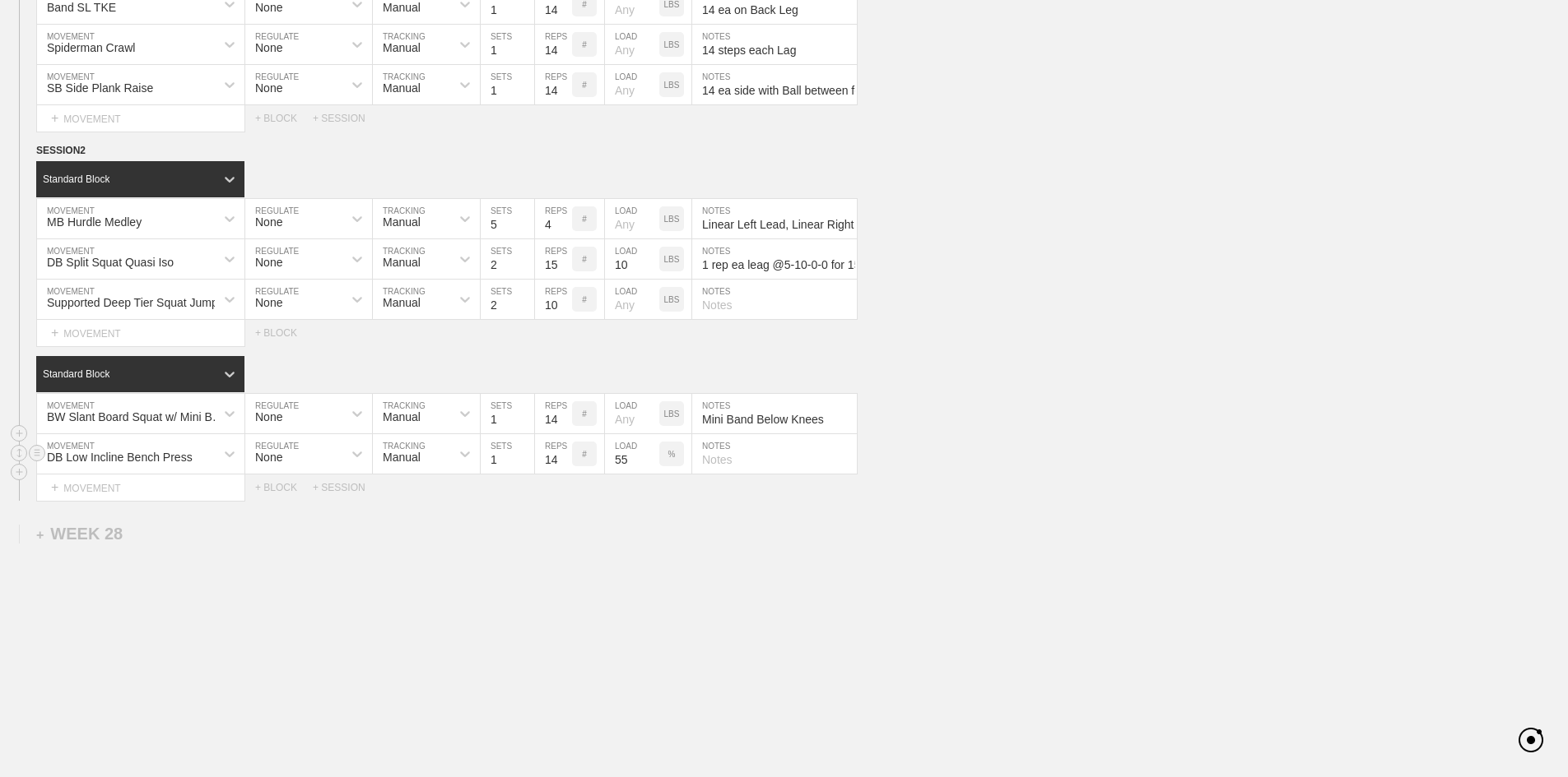
paste input "About 15 Degree Incline"
click at [69, 501] on div "+ MOVEMENT" at bounding box center [140, 487] width 209 height 27
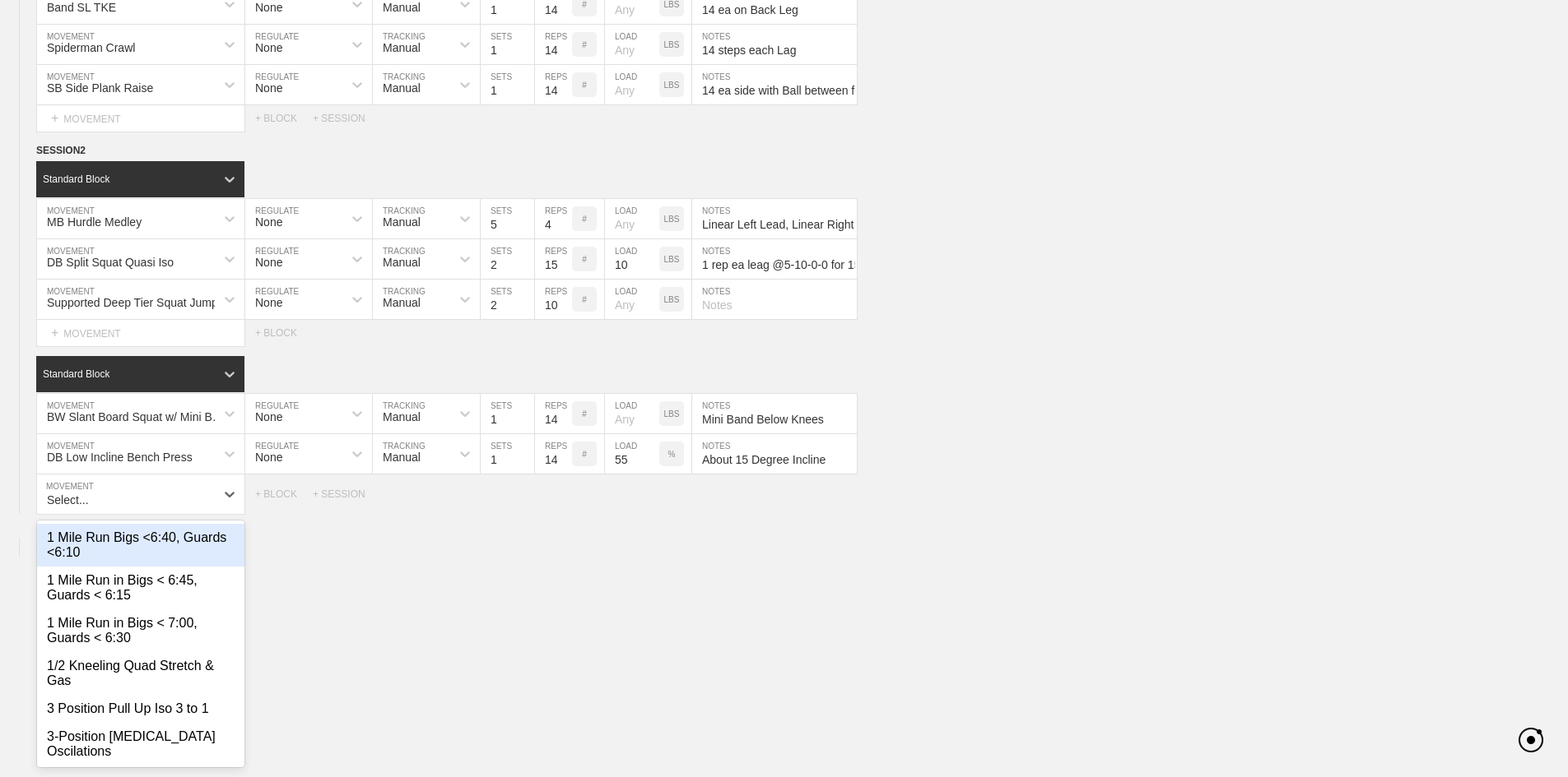
scroll to position [2110, 0]
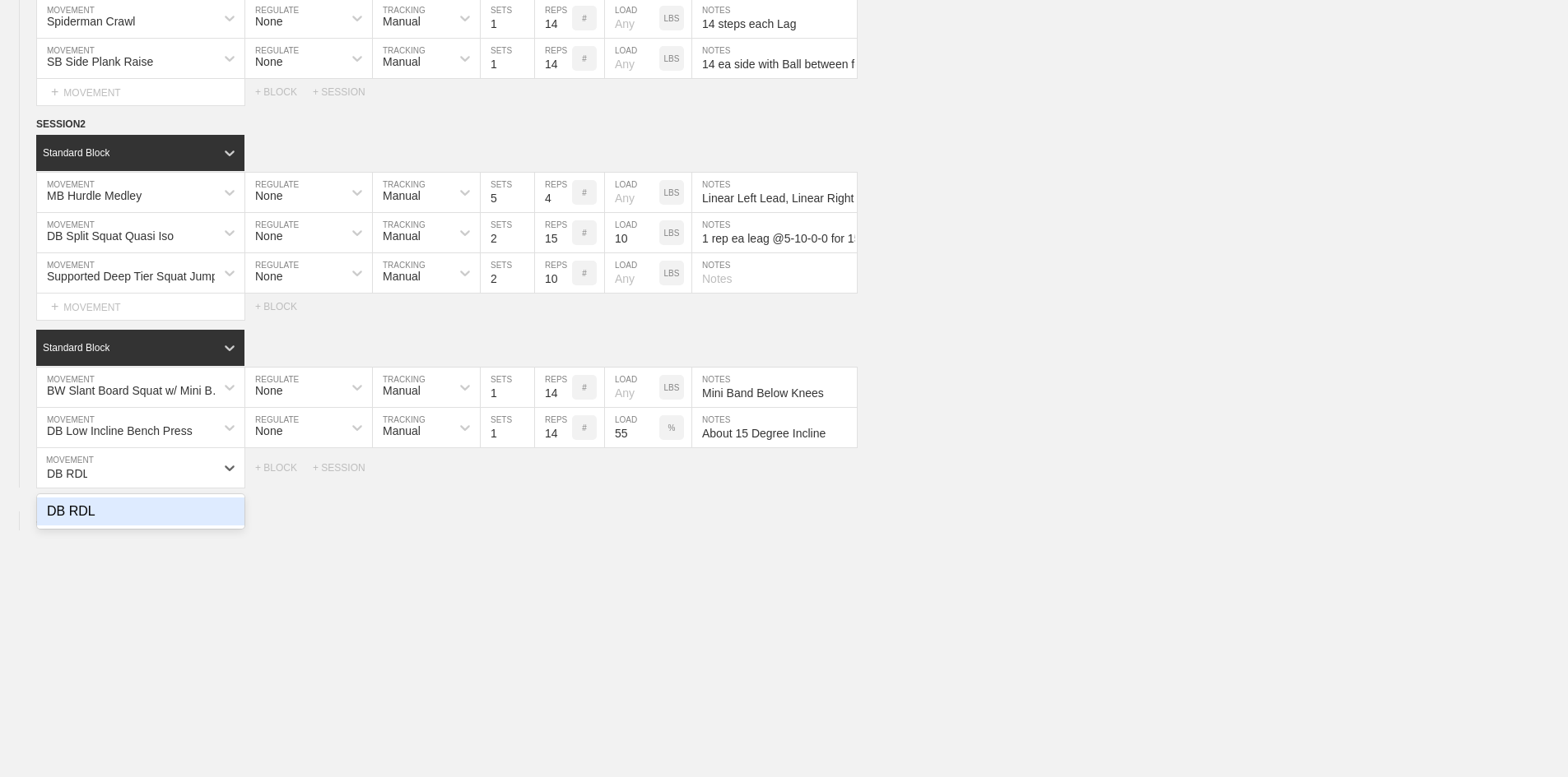
click at [109, 526] on div "DB RDL" at bounding box center [140, 512] width 207 height 28
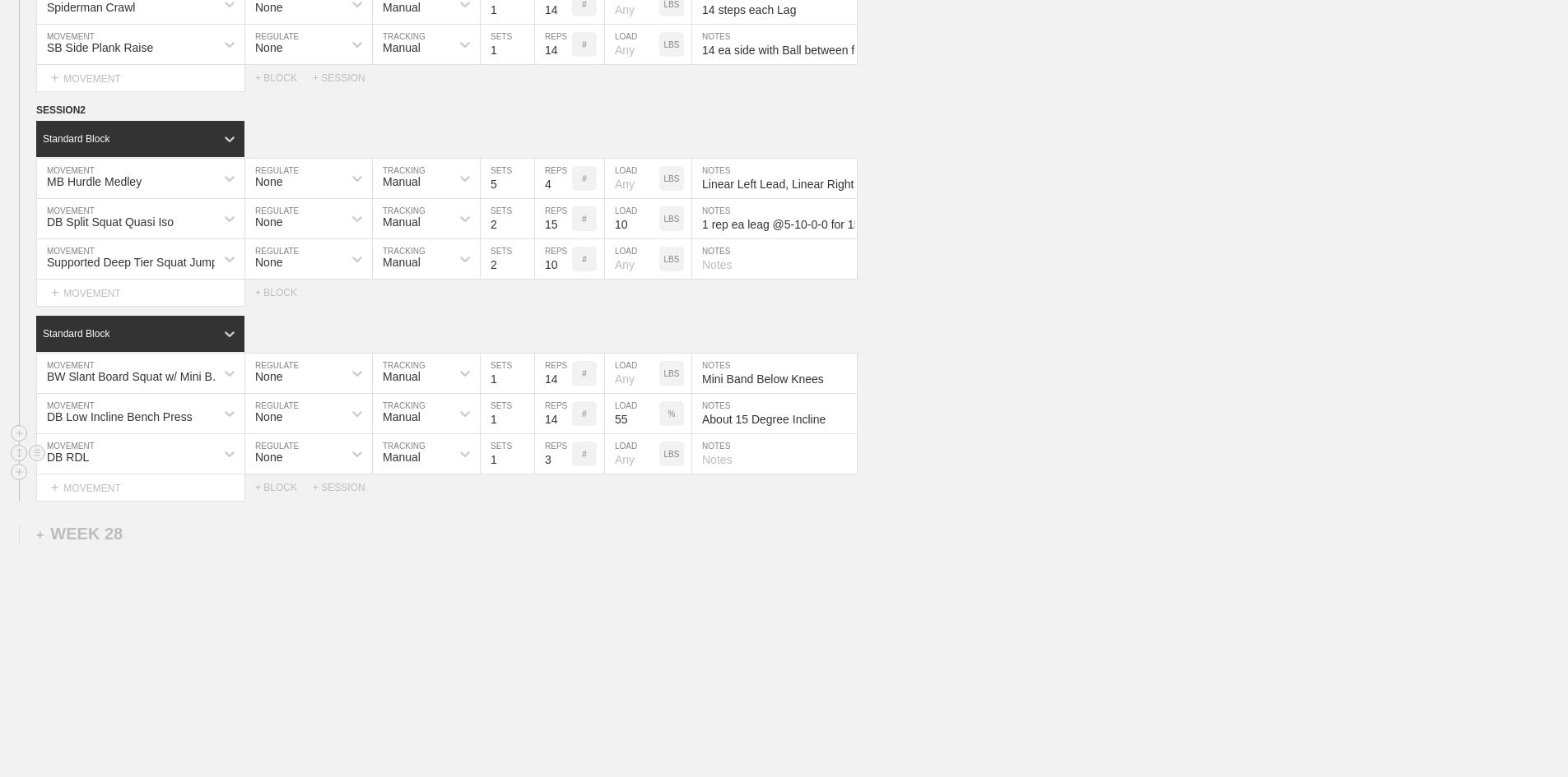
click at [545, 474] on input "3" at bounding box center [553, 453] width 37 height 39
click at [613, 474] on input "number" at bounding box center [632, 453] width 54 height 39
click at [86, 501] on div "+ MOVEMENT" at bounding box center [140, 487] width 209 height 27
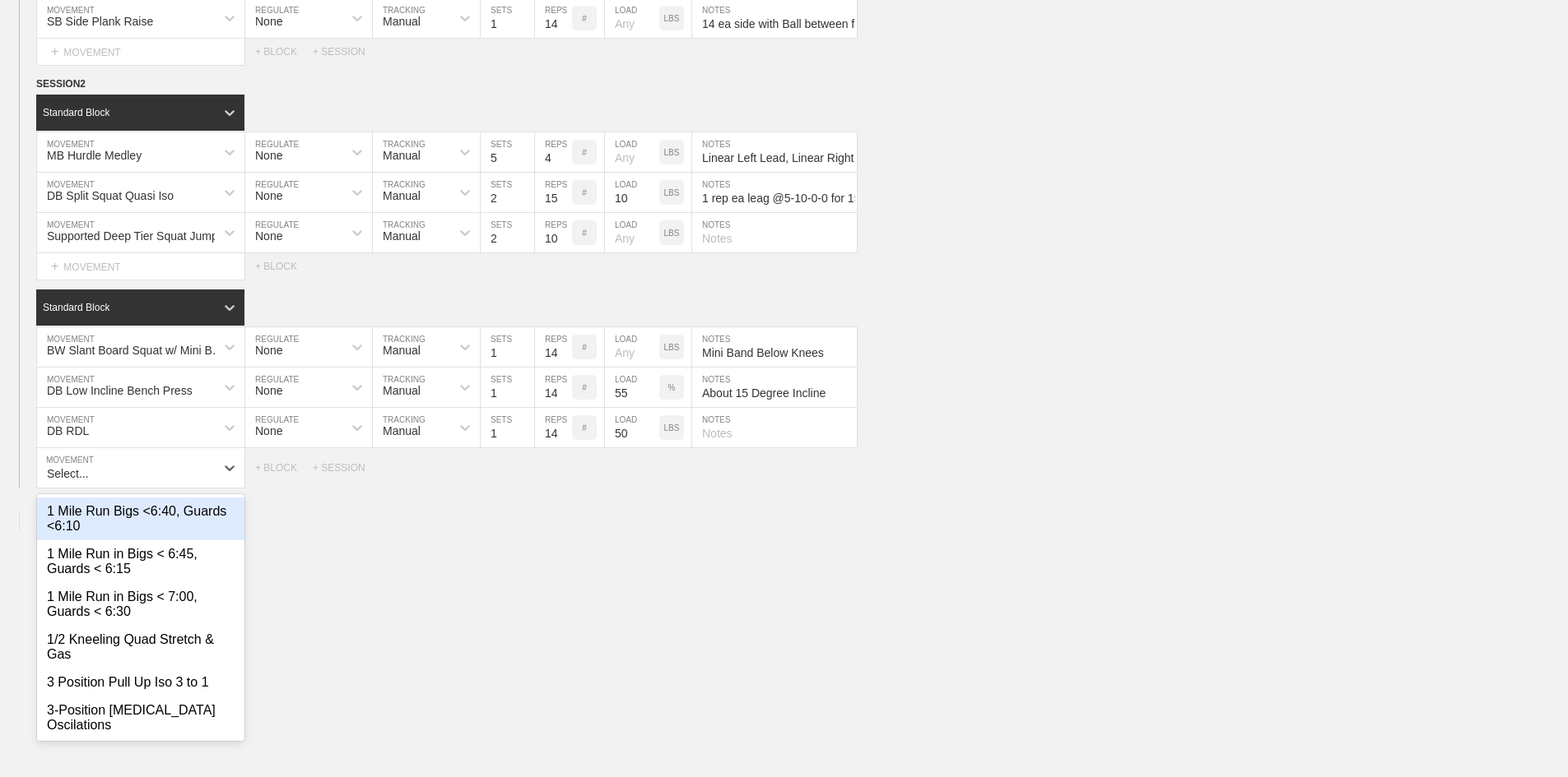
scroll to position [2150, 0]
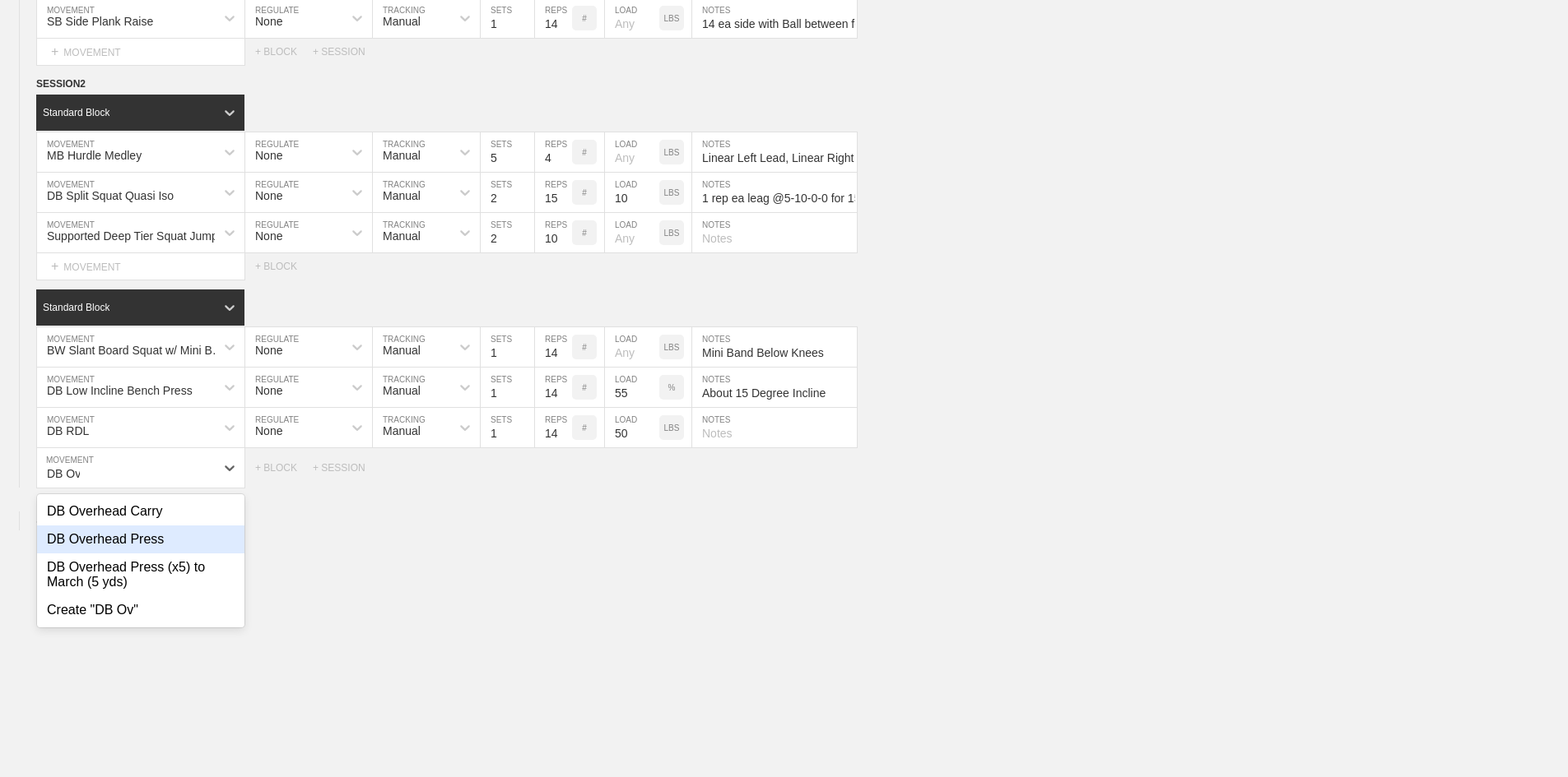
click at [164, 554] on div "DB Overhead Press" at bounding box center [140, 540] width 207 height 28
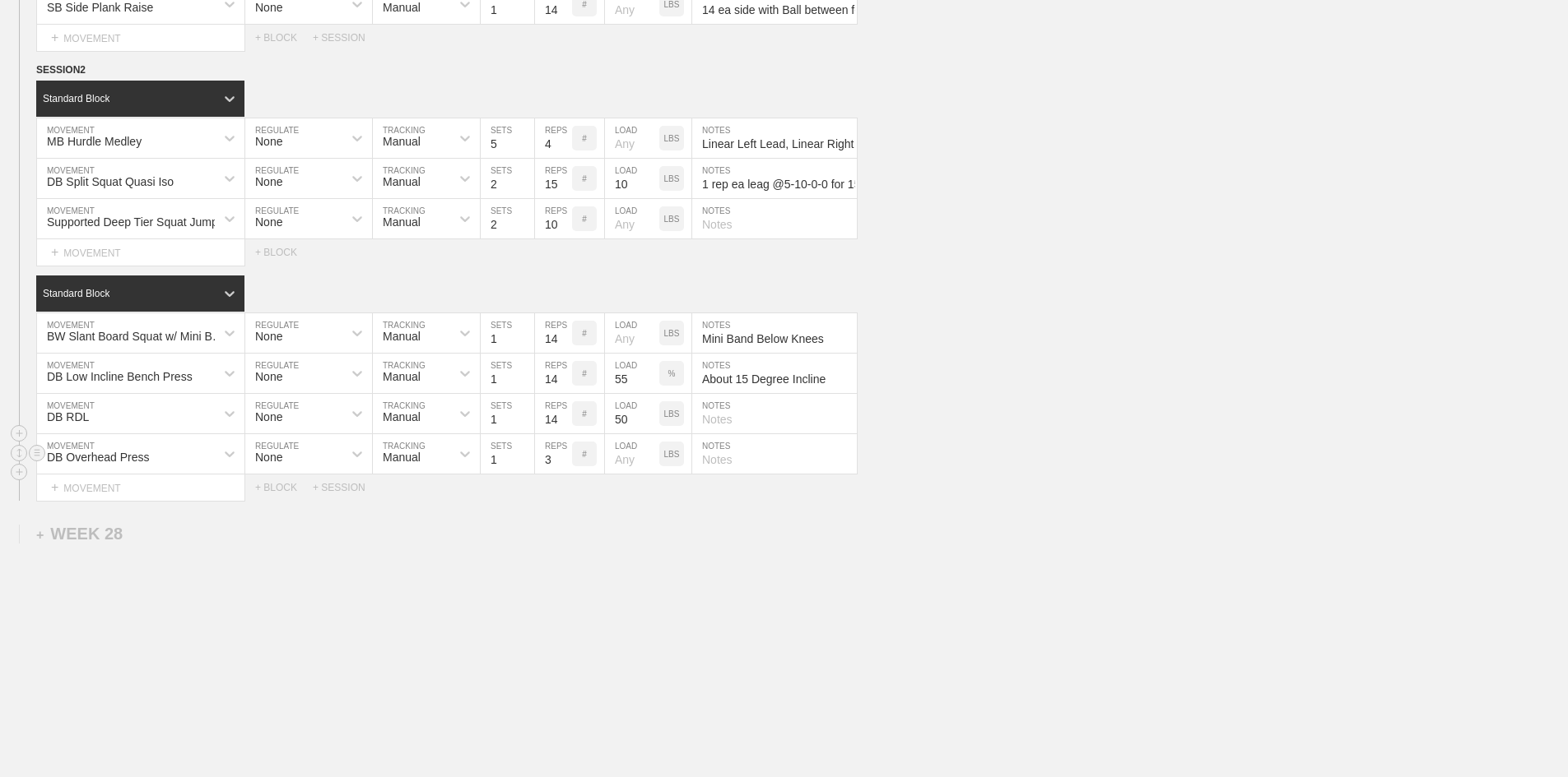
click at [548, 474] on input "3" at bounding box center [553, 453] width 37 height 39
click at [679, 459] on p "LBS" at bounding box center [672, 454] width 16 height 9
click at [630, 474] on input "number" at bounding box center [632, 453] width 54 height 39
click at [719, 474] on input "text" at bounding box center [775, 453] width 165 height 39
paste input "14 ea with Shoulders on Bench"
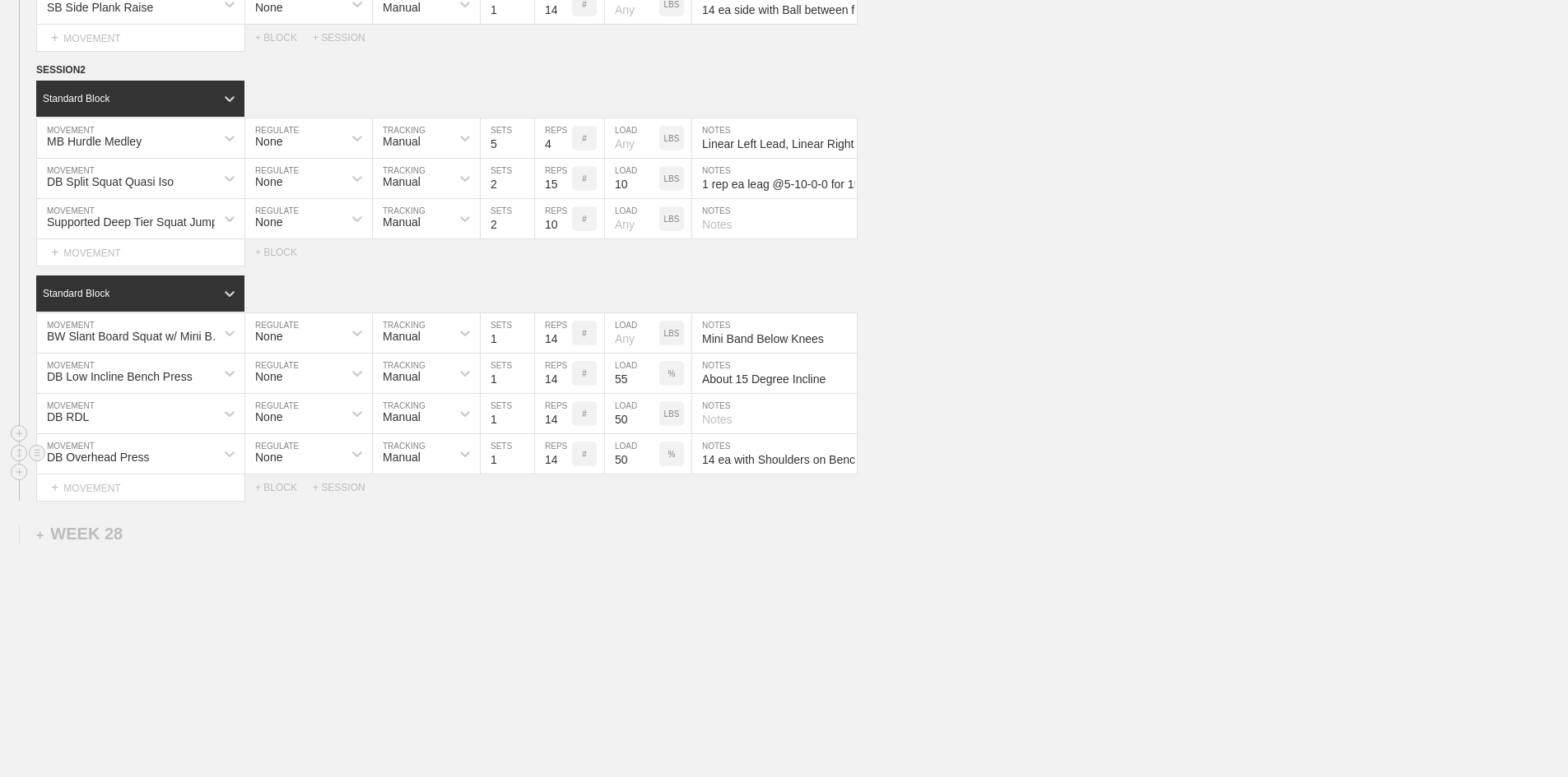
scroll to position [0, 4]
click at [115, 501] on div "+ MOVEMENT" at bounding box center [140, 487] width 209 height 27
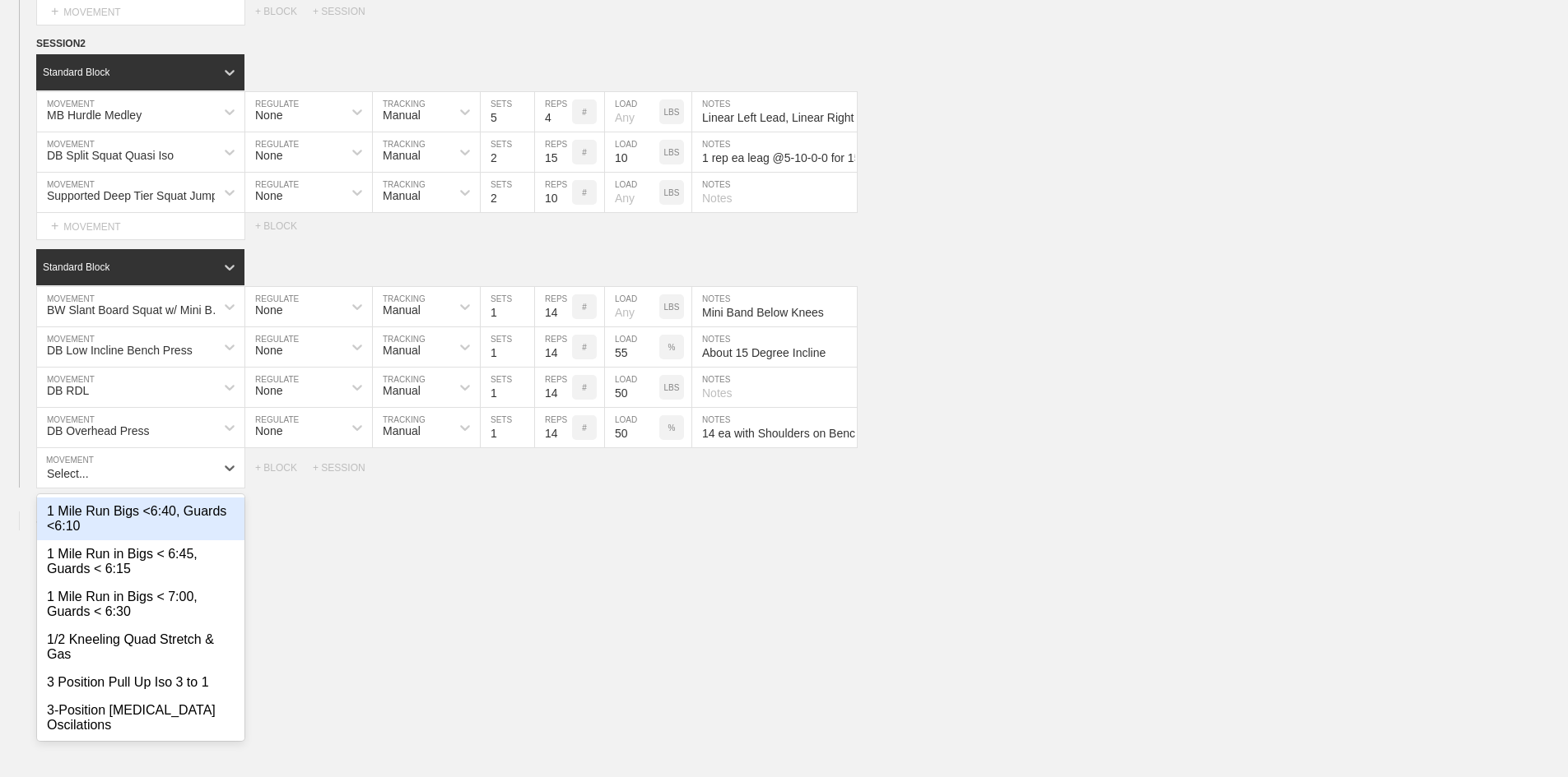
scroll to position [2190, 0]
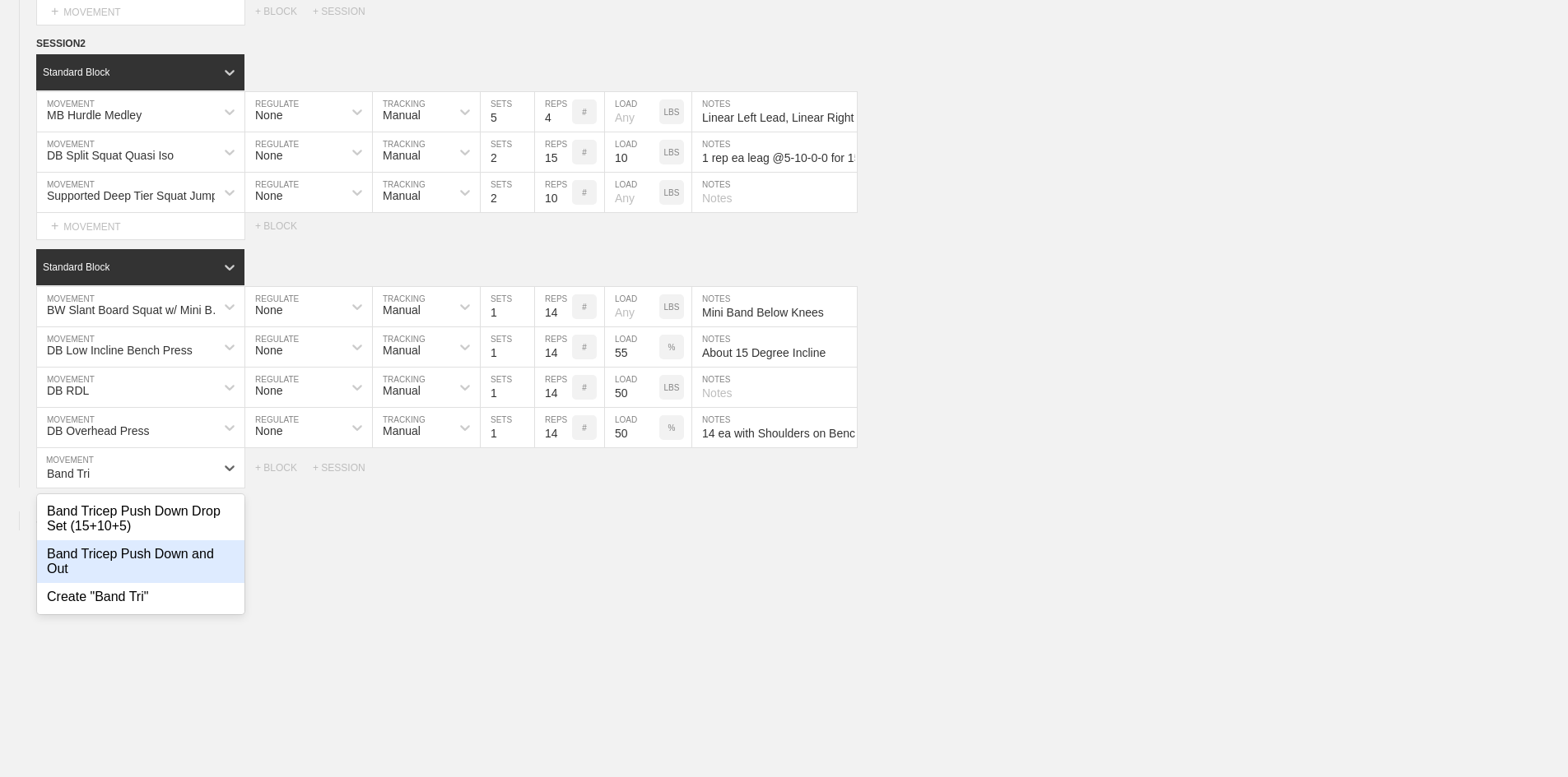
click at [189, 584] on div "Band Tricep Push Down and Out" at bounding box center [140, 562] width 207 height 43
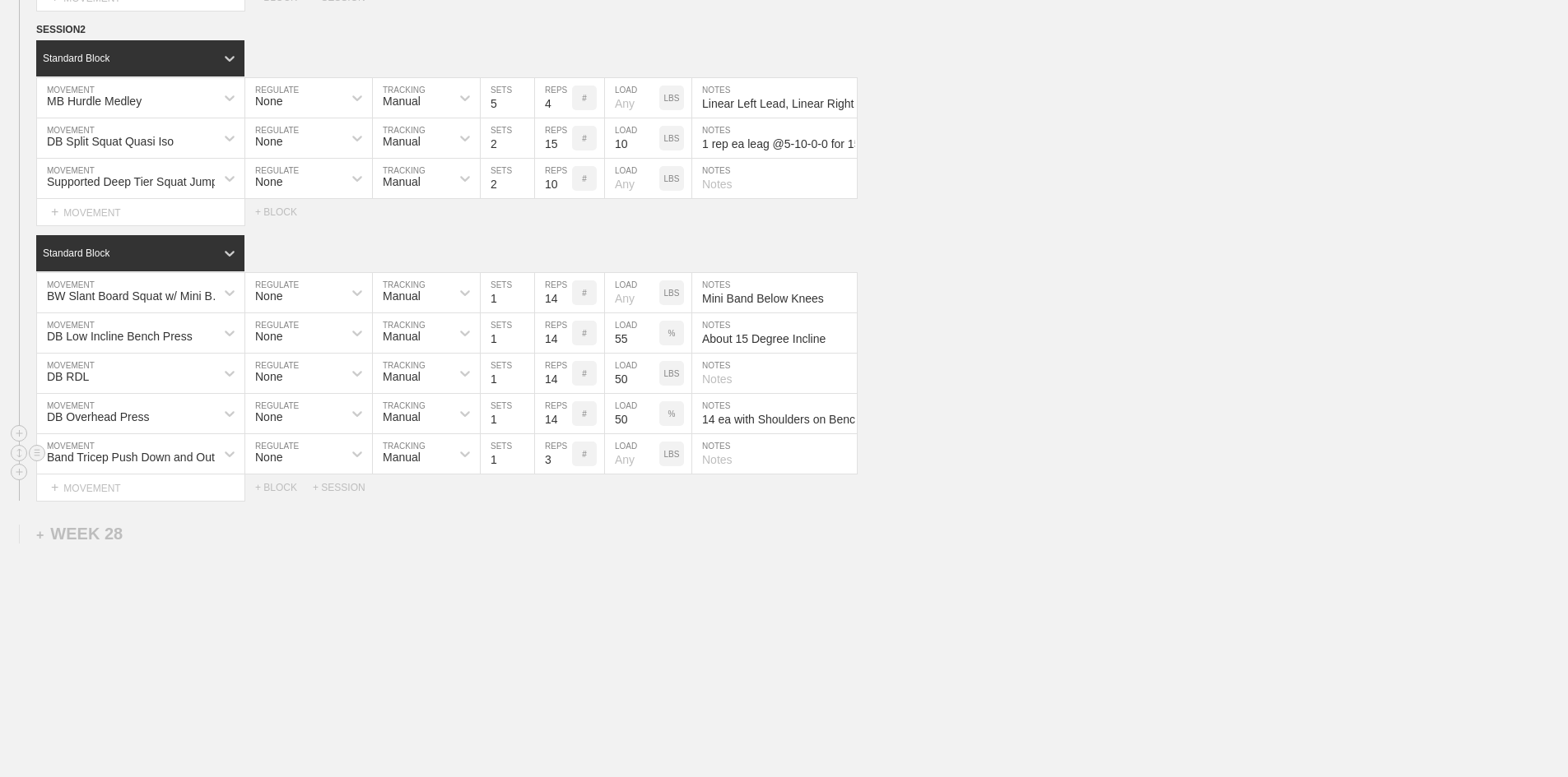
click at [546, 474] on input "3" at bounding box center [553, 453] width 37 height 39
click at [735, 474] on input "text" at bounding box center [775, 453] width 165 height 39
paste input "Hammer "Handle" Grip"
click at [95, 501] on div "+ MOVEMENT" at bounding box center [140, 487] width 209 height 27
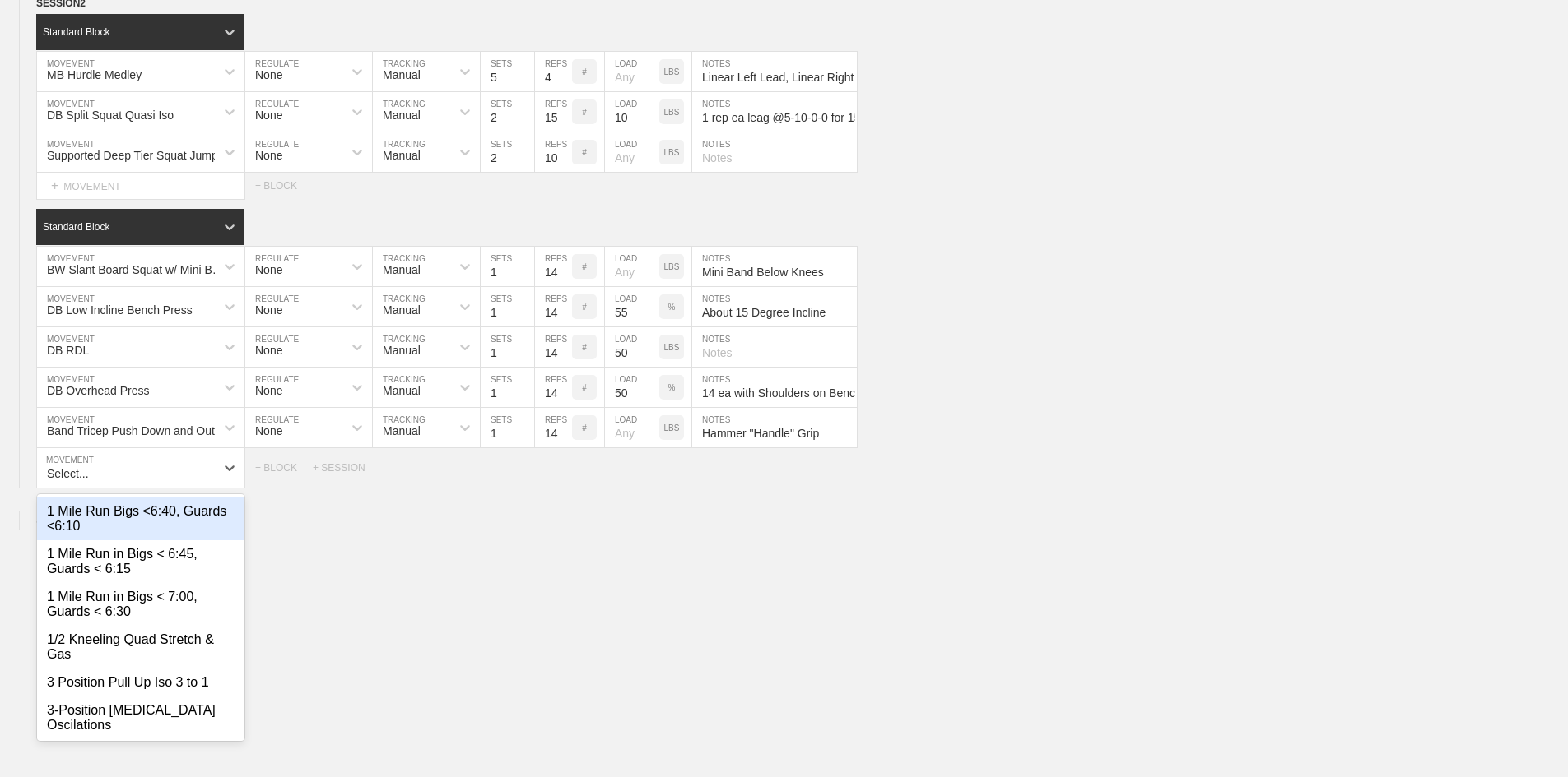
scroll to position [2230, 0]
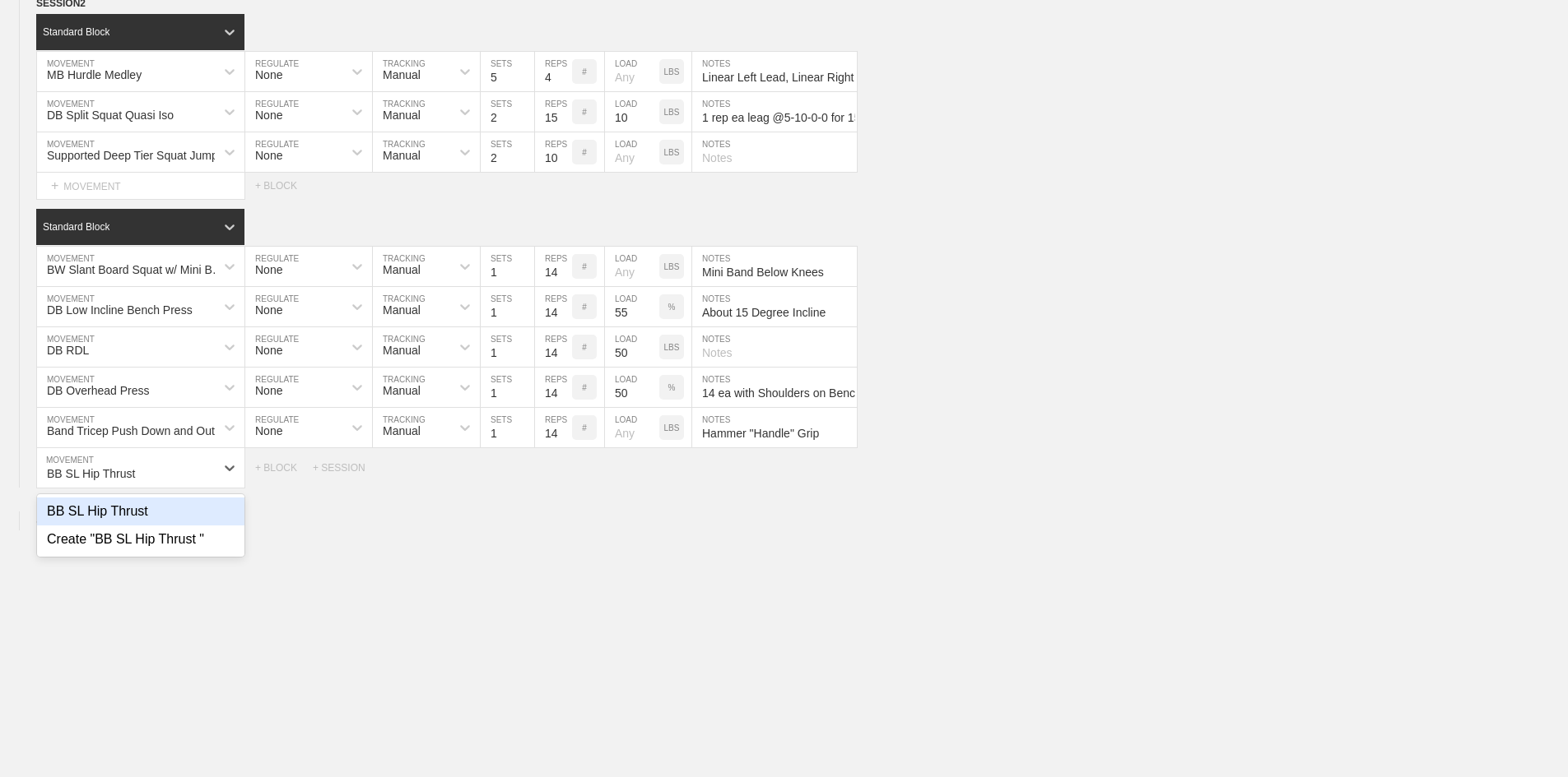
click at [109, 526] on div "BB SL Hip Thrust" at bounding box center [140, 512] width 207 height 28
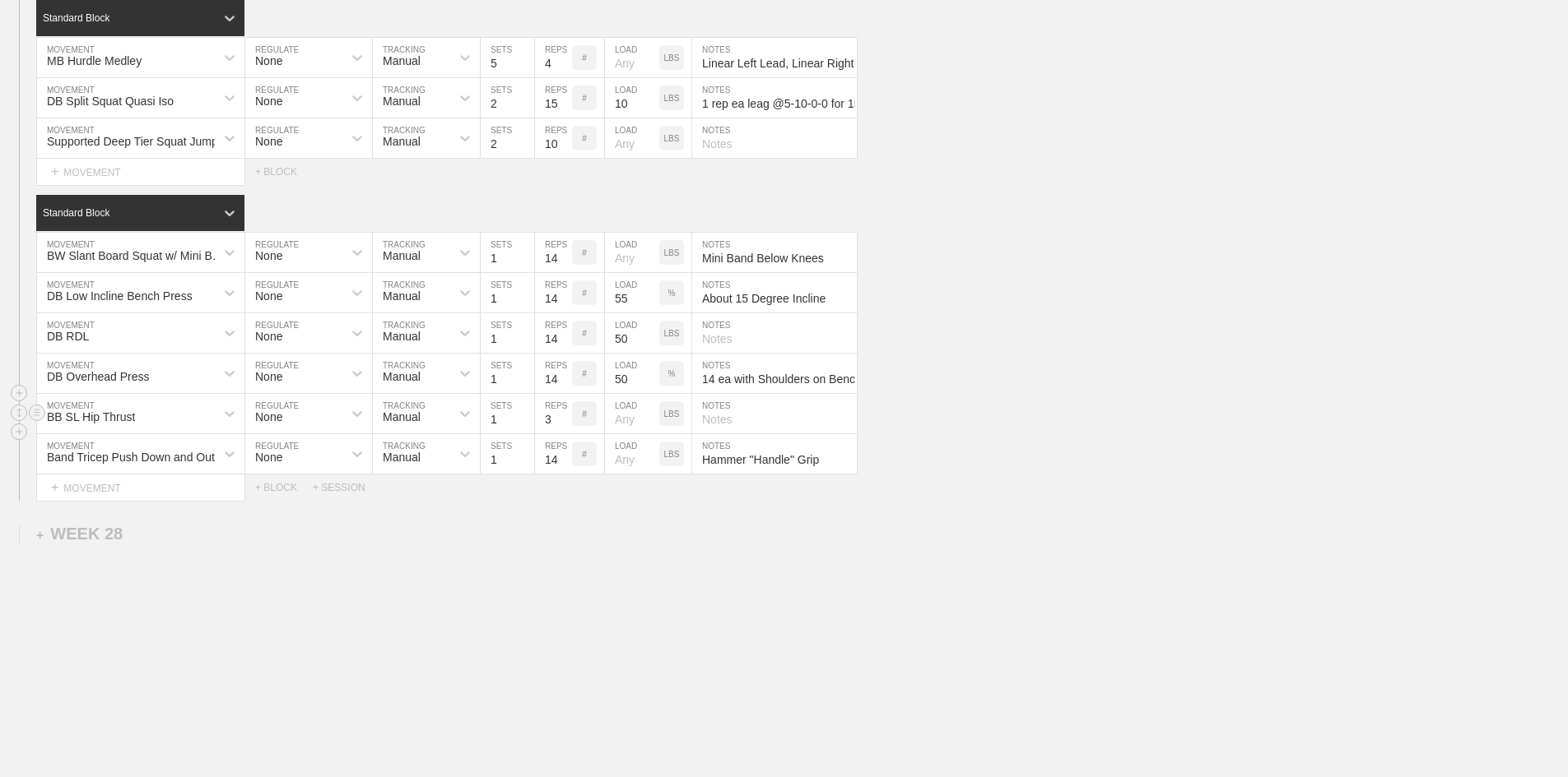
click at [551, 433] on input "3" at bounding box center [553, 413] width 37 height 39
click at [677, 419] on p "LBS" at bounding box center [672, 414] width 16 height 9
click at [622, 433] on input "number" at bounding box center [632, 413] width 54 height 39
click at [756, 433] on input "text" at bounding box center [775, 413] width 165 height 39
paste input "14 ea with Shoulders on Bench"
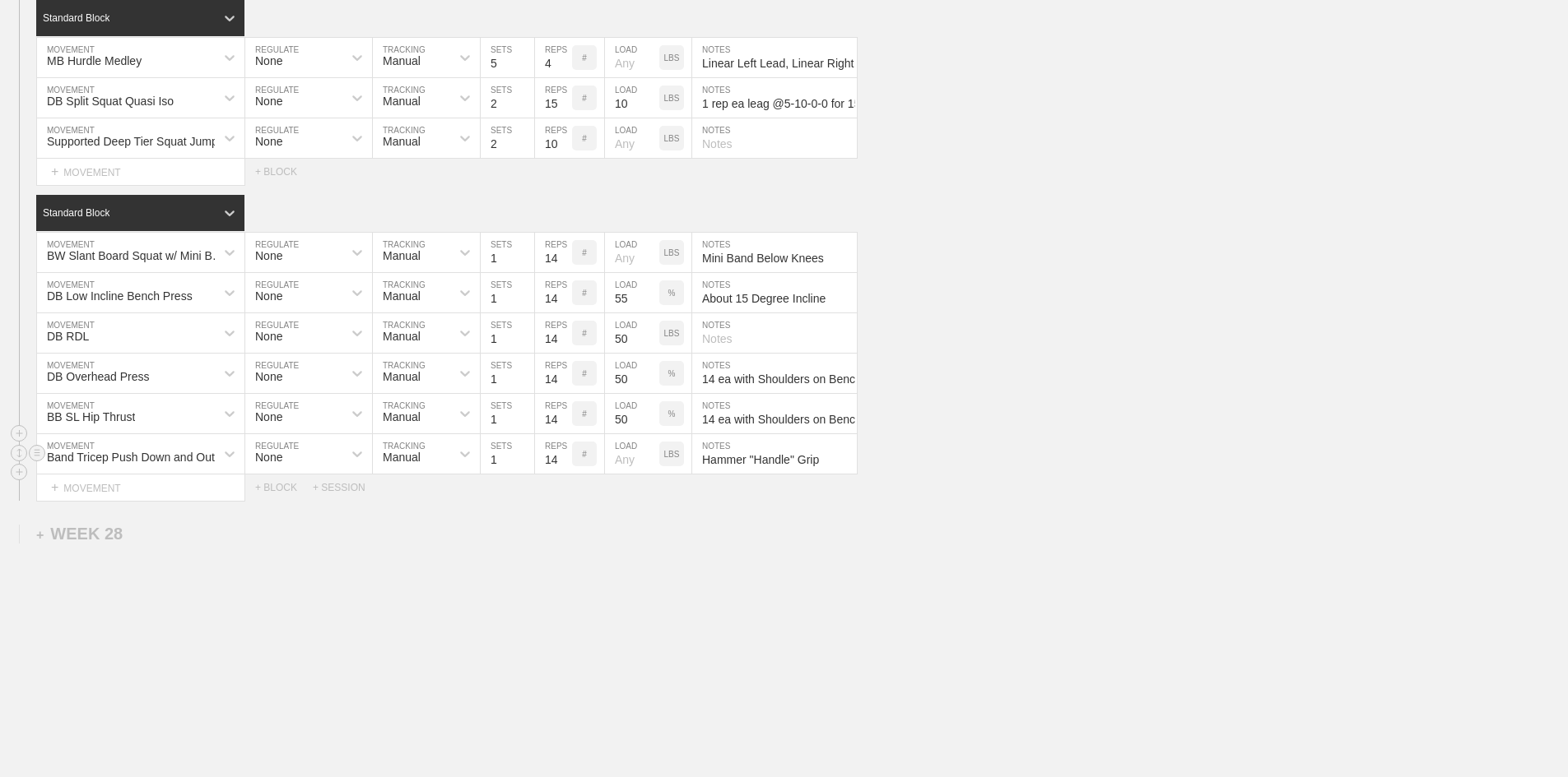
scroll to position [0, 4]
click at [83, 424] on div "BB SL Hip Thrust" at bounding box center [91, 416] width 88 height 13
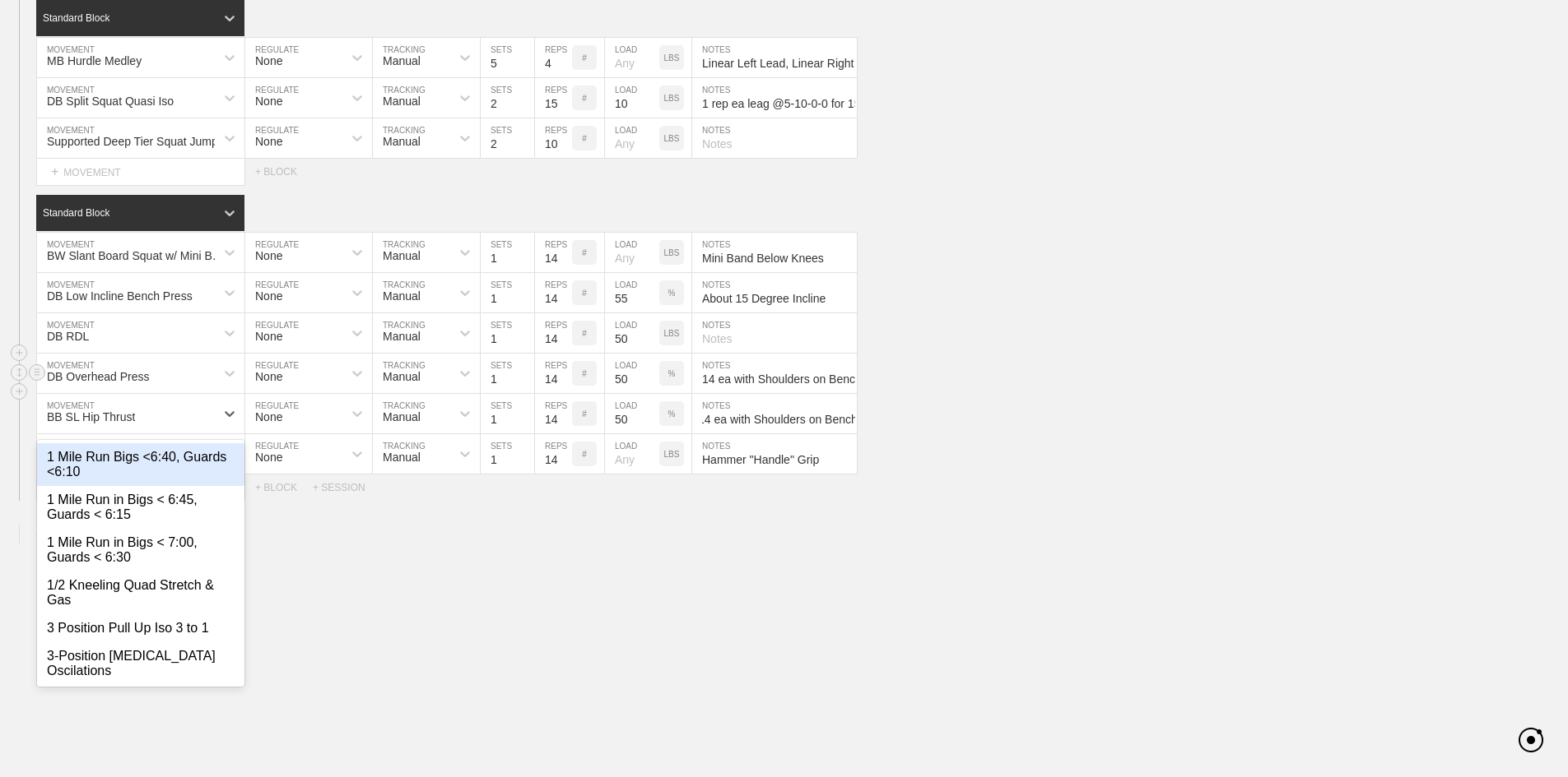
scroll to position [0, 0]
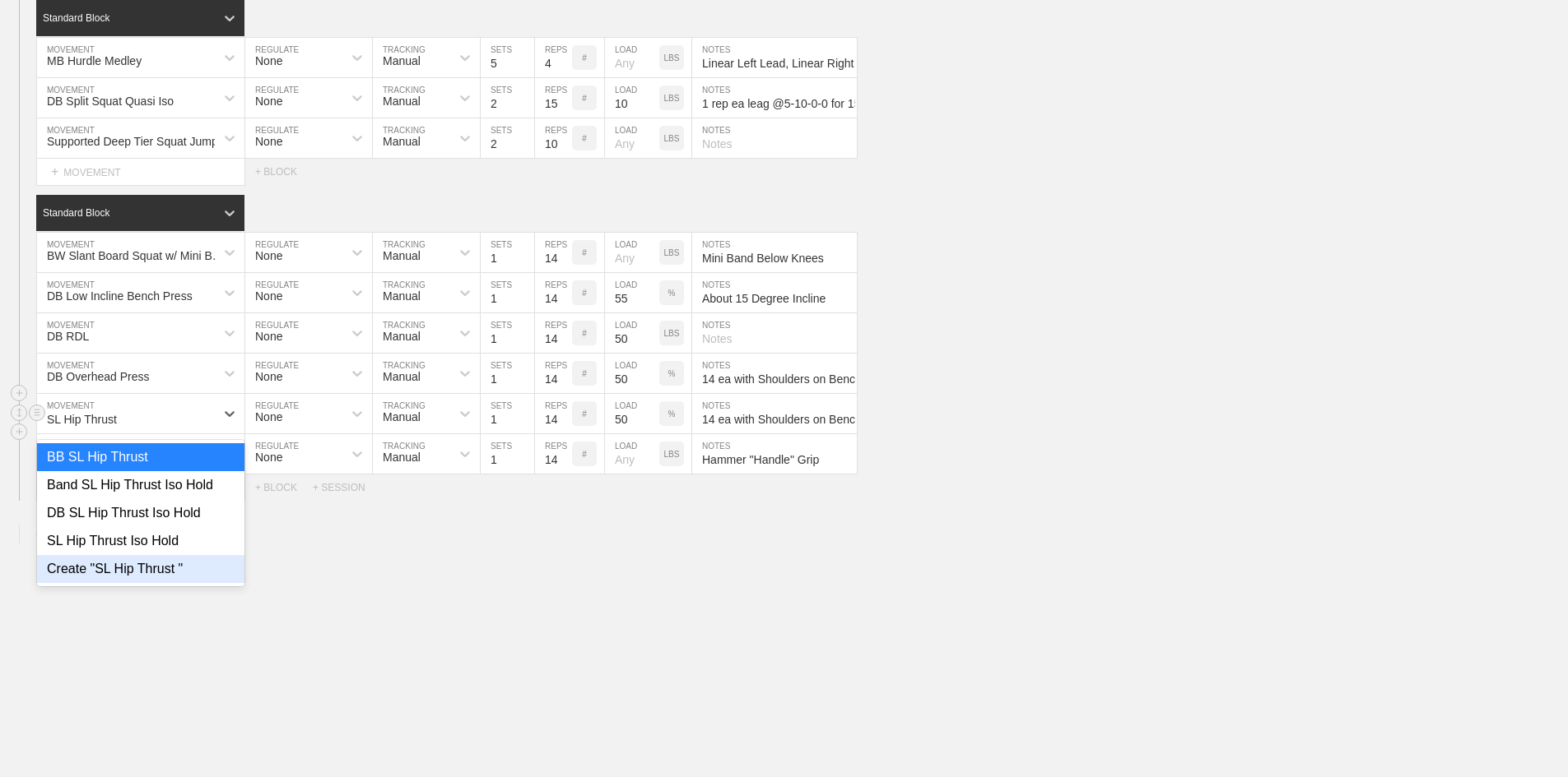
click at [123, 584] on div "Create "SL Hip Thrust "" at bounding box center [140, 570] width 207 height 28
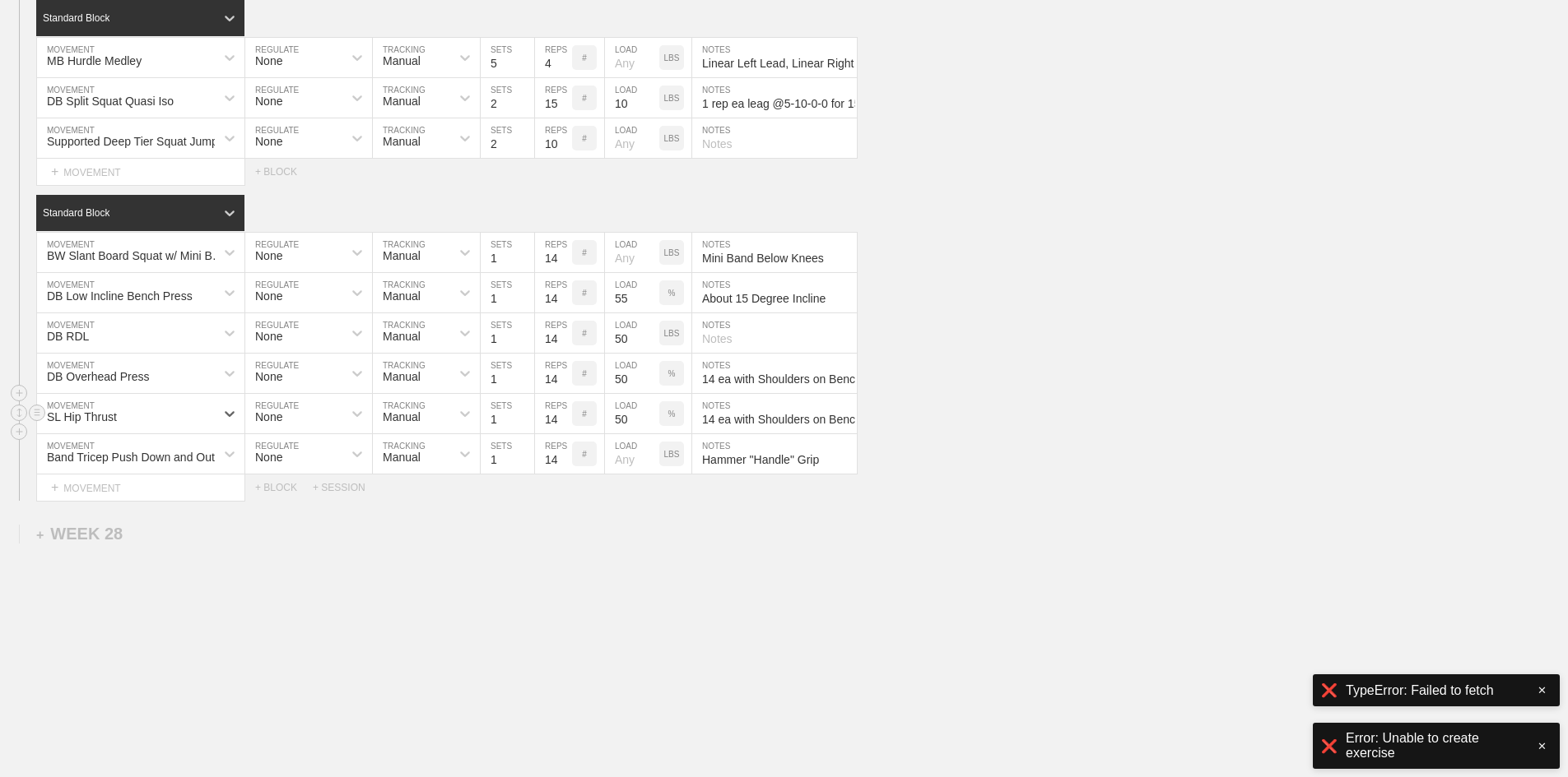
click at [682, 426] on div "%" at bounding box center [671, 414] width 25 height 24
click at [671, 419] on p "KGS" at bounding box center [671, 414] width 18 height 9
click at [631, 433] on input "50" at bounding box center [632, 413] width 54 height 39
click at [1162, 354] on div "DB RDL MOVEMENT None REGULATE Manual TRACKING 1 SETS 14 REPS # 50 LOAD LBS NOTES" at bounding box center [784, 333] width 1568 height 40
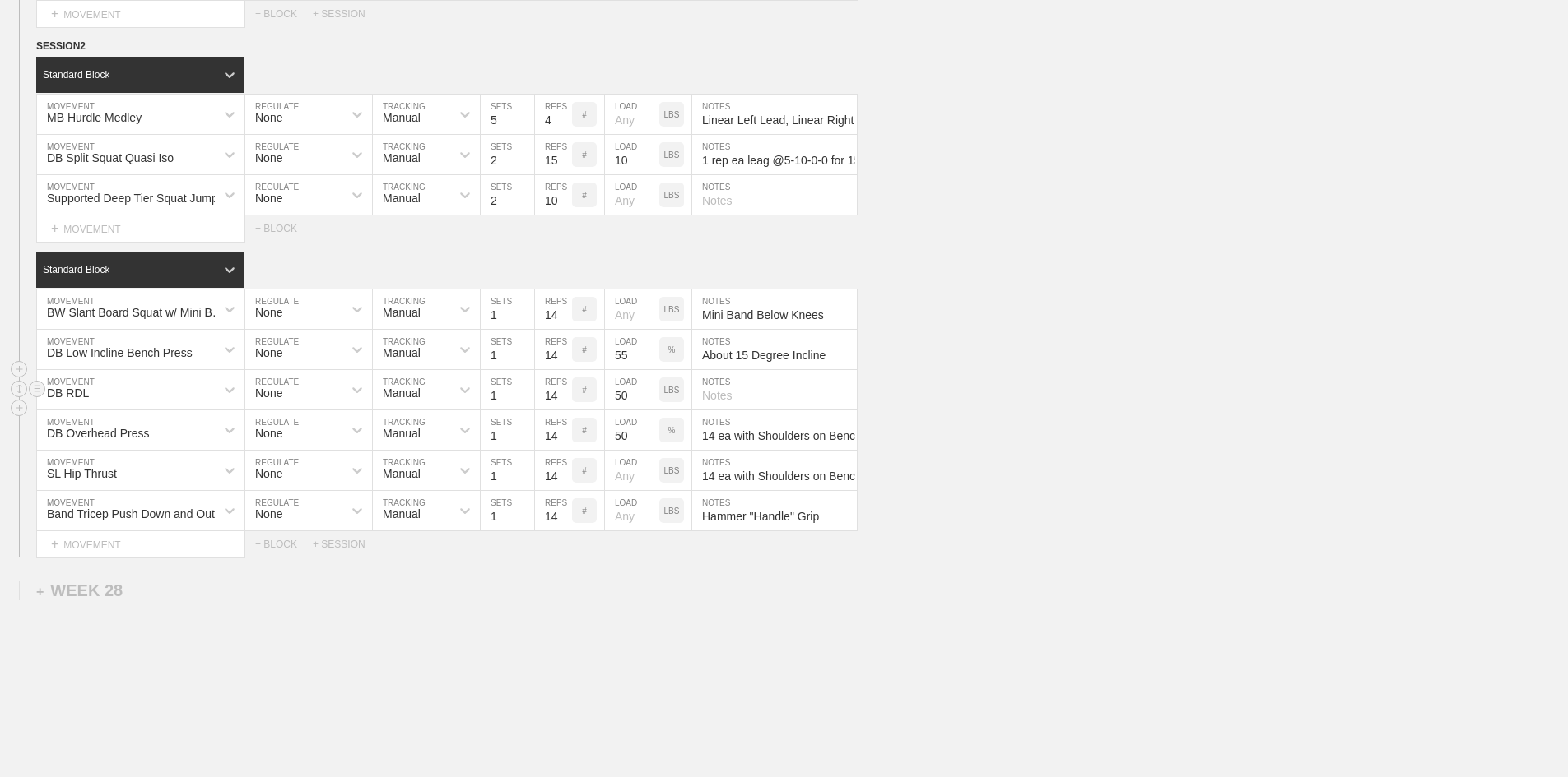
scroll to position [2148, 0]
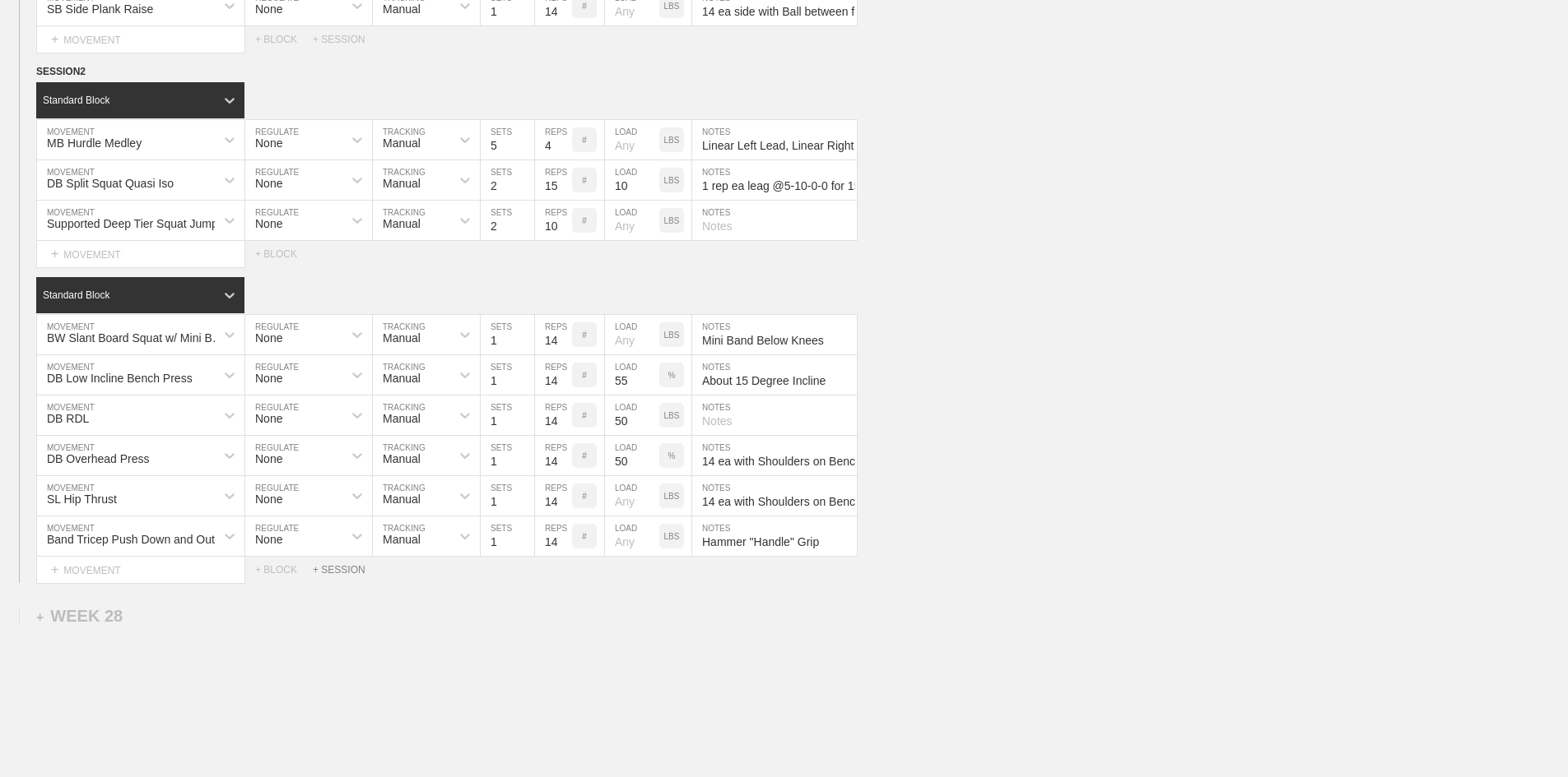
click at [338, 576] on div "+ SESSION" at bounding box center [345, 570] width 66 height 11
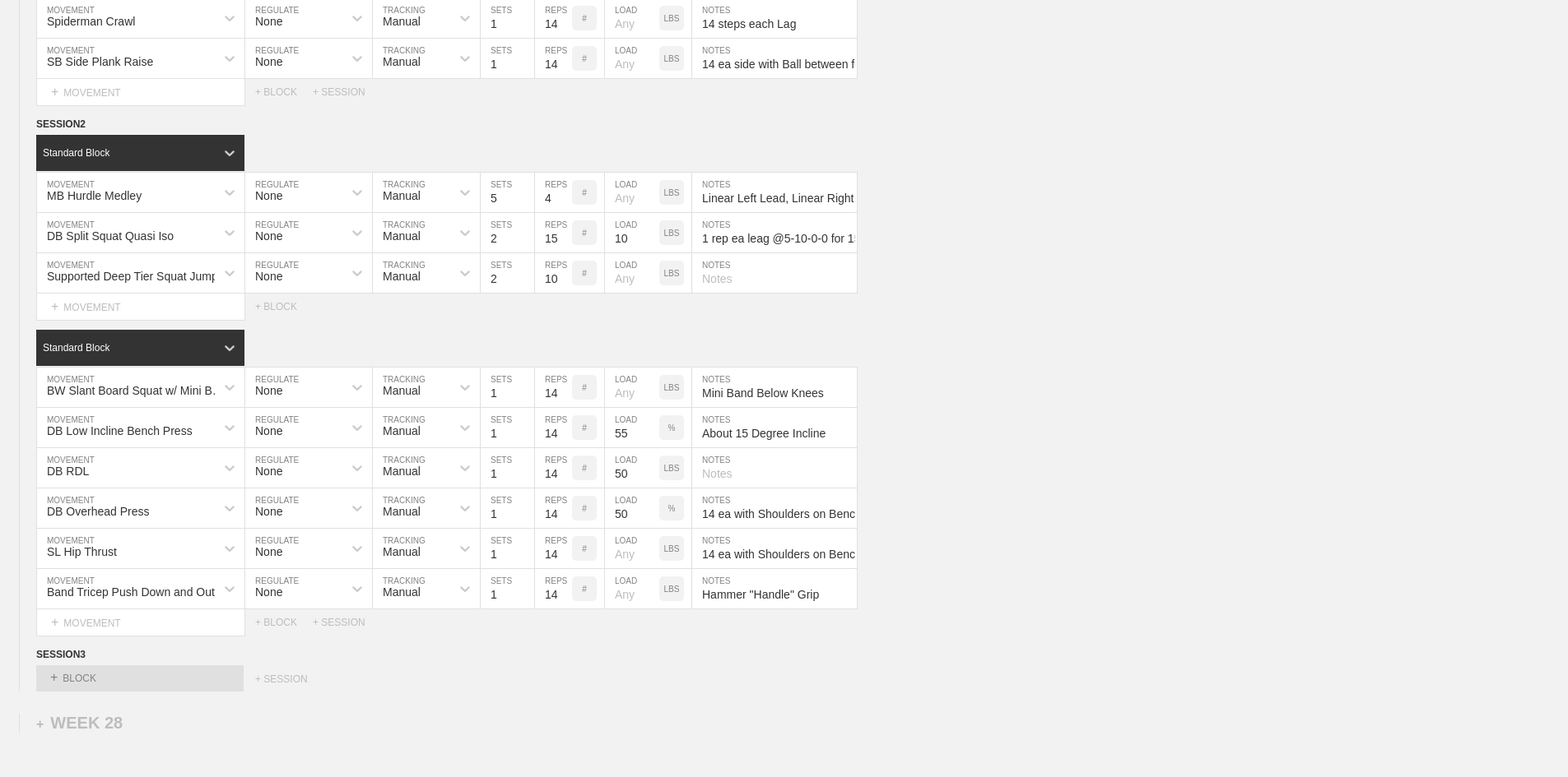
scroll to position [2066, 0]
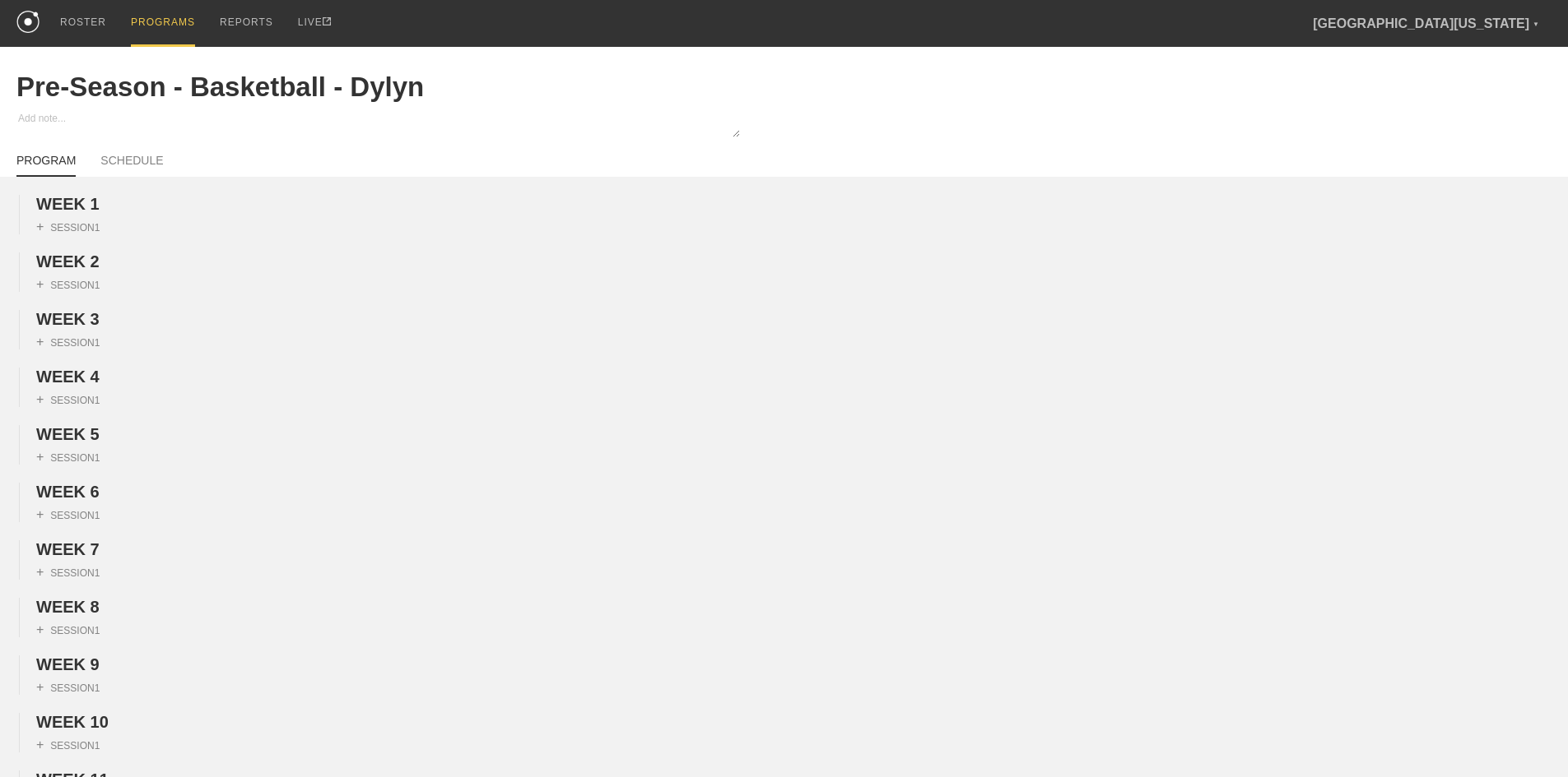
click at [149, 21] on div "PROGRAMS" at bounding box center [162, 24] width 64 height 47
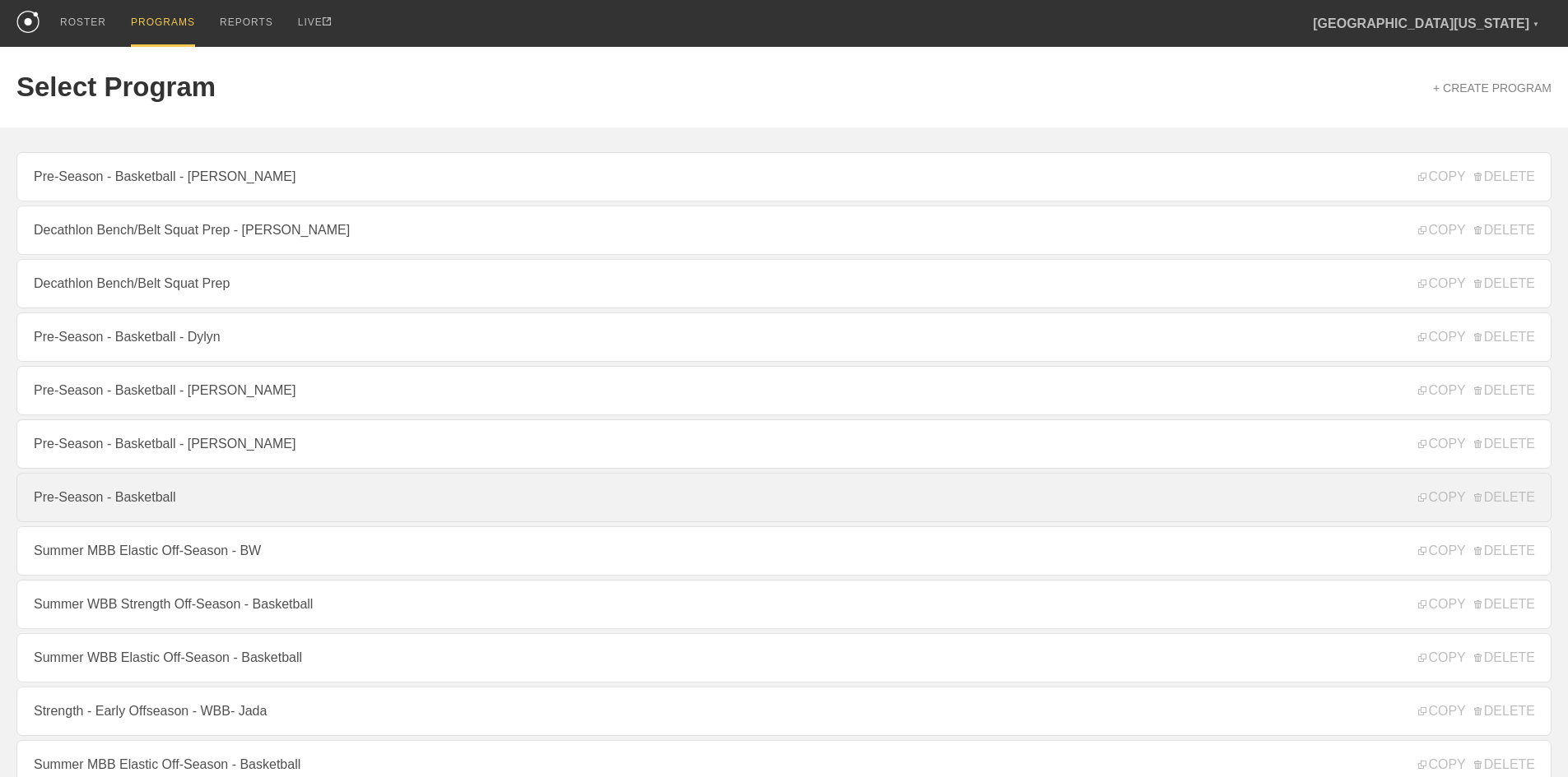
click at [163, 510] on link "Pre-Season - Basketball" at bounding box center [784, 498] width 1535 height 49
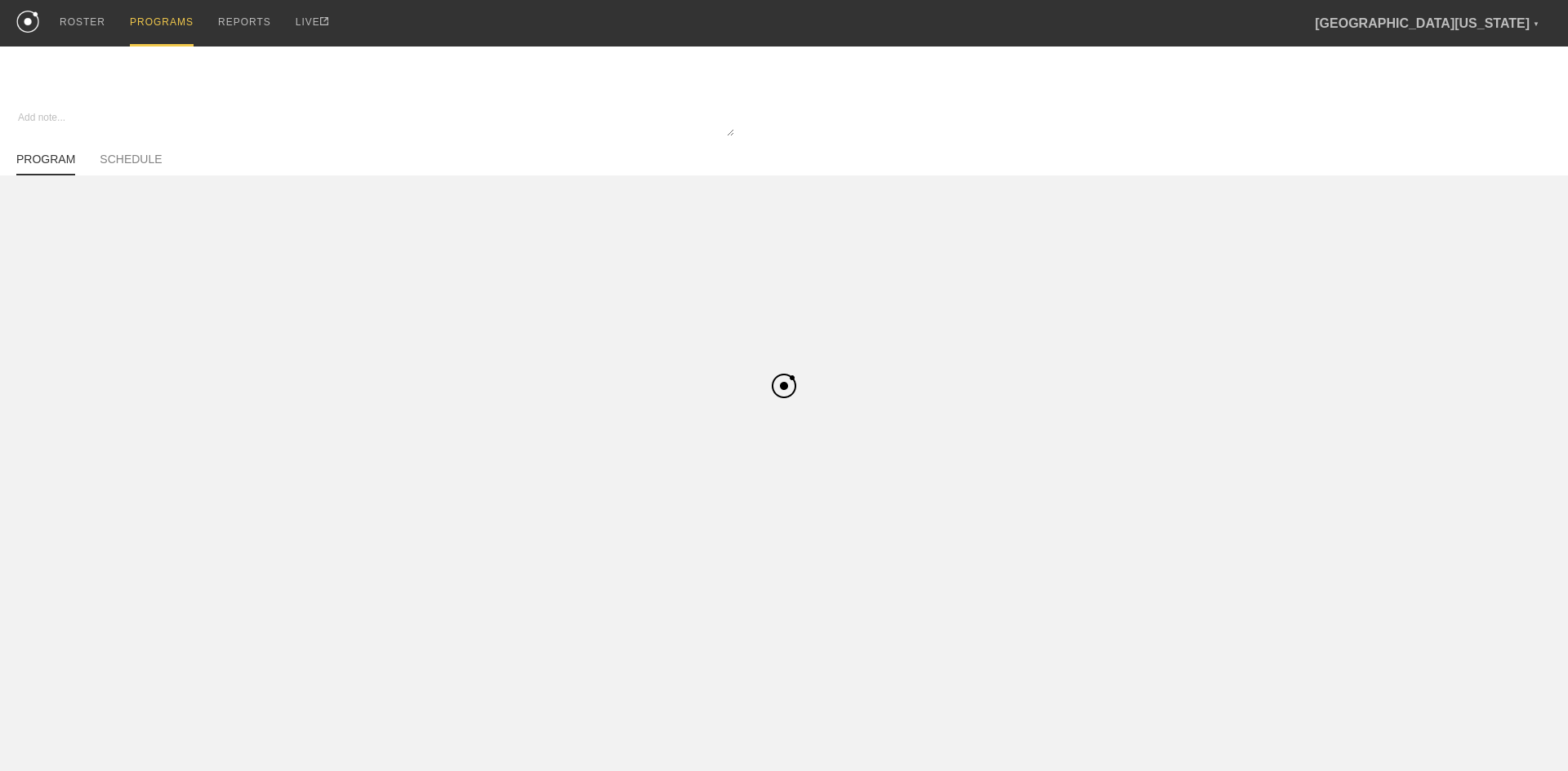
type textarea "x"
type input "Pre-Season - Basketball"
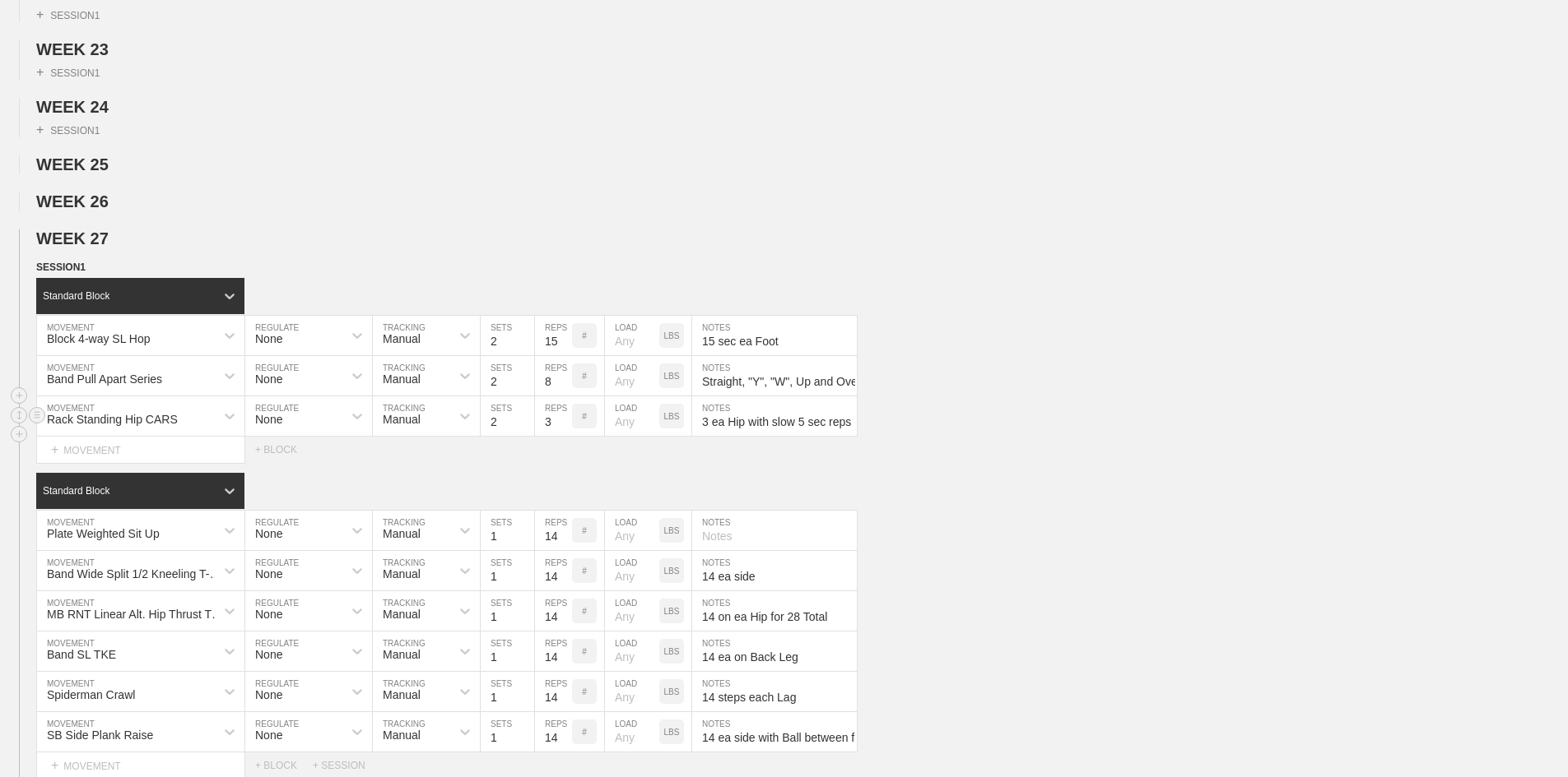
scroll to position [1480, 0]
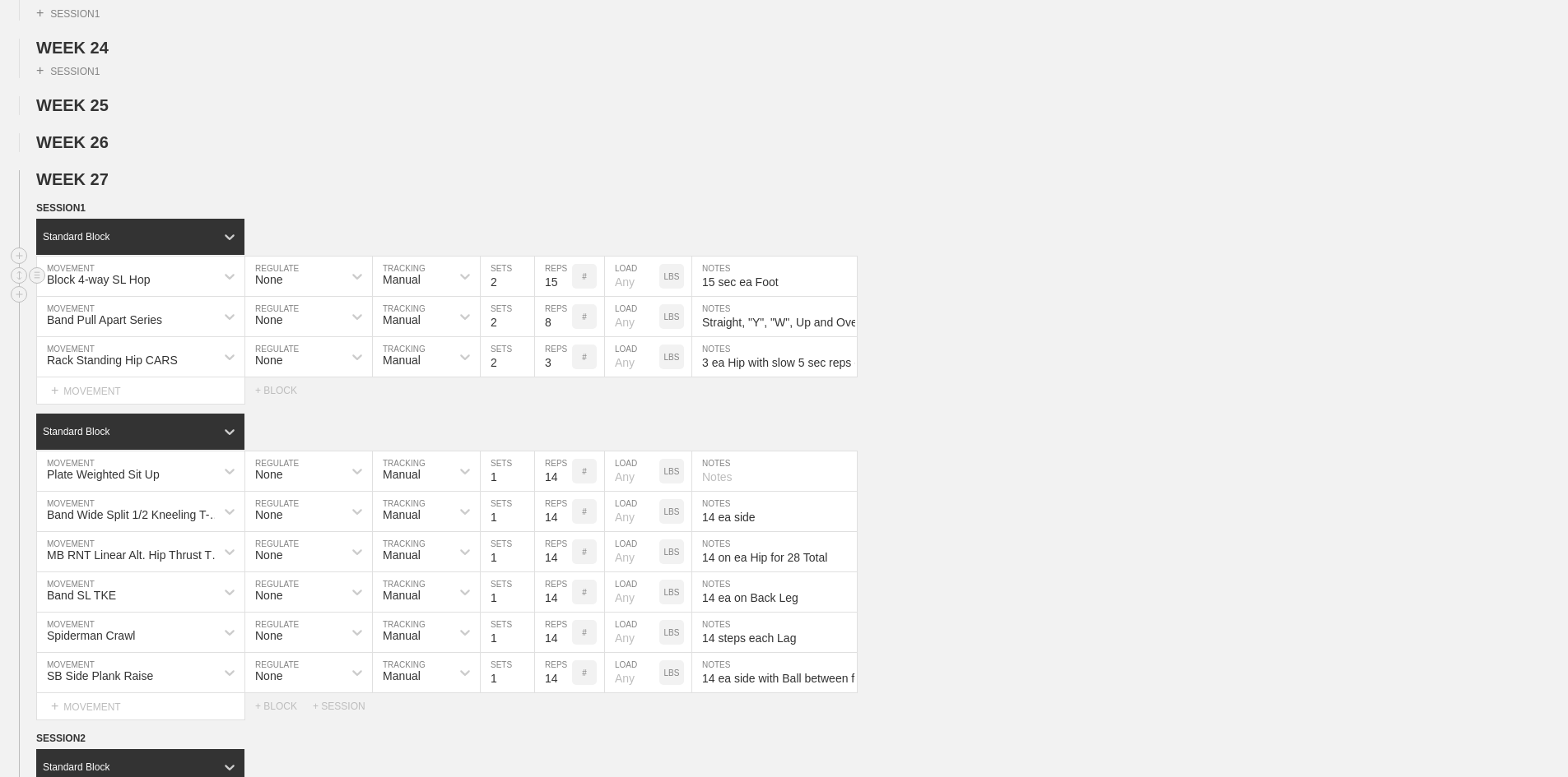
click at [736, 296] on input "15 sec ea Foot" at bounding box center [775, 276] width 165 height 39
click at [763, 337] on input "Straight, "Y", "W", Up and Overs" at bounding box center [775, 316] width 165 height 39
click at [775, 377] on input "3 ea Hip with slow 5 sec reps each direction with Knee as High as Possible Enti…" at bounding box center [775, 356] width 165 height 39
click at [724, 531] on input "14 ea side" at bounding box center [775, 511] width 165 height 39
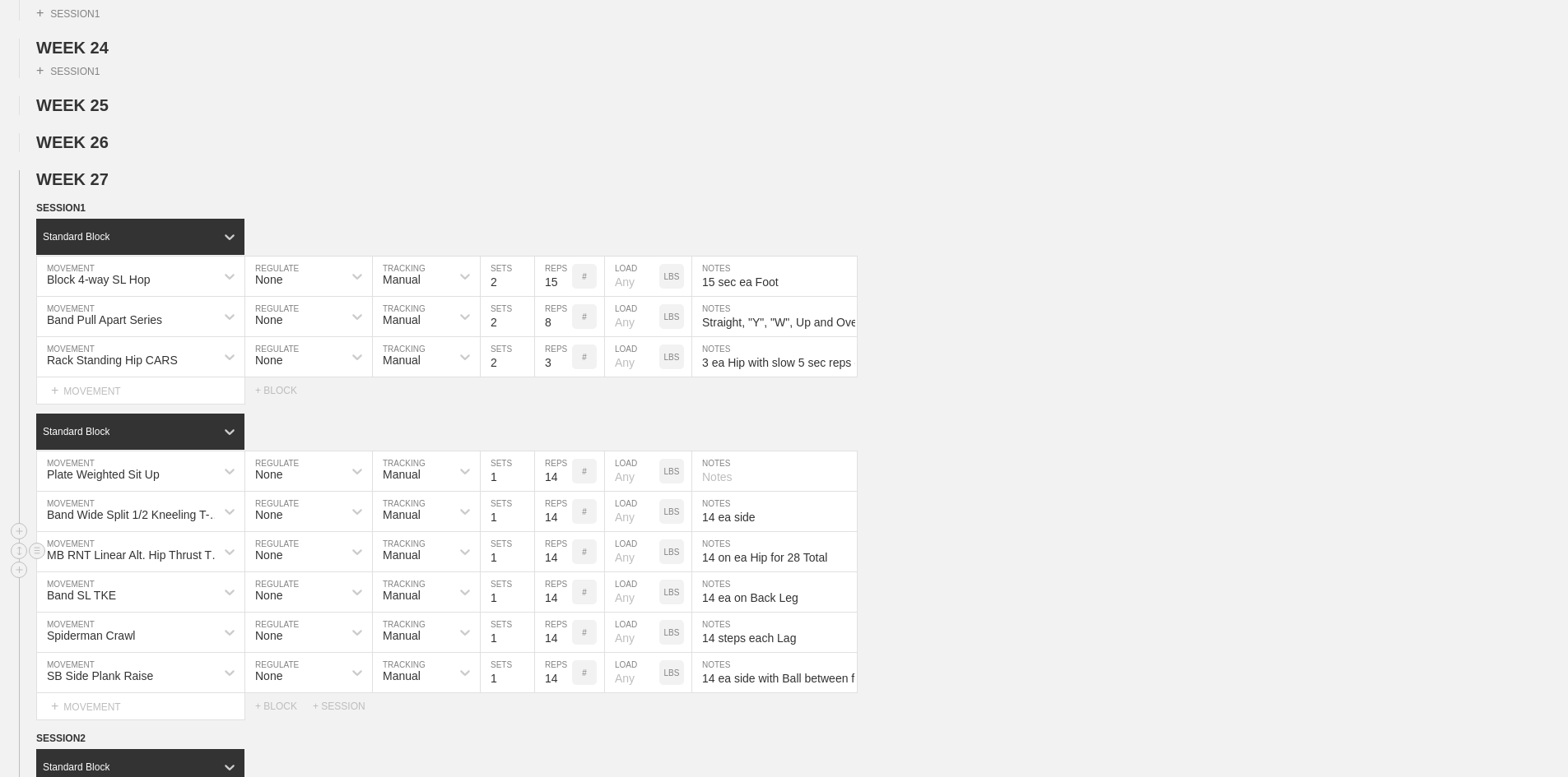
click at [797, 571] on input "14 on ea Hip for 28 Total" at bounding box center [775, 551] width 165 height 39
click at [761, 612] on input "14 ea on Back Leg" at bounding box center [775, 592] width 165 height 39
click at [68, 653] on div "Spiderman Crawl" at bounding box center [140, 632] width 207 height 39
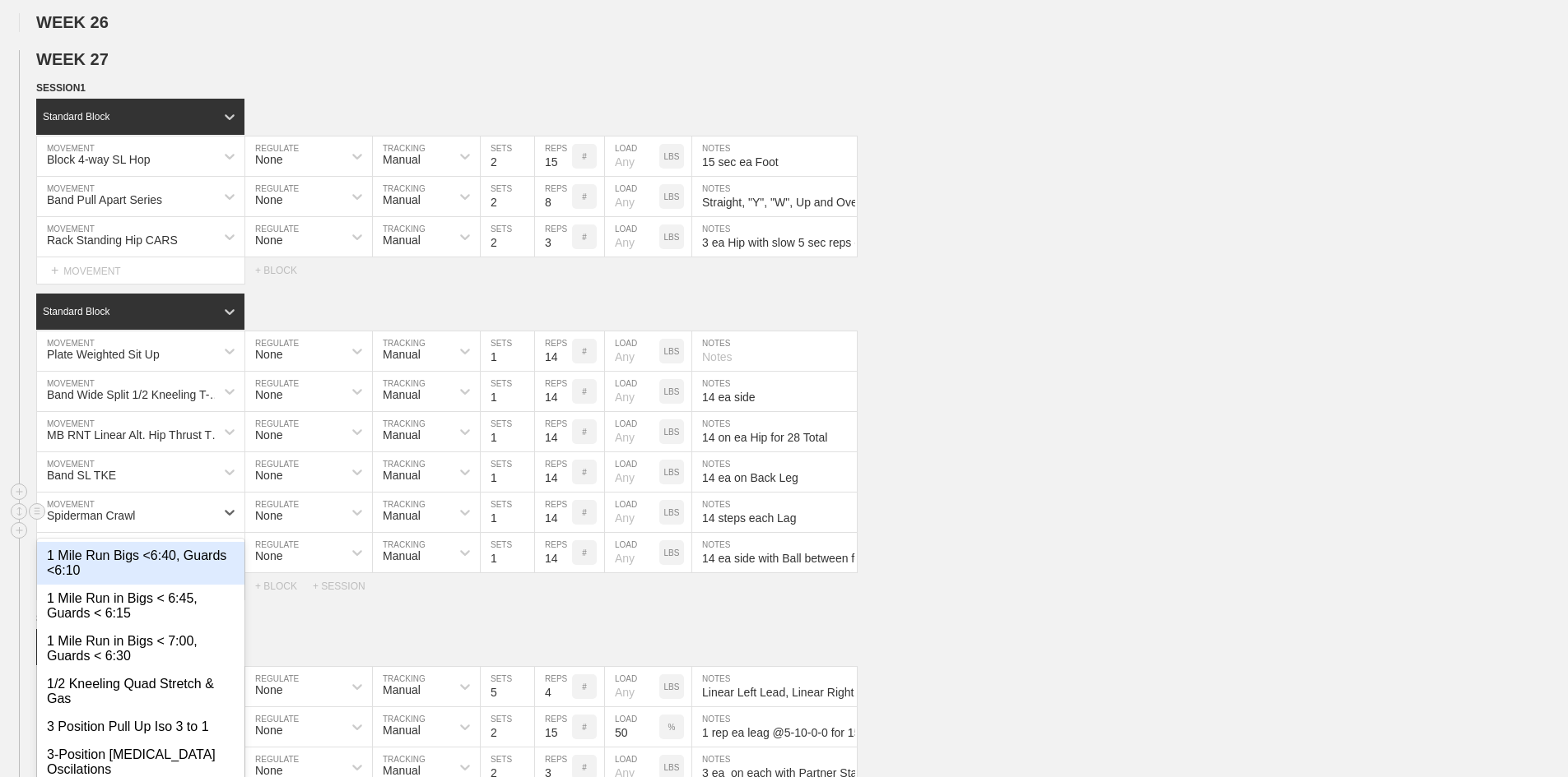
scroll to position [1659, 0]
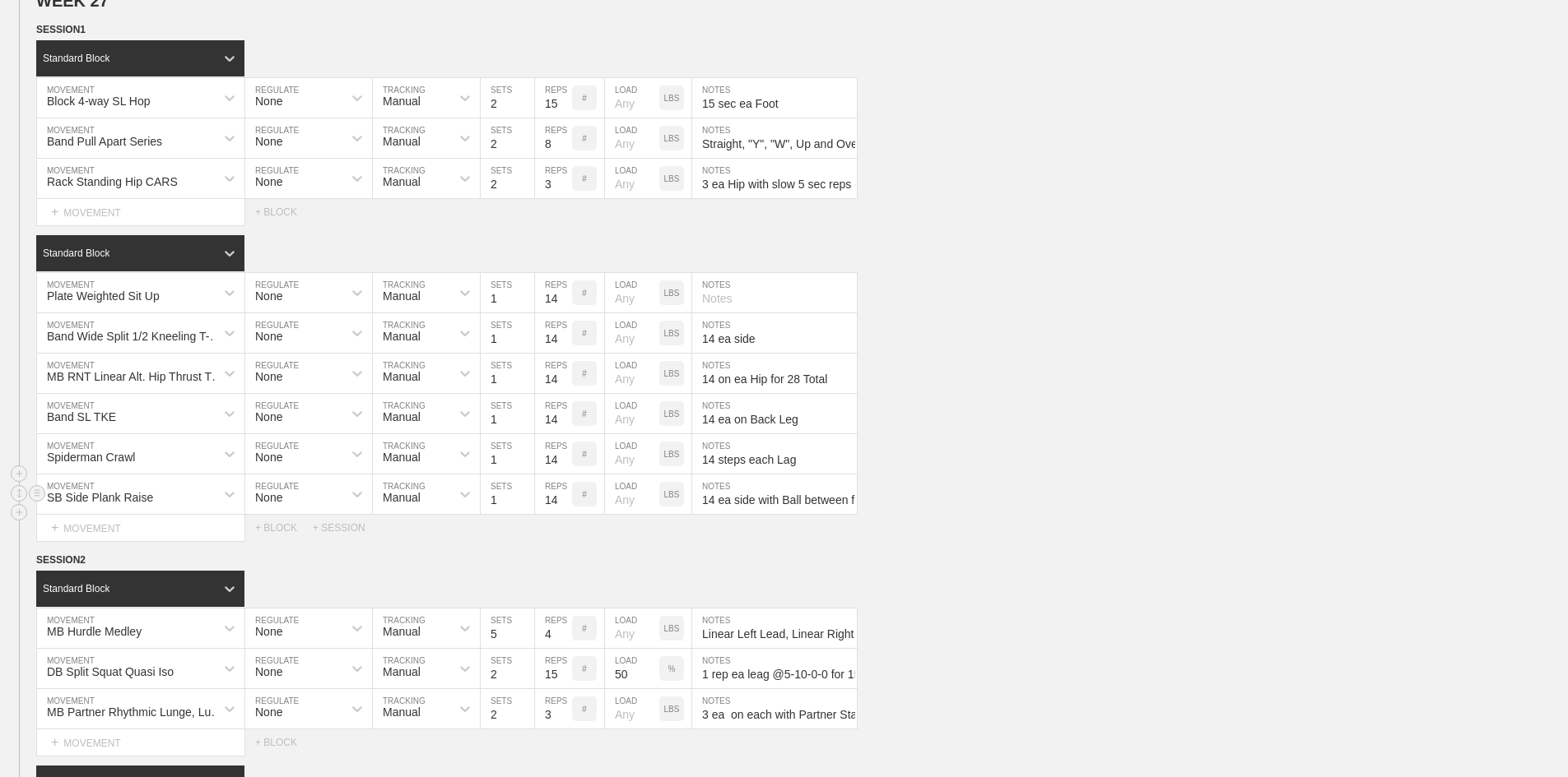
click at [788, 514] on input "14 ea side with Ball between feet" at bounding box center [775, 494] width 165 height 39
click at [764, 474] on input "14 steps each Lag" at bounding box center [775, 453] width 165 height 39
click at [800, 514] on input "14 ea side with Ball between feet" at bounding box center [775, 494] width 165 height 39
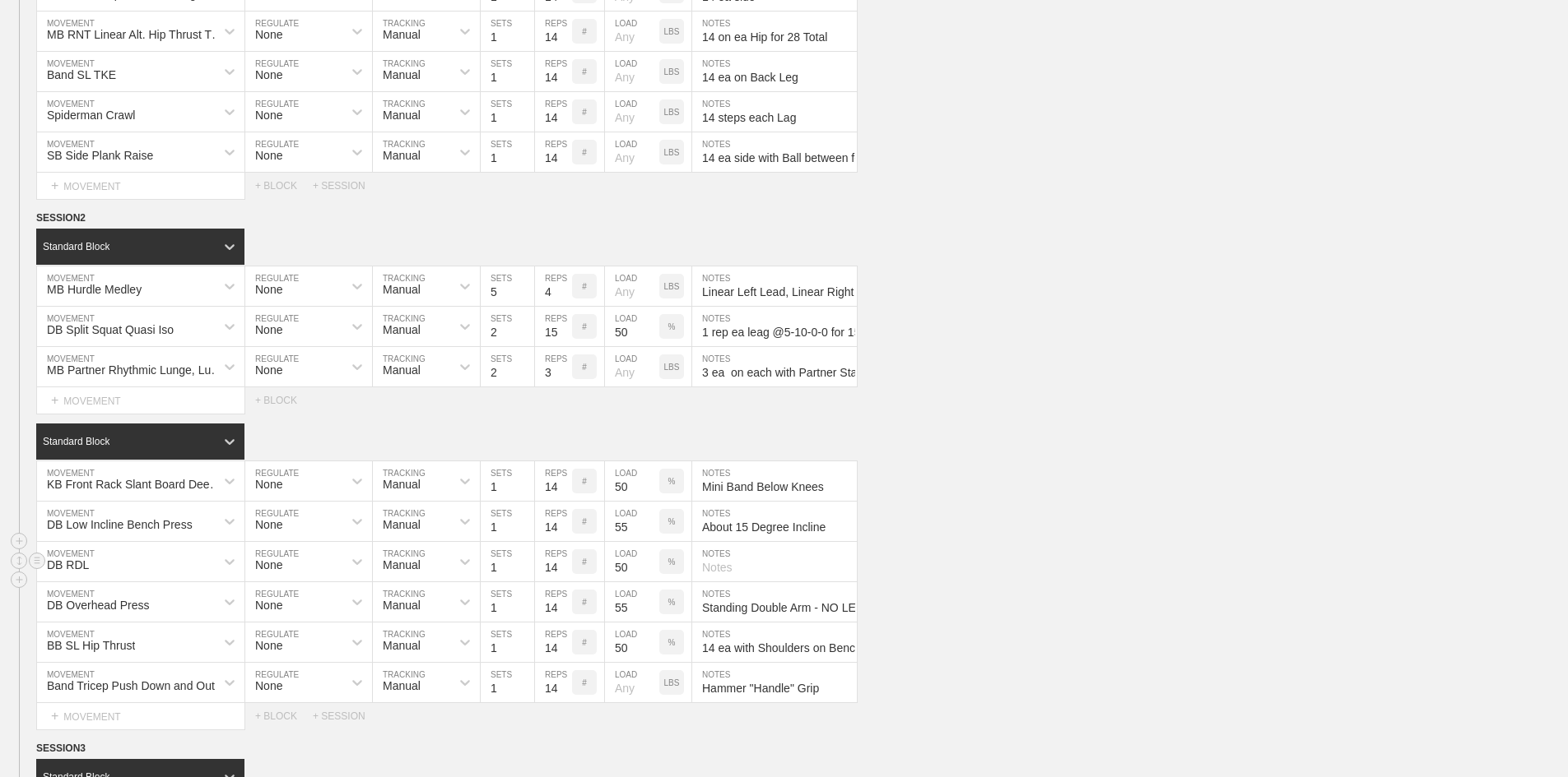
scroll to position [1988, 0]
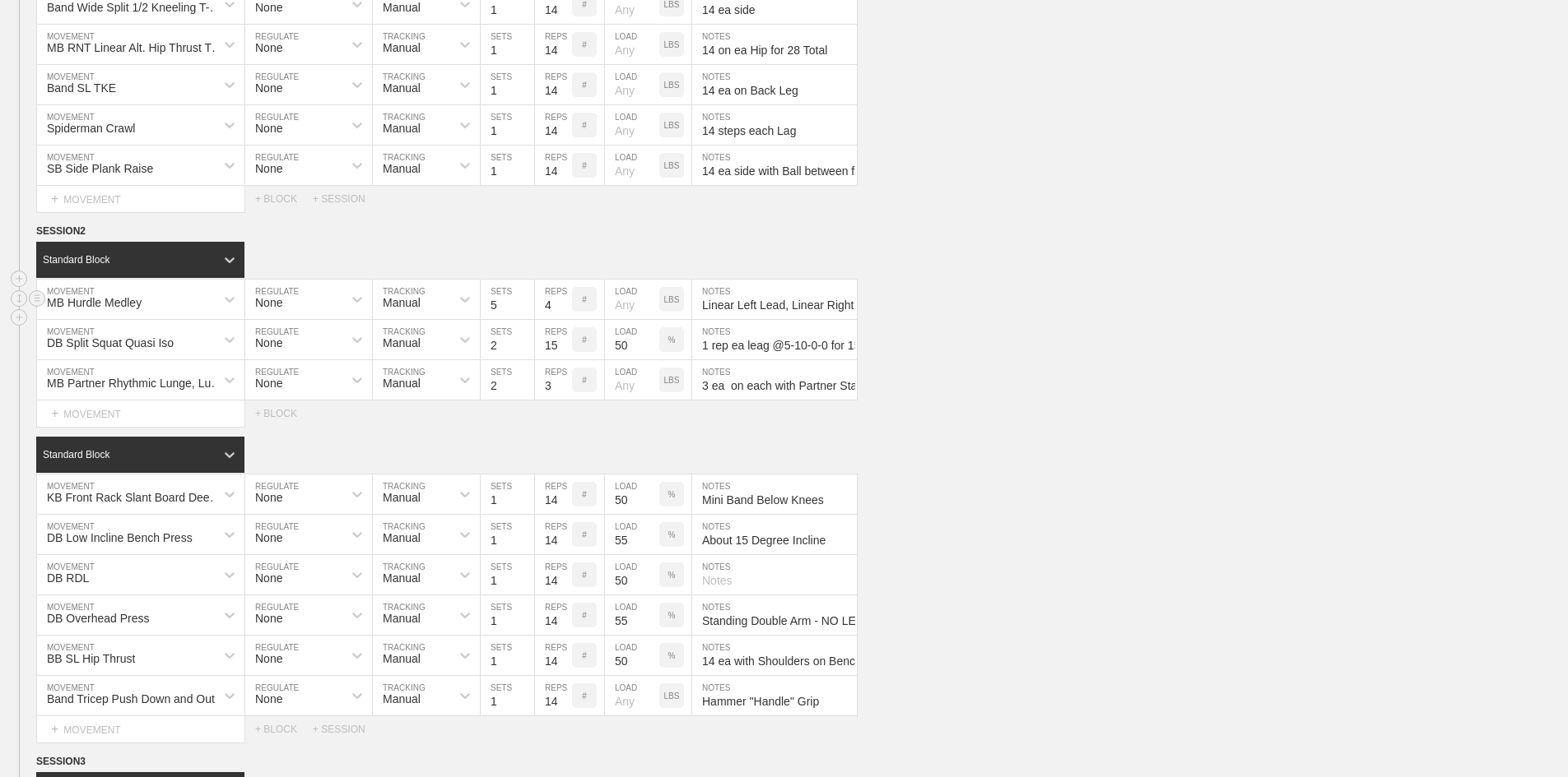
click at [829, 319] on input "Linear Left Lead, Linear Right Lead, Linear 1 Fott, Lateral Over Under Right, L…" at bounding box center [775, 299] width 165 height 39
click at [828, 319] on input "Linear Left Lead, Linear Right Lead, Linear 1 Fott, Lateral Over Under Right, L…" at bounding box center [775, 299] width 165 height 39
click at [123, 350] on div "DB Split Squat Quasi Iso" at bounding box center [110, 343] width 127 height 13
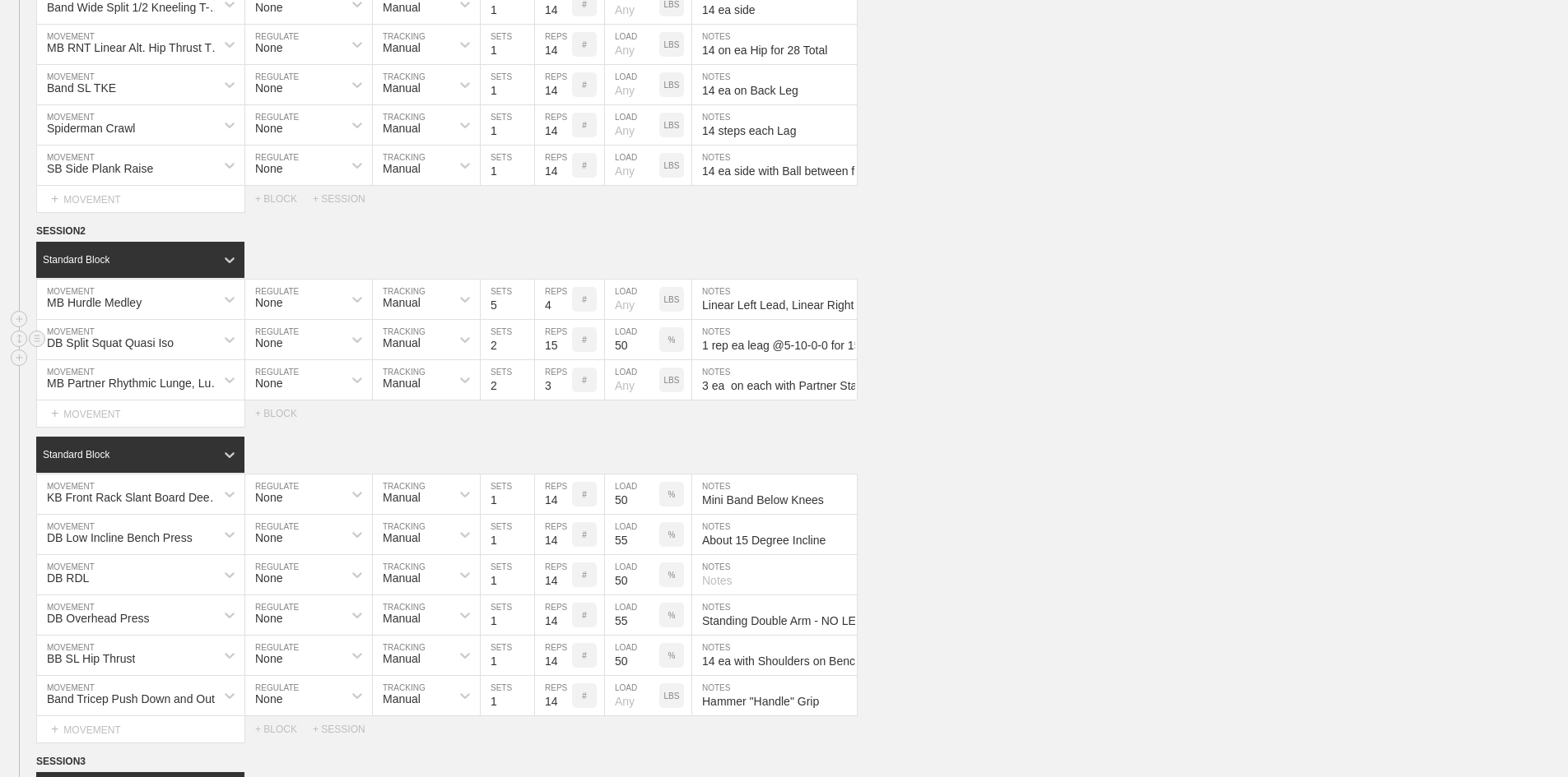
click at [777, 360] on input "1 rep ea leag @5-10-0-0 for 15 sec on each. Go 10% Heavier 2nd Set." at bounding box center [775, 340] width 165 height 39
click at [775, 400] on input "3 ea on each with Partner Standing on Bench" at bounding box center [775, 380] width 165 height 39
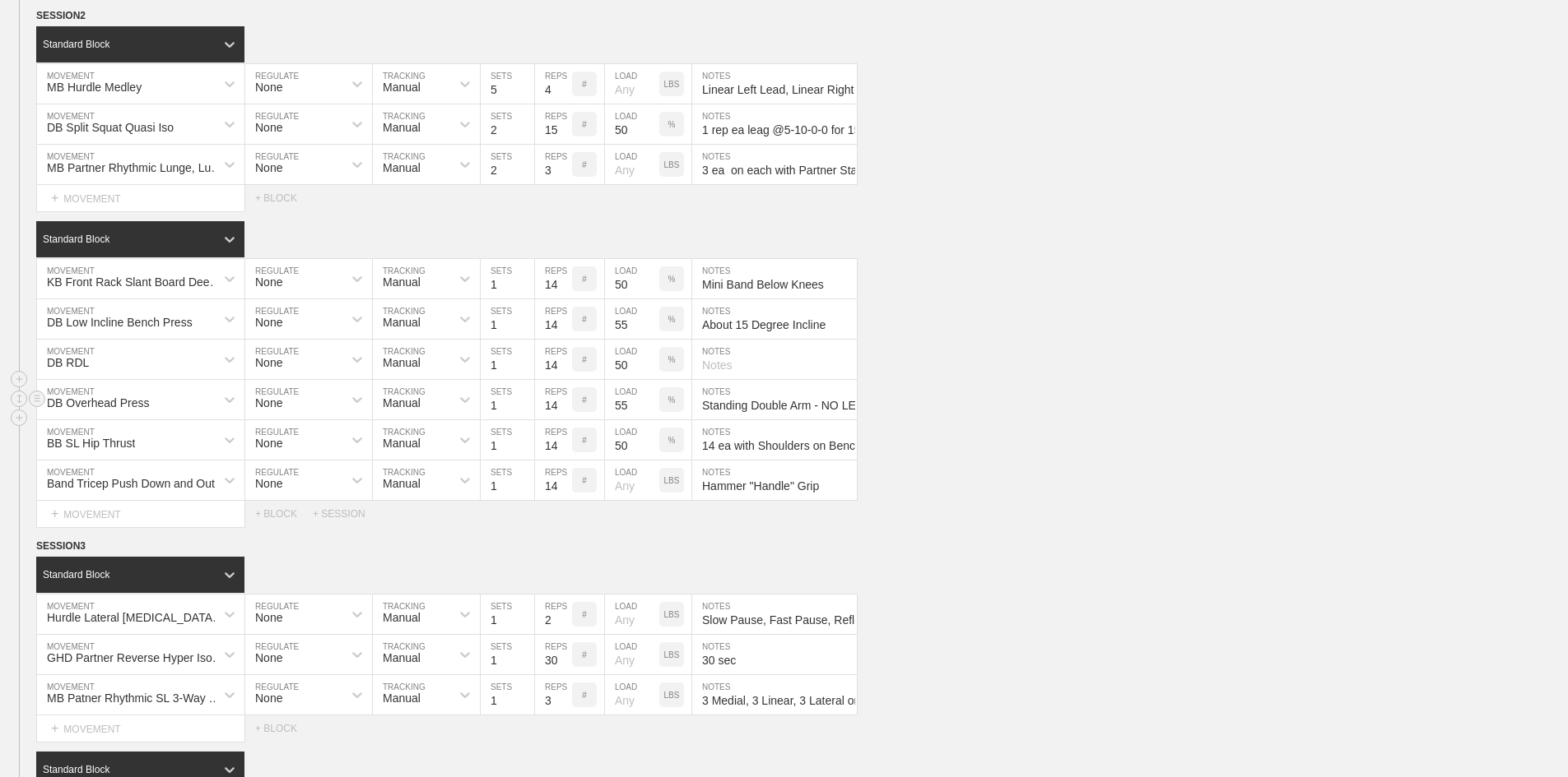
scroll to position [2235, 0]
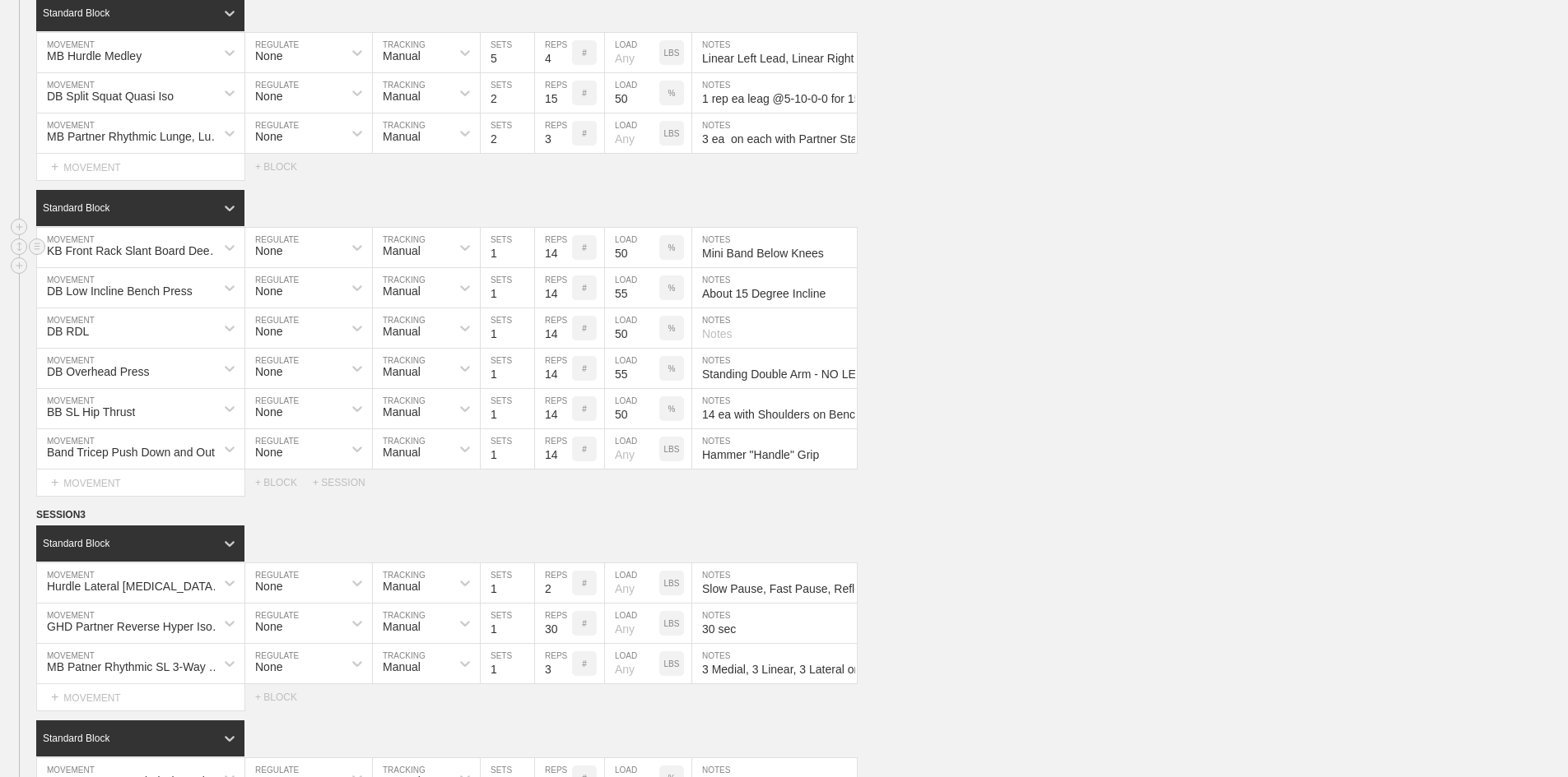
click at [783, 268] on input "Mini Band Below Knees" at bounding box center [775, 247] width 165 height 39
click at [814, 308] on input "About 15 Degree Incline" at bounding box center [775, 287] width 165 height 39
click at [784, 429] on input "14 ea with Shoulders on Bench" at bounding box center [775, 409] width 165 height 39
click at [784, 469] on input "Hammer "Handle" Grip" at bounding box center [775, 449] width 165 height 39
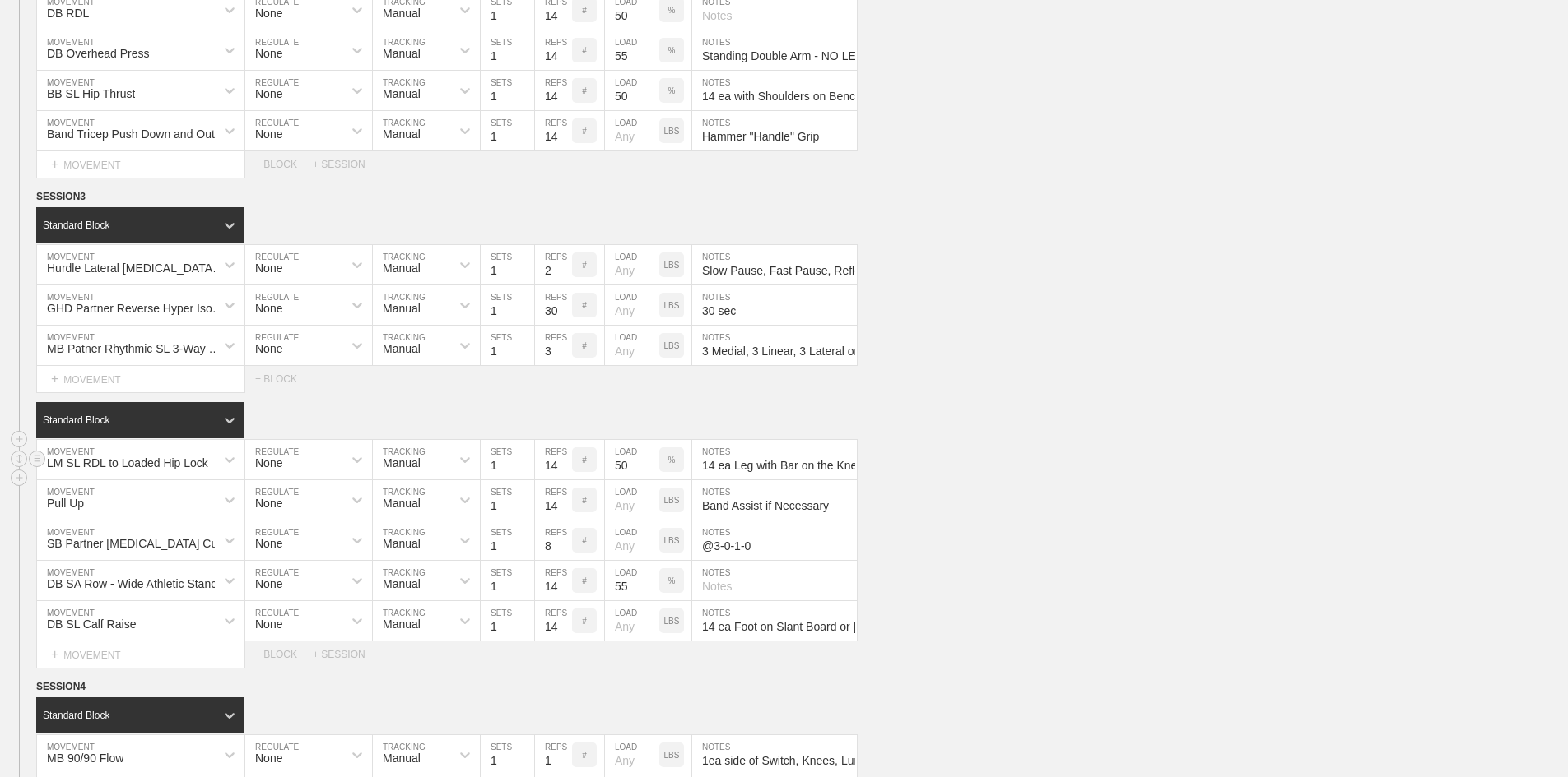
scroll to position [2564, 0]
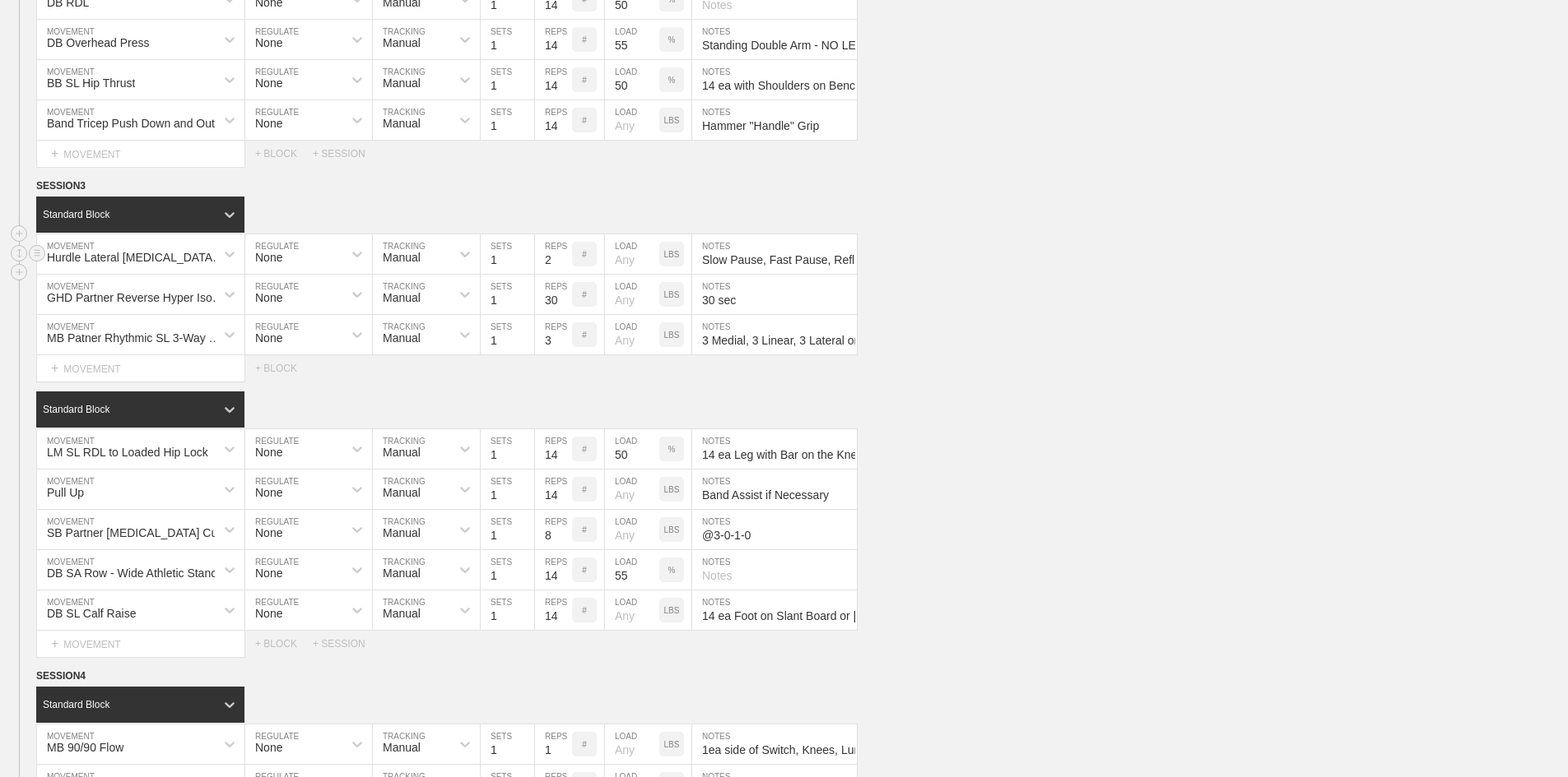
click at [502, 274] on input "1" at bounding box center [507, 254] width 53 height 39
type input "4"
click at [793, 274] on input "Slow Pause, Fast Pause, Reflexive, Opposite Skip" at bounding box center [775, 254] width 165 height 39
click at [493, 314] on input "1" at bounding box center [507, 294] width 53 height 39
type input "2"
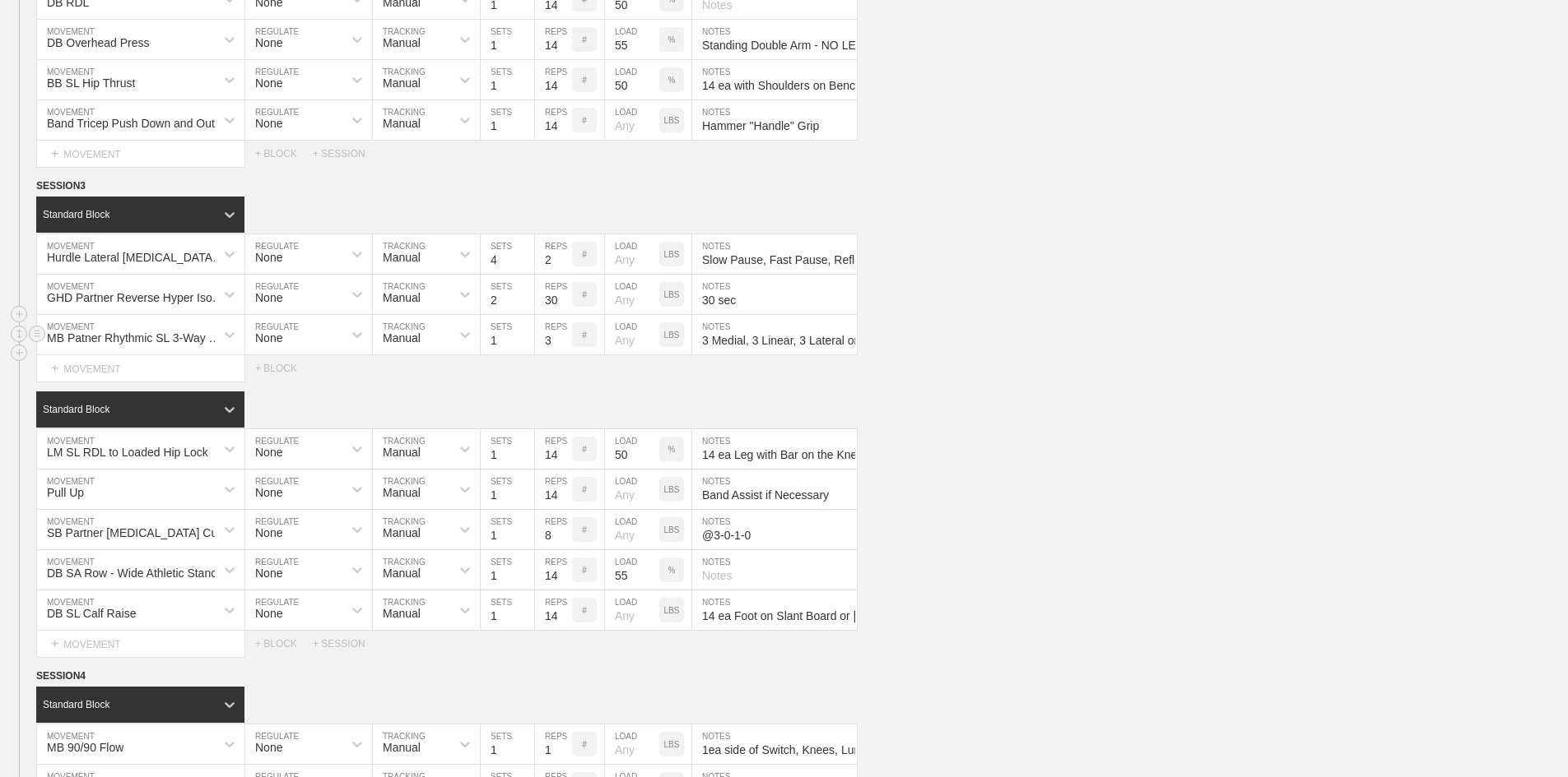
click at [494, 354] on input "1" at bounding box center [507, 334] width 53 height 39
type input "2"
click at [715, 314] on input "30 sec" at bounding box center [775, 294] width 165 height 39
click at [778, 354] on input "3 Medial, 3 Linear, 3 Lateral on ea Leg" at bounding box center [775, 334] width 165 height 39
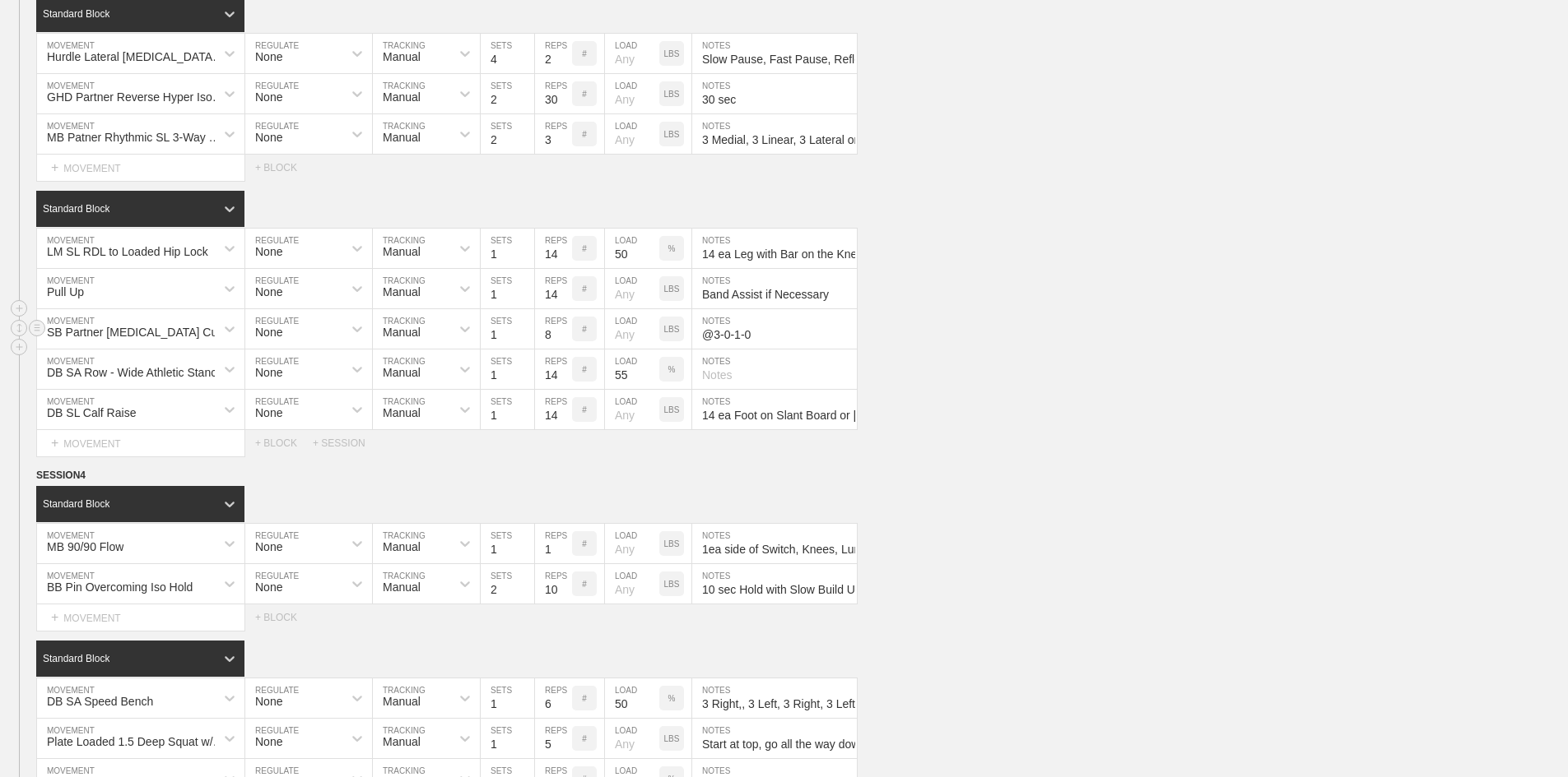
scroll to position [2796, 0]
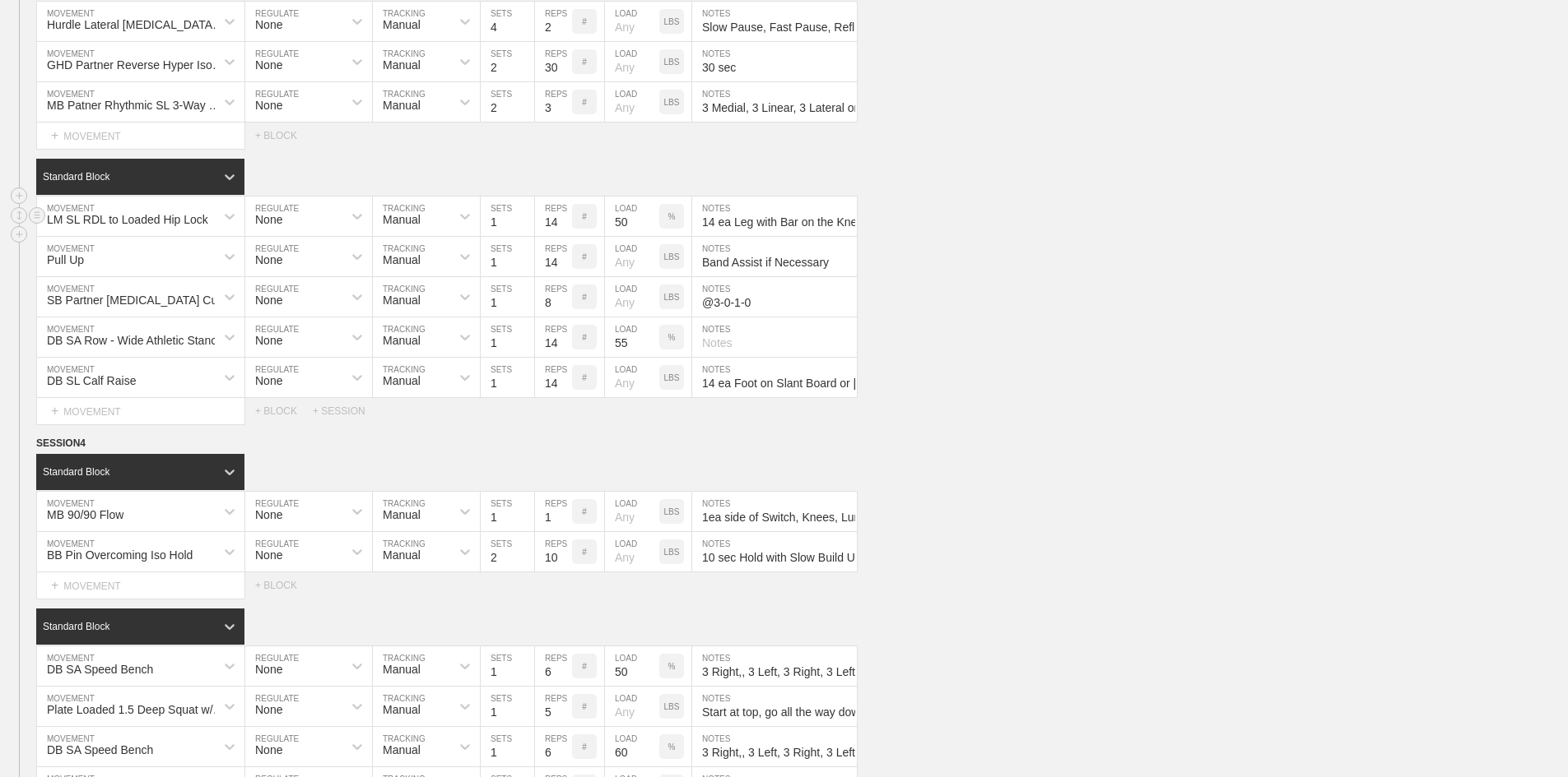
click at [792, 236] on input "14 ea Leg with Bar on the Knee at the Top" at bounding box center [775, 216] width 165 height 39
click at [761, 276] on input "Band Assist if Necessary" at bounding box center [775, 256] width 165 height 39
click at [739, 317] on input "@3-0-1-0" at bounding box center [775, 297] width 165 height 39
click at [779, 397] on input "14 ea Foot on Slant Board or [PERSON_NAME]" at bounding box center [775, 377] width 165 height 39
click at [834, 531] on input "1ea side of Switch, Knees, Lunge, and Sumo Squat" at bounding box center [775, 511] width 165 height 39
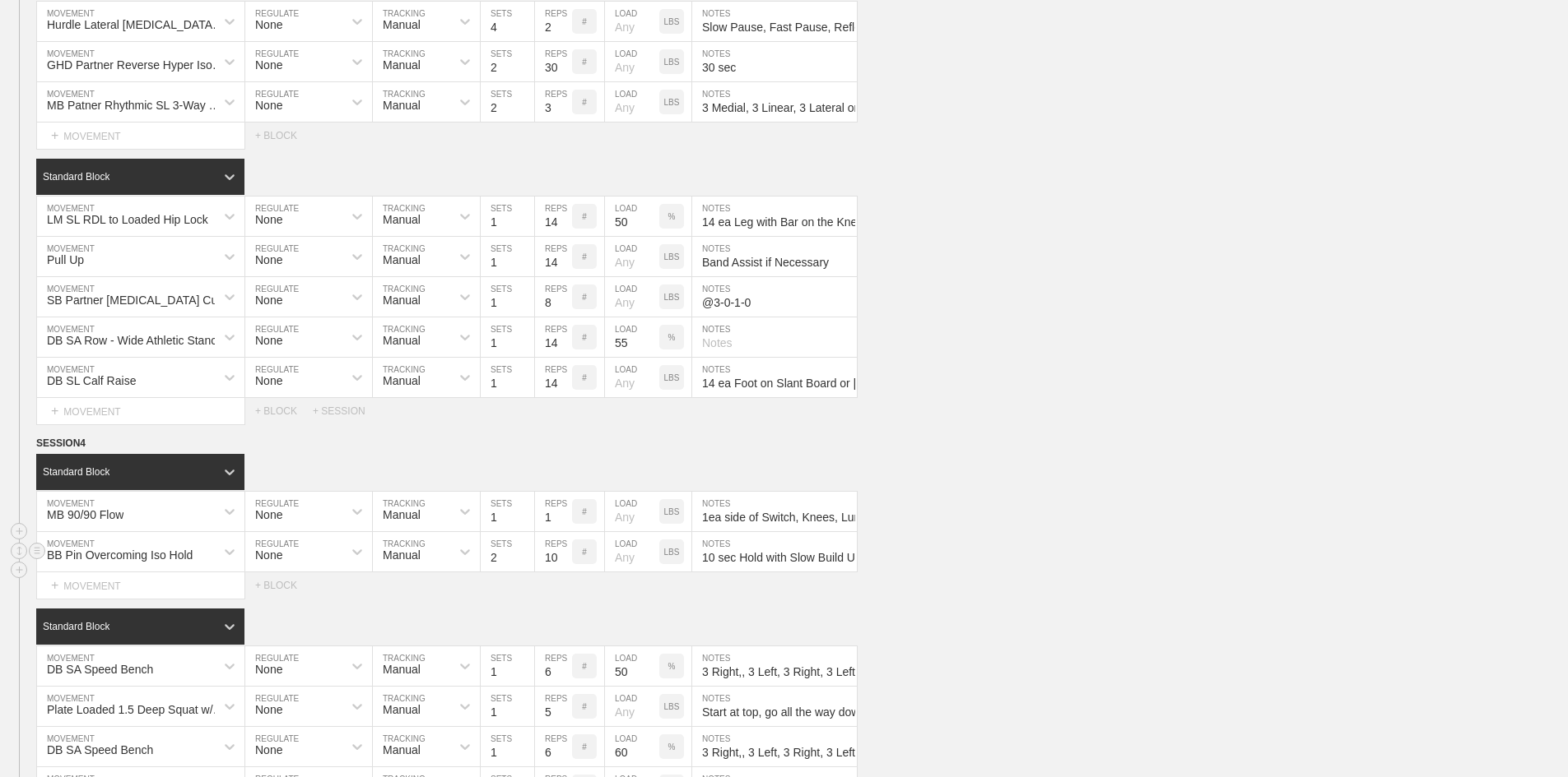
click at [825, 571] on input "10 sec Hold with Slow Build Up. 1st set at 1/2 depth. 2 set at 1/4 depth." at bounding box center [775, 551] width 165 height 39
click at [798, 686] on input "3 Right,, 3 Left, 3 Right, 3 Left for a Total of 6 ea Arm" at bounding box center [775, 666] width 165 height 39
click at [788, 726] on input "Start at top, go all the way down, then come 1/2 way up, pause, then go all the…" at bounding box center [775, 706] width 165 height 39
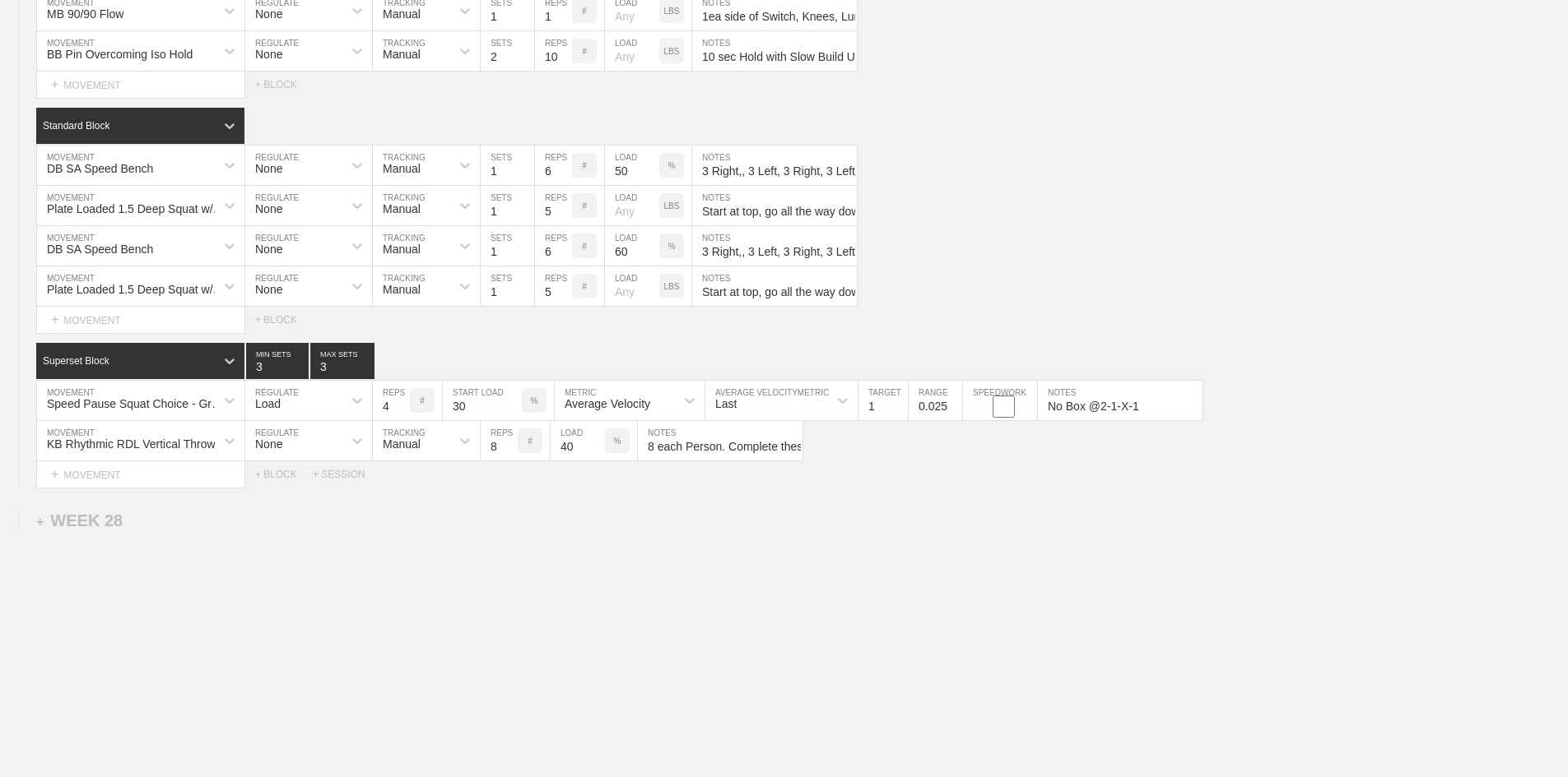
scroll to position [3342, 0]
click at [1103, 398] on input "No Box @2-1-X-1" at bounding box center [1121, 400] width 165 height 39
click at [749, 447] on input "8 each Person. Complete these reps on the rubber floor, not on the turf." at bounding box center [721, 440] width 165 height 39
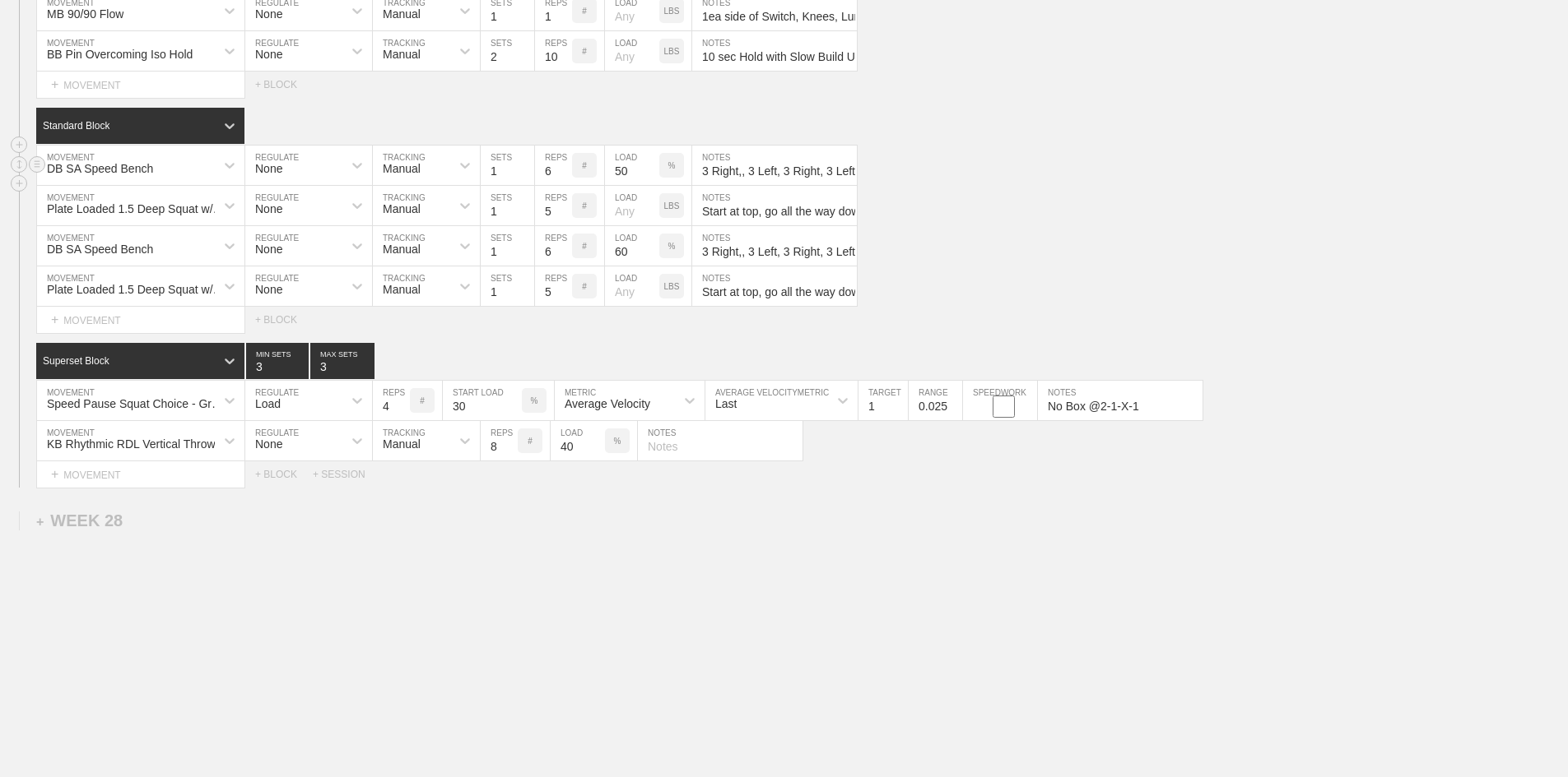
click at [743, 168] on input "3 Right,, 3 Left, 3 Right, 3 Left for a Total of 6 ea Arm" at bounding box center [775, 164] width 165 height 39
click at [742, 171] on input "3 Right,, 3 Left, 3 Right, 3 Left for a Total of 6 ea Arm" at bounding box center [775, 164] width 165 height 39
type input "3 Right, 3 Left, 3 Right, 3 Left for a Total of 6 ea Arm"
click at [1107, 172] on div "DB SA Speed Bench MOVEMENT None REGULATE Manual TRACKING 1 SETS 6 REPS # 50 LOA…" at bounding box center [784, 165] width 1568 height 40
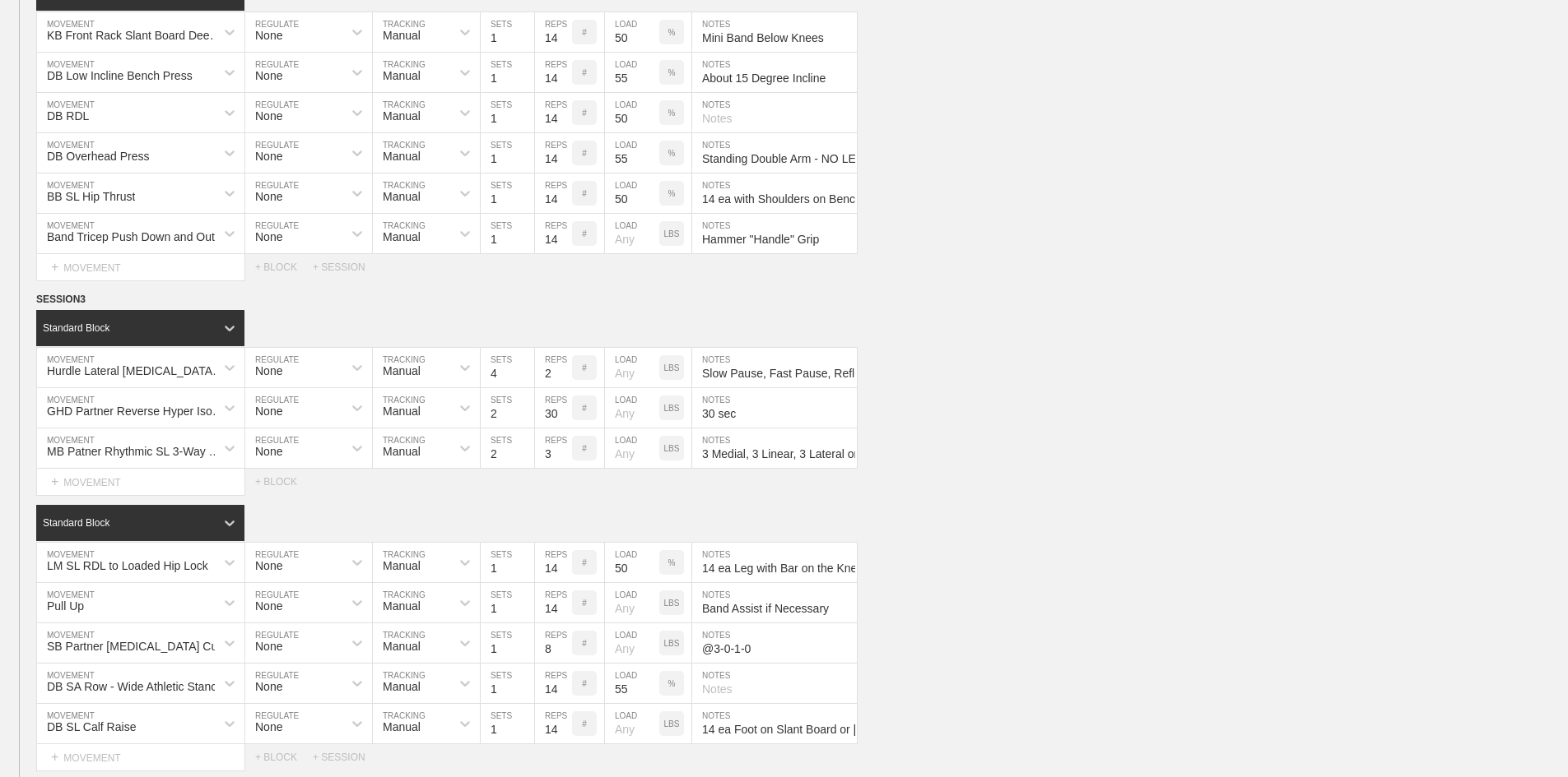
scroll to position [2191, 0]
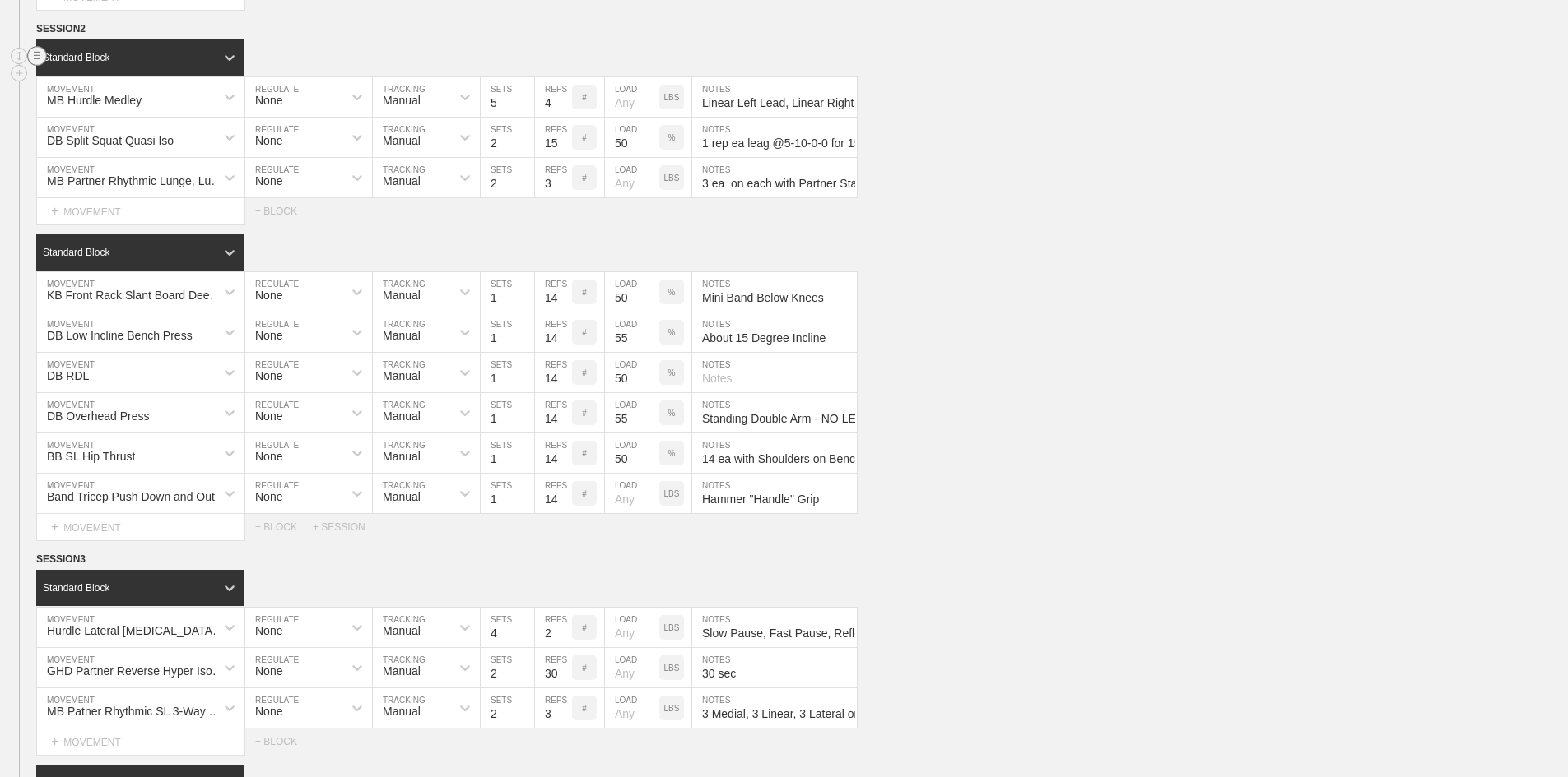
click at [39, 66] on circle at bounding box center [38, 57] width 19 height 19
click at [117, 113] on div "DUPLICATE" at bounding box center [115, 110] width 131 height 24
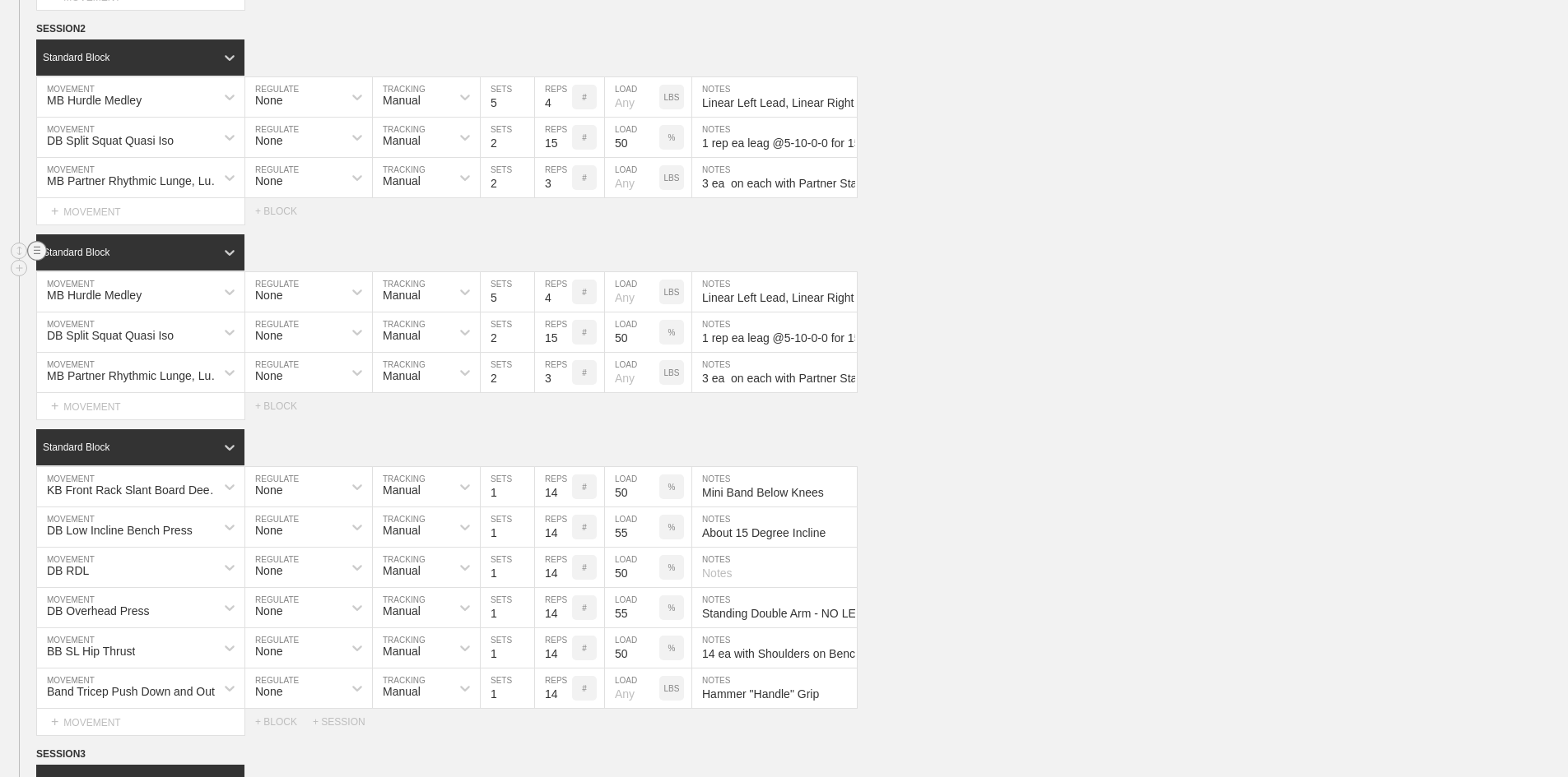
click at [38, 261] on circle at bounding box center [38, 251] width 19 height 19
click at [95, 327] on div "DELETE" at bounding box center [115, 330] width 131 height 24
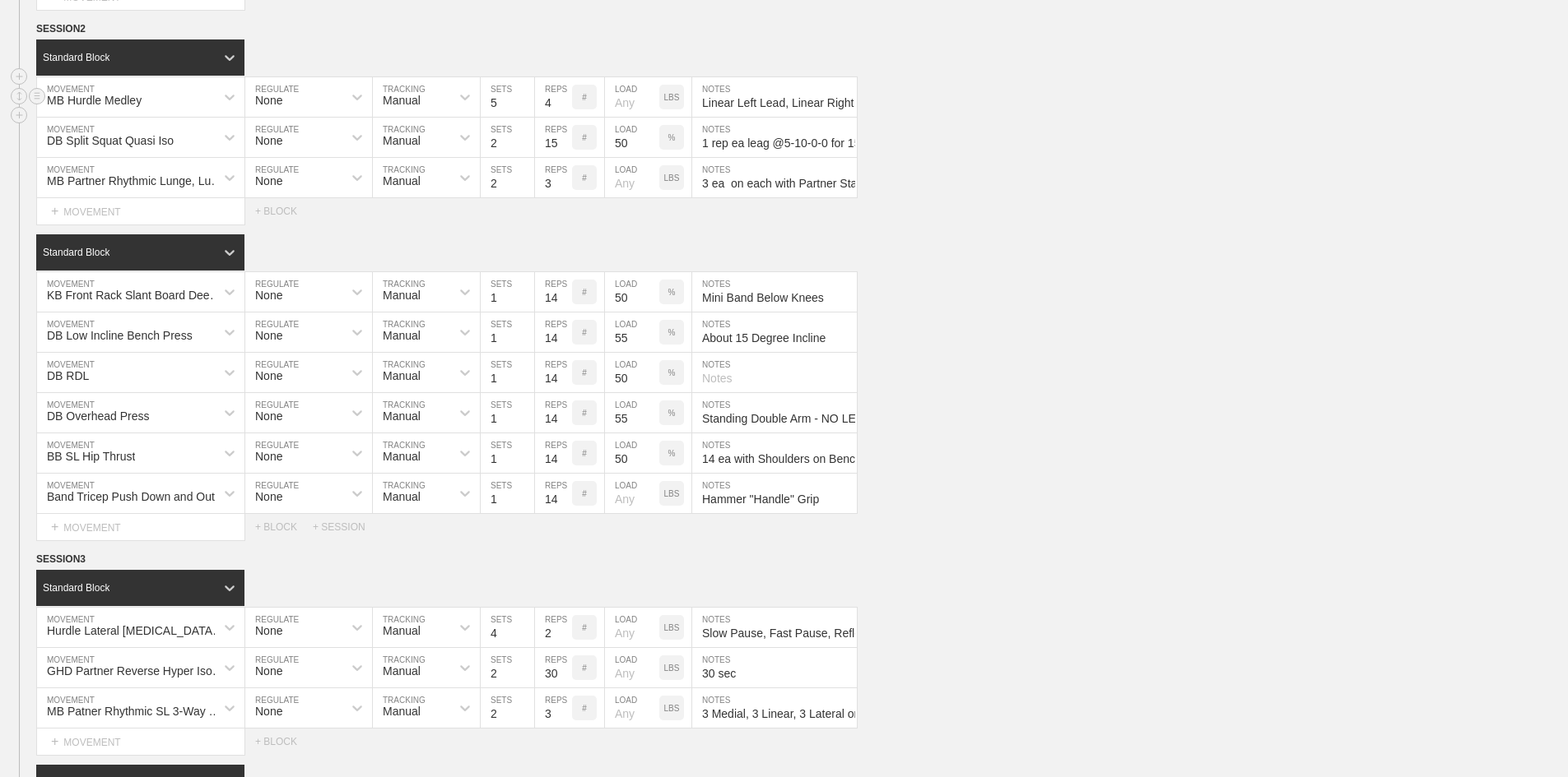
click at [785, 116] on input "Linear Left Lead, Linear Right Lead, Linear 1 Fott, Lateral Over Under Right, L…" at bounding box center [775, 96] width 165 height 39
click at [792, 158] on input "1 rep ea leag @5-10-0-0 for 15 sec on each. Go 10% Heavier 2nd Set." at bounding box center [775, 136] width 165 height 39
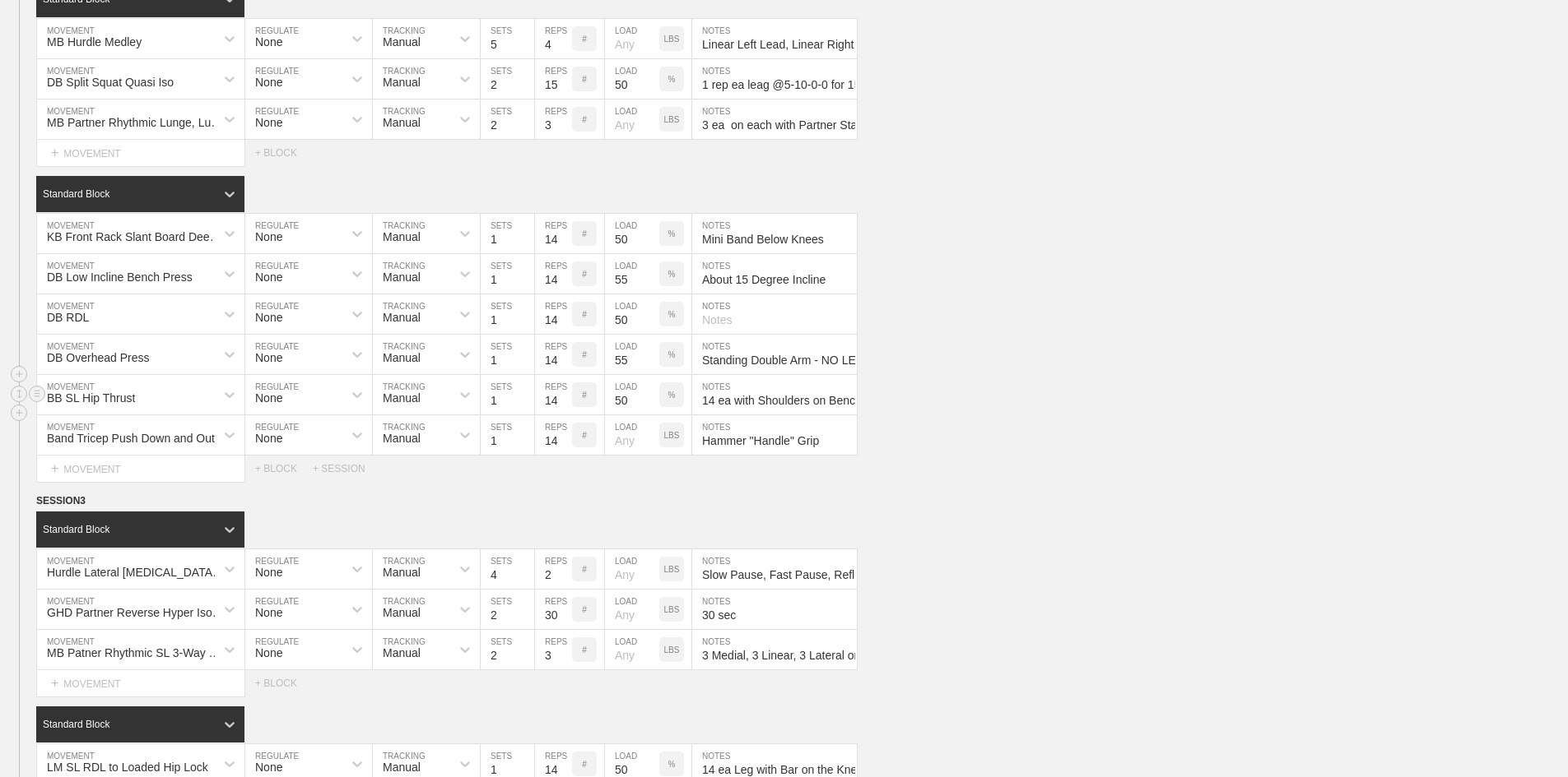
scroll to position [2273, 0]
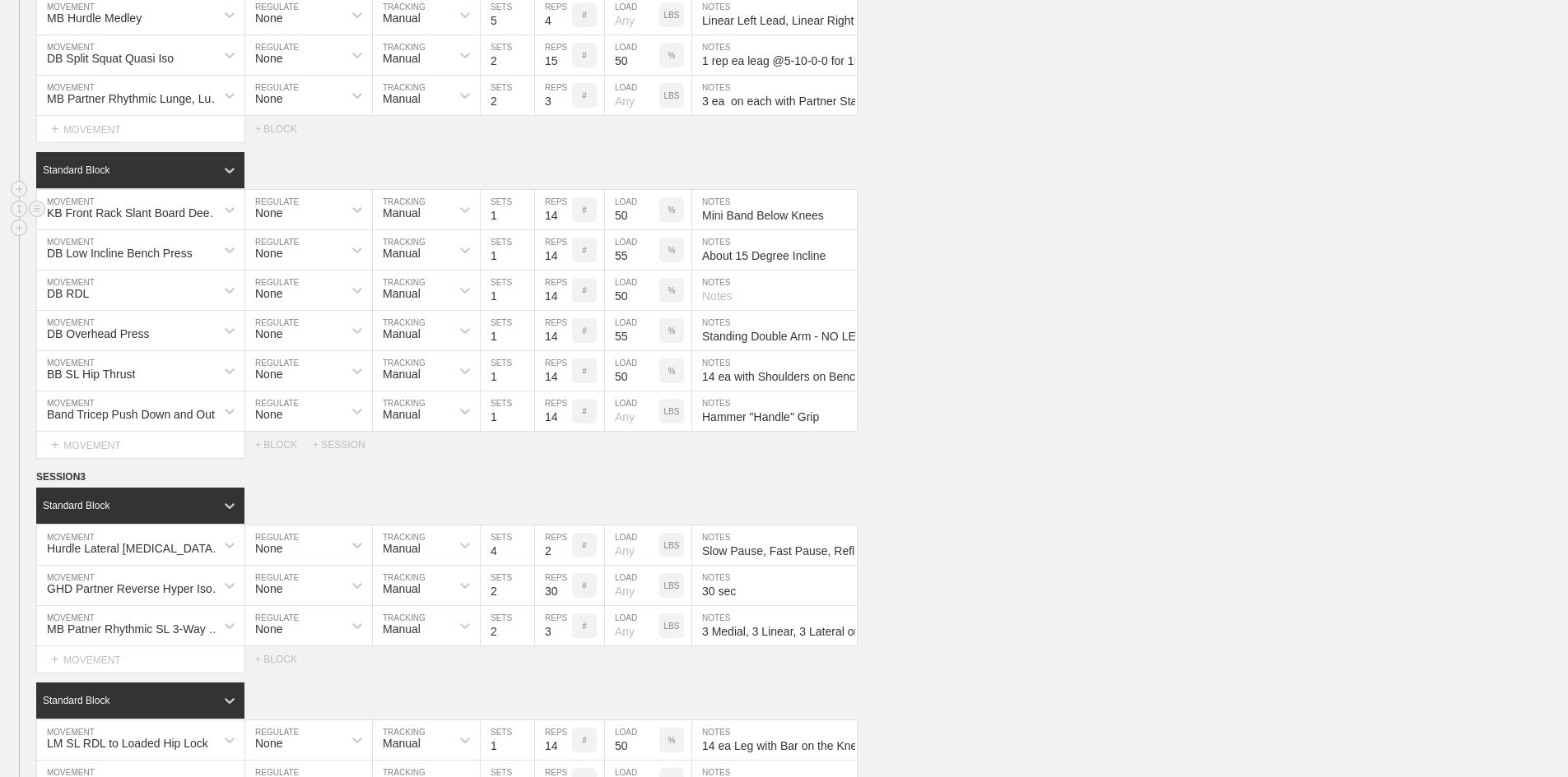
click at [759, 229] on input "Mini Band Below Knees" at bounding box center [775, 209] width 165 height 39
click at [805, 270] on input "About 15 Degree Incline" at bounding box center [775, 249] width 165 height 39
click at [772, 391] on input "14 ea with Shoulders on Bench" at bounding box center [775, 370] width 165 height 39
click at [777, 431] on input "Hammer "Handle" Grip" at bounding box center [775, 411] width 165 height 39
click at [1118, 509] on div "WEEK 27 DUPLICATE DELETE SESSION 1 Standard Block DUPLICATE INSERT MOVEMENT AFT…" at bounding box center [784, 445] width 1568 height 2135
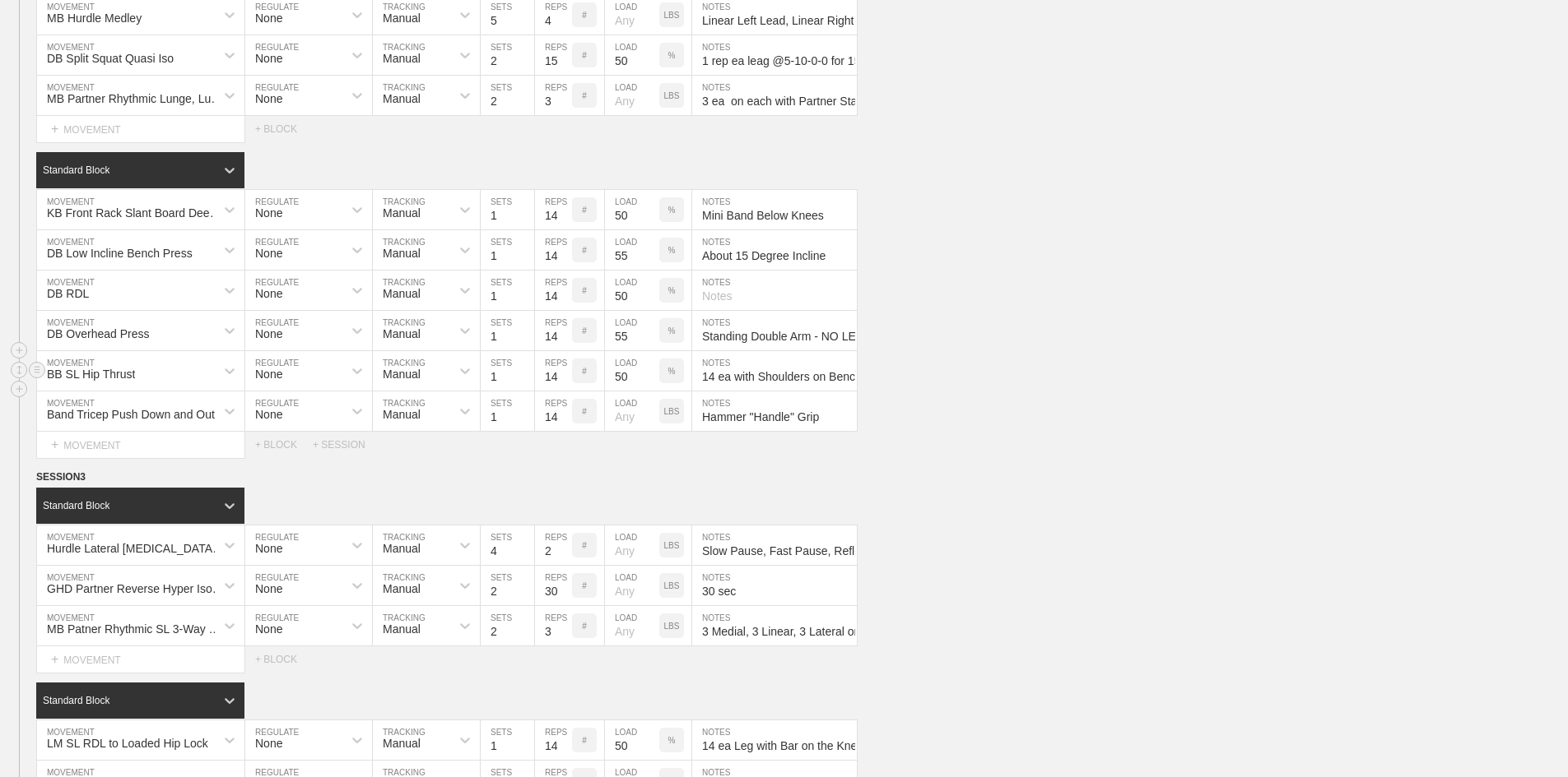
click at [807, 391] on input "14 ea with Shoulders on Bench" at bounding box center [775, 370] width 165 height 39
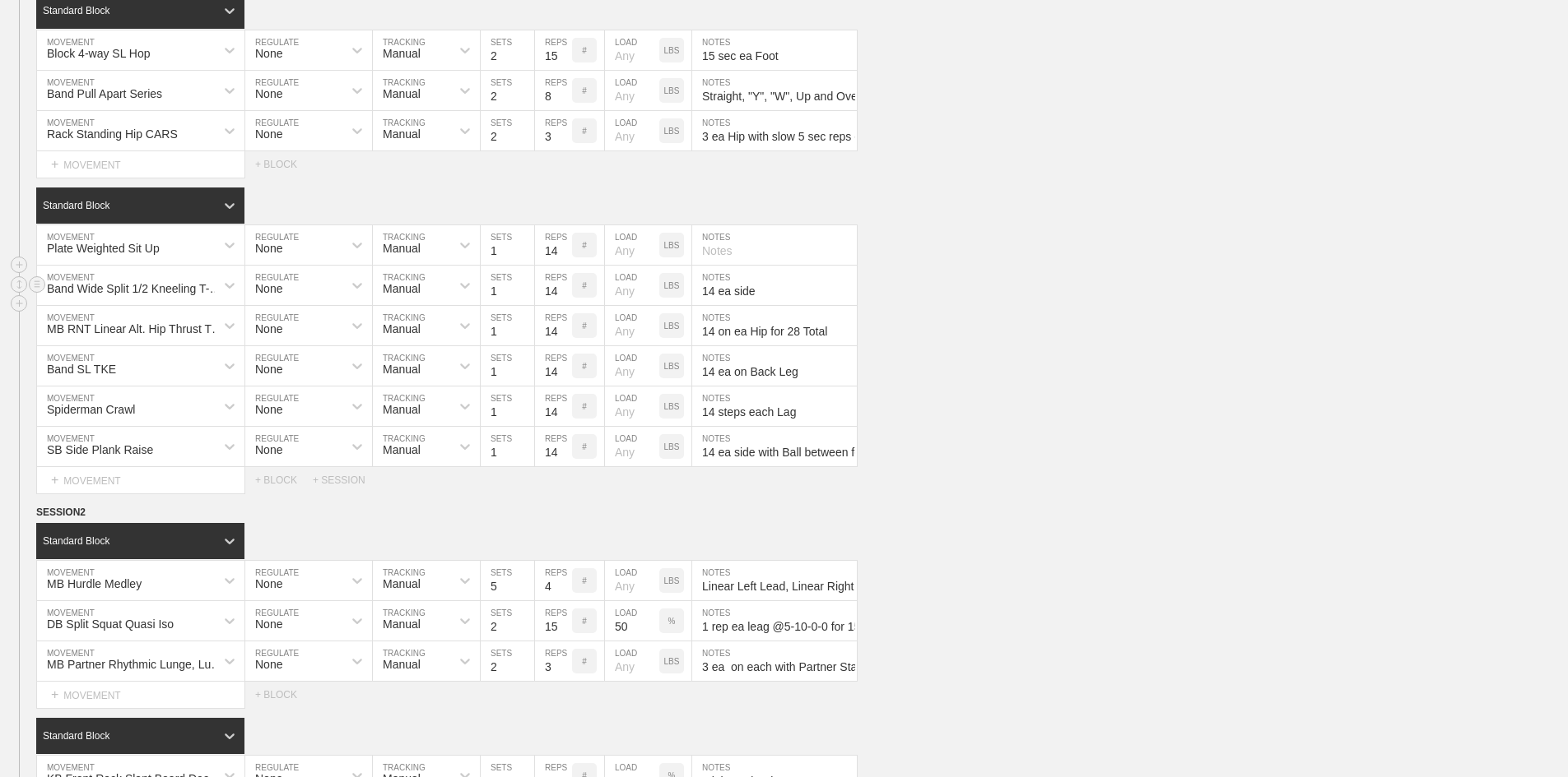
scroll to position [1614, 0]
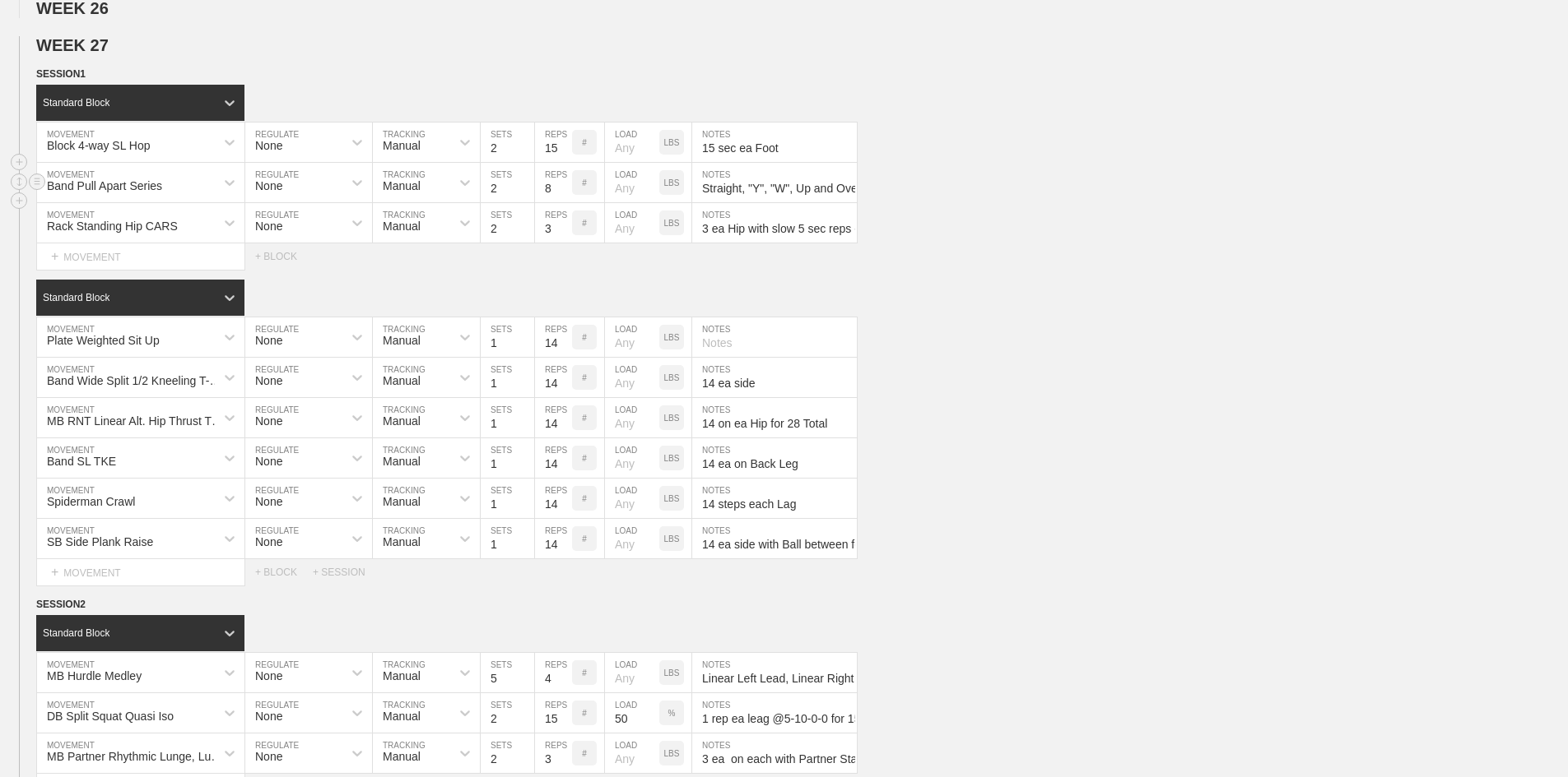
click at [1174, 243] on div "Rack Standing Hip CARS MOVEMENT None REGULATE Manual TRACKING 2 SETS 3 REPS # L…" at bounding box center [784, 223] width 1568 height 40
